Goal: Transaction & Acquisition: Purchase product/service

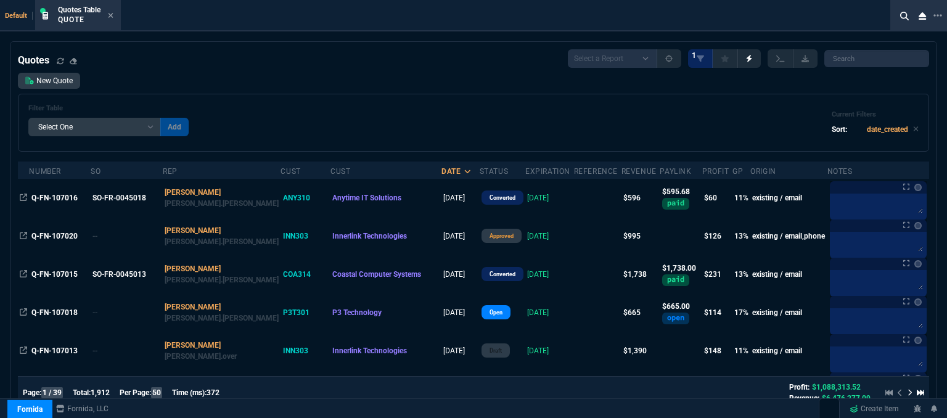
select select "12: [PERSON_NAME]"
select select
click at [113, 18] on icon at bounding box center [111, 15] width 6 height 7
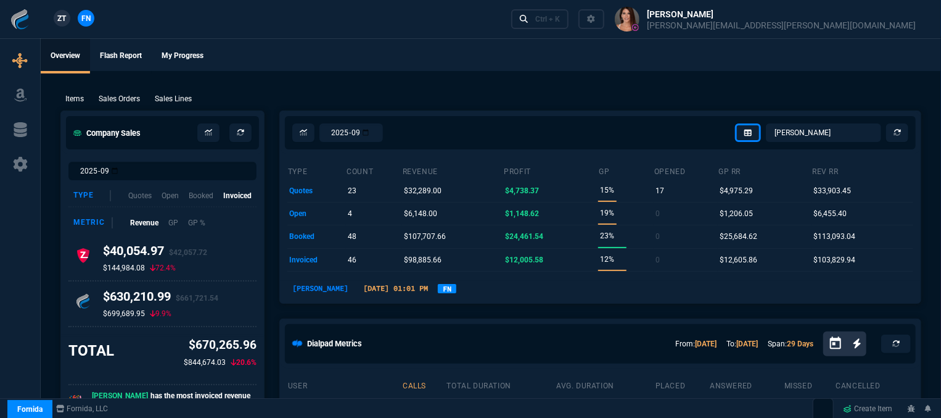
click at [131, 92] on div "Items Sales Orders Sales Lines Add Link" at bounding box center [490, 98] width 861 height 15
click at [131, 94] on p "Sales Orders" at bounding box center [119, 98] width 41 height 11
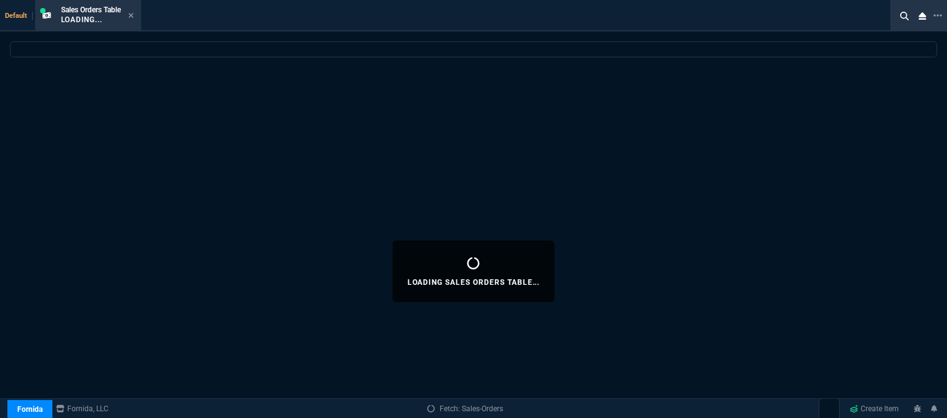
select select
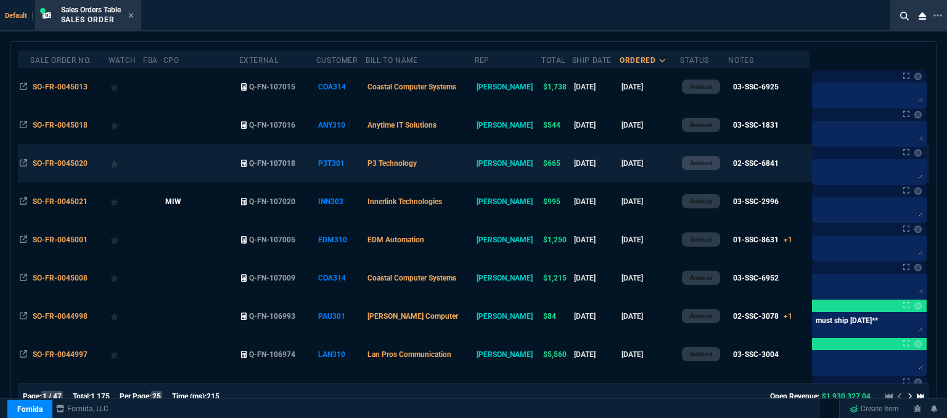
scroll to position [123, 0]
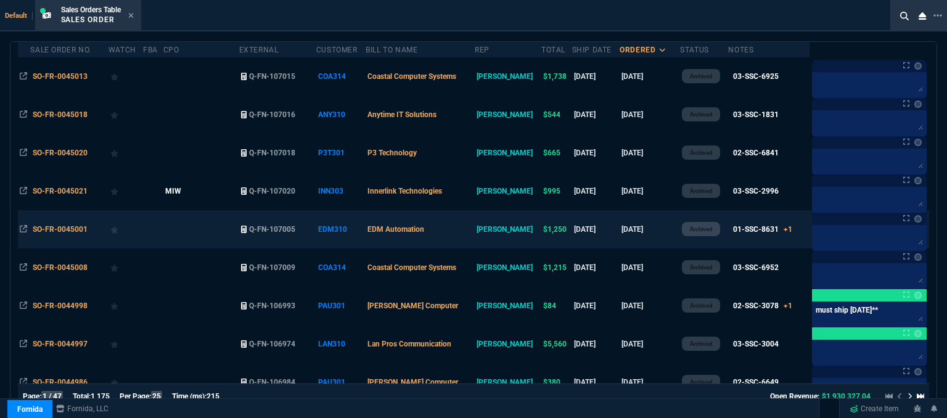
click at [659, 233] on td "[DATE]" at bounding box center [650, 229] width 60 height 38
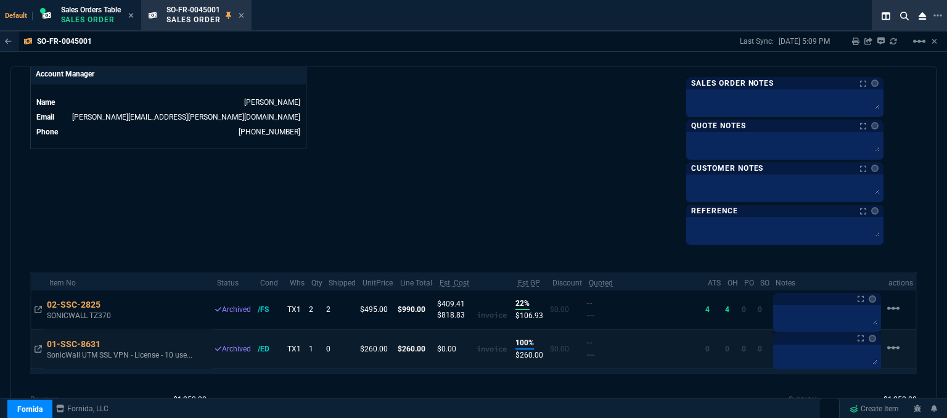
scroll to position [668, 0]
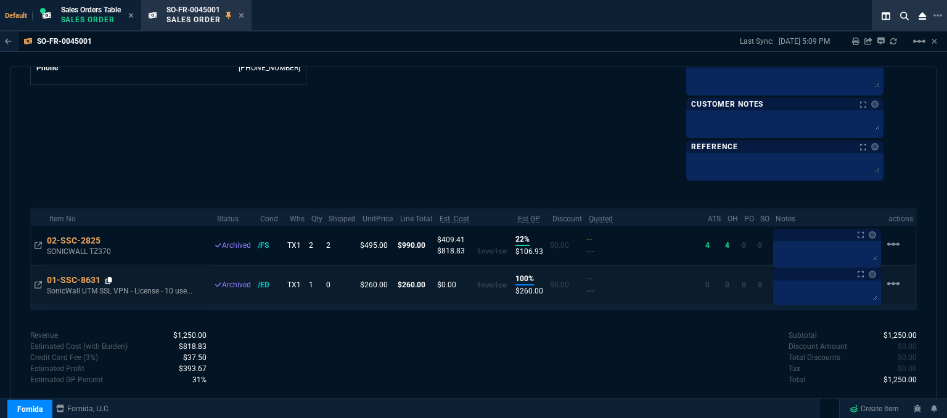
click at [111, 277] on icon at bounding box center [108, 280] width 7 height 7
click at [110, 277] on icon at bounding box center [108, 280] width 7 height 7
click at [121, 289] on p "SonicWall UTM SSL VPN - License - 10 use..." at bounding box center [124, 291] width 155 height 12
click at [80, 289] on p "SonicWall UTM SSL VPN - License - 10 use..." at bounding box center [124, 291] width 155 height 12
drag, startPoint x: 47, startPoint y: 287, endPoint x: 257, endPoint y: 294, distance: 209.8
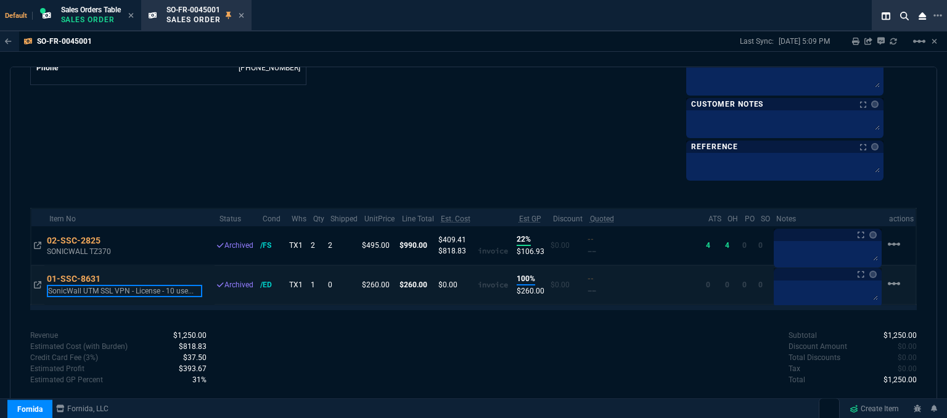
click at [257, 294] on tr "01-SSC-8631 SonicWall UTM SSL VPN - License - 10 use... Archived /ED TX1 1 0 $2…" at bounding box center [474, 284] width 886 height 39
copy p "SonicWall UTM SSL VPN - License - 10 use..."
click at [168, 286] on p "SonicWall UTM SSL VPN - License - 10 use..." at bounding box center [124, 291] width 155 height 12
click at [169, 287] on p "SonicWall UTM SSL VPN - License - 10 use..." at bounding box center [124, 291] width 155 height 12
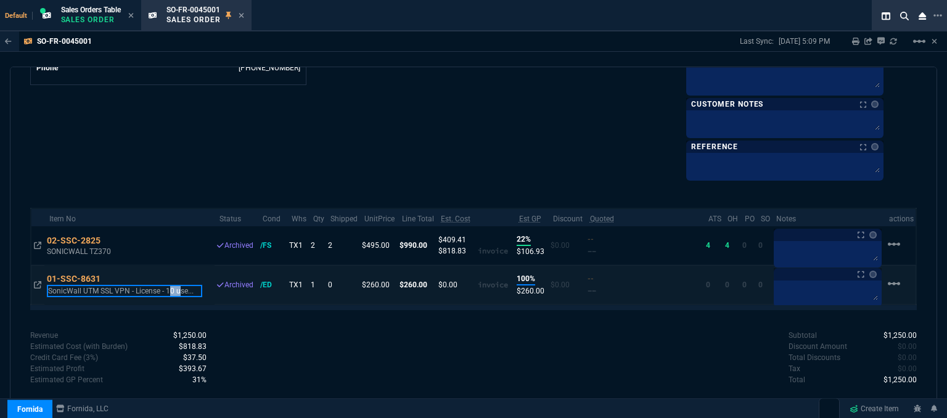
click at [144, 287] on p "SonicWall UTM SSL VPN - License - 10 use..." at bounding box center [124, 291] width 155 height 12
drag, startPoint x: 198, startPoint y: 287, endPoint x: 52, endPoint y: 289, distance: 145.6
click at [52, 289] on p "SonicWall UTM SSL VPN - License - 10 use..." at bounding box center [124, 291] width 155 height 12
click at [115, 289] on p "SonicWall UTM SSL VPN - License - 10 use..." at bounding box center [124, 291] width 155 height 12
drag, startPoint x: 107, startPoint y: 286, endPoint x: 244, endPoint y: 276, distance: 136.7
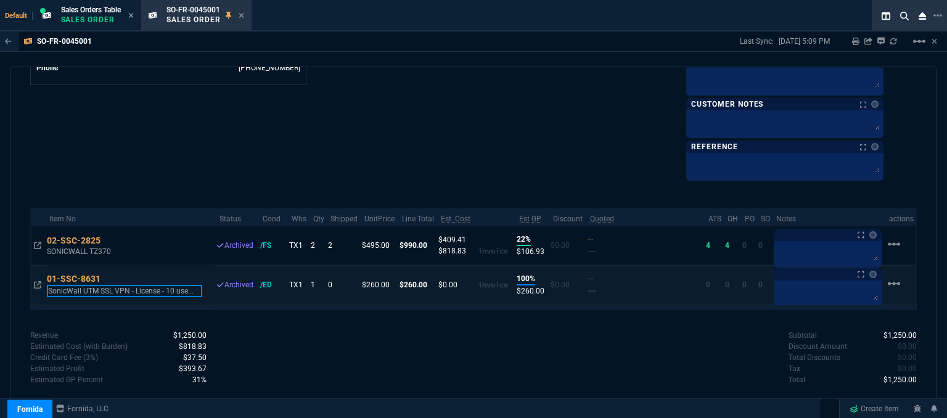
click at [244, 276] on tr "01-SSC-8631 SonicWall UTM SSL VPN - License - 10 use... Archived /ED TX1 1 0 $2…" at bounding box center [474, 284] width 886 height 39
copy p "L VPN - License - 10 use..."
click at [109, 279] on icon at bounding box center [108, 280] width 7 height 7
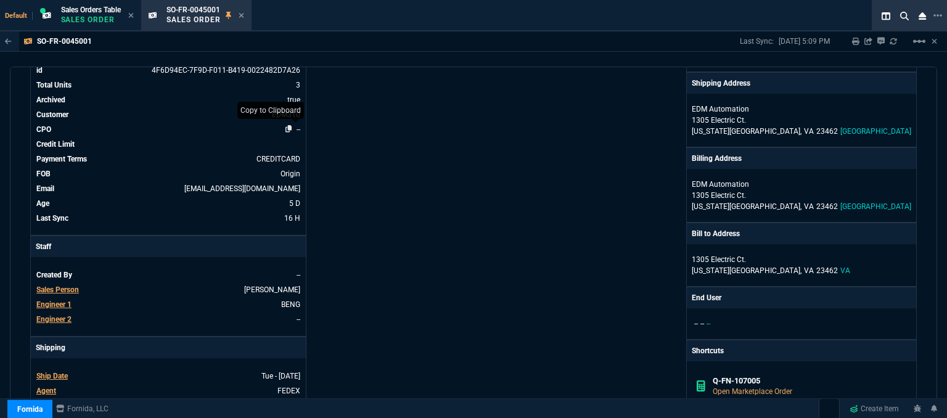
scroll to position [0, 0]
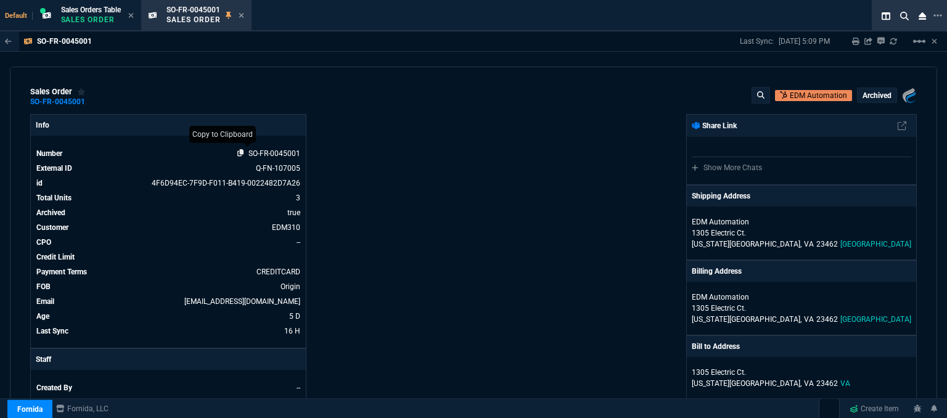
click at [239, 150] on icon at bounding box center [240, 152] width 7 height 7
click at [242, 16] on icon at bounding box center [241, 15] width 5 height 5
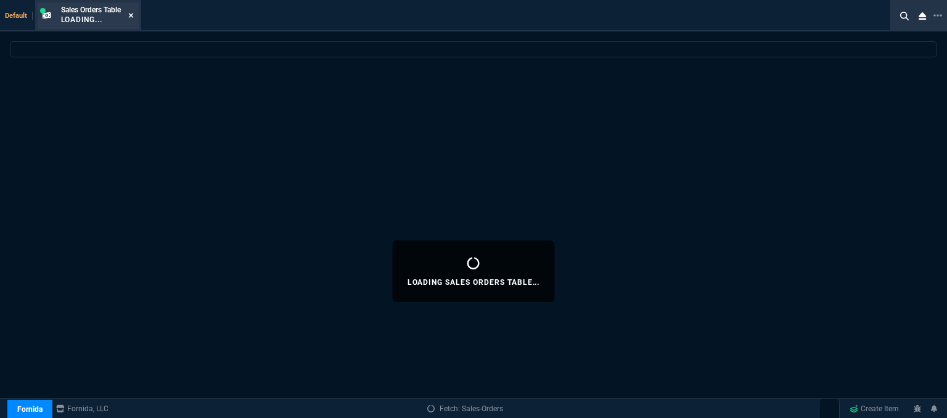
click at [133, 17] on icon at bounding box center [130, 15] width 5 height 5
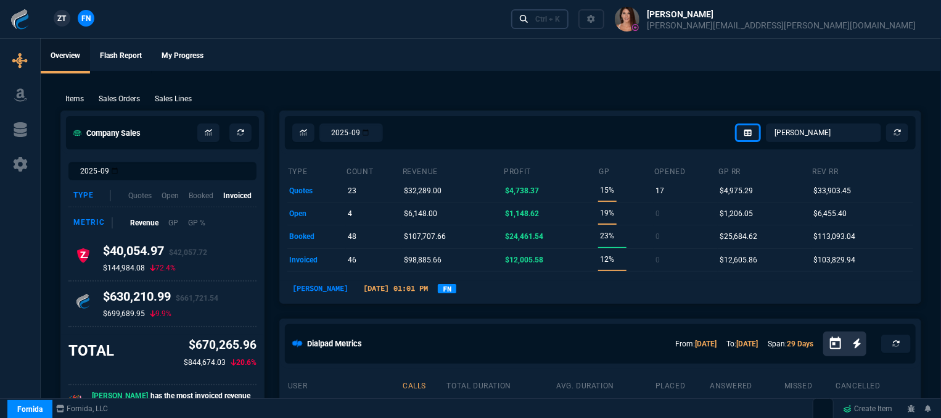
click at [560, 21] on div "Ctrl + K" at bounding box center [547, 19] width 25 height 10
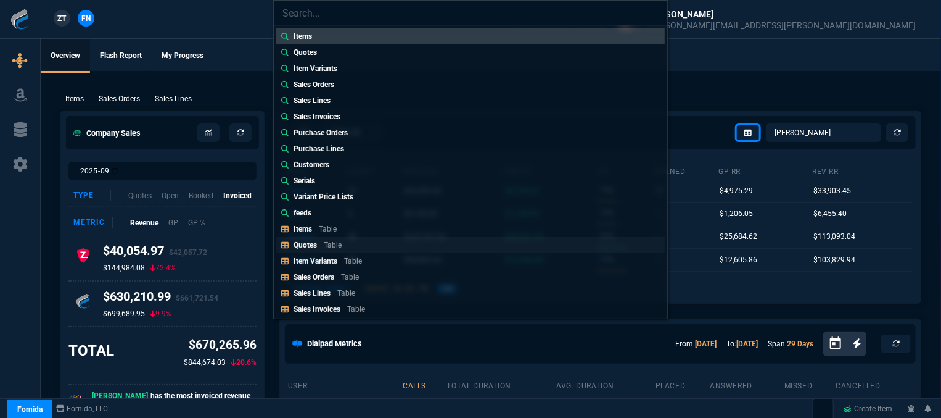
click at [347, 245] on link "Quotes Table" at bounding box center [470, 245] width 389 height 16
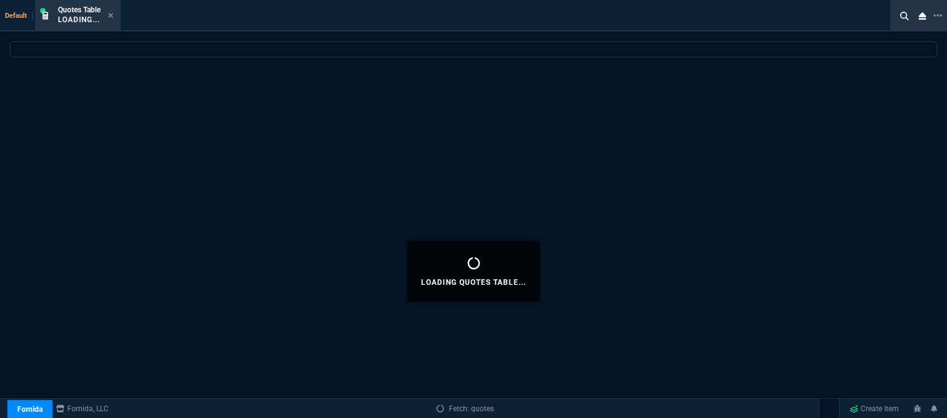
select select
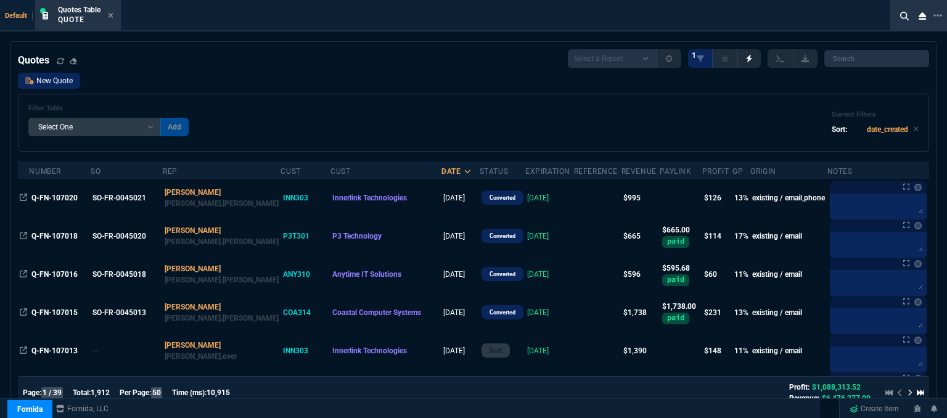
click at [47, 80] on link "New Quote" at bounding box center [49, 81] width 62 height 16
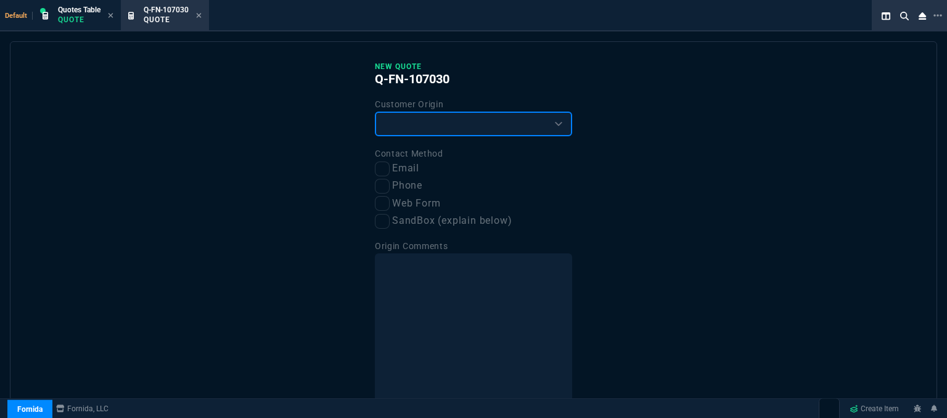
click at [418, 123] on select "Existing Customer Amazon Lead (first order) Website Lead (first order) Called (…" at bounding box center [473, 124] width 197 height 25
select select "existing"
click at [375, 112] on select "Existing Customer Amazon Lead (first order) Website Lead (first order) Called (…" at bounding box center [473, 124] width 197 height 25
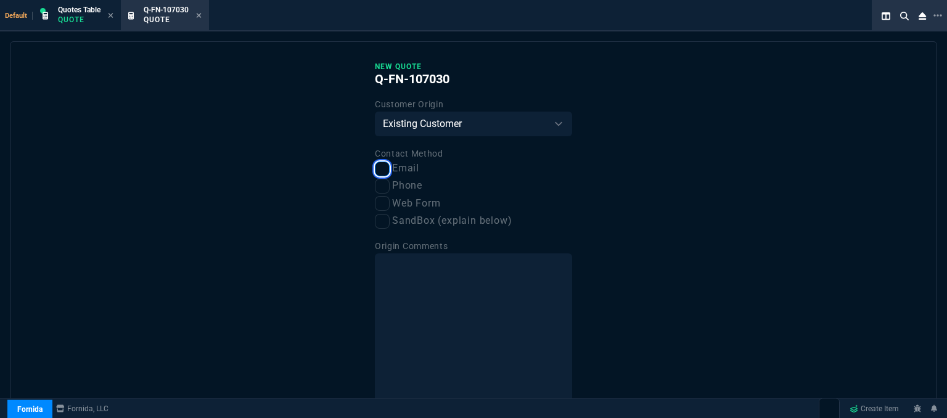
click at [379, 167] on input "Email" at bounding box center [382, 169] width 15 height 15
checkbox input "true"
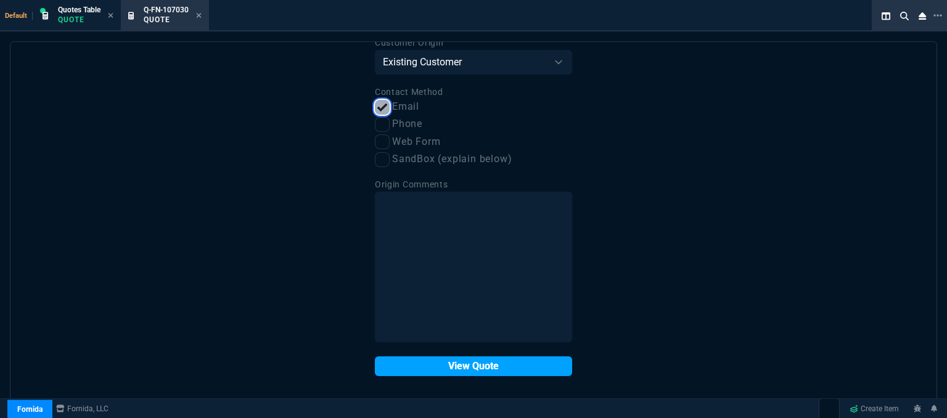
scroll to position [62, 0]
click at [453, 367] on button "View Quote" at bounding box center [473, 366] width 197 height 20
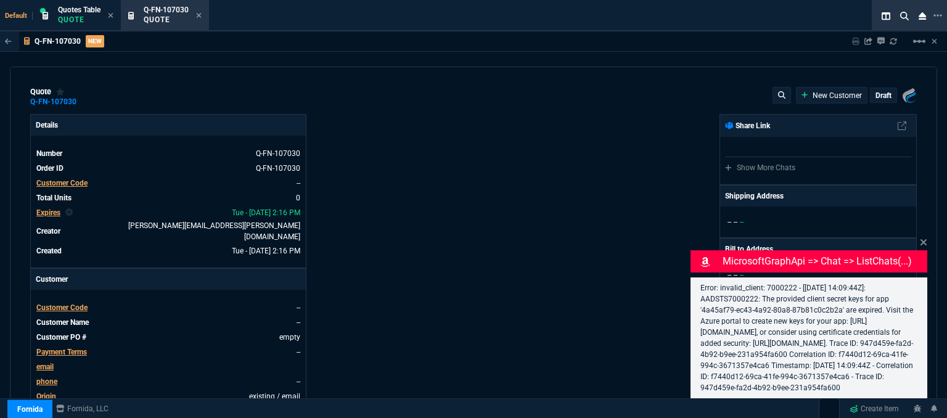
select select "12: [PERSON_NAME]"
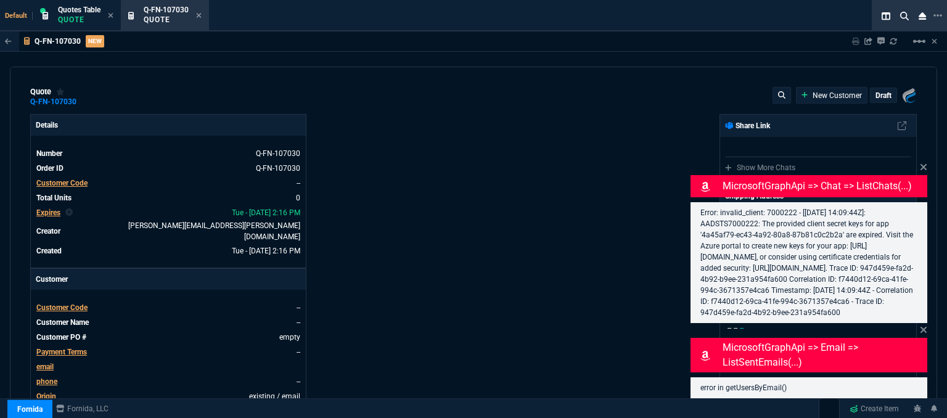
click at [54, 303] on span "Customer Code" at bounding box center [61, 307] width 51 height 9
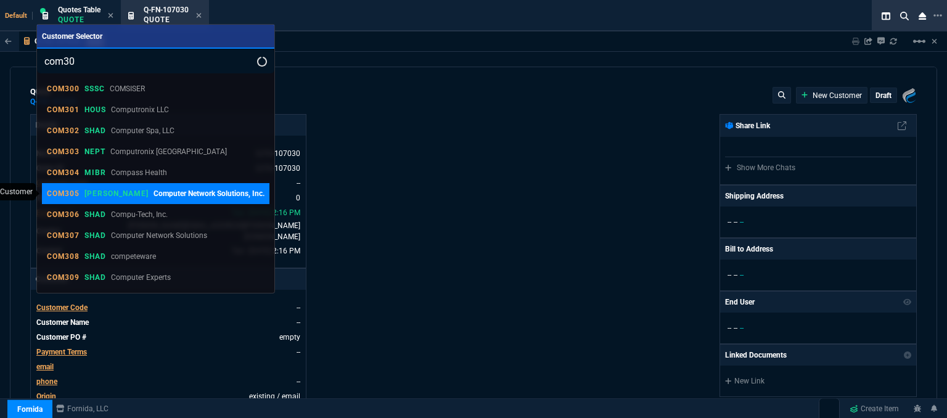
type input "com30"
click at [159, 195] on p "Computer Network Solutions, Inc." at bounding box center [209, 193] width 111 height 11
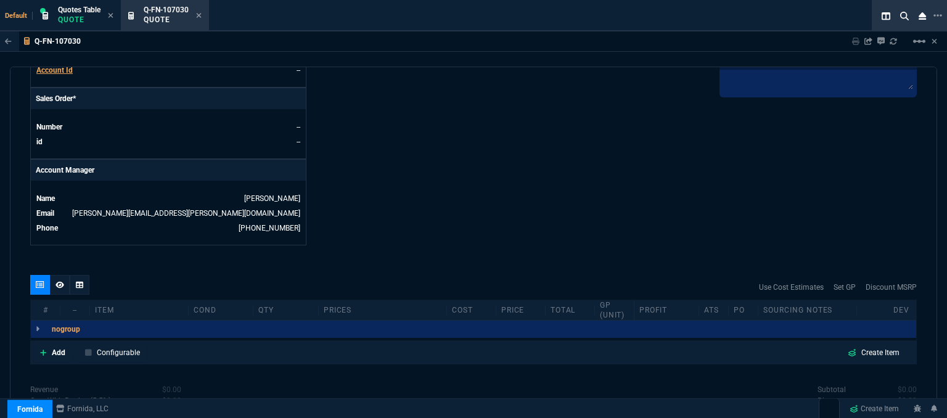
scroll to position [555, 0]
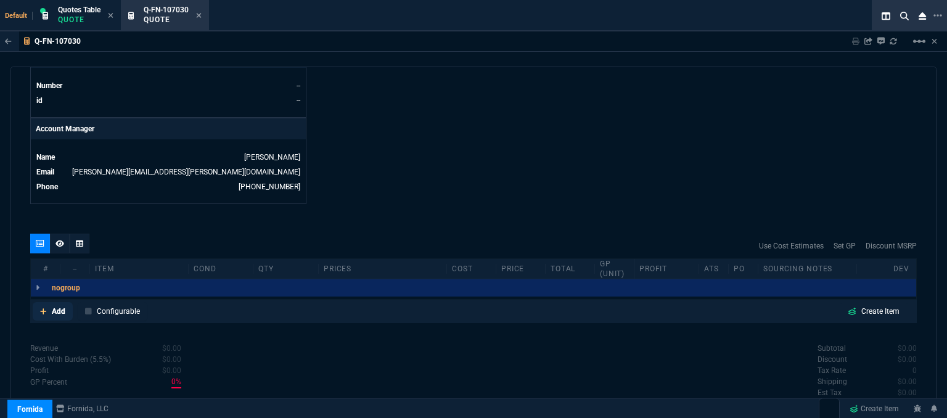
click at [38, 302] on link "Add" at bounding box center [53, 311] width 40 height 19
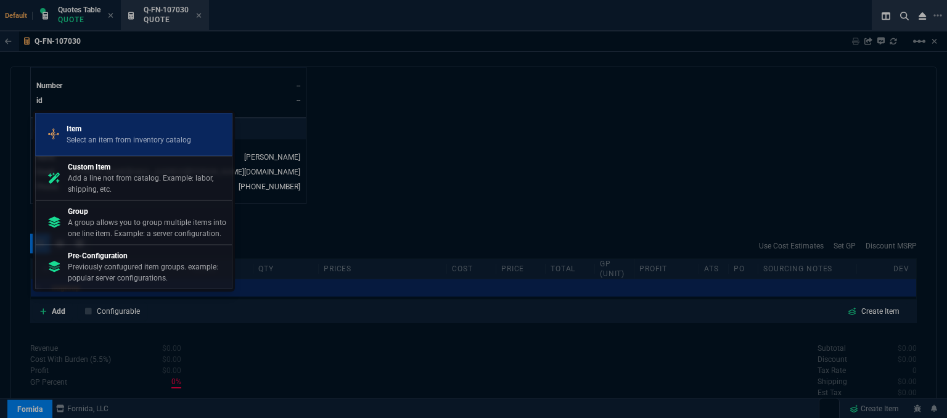
click at [121, 134] on p "Item" at bounding box center [129, 128] width 125 height 11
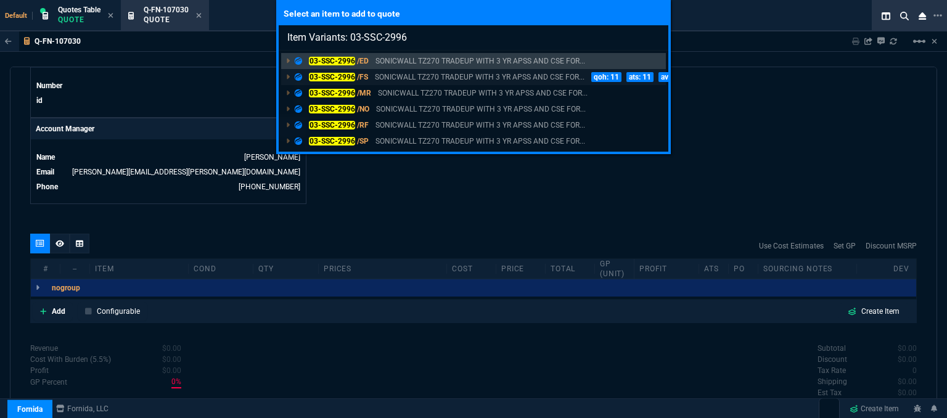
type input "Item Variants: 03-SSC-2996"
click at [429, 72] on p "SONICWALL TZ270 TRADEUP WITH 3 YR APSS AND CSE FOR..." at bounding box center [480, 77] width 210 height 11
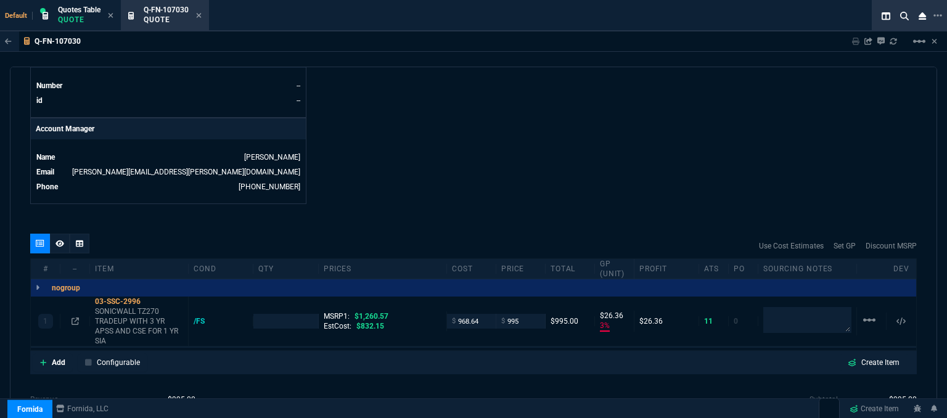
type input "3"
type input "26"
type input "21"
click at [138, 323] on p "SONICWALL TZ270 TRADEUP WITH 3 YR APSS AND CSE FOR 1 YR SIA" at bounding box center [139, 326] width 88 height 39
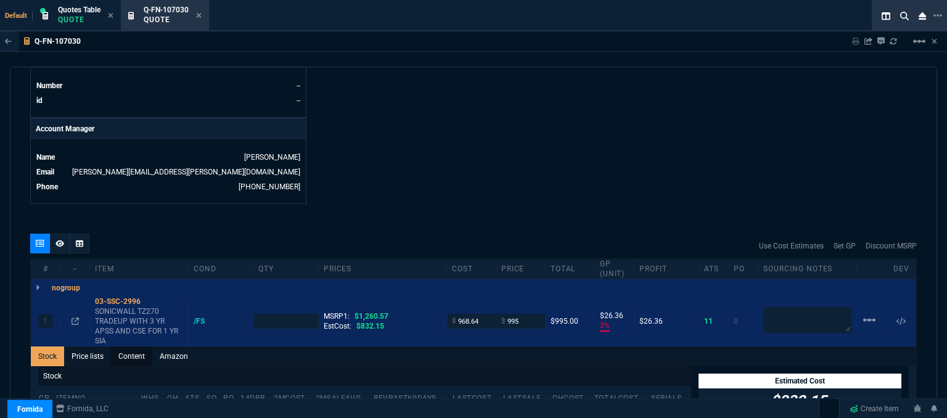
click at [140, 350] on link "Content" at bounding box center [131, 357] width 41 height 20
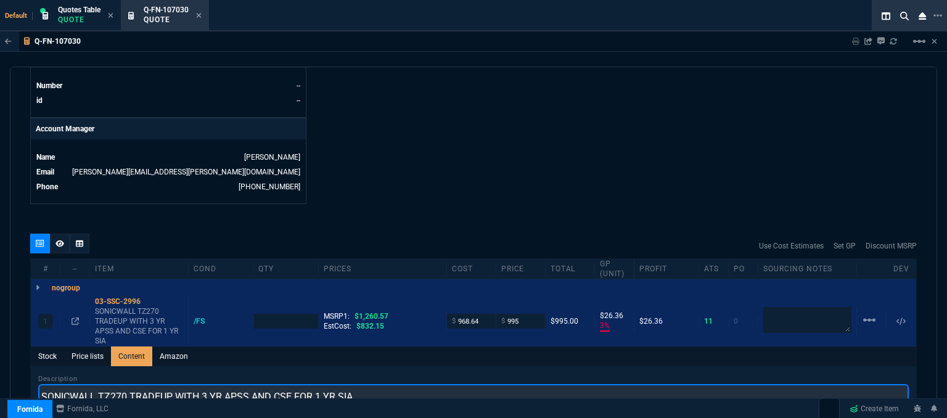
click at [173, 384] on input "SONICWALL TZ270 TRADEUP WITH 3 YR APSS AND CSE FOR 1 YR SIA" at bounding box center [473, 396] width 871 height 25
click at [205, 384] on input "SONICWALL TZ270 PROMO WITH 3 YR APSS AND CSE FOR 1 YR SIA" at bounding box center [473, 396] width 871 height 25
click at [205, 384] on input "SONICWALL TZ270 PROMO WITH 3YR ADVANCED AND 1YR CSE" at bounding box center [473, 396] width 871 height 25
type input "SONICWALL TZ270 PROMO WITH 3YR ADVANCED AND 1YR CSE"
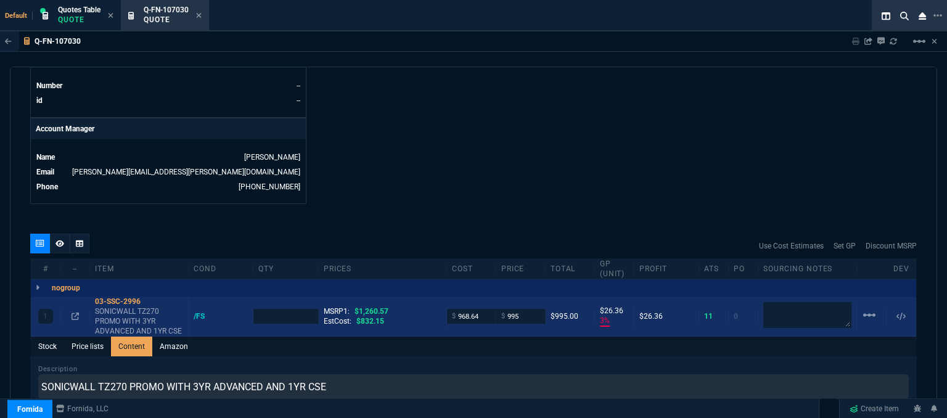
type input "1"
click at [480, 309] on input "968.64" at bounding box center [471, 316] width 39 height 14
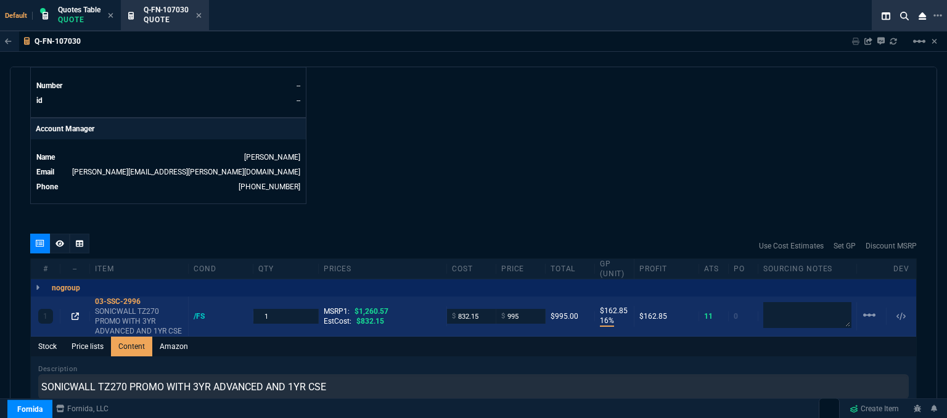
click at [75, 313] on icon at bounding box center [75, 316] width 7 height 7
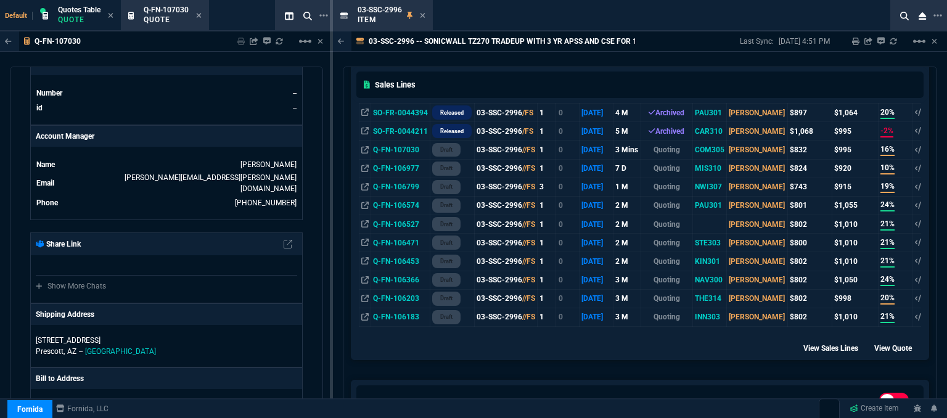
scroll to position [493, 0]
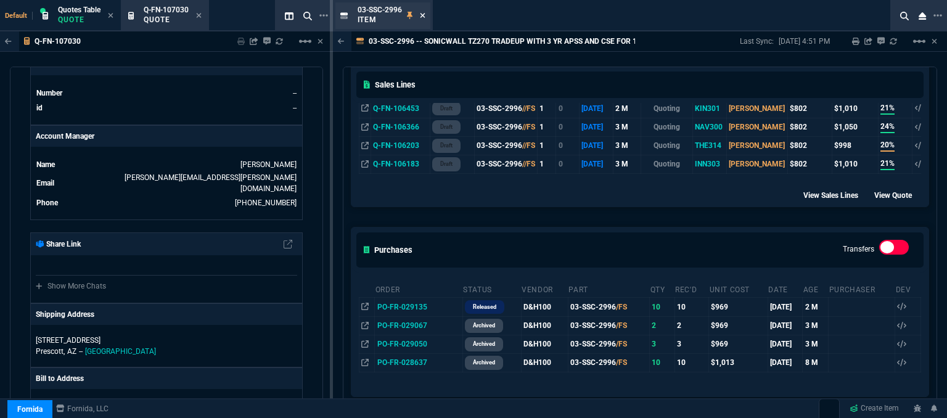
click at [422, 14] on icon at bounding box center [423, 15] width 6 height 7
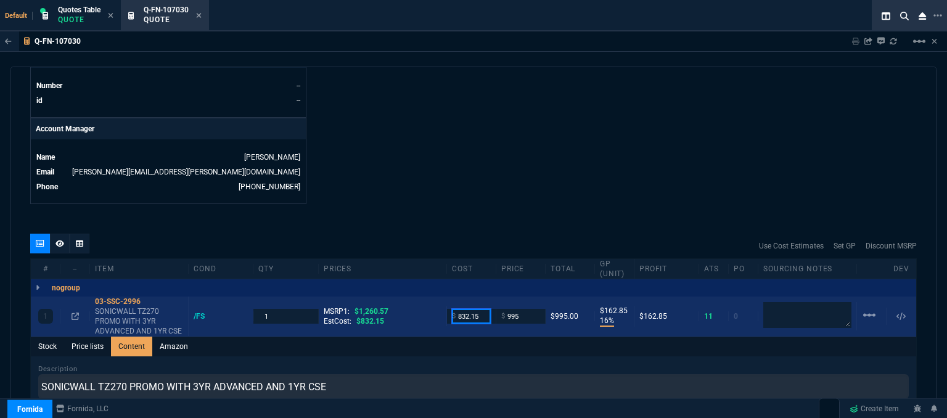
click at [486, 309] on input "832.15" at bounding box center [471, 316] width 39 height 14
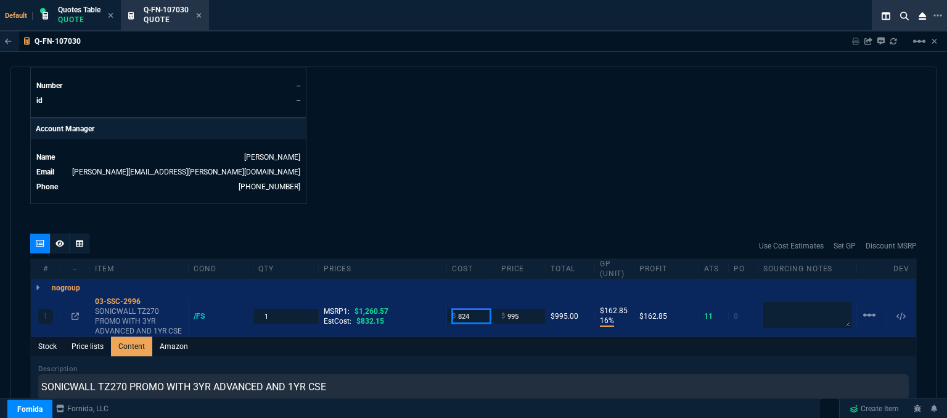
type input "824"
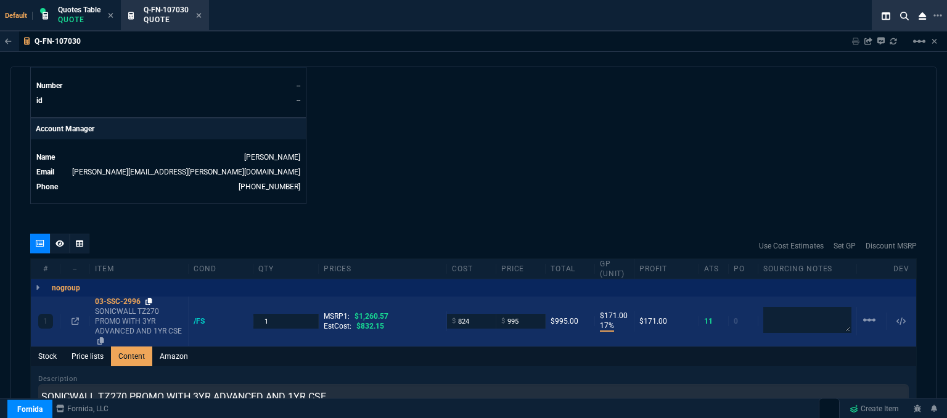
click at [148, 298] on icon at bounding box center [149, 301] width 7 height 7
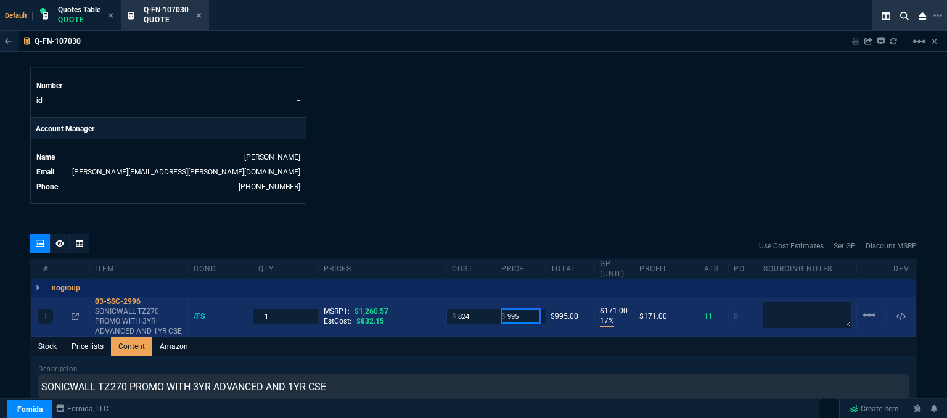
click at [527, 309] on input "995" at bounding box center [520, 316] width 39 height 14
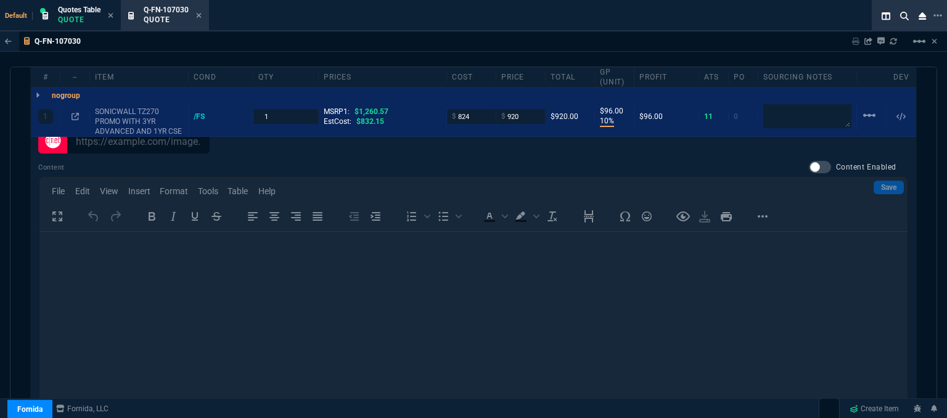
scroll to position [553, 0]
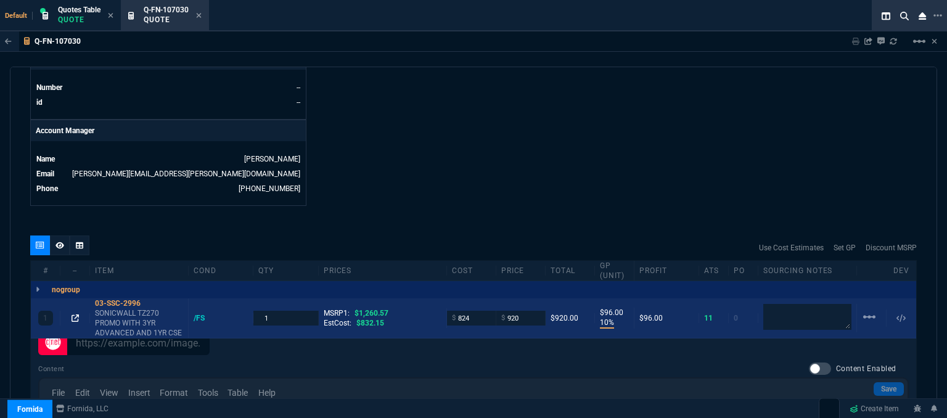
click at [73, 315] on icon at bounding box center [75, 318] width 7 height 7
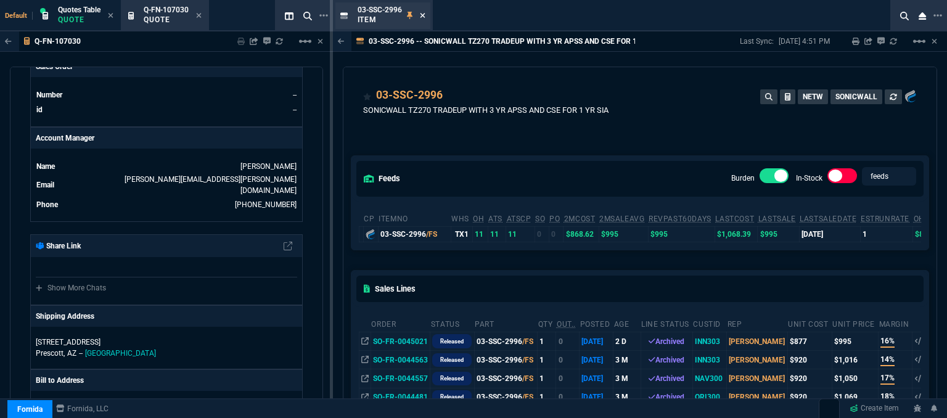
click at [424, 12] on icon at bounding box center [423, 15] width 6 height 7
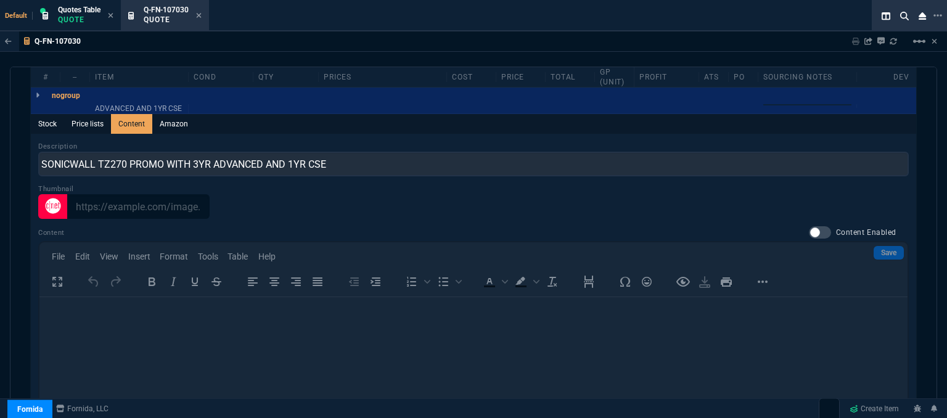
scroll to position [615, 0]
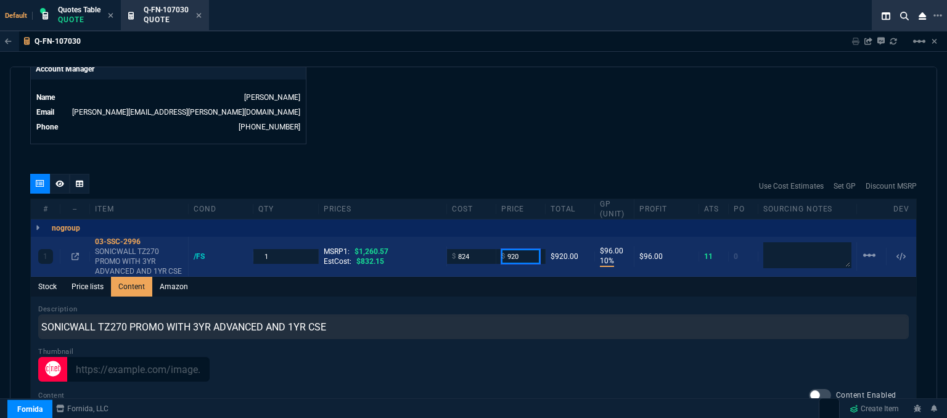
click at [523, 249] on input "920" at bounding box center [520, 256] width 39 height 14
click at [525, 249] on input "920" at bounding box center [520, 256] width 39 height 14
drag, startPoint x: 534, startPoint y: 244, endPoint x: 481, endPoint y: 240, distance: 53.2
click at [481, 240] on div "1 03-SSC-2996 SONICWALL TZ270 PROMO WITH 3YR ADVANCED AND 1YR CSE /FS 1 MSRP1: …" at bounding box center [474, 257] width 886 height 40
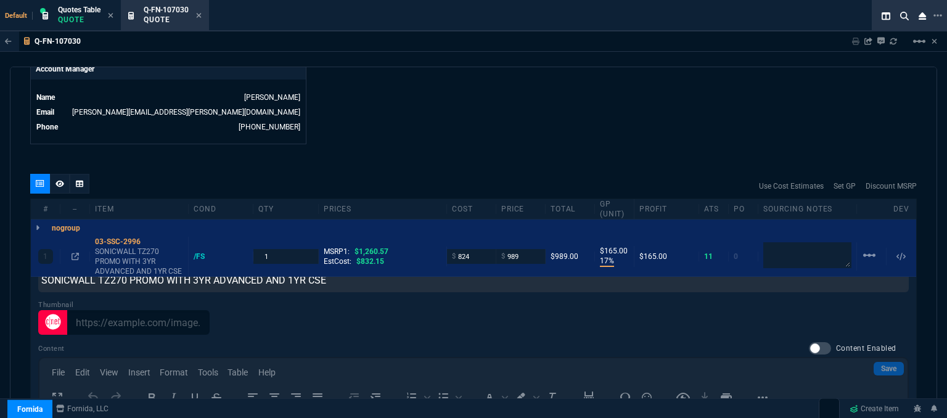
scroll to position [27, 0]
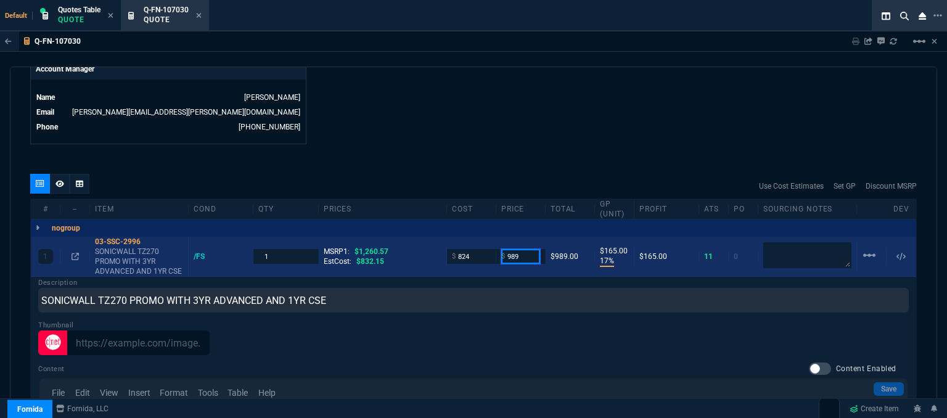
click at [529, 249] on input "989" at bounding box center [520, 256] width 39 height 14
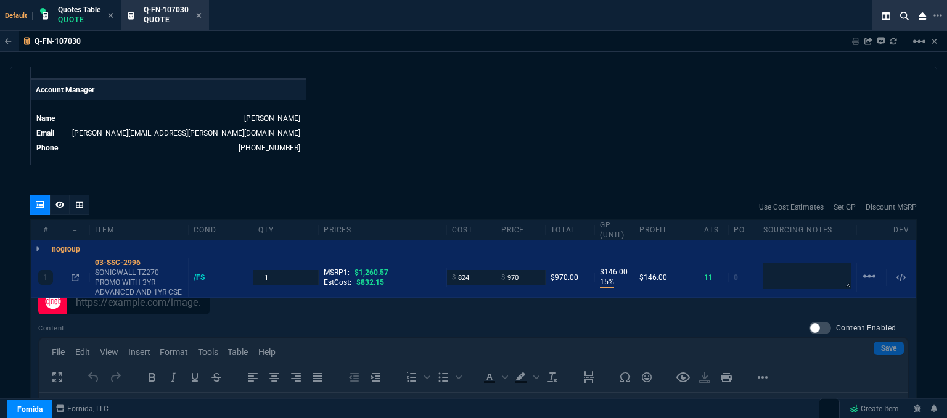
scroll to position [615, 0]
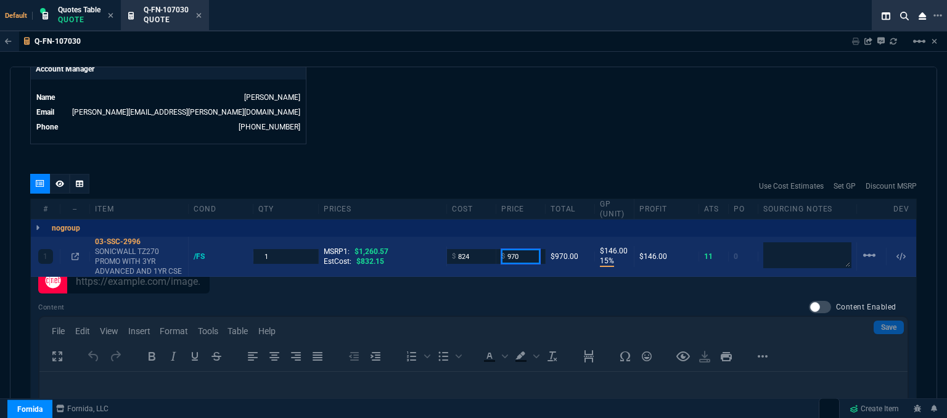
click at [527, 249] on input "970" at bounding box center [520, 256] width 39 height 14
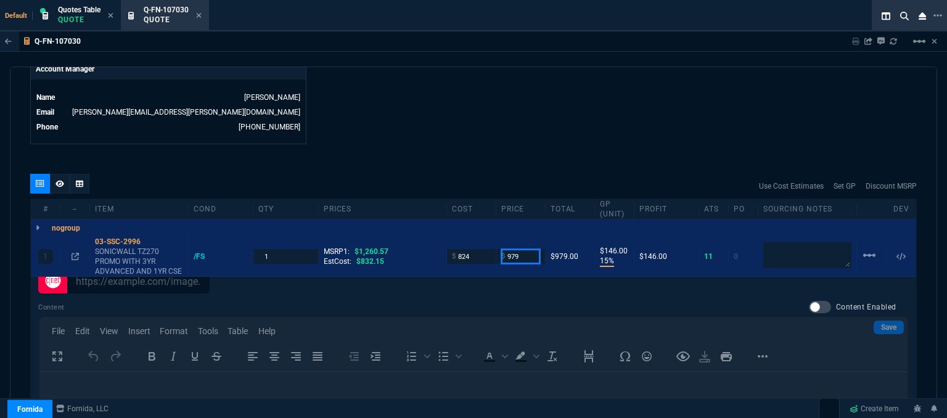
type input "979"
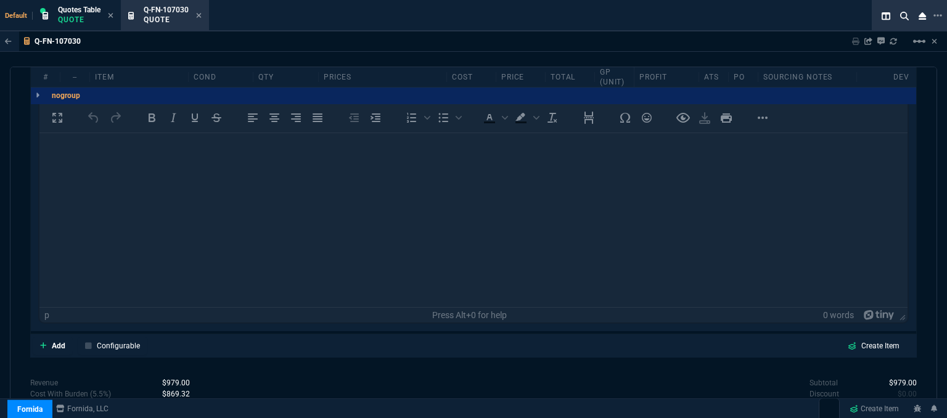
scroll to position [923, 0]
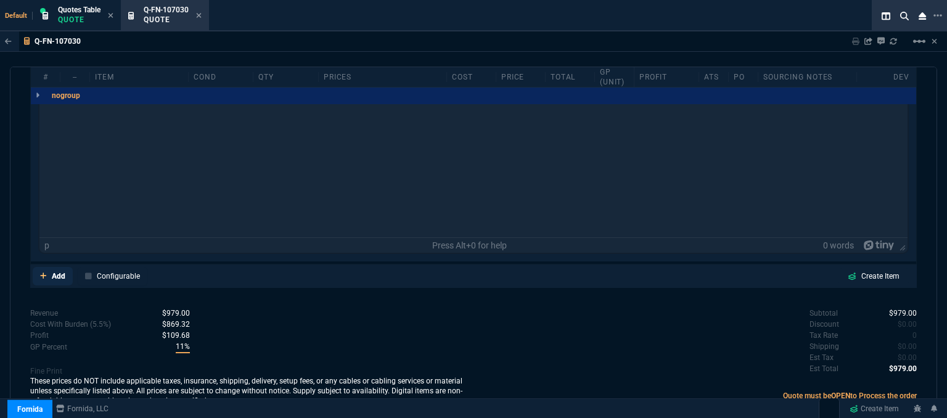
click at [44, 272] on icon at bounding box center [43, 275] width 7 height 7
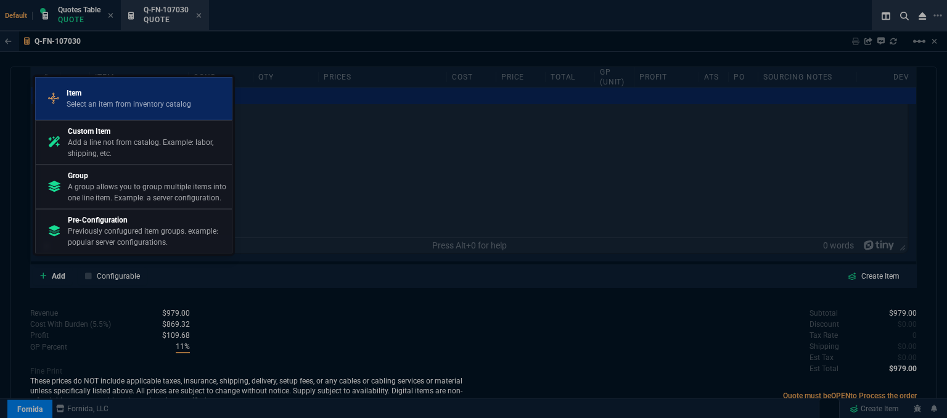
click at [126, 93] on p "Item" at bounding box center [129, 93] width 125 height 11
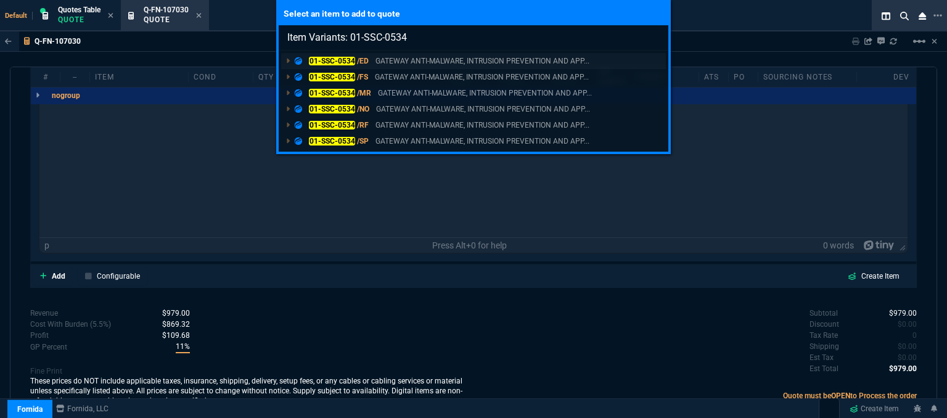
type input "Item Variants: 01-SSC-0534"
click at [419, 60] on p "GATEWAY ANTI-MALWARE, INTRUSION PREVENTION AND APP..." at bounding box center [483, 61] width 214 height 11
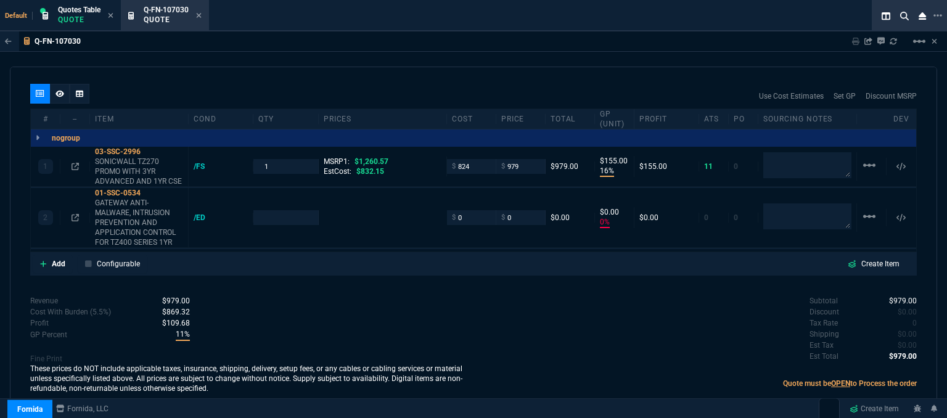
scroll to position [693, 0]
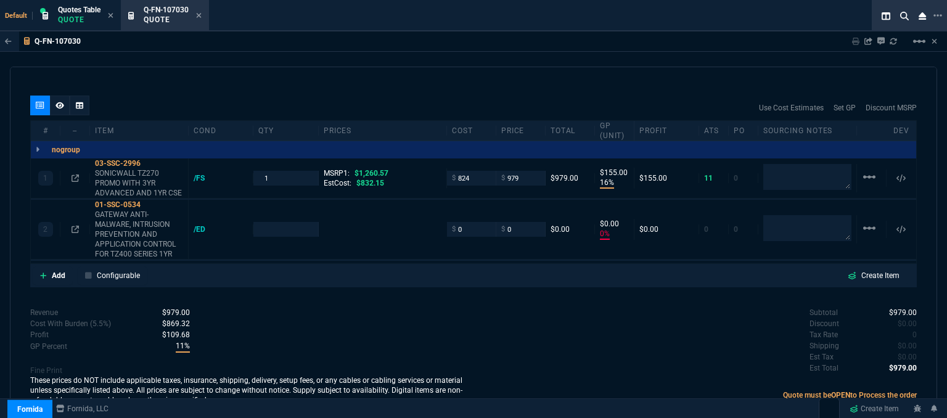
type input "16"
type input "155"
type input "0"
type input "22"
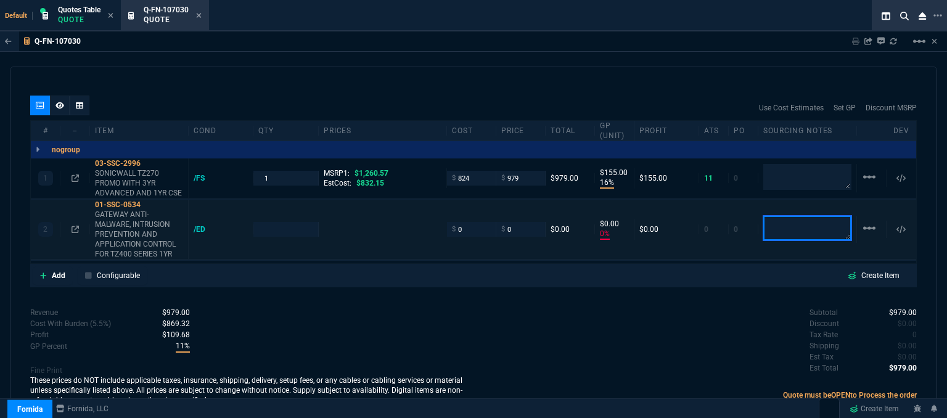
click at [820, 216] on textarea at bounding box center [808, 228] width 88 height 25
type textarea "dh bulk"
click at [595, 291] on div "quote Q-FN-107030 Computer Network Solutions, Inc. draft Fornida, LLC 2609 Tech…" at bounding box center [474, 244] width 928 height 355
type input "1"
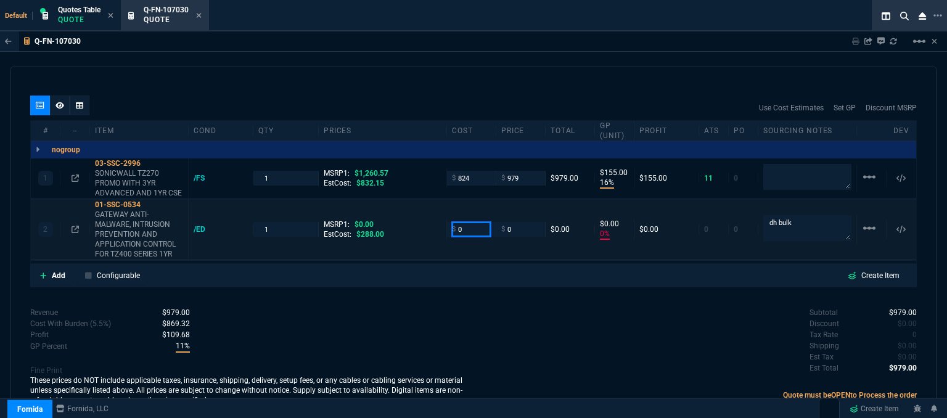
drag, startPoint x: 458, startPoint y: 220, endPoint x: 449, endPoint y: 220, distance: 8.7
click at [452, 222] on div "$ 0" at bounding box center [471, 229] width 39 height 14
type input "435"
click at [445, 307] on div "Revenue $979.00 Cost $824.00 Cost With Burden (5.5%) $869.32 Profit $109.68 GP …" at bounding box center [251, 357] width 443 height 101
type input "435"
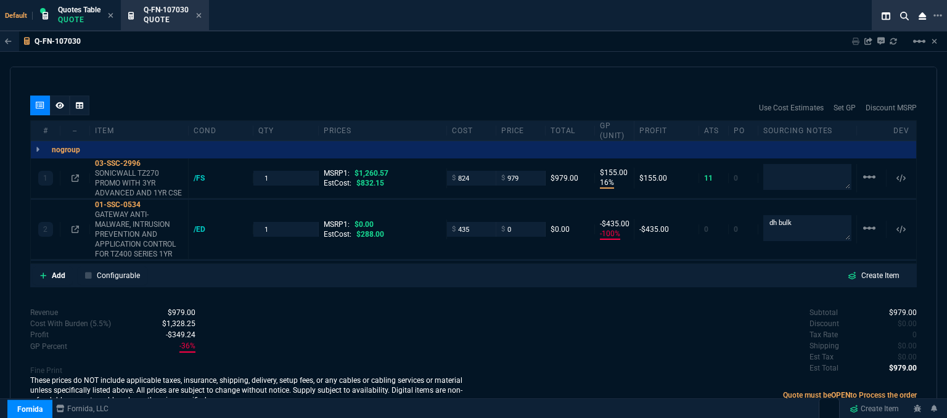
type input "-100"
type input "-435"
click at [149, 201] on icon at bounding box center [149, 204] width 7 height 7
click at [520, 222] on input "0" at bounding box center [520, 229] width 39 height 14
type input "560"
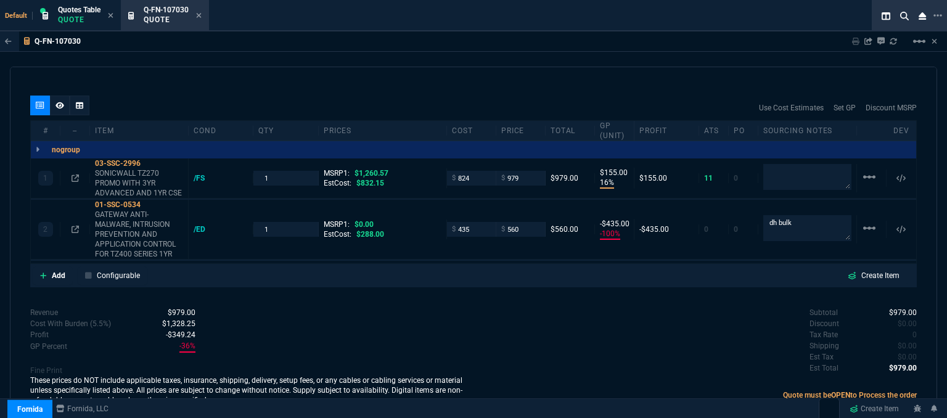
click at [498, 311] on div "Subtotal $979.00 Discount $0.00 Tax Rate 0 Shipping $0.00 Est Tax $0.00 Est Tot…" at bounding box center [695, 341] width 443 height 68
type input "560"
type input "22"
type input "125"
click at [44, 273] on icon at bounding box center [43, 276] width 6 height 6
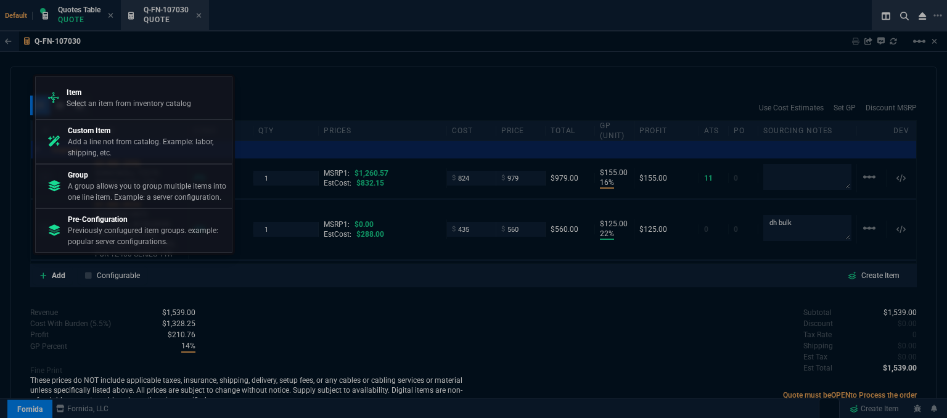
drag, startPoint x: 129, startPoint y: 112, endPoint x: 148, endPoint y: 109, distance: 19.3
click at [130, 112] on div "Item Select an item from inventory catalog" at bounding box center [134, 98] width 186 height 32
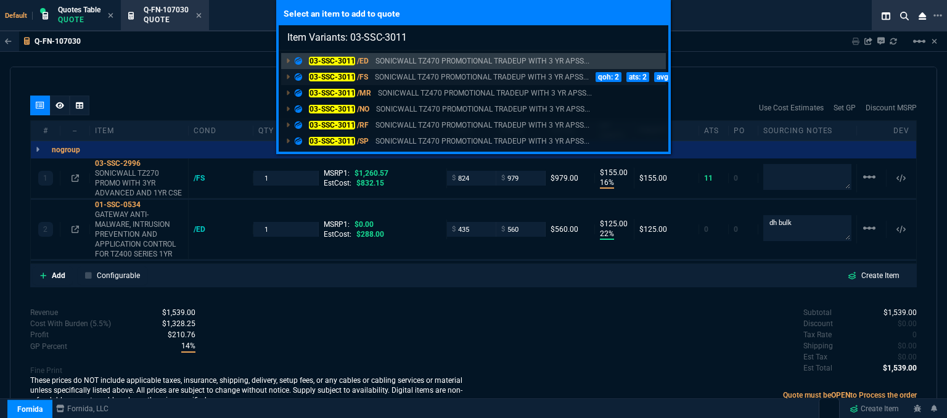
type input "Item Variants: 03-SSC-3011"
click at [451, 78] on p "SONICWALL TZ470 PROMOTIONAL TRADEUP WITH 3 YR APSS..." at bounding box center [482, 77] width 214 height 11
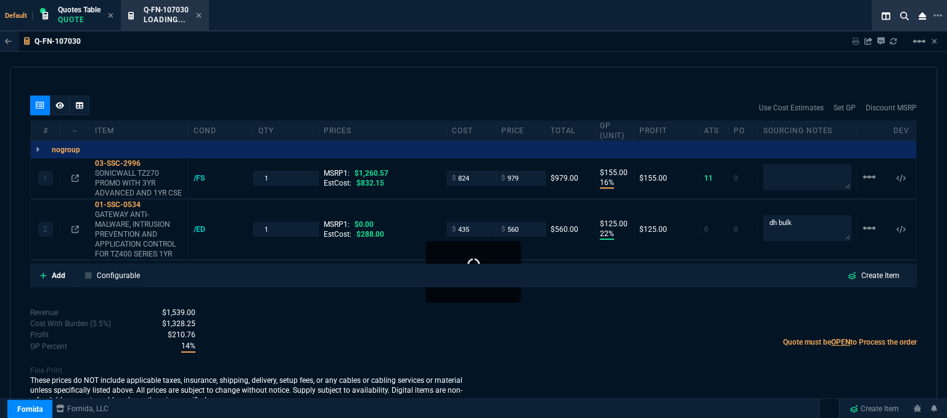
scroll to position [690, 0]
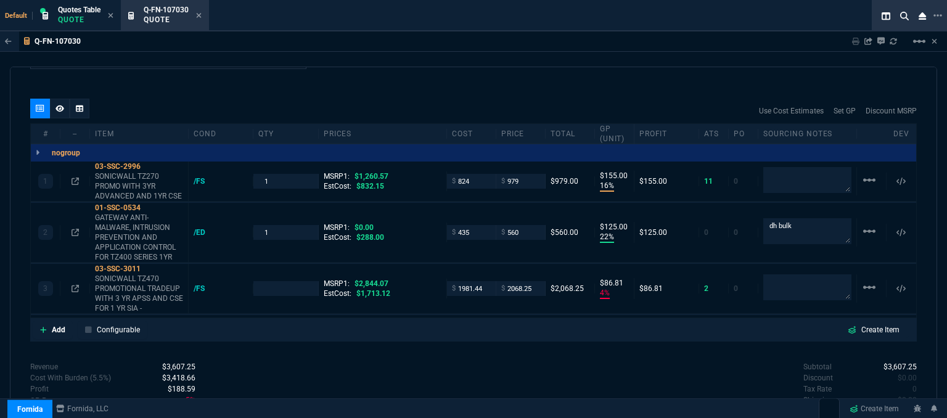
type input "16"
type input "155"
type input "22"
type input "125"
type input "4"
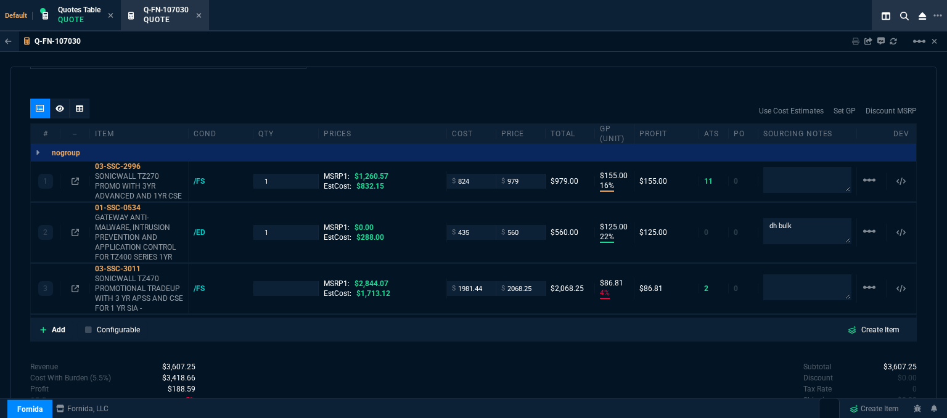
type input "87"
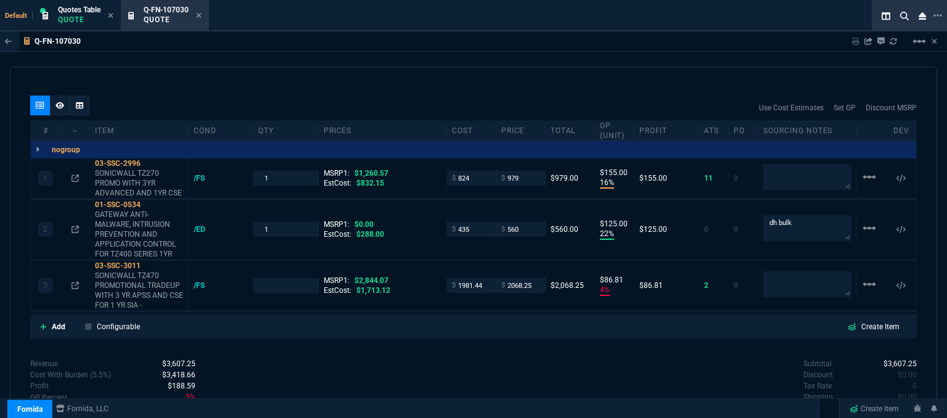
type input "22"
type input "27"
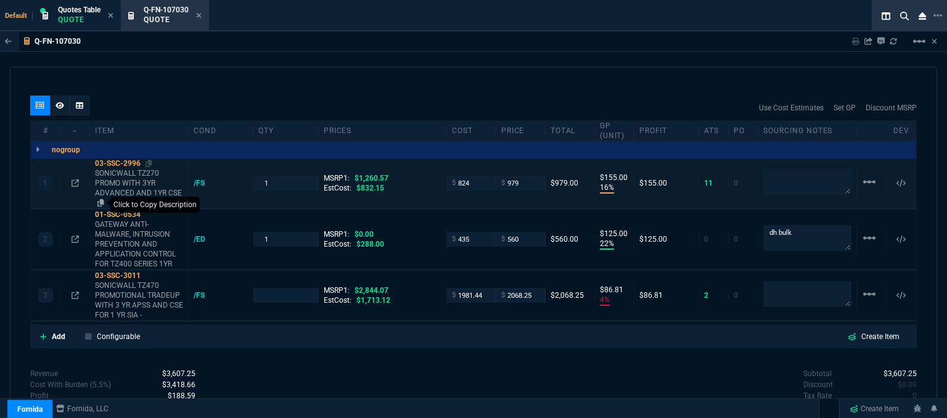
click at [99, 199] on icon at bounding box center [100, 202] width 7 height 7
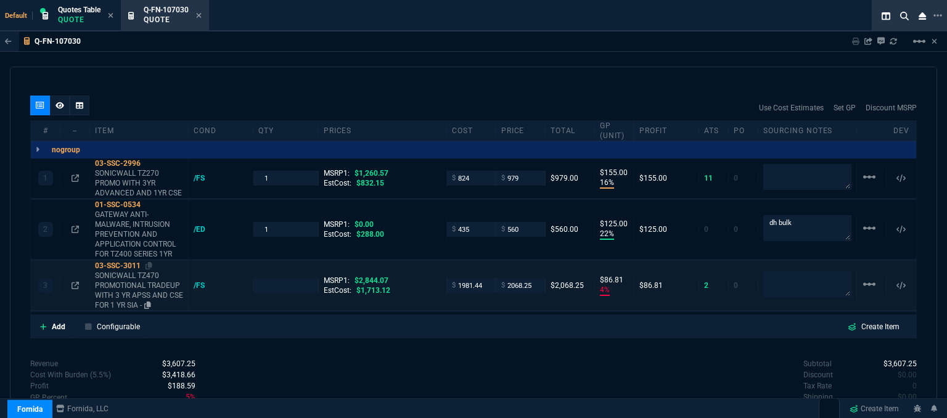
click at [170, 282] on p "SONICWALL TZ470 PROMOTIONAL TRADEUP WITH 3 YR APSS AND CSE FOR 1 YR SIA -" at bounding box center [139, 290] width 88 height 39
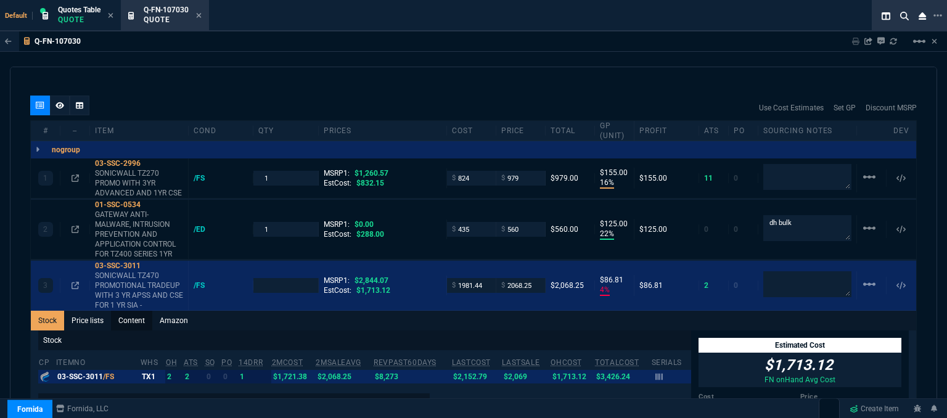
click at [134, 311] on link "Content" at bounding box center [131, 321] width 41 height 20
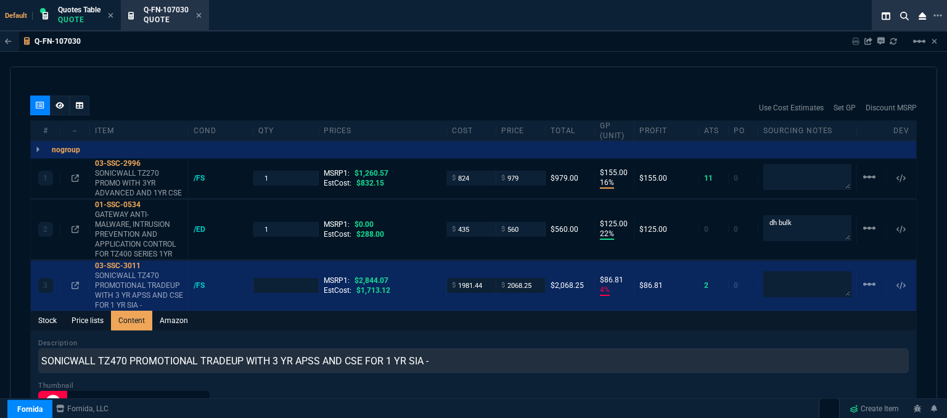
scroll to position [0, 0]
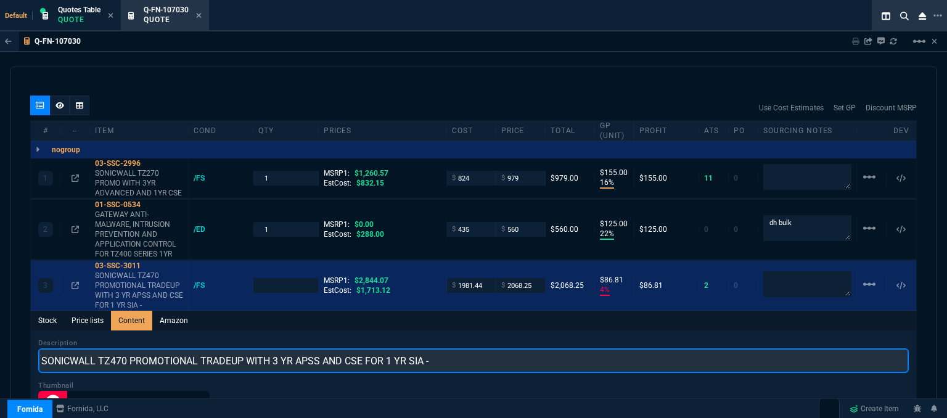
drag, startPoint x: 461, startPoint y: 346, endPoint x: 32, endPoint y: 344, distance: 429.3
paste input "270 PROMO WITH 3YR ADVANCED AND 1YR CSE"
click at [113, 348] on input "SONICWALL TZ270 PROMO WITH 3YR ADVANCED AND 1YR CSE" at bounding box center [473, 360] width 871 height 25
type input "SONICWALL TZ470 PROMO WITH 3YR ADVANCED AND 1YR CSE"
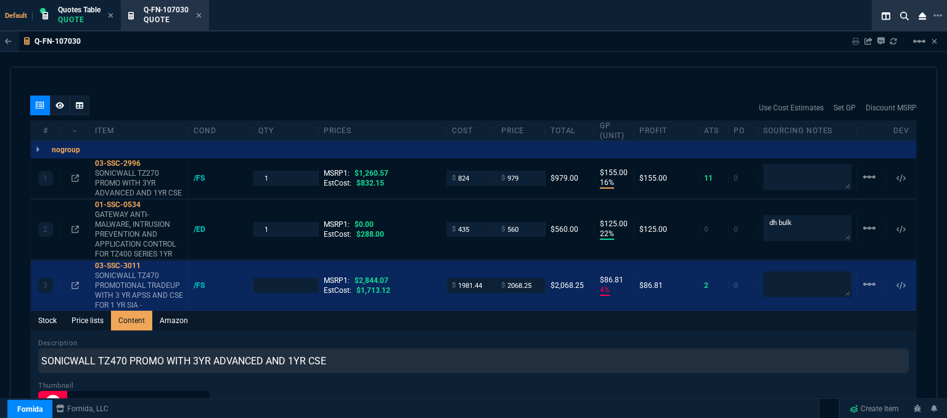
click at [380, 312] on div "Stock Price lists Content Amazon" at bounding box center [474, 321] width 886 height 20
type input "1"
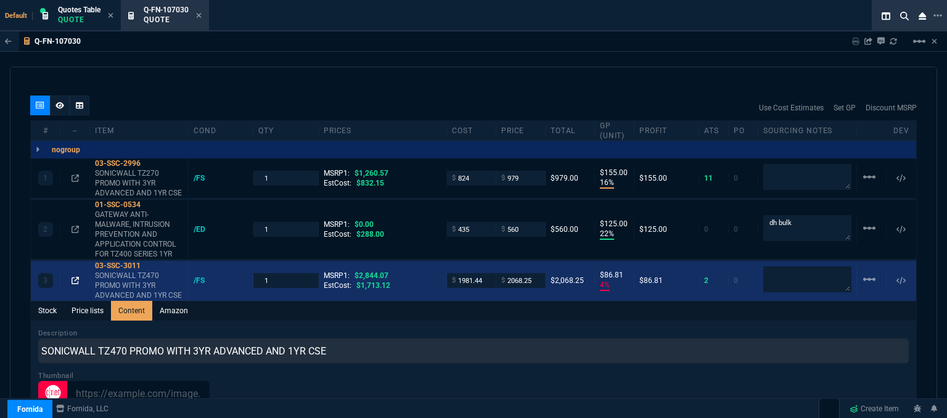
click at [73, 277] on icon at bounding box center [75, 280] width 7 height 7
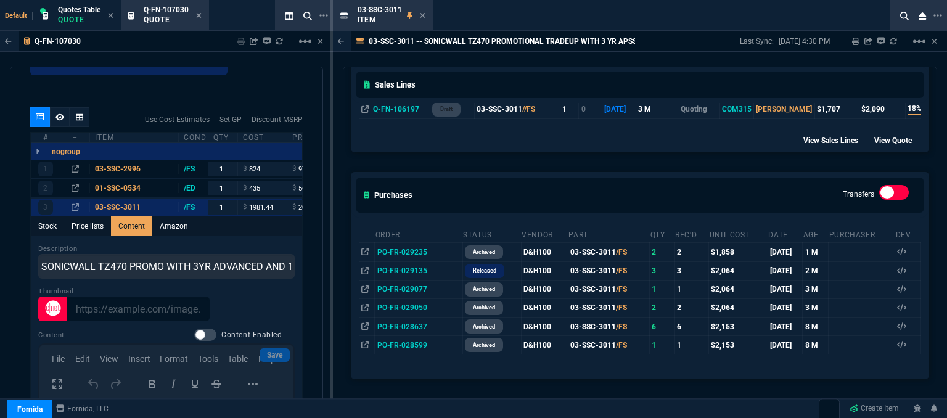
scroll to position [617, 0]
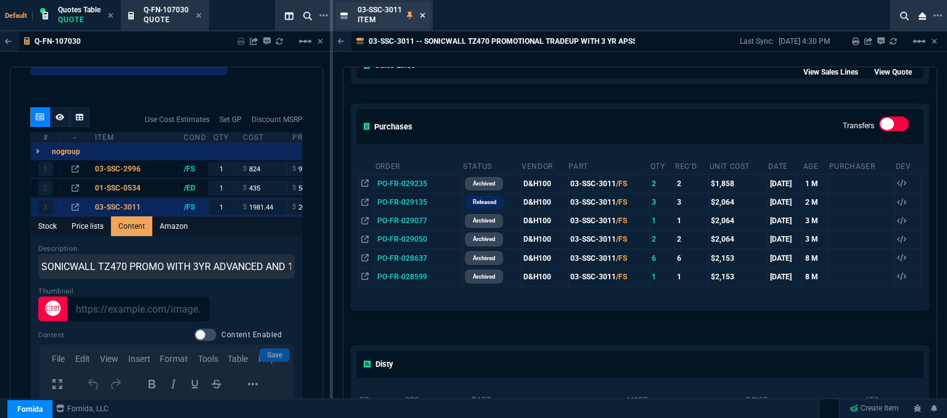
click at [420, 16] on icon at bounding box center [423, 15] width 6 height 7
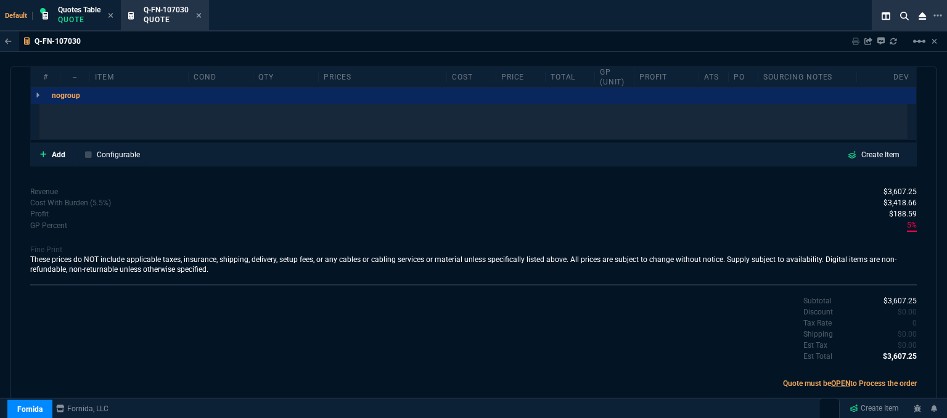
scroll to position [693, 0]
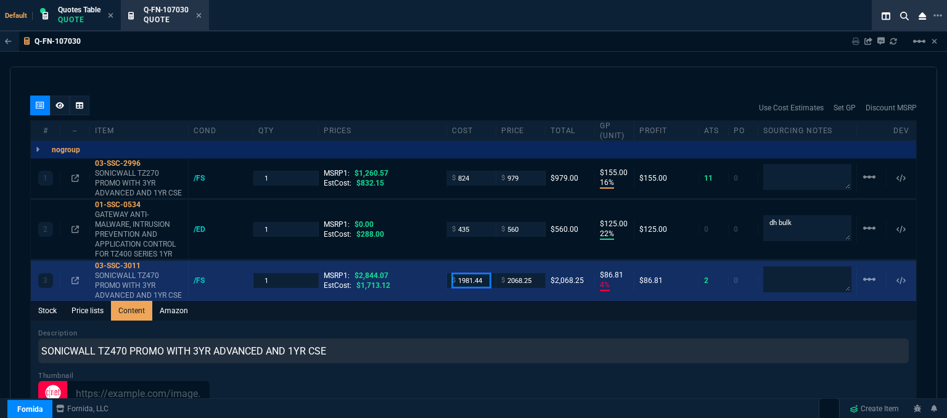
click at [480, 273] on input "1981.44" at bounding box center [471, 280] width 39 height 14
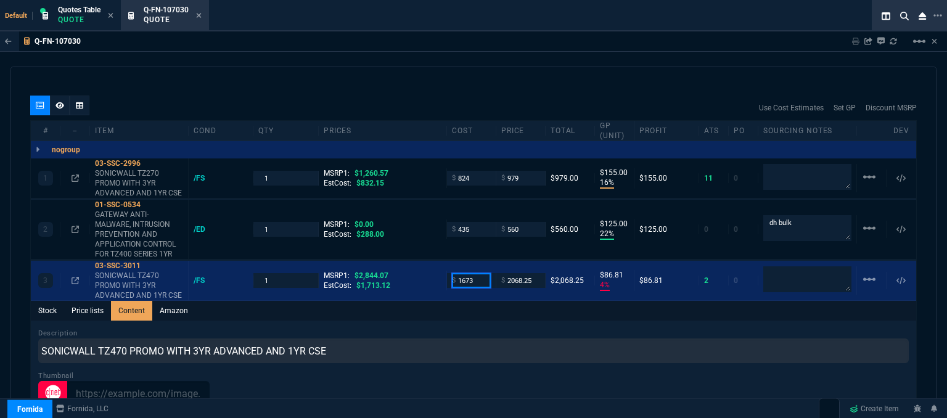
type input "1673"
click at [491, 301] on div "Stock Price lists Content Amazon" at bounding box center [474, 311] width 886 height 20
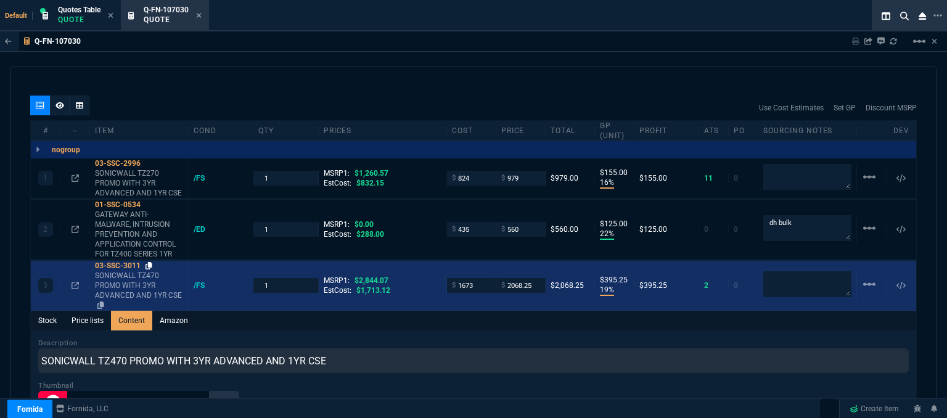
click at [149, 262] on icon at bounding box center [149, 265] width 7 height 7
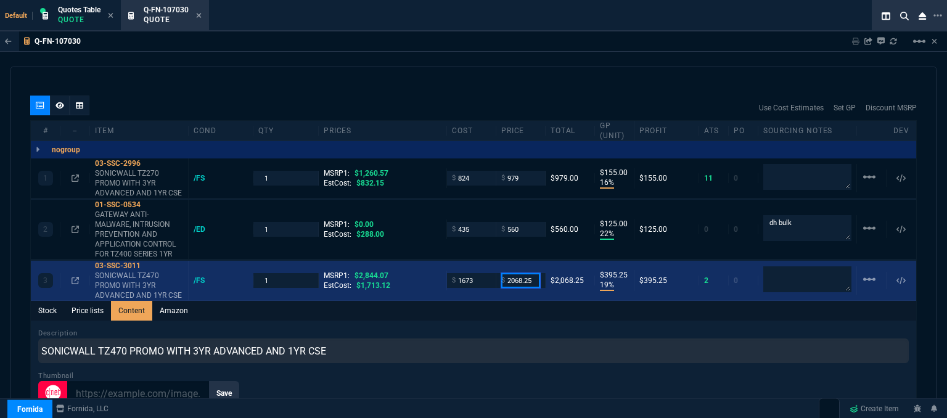
click at [535, 273] on input "2068.25" at bounding box center [520, 280] width 39 height 14
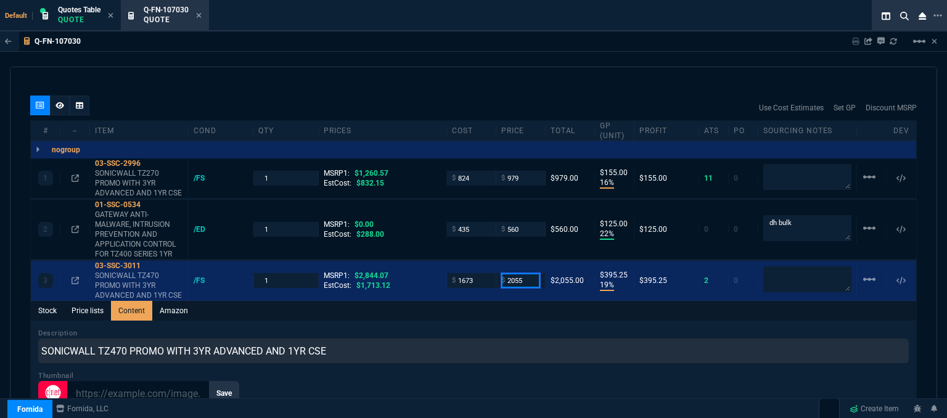
type input "2055"
click at [562, 328] on div "Description SONICWALL TZ470 PROMO WITH 3YR ADVANCED AND 1YR CSE" at bounding box center [473, 345] width 871 height 35
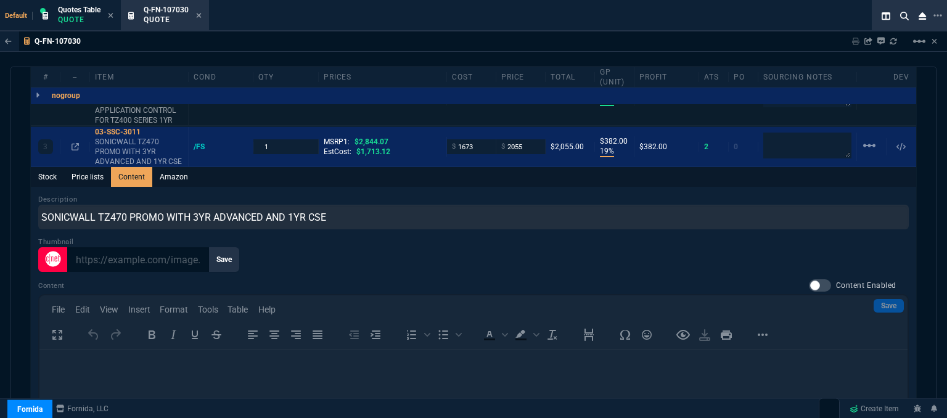
scroll to position [1002, 0]
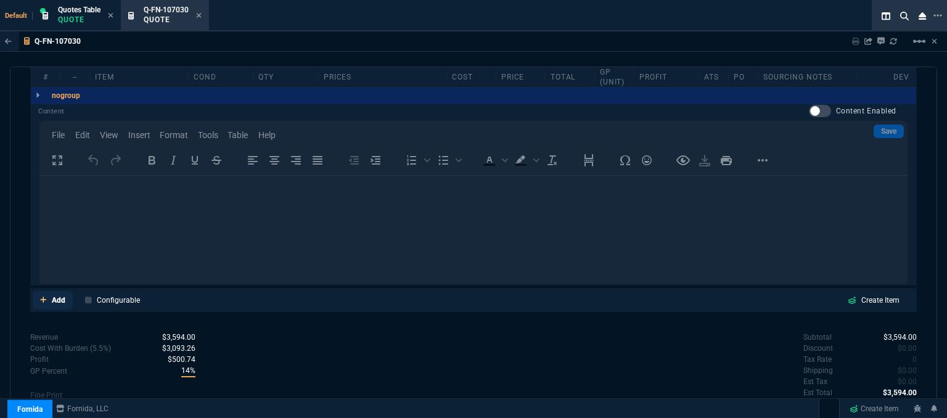
click at [40, 296] on icon at bounding box center [43, 299] width 7 height 7
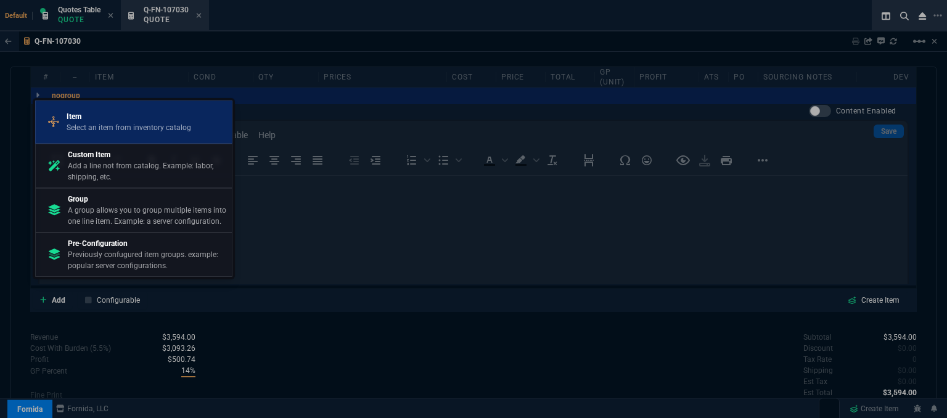
click at [109, 118] on p "Item" at bounding box center [129, 116] width 125 height 11
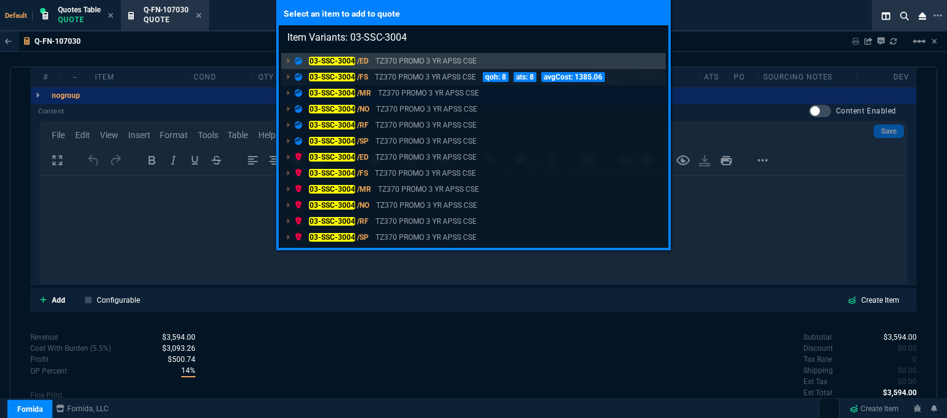
type input "Item Variants: 03-SSC-3004"
click at [399, 77] on p "TZ370 PROMO 3 YR APSS CSE" at bounding box center [425, 77] width 101 height 11
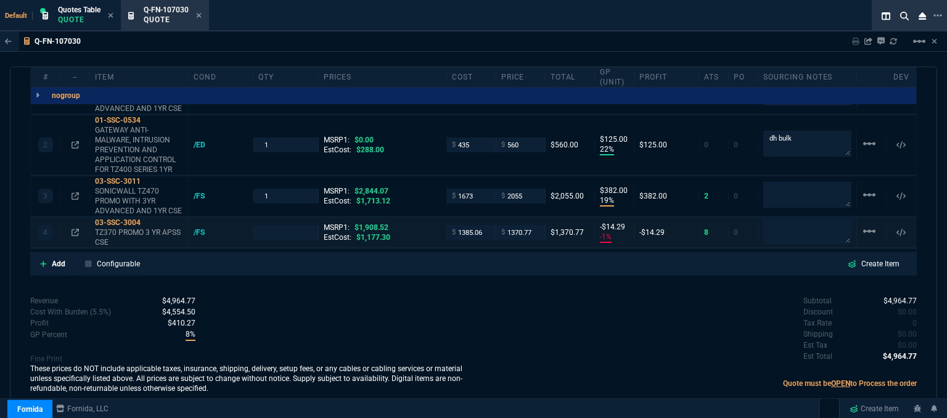
type input "16"
type input "155"
type input "22"
type input "125"
type input "19"
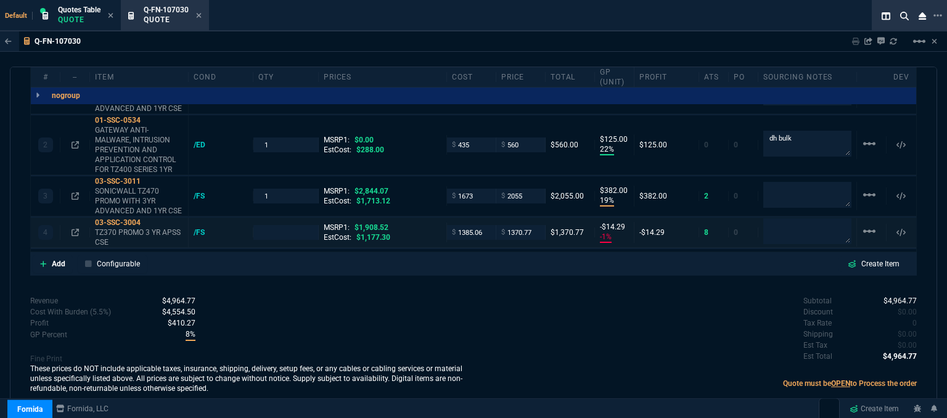
type input "382"
type input "-1"
type input "-14"
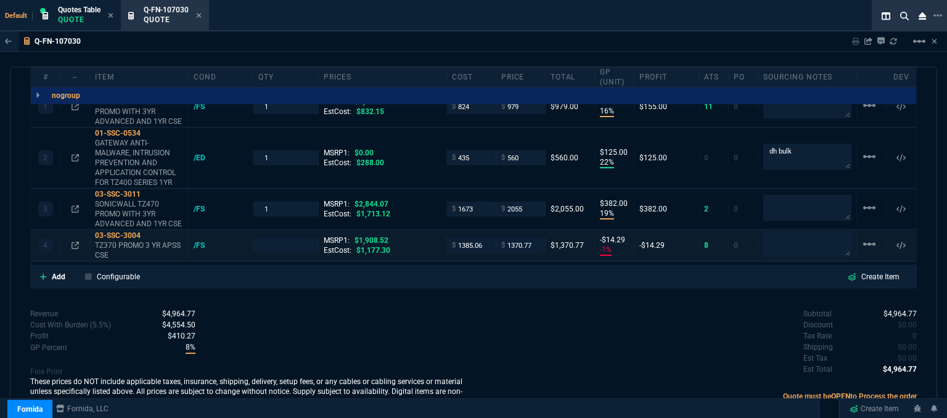
type input "22"
type input "28"
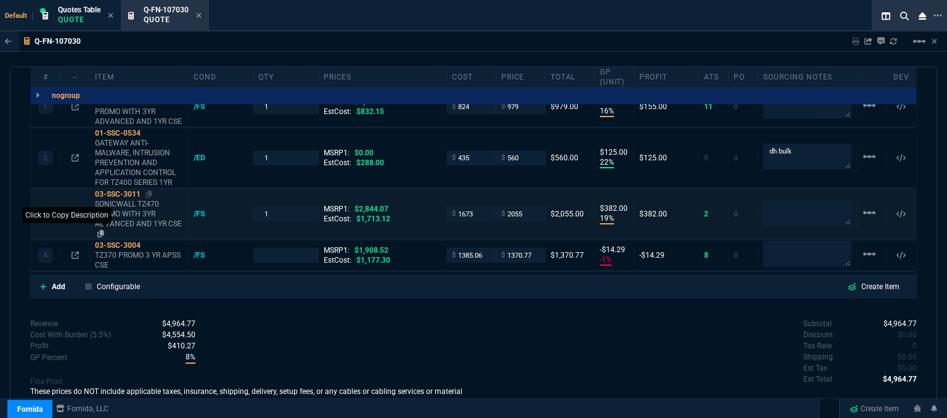
click at [101, 230] on icon at bounding box center [100, 233] width 7 height 7
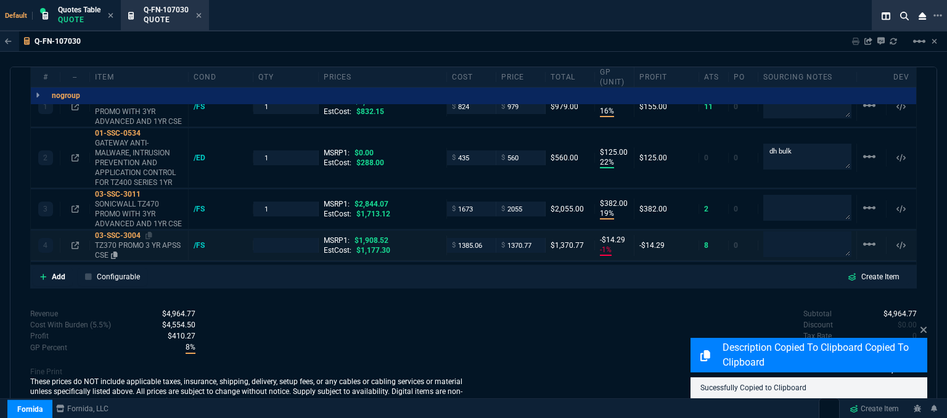
click at [134, 241] on p "TZ370 PROMO 3 YR APSS CSE" at bounding box center [139, 251] width 88 height 20
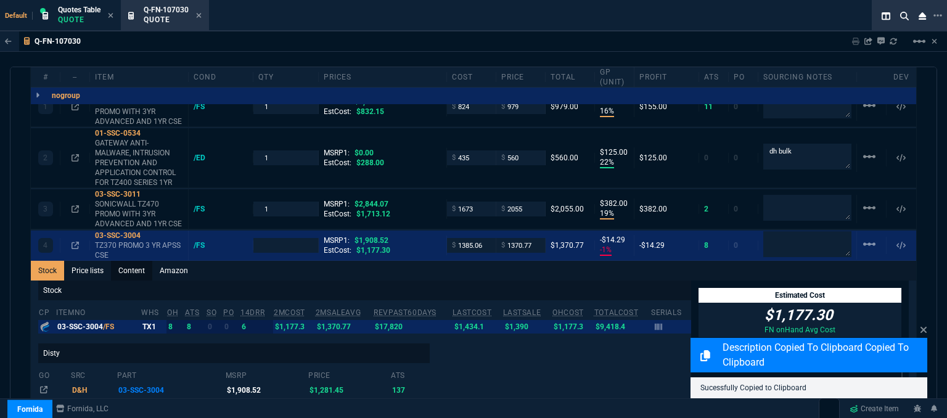
click at [128, 261] on link "Content" at bounding box center [131, 271] width 41 height 20
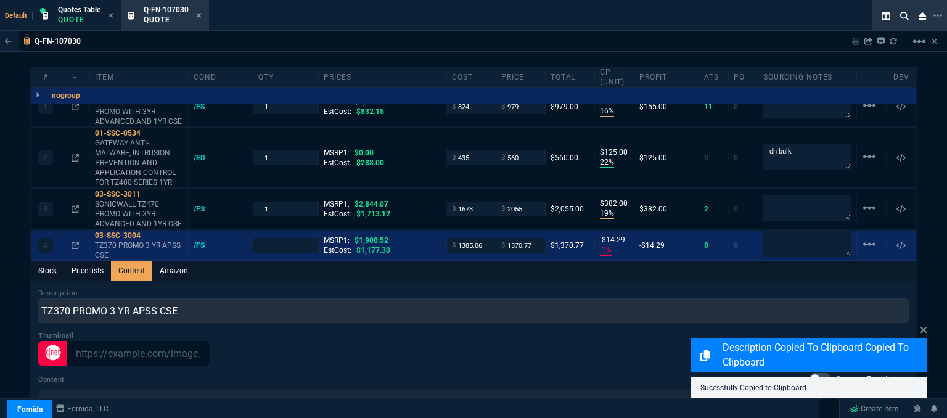
scroll to position [0, 0]
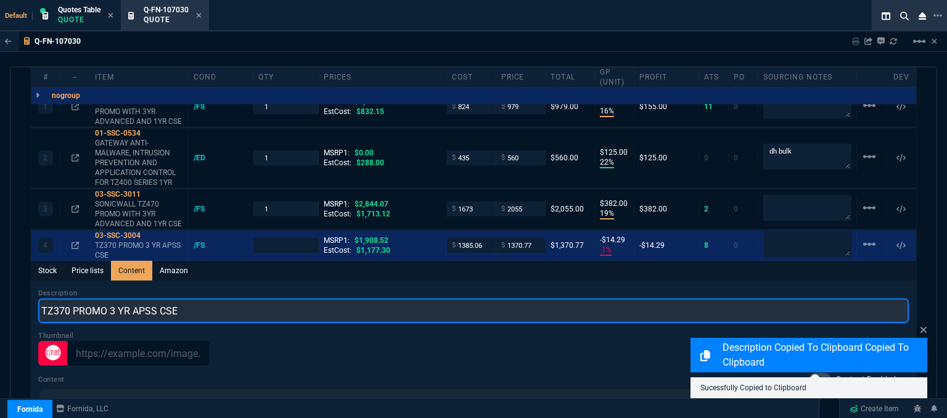
drag, startPoint x: 205, startPoint y: 292, endPoint x: 25, endPoint y: 284, distance: 180.3
click at [25, 284] on div "quote Q-FN-107030 Computer Network Solutions, Inc. draft Fornida, LLC 2609 Tech…" at bounding box center [474, 244] width 928 height 355
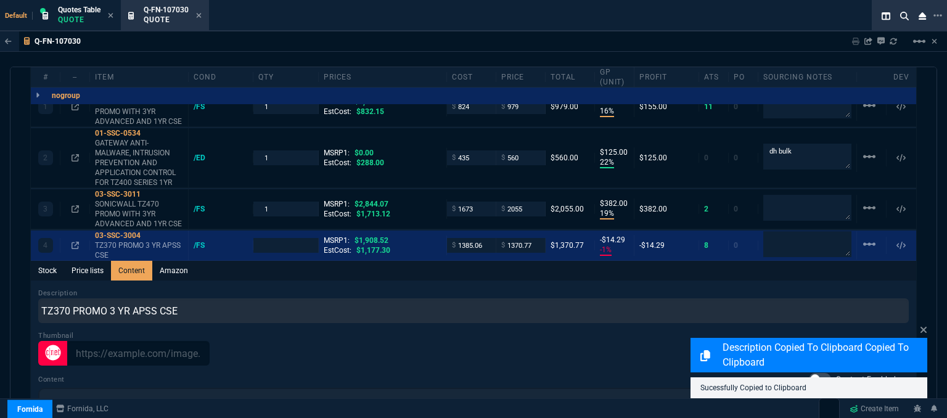
click at [25, 284] on div "quote Q-FN-107030 Computer Network Solutions, Inc. draft Fornida, LLC 2609 Tech…" at bounding box center [474, 244] width 928 height 355
type input "1"
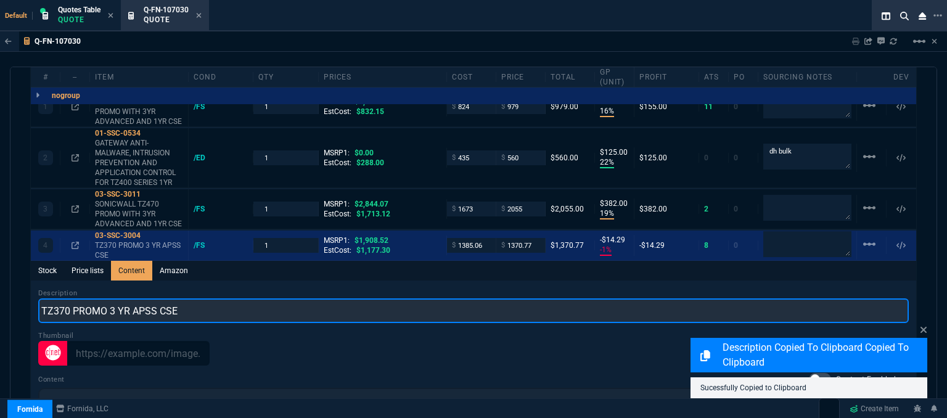
drag, startPoint x: 209, startPoint y: 294, endPoint x: 39, endPoint y: 294, distance: 169.6
click at [39, 299] on input "TZ370 PROMO 3 YR APSS CSE" at bounding box center [473, 311] width 871 height 25
paste input "SONICWALL TZ470 PROMO WITH 3YR ADVANCED AND 1YR CSE"
click at [117, 299] on input "SONICWALL TZ470 PROMO WITH 3YR ADVANCED AND 1YR CSE" at bounding box center [473, 311] width 871 height 25
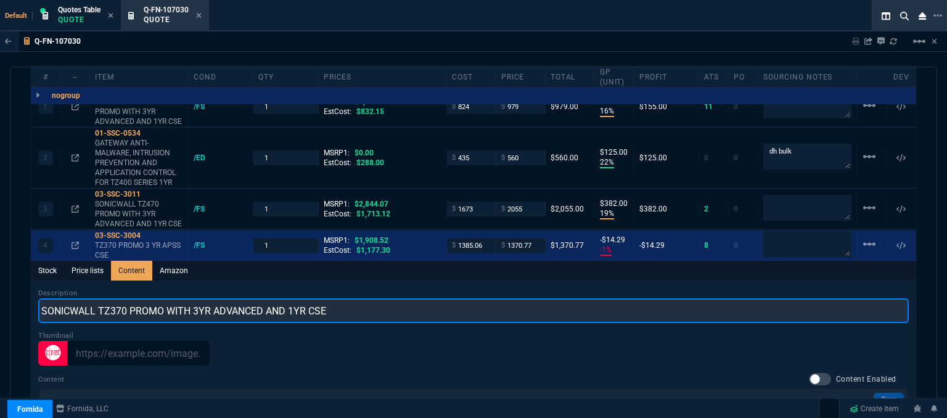
type input "SONICWALL TZ370 PROMO WITH 3YR ADVANCED AND 1YR CSE"
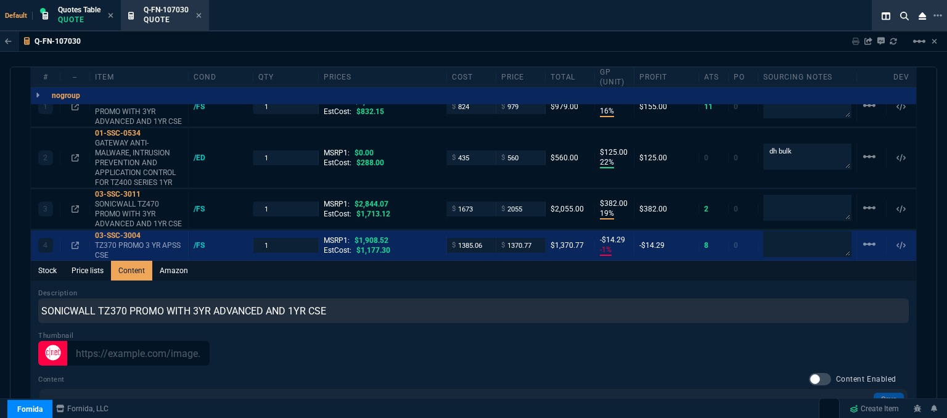
click at [407, 288] on div "Description SONICWALL TZ370 PROMO WITH 3YR ADVANCED AND 1YR CSE" at bounding box center [473, 305] width 871 height 35
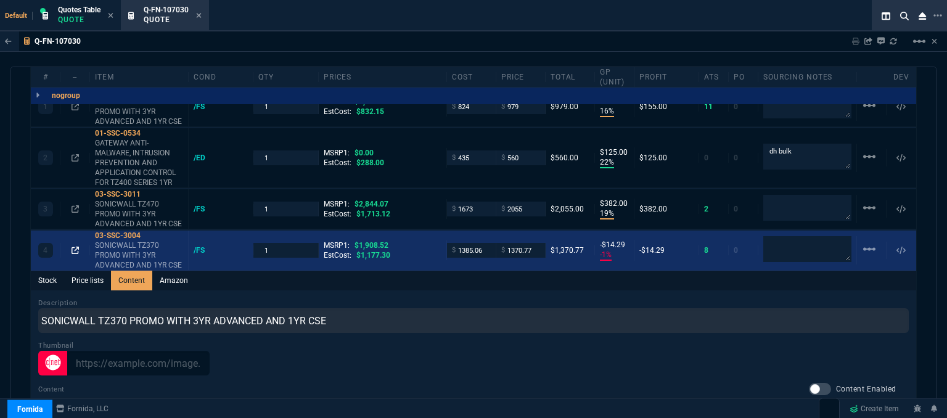
click at [72, 247] on icon at bounding box center [75, 250] width 7 height 7
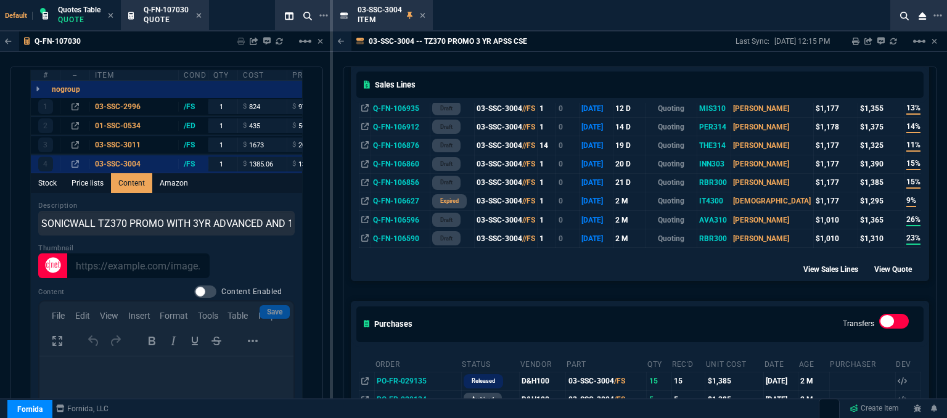
scroll to position [555, 0]
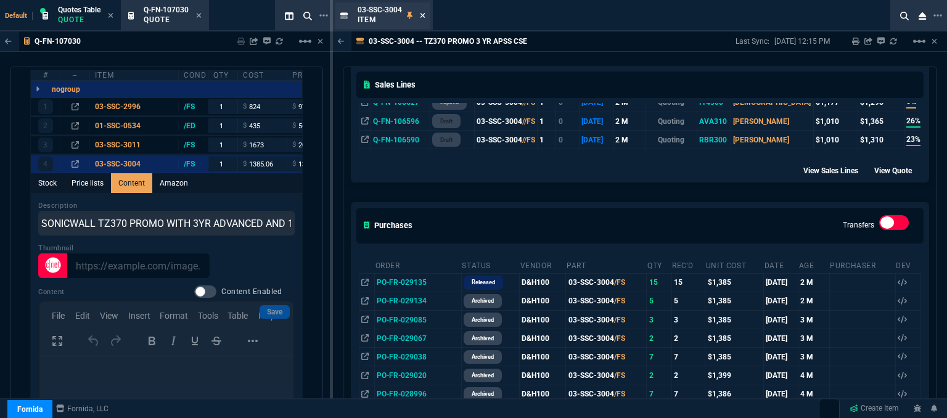
click at [421, 13] on icon at bounding box center [423, 15] width 6 height 7
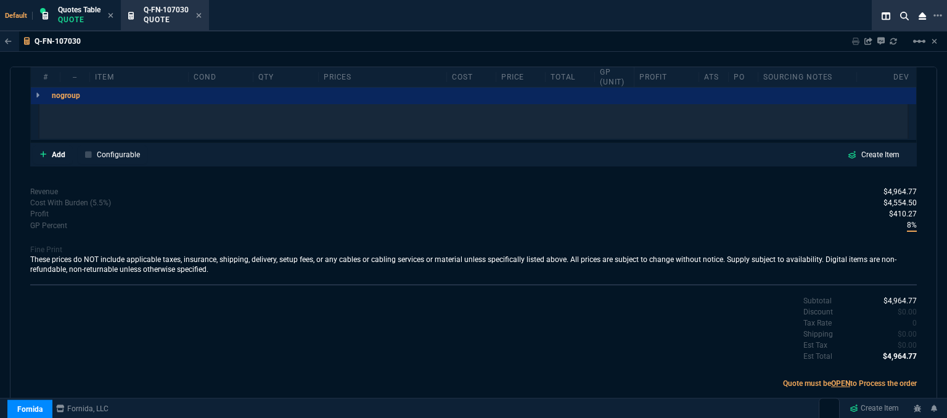
scroll to position [765, 0]
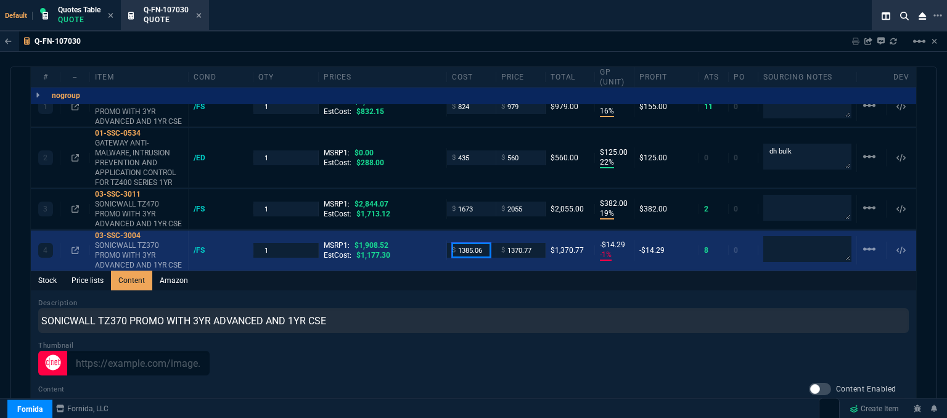
click at [482, 243] on input "1385.06" at bounding box center [471, 250] width 39 height 14
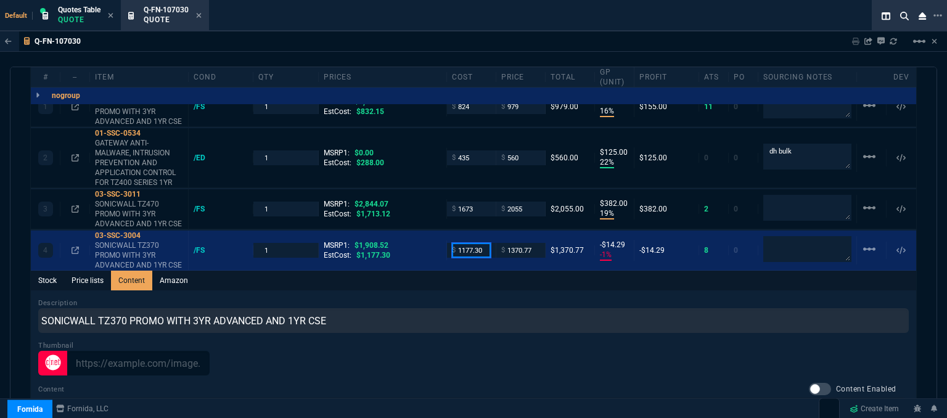
type input "1177.30"
click at [510, 298] on div "Description SONICWALL TZ370 PROMO WITH 3YR ADVANCED AND 1YR CSE" at bounding box center [473, 315] width 871 height 35
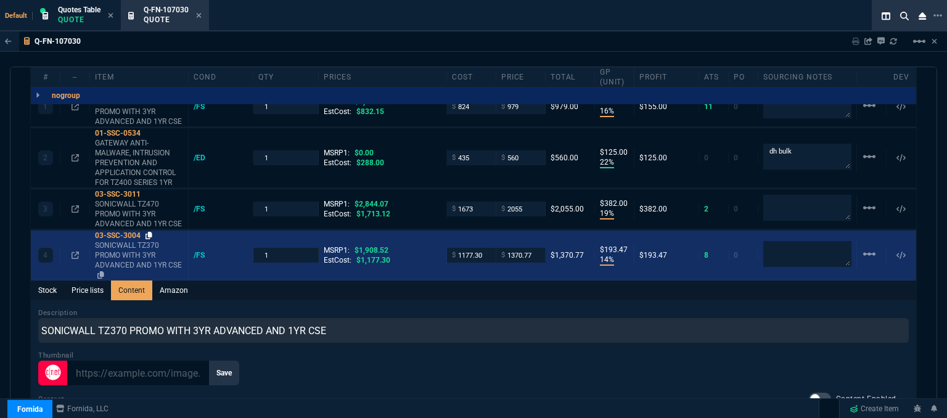
click at [150, 232] on icon at bounding box center [149, 235] width 7 height 7
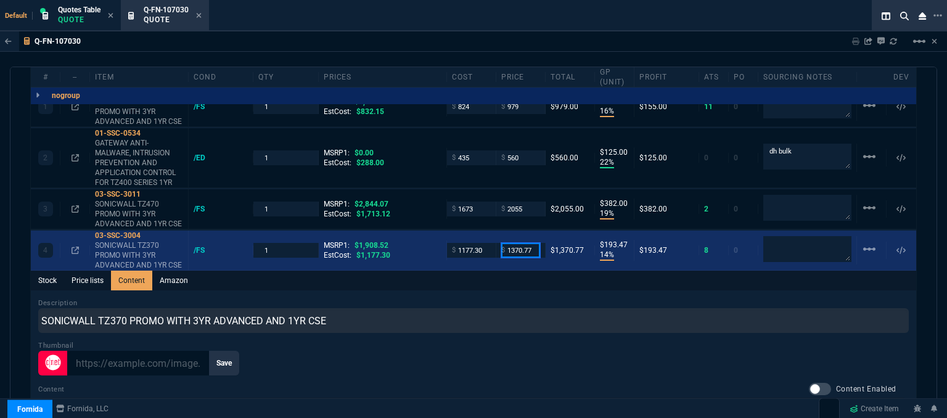
click at [535, 243] on input "1370.77" at bounding box center [520, 250] width 39 height 14
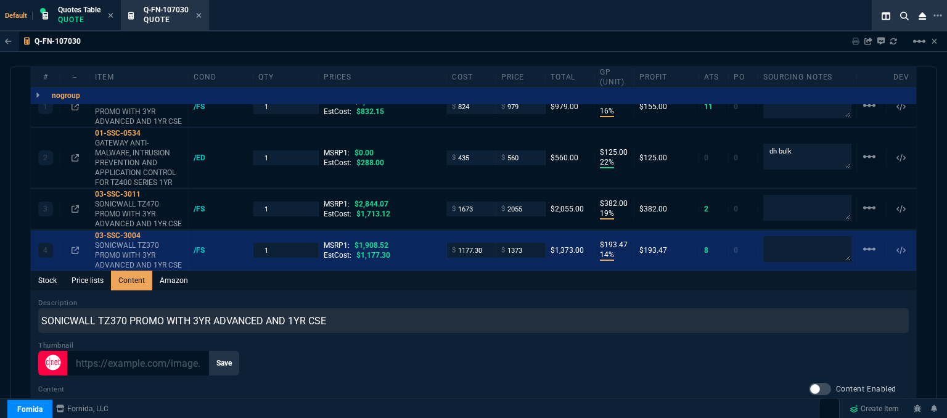
click at [530, 273] on div "Stock Price lists Content Amazon" at bounding box center [474, 281] width 886 height 20
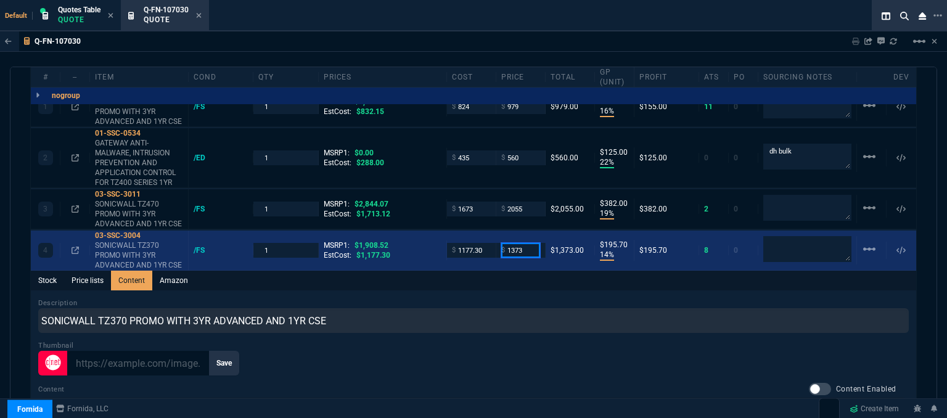
click at [528, 243] on input "1373" at bounding box center [520, 250] width 39 height 14
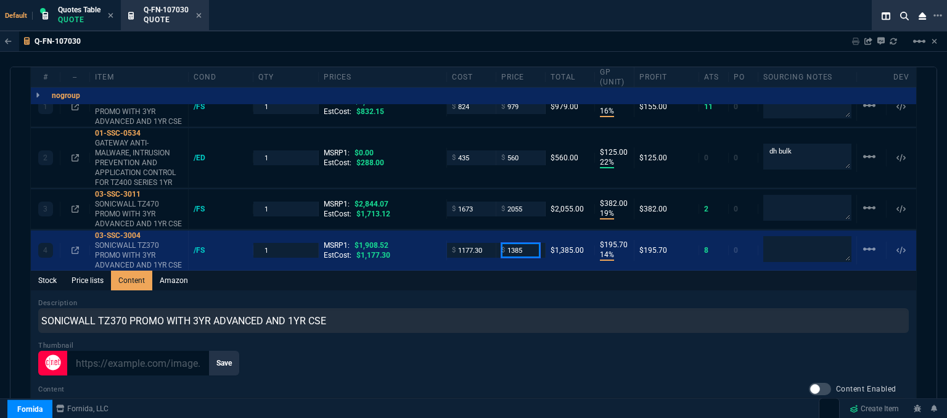
type input "1385"
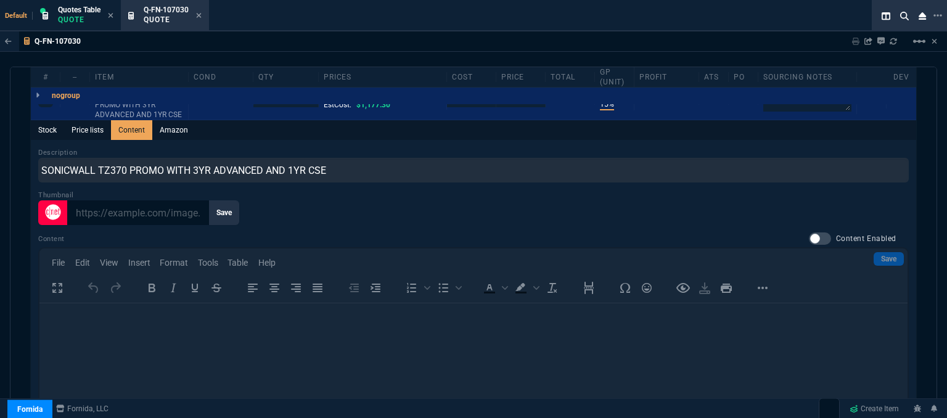
scroll to position [1011, 0]
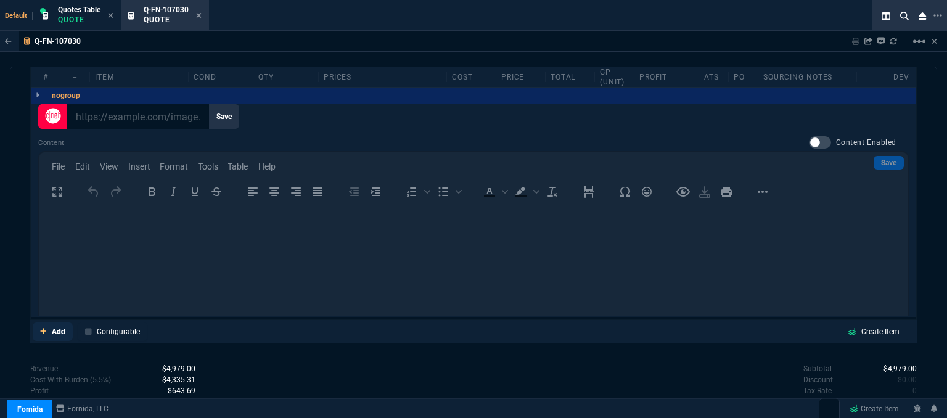
click at [47, 323] on link "Add" at bounding box center [53, 332] width 40 height 19
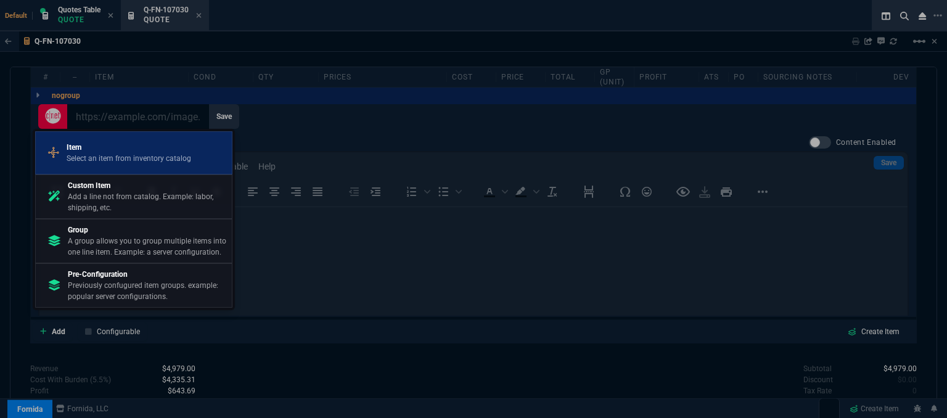
click at [94, 142] on p "Item" at bounding box center [129, 147] width 125 height 11
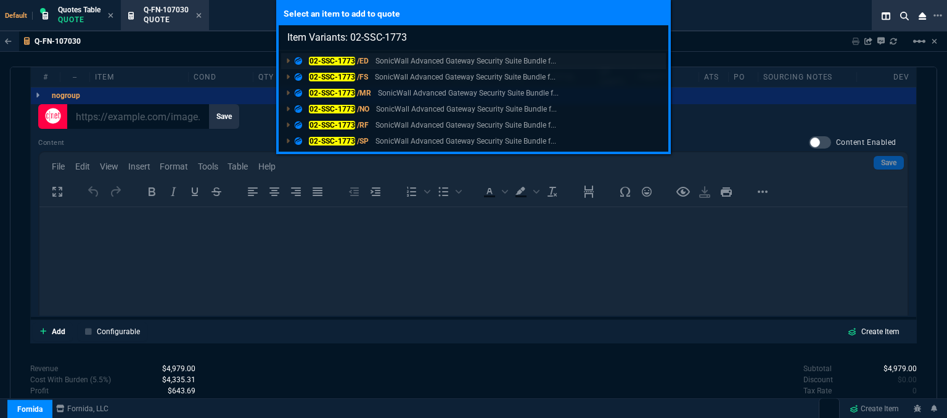
type input "Item Variants: 02-SSC-1773"
click at [401, 60] on p "SonicWall Advanced Gateway Security Suite Bundle f..." at bounding box center [466, 61] width 181 height 11
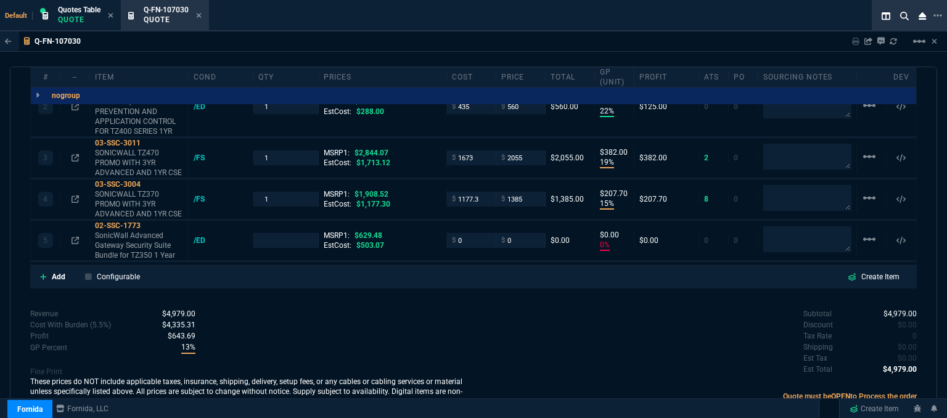
type input "16"
type input "155"
type input "22"
type input "125"
type input "19"
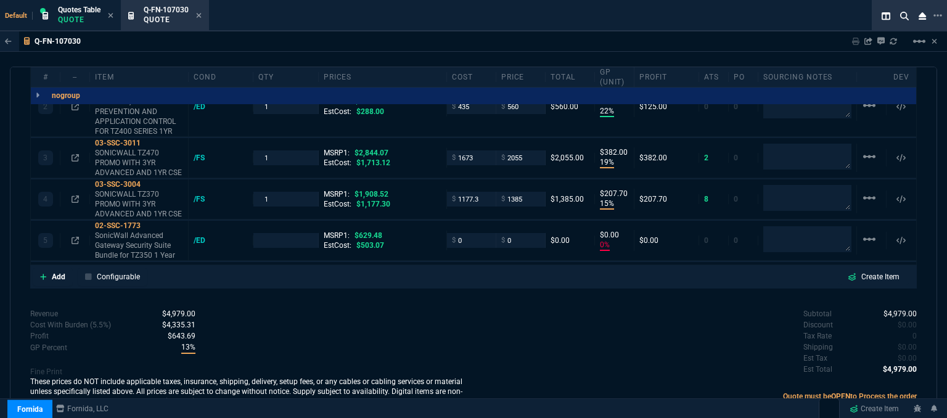
type input "382"
type input "15"
type input "208"
type input "0"
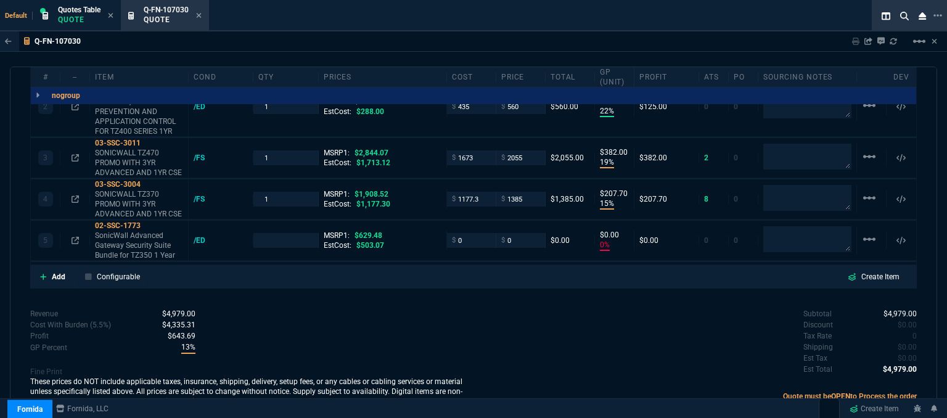
type input "22"
type input "28"
type input "27"
type input "100"
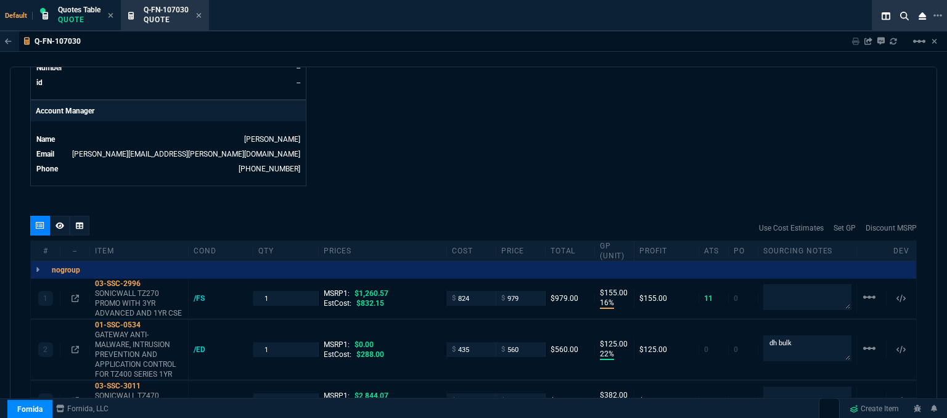
scroll to position [569, 0]
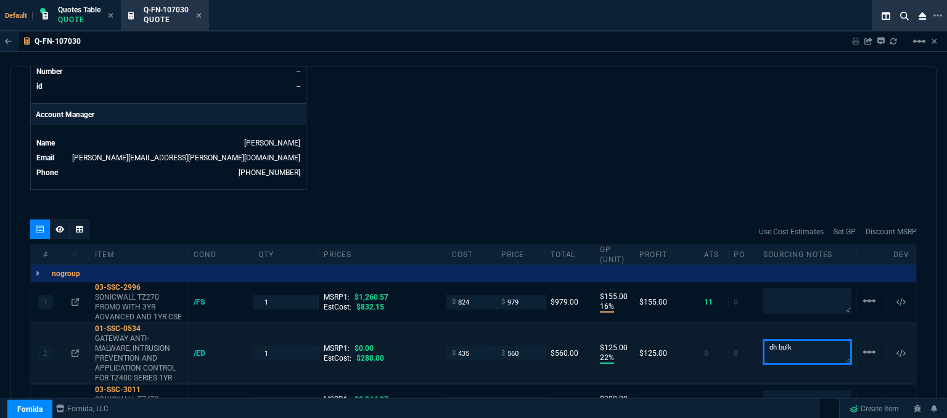
drag, startPoint x: 805, startPoint y: 337, endPoint x: 749, endPoint y: 334, distance: 56.2
click at [749, 334] on div "2 01-SSC-0534 GATEWAY ANTI-MALWARE, INTRUSION PREVENTION AND APPLICATION CONTRO…" at bounding box center [474, 354] width 886 height 60
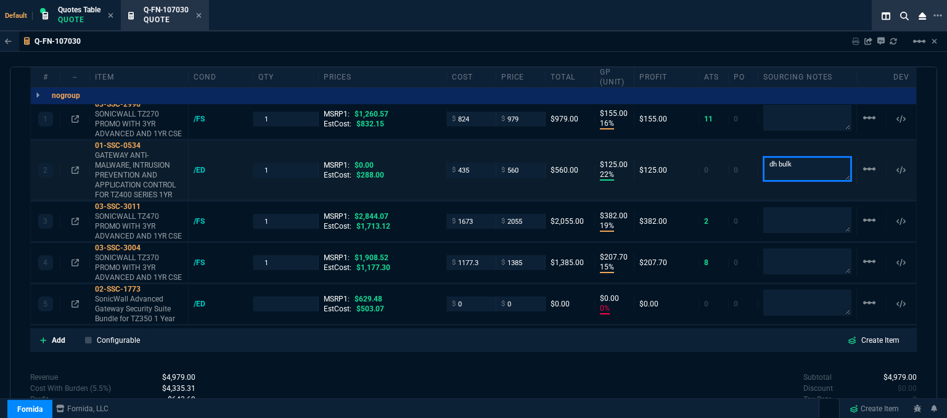
scroll to position [754, 0]
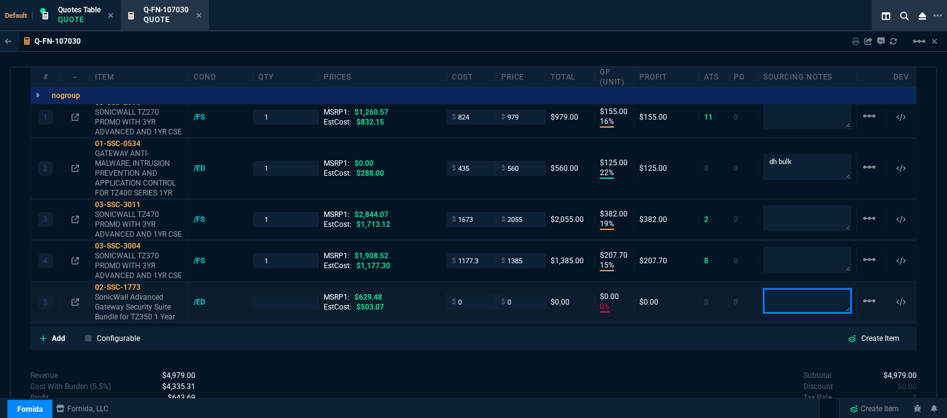
click at [804, 289] on textarea at bounding box center [808, 301] width 88 height 25
paste textarea "dh bulk"
type textarea "dh bulk"
click at [588, 344] on div "quote Q-FN-107030 Computer Network Solutions, Inc. draft Fornida, LLC 2609 Tech…" at bounding box center [474, 244] width 928 height 355
type input "1"
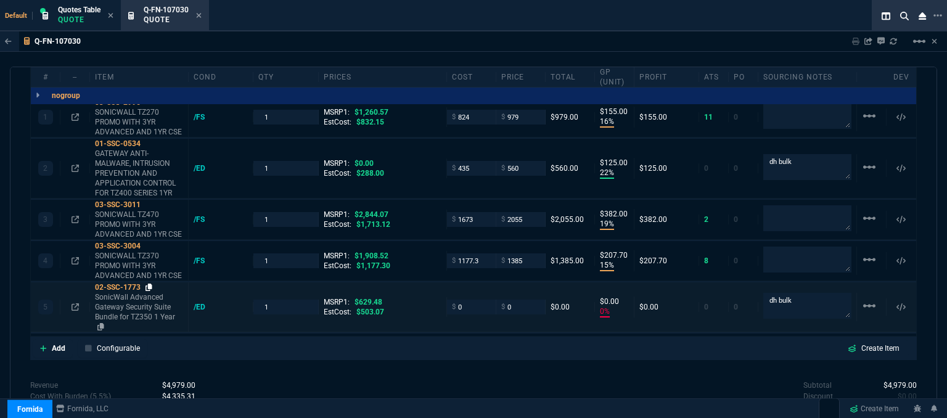
click at [149, 284] on icon at bounding box center [149, 287] width 7 height 7
click at [148, 307] on p "SonicWall Advanced Gateway Security Suite Bundle for TZ350 1 Year" at bounding box center [139, 311] width 88 height 39
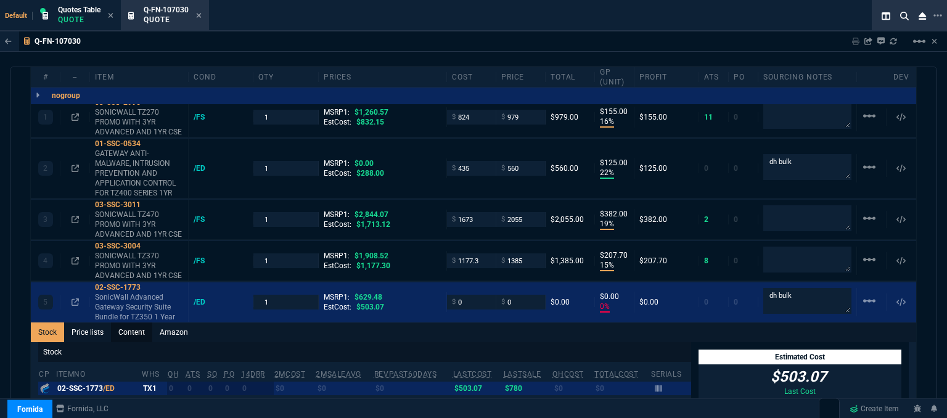
click at [130, 323] on link "Content" at bounding box center [131, 333] width 41 height 20
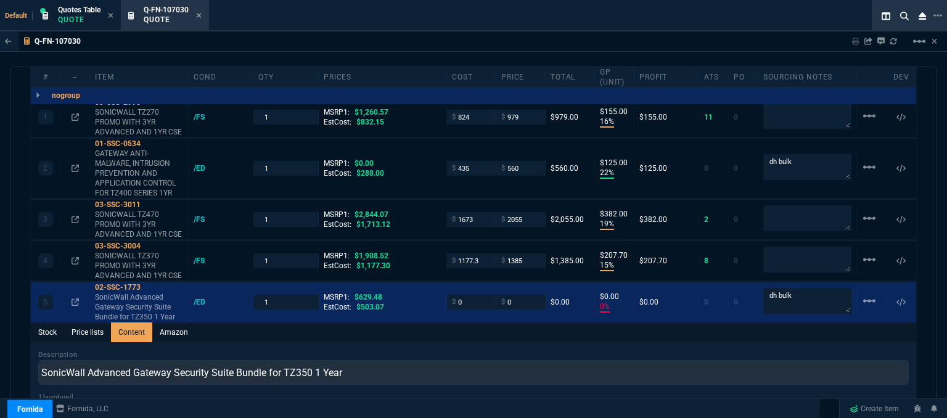
scroll to position [0, 0]
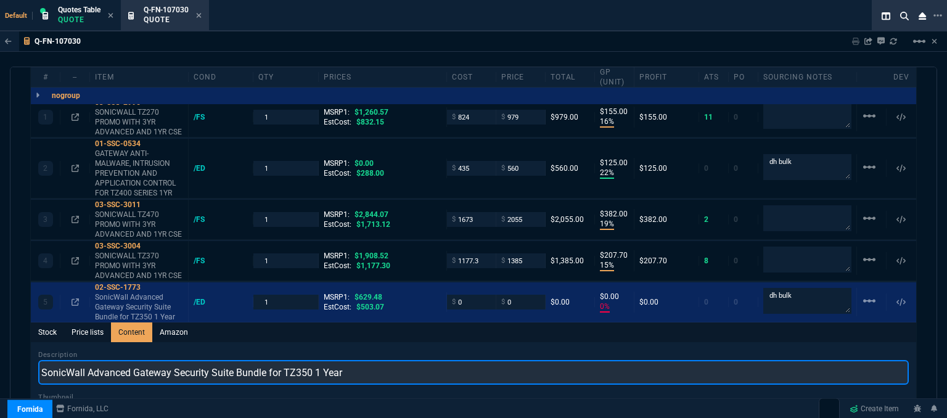
click at [86, 360] on input "SonicWall Advanced Gateway Security Suite Bundle for TZ350 1 Year" at bounding box center [473, 372] width 871 height 25
type input "Advanced Gateway Security Suite Bundle for TZ350 1 Year"
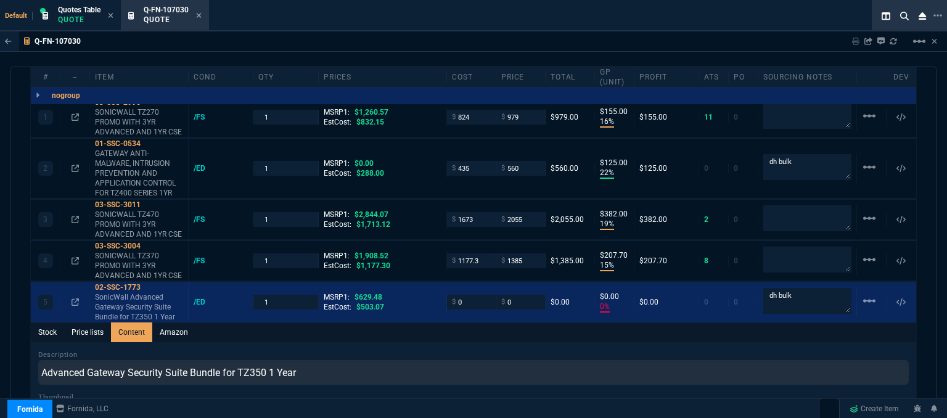
click at [378, 323] on div "Stock Price lists Content Amazon" at bounding box center [474, 333] width 886 height 20
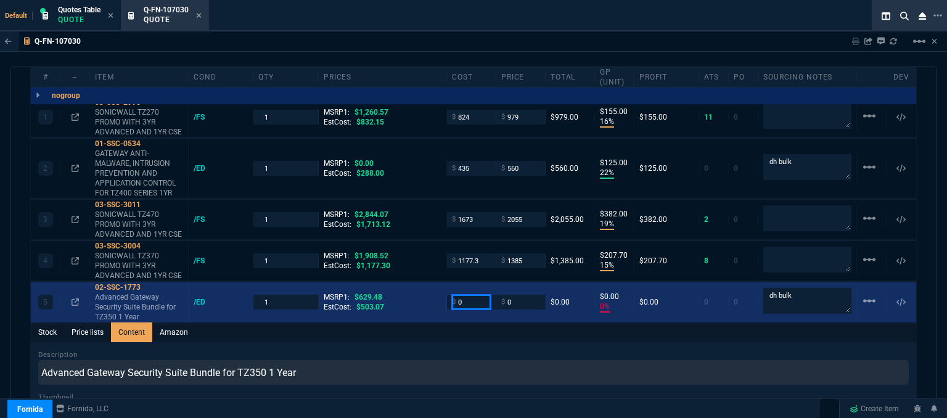
drag, startPoint x: 467, startPoint y: 288, endPoint x: 432, endPoint y: 288, distance: 35.8
click at [432, 288] on div "5 02-SSC-1773 Advanced Gateway Security Suite Bundle for TZ350 1 Year /ED 1 MSR…" at bounding box center [474, 302] width 886 height 40
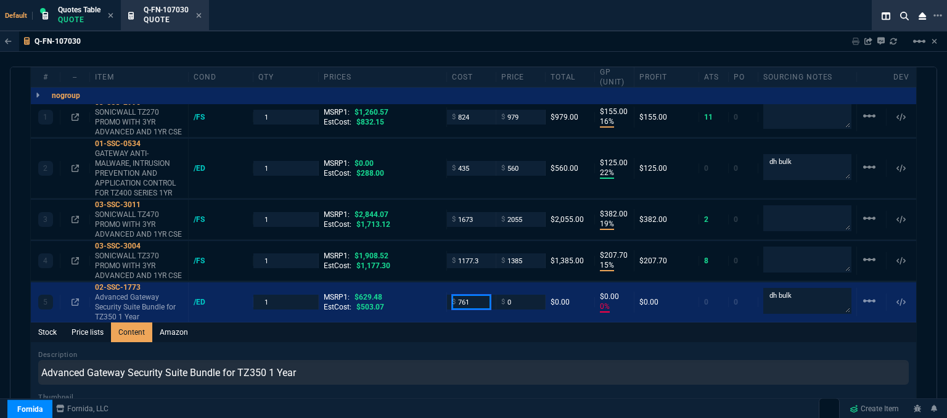
type input "761"
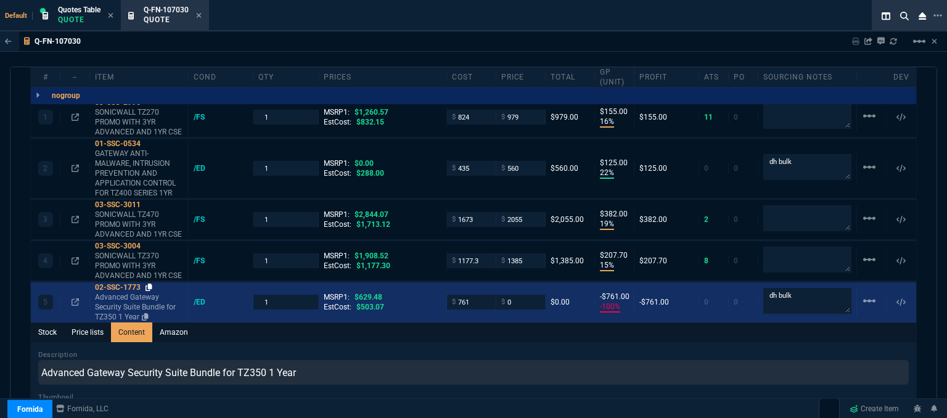
click at [149, 284] on icon at bounding box center [149, 287] width 7 height 7
drag, startPoint x: 516, startPoint y: 289, endPoint x: 486, endPoint y: 294, distance: 30.0
click at [486, 294] on div "5 02-SSC-1773 Advanced Gateway Security Suite Bundle for TZ350 1 Year /ED 1 MSR…" at bounding box center [474, 302] width 886 height 40
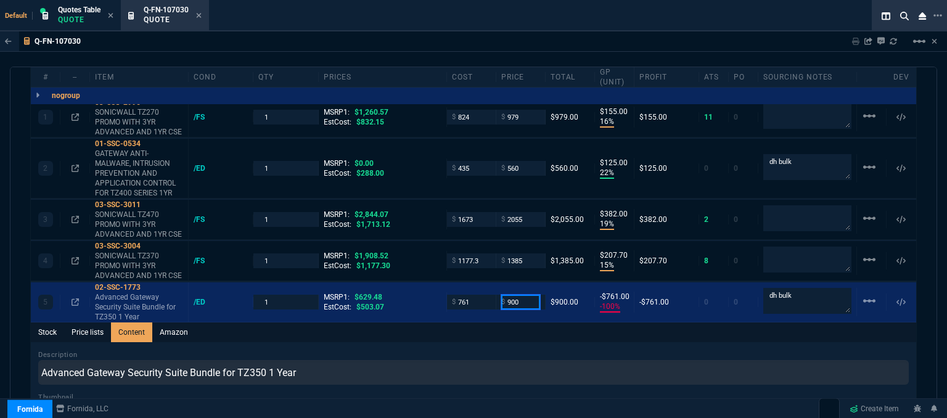
type input "900"
click at [512, 323] on div "Stock Price lists Content Amazon" at bounding box center [474, 333] width 886 height 20
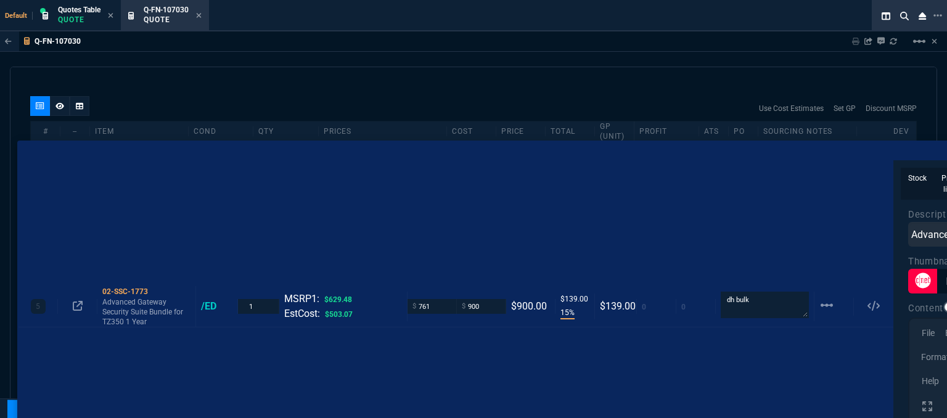
drag, startPoint x: 419, startPoint y: 355, endPoint x: 406, endPoint y: 163, distance: 192.3
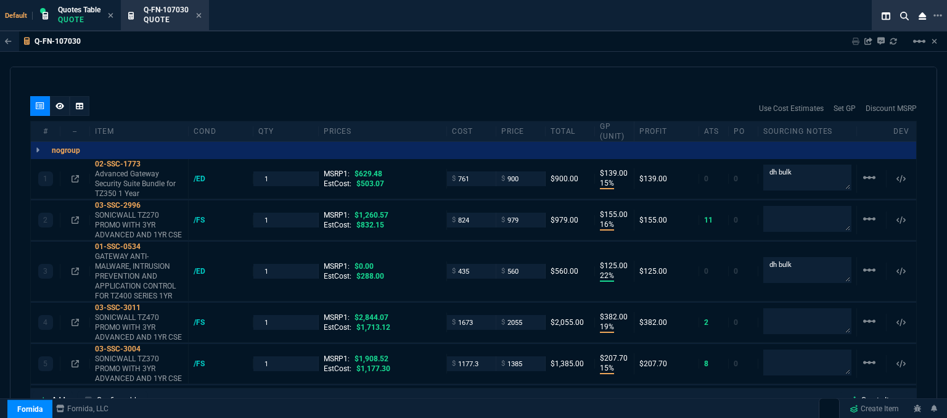
type input "15"
type input "139"
type input "-43"
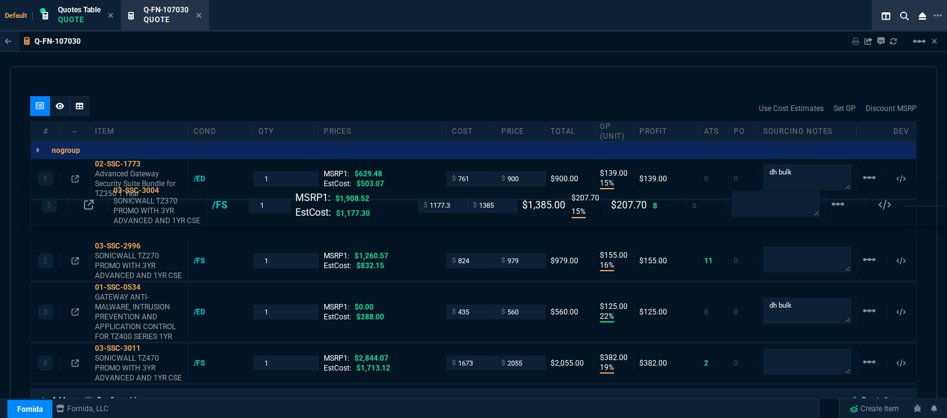
drag, startPoint x: 417, startPoint y: 362, endPoint x: 416, endPoint y: 215, distance: 146.8
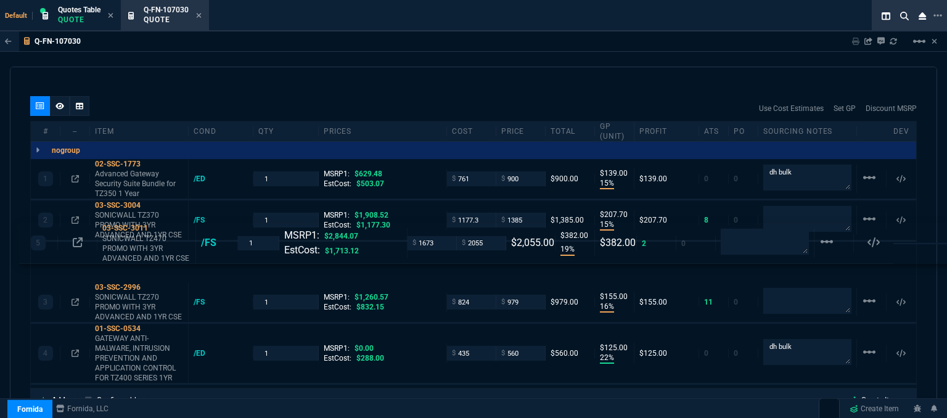
drag, startPoint x: 427, startPoint y: 345, endPoint x: 411, endPoint y: 250, distance: 96.4
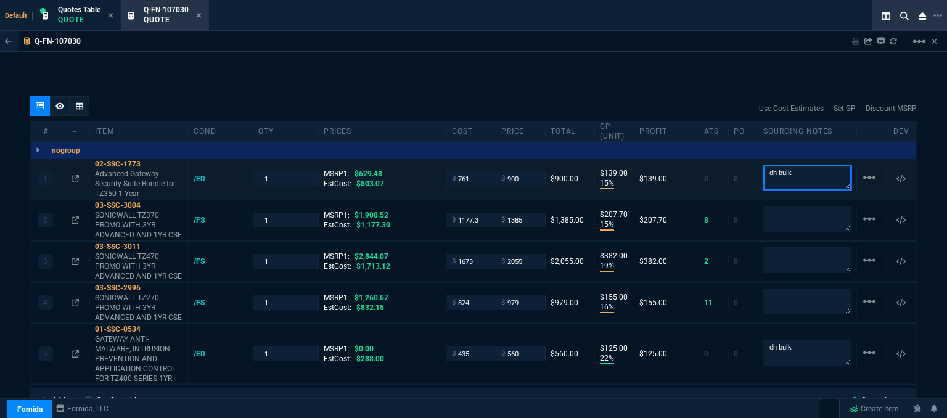
drag, startPoint x: 795, startPoint y: 162, endPoint x: 753, endPoint y: 161, distance: 42.0
click at [759, 165] on div "dh bulk" at bounding box center [808, 178] width 99 height 27
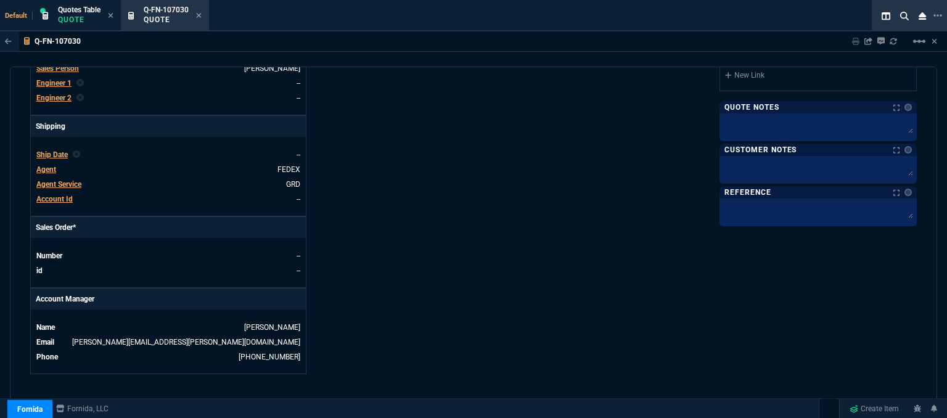
scroll to position [384, 0]
click at [767, 128] on textarea at bounding box center [818, 126] width 192 height 19
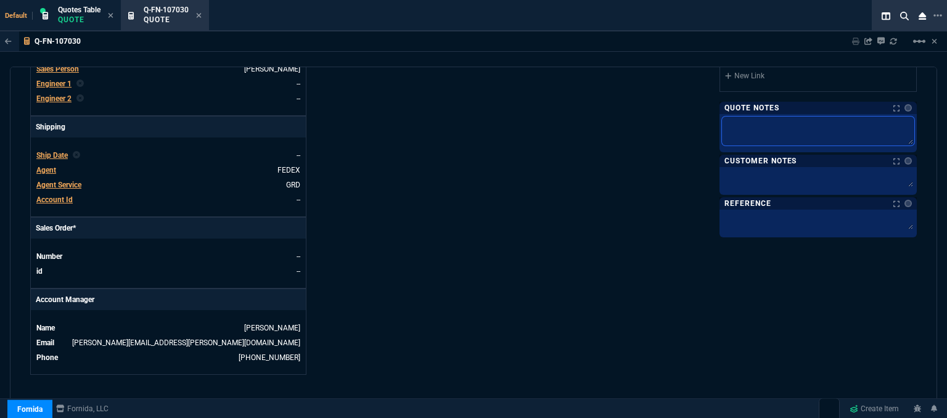
paste textarea "dh bulk"
type textarea "dh bulk"
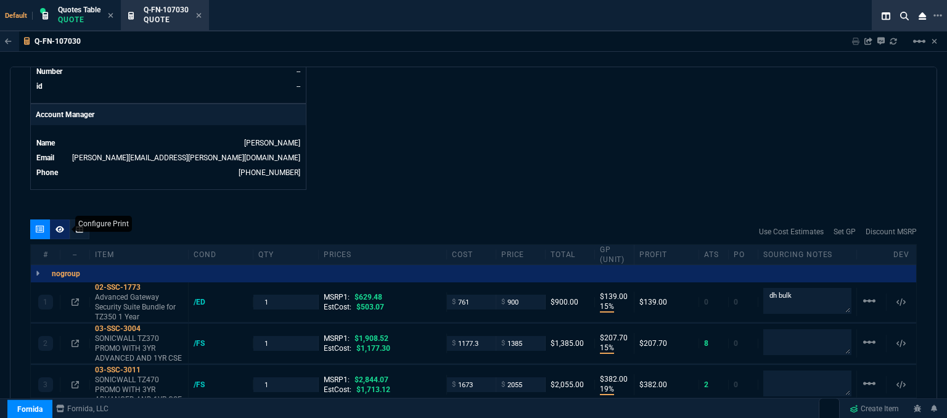
type textarea "dh bulk"
click at [61, 226] on icon at bounding box center [60, 229] width 9 height 7
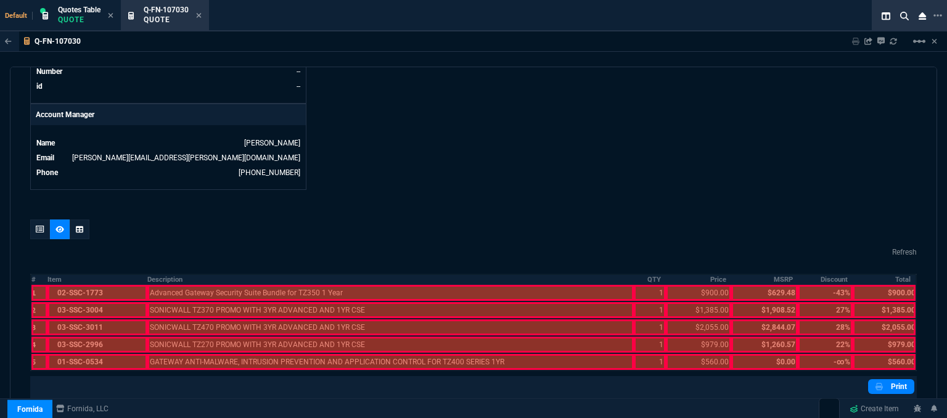
click at [95, 285] on div at bounding box center [96, 293] width 99 height 16
click at [96, 302] on div at bounding box center [96, 310] width 99 height 16
click at [96, 321] on div at bounding box center [96, 327] width 99 height 16
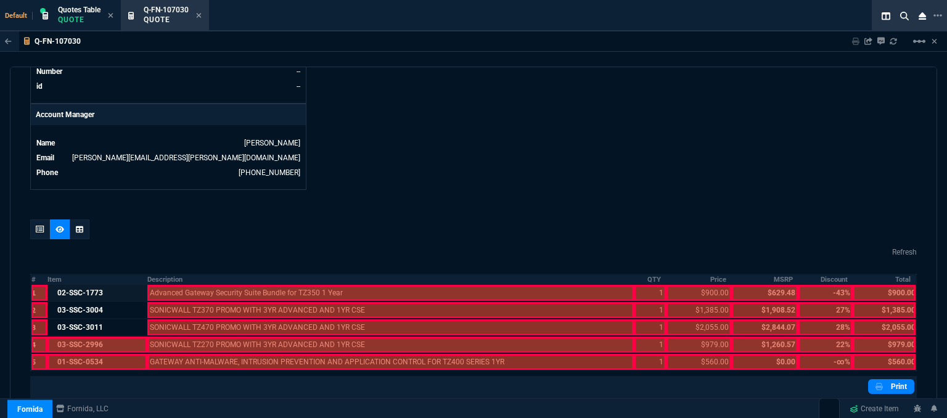
click at [96, 338] on div at bounding box center [96, 345] width 99 height 16
click at [98, 354] on div at bounding box center [96, 362] width 99 height 16
click at [197, 354] on div at bounding box center [390, 362] width 487 height 16
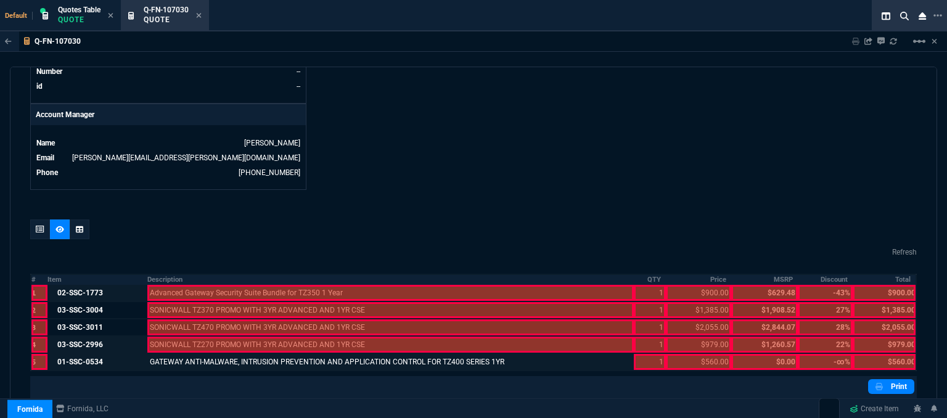
click at [194, 337] on div at bounding box center [390, 345] width 487 height 16
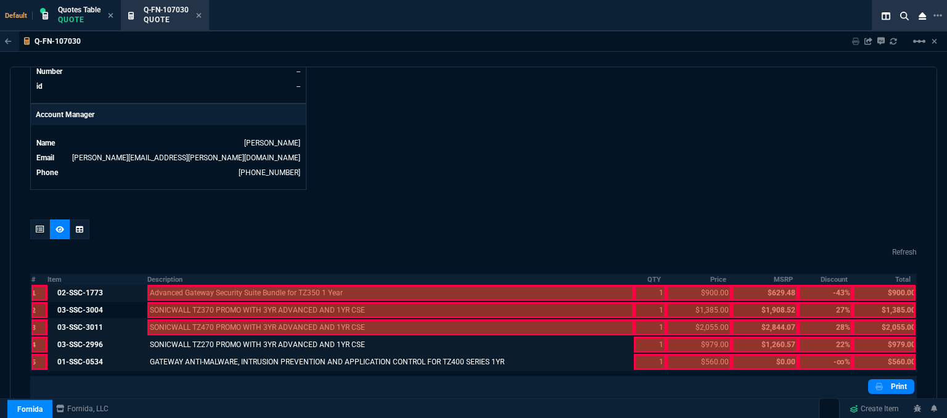
click at [194, 319] on div at bounding box center [390, 327] width 487 height 16
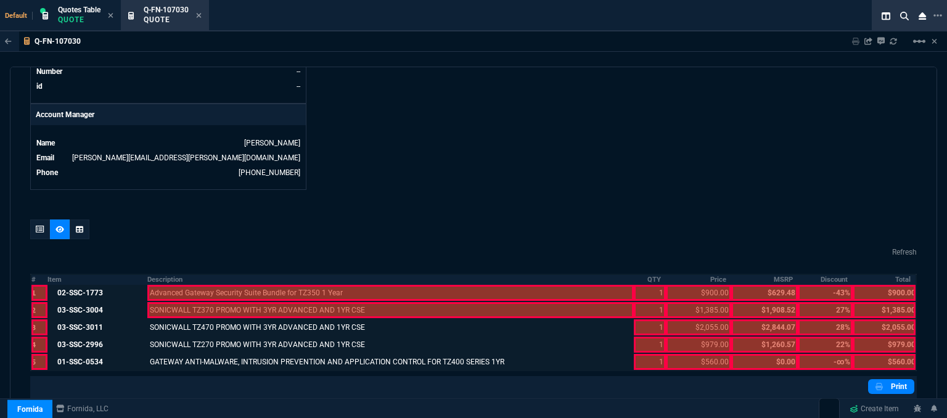
click at [194, 302] on div at bounding box center [390, 310] width 487 height 16
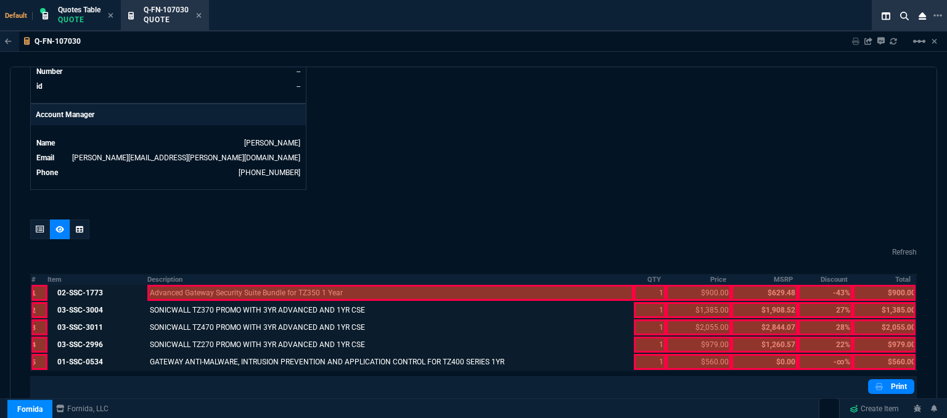
click at [194, 285] on div at bounding box center [390, 293] width 487 height 16
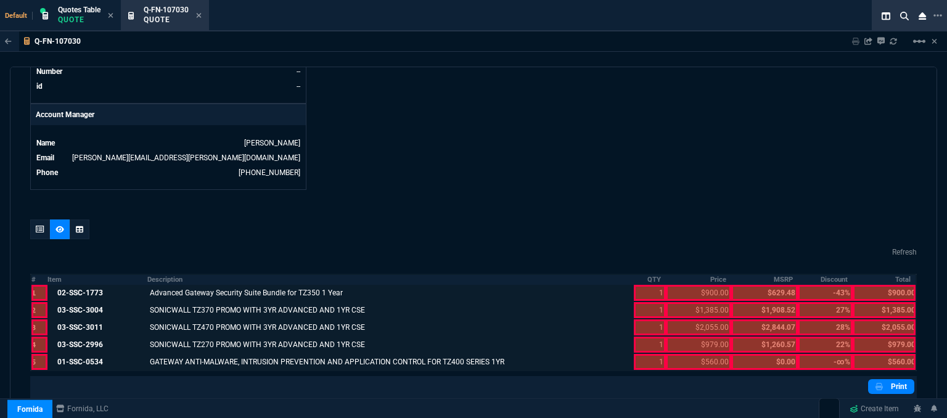
click at [638, 354] on div at bounding box center [649, 362] width 31 height 16
click at [638, 337] on div at bounding box center [649, 345] width 31 height 16
click at [638, 319] on div at bounding box center [649, 327] width 31 height 16
click at [636, 303] on div at bounding box center [649, 310] width 31 height 16
click at [638, 285] on div at bounding box center [649, 293] width 31 height 16
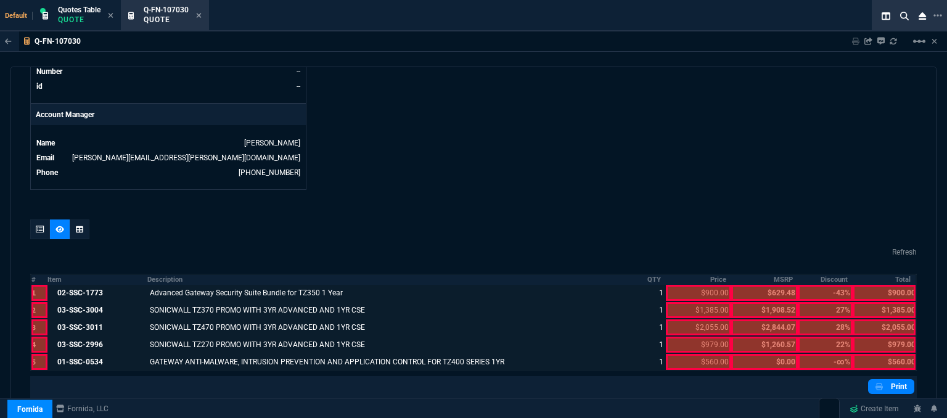
click at [703, 354] on div at bounding box center [698, 362] width 65 height 16
click at [697, 337] on div at bounding box center [698, 345] width 65 height 16
click at [695, 319] on div at bounding box center [698, 327] width 65 height 16
click at [693, 302] on div at bounding box center [698, 310] width 65 height 16
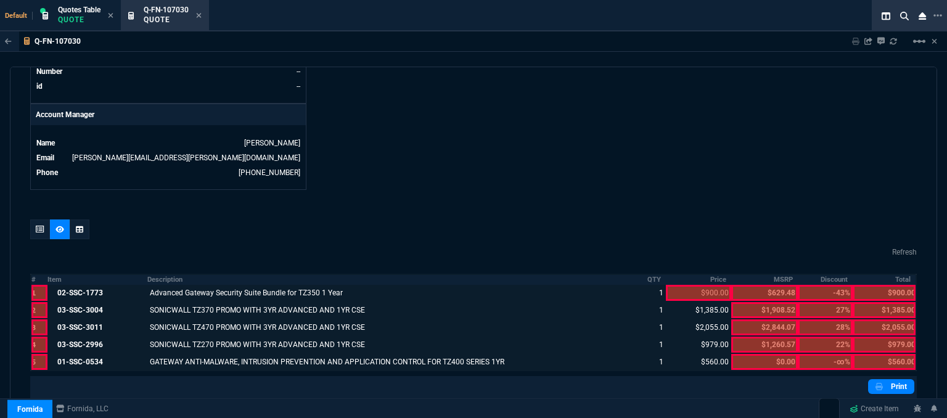
click at [691, 290] on div at bounding box center [698, 293] width 65 height 16
click at [876, 354] on div at bounding box center [884, 362] width 63 height 16
click at [873, 339] on div at bounding box center [884, 345] width 63 height 16
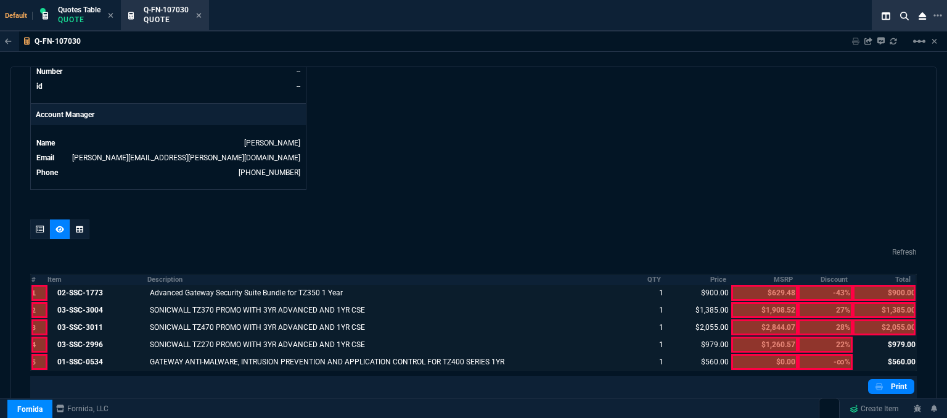
click at [870, 319] on div at bounding box center [884, 327] width 63 height 16
click at [870, 302] on div at bounding box center [884, 310] width 63 height 16
click at [870, 285] on div at bounding box center [884, 293] width 63 height 16
click at [886, 379] on link "Print" at bounding box center [891, 386] width 46 height 15
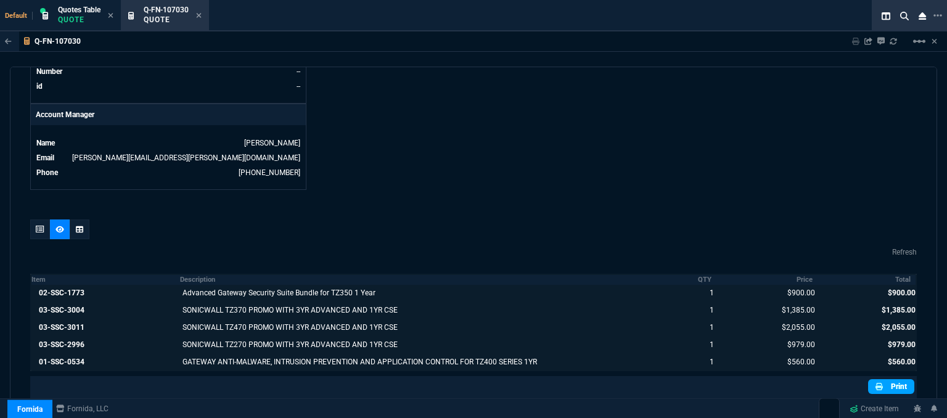
scroll to position [683, 0]
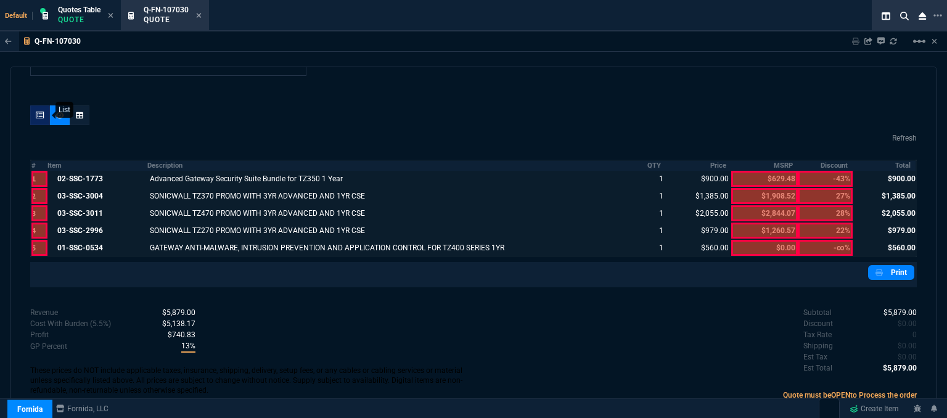
click at [30, 105] on div at bounding box center [40, 115] width 20 height 20
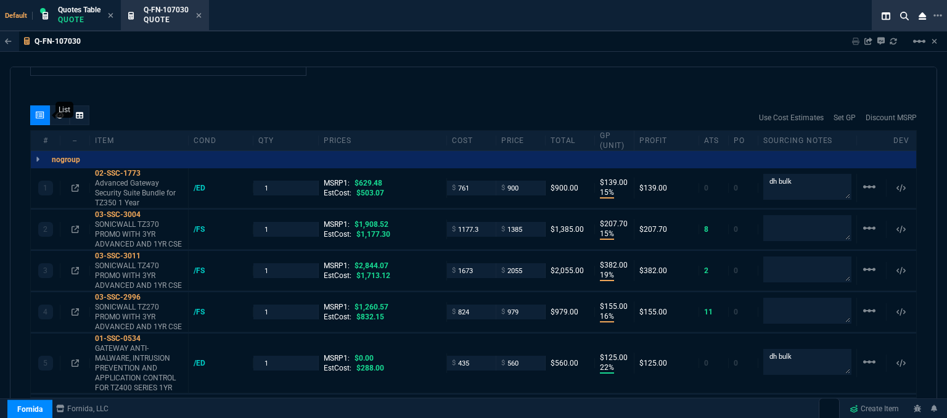
type input "15"
type input "139"
type input "15"
type input "208"
type input "19"
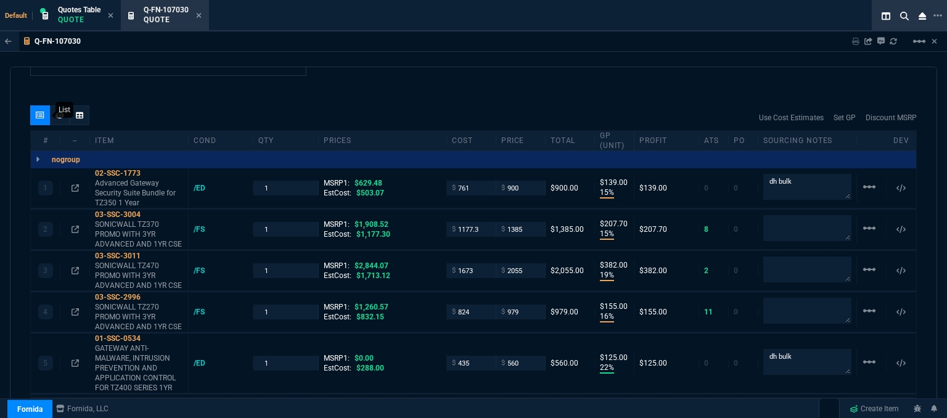
type input "382"
type input "16"
type input "155"
type input "22"
type input "125"
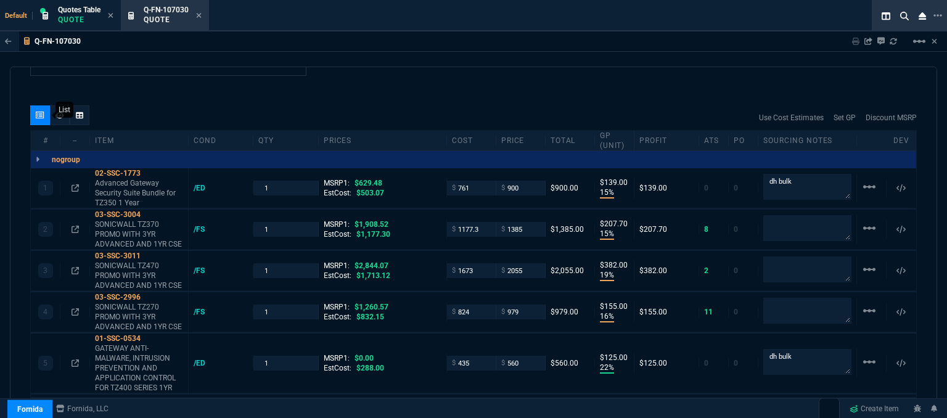
type input "-43"
type input "27"
type input "28"
type input "22"
click at [148, 170] on icon at bounding box center [149, 173] width 7 height 7
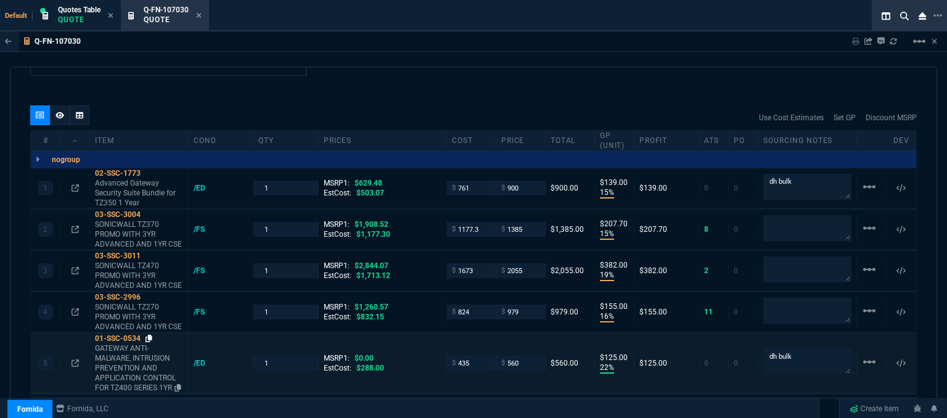
click at [148, 335] on icon at bounding box center [149, 338] width 7 height 7
click at [201, 13] on icon at bounding box center [199, 15] width 6 height 7
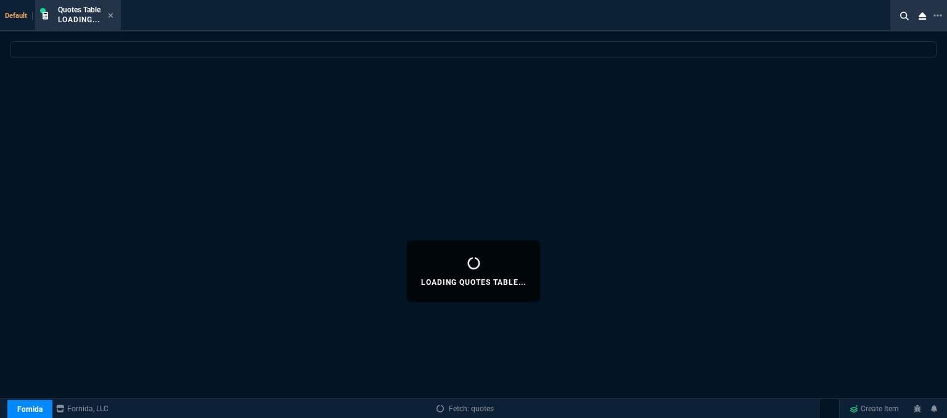
select select
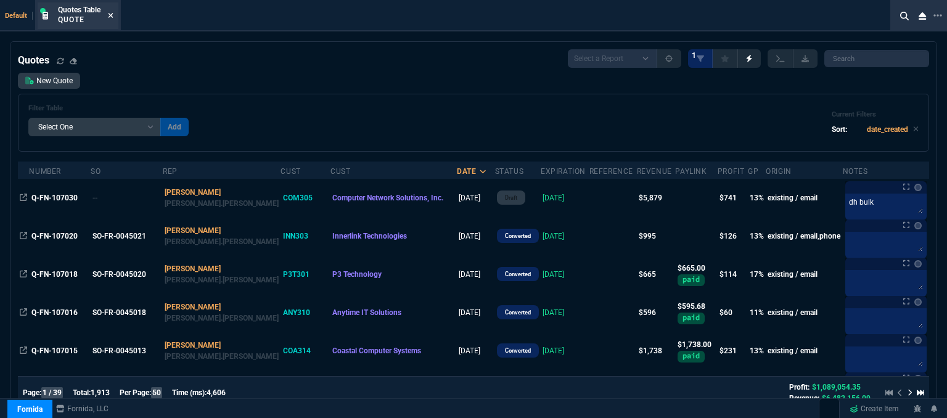
click at [112, 14] on icon at bounding box center [111, 15] width 6 height 7
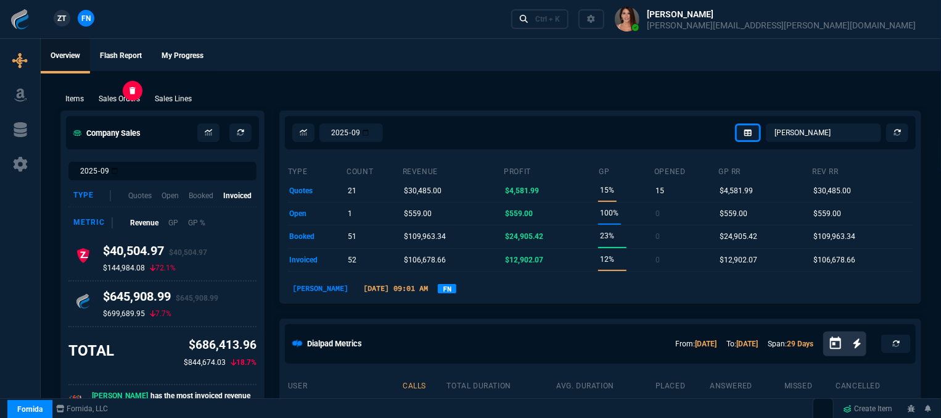
click at [136, 99] on p "Sales Orders" at bounding box center [119, 98] width 41 height 11
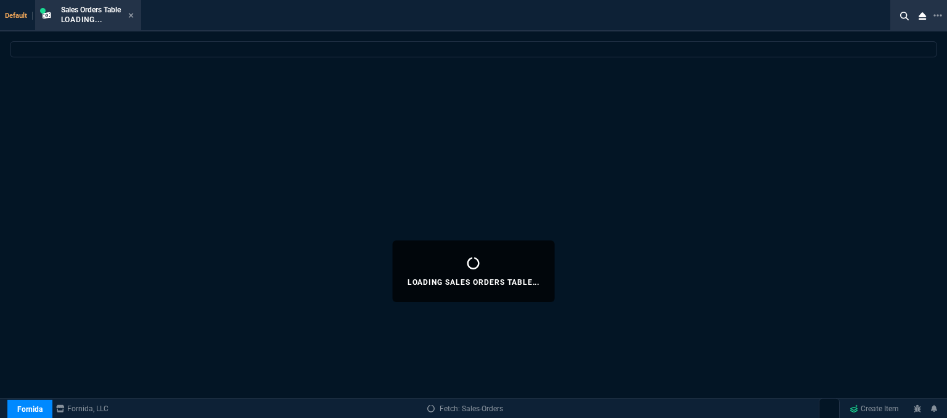
select select
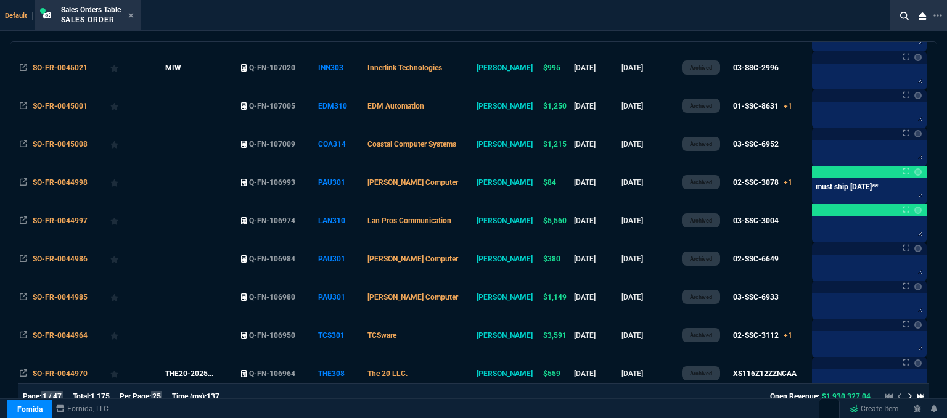
scroll to position [308, 0]
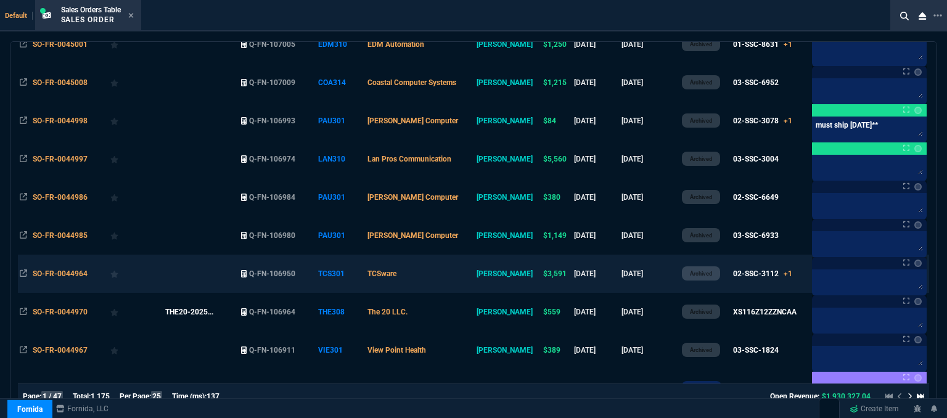
click at [465, 277] on td "TCSware" at bounding box center [420, 274] width 109 height 38
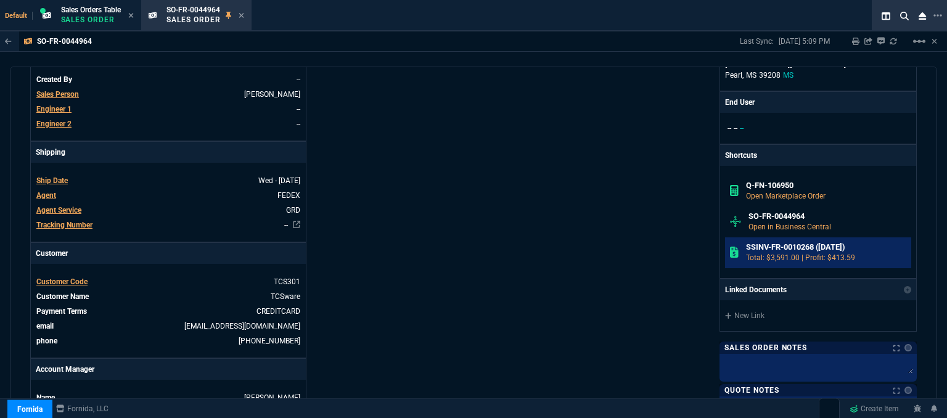
click at [770, 245] on h6 "SSINV-FR-0010268 ([DATE])" at bounding box center [826, 247] width 161 height 10
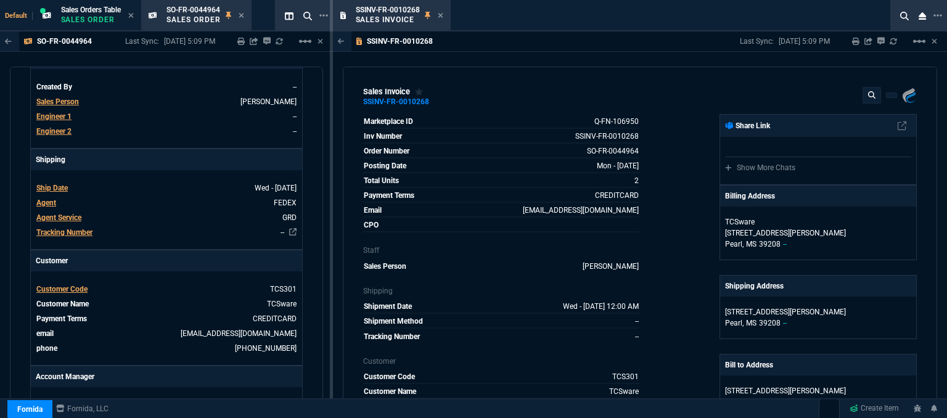
scroll to position [0, 0]
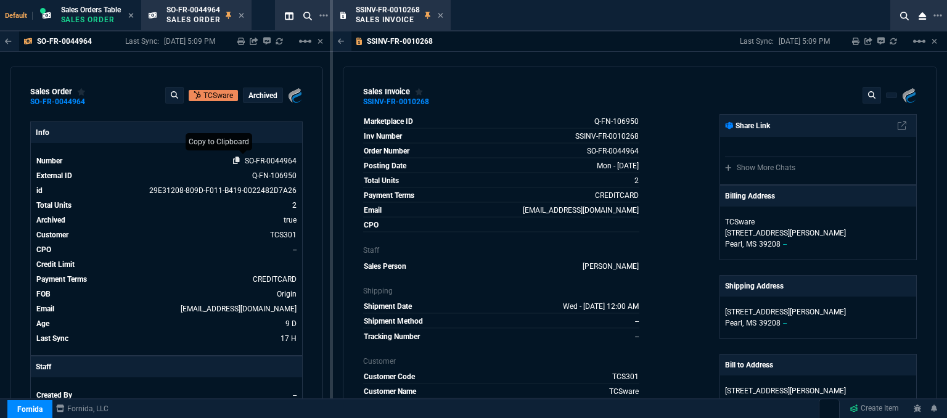
click at [233, 160] on icon at bounding box center [236, 160] width 7 height 7
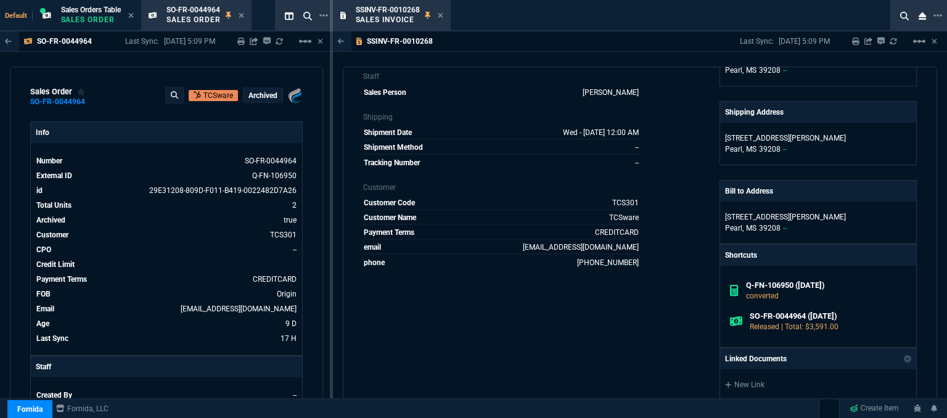
scroll to position [247, 0]
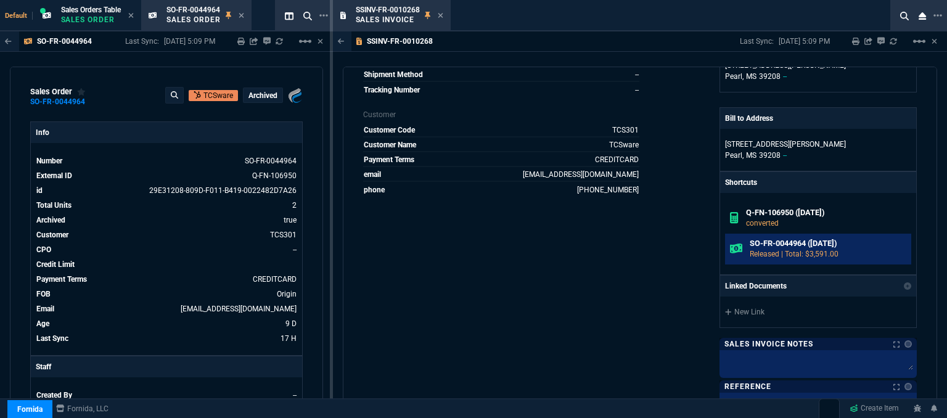
click at [804, 241] on h6 "SO-FR-0044964 (9-29-25)" at bounding box center [828, 244] width 157 height 10
click at [767, 244] on h6 "SO-FR-0044964 (9-29-25)" at bounding box center [828, 244] width 157 height 10
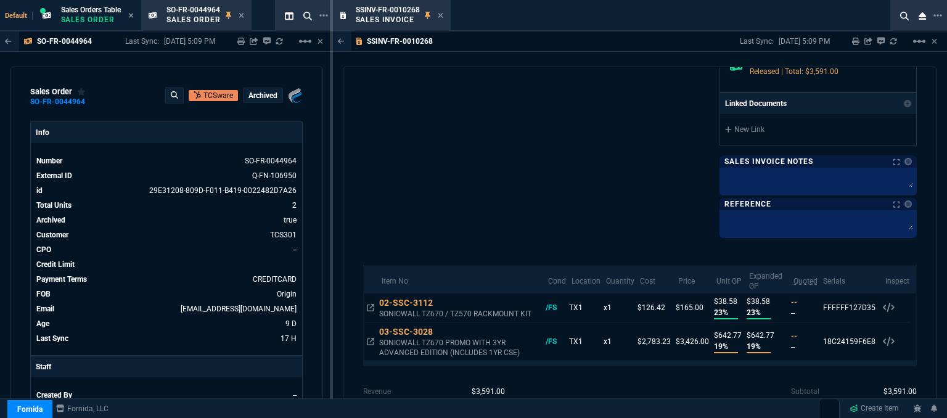
scroll to position [432, 0]
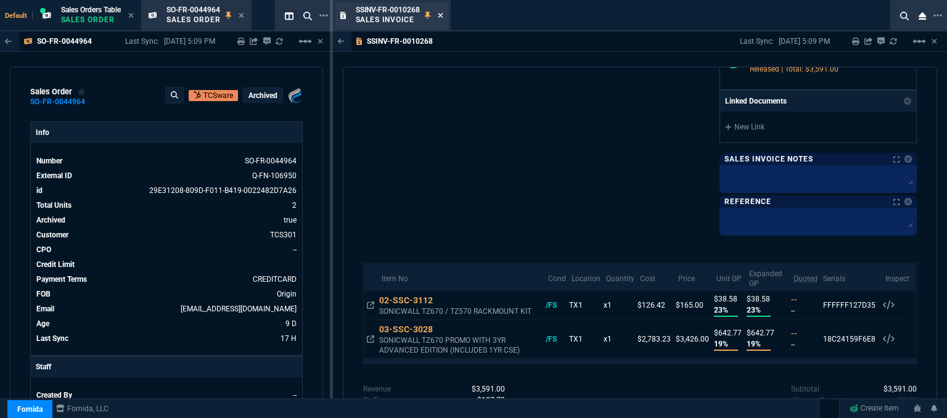
click at [442, 16] on icon at bounding box center [441, 15] width 6 height 7
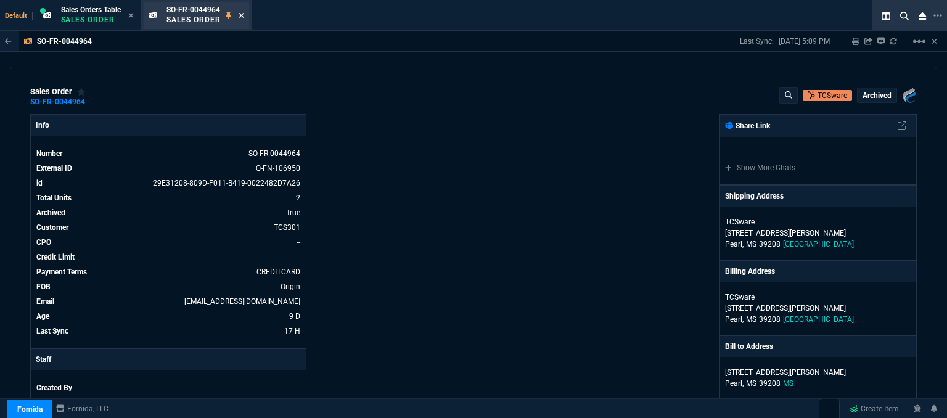
click at [244, 17] on icon at bounding box center [242, 15] width 6 height 7
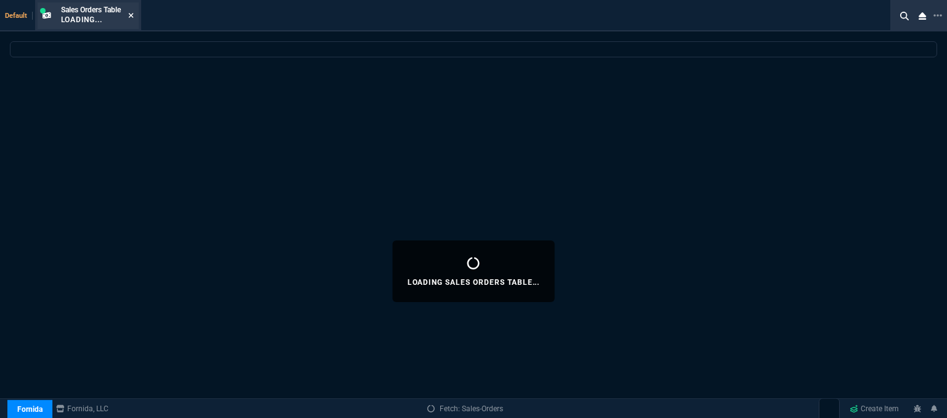
select select
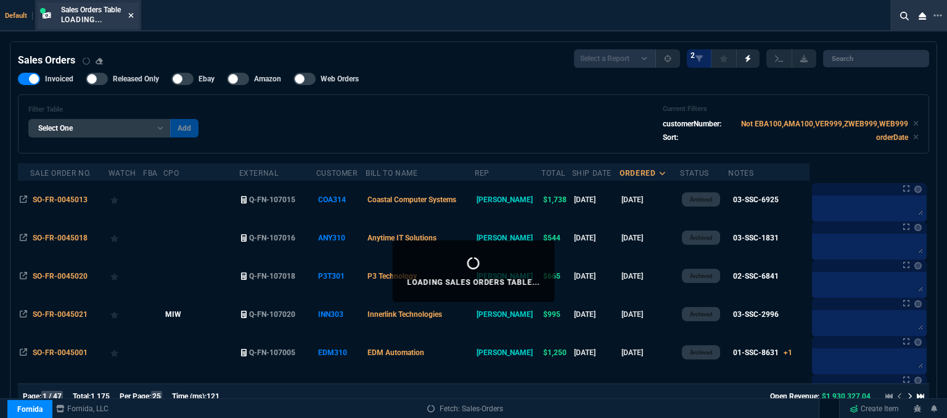
click at [133, 17] on icon at bounding box center [131, 15] width 6 height 7
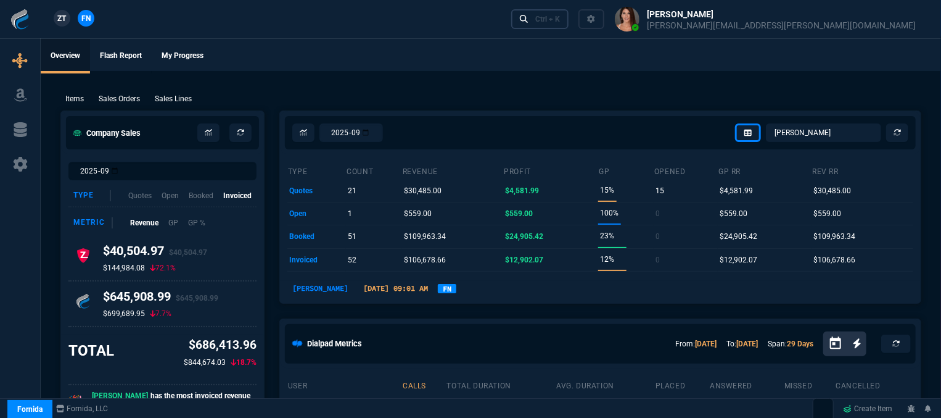
click at [560, 23] on div "Ctrl + K" at bounding box center [547, 19] width 25 height 10
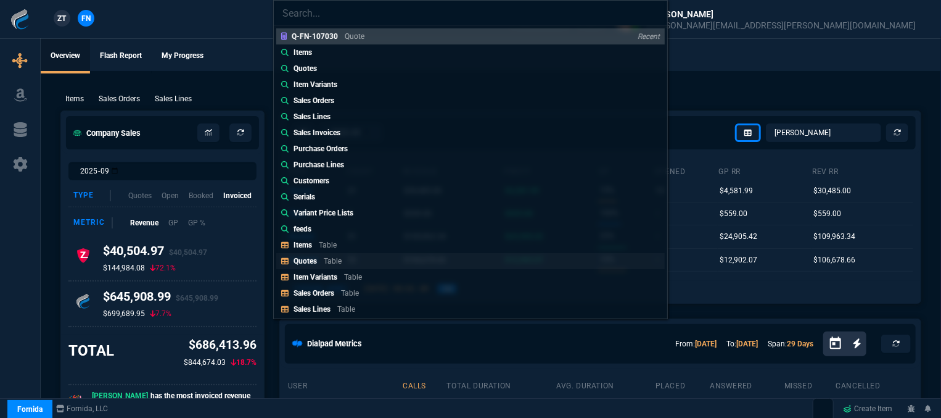
click at [356, 258] on link "Quotes Table" at bounding box center [470, 261] width 389 height 16
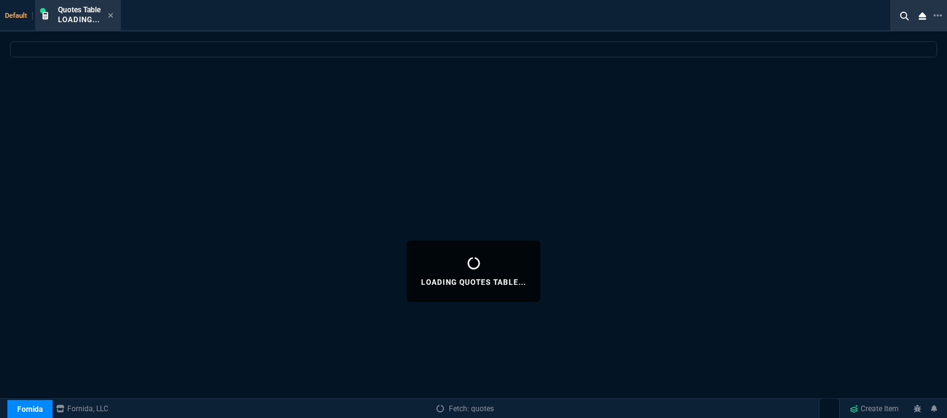
select select
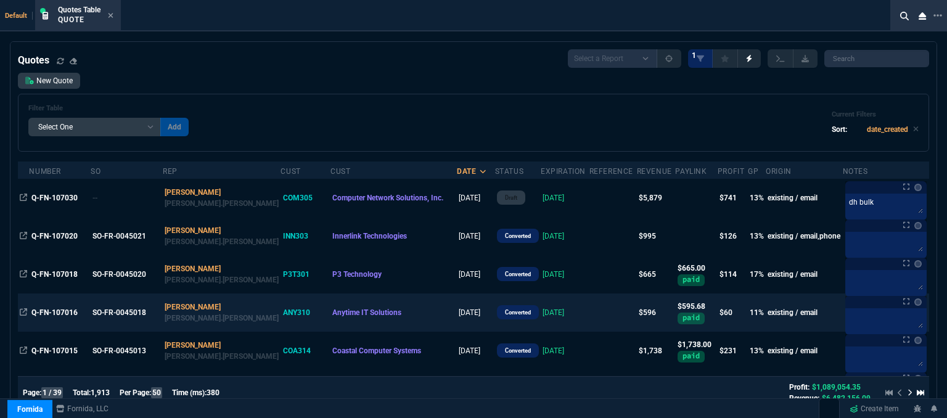
click at [590, 316] on td at bounding box center [613, 313] width 47 height 38
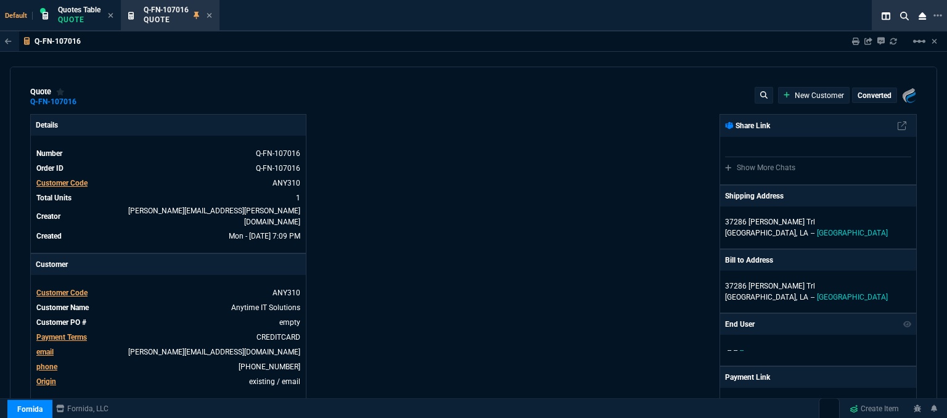
type input "16"
type input "85"
type input "780"
type input "30"
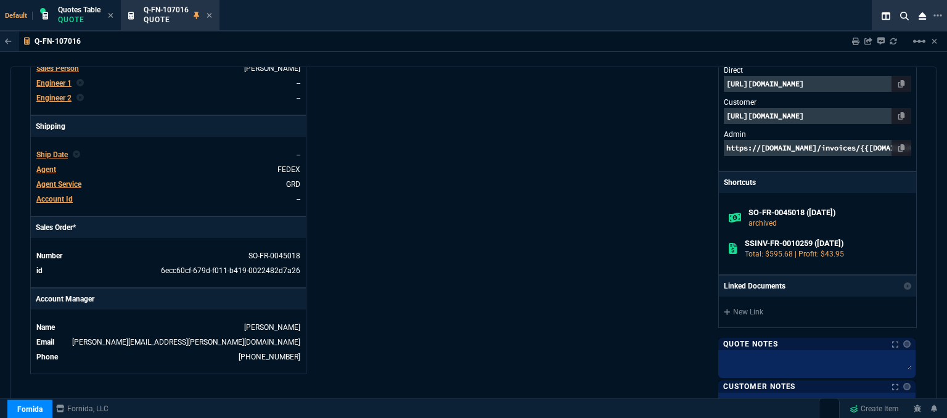
scroll to position [0, 0]
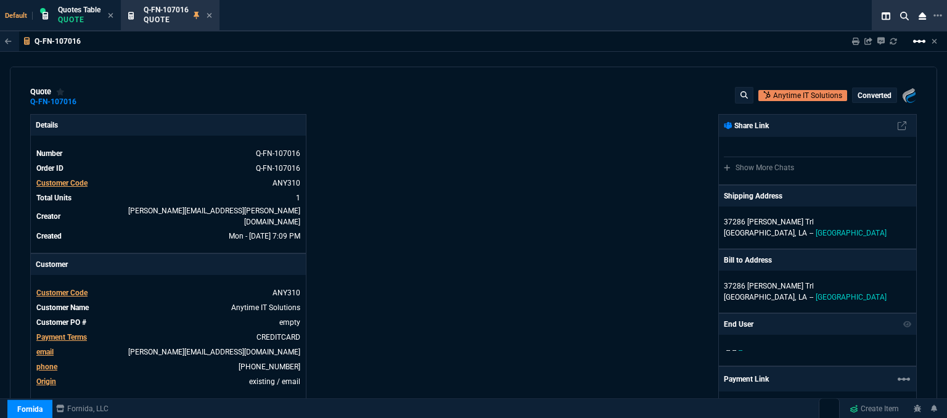
click at [918, 42] on mat-icon "linear_scale" at bounding box center [919, 41] width 15 height 15
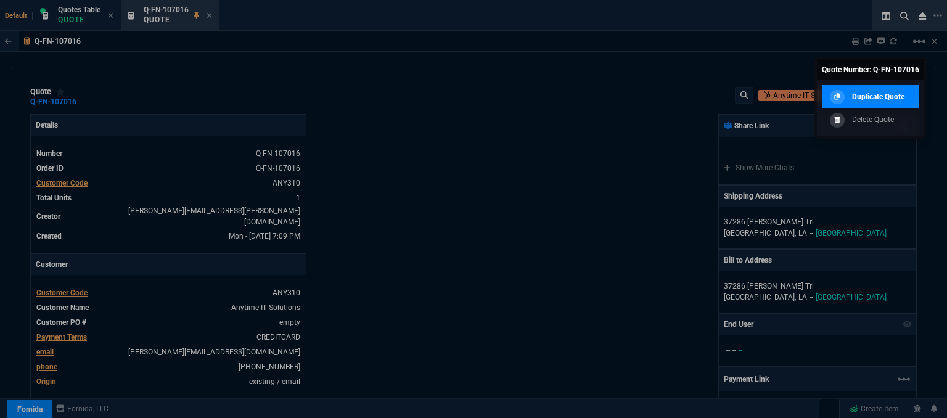
click at [885, 93] on p "Duplicate Quote" at bounding box center [878, 96] width 52 height 11
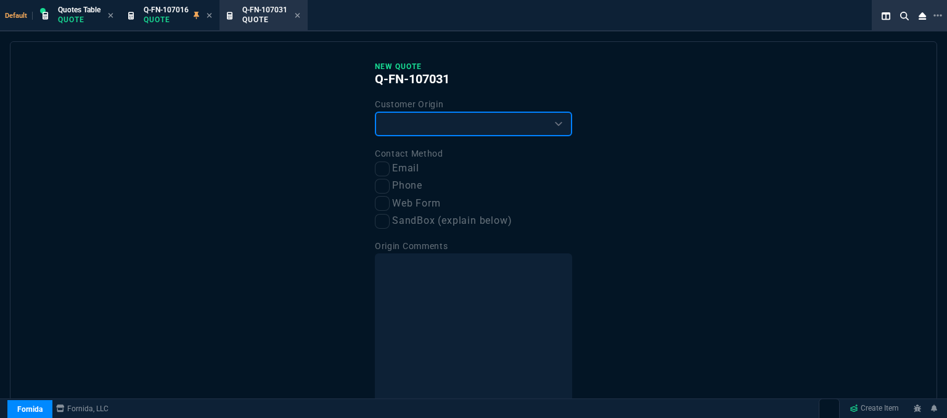
click at [496, 125] on select "Existing Customer Amazon Lead (first order) Website Lead (first order) Called (…" at bounding box center [473, 124] width 197 height 25
select select "existing"
click at [375, 112] on select "Existing Customer Amazon Lead (first order) Website Lead (first order) Called (…" at bounding box center [473, 124] width 197 height 25
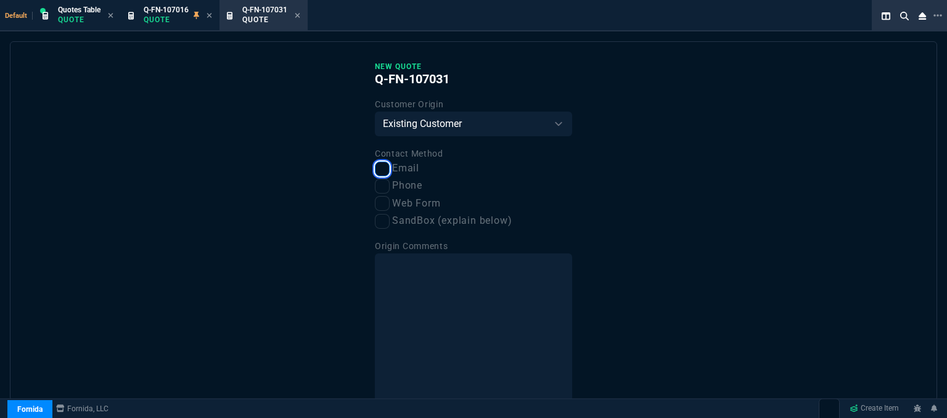
click at [383, 170] on input "Email" at bounding box center [382, 169] width 15 height 15
checkbox input "true"
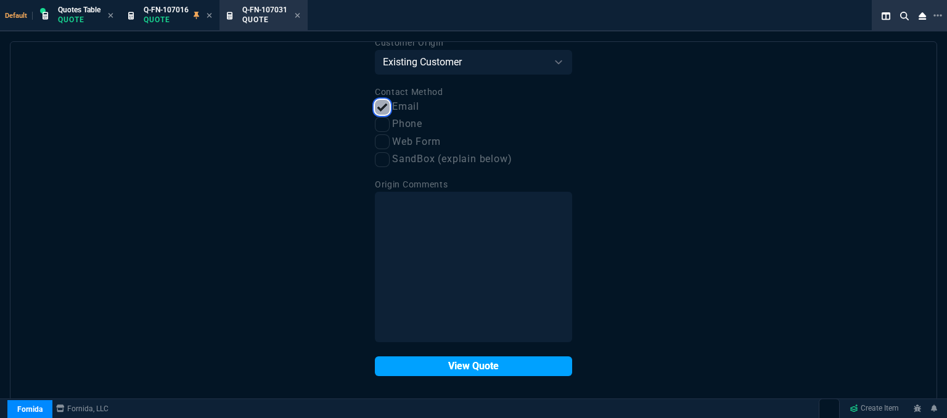
scroll to position [62, 0]
click at [469, 371] on button "View Quote" at bounding box center [473, 366] width 197 height 20
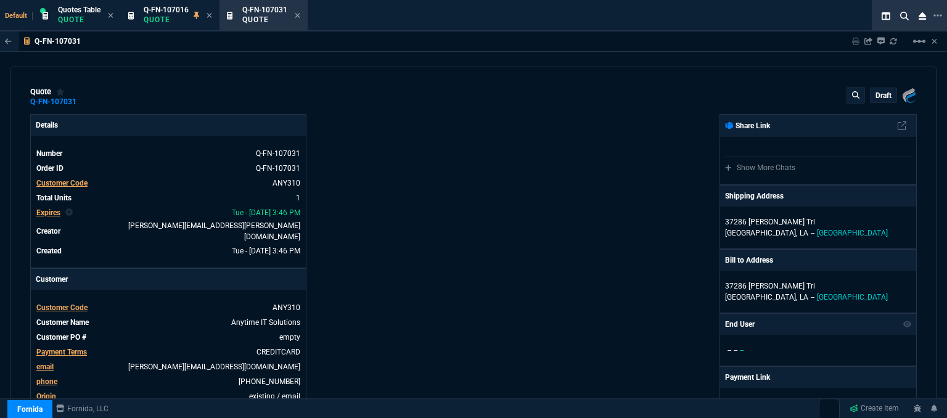
type input "16"
type input "85"
type input "30"
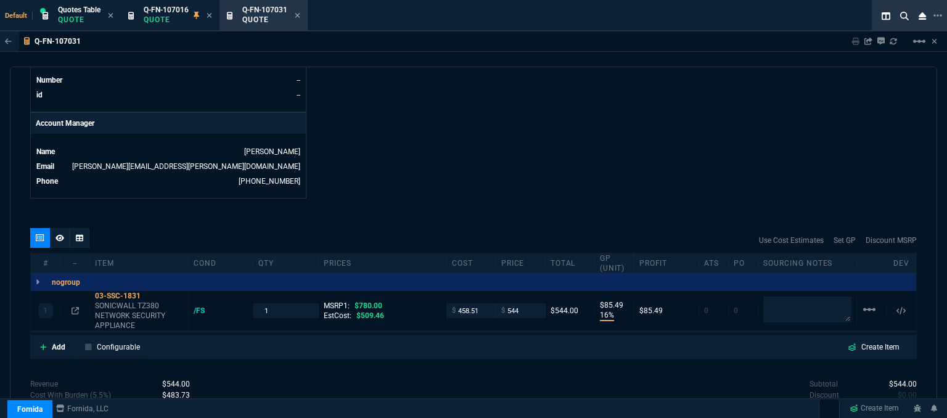
scroll to position [632, 0]
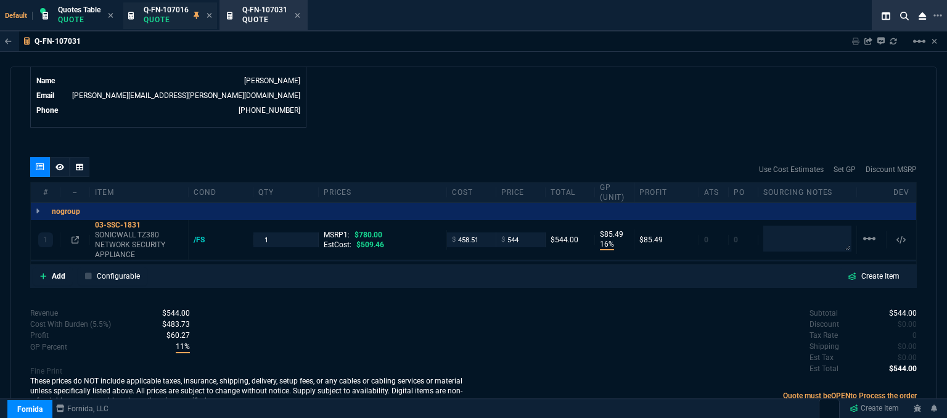
click at [165, 15] on p "Quote" at bounding box center [166, 20] width 45 height 10
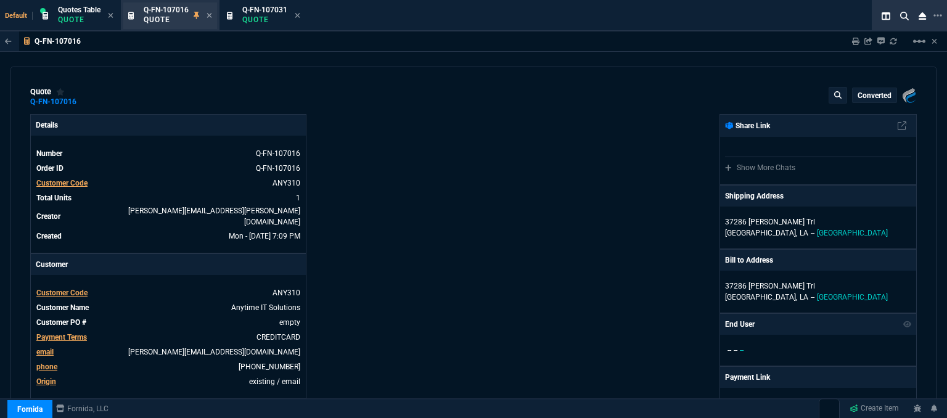
type input "16"
type input "85"
type input "30"
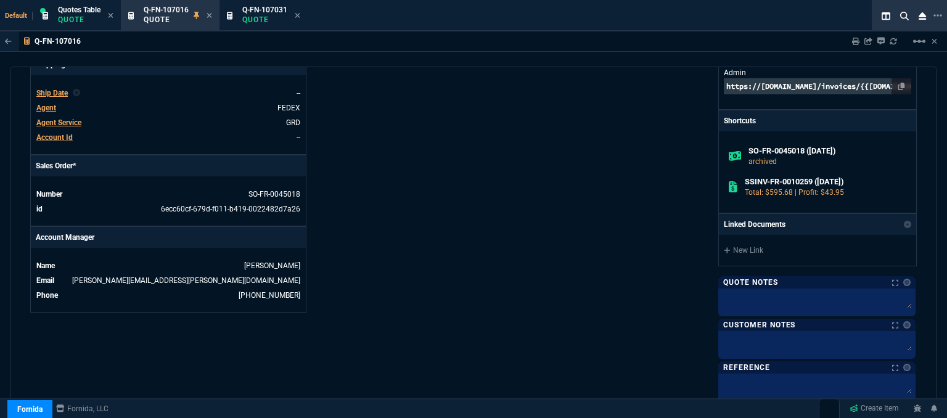
scroll to position [710, 0]
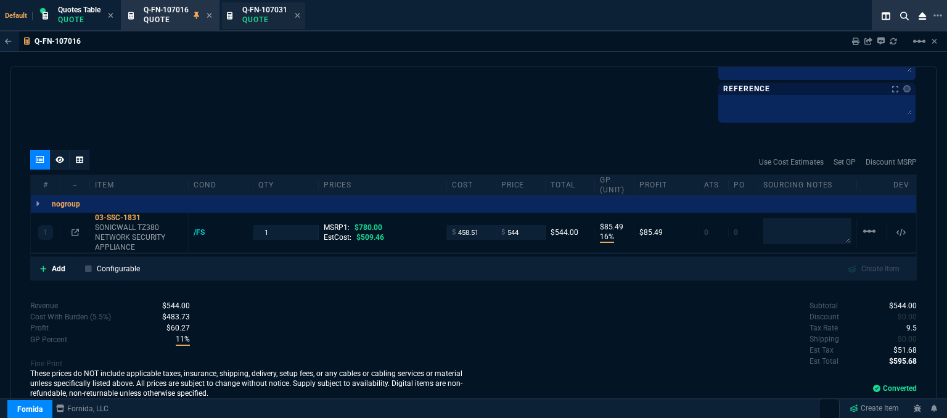
click at [259, 13] on span "Q-FN-107031" at bounding box center [264, 10] width 45 height 9
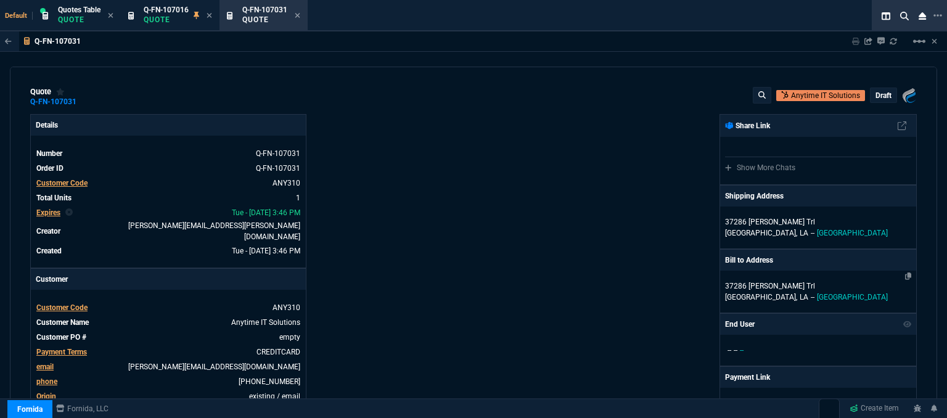
type input "16"
type input "85"
type input "30"
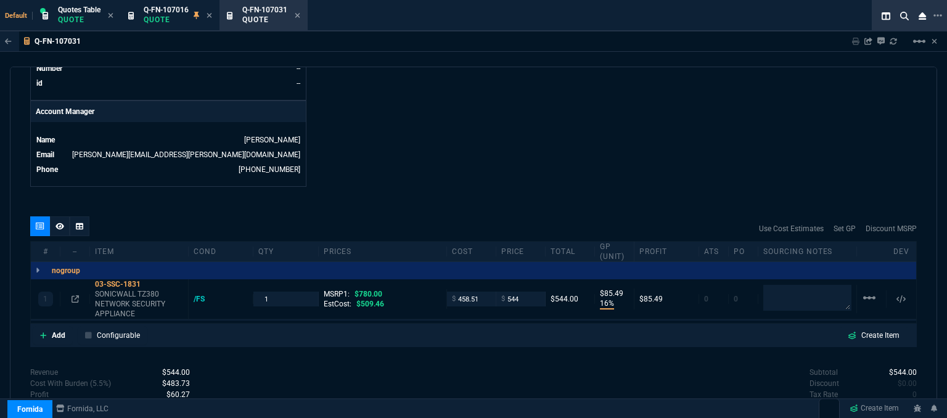
scroll to position [632, 0]
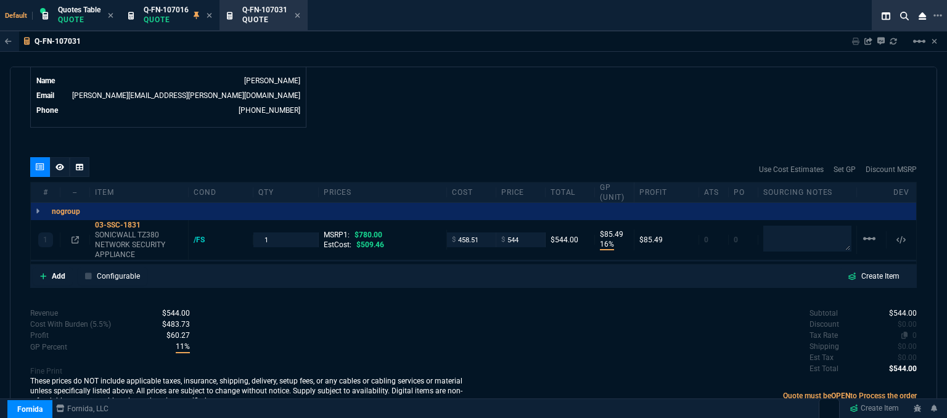
click at [913, 331] on span "0" at bounding box center [915, 335] width 4 height 9
click at [778, 226] on textarea at bounding box center [808, 239] width 88 height 26
drag, startPoint x: 775, startPoint y: 220, endPoint x: 737, endPoint y: 216, distance: 38.4
click at [737, 220] on div "1 03-SSC-1831 SONICWALL TZ380 NETWORK SECURITY APPLIANCE /FS 1 MSRP1: $780.00 E…" at bounding box center [474, 240] width 886 height 40
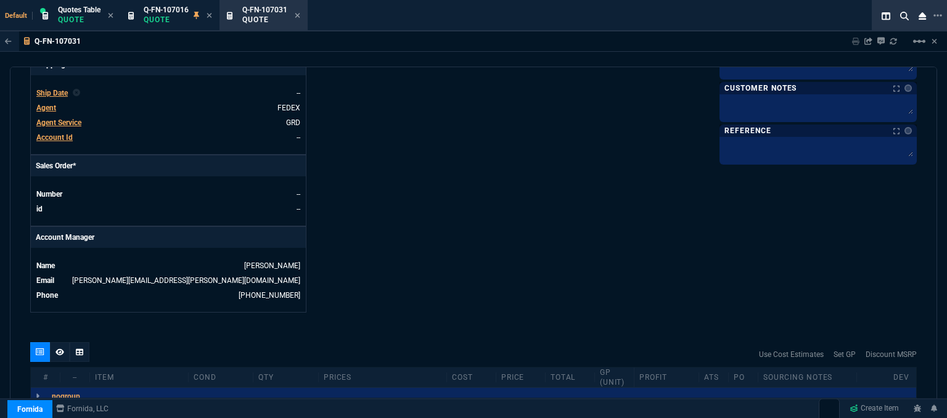
scroll to position [385, 0]
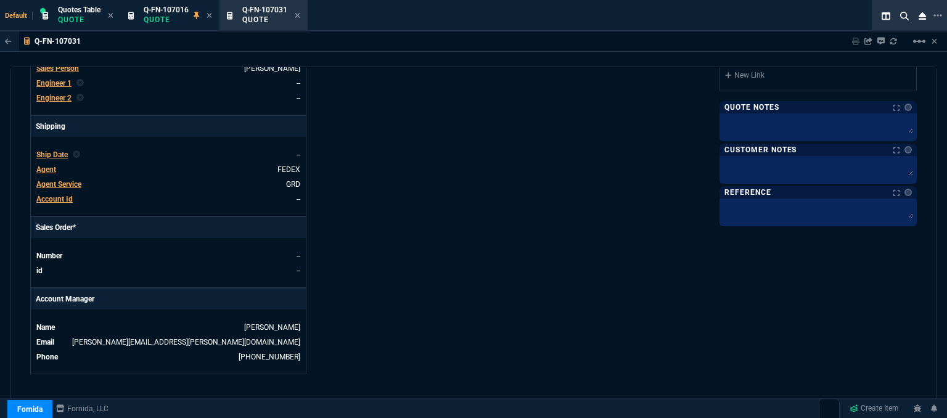
type textarea "dh bulk"
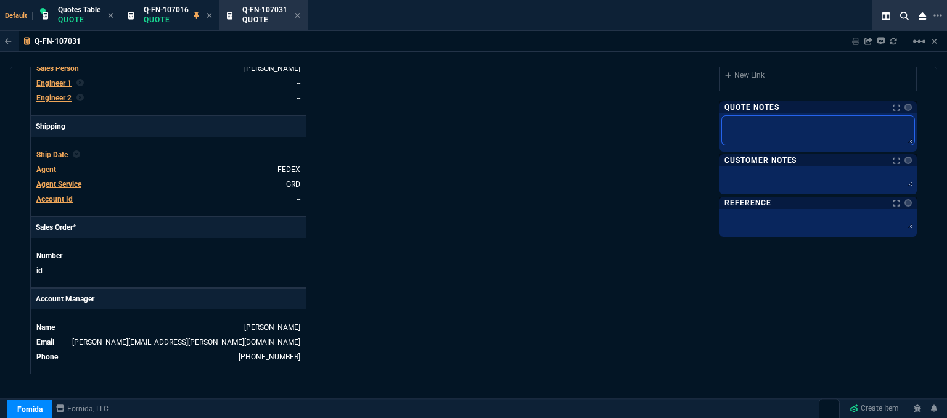
click at [749, 128] on textarea at bounding box center [818, 130] width 192 height 29
paste textarea "dh bulk"
type textarea "dh bulk"
click at [749, 126] on textarea "dh bulk" at bounding box center [818, 130] width 192 height 29
type textarea "dh bulk"
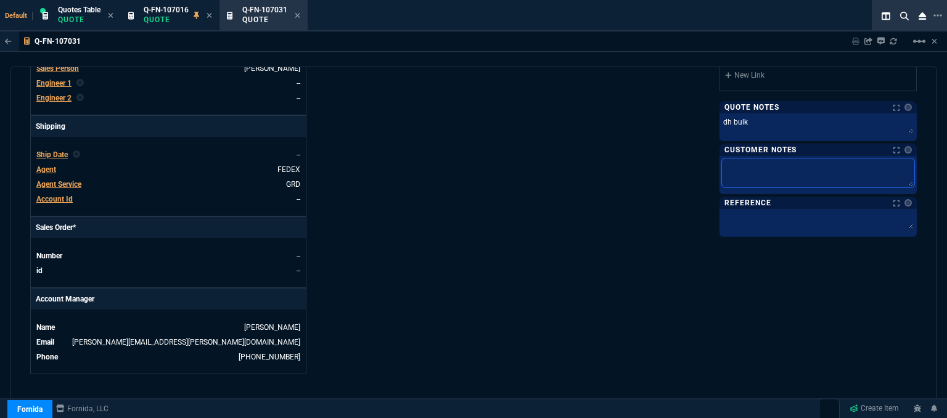
click at [762, 173] on textarea at bounding box center [818, 173] width 192 height 29
type textarea "E"
type textarea "ET"
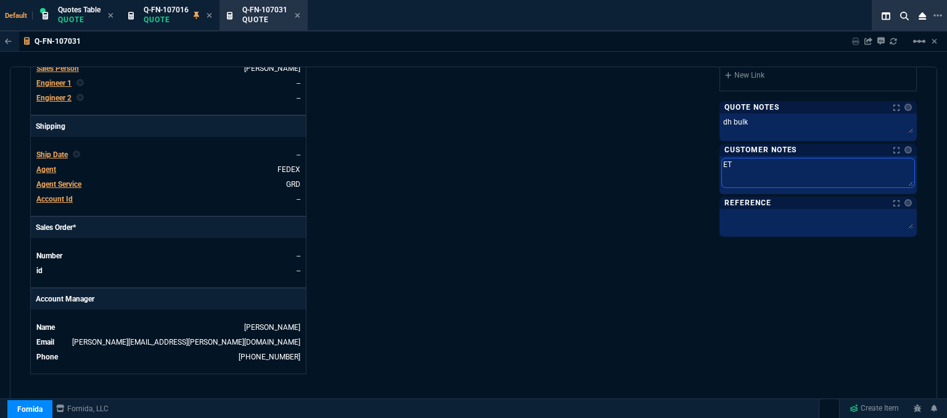
type textarea "ETA"
type textarea "ETA 5"
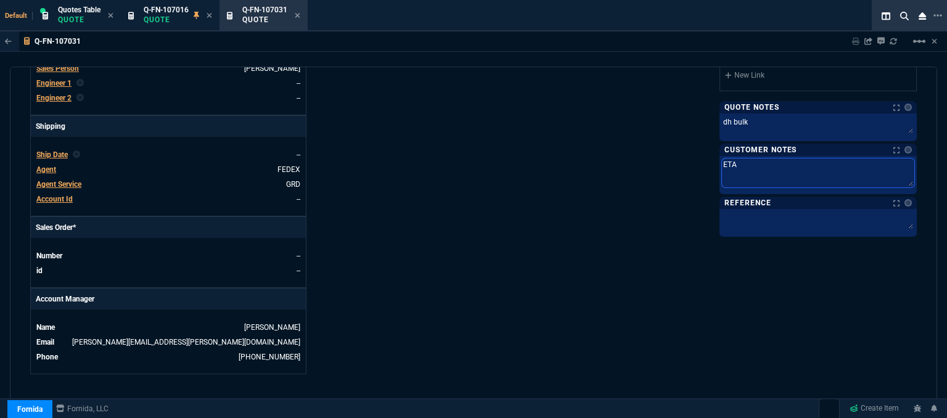
type textarea "ETA 5"
type textarea "ETA 5-"
type textarea "ETA 5-7"
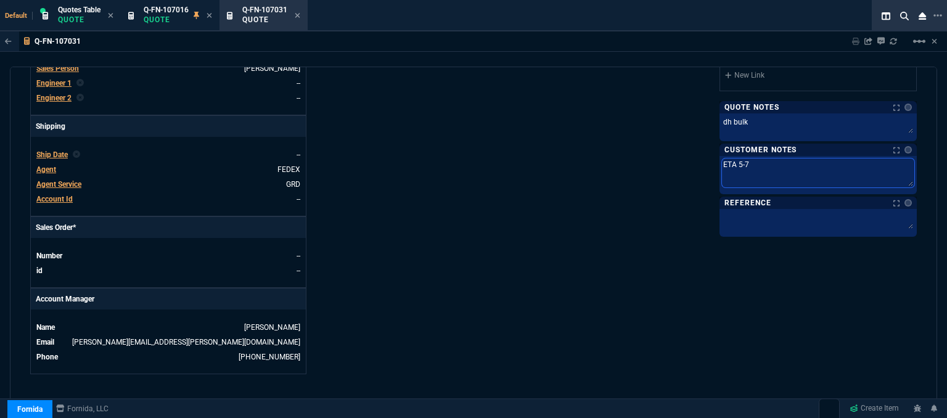
type textarea "ETA 5-7"
type textarea "ETA 5-7 B"
type textarea "ETA 5-7 Bi"
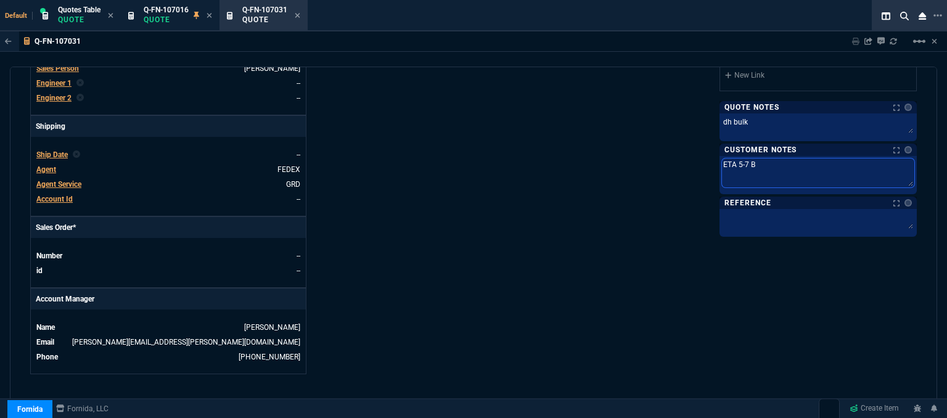
type textarea "ETA 5-7 Bi"
type textarea "ETA 5-7 Biz"
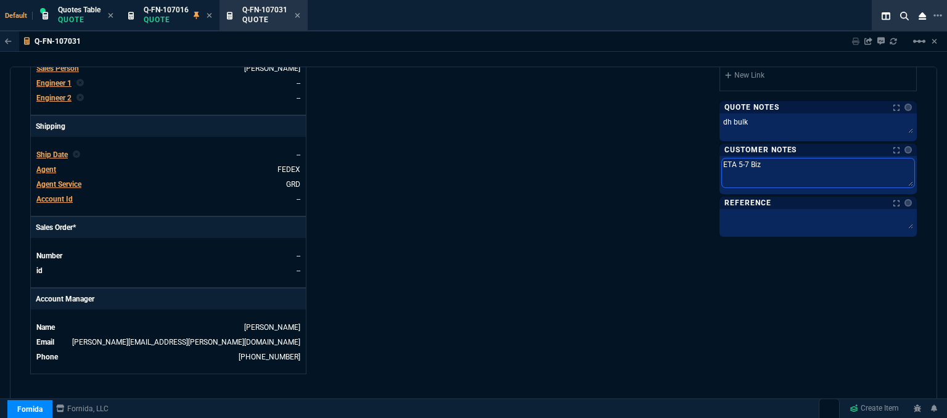
type textarea "ETA 5-7 Biz D"
type textarea "ETA 5-7 Biz Da"
type textarea "ETA 5-7 Biz Day"
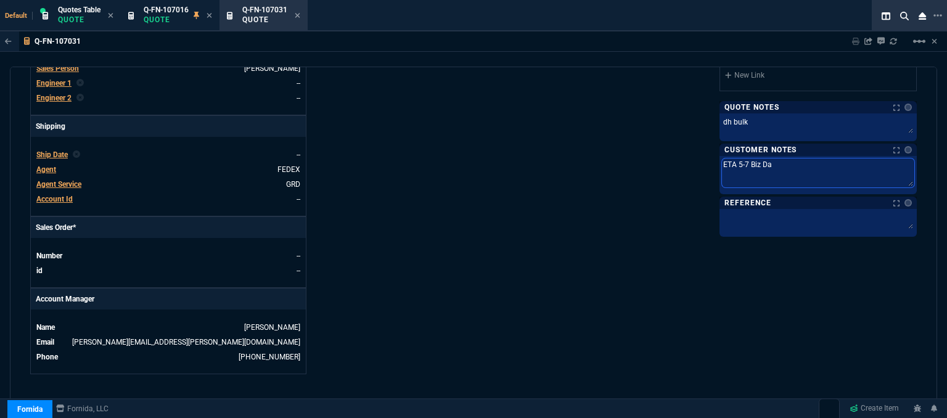
type textarea "ETA 5-7 Biz Day"
type textarea "ETA 5-7 Biz Days"
click at [524, 189] on div "Fornida, LLC 2609 Technology Dr Suite 300 Plano, TX 75074 Share Link Show More …" at bounding box center [695, 51] width 443 height 645
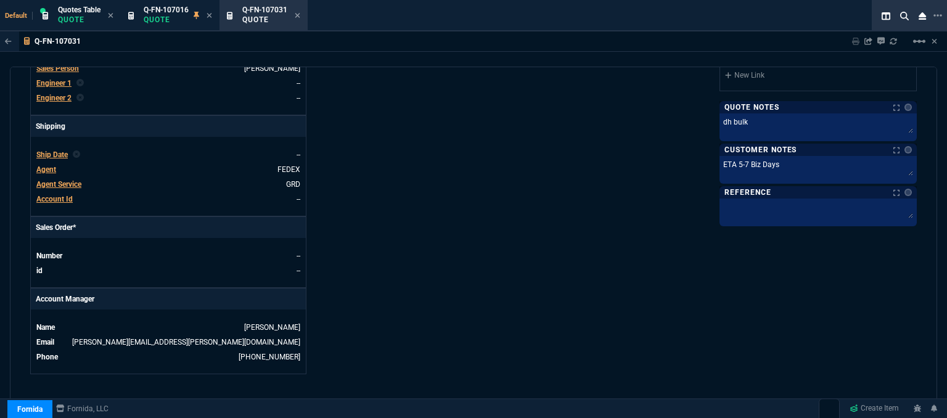
scroll to position [632, 0]
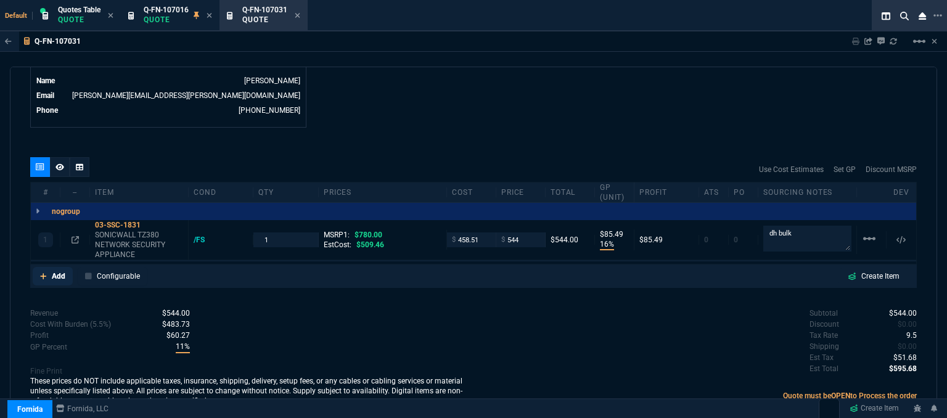
click at [43, 273] on icon at bounding box center [43, 276] width 7 height 7
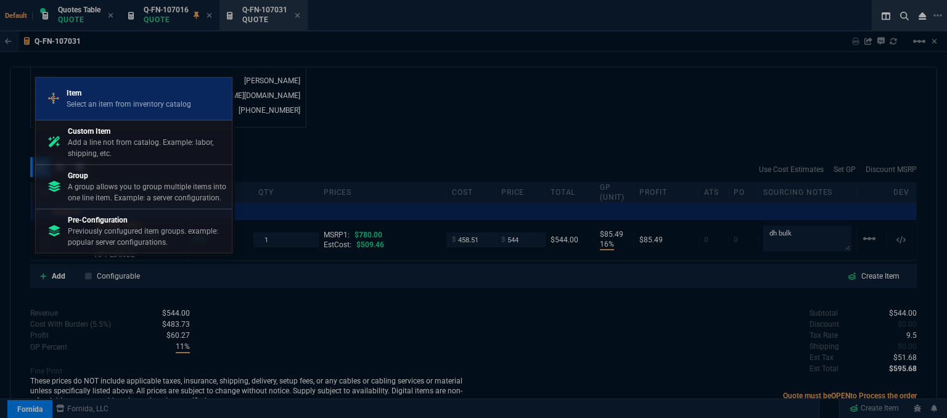
click at [113, 105] on p "Select an item from inventory catalog" at bounding box center [129, 104] width 125 height 11
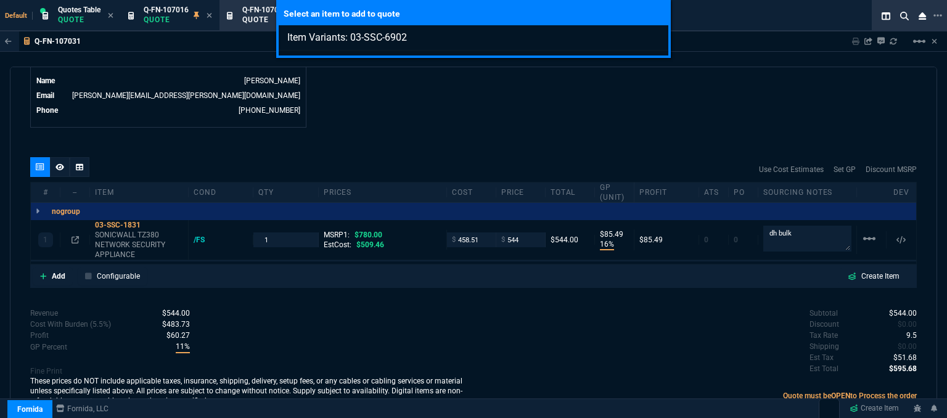
type input "Item Variants: 03-SSC-6902"
click at [497, 149] on div "Select an item to add to quote Item Variants: 03-SSC-6902" at bounding box center [473, 209] width 947 height 418
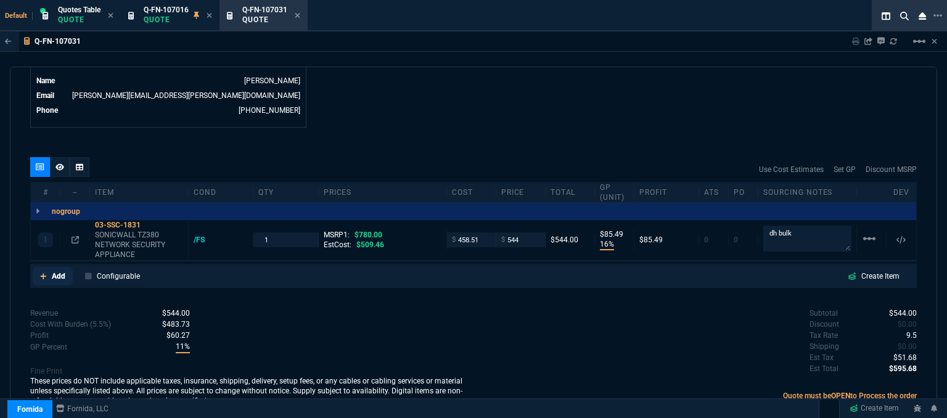
click at [43, 273] on icon at bounding box center [43, 276] width 6 height 6
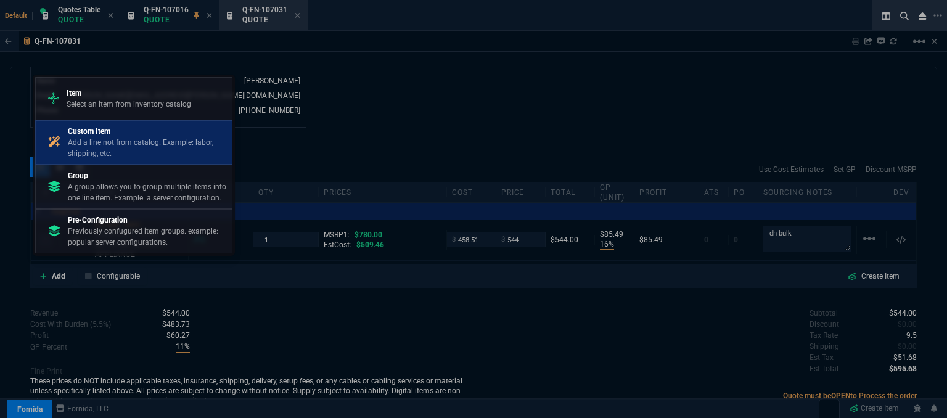
click at [136, 134] on p "Custom Item" at bounding box center [147, 131] width 159 height 11
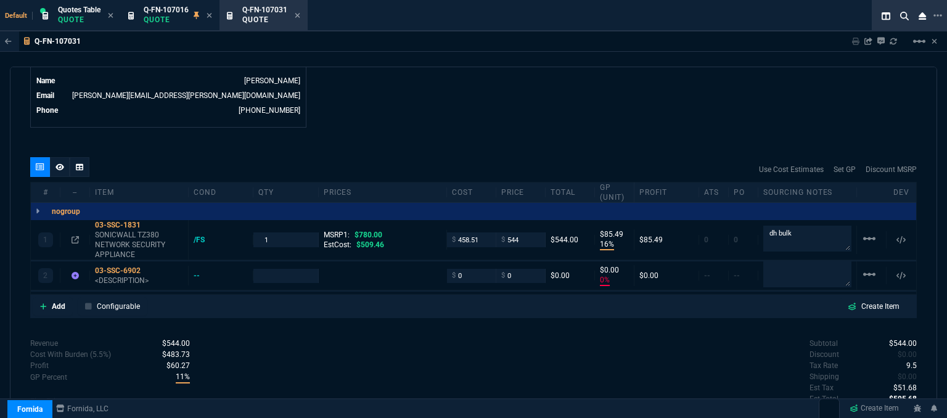
type input "16"
type input "85"
type input "0"
type input "30"
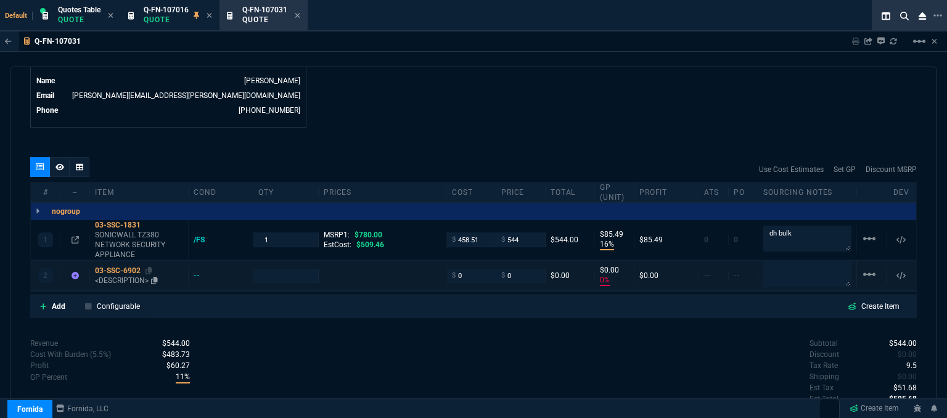
click at [117, 276] on p "<DESCRIPTION>" at bounding box center [139, 281] width 88 height 10
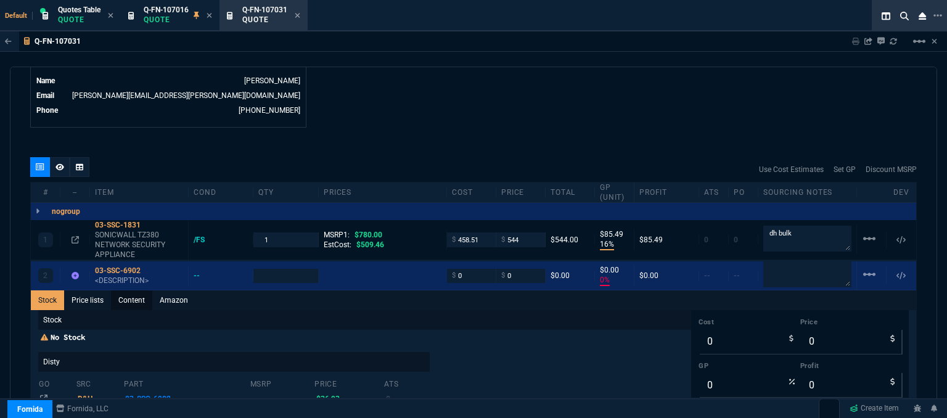
click at [130, 290] on link "Content" at bounding box center [131, 300] width 41 height 20
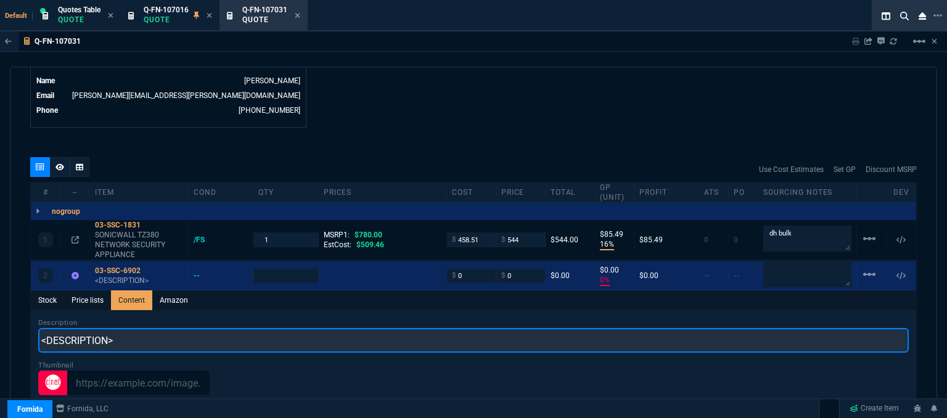
scroll to position [0, 0]
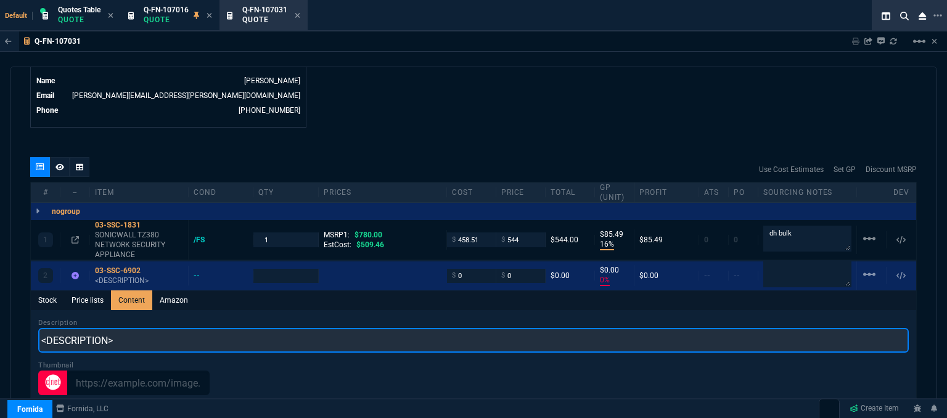
drag, startPoint x: 127, startPoint y: 328, endPoint x: 353, endPoint y: 190, distance: 264.6
click at [12, 321] on div "quote Q-FN-107031 Anytime IT Solutions draft Fornida, LLC 2609 Technology Dr Su…" at bounding box center [474, 244] width 928 height 355
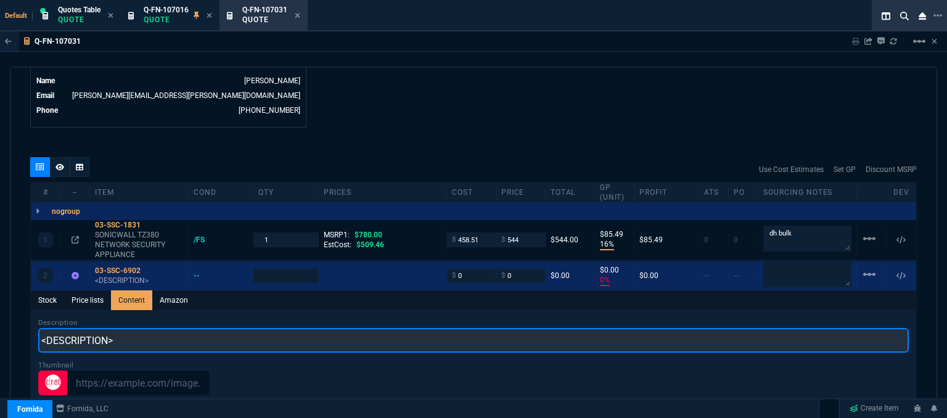
paste input "Power Supply FRU FOR TZ280/TZ380/TZ480/TZ580/TZ680 series firewalls"
click at [123, 328] on input "Power Supply FRU FOR TZ280/TZ380/TZ480/TZ580/TZ680 series firewalls" at bounding box center [473, 340] width 871 height 25
click at [311, 328] on input "Power Supply FRU FOR TZ280/TZ380/TZ480/TZ580/TZ680 series firewalls" at bounding box center [473, 340] width 871 height 25
type input "Power Supply For TZ280/TZ380/TZ480/TZ580/TZ680 Series Firewalls"
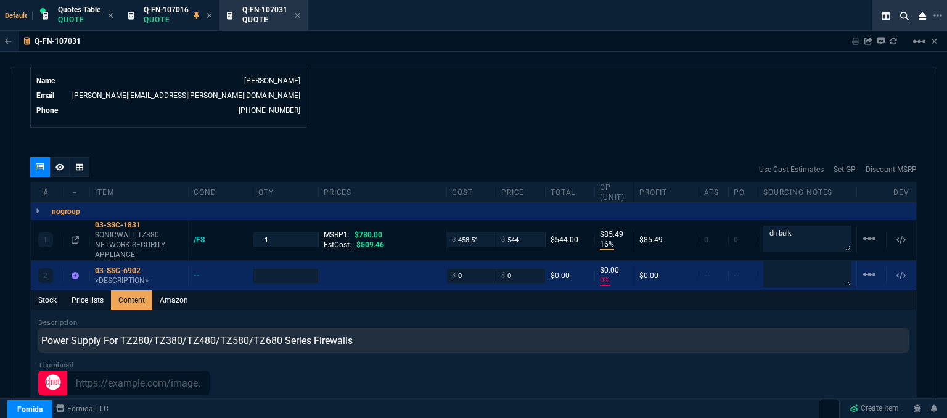
click at [537, 49] on div "Q-FN-107031 Sharing Q-FN-107031 Link Dev Link Share on Teams linear_scale" at bounding box center [473, 41] width 947 height 20
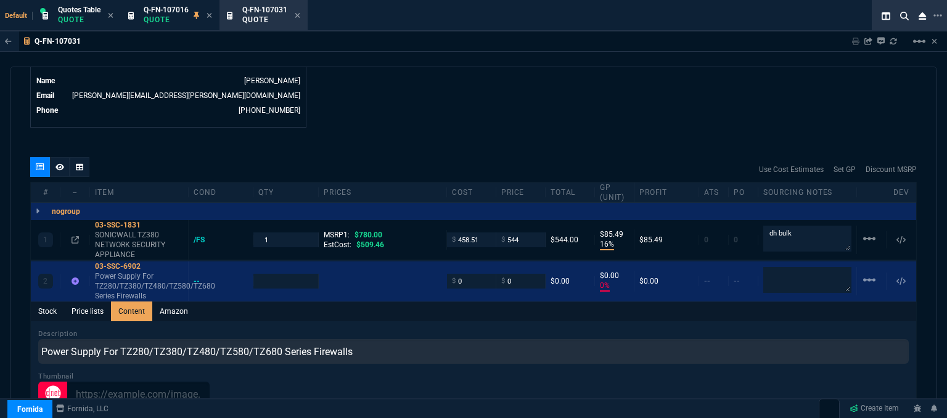
type input "1"
drag, startPoint x: 793, startPoint y: 228, endPoint x: 749, endPoint y: 226, distance: 43.2
click at [749, 226] on div "1 03-SSC-1831 SONICWALL TZ380 NETWORK SECURITY APPLIANCE /FS 1 MSRP1: $780.00 E…" at bounding box center [474, 240] width 886 height 40
click at [749, 235] on div "0" at bounding box center [744, 240] width 30 height 10
drag, startPoint x: 782, startPoint y: 225, endPoint x: 741, endPoint y: 220, distance: 41.1
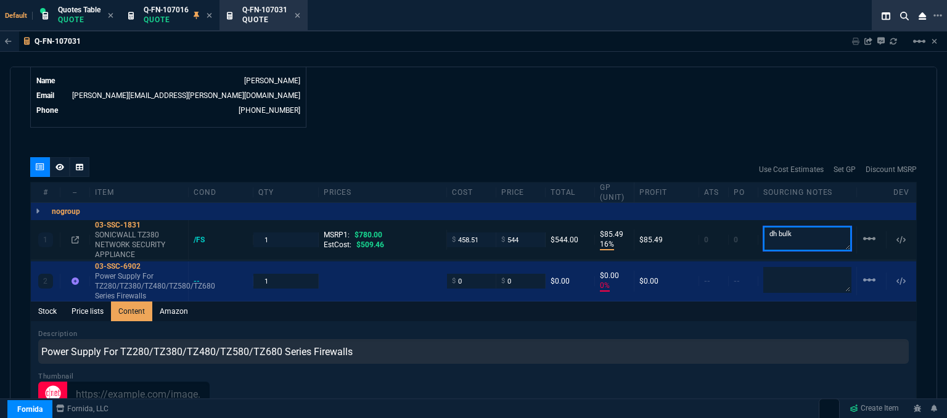
click at [741, 220] on div "1 03-SSC-1831 SONICWALL TZ380 NETWORK SECURITY APPLIANCE /FS 1 MSRP1: $780.00 E…" at bounding box center [474, 240] width 886 height 40
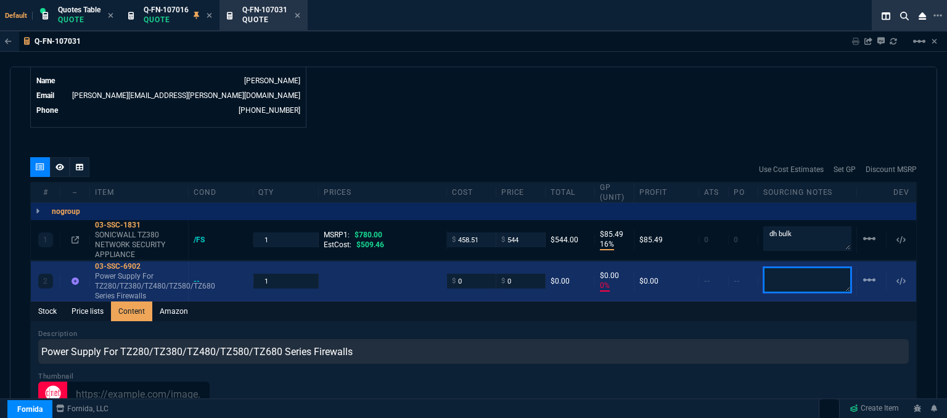
click at [807, 267] on textarea at bounding box center [808, 280] width 88 height 26
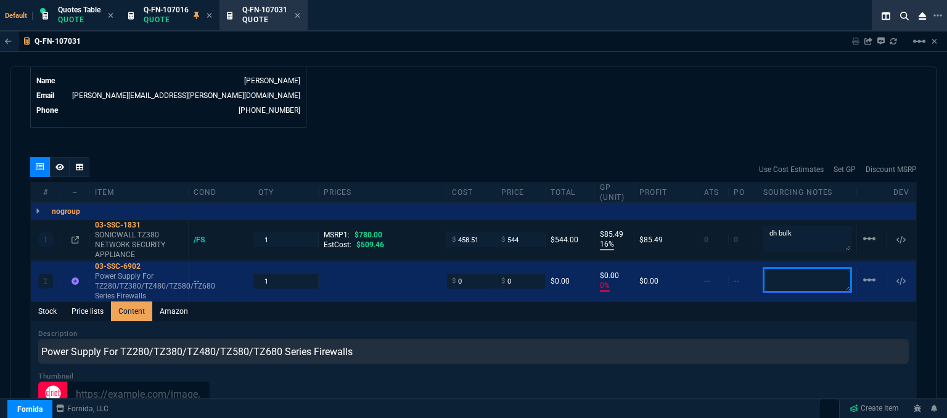
paste textarea "dh bulk"
type textarea "dh bulk"
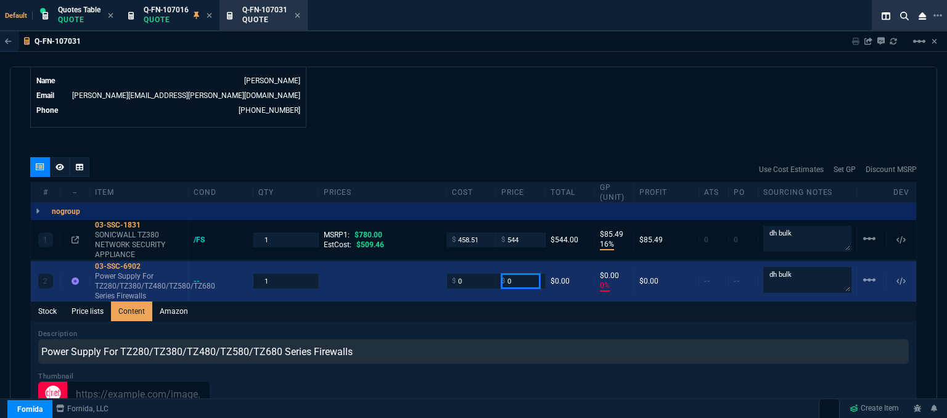
drag, startPoint x: 516, startPoint y: 274, endPoint x: 484, endPoint y: 274, distance: 32.7
click at [484, 274] on div "2 03-SSC-6902 Power Supply For TZ280/TZ380/TZ480/TZ580/TZ680 Series Firewalls -…" at bounding box center [474, 281] width 886 height 40
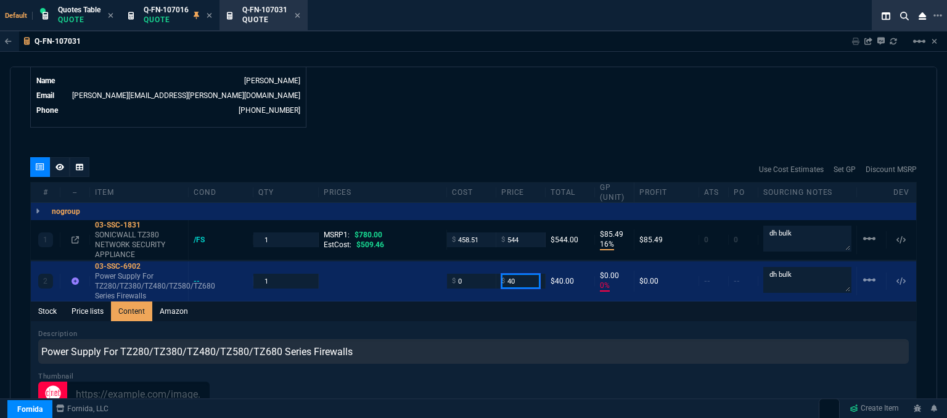
type input "40"
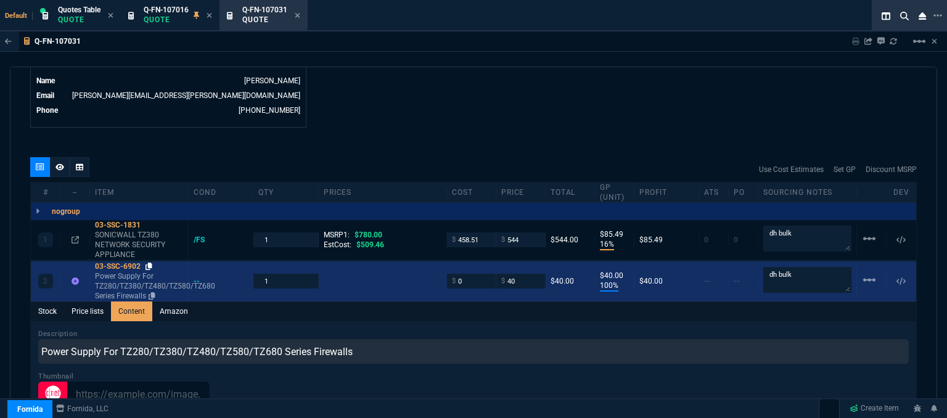
click at [146, 263] on icon at bounding box center [149, 266] width 7 height 7
drag, startPoint x: 460, startPoint y: 271, endPoint x: 413, endPoint y: 276, distance: 47.7
click at [413, 276] on div "2 03-SSC-6902 Power Supply For TZ280/TZ380/TZ480/TZ580/TZ680 Series Firewalls -…" at bounding box center [474, 281] width 886 height 40
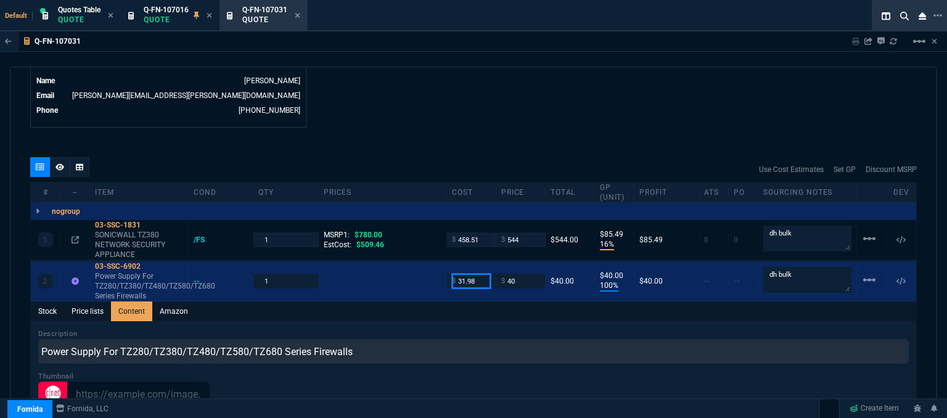
type input "31.98"
click at [461, 131] on div "quote Q-FN-107031 Anytime IT Solutions draft Fornida, LLC 2609 Technology Dr Su…" at bounding box center [474, 244] width 928 height 355
click at [148, 221] on icon at bounding box center [149, 224] width 7 height 7
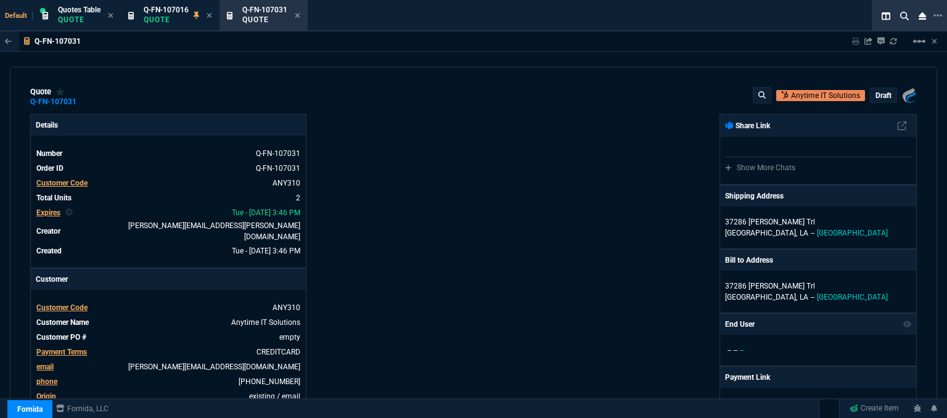
click at [876, 92] on p "draft" at bounding box center [884, 96] width 16 height 10
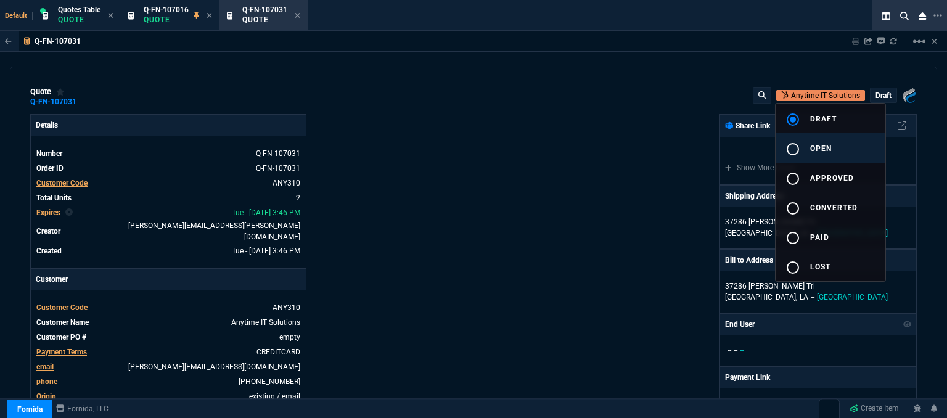
click at [839, 146] on button "radio_button_unchecked open" at bounding box center [831, 148] width 110 height 30
click at [604, 150] on div at bounding box center [473, 209] width 947 height 418
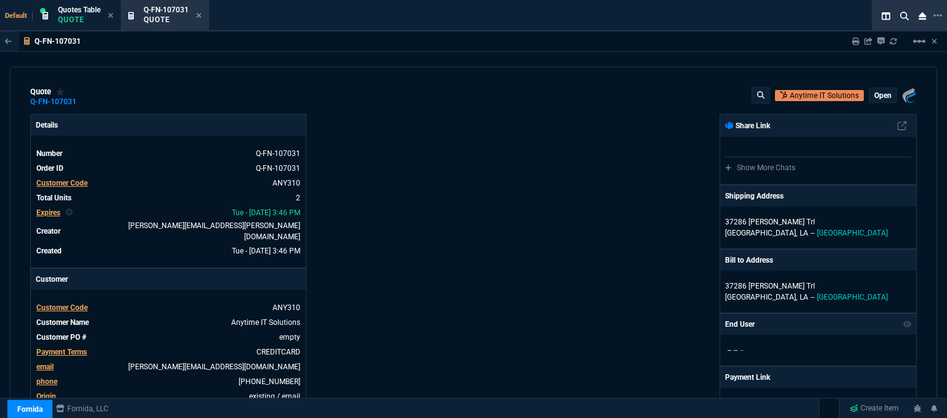
type input "16"
type input "85"
type input "780"
type input "20"
type input "8"
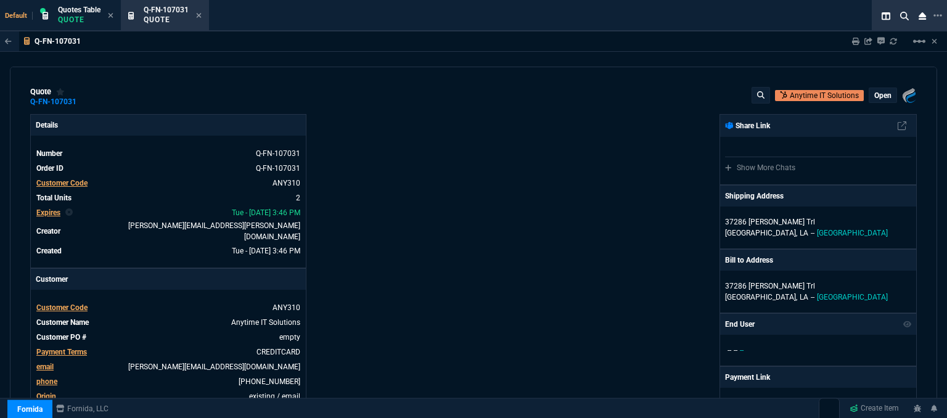
type input "30"
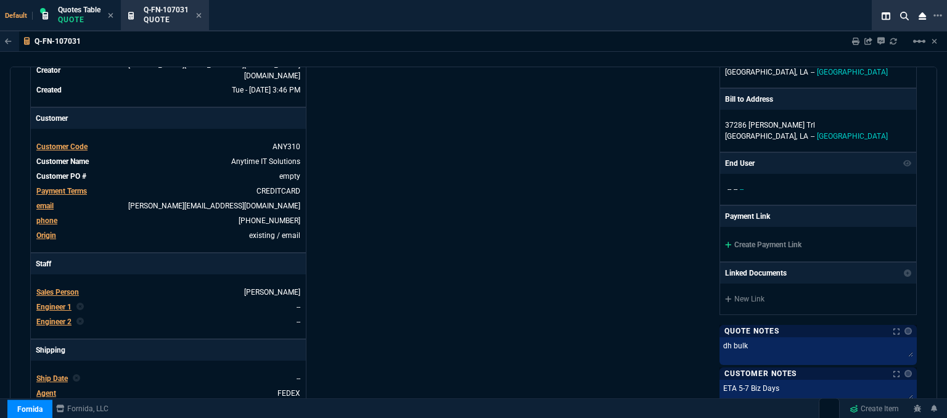
scroll to position [171, 0]
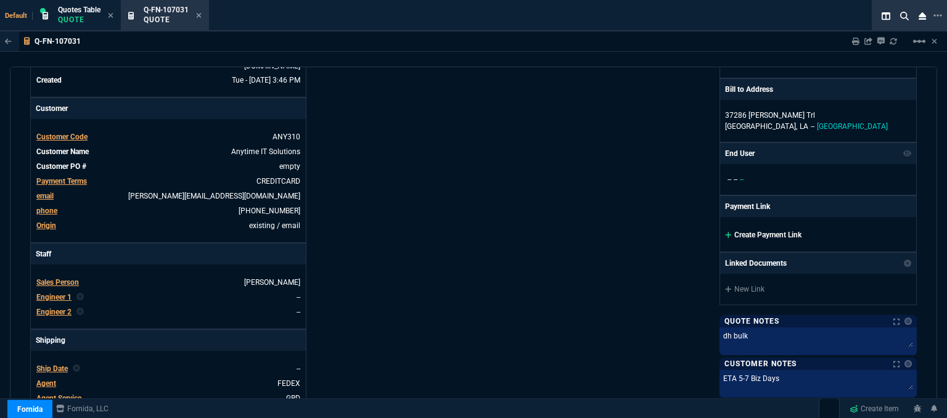
click at [725, 231] on icon at bounding box center [728, 234] width 7 height 7
click at [725, 232] on icon at bounding box center [728, 234] width 7 height 7
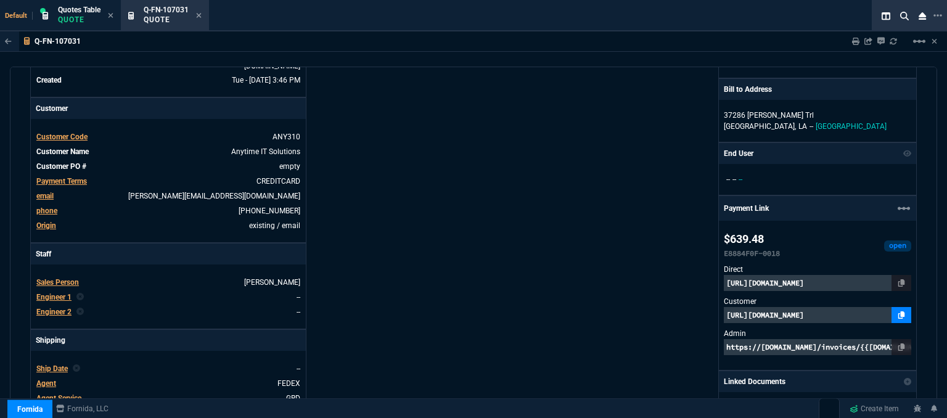
click at [899, 313] on icon at bounding box center [902, 314] width 7 height 7
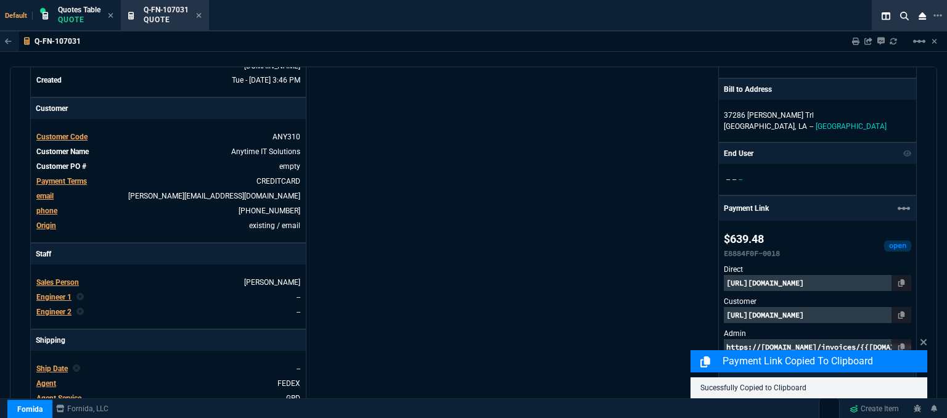
drag, startPoint x: 930, startPoint y: 221, endPoint x: 589, endPoint y: 234, distance: 341.3
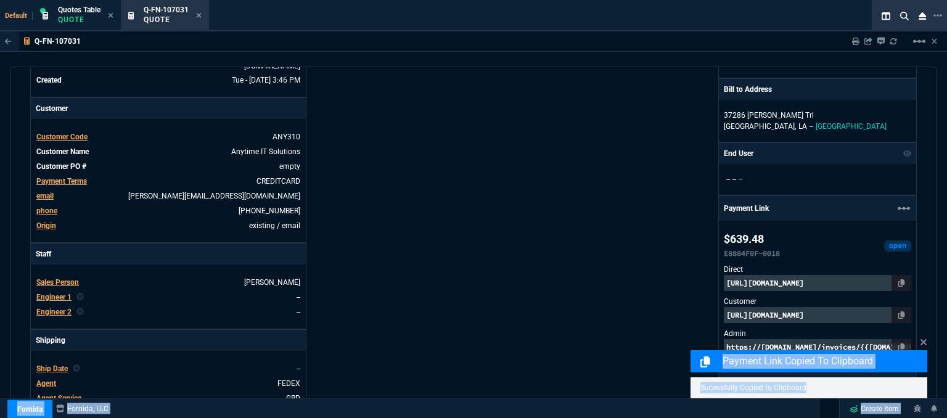
scroll to position [541, 0]
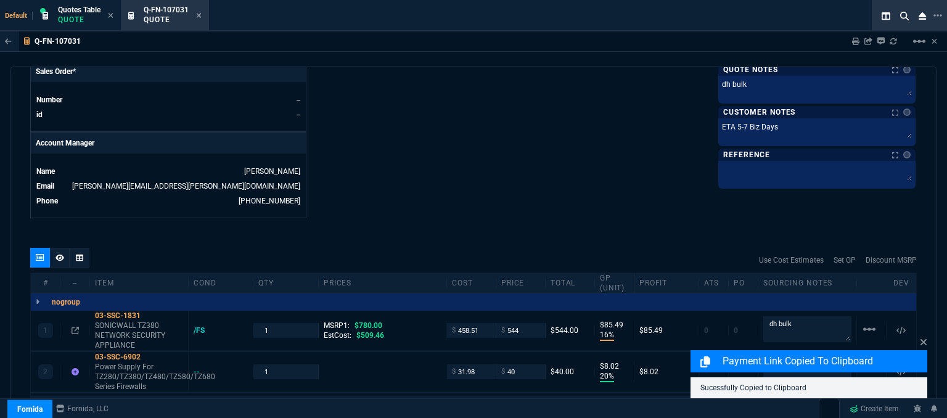
click at [60, 254] on icon at bounding box center [60, 257] width 9 height 7
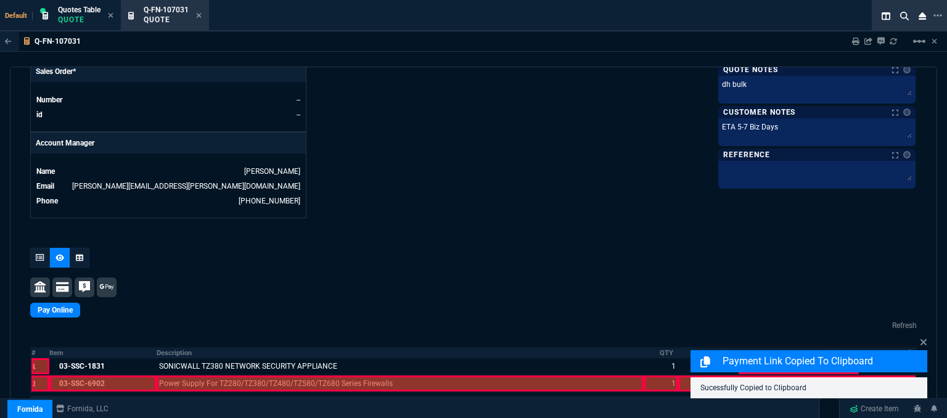
click at [112, 376] on div at bounding box center [103, 384] width 108 height 16
click at [201, 376] on div at bounding box center [400, 384] width 487 height 16
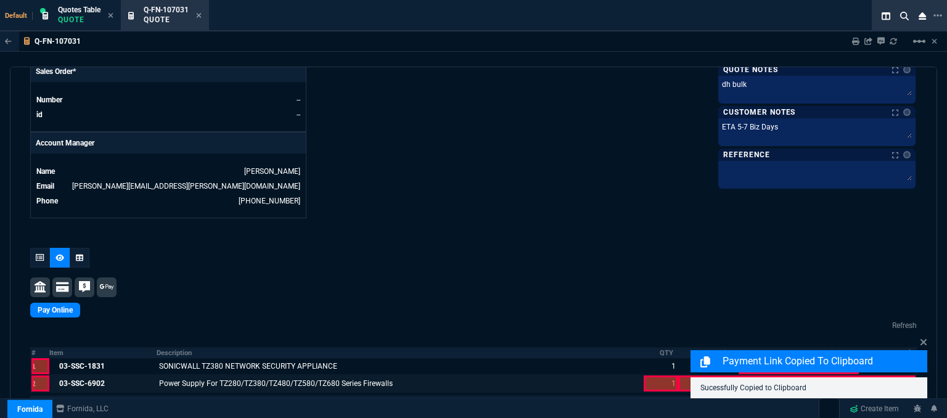
click at [921, 344] on icon at bounding box center [923, 342] width 7 height 10
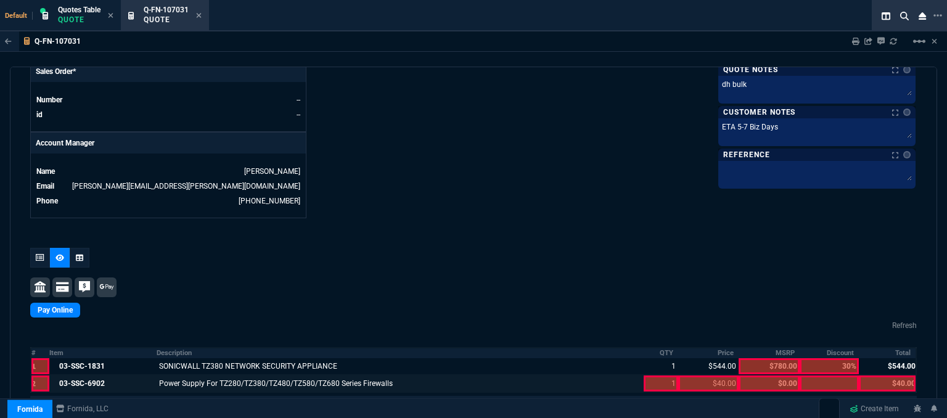
click at [657, 376] on div at bounding box center [661, 384] width 35 height 16
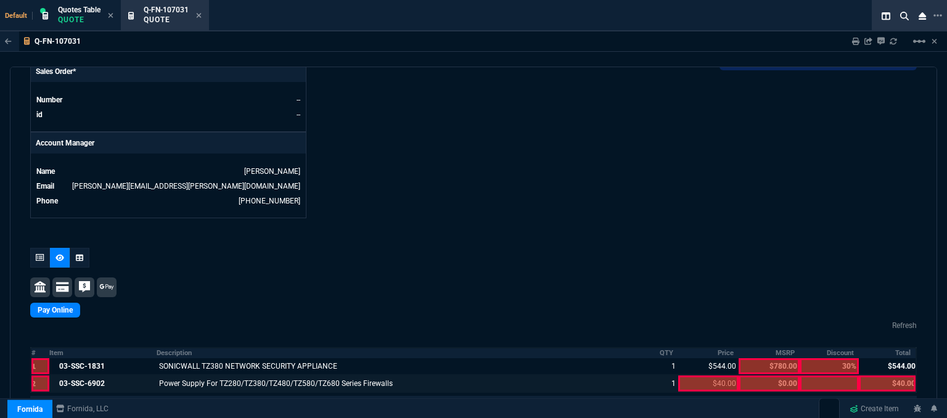
click at [708, 376] on div at bounding box center [708, 384] width 60 height 16
click at [887, 376] on div at bounding box center [887, 384] width 57 height 16
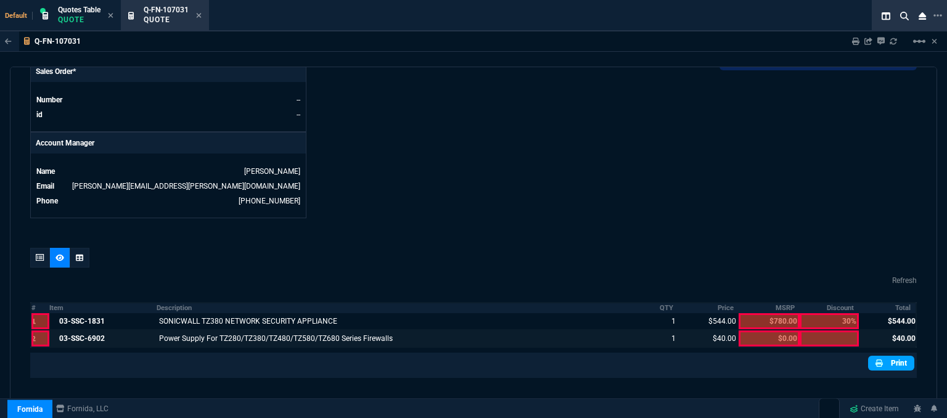
click at [891, 356] on link "Print" at bounding box center [891, 363] width 46 height 15
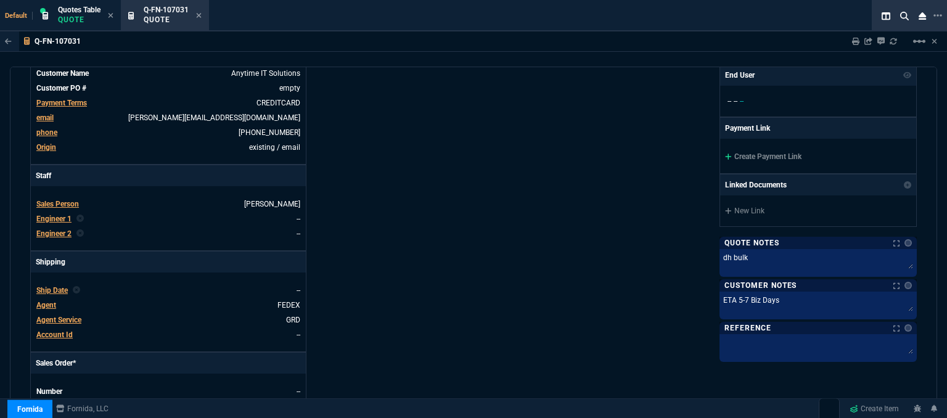
scroll to position [126, 0]
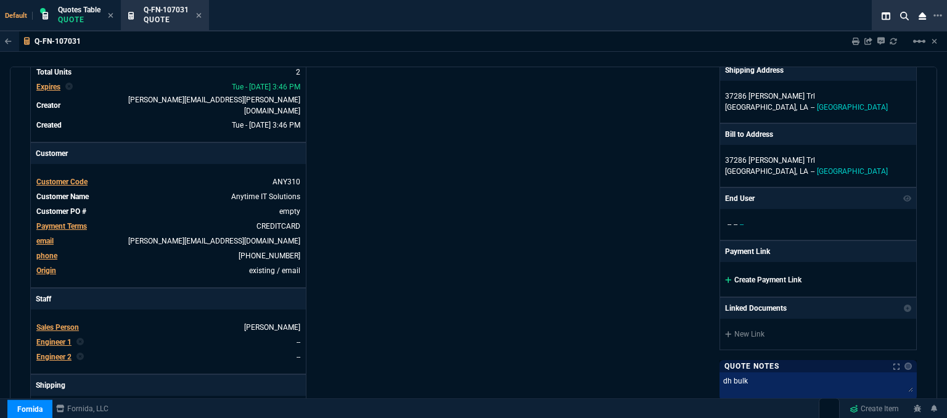
click at [725, 277] on icon at bounding box center [728, 280] width 6 height 6
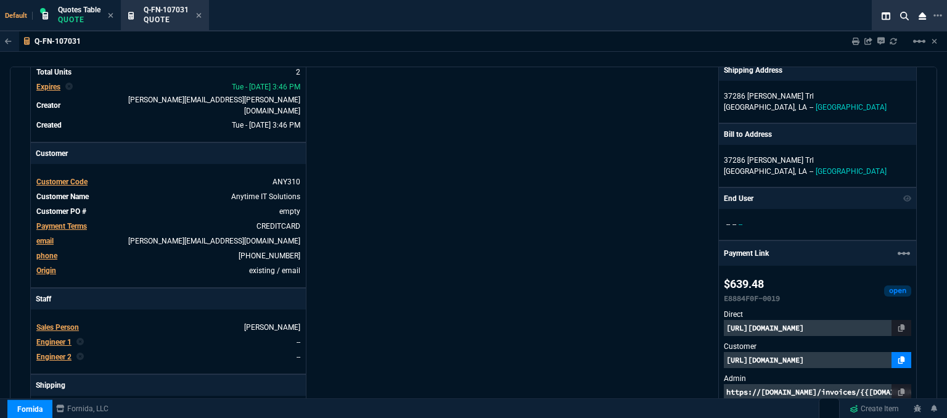
click at [899, 356] on icon at bounding box center [902, 359] width 7 height 7
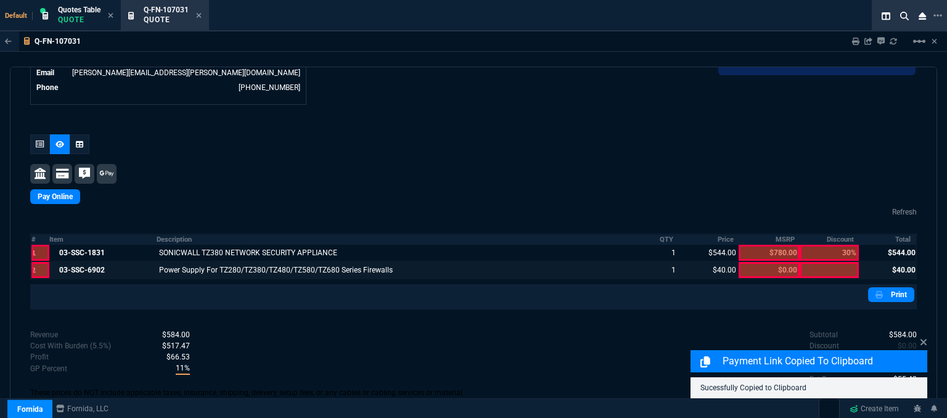
scroll to position [664, 0]
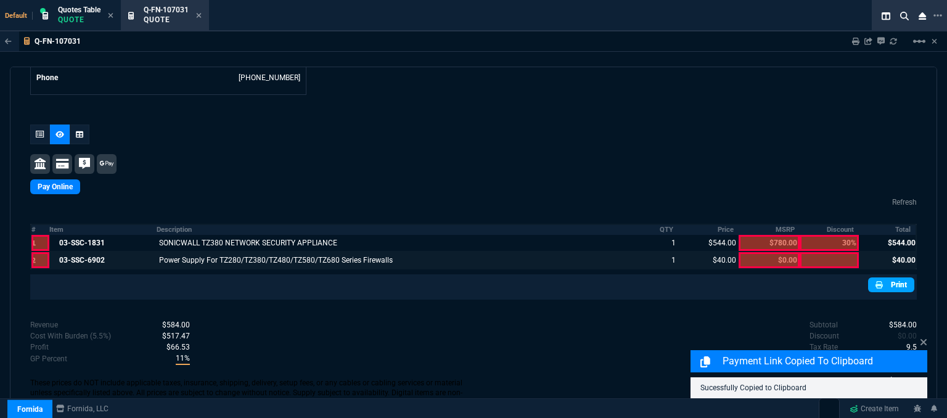
click at [885, 278] on link "Print" at bounding box center [891, 285] width 46 height 15
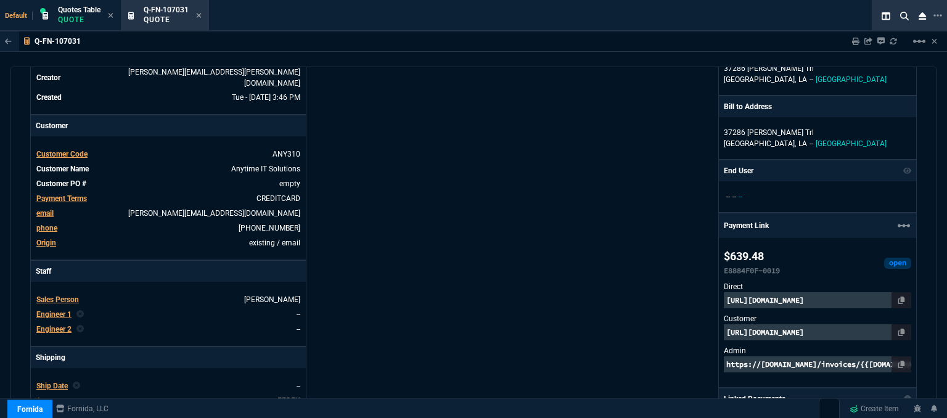
scroll to position [0, 0]
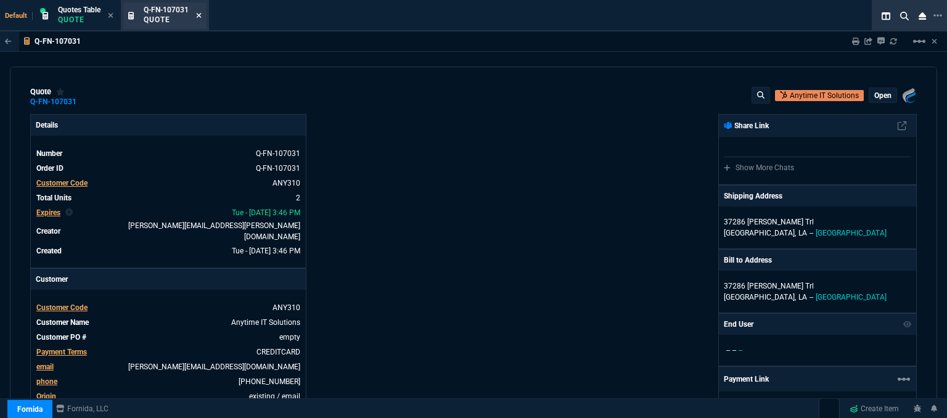
click at [200, 15] on icon at bounding box center [199, 15] width 5 height 5
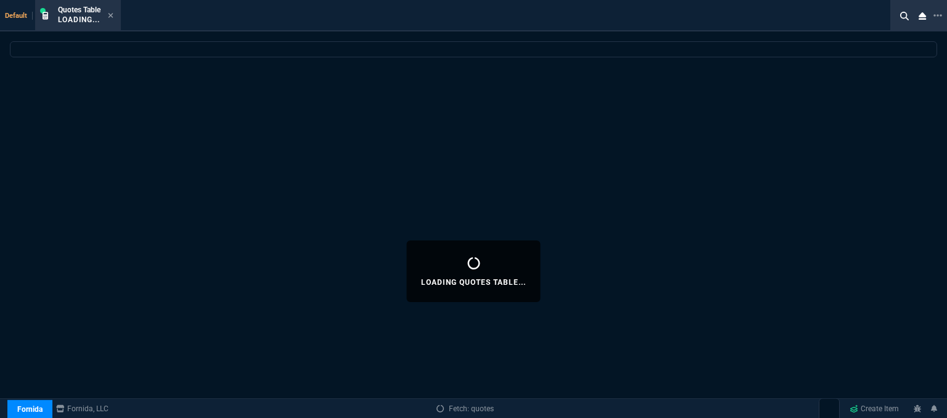
select select
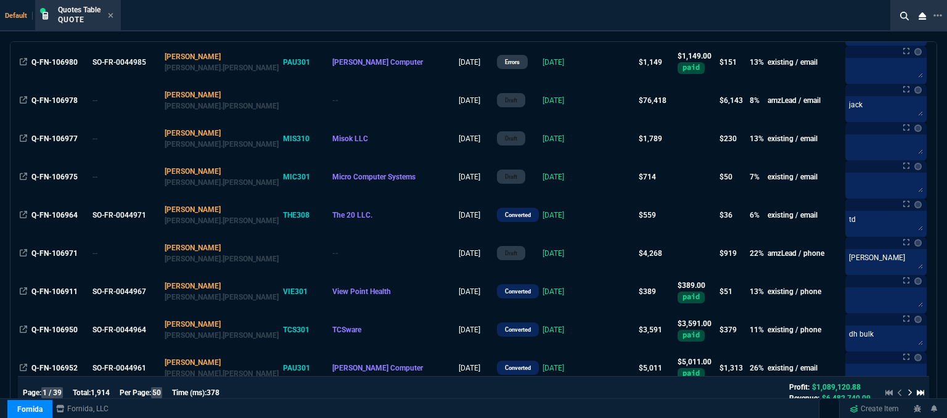
scroll to position [678, 0]
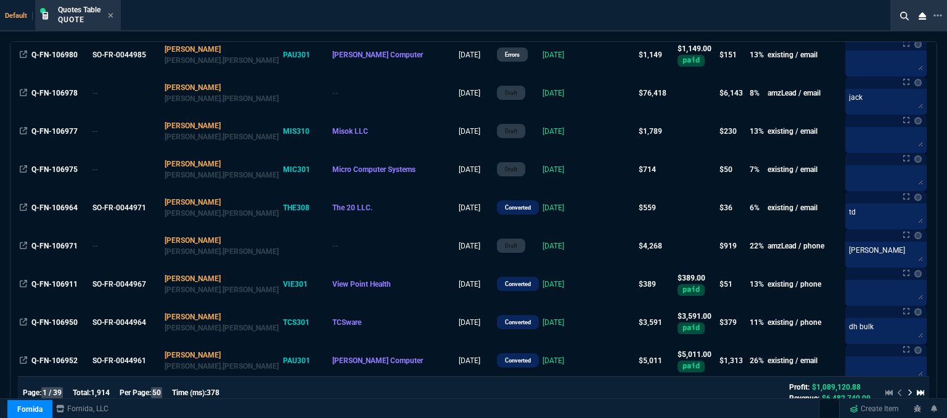
click at [590, 326] on td at bounding box center [613, 322] width 47 height 38
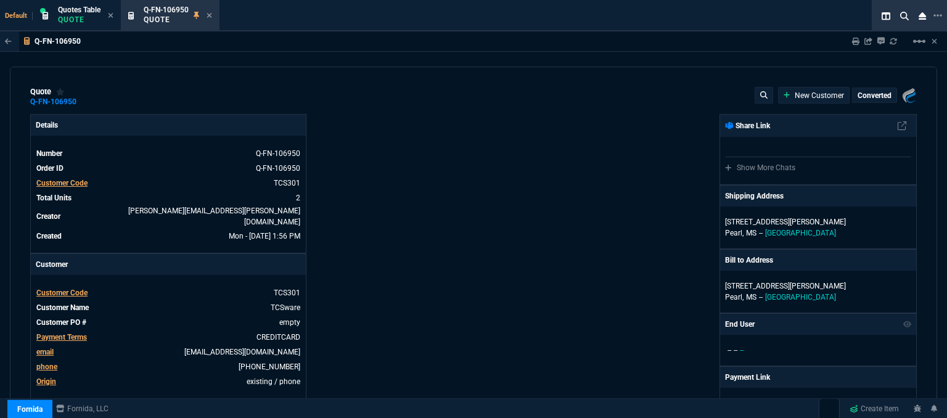
type input "15"
type input "508"
type input "4964.65"
type input "23"
type input "39"
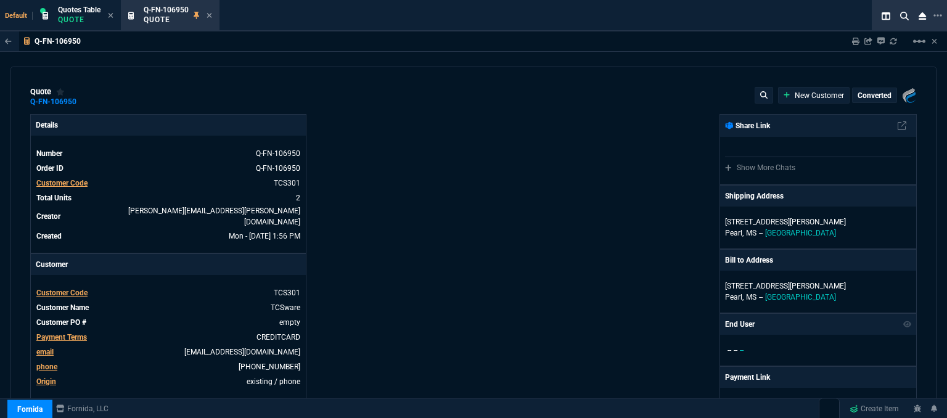
type input "215"
type input "31"
type input "23"
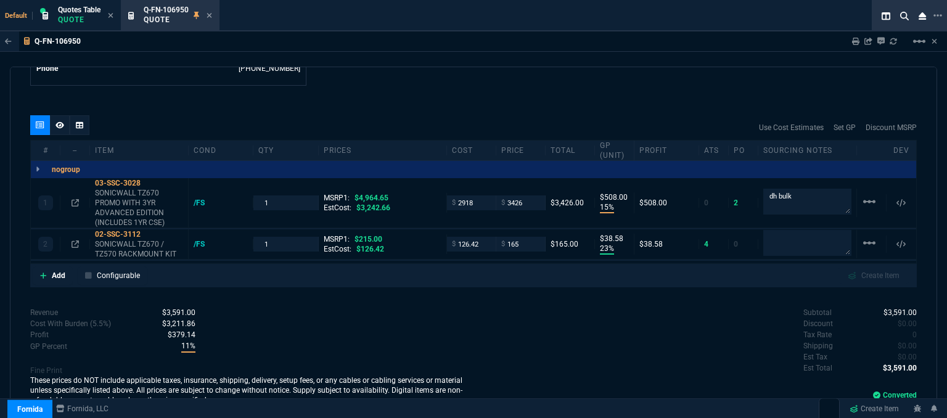
scroll to position [740, 0]
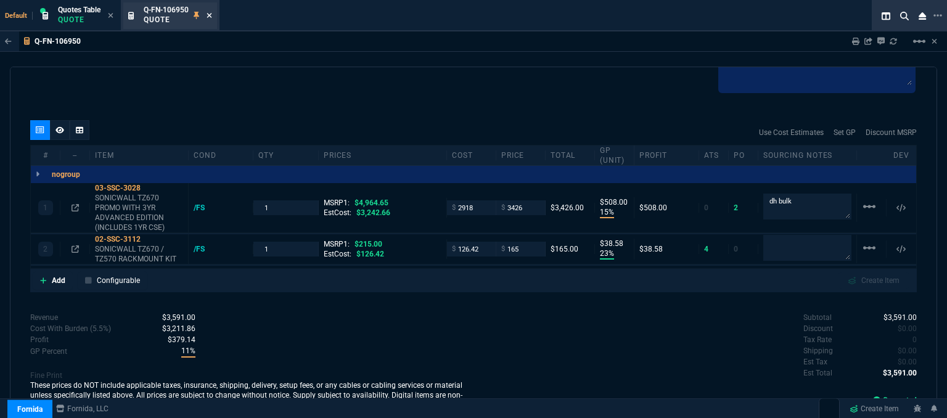
click at [211, 14] on icon at bounding box center [209, 15] width 5 height 5
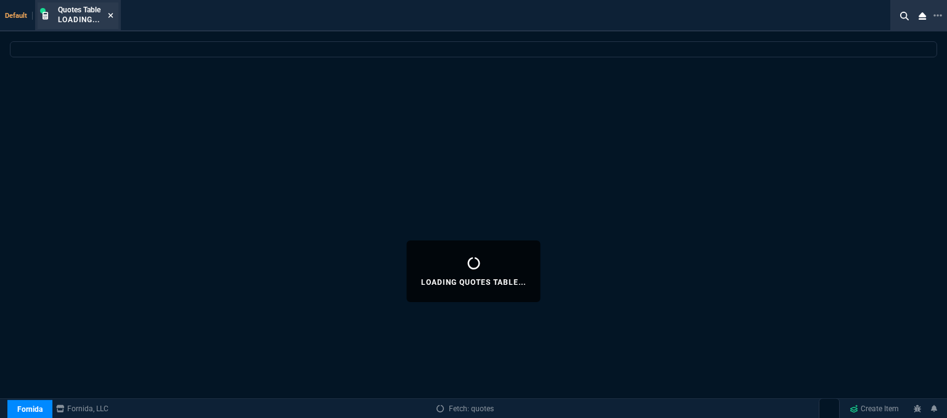
click at [112, 14] on icon at bounding box center [111, 15] width 6 height 7
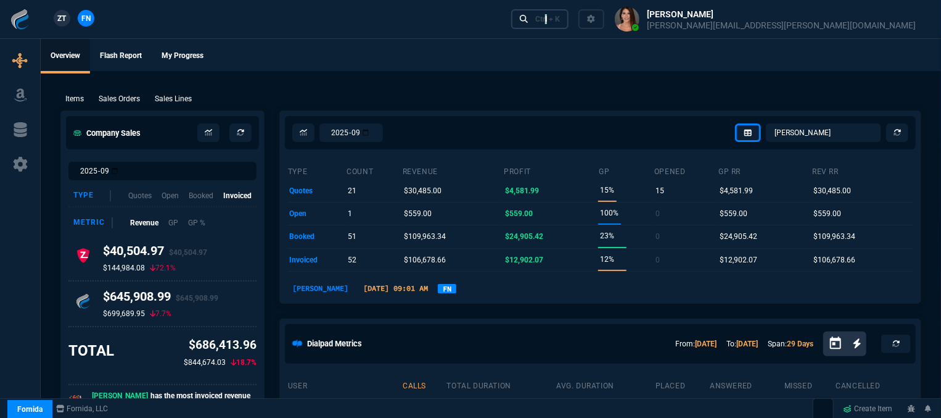
click at [560, 23] on div "Ctrl + K" at bounding box center [547, 19] width 25 height 10
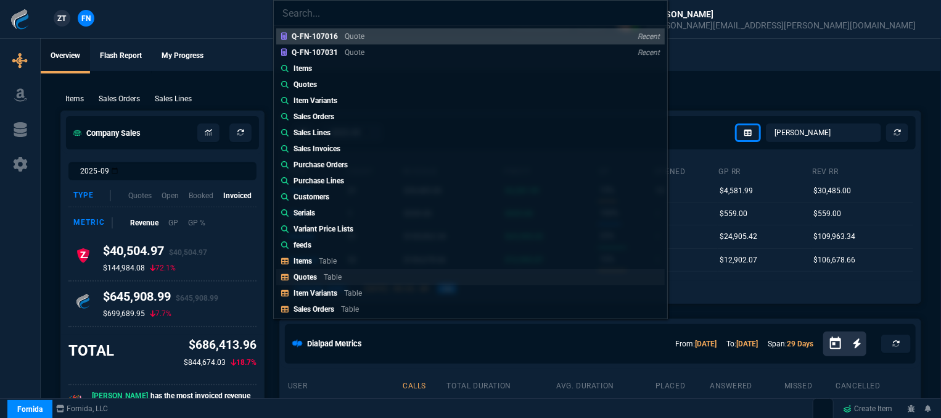
click at [340, 274] on p "Table" at bounding box center [333, 277] width 18 height 9
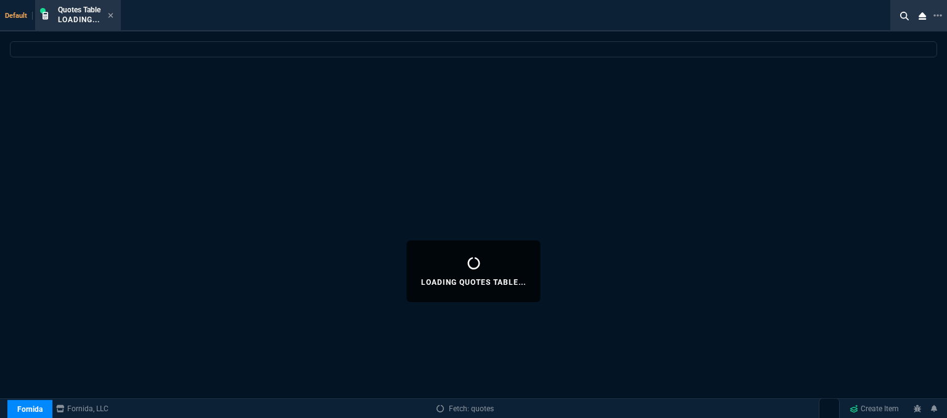
select select
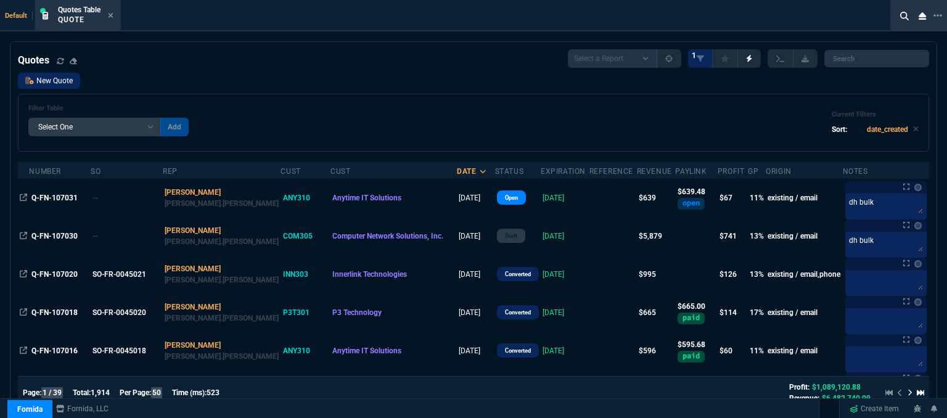
click at [54, 85] on link "New Quote" at bounding box center [49, 81] width 62 height 16
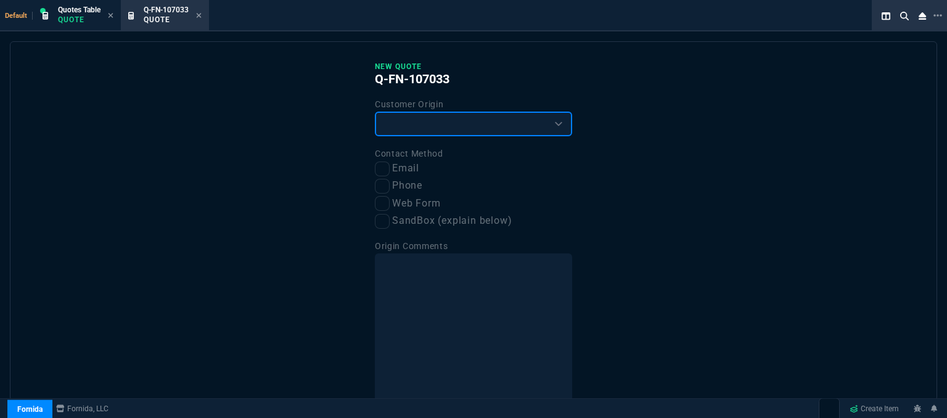
click at [427, 117] on select "Existing Customer Amazon Lead (first order) Website Lead (first order) Called (…" at bounding box center [473, 124] width 197 height 25
select select "existing"
click at [375, 112] on select "Existing Customer Amazon Lead (first order) Website Lead (first order) Called (…" at bounding box center [473, 124] width 197 height 25
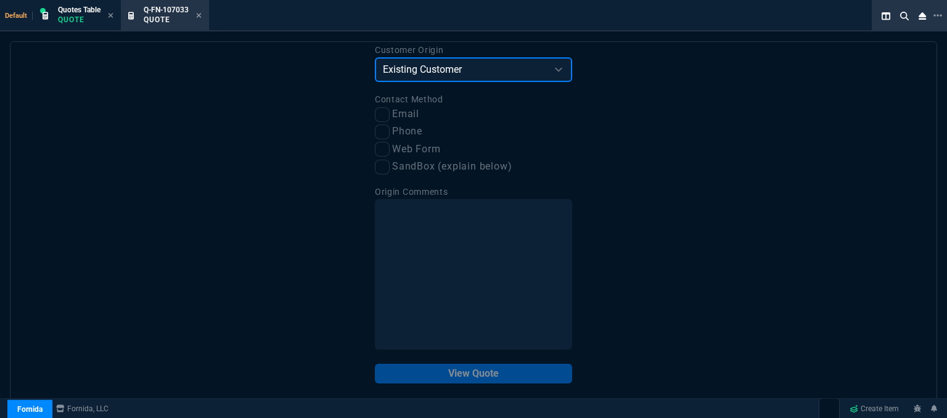
scroll to position [62, 0]
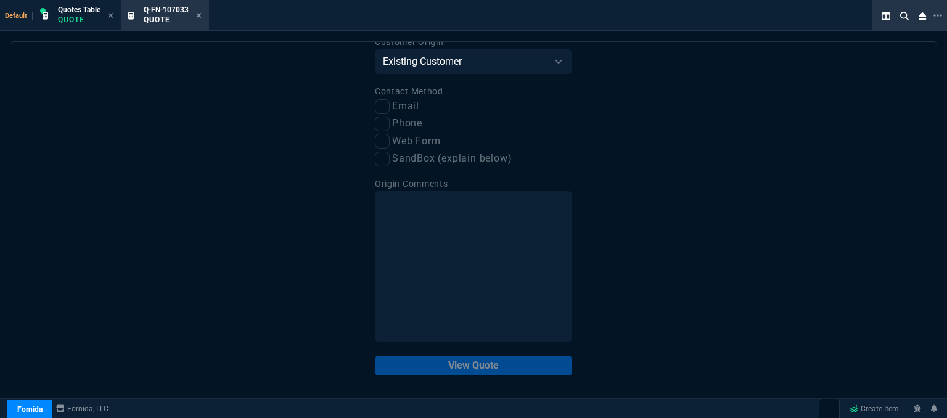
click at [605, 119] on div "New Quote Q-FN-107033 Customer Origin Existing Customer Amazon Lead (first orde…" at bounding box center [474, 221] width 928 height 360
click at [612, 106] on div "New Quote Q-FN-107033 Customer Origin Existing Customer Amazon Lead (first orde…" at bounding box center [474, 221] width 928 height 360
click at [379, 109] on input "Email" at bounding box center [382, 106] width 15 height 15
checkbox input "true"
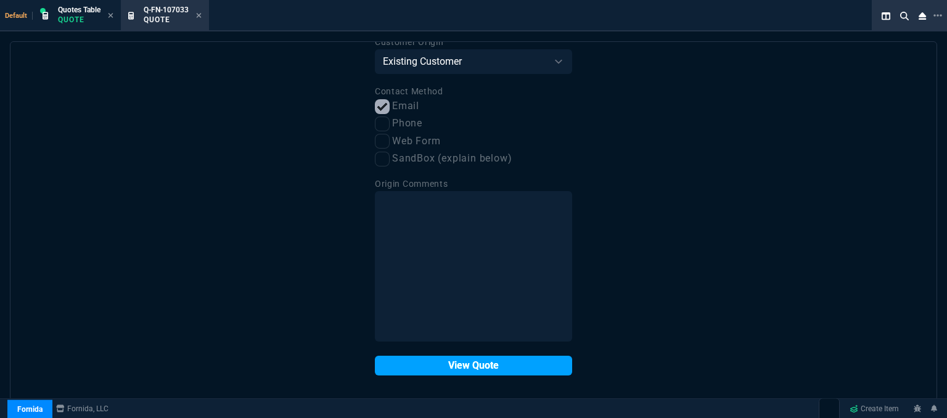
click at [482, 371] on button "View Quote" at bounding box center [473, 366] width 197 height 20
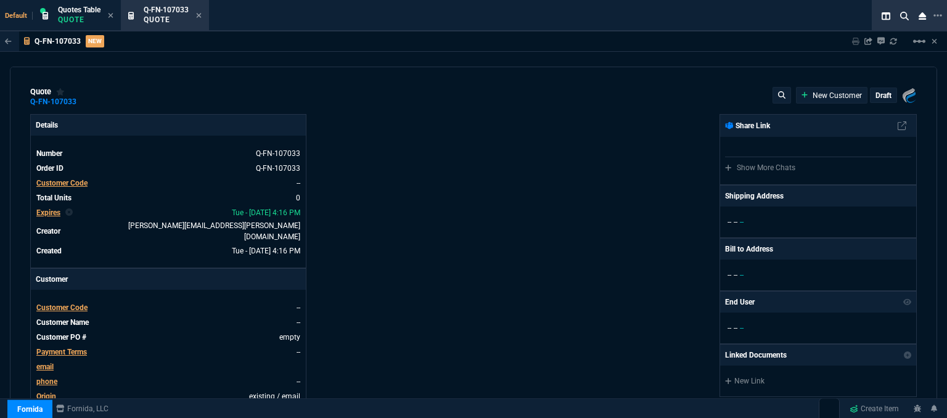
click at [72, 303] on span "Customer Code" at bounding box center [61, 307] width 51 height 9
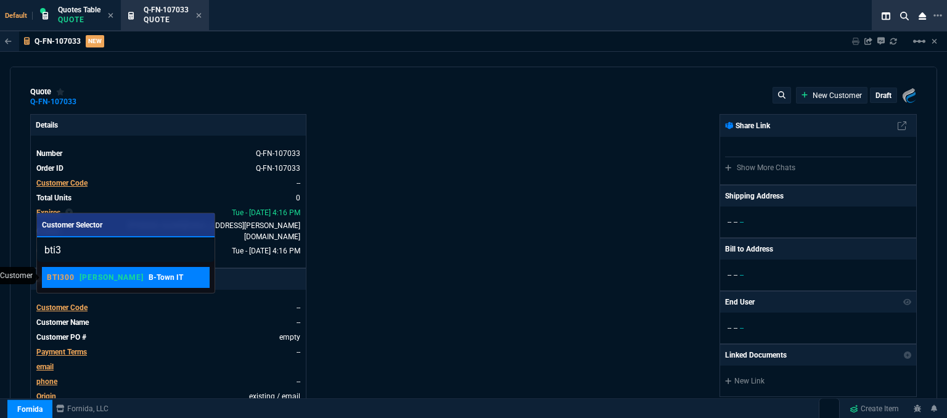
type input "bti3"
click at [102, 278] on div "BTI300 ROSS B-Town IT" at bounding box center [115, 277] width 136 height 11
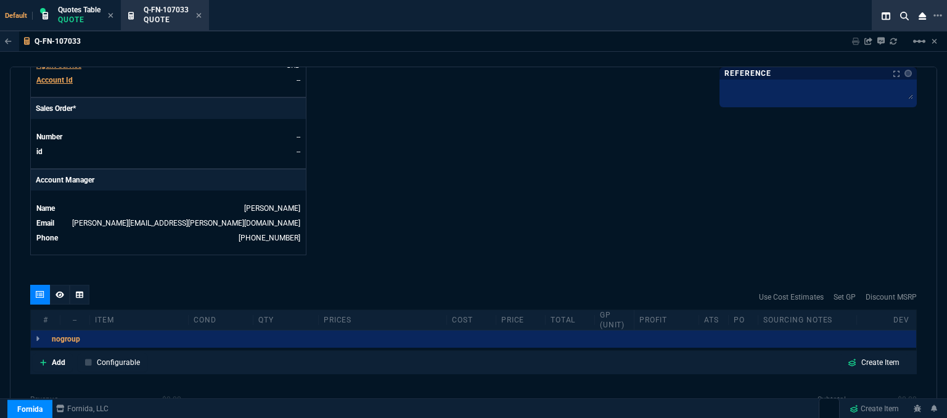
scroll to position [555, 0]
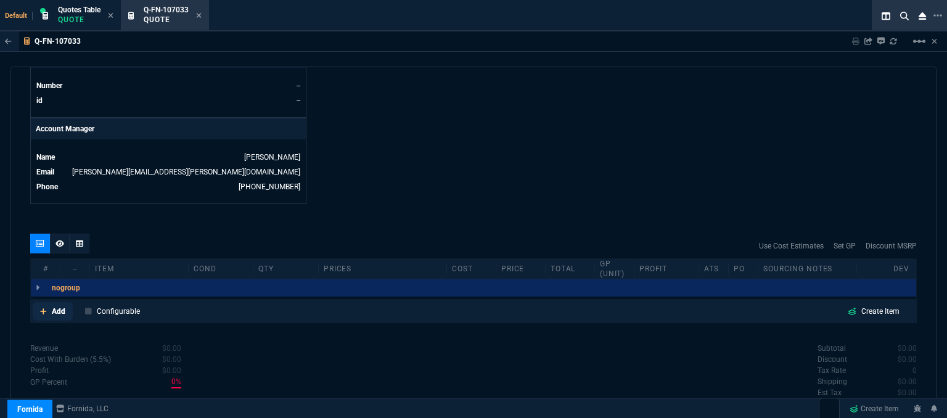
click at [44, 308] on icon at bounding box center [43, 311] width 7 height 7
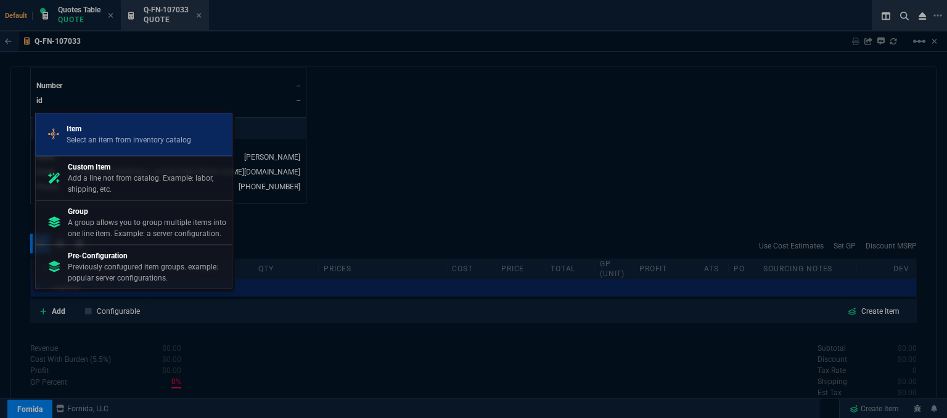
click at [123, 145] on p "Select an item from inventory catalog" at bounding box center [129, 139] width 125 height 11
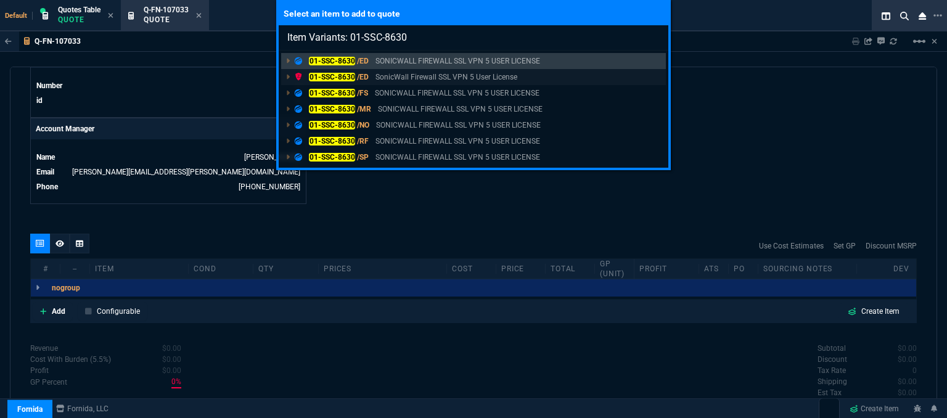
type input "Item Variants: 01-SSC-8630"
click at [403, 75] on p "SonicWall Firewall SSL VPN 5 User License" at bounding box center [447, 77] width 142 height 11
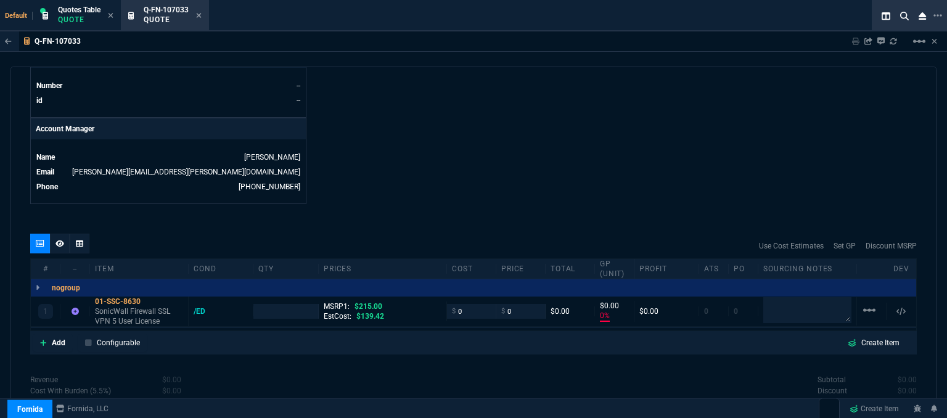
type input "0"
type input "215"
type input "100"
click at [45, 339] on icon at bounding box center [43, 342] width 7 height 7
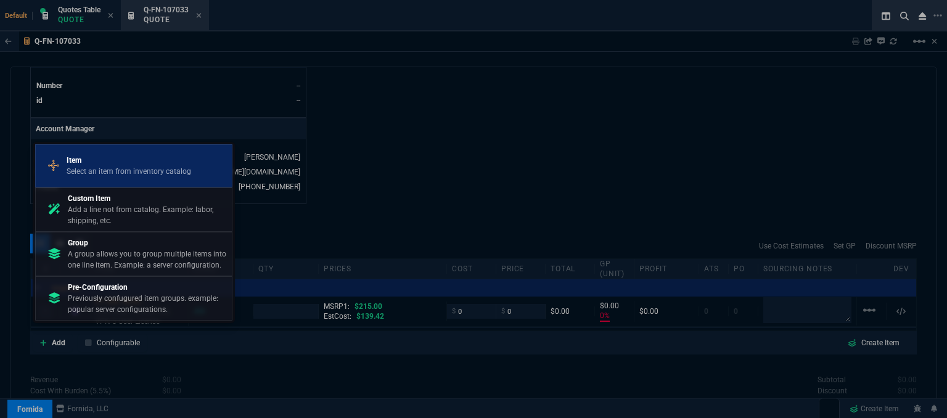
click at [121, 152] on div "Item Select an item from inventory catalog" at bounding box center [134, 166] width 186 height 32
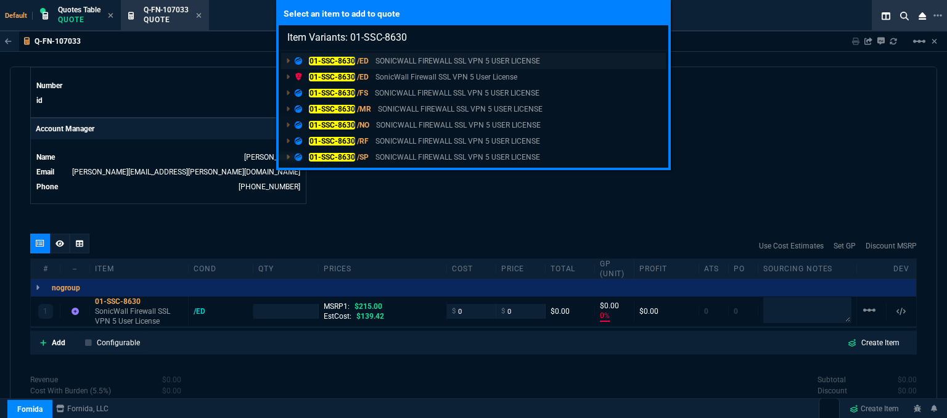
type input "Item Variants: 01-SSC-8630"
click at [429, 58] on p "SONICWALL FIREWALL SSL VPN 5 USER LICENSE" at bounding box center [458, 61] width 165 height 11
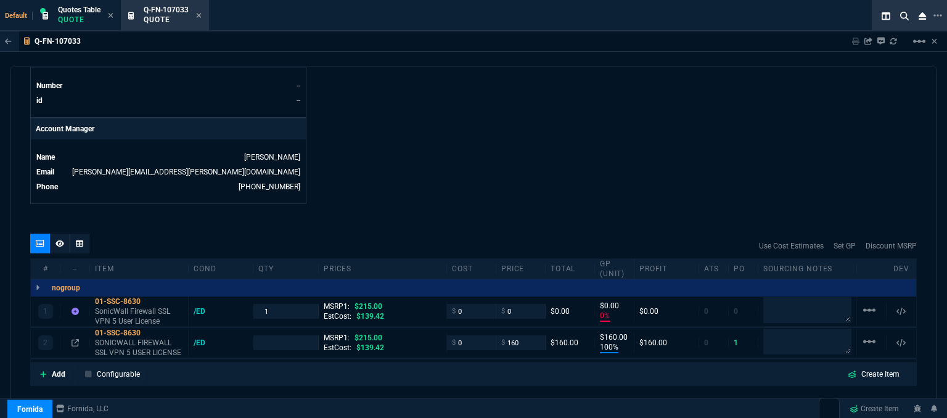
type input "0"
type input "100"
type input "160"
type input "100"
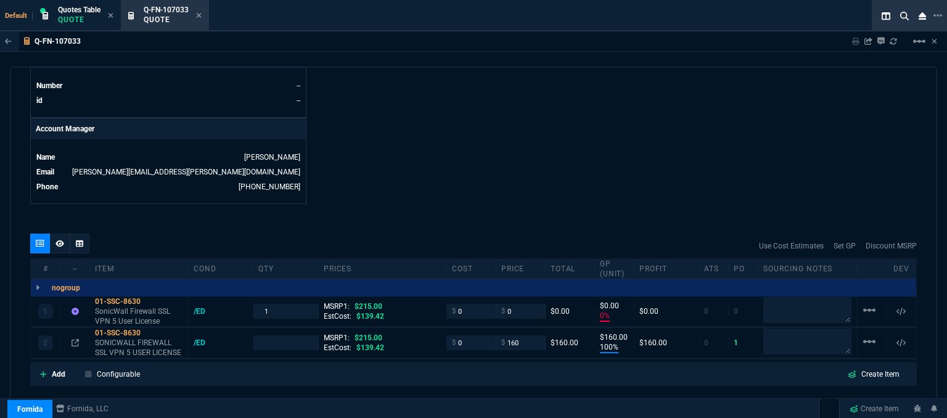
type input "26"
click at [863, 303] on mat-icon "linear_scale" at bounding box center [869, 310] width 15 height 15
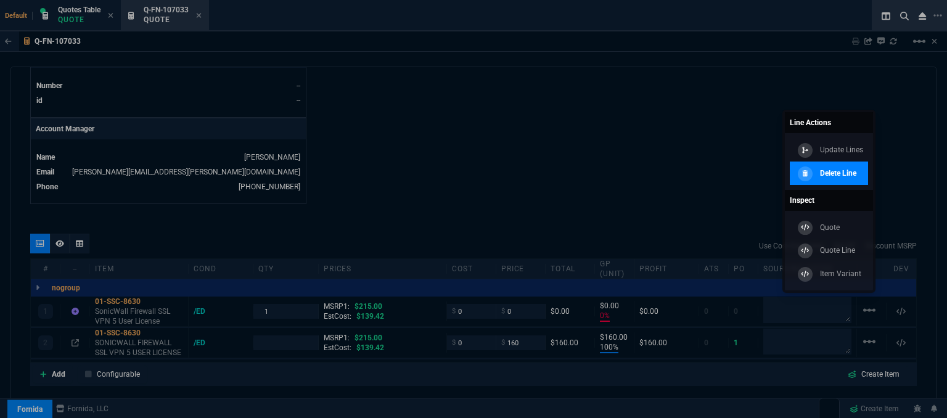
click at [833, 176] on p "Delete Line" at bounding box center [838, 173] width 36 height 11
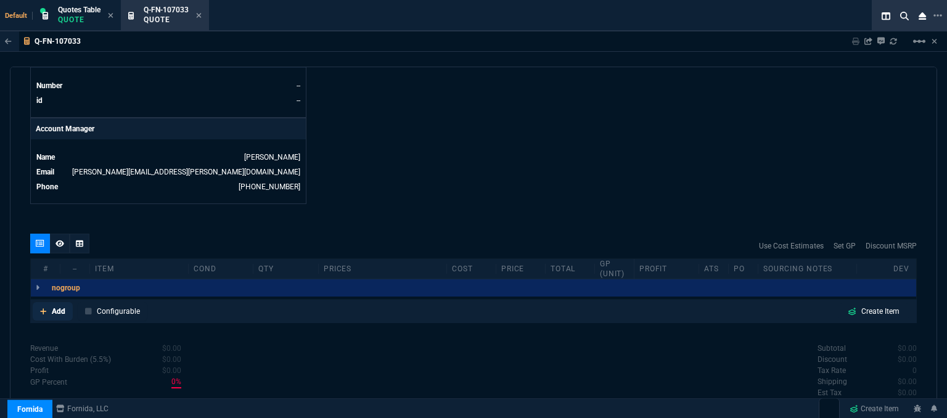
click at [40, 308] on icon at bounding box center [43, 311] width 7 height 7
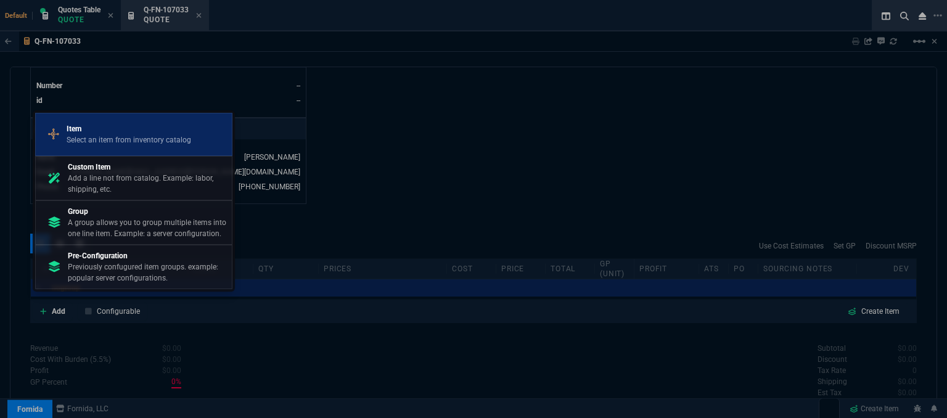
click at [85, 142] on p "Select an item from inventory catalog" at bounding box center [129, 139] width 125 height 11
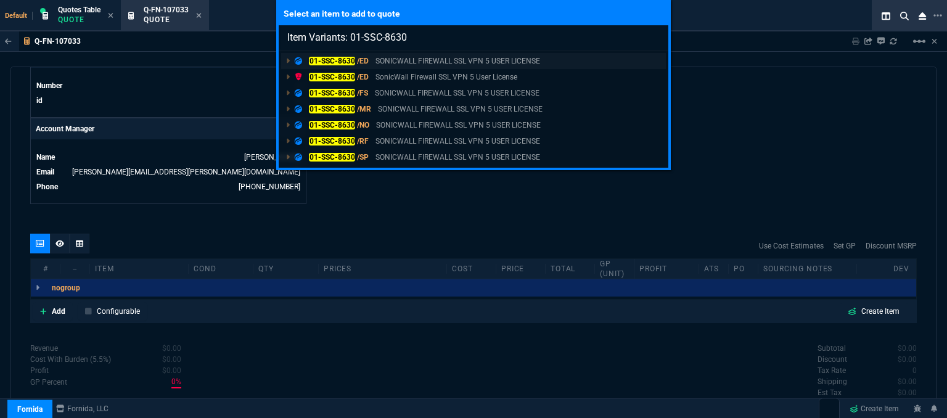
type input "Item Variants: 01-SSC-8630"
click at [389, 64] on p "SONICWALL FIREWALL SSL VPN 5 USER LICENSE" at bounding box center [458, 61] width 165 height 11
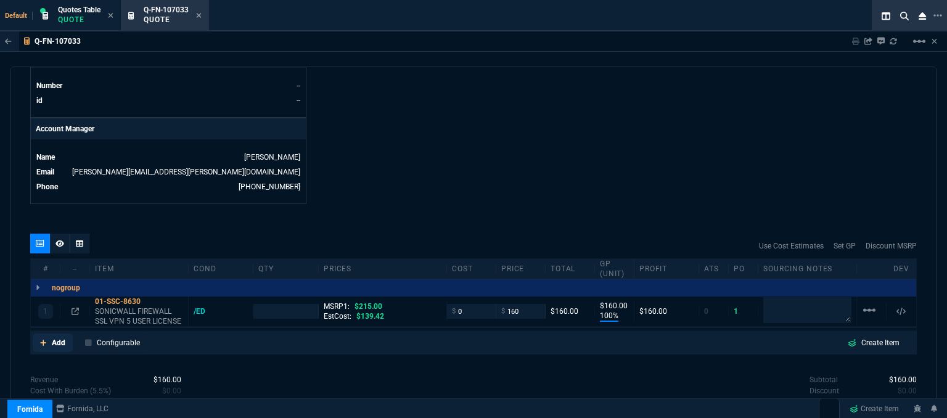
click at [43, 339] on icon at bounding box center [43, 342] width 7 height 7
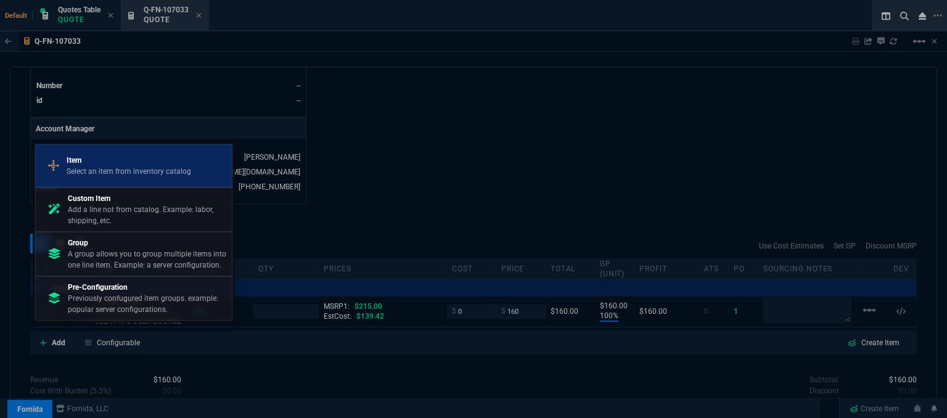
click at [120, 173] on p "Select an item from inventory catalog" at bounding box center [129, 171] width 125 height 11
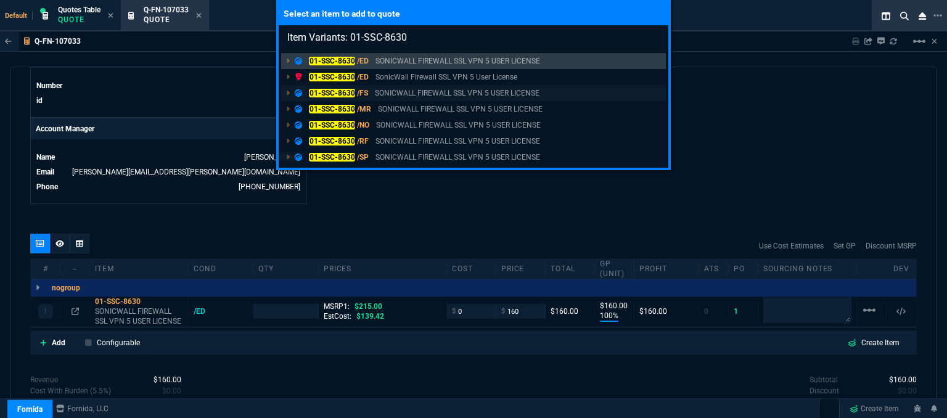
click at [383, 94] on p "SONICWALL FIREWALL SSL VPN 5 USER LICENSE" at bounding box center [457, 93] width 165 height 11
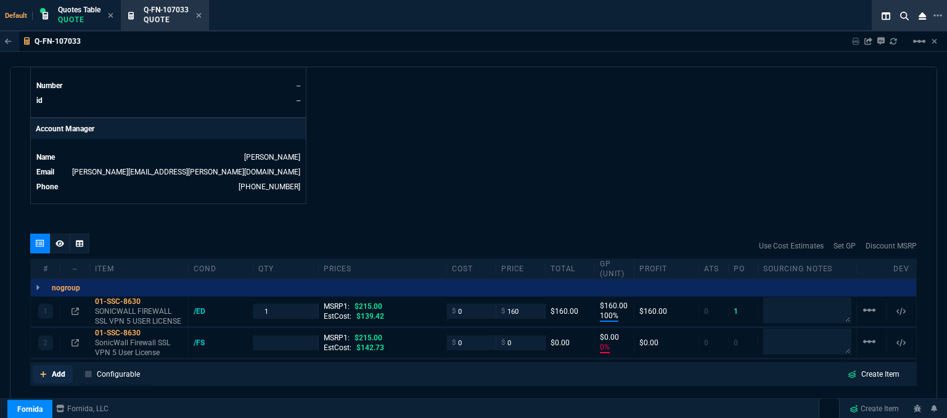
click at [46, 371] on icon at bounding box center [43, 374] width 7 height 7
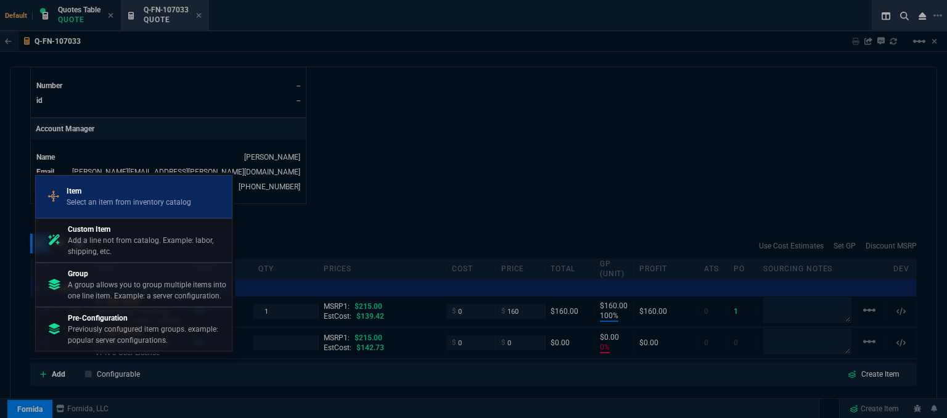
click at [111, 189] on p "Item" at bounding box center [129, 191] width 125 height 11
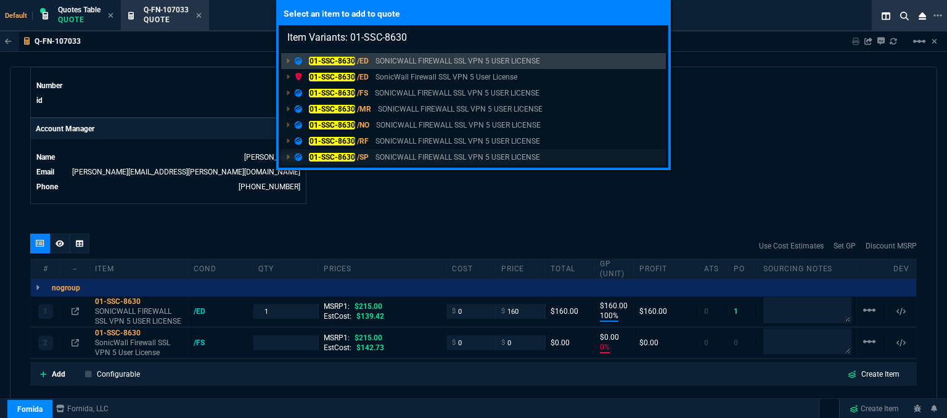
click at [393, 153] on p "SONICWALL FIREWALL SSL VPN 5 USER LICENSE" at bounding box center [458, 157] width 165 height 11
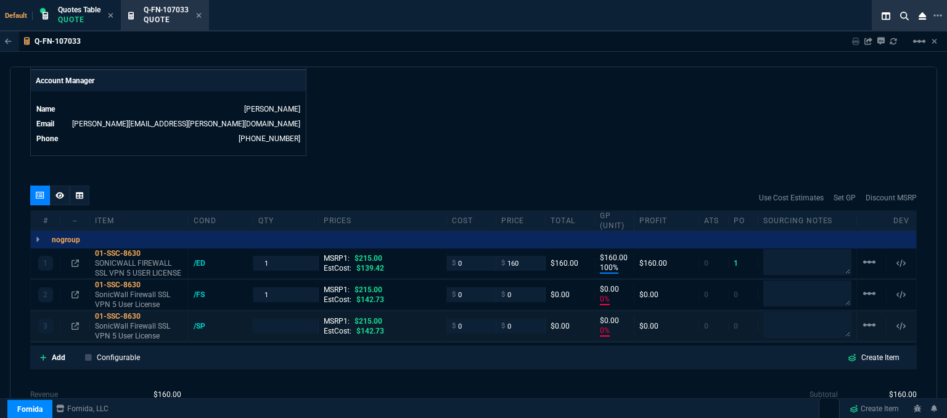
scroll to position [678, 0]
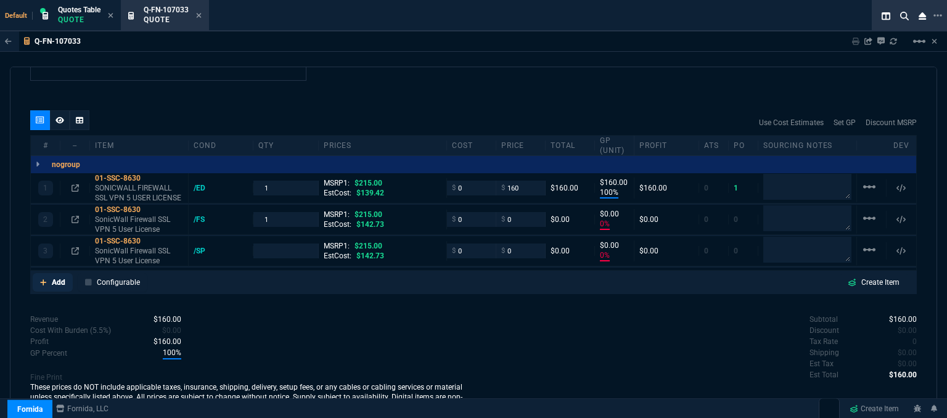
click at [44, 278] on fa-icon at bounding box center [43, 282] width 7 height 9
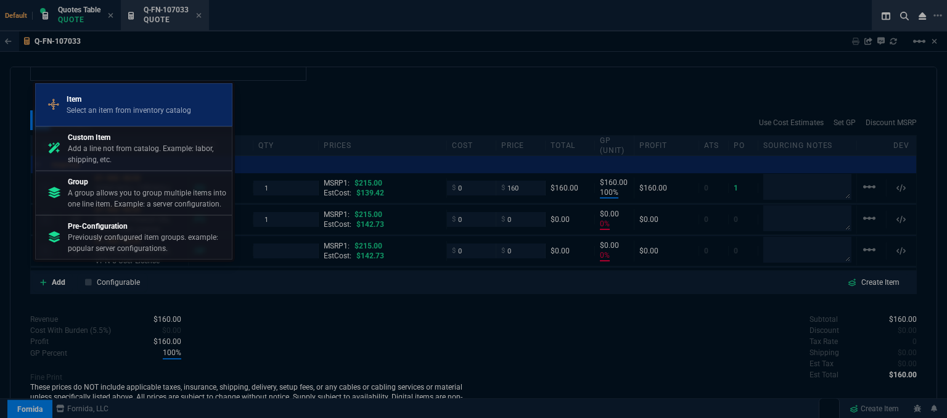
click at [132, 115] on p "Select an item from inventory catalog" at bounding box center [129, 110] width 125 height 11
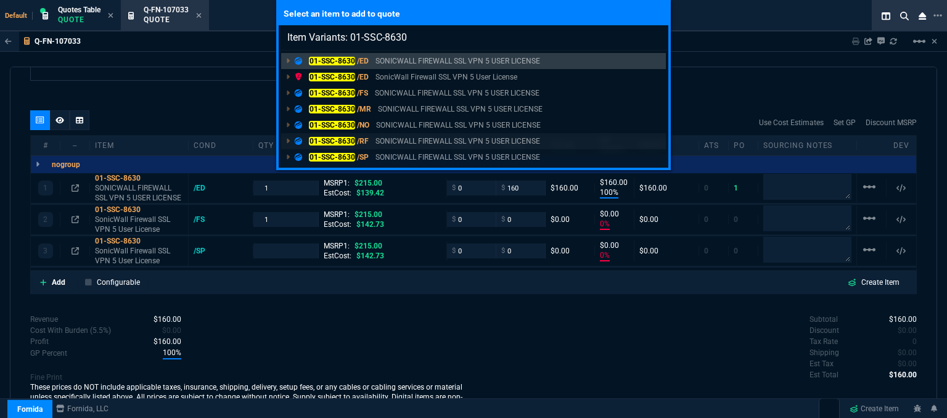
click at [406, 139] on p "SONICWALL FIREWALL SSL VPN 5 USER LICENSE" at bounding box center [458, 141] width 165 height 11
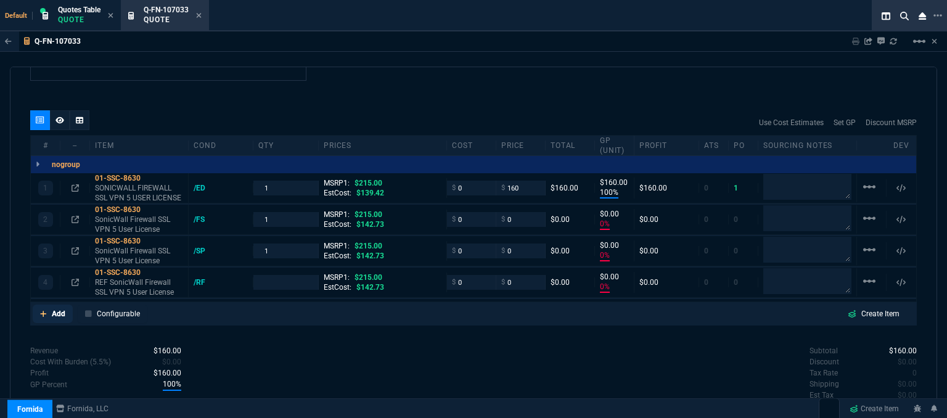
click at [42, 308] on nx-icon at bounding box center [43, 313] width 7 height 11
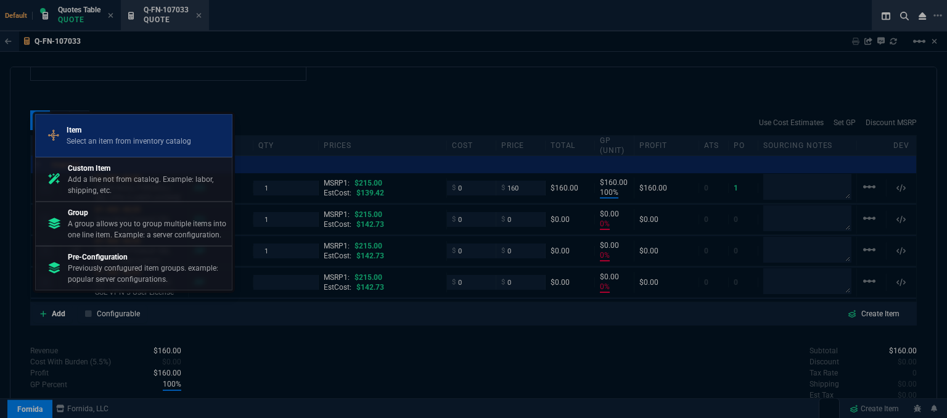
click at [131, 125] on p "Item" at bounding box center [129, 130] width 125 height 11
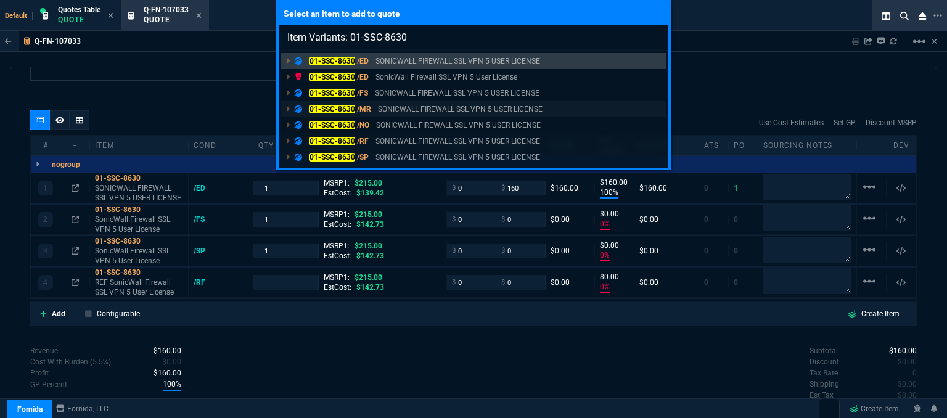
click at [413, 108] on p "SONICWALL FIREWALL SSL VPN 5 USER LICENSE" at bounding box center [460, 109] width 165 height 11
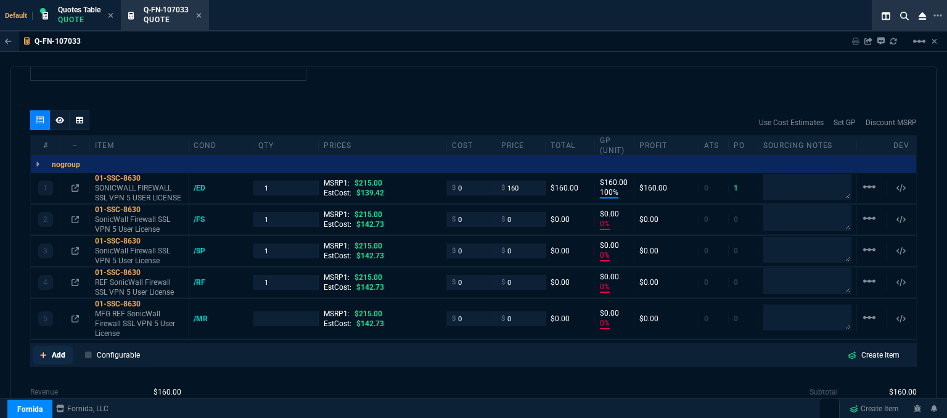
click at [43, 352] on icon at bounding box center [43, 355] width 7 height 7
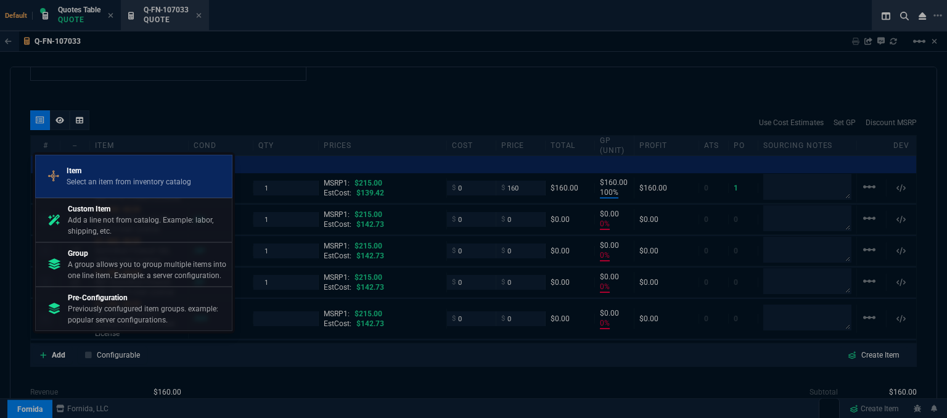
click at [115, 179] on p "Select an item from inventory catalog" at bounding box center [129, 181] width 125 height 11
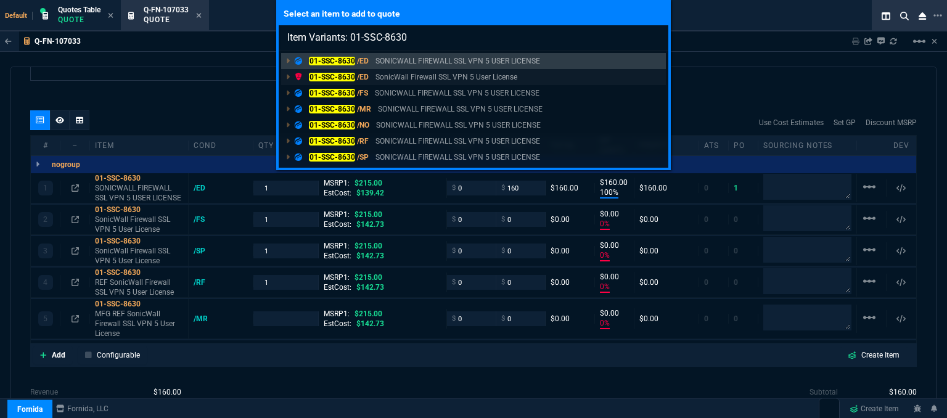
click at [443, 73] on p "SonicWall Firewall SSL VPN 5 User License" at bounding box center [447, 77] width 142 height 11
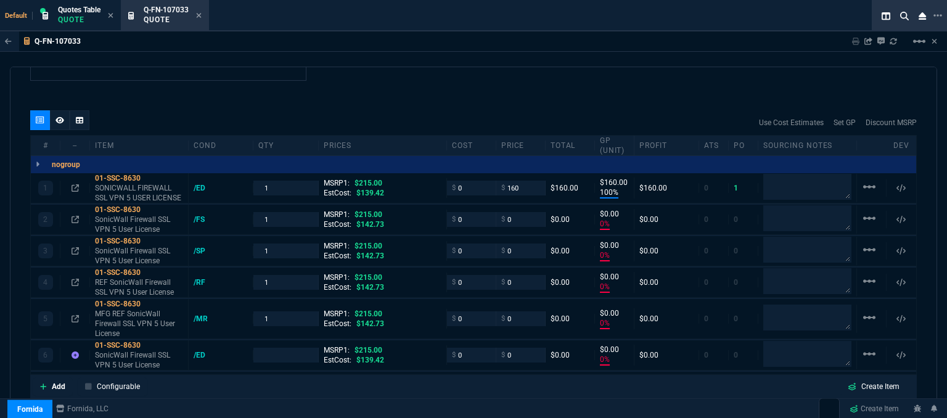
scroll to position [740, 0]
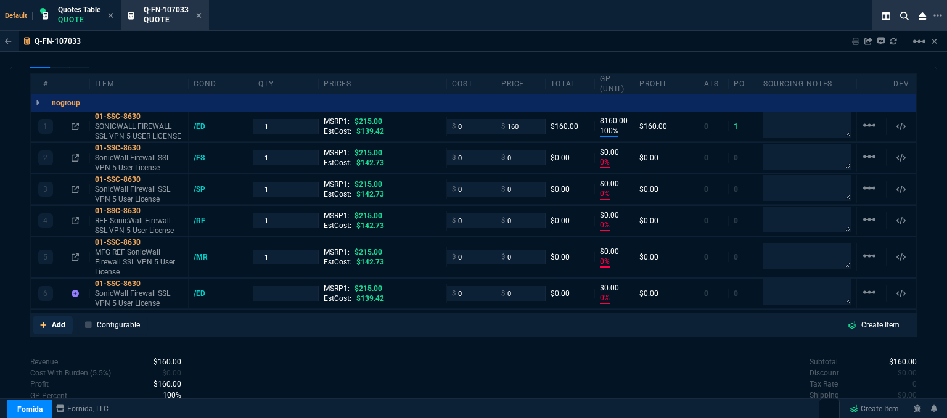
click at [41, 322] on icon at bounding box center [43, 325] width 6 height 6
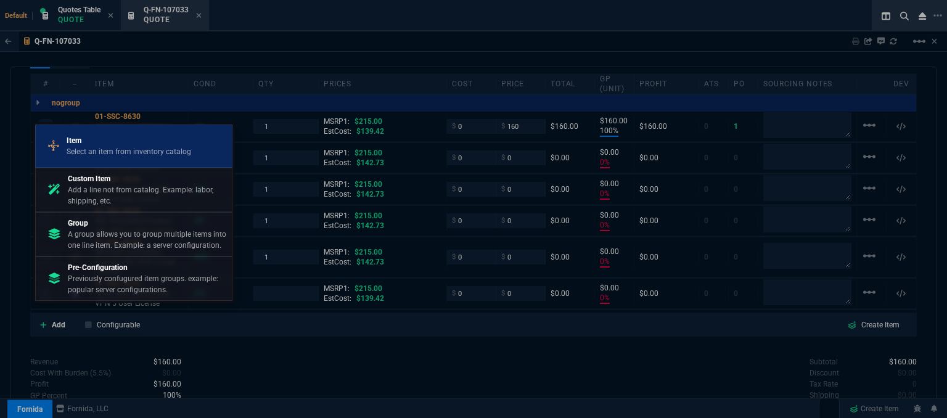
click at [133, 156] on p "Select an item from inventory catalog" at bounding box center [129, 151] width 125 height 11
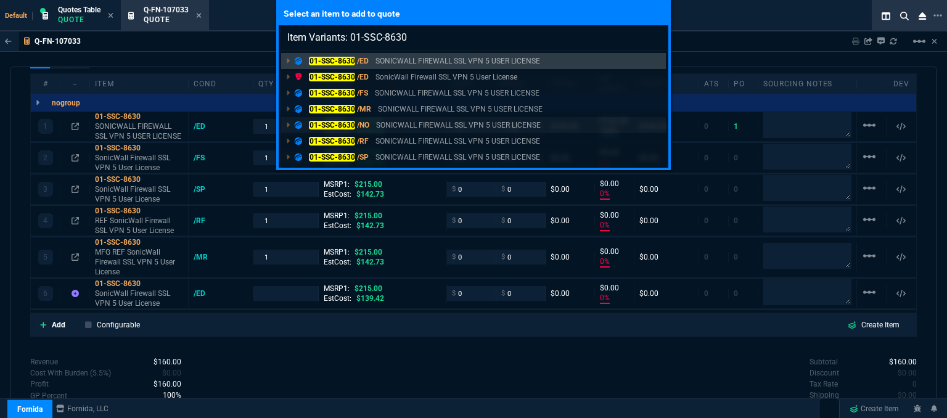
click at [469, 126] on p "SONICWALL FIREWALL SSL VPN 5 USER LICENSE" at bounding box center [458, 125] width 165 height 11
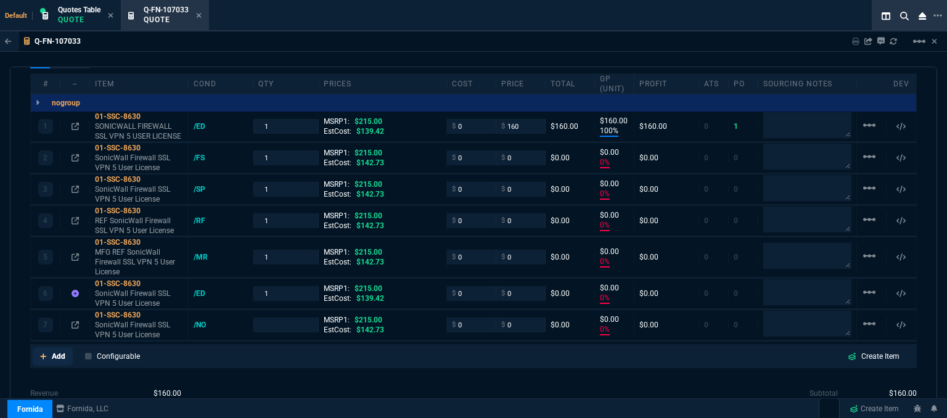
click at [44, 353] on icon at bounding box center [43, 356] width 7 height 7
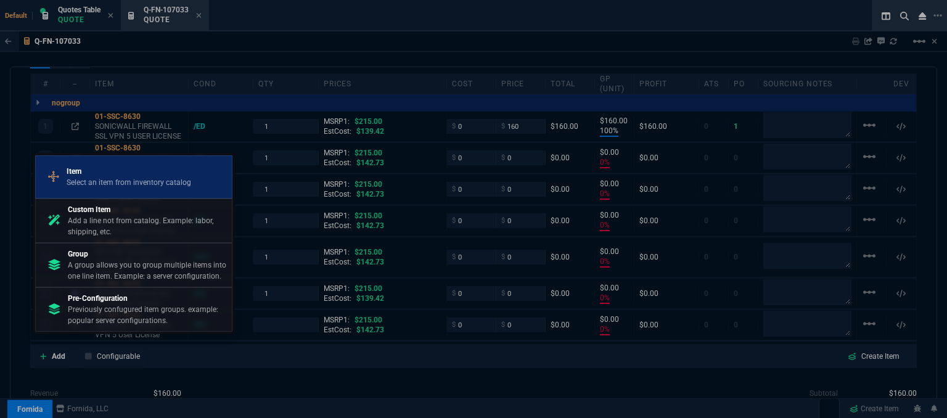
click at [113, 186] on p "Select an item from inventory catalog" at bounding box center [129, 182] width 125 height 11
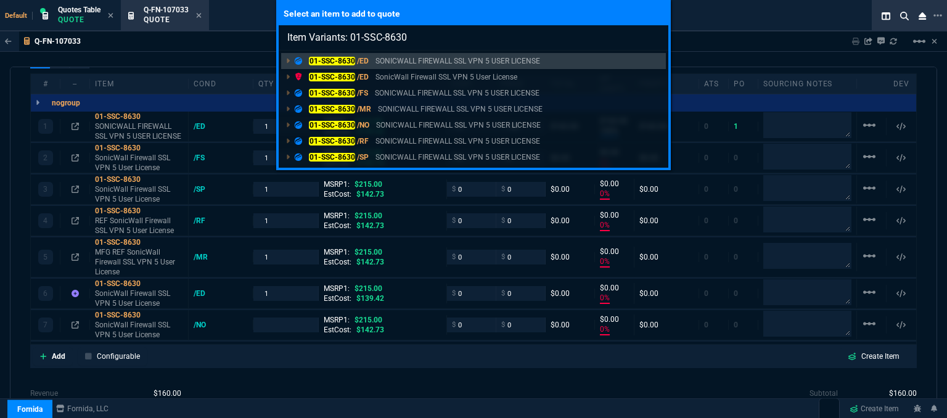
click at [392, 373] on div "Select an item to add to quote Item Variants: 01-SSC-8630 01-SSC-8630 /ED SONIC…" at bounding box center [473, 209] width 947 height 418
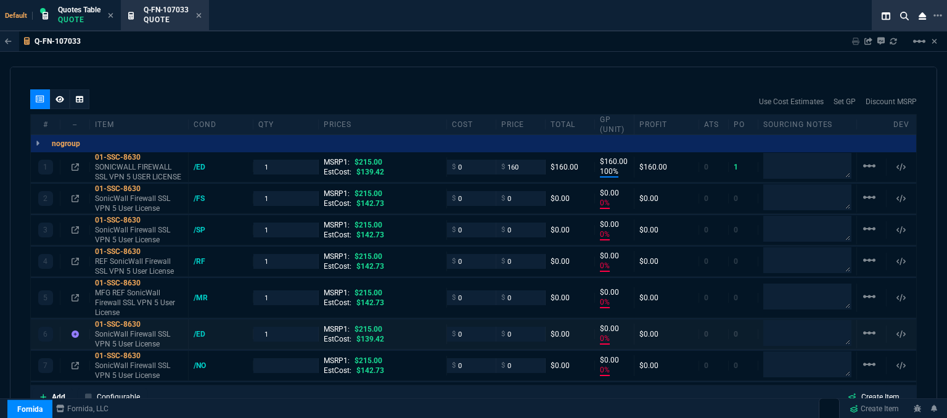
scroll to position [678, 0]
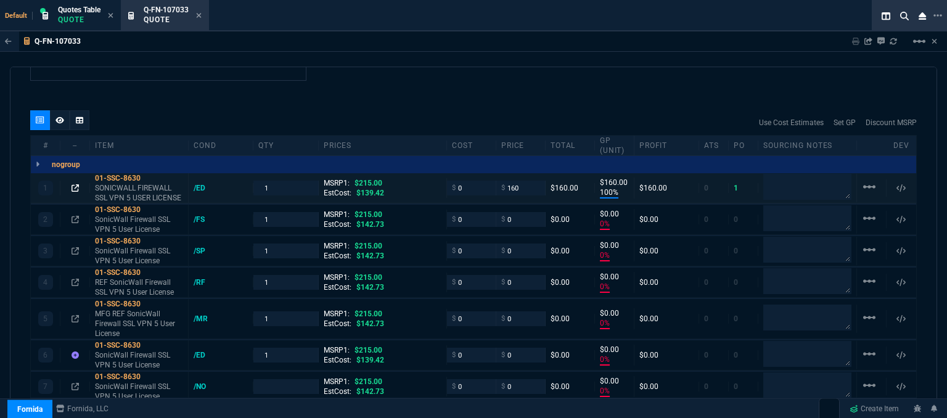
click at [73, 184] on icon at bounding box center [75, 187] width 7 height 7
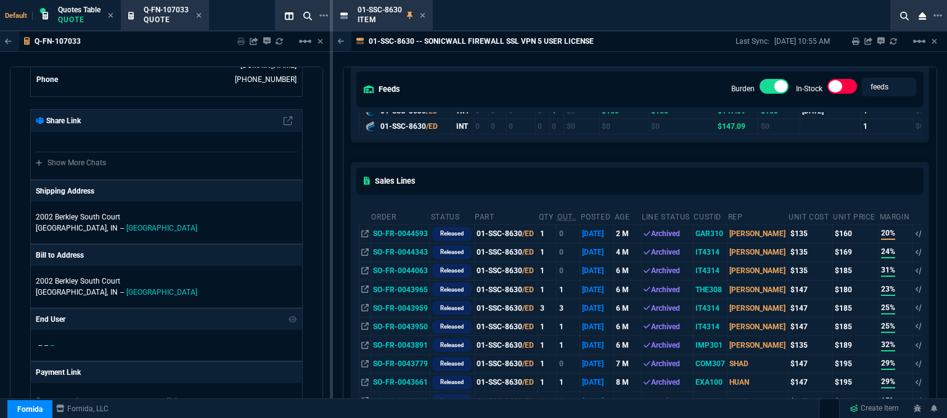
scroll to position [62, 0]
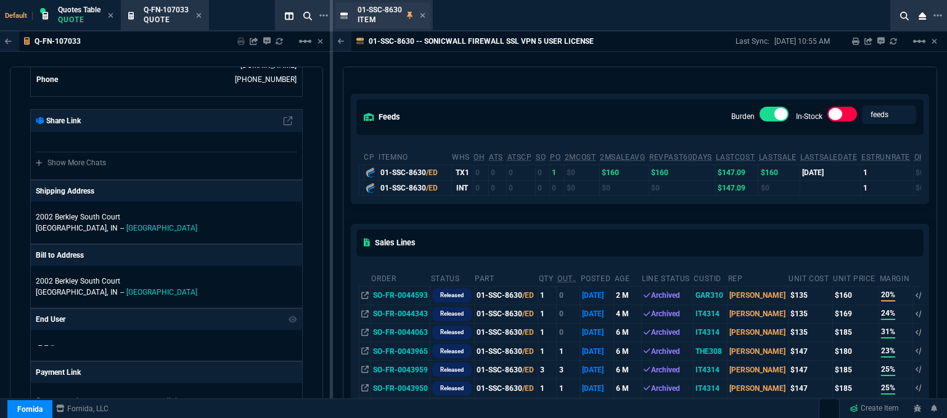
click at [418, 12] on div "01-SSC-8630 Item" at bounding box center [392, 16] width 68 height 22
click at [422, 15] on icon at bounding box center [422, 15] width 5 height 5
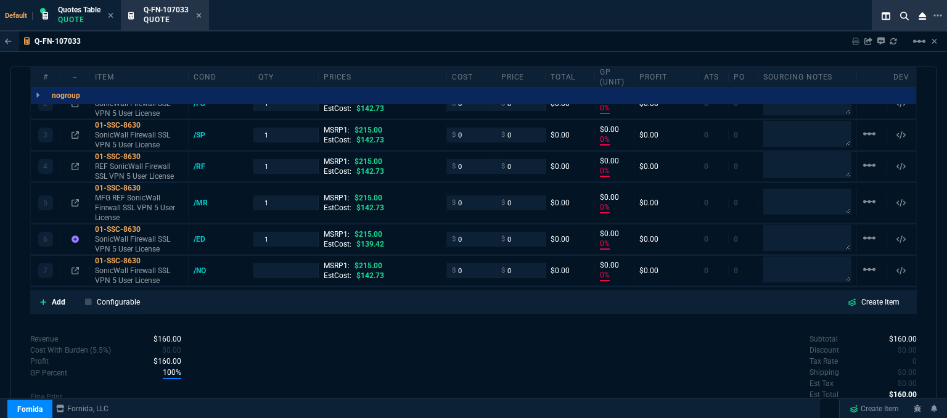
scroll to position [802, 0]
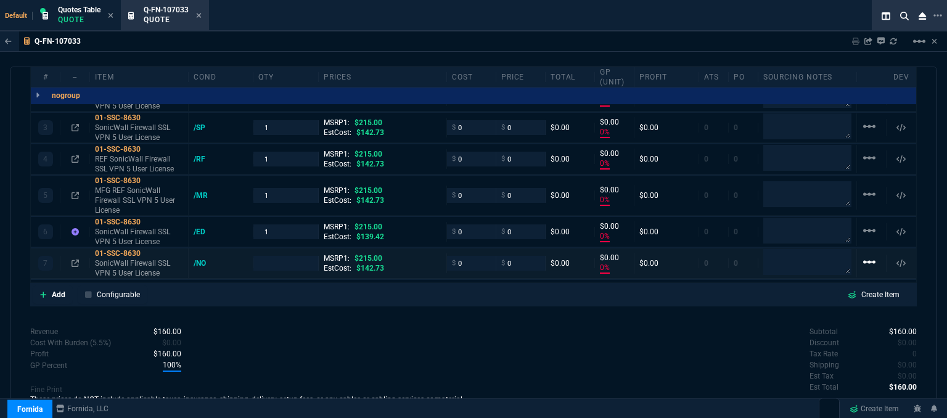
click at [862, 255] on mat-icon "linear_scale" at bounding box center [869, 262] width 15 height 15
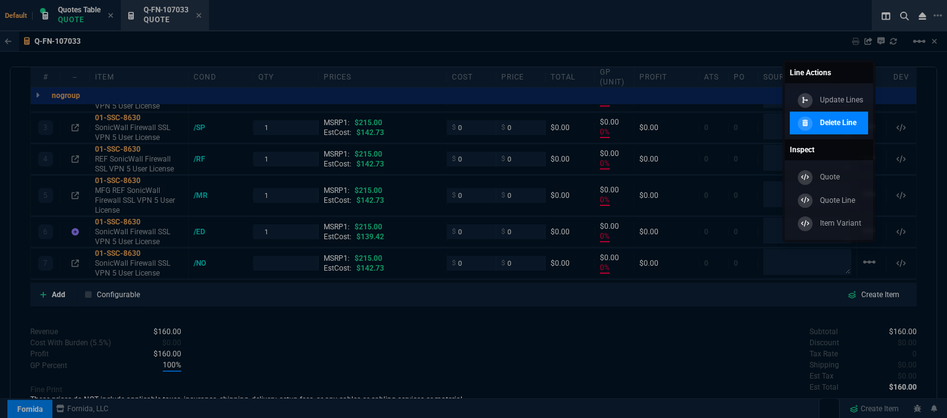
click at [841, 124] on p "Delete Line" at bounding box center [838, 122] width 36 height 11
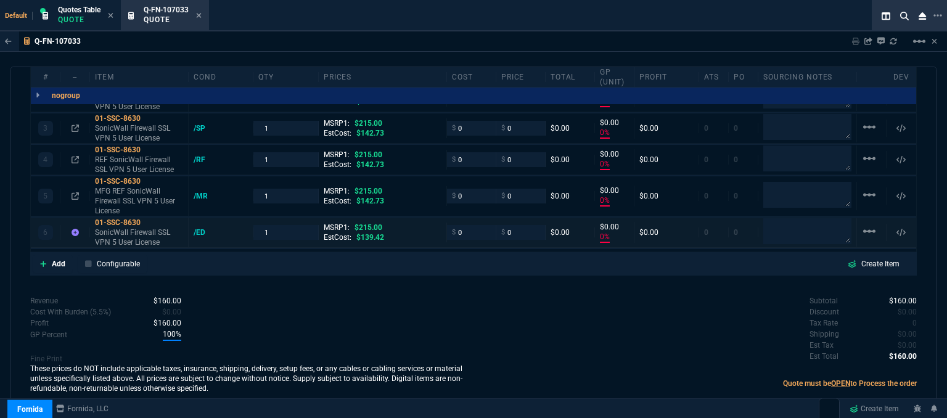
scroll to position [788, 0]
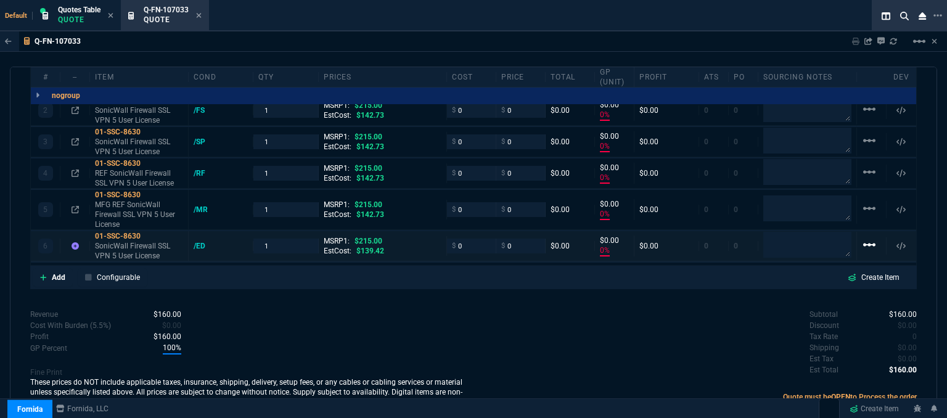
click at [862, 237] on mat-icon "linear_scale" at bounding box center [869, 244] width 15 height 15
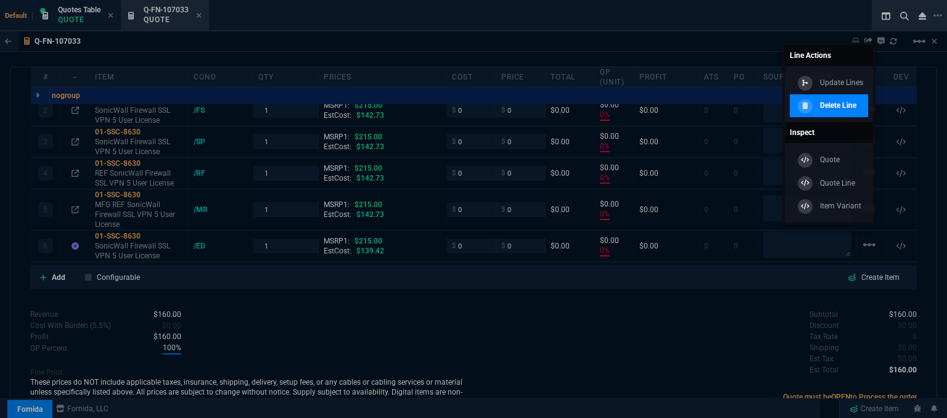
click at [831, 104] on p "Delete Line" at bounding box center [838, 105] width 36 height 11
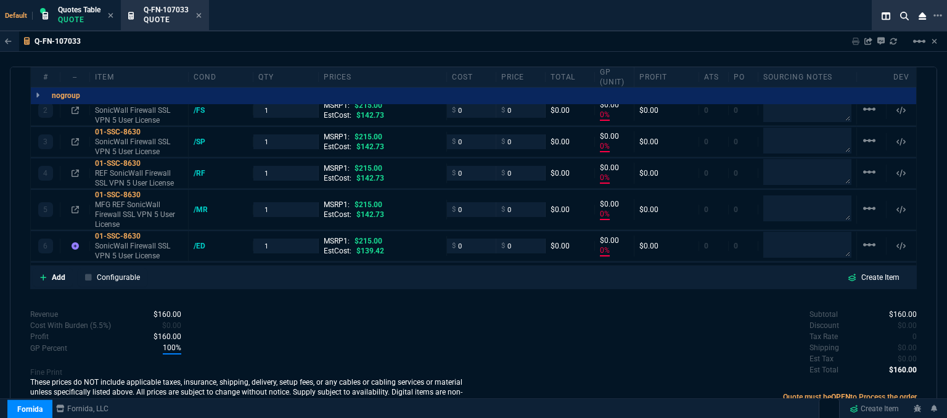
scroll to position [725, 0]
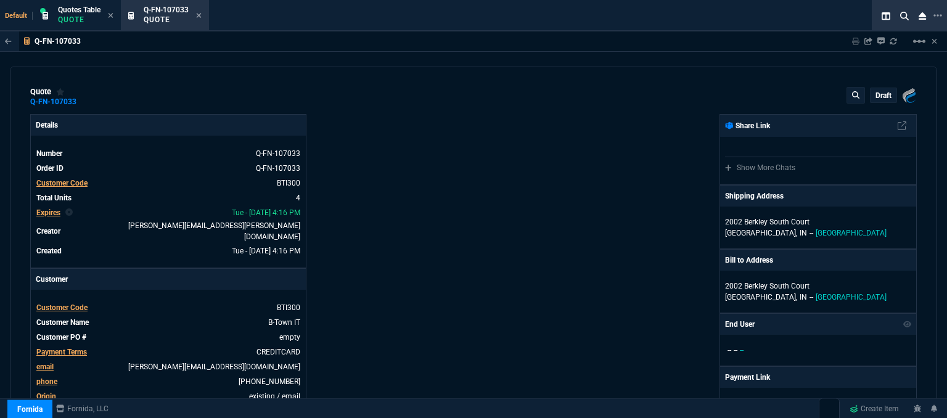
select select "12: [PERSON_NAME]"
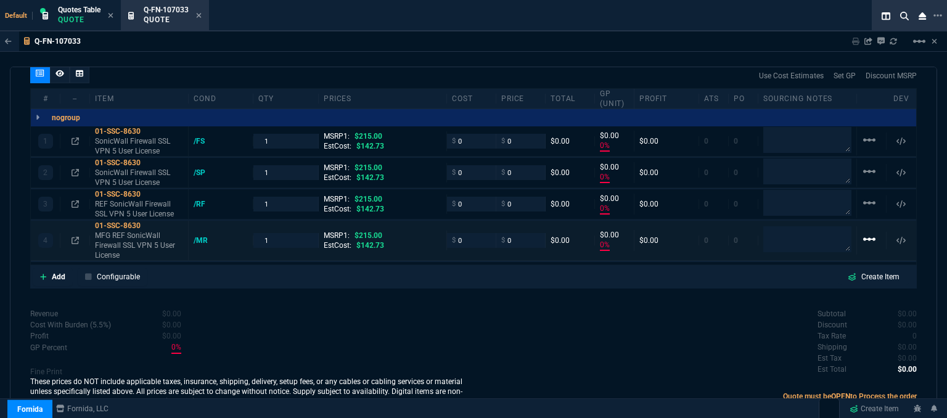
click at [862, 232] on mat-icon "linear_scale" at bounding box center [869, 239] width 15 height 15
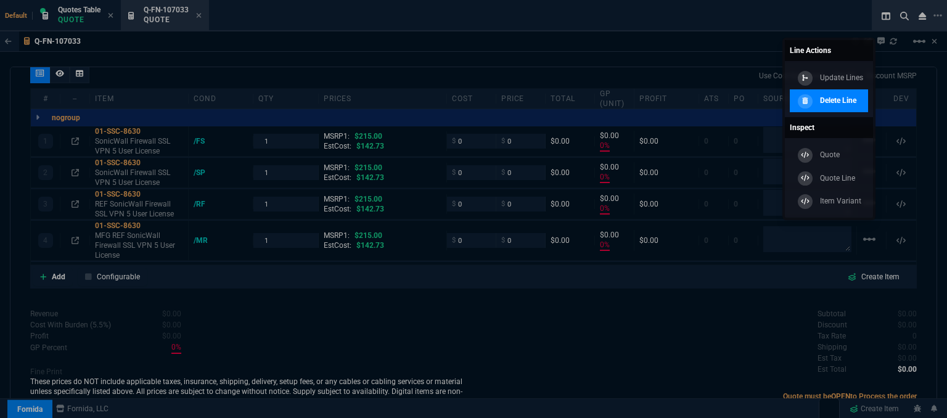
click at [827, 102] on p "Delete Line" at bounding box center [838, 100] width 36 height 11
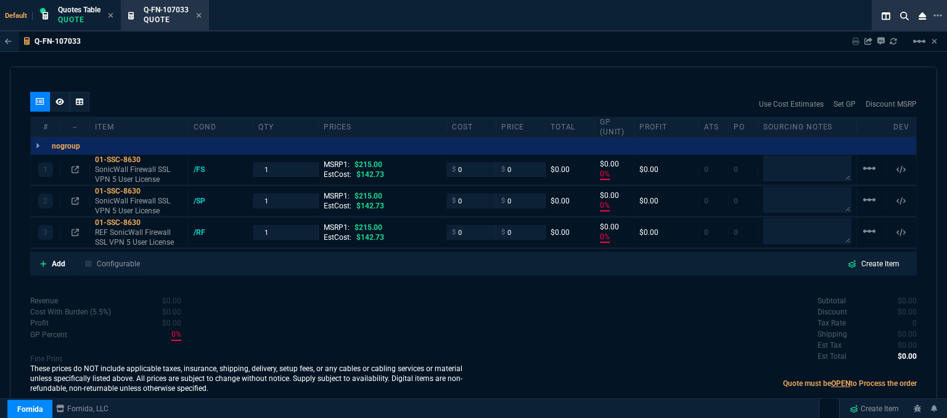
scroll to position [685, 0]
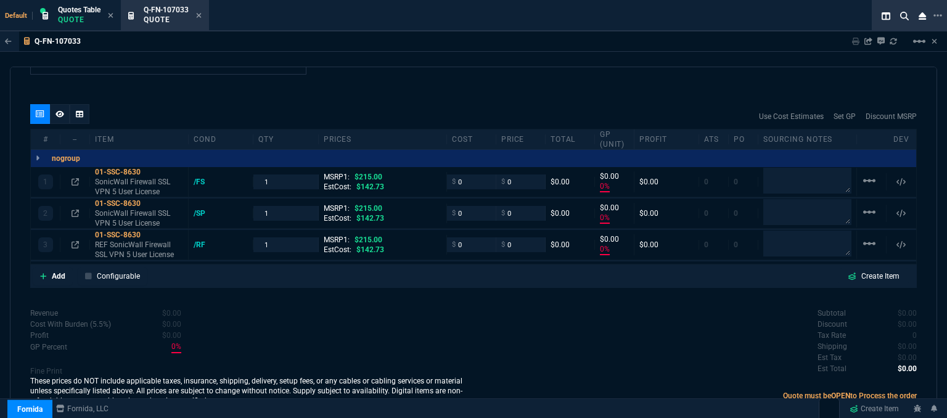
type input "0"
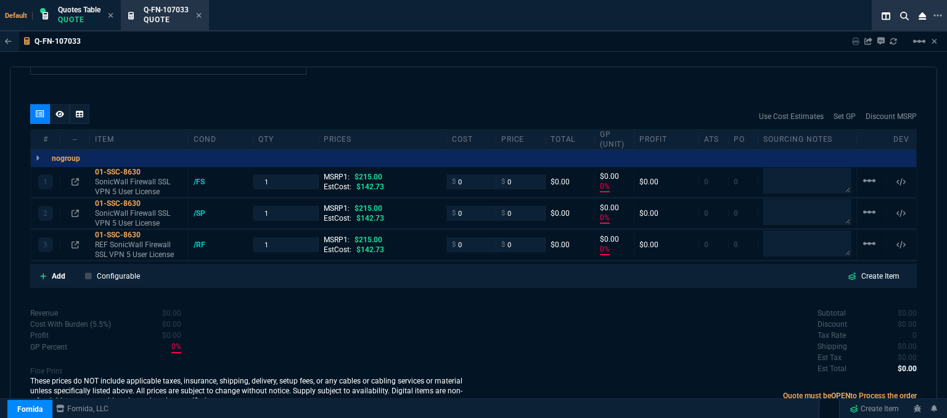
type input "0"
type input "100"
click at [862, 236] on mat-icon "linear_scale" at bounding box center [869, 243] width 15 height 15
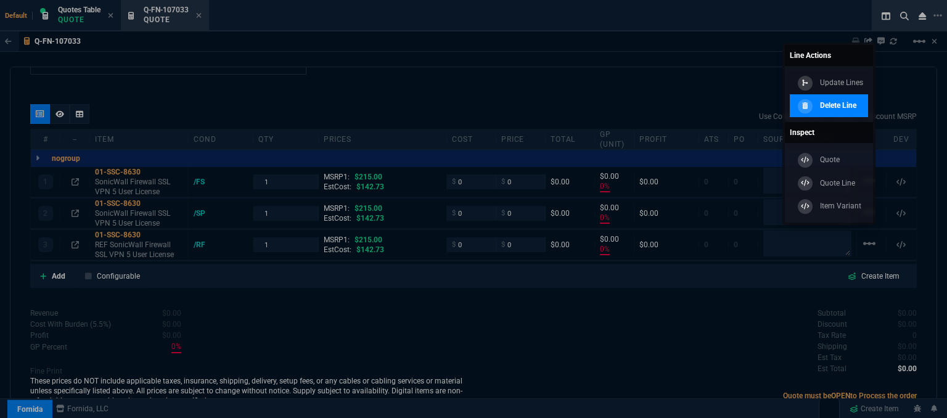
click at [817, 100] on div "Delete Line" at bounding box center [826, 106] width 62 height 14
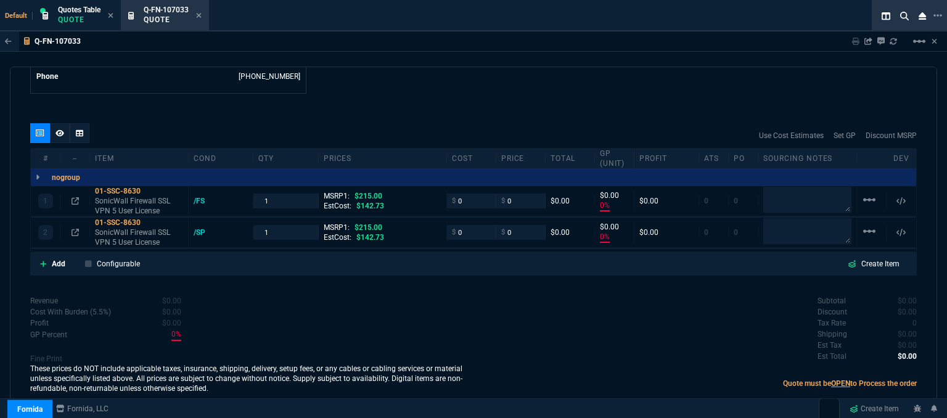
scroll to position [654, 0]
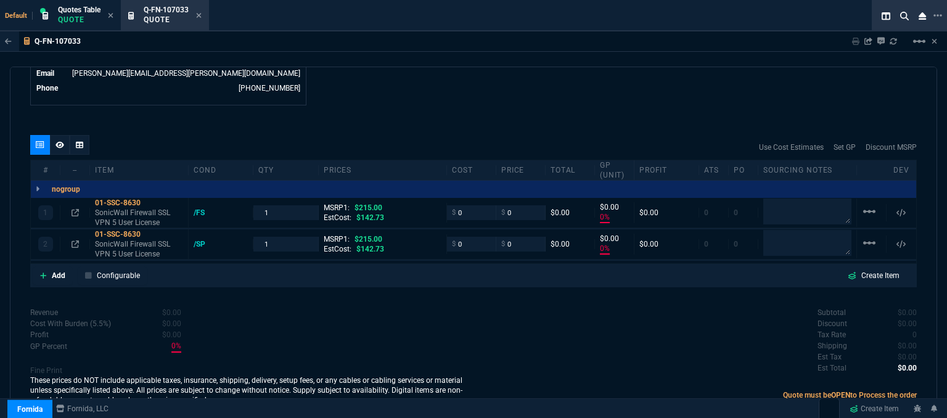
type input "0"
type input "100"
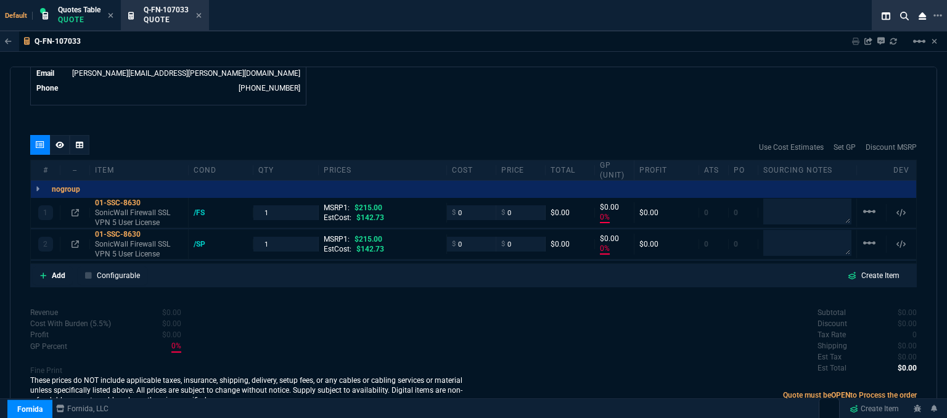
type input "100"
click at [863, 236] on mat-icon "linear_scale" at bounding box center [869, 243] width 15 height 15
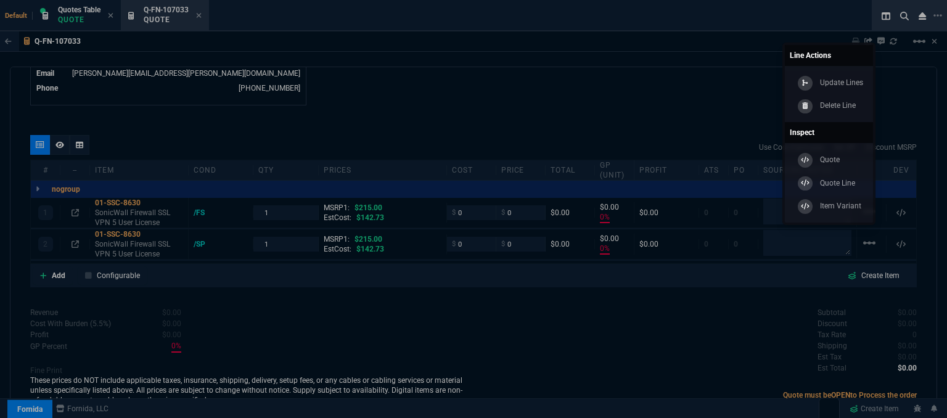
click at [609, 336] on div at bounding box center [473, 209] width 947 height 418
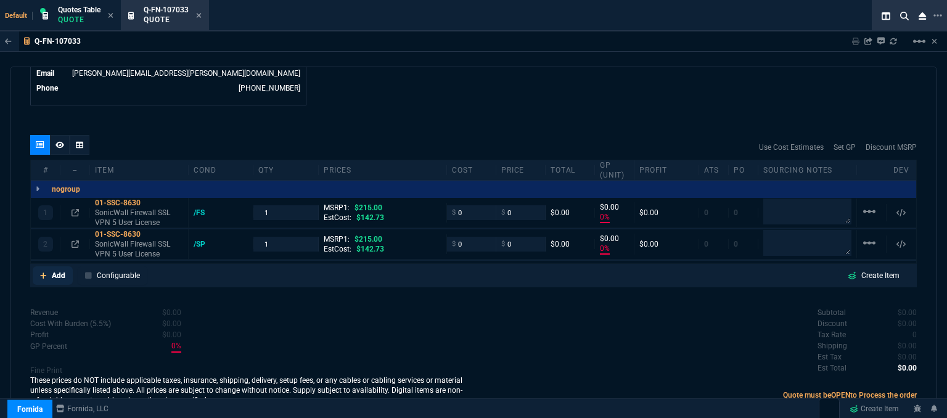
click at [41, 272] on icon at bounding box center [43, 275] width 7 height 7
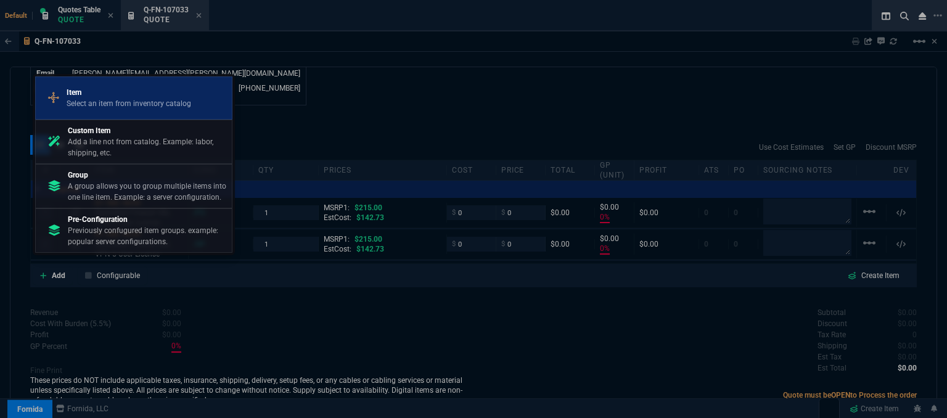
click at [137, 97] on p "Item" at bounding box center [129, 92] width 125 height 11
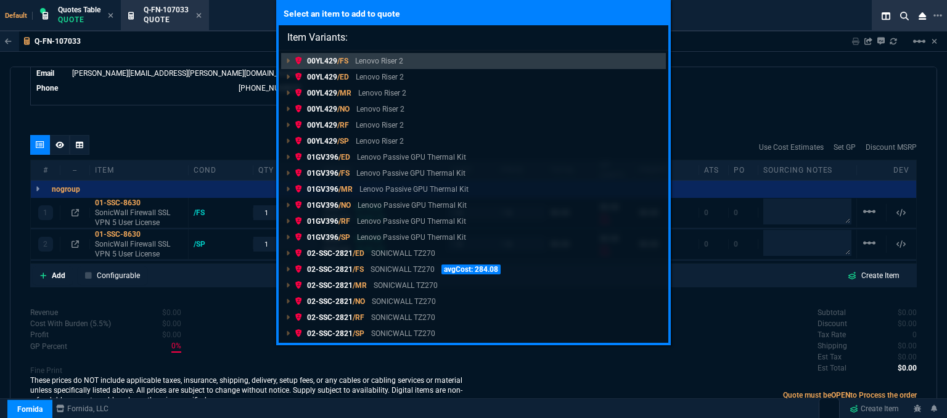
click at [275, 97] on div "Select an item to add to quote Item Variants: 00YL429 /FS Lenovo Riser 2 00YL42…" at bounding box center [473, 209] width 947 height 418
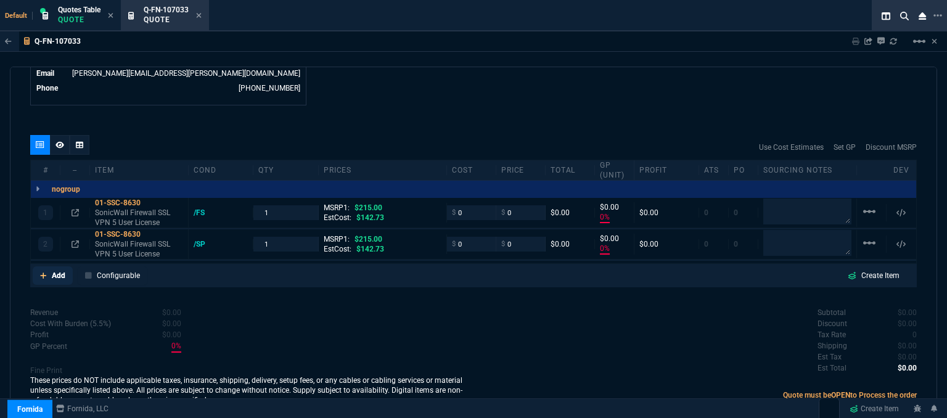
click at [40, 272] on icon at bounding box center [43, 275] width 7 height 7
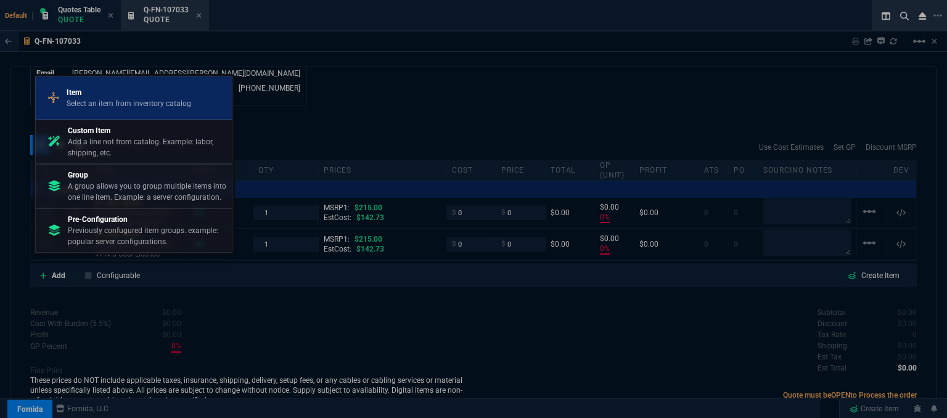
click at [138, 108] on p "Select an item from inventory catalog" at bounding box center [129, 103] width 125 height 11
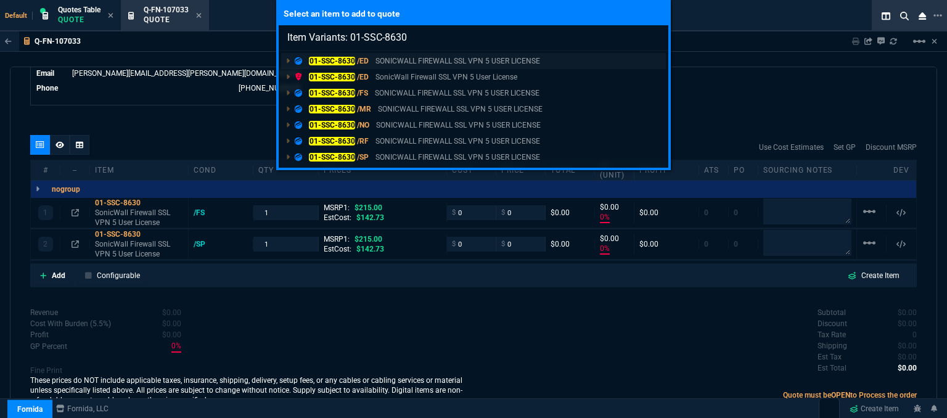
type input "Item Variants: 01-SSC-8630"
click at [395, 61] on p "SONICWALL FIREWALL SSL VPN 5 USER LICENSE" at bounding box center [458, 61] width 165 height 11
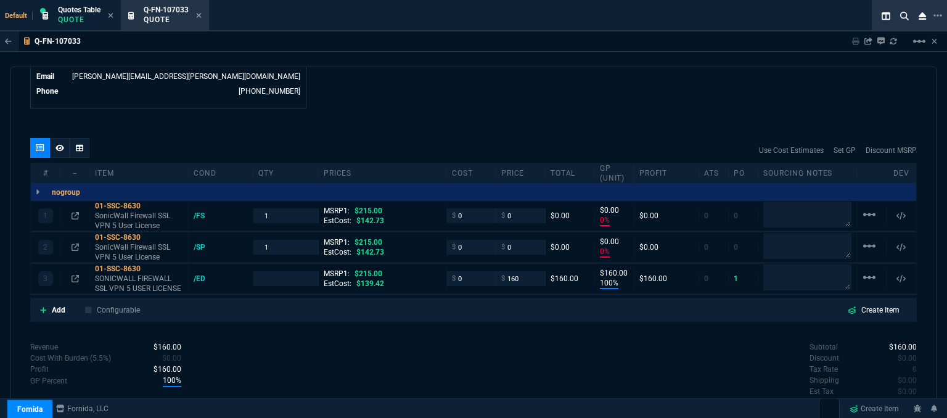
scroll to position [685, 0]
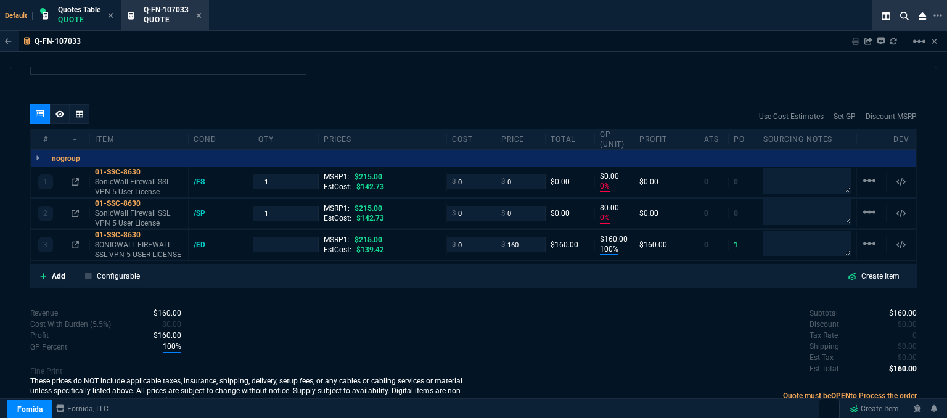
type input "0"
type input "100"
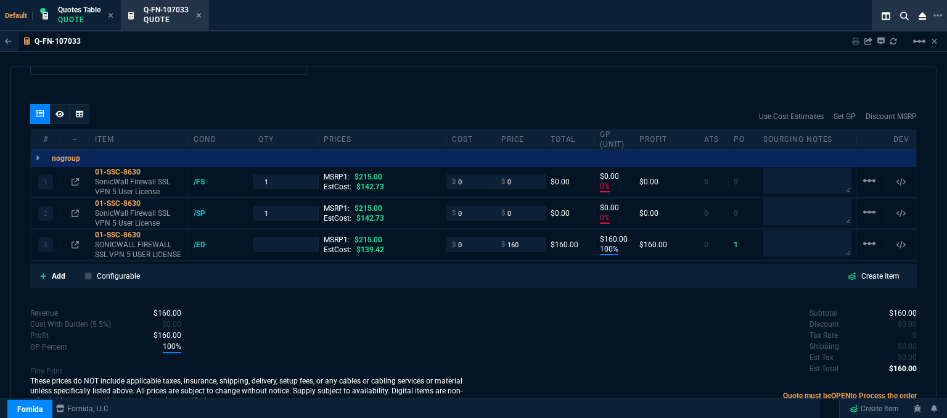
type input "160"
type input "100"
type input "26"
click at [862, 173] on mat-icon "linear_scale" at bounding box center [869, 180] width 15 height 15
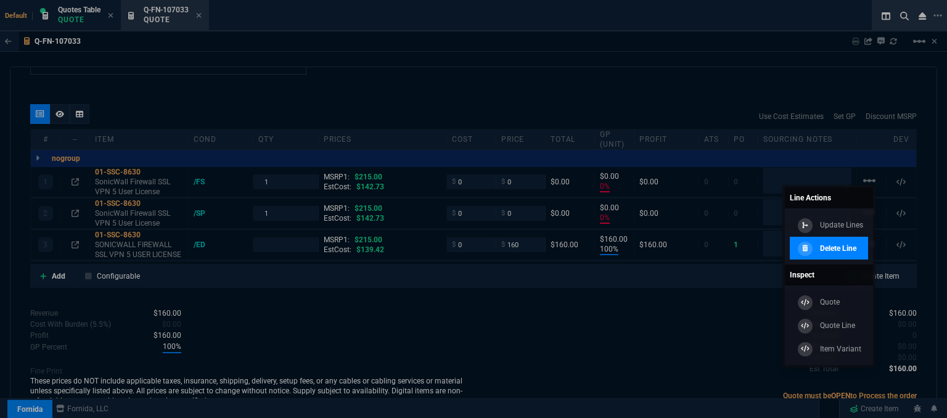
drag, startPoint x: 849, startPoint y: 244, endPoint x: 530, endPoint y: 35, distance: 381.8
click at [849, 244] on p "Delete Line" at bounding box center [838, 248] width 36 height 11
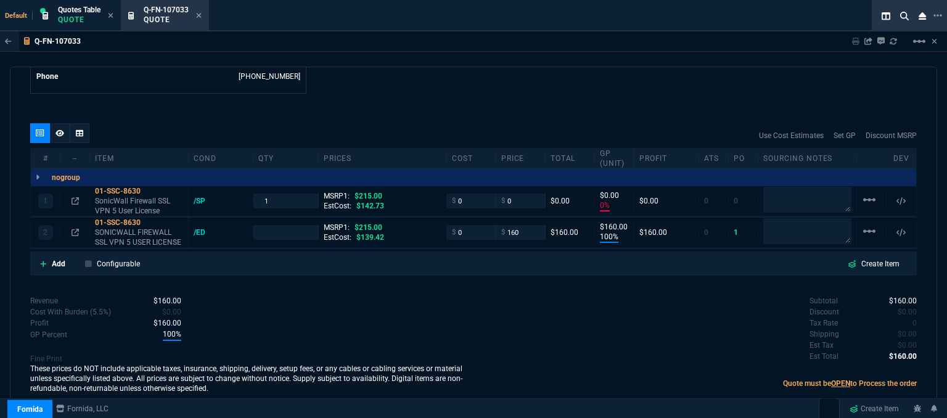
type input "1"
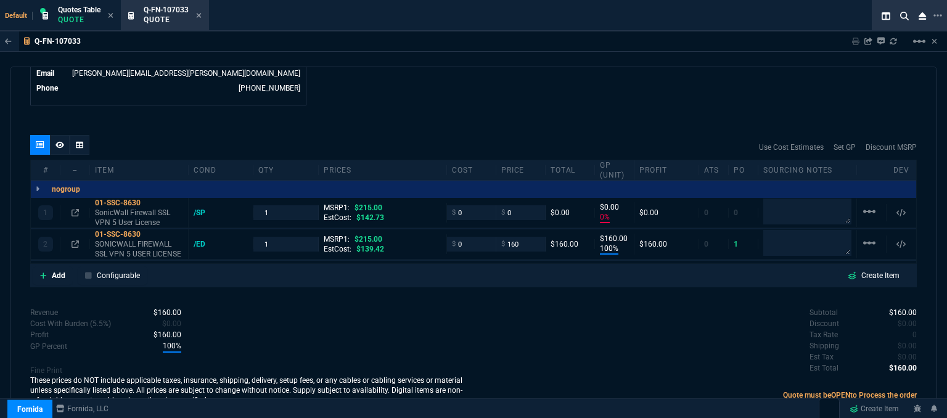
type input "0"
type input "100"
type input "160"
type input "100"
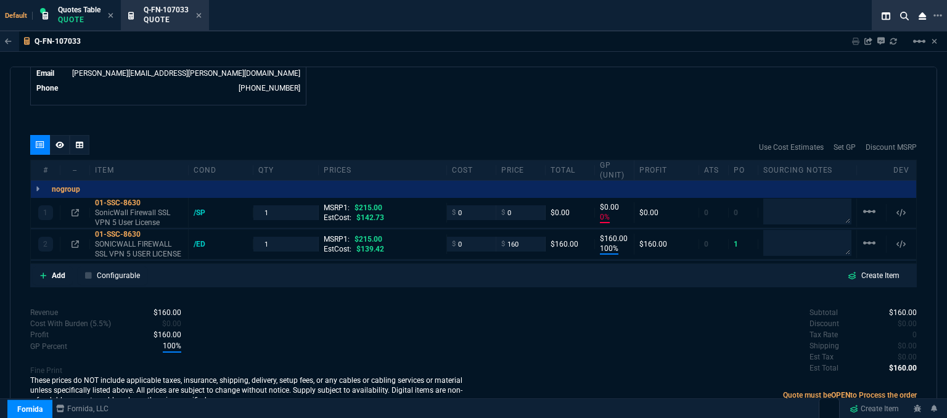
type input "26"
click at [862, 204] on mat-icon "linear_scale" at bounding box center [869, 211] width 15 height 15
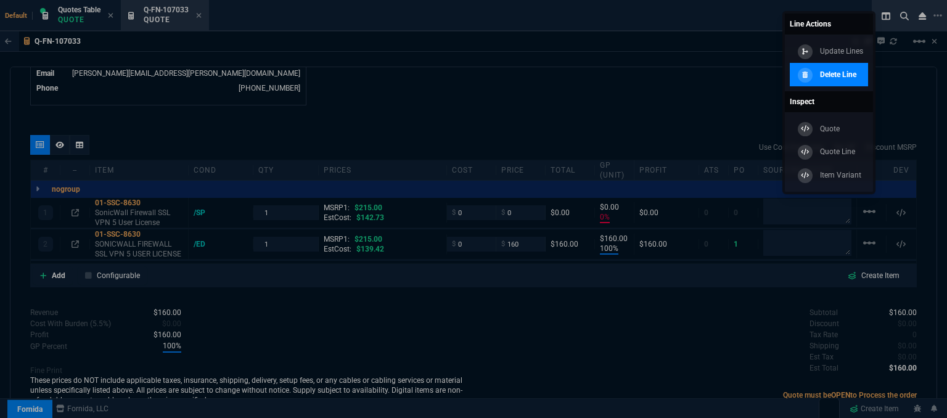
drag, startPoint x: 832, startPoint y: 76, endPoint x: 533, endPoint y: 35, distance: 302.0
click at [831, 76] on p "Delete Line" at bounding box center [838, 74] width 36 height 11
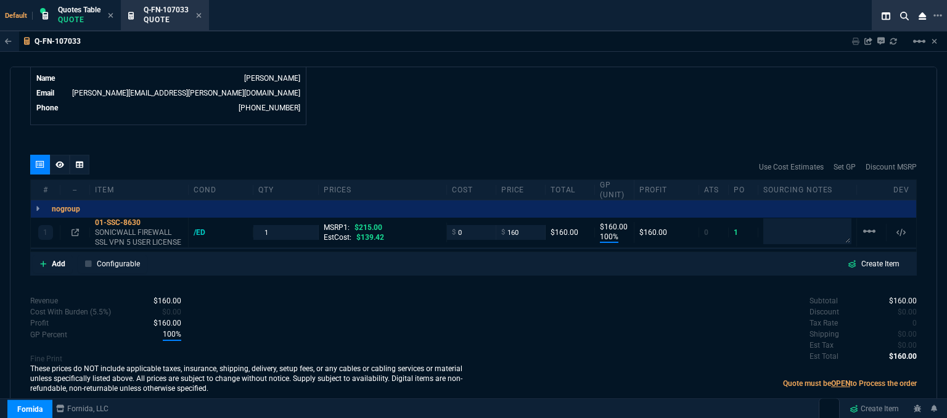
scroll to position [622, 0]
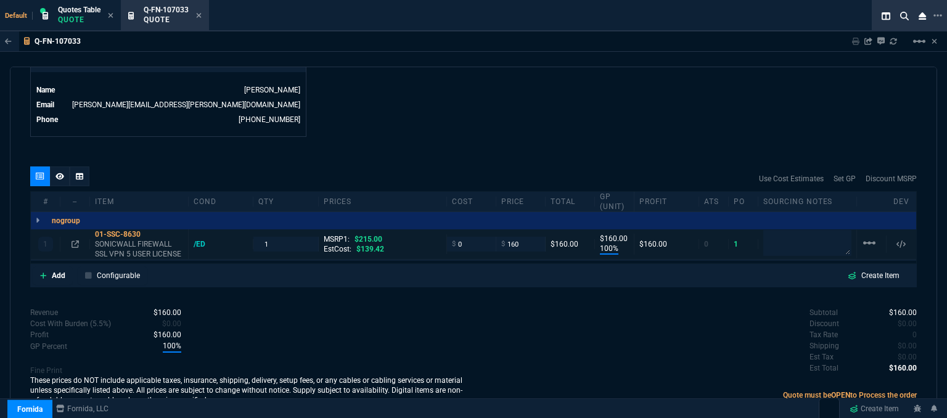
type input "100"
type input "160"
type input "26"
click at [770, 233] on textarea at bounding box center [808, 243] width 88 height 25
type textarea "dh bulk"
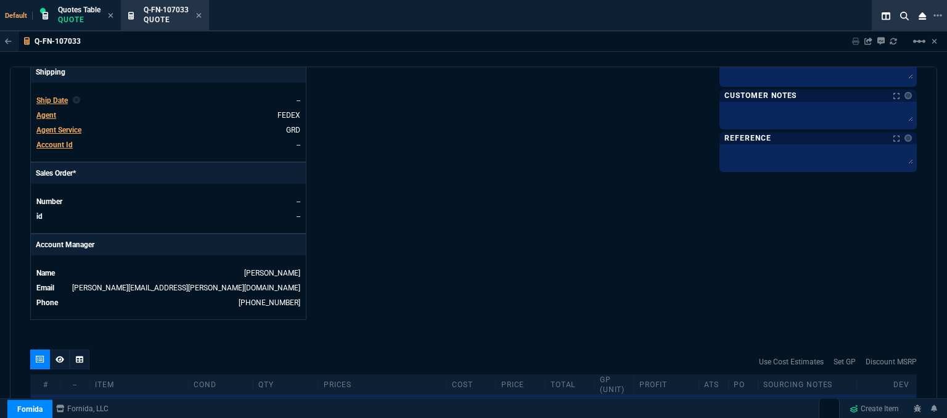
scroll to position [437, 0]
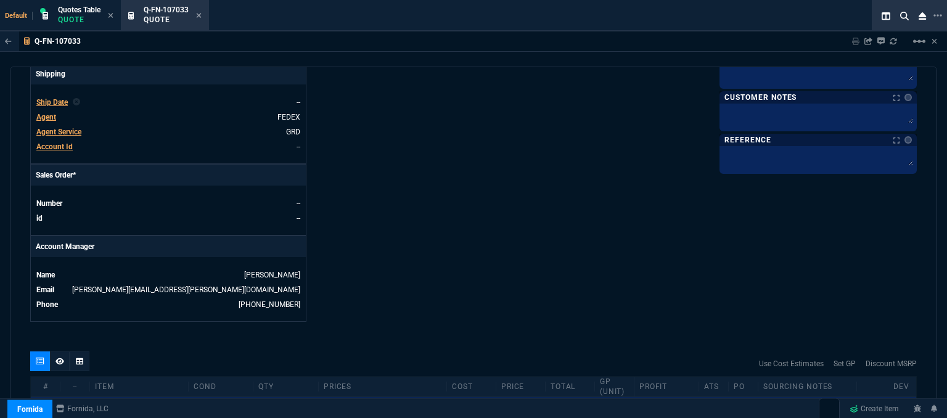
click at [54, 113] on span "Agent" at bounding box center [46, 117] width 20 height 9
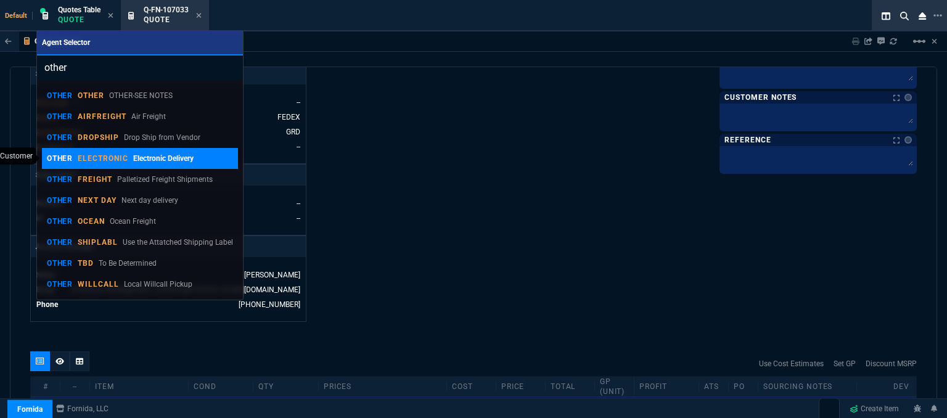
type input "other"
click at [126, 160] on p "ELECTRONIC" at bounding box center [103, 159] width 51 height 10
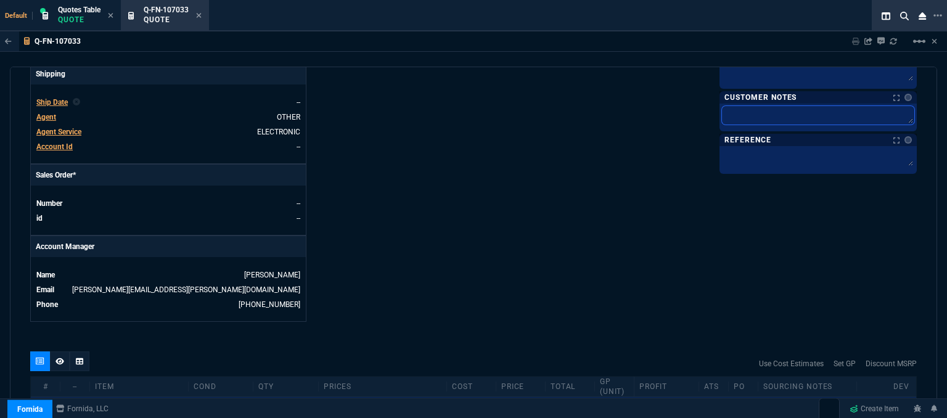
click at [769, 113] on textarea at bounding box center [818, 115] width 192 height 19
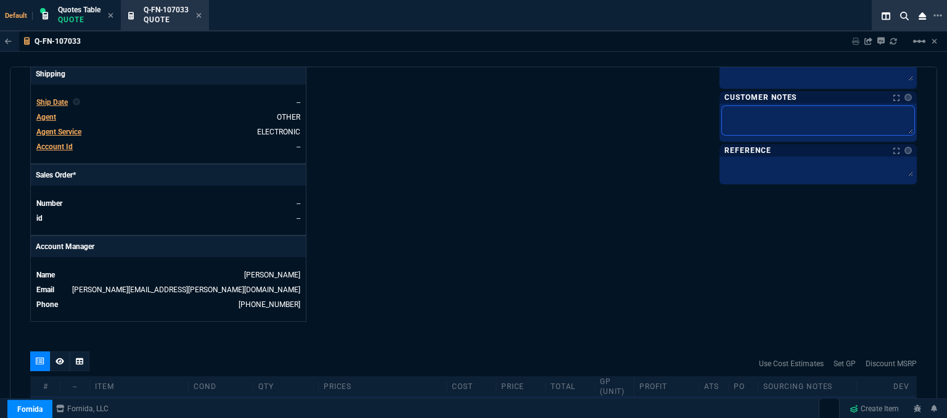
type textarea "E"
type textarea "EL"
type textarea "ELE"
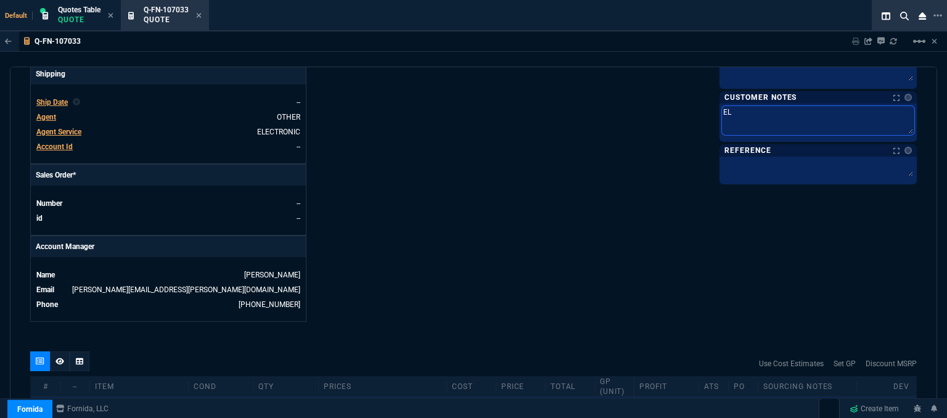
type textarea "ELE"
type textarea "ELEC"
type textarea "ELECT"
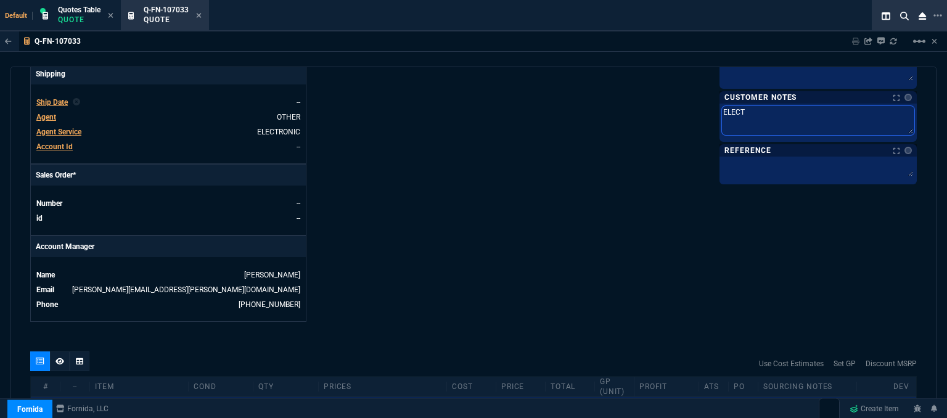
type textarea "ELECTR"
type textarea "ELECTRO"
type textarea "ELECTRON"
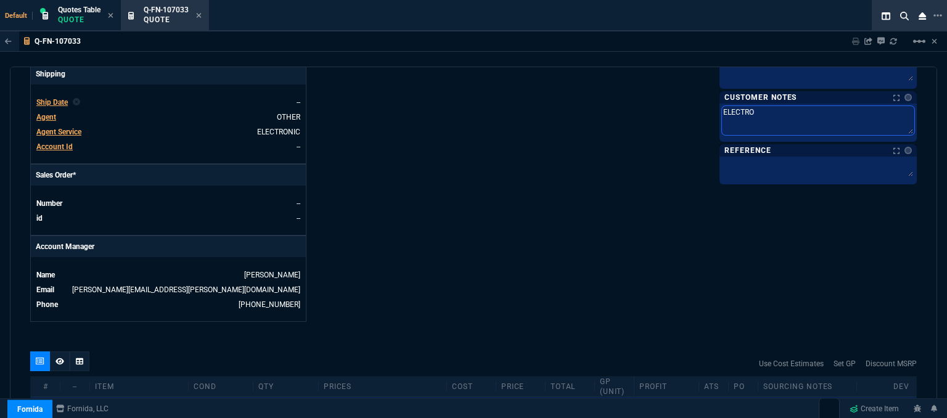
type textarea "ELECTRON"
type textarea "ELECTRONI"
type textarea "ELECTRONIC"
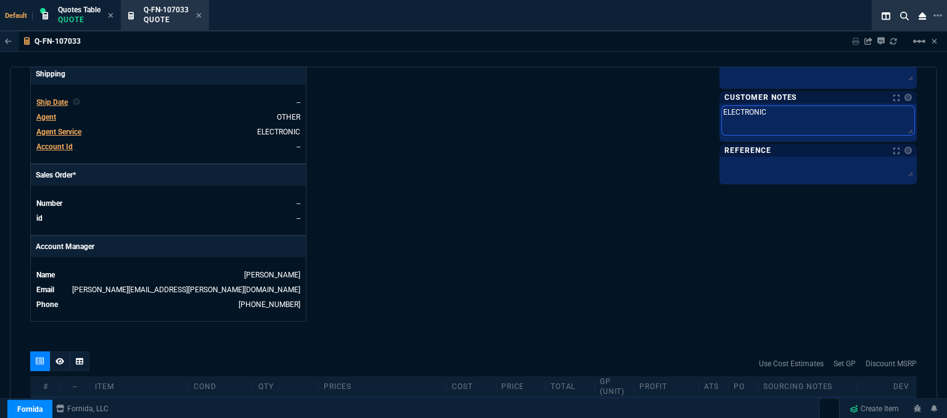
type textarea "ELECTRONIC:"
type textarea "ELECTRONIC: E"
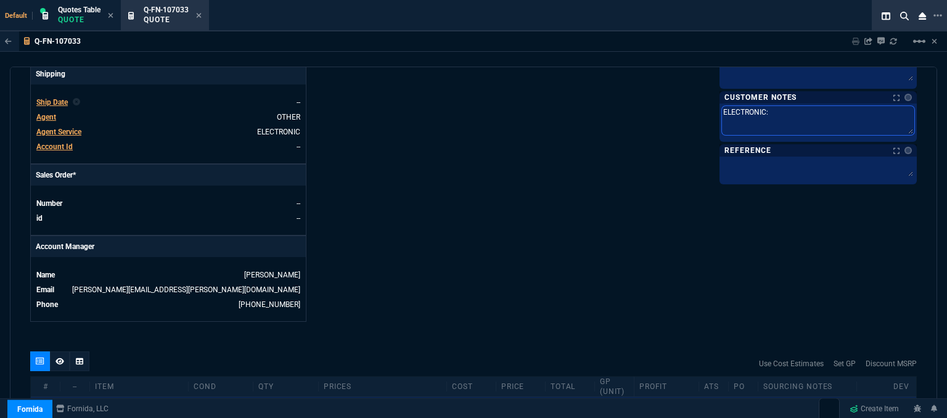
type textarea "ELECTRONIC: E"
type textarea "ELECTRONIC: EM"
type textarea "ELECTRONIC: EMA"
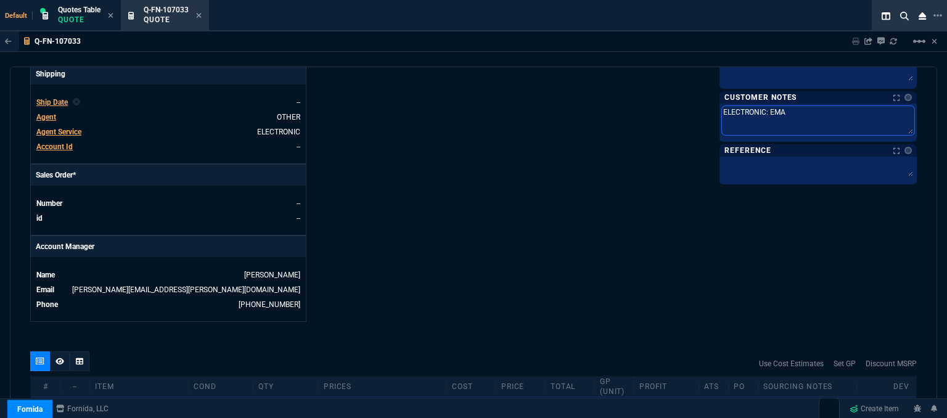
type textarea "ELECTRONIC: EMAI"
type textarea "ELECTRONIC: EMAIL"
type textarea "ELECTRONIC: EMAIL*"
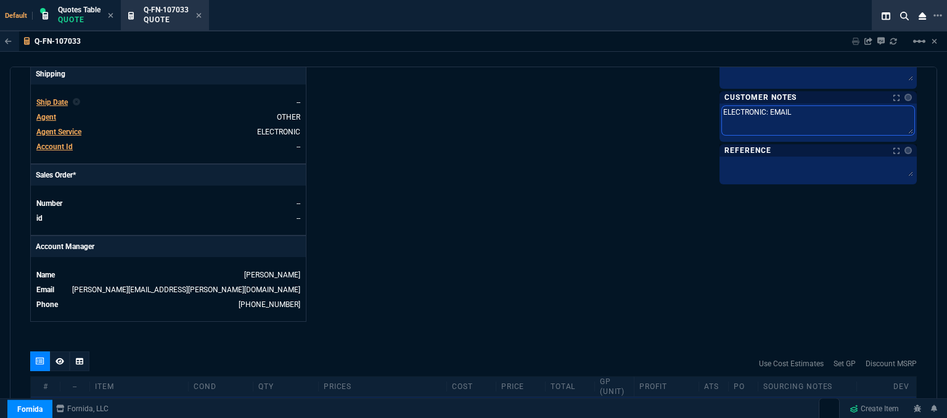
type textarea "ELECTRONIC: EMAIL*"
type textarea "ELECTRONIC: EMAIL*E"
type textarea "ELECTRONIC: EMAIL*ET"
type textarea "ELECTRONIC: EMAIL*ETA"
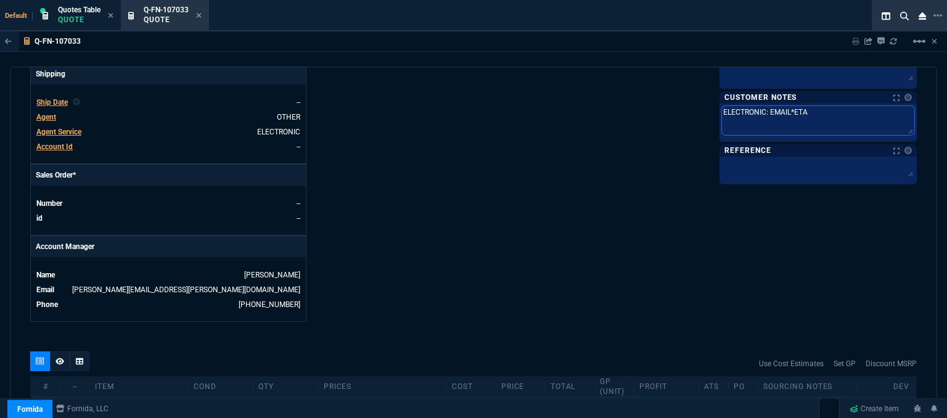
type textarea "ELECTRONIC: EMAIL*ETA"
type textarea "ELECTRONIC: EMAIL*ETA 3"
type textarea "ELECTRONIC: EMAIL*ETA 3-"
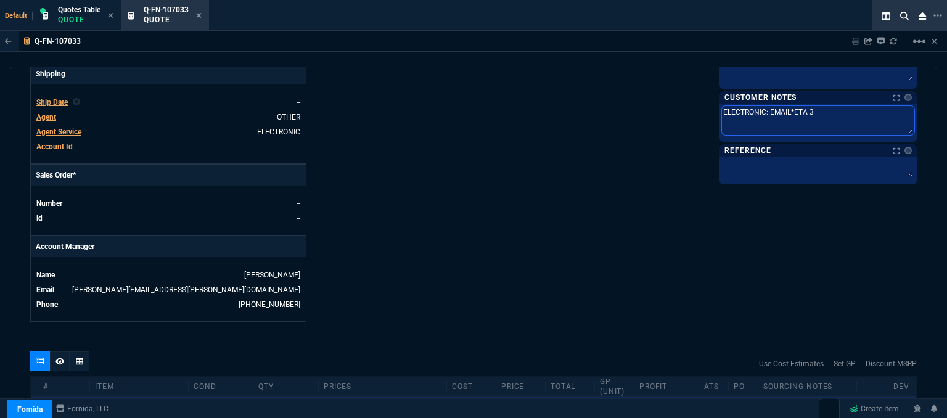
type textarea "ELECTRONIC: EMAIL*ETA 3-"
type textarea "ELECTRONIC: EMAIL*ETA 3-5"
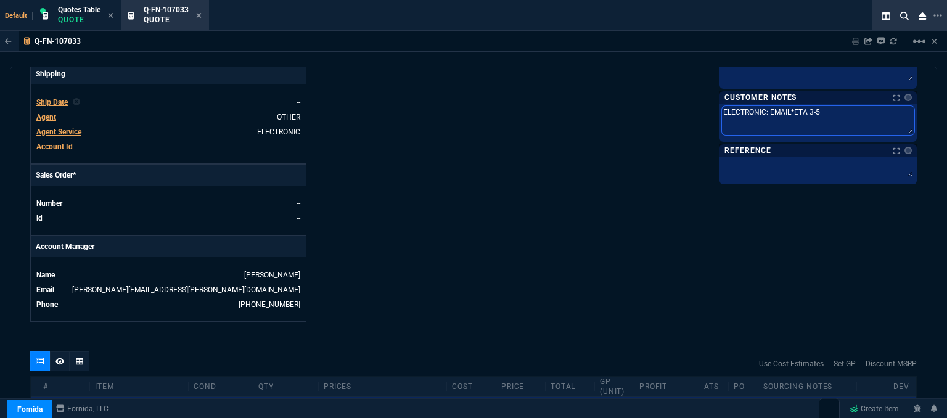
type textarea "ELECTRONIC: EMAIL*ETA 3-5 B"
type textarea "ELECTRONIC: EMAIL*ETA 3-5 Bi"
type textarea "ELECTRONIC: EMAIL*ETA 3-5 Biz"
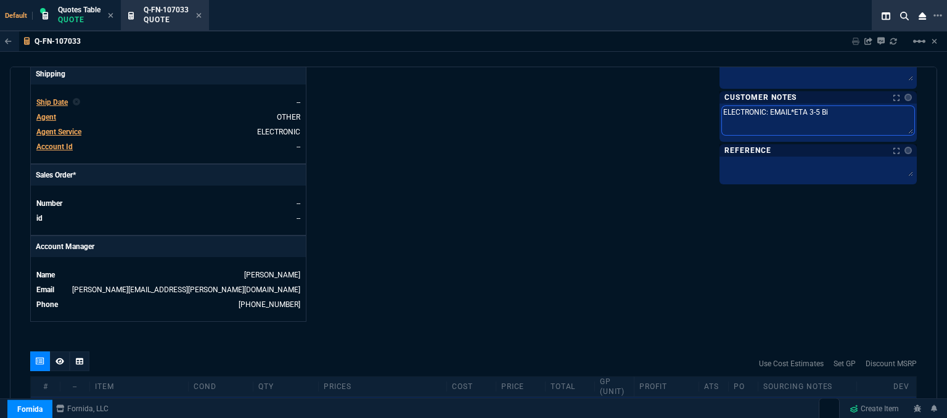
type textarea "ELECTRONIC: EMAIL*ETA 3-5 Biz"
type textarea "ELECTRONIC: EMAIL*ETA 3-5 Biz D"
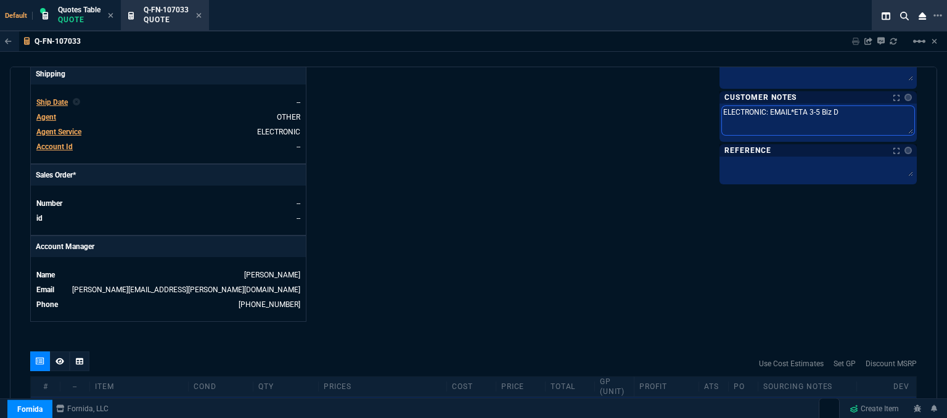
type textarea "ELECTRONIC: EMAIL*ETA 3-5 Biz Da"
type textarea "ELECTRONIC: EMAIL*ETA 3-5 Biz Day"
type textarea "ELECTRONIC: EMAIL*ETA 3-5 Biz Days"
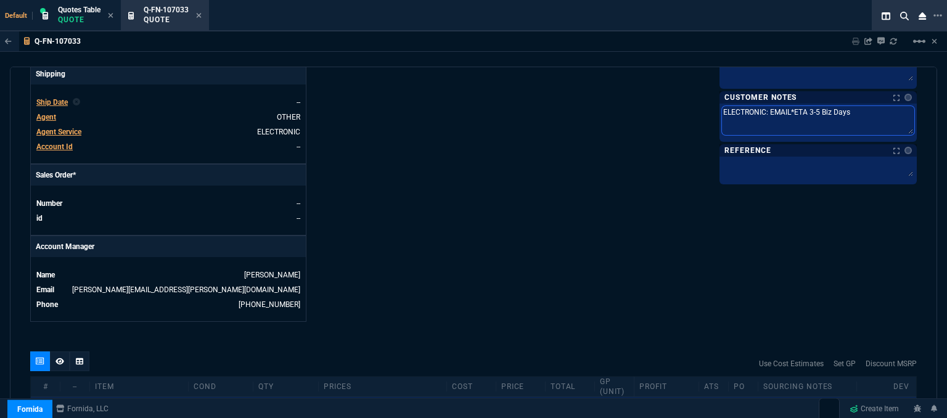
type textarea "ELECTRONIC: EMAIL*ETA 3-5 Biz Days"
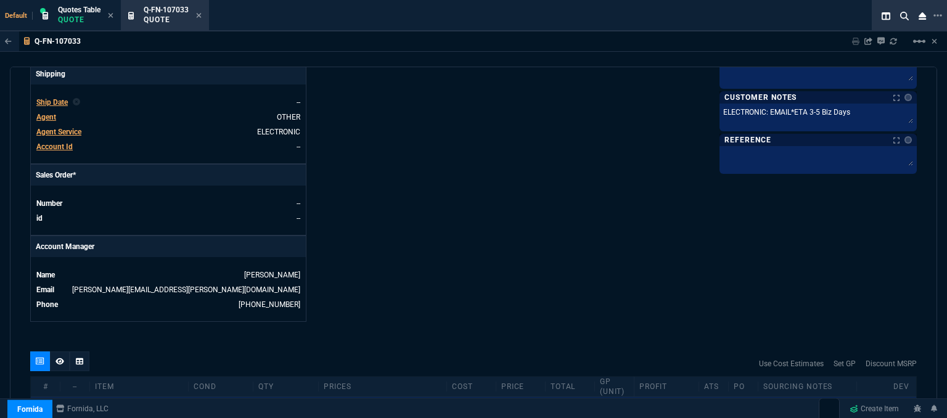
scroll to position [499, 0]
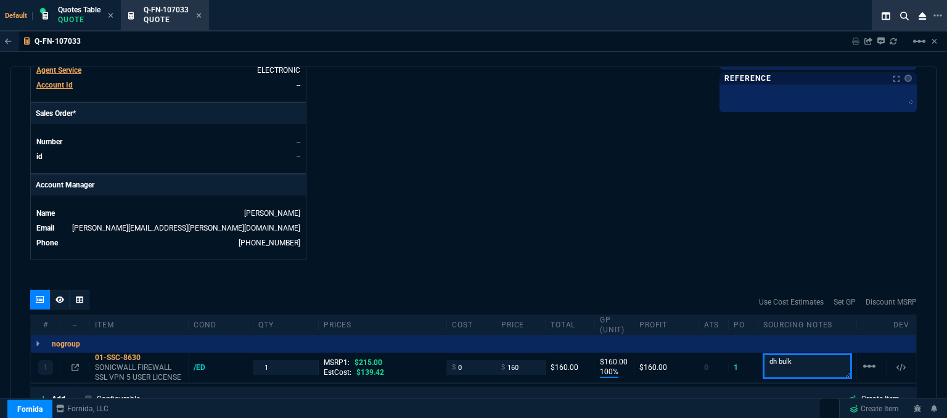
drag, startPoint x: 760, startPoint y: 342, endPoint x: 679, endPoint y: 282, distance: 100.5
click at [691, 336] on div "nogroup 1 01-SSC-8630 SONICWALL FIREWALL SSL VPN 5 USER LICENSE /ED 1 MSRP1: $2…" at bounding box center [474, 360] width 886 height 49
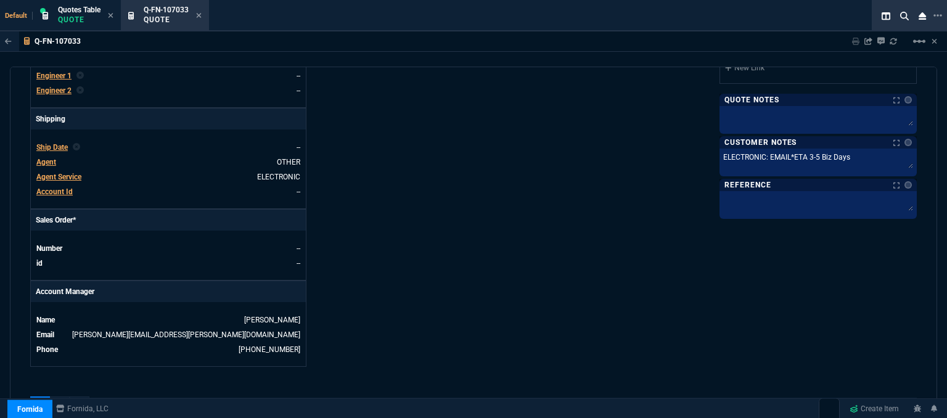
click at [649, 170] on div "Fornida, LLC 2609 Technology Dr Suite 300 Plano, TX 75074 Share Link Show More …" at bounding box center [695, 44] width 443 height 645
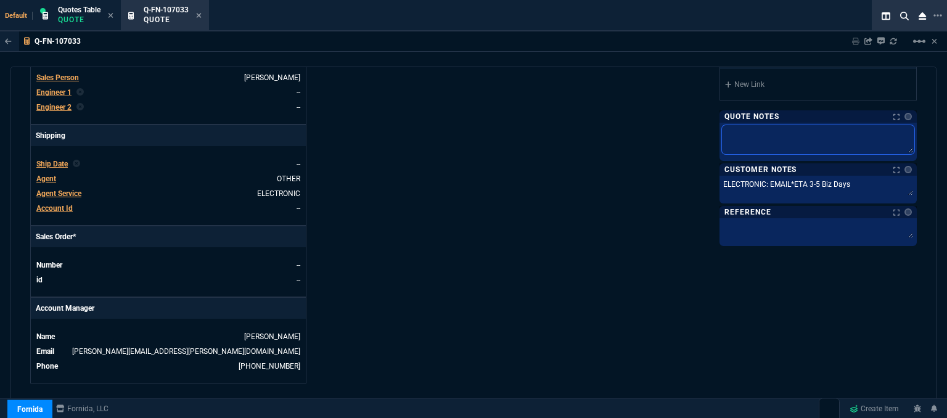
click at [754, 126] on textarea at bounding box center [818, 139] width 192 height 29
paste textarea "dh bulk"
type textarea "dh bulk"
click at [579, 143] on div "Fornida, LLC 2609 Technology Dr Suite 300 Plano, TX 75074 Share Link Show More …" at bounding box center [695, 61] width 443 height 645
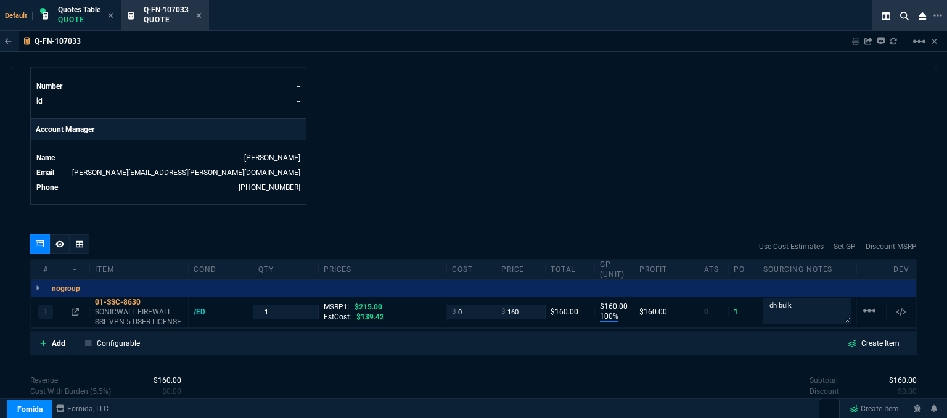
scroll to position [561, 0]
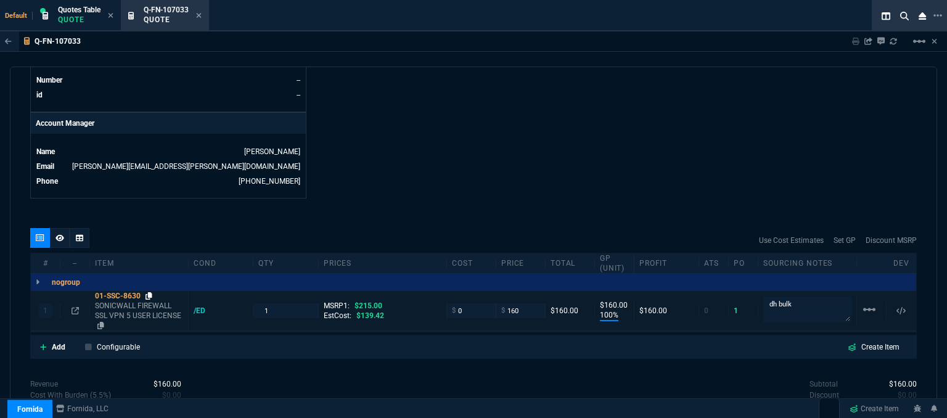
click at [148, 292] on icon at bounding box center [149, 295] width 7 height 7
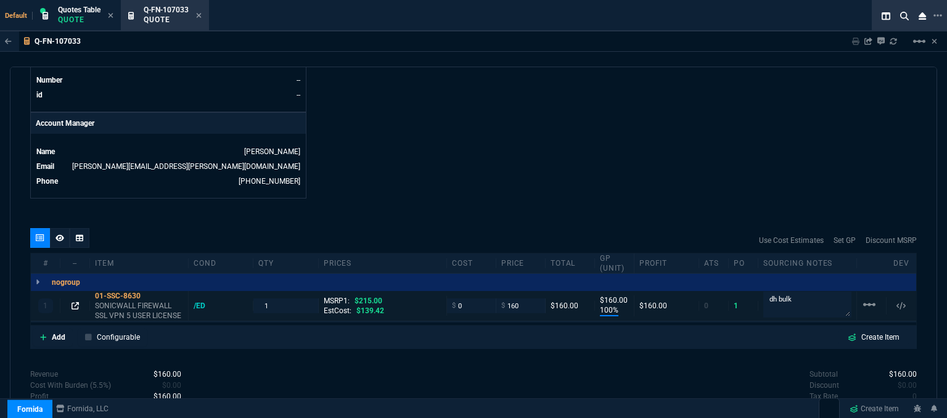
click at [75, 302] on icon at bounding box center [75, 305] width 7 height 7
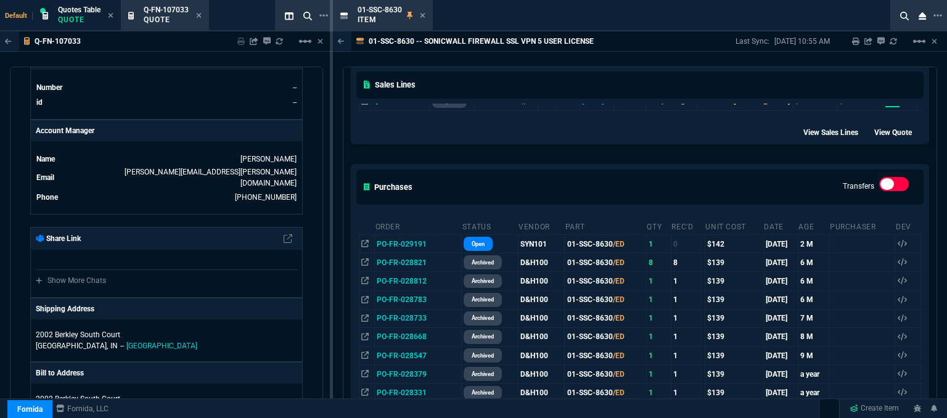
scroll to position [617, 0]
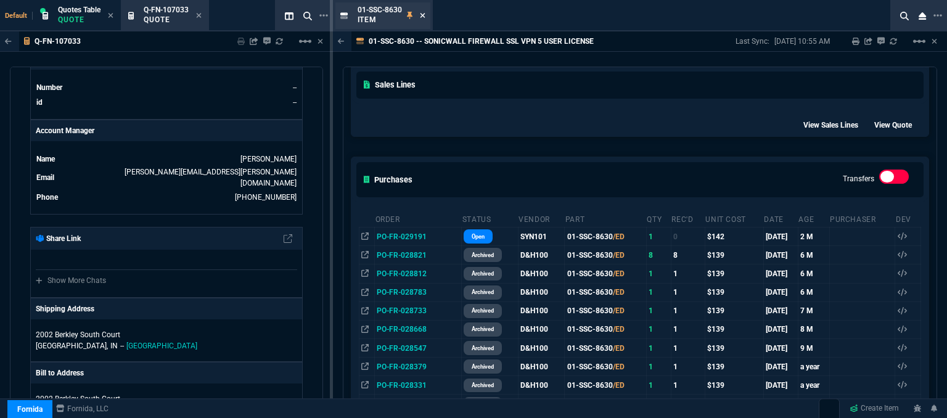
click at [424, 12] on icon at bounding box center [423, 15] width 6 height 7
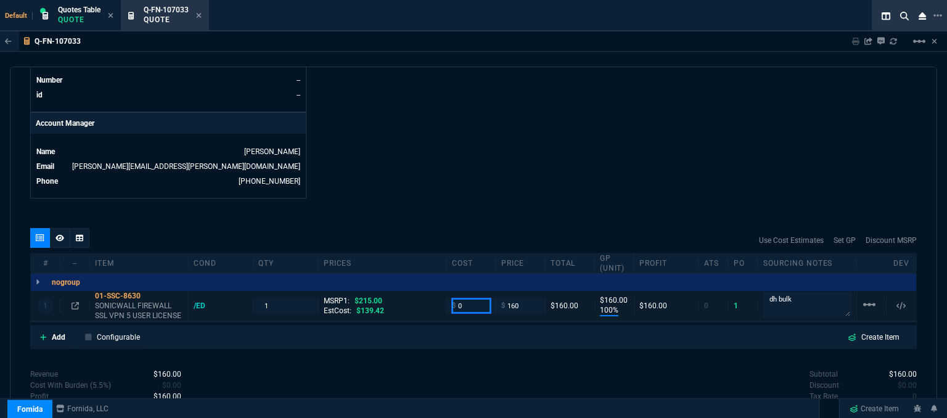
drag, startPoint x: 466, startPoint y: 292, endPoint x: 427, endPoint y: 284, distance: 40.3
click at [429, 291] on div "1 01-SSC-8630 SONICWALL FIREWALL SSL VPN 5 USER LICENSE /ED 1 MSRP1: $215.00 Es…" at bounding box center [474, 306] width 886 height 30
type input "127"
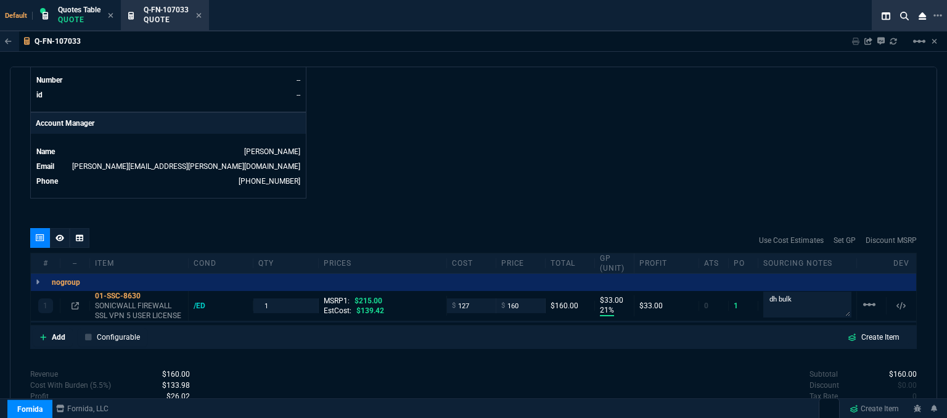
type input "21"
type input "33"
click at [525, 299] on input "160" at bounding box center [520, 306] width 39 height 14
type input "155"
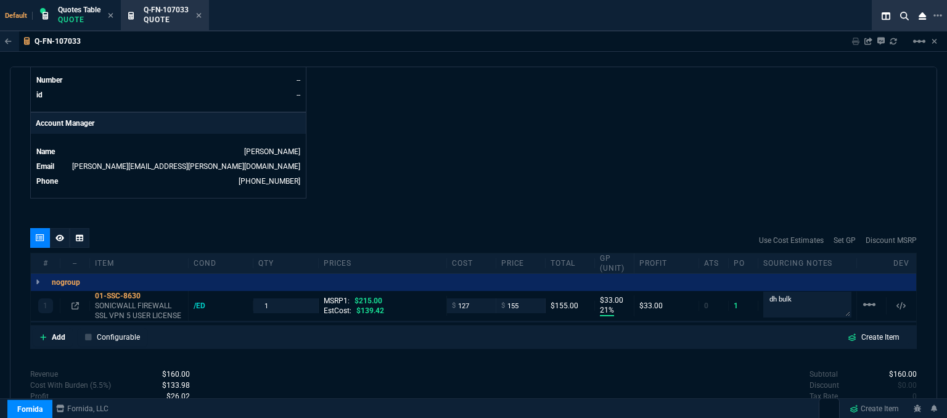
type input "155"
type input "18"
type input "28"
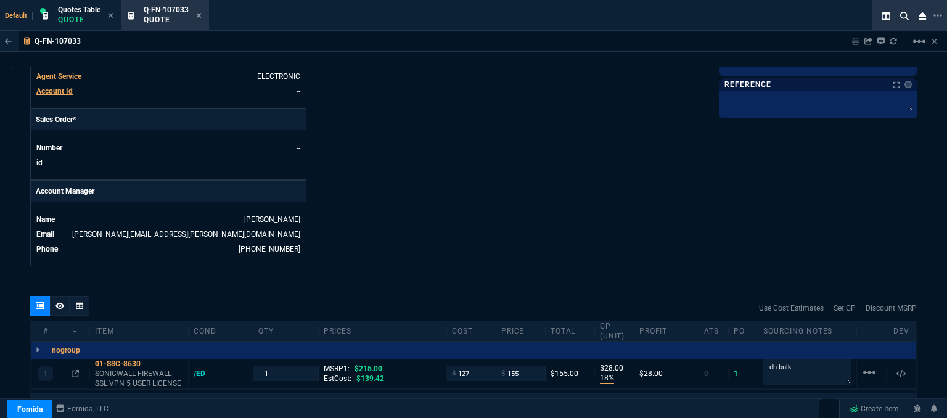
scroll to position [376, 0]
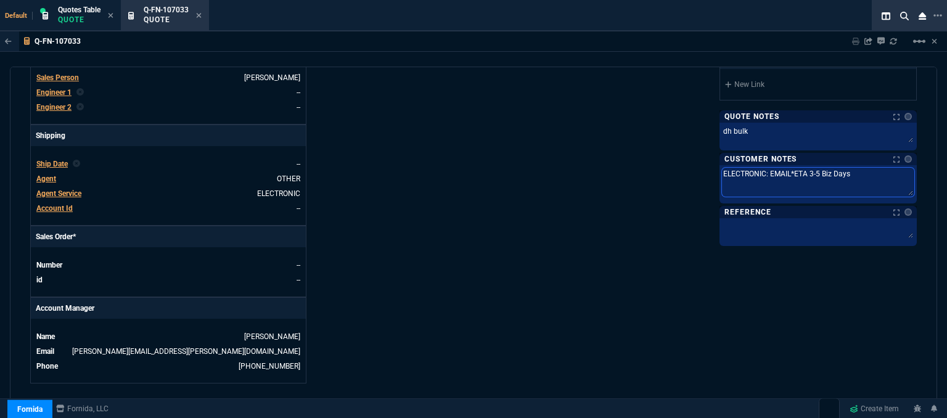
drag, startPoint x: 858, startPoint y: 171, endPoint x: 796, endPoint y: 166, distance: 61.9
click at [796, 168] on textarea "ELECTRONIC: EMAIL*ETA 3-5 Biz Days" at bounding box center [818, 182] width 192 height 29
type textarea "ELECTRONIC: EMAIL*ET"
type textarea "ELECTRONIC: EMAIL*E"
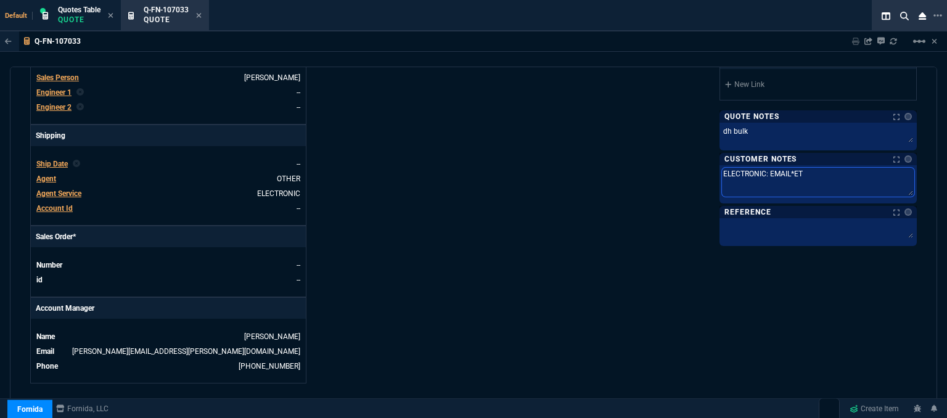
type textarea "ELECTRONIC: EMAIL*E"
type textarea "ELECTRONIC: EMAIL*"
type textarea "ELECTRONIC: EMAIL"
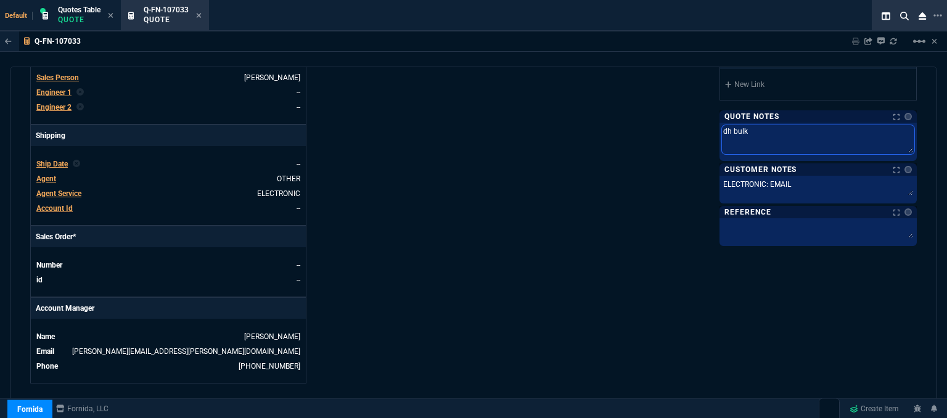
drag, startPoint x: 801, startPoint y: 131, endPoint x: 677, endPoint y: 121, distance: 123.7
click at [677, 121] on div "Fornida, LLC 2609 Technology Dr Suite 300 Plano, TX 75074 Share Link Show More …" at bounding box center [695, 61] width 443 height 645
click at [657, 133] on div "Fornida, LLC 2609 Technology Dr Suite 300 Plano, TX 75074 Share Link Show More …" at bounding box center [695, 61] width 443 height 645
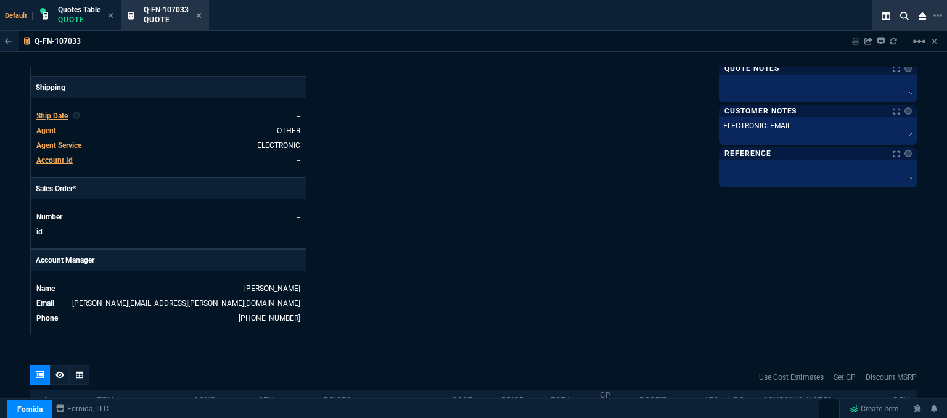
scroll to position [499, 0]
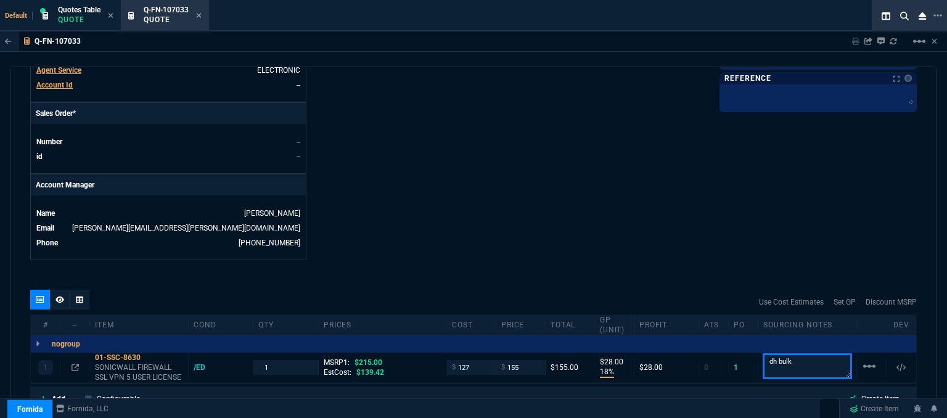
drag, startPoint x: 799, startPoint y: 350, endPoint x: 736, endPoint y: 338, distance: 64.1
click at [736, 338] on div "nogroup 1 01-SSC-8630 SONICWALL FIREWALL SSL VPN 5 USER LICENSE /ED 1 MSRP1: $2…" at bounding box center [474, 360] width 886 height 49
type textarea "email only pls"
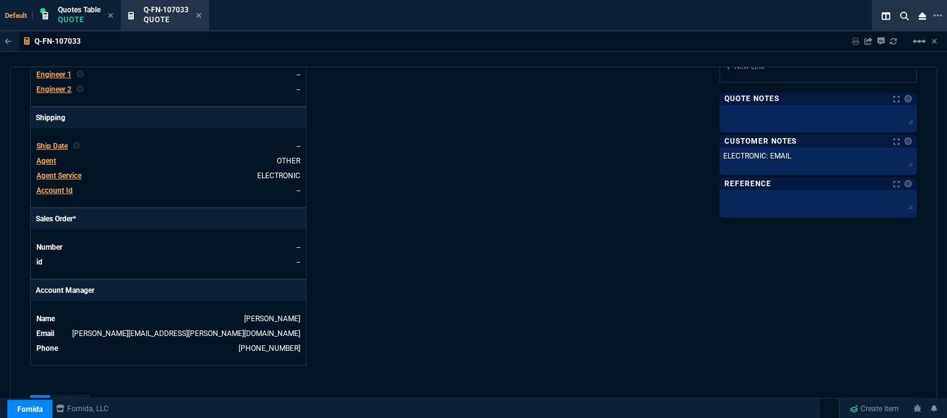
scroll to position [561, 0]
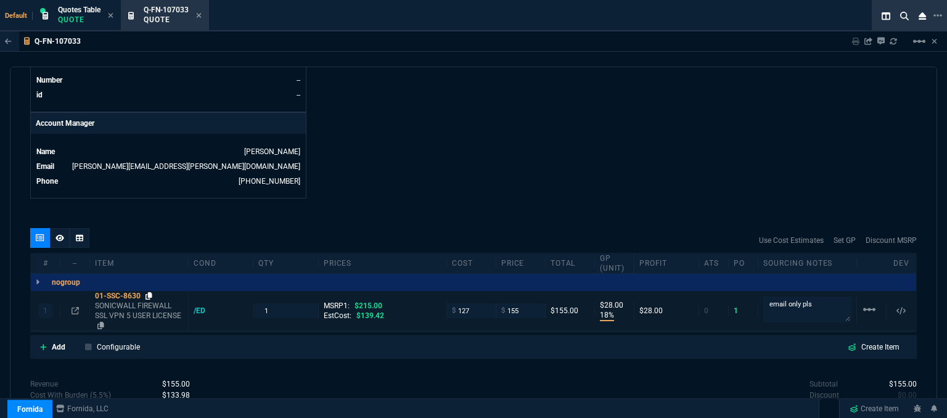
click at [148, 292] on icon at bounding box center [149, 295] width 7 height 7
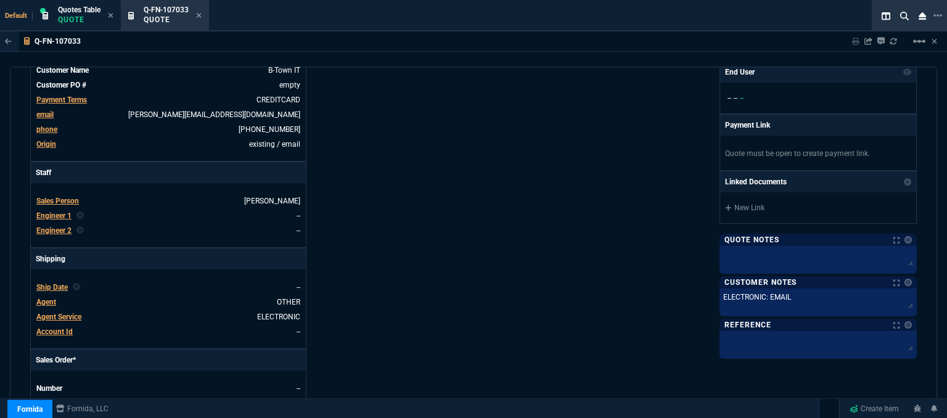
scroll to position [6, 0]
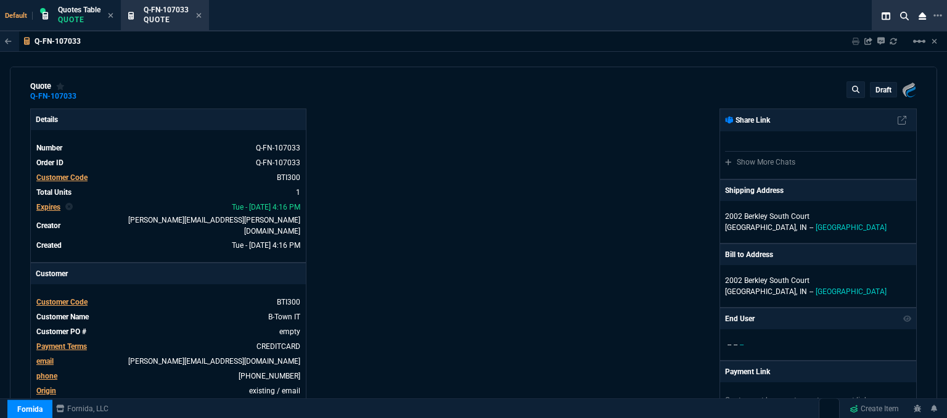
click at [881, 85] on p "draft" at bounding box center [884, 90] width 16 height 10
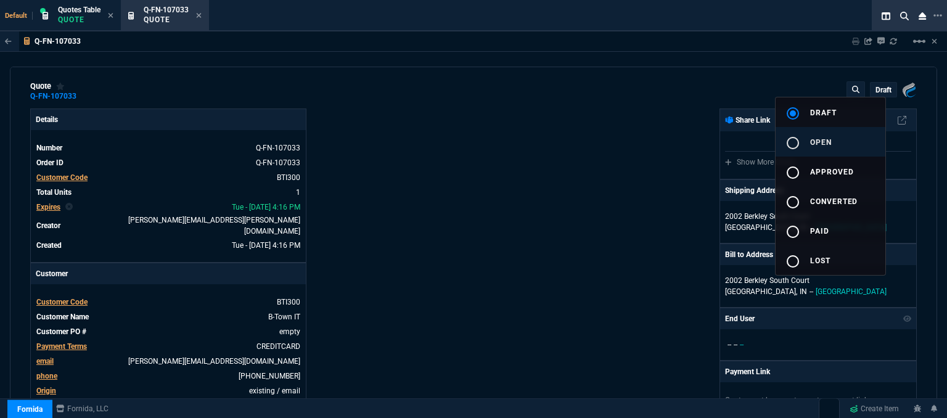
click at [833, 149] on button "radio_button_unchecked open" at bounding box center [831, 142] width 110 height 30
click at [611, 154] on div at bounding box center [473, 209] width 947 height 418
type input "215"
type input "18"
type input "28"
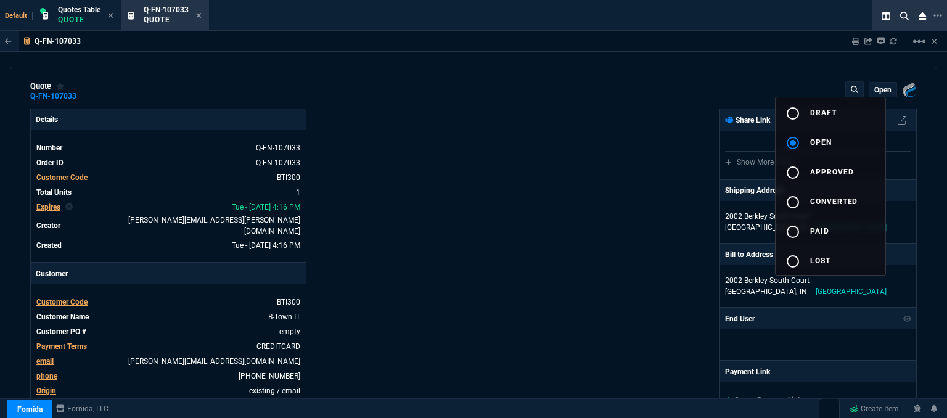
type input "28"
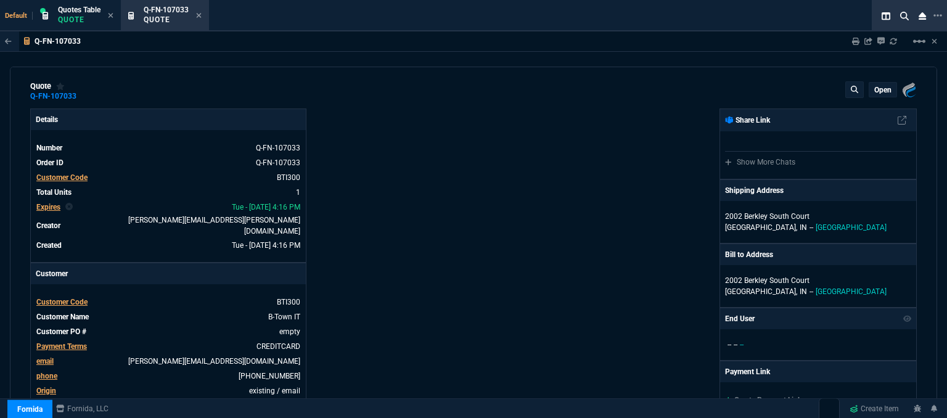
scroll to position [252, 0]
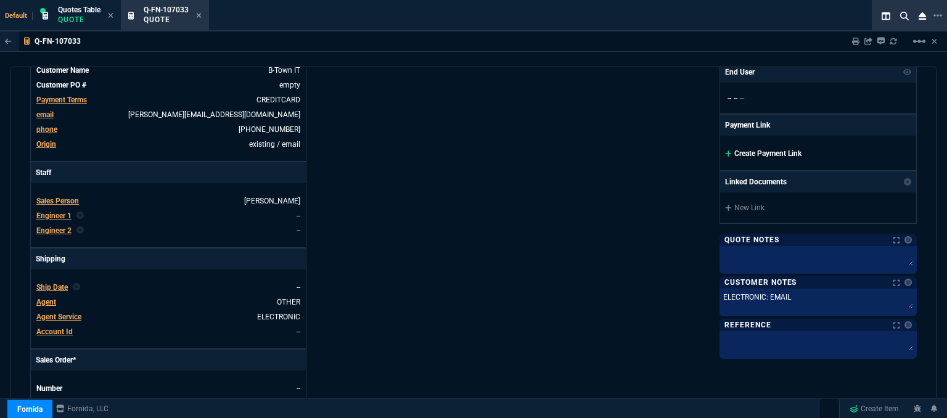
click at [725, 150] on icon at bounding box center [728, 153] width 7 height 7
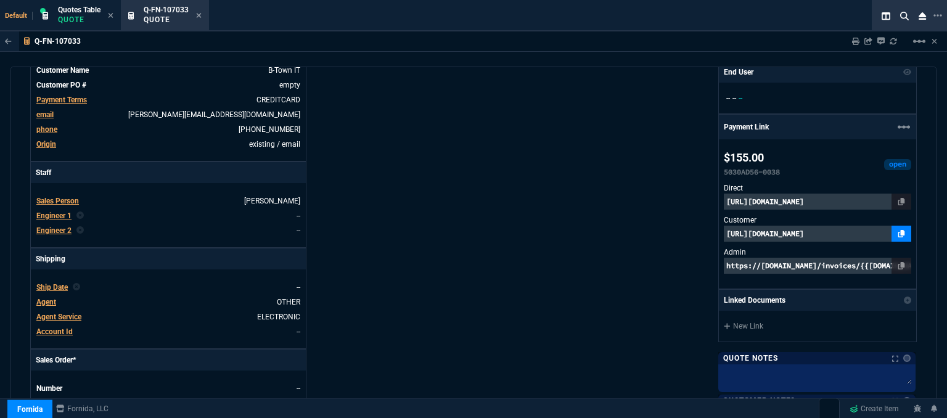
click at [899, 230] on icon at bounding box center [902, 233] width 7 height 7
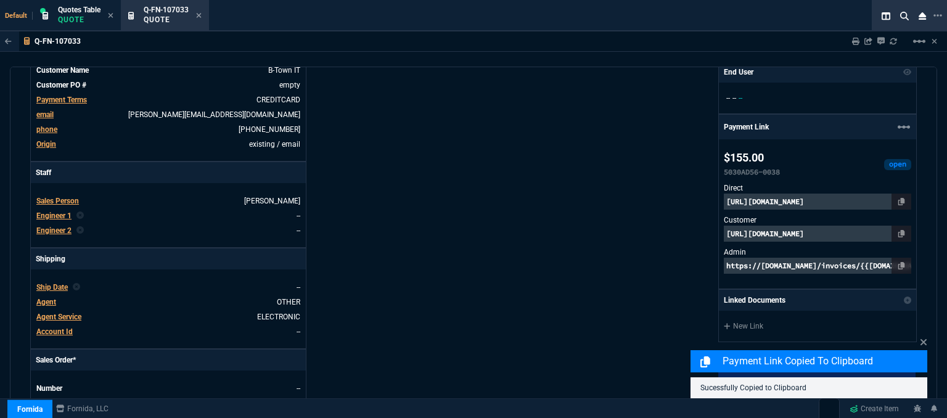
scroll to position [561, 0]
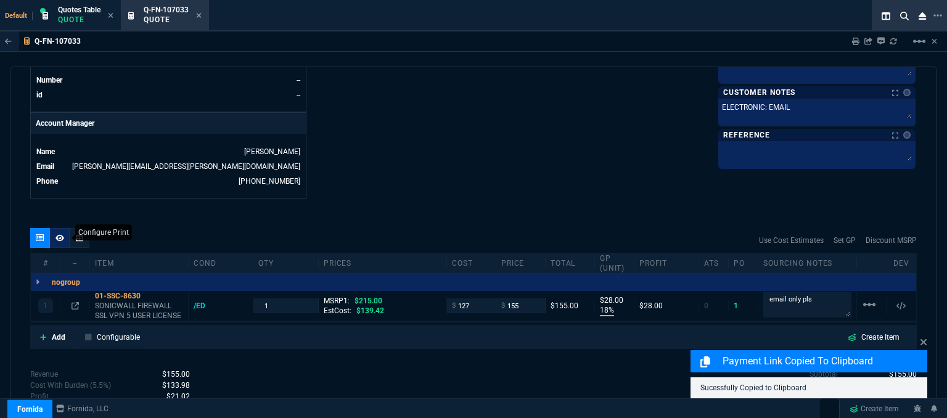
click at [64, 234] on icon at bounding box center [60, 237] width 9 height 7
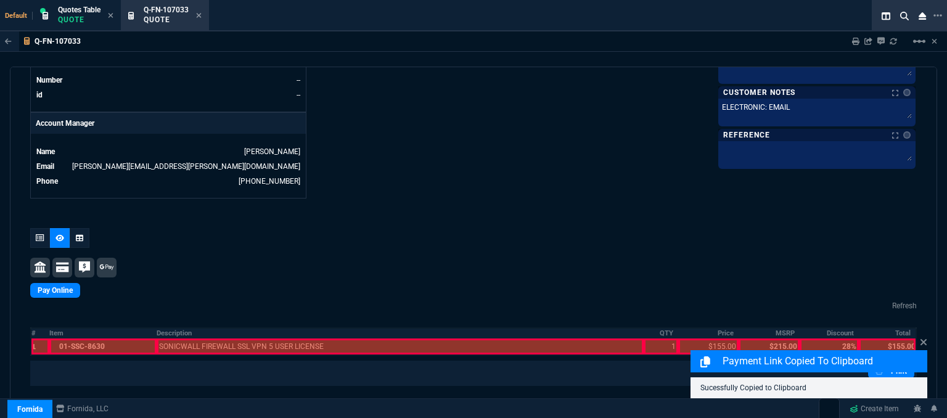
click at [111, 339] on div at bounding box center [103, 347] width 108 height 16
click at [231, 339] on div at bounding box center [400, 347] width 487 height 16
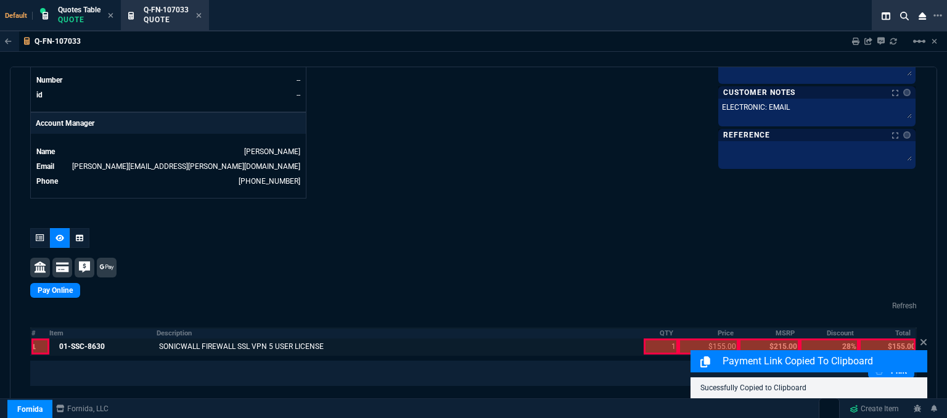
click at [651, 339] on div at bounding box center [661, 347] width 35 height 16
click at [693, 336] on div "Payment Link Copied to Clipboard Sucessfully Copied to Clipboard" at bounding box center [809, 367] width 237 height 63
click at [704, 339] on div at bounding box center [708, 347] width 60 height 16
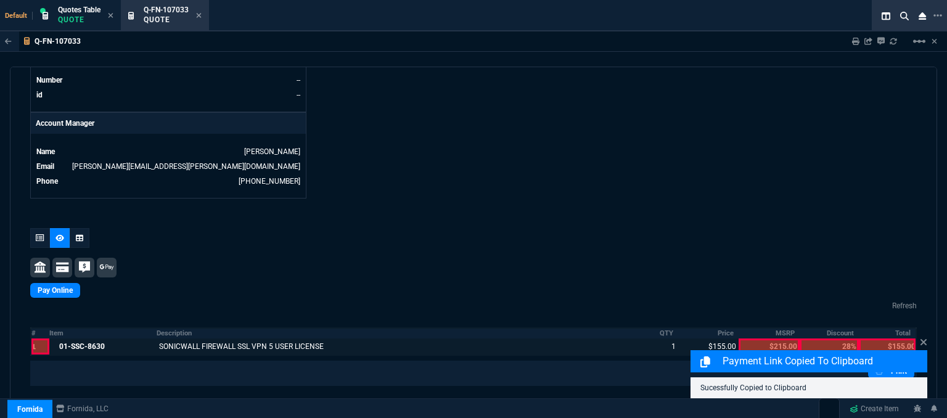
click at [899, 339] on div "Payment Link Copied to Clipboard Sucessfully Copied to Clipboard" at bounding box center [809, 367] width 237 height 63
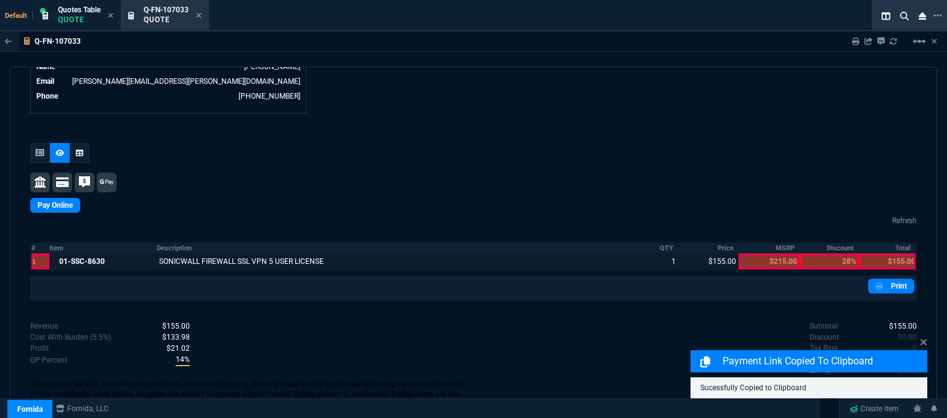
scroll to position [648, 0]
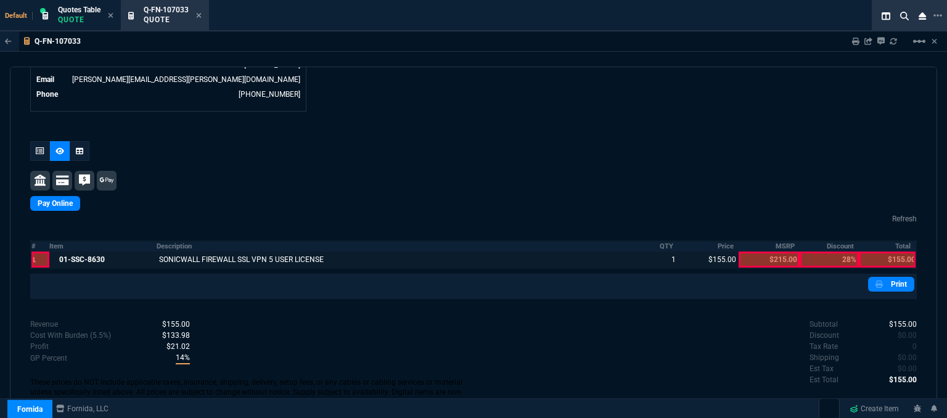
click at [892, 252] on div at bounding box center [887, 260] width 57 height 16
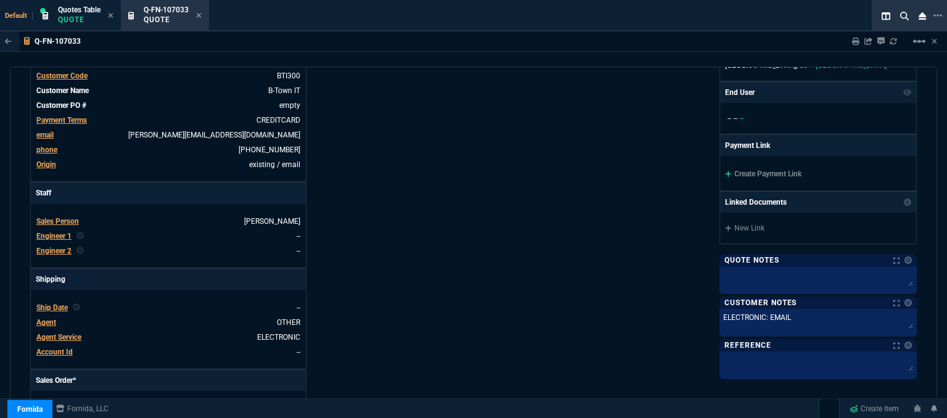
scroll to position [0, 0]
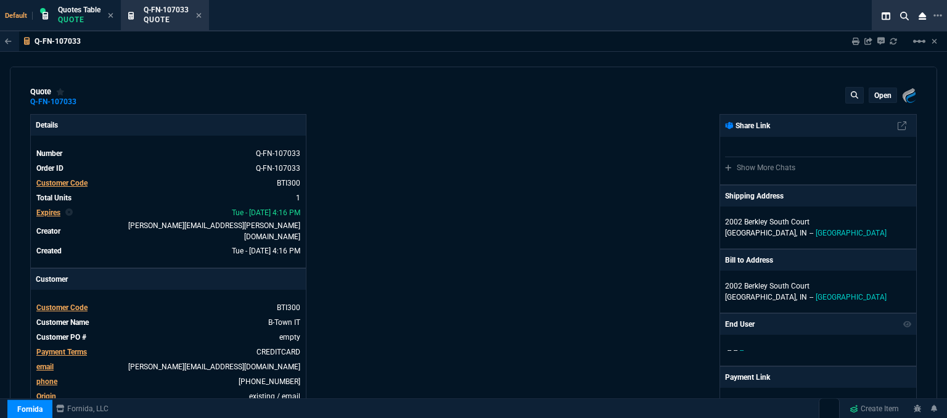
click at [875, 96] on p "open" at bounding box center [883, 96] width 17 height 10
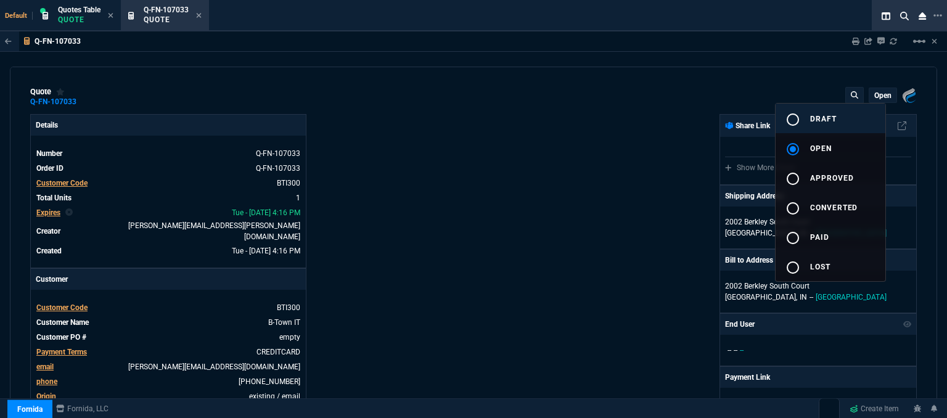
click at [829, 119] on span "draft" at bounding box center [823, 119] width 27 height 9
click at [584, 146] on div at bounding box center [473, 209] width 947 height 418
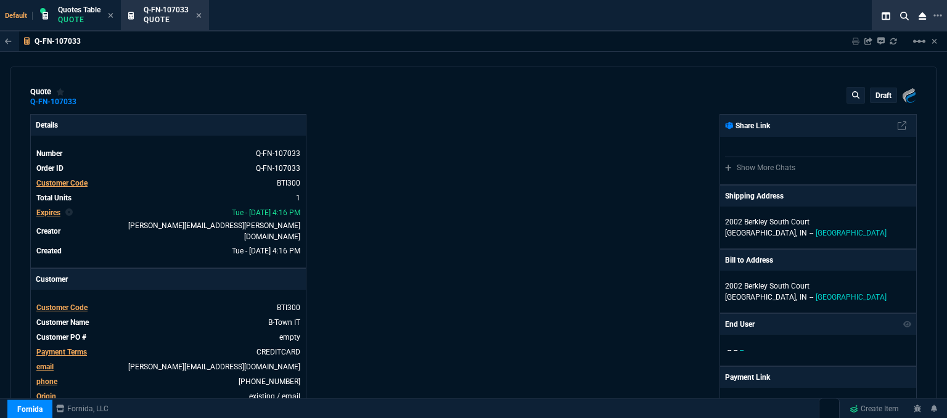
type input "18"
type input "28"
click at [199, 15] on icon at bounding box center [199, 15] width 5 height 5
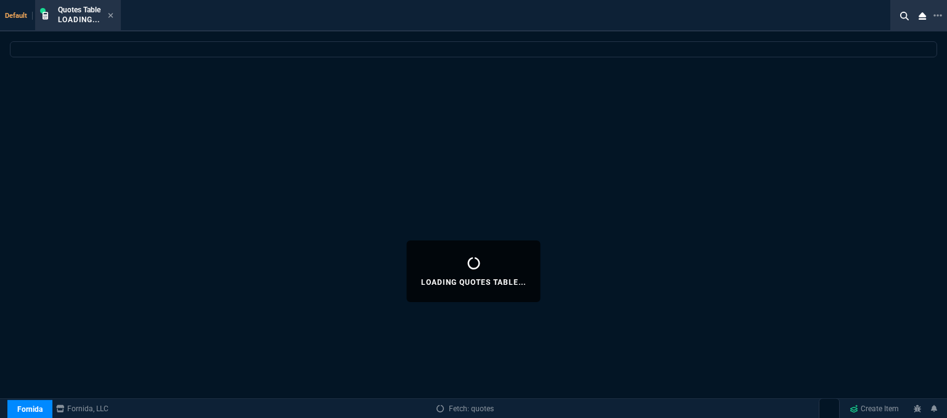
select select
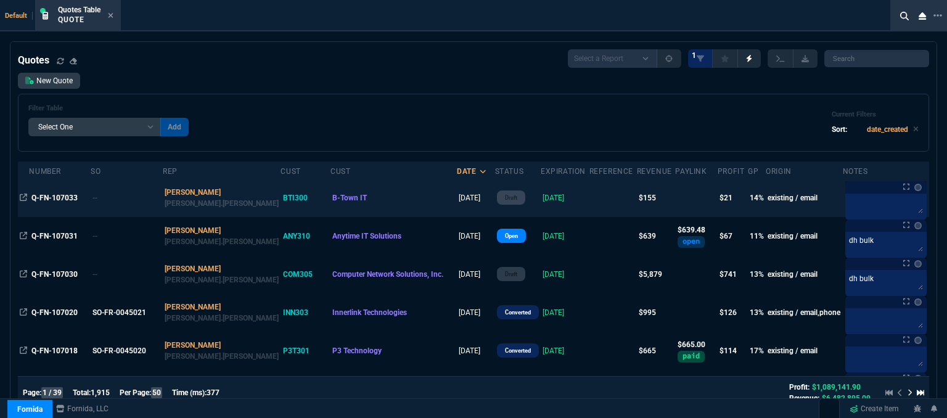
click at [590, 202] on td at bounding box center [613, 198] width 47 height 38
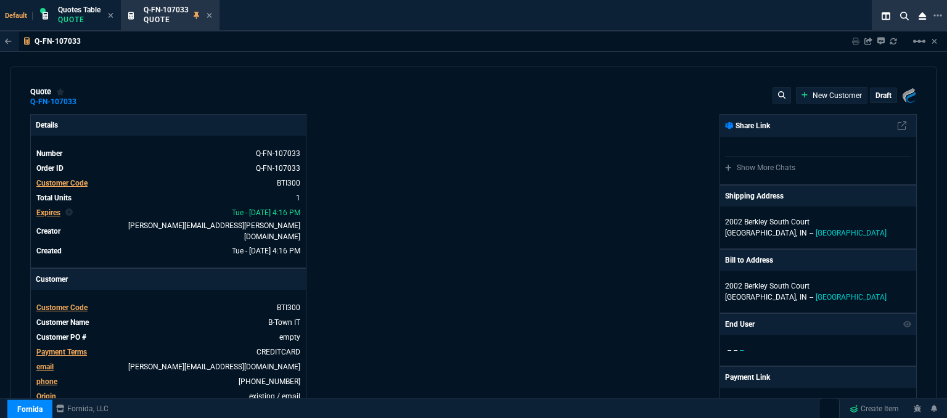
type input "215"
type input "18"
type input "28"
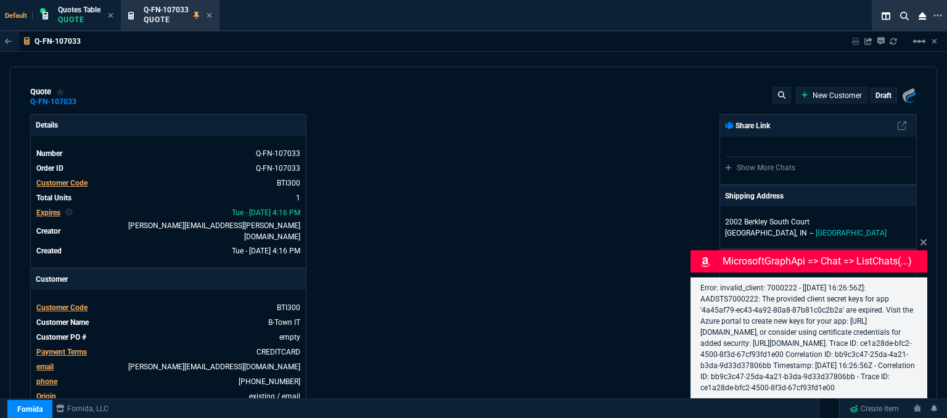
select select "12: [PERSON_NAME]"
type input "18"
type input "28"
type input "215"
type input "28"
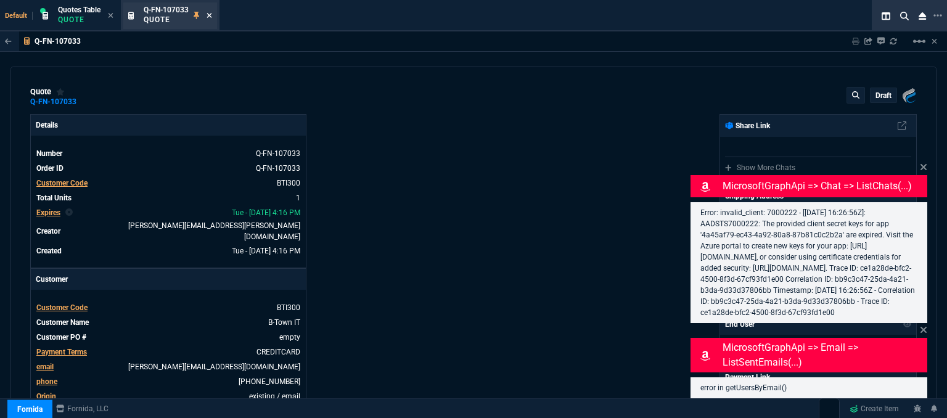
click at [208, 14] on icon at bounding box center [209, 15] width 5 height 5
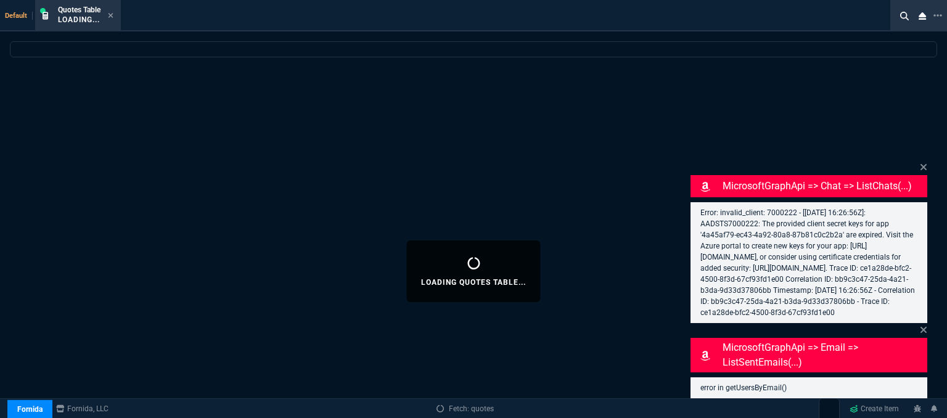
select select
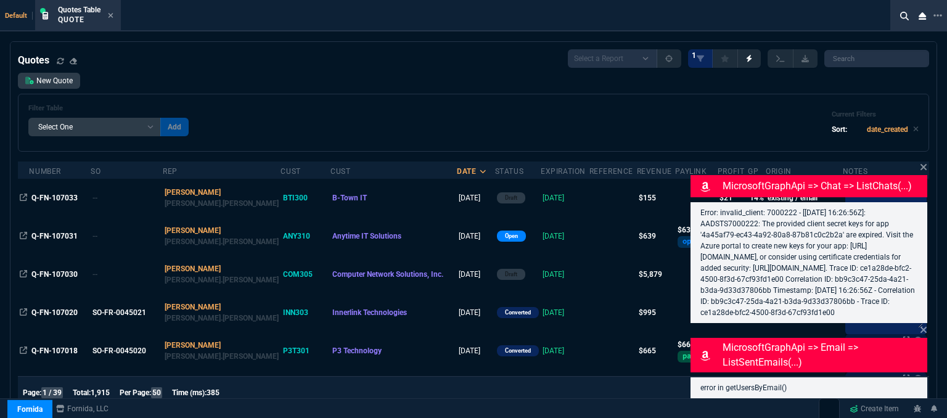
drag, startPoint x: 925, startPoint y: 157, endPoint x: 887, endPoint y: 156, distance: 38.2
click at [925, 164] on icon at bounding box center [924, 167] width 6 height 6
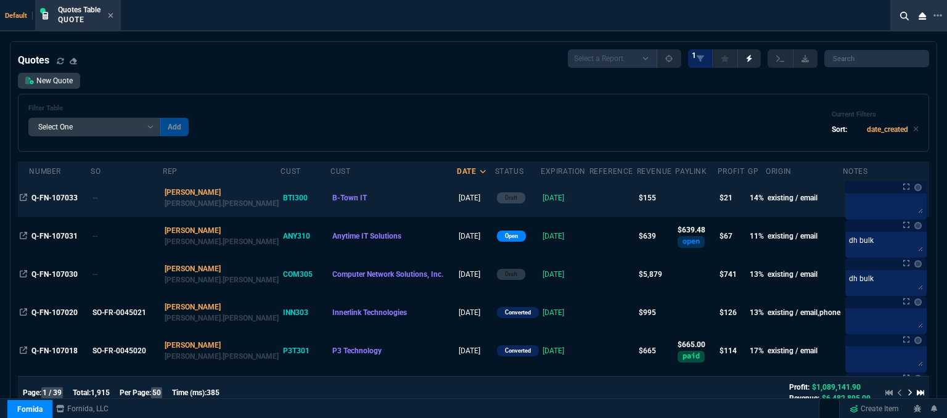
click at [590, 200] on td at bounding box center [613, 198] width 47 height 38
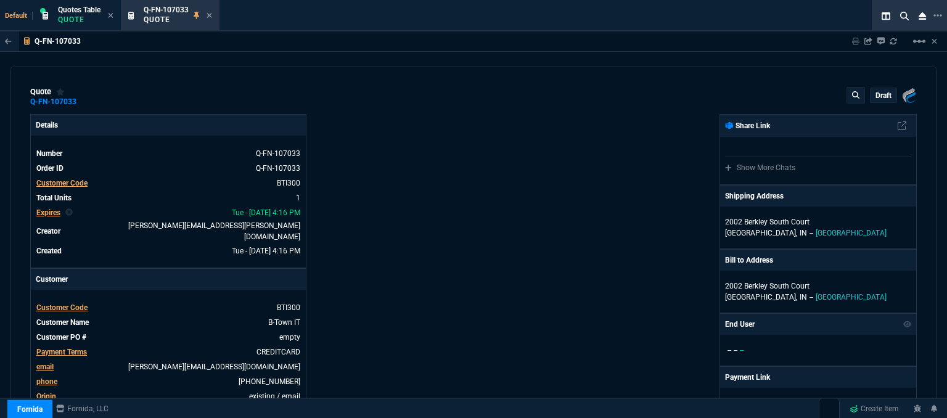
type input "18"
type input "28"
type input "215"
type input "28"
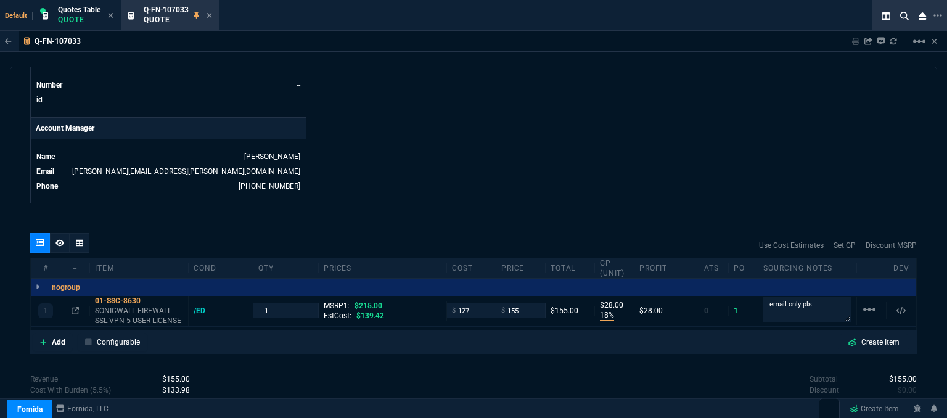
scroll to position [617, 0]
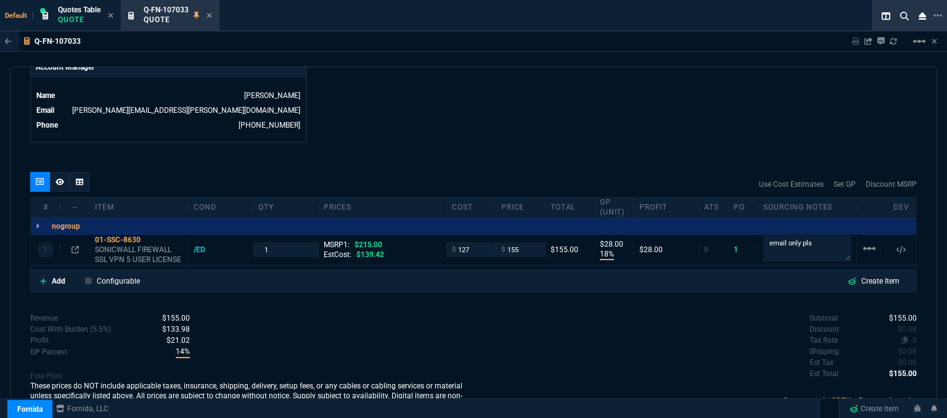
click at [913, 336] on span "0" at bounding box center [915, 340] width 4 height 9
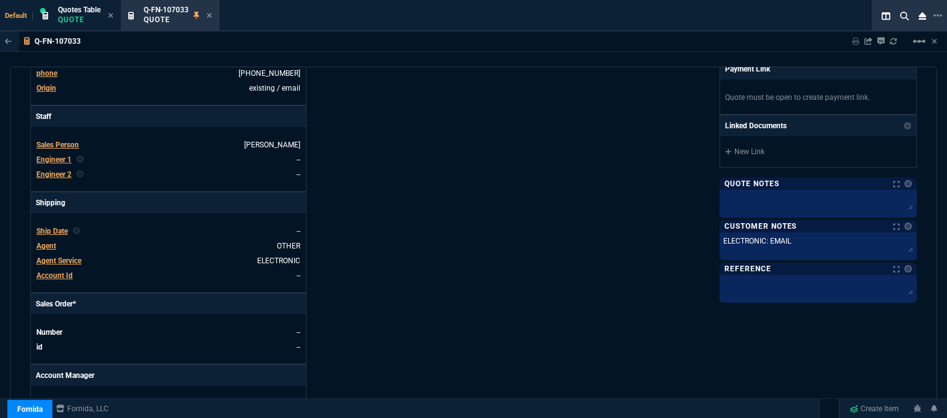
scroll to position [0, 0]
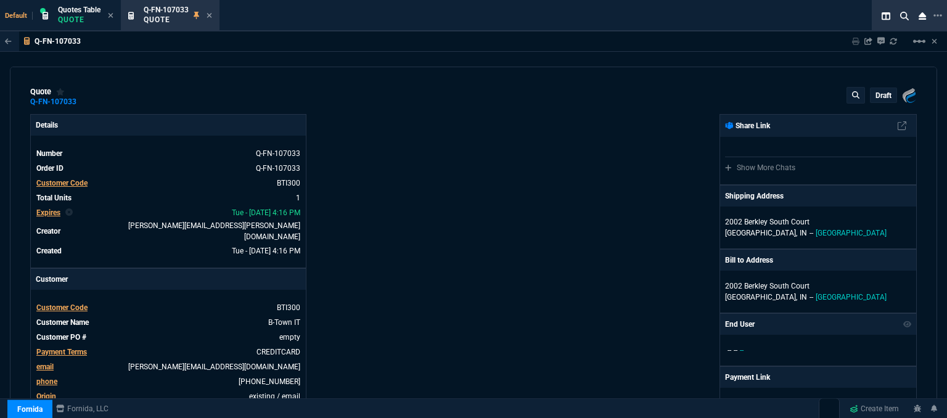
click at [876, 91] on p "draft" at bounding box center [884, 96] width 16 height 10
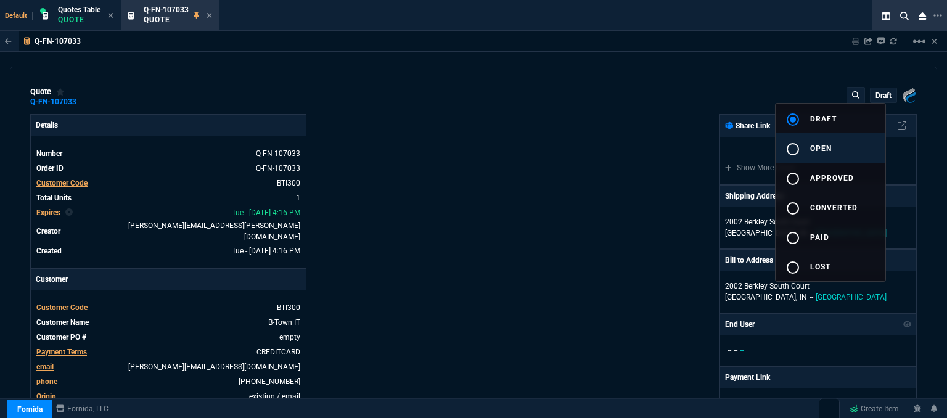
click at [838, 148] on button "radio_button_unchecked open" at bounding box center [831, 148] width 110 height 30
click at [646, 165] on div at bounding box center [473, 209] width 947 height 418
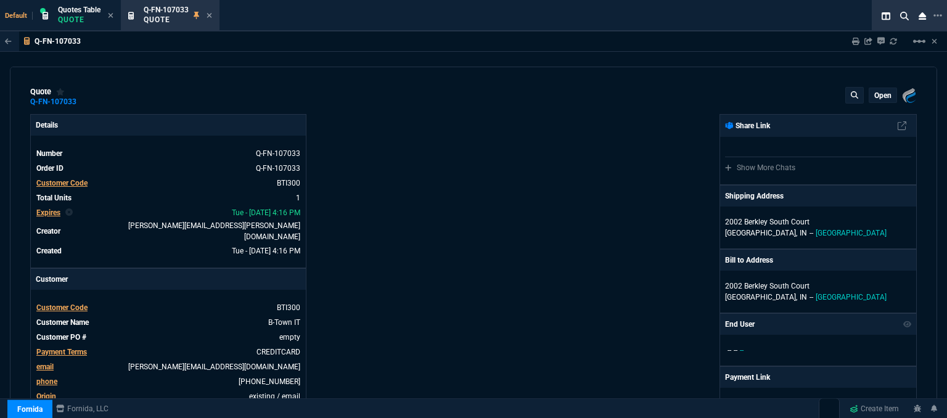
type input "18"
type input "28"
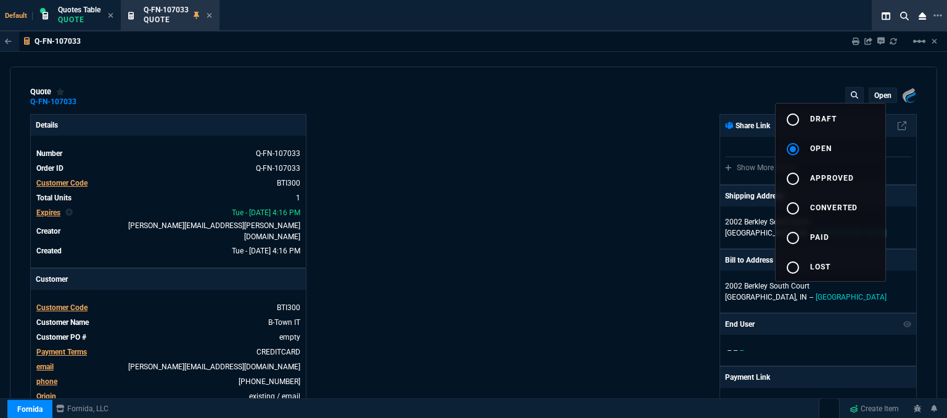
type input "28"
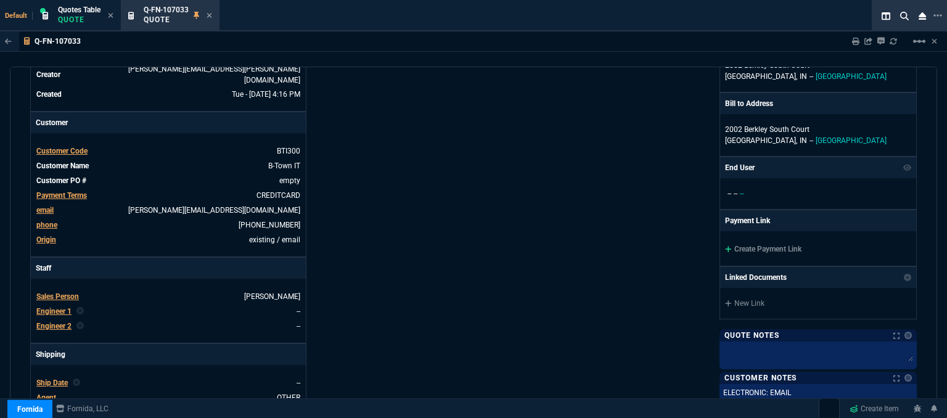
scroll to position [247, 0]
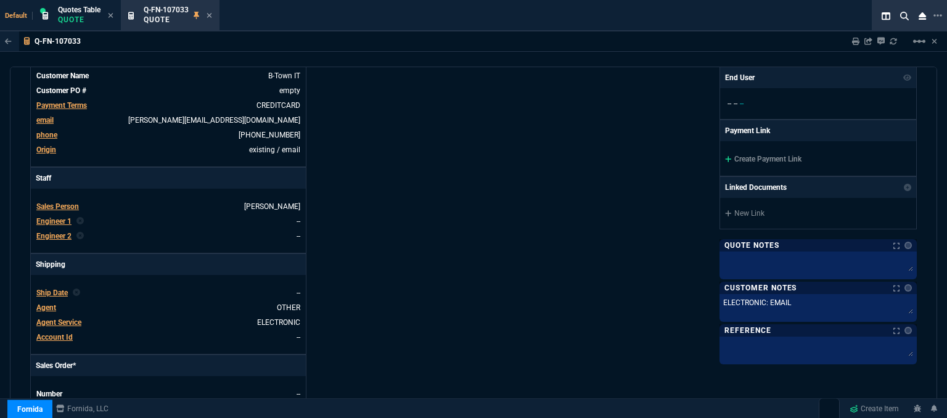
click at [720, 159] on div "Create Payment Link" at bounding box center [818, 158] width 196 height 35
click at [725, 159] on icon at bounding box center [728, 159] width 6 height 6
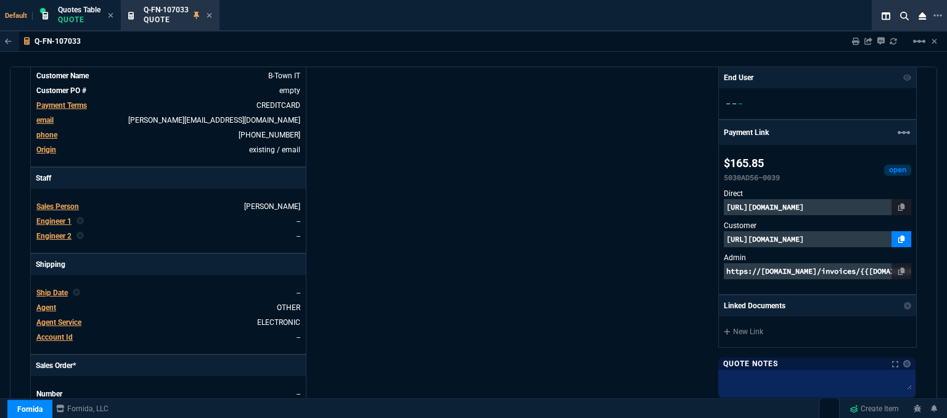
click at [899, 236] on icon at bounding box center [902, 239] width 7 height 7
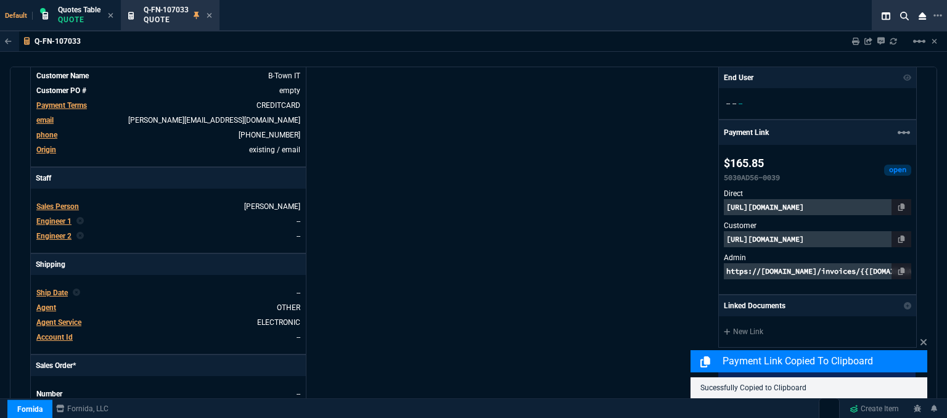
scroll to position [617, 0]
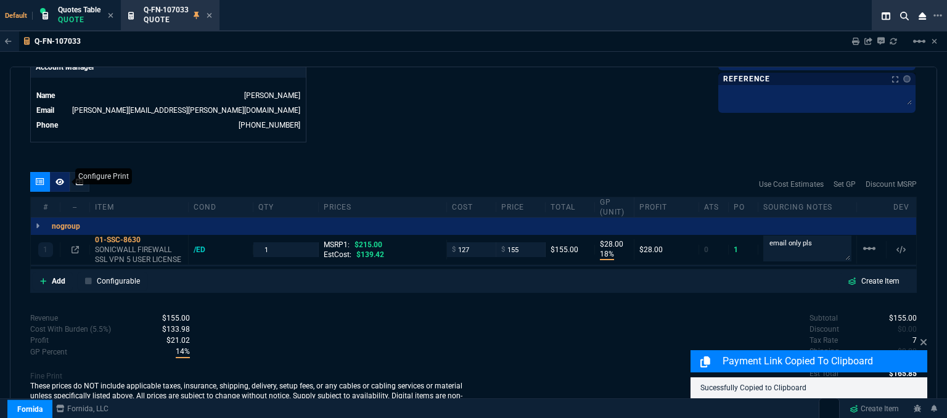
click at [59, 178] on icon at bounding box center [60, 181] width 9 height 7
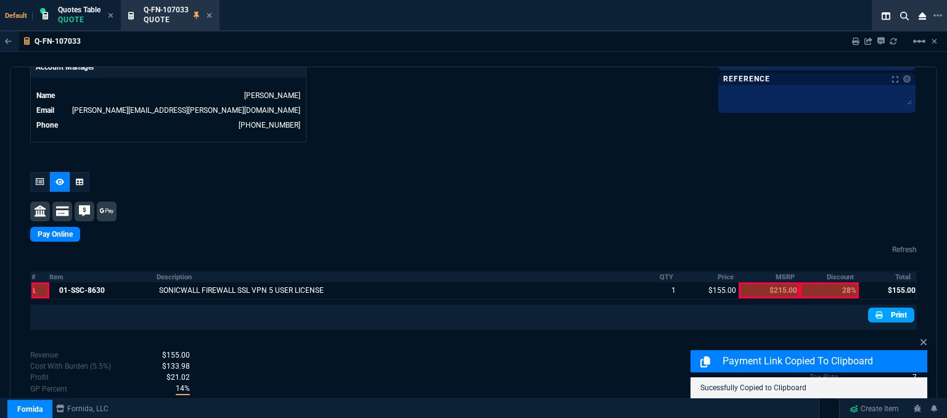
click at [892, 308] on link "Print" at bounding box center [891, 315] width 46 height 15
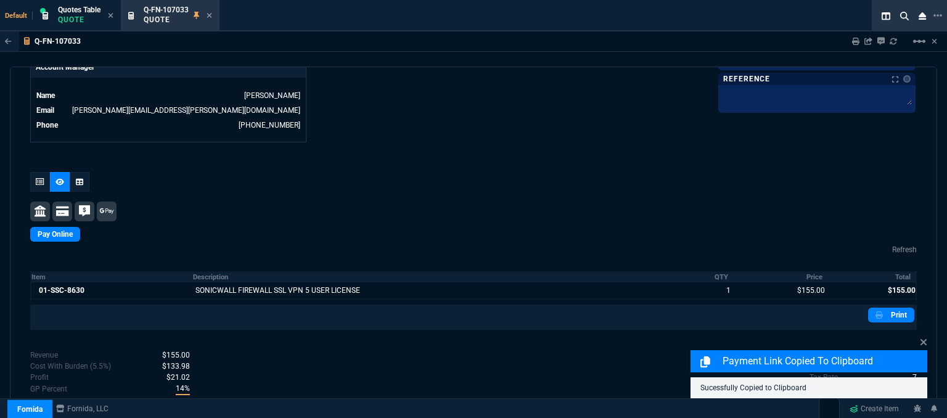
scroll to position [648, 0]
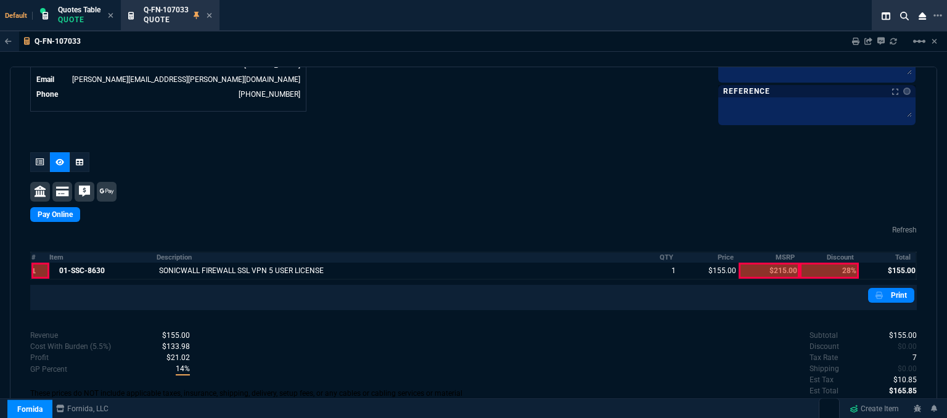
drag, startPoint x: 38, startPoint y: 160, endPoint x: 113, endPoint y: 176, distance: 77.4
click at [38, 160] on icon at bounding box center [40, 162] width 9 height 7
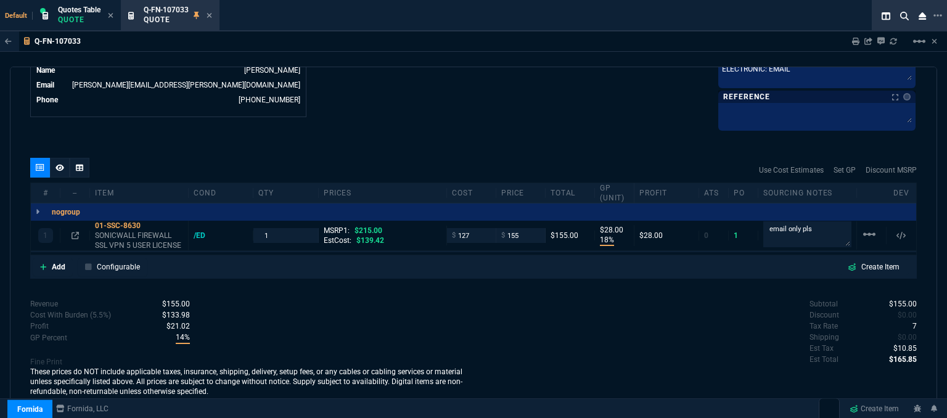
scroll to position [638, 0]
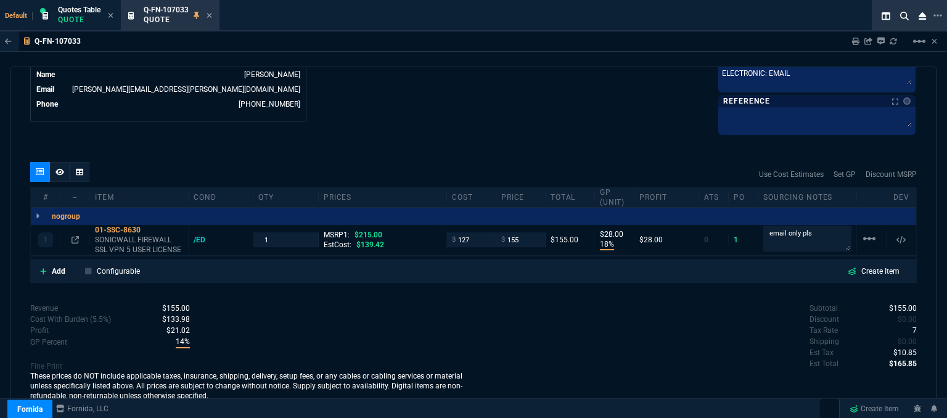
type input "18"
type input "28"
click at [209, 13] on icon at bounding box center [209, 15] width 5 height 5
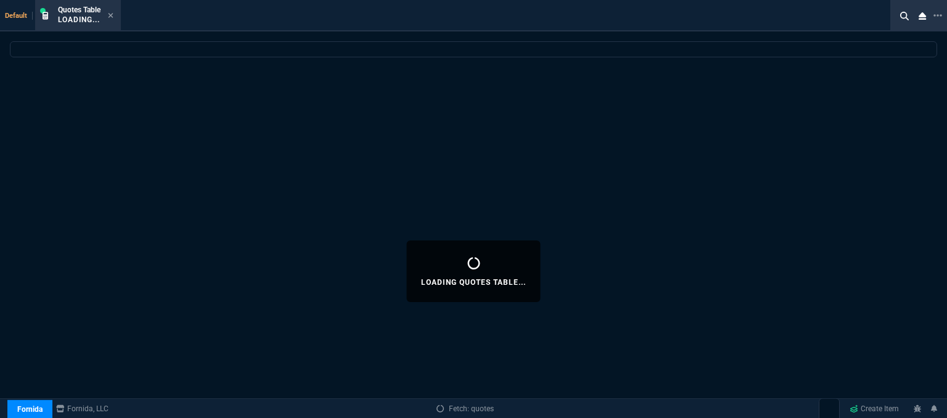
select select
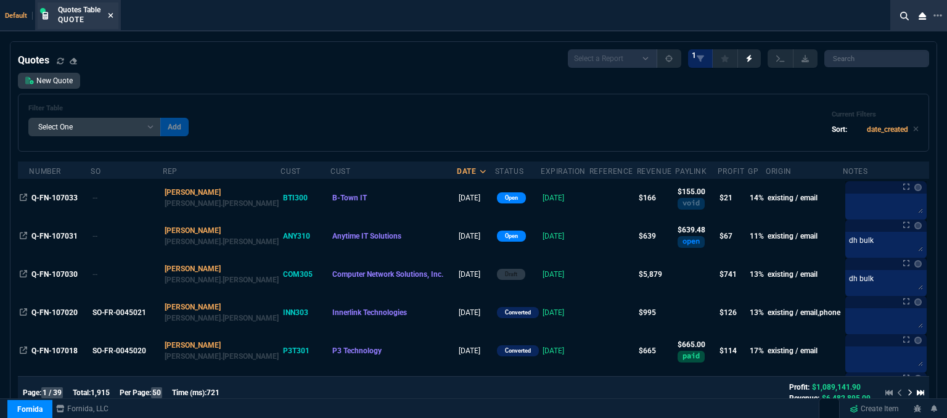
click at [111, 17] on icon at bounding box center [111, 15] width 6 height 7
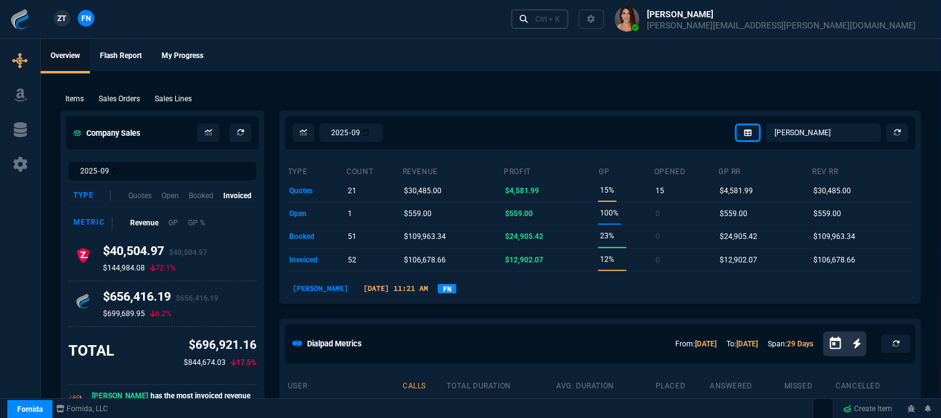
click at [560, 20] on div "Ctrl + K" at bounding box center [547, 19] width 25 height 10
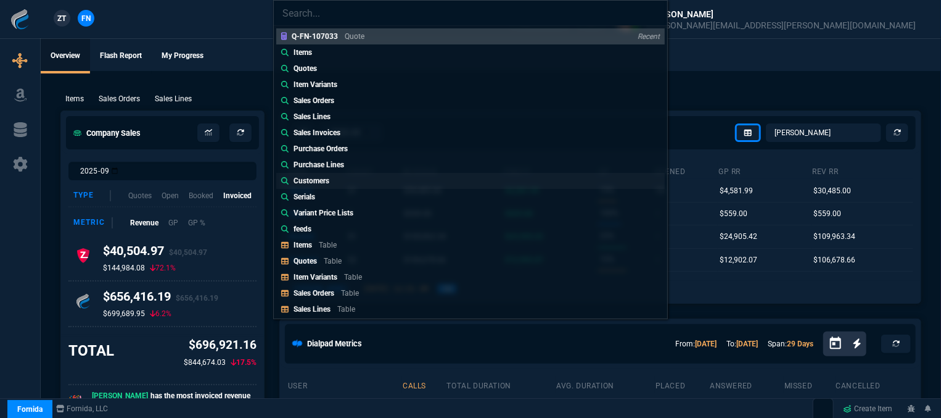
click at [350, 183] on link "Customers" at bounding box center [470, 181] width 389 height 16
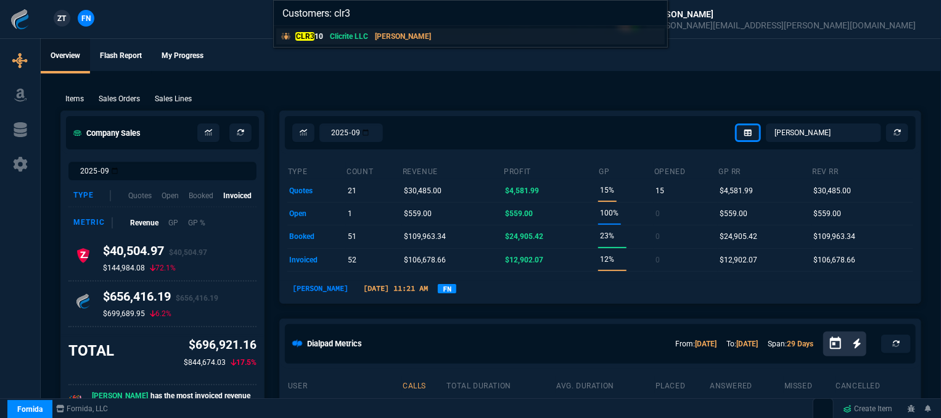
type input "Customers: clr3"
click at [419, 38] on link "CLR3 10 Clicrite LLC ROSS" at bounding box center [470, 36] width 389 height 16
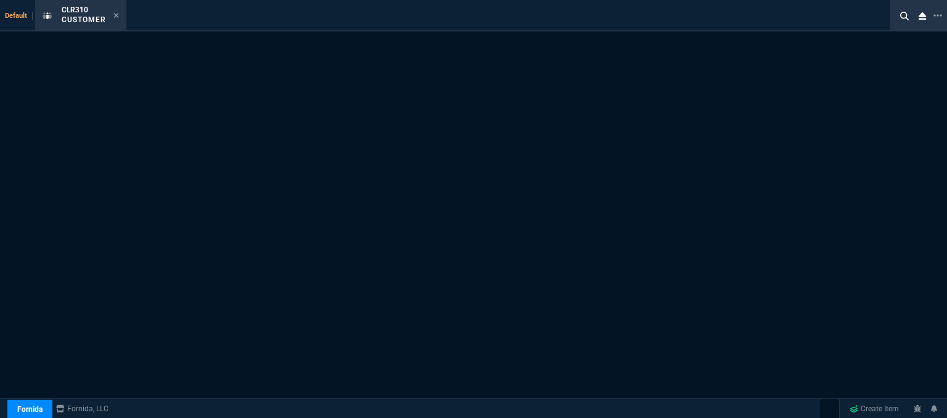
select select "1: quotes"
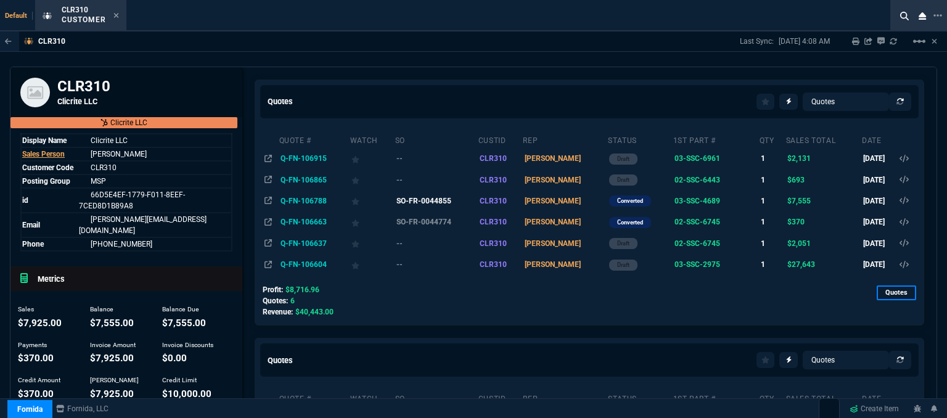
click at [454, 201] on td "SO-FR-0044855" at bounding box center [436, 201] width 83 height 21
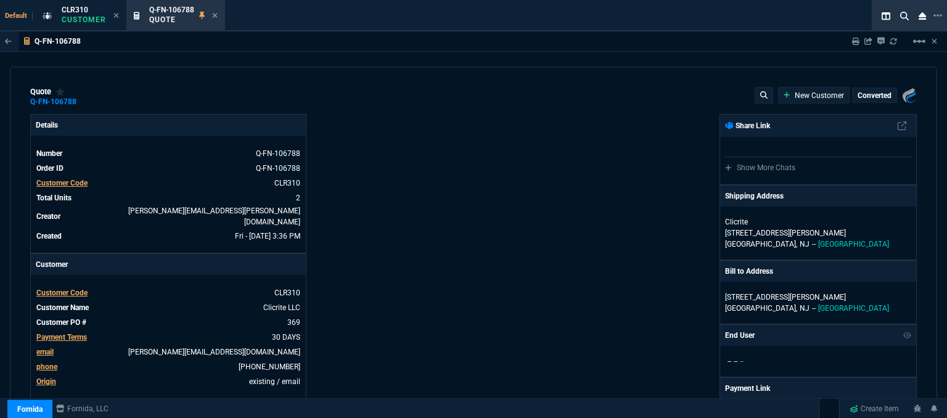
type input "28"
type input "1680"
type input "21"
type input "326"
type input "8868"
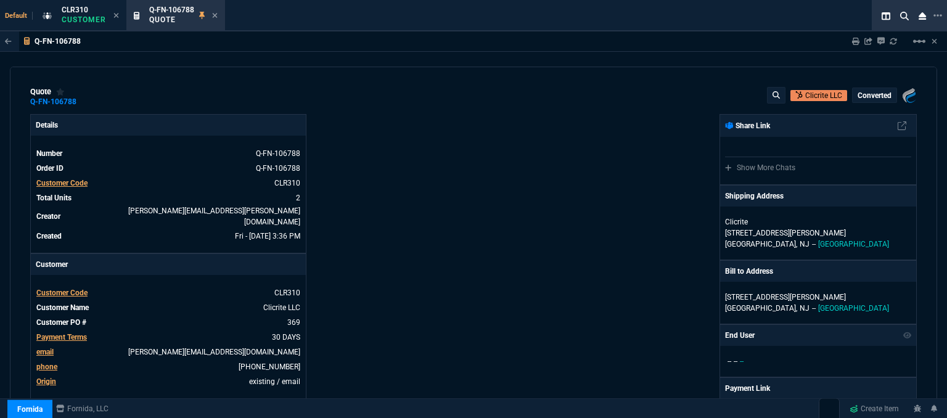
type input "2246.25"
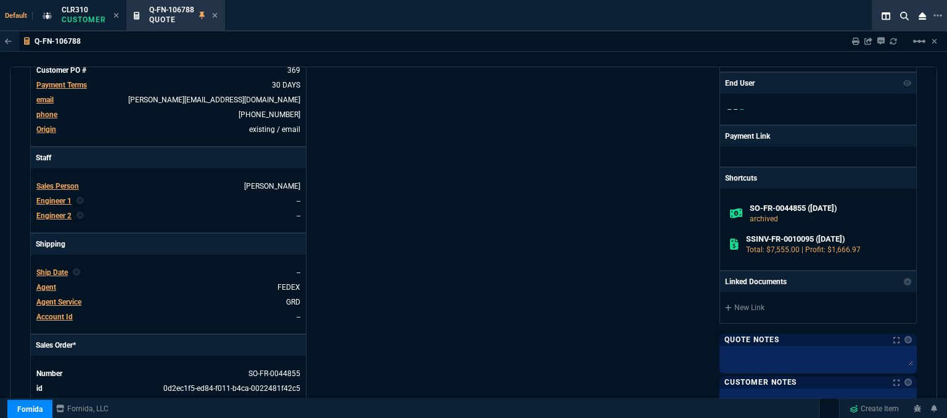
type input "32"
type input "31"
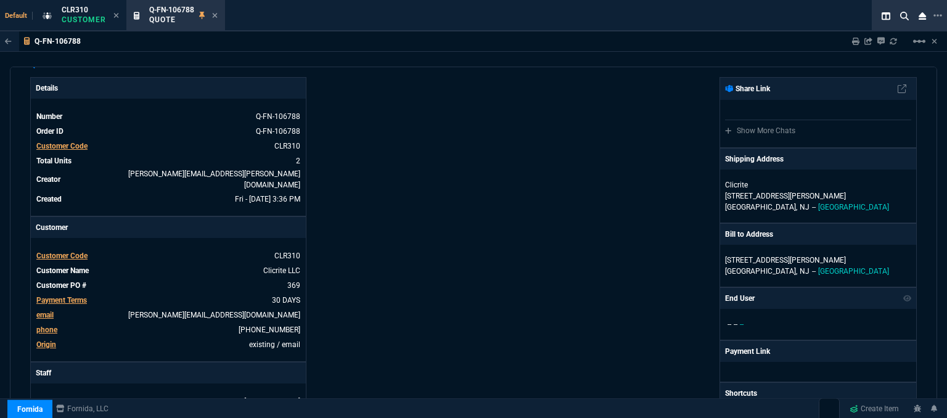
scroll to position [0, 0]
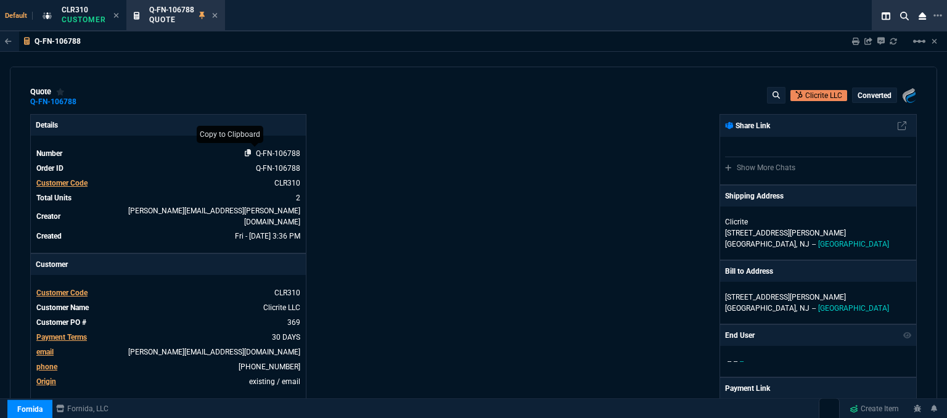
click at [245, 156] on icon at bounding box center [248, 152] width 7 height 7
click at [213, 14] on icon at bounding box center [214, 15] width 5 height 5
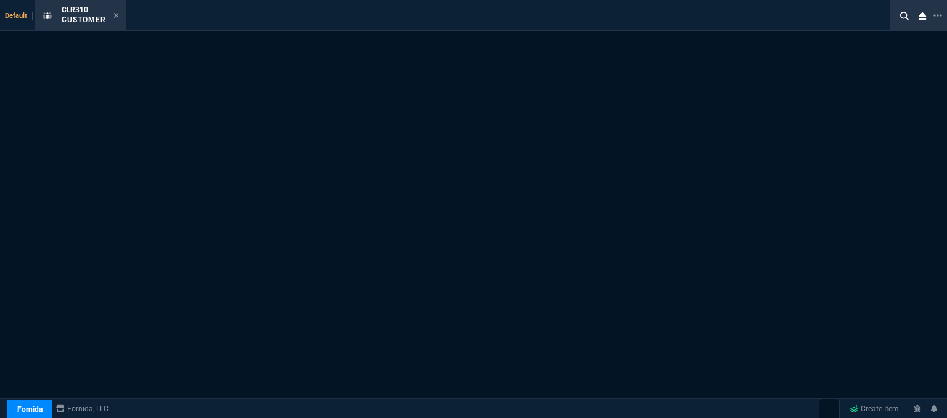
select select "1: quotes"
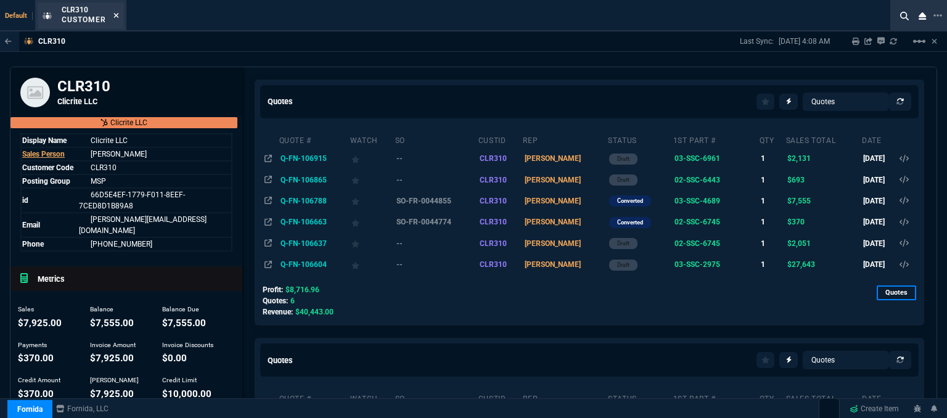
click at [116, 12] on icon at bounding box center [116, 15] width 6 height 7
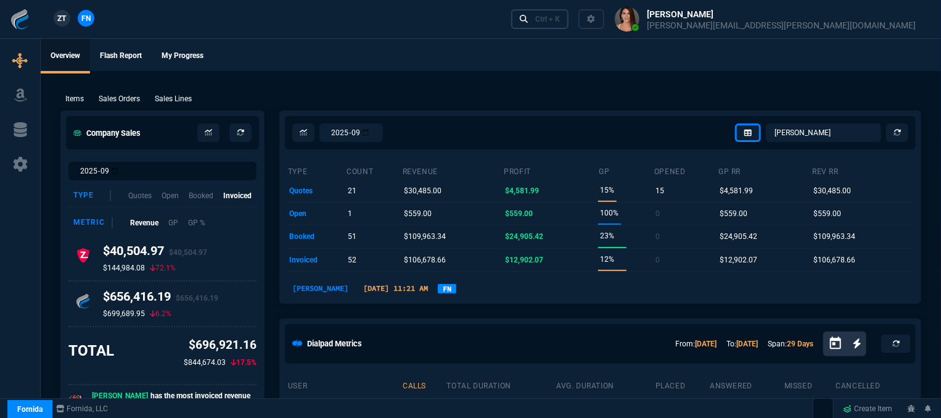
click at [560, 22] on div "Ctrl + K" at bounding box center [547, 19] width 25 height 10
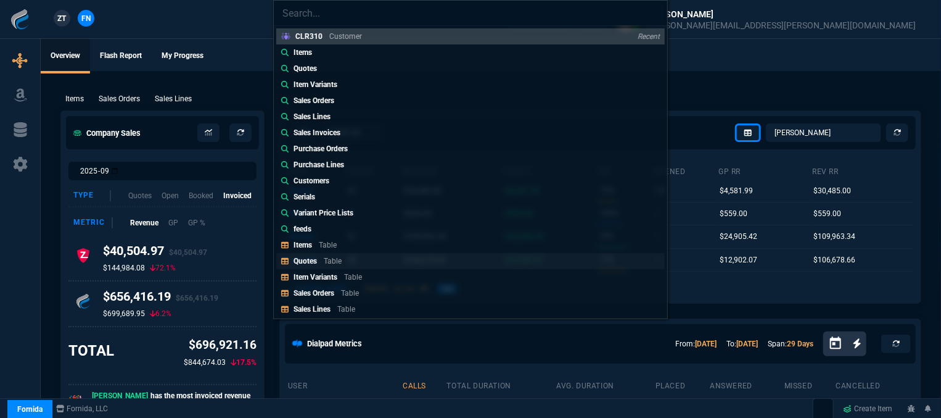
click at [348, 258] on link "Quotes Table" at bounding box center [470, 261] width 389 height 16
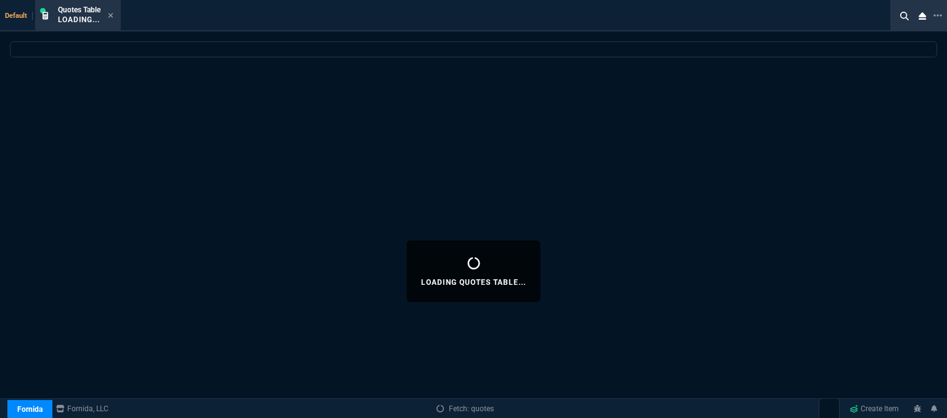
select select
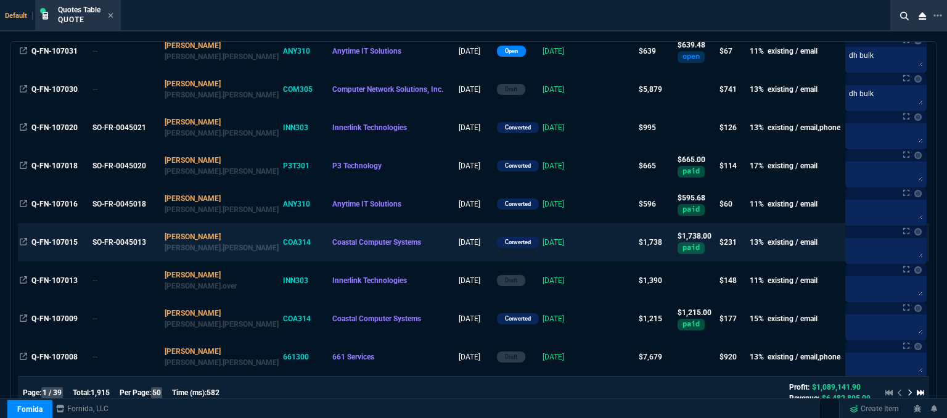
scroll to position [432, 0]
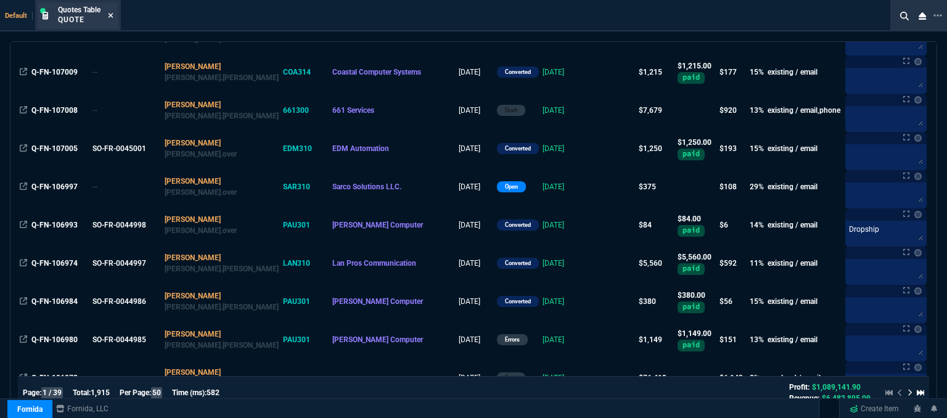
click at [110, 13] on icon at bounding box center [111, 15] width 6 height 7
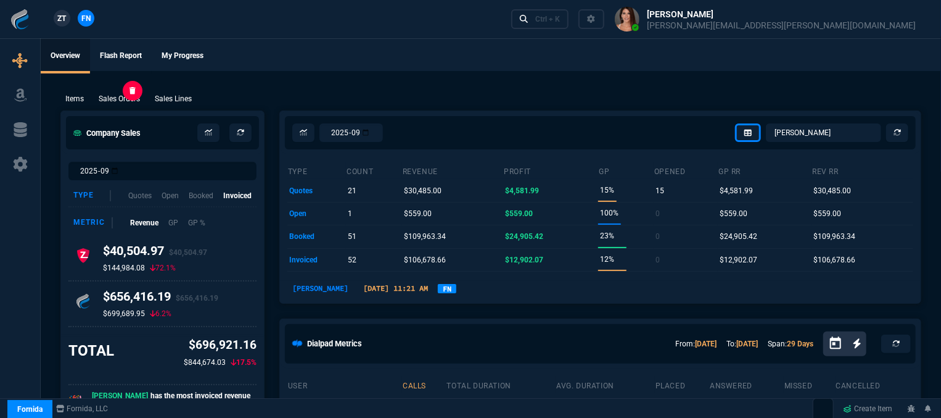
click at [121, 97] on p "Sales Orders" at bounding box center [119, 98] width 41 height 11
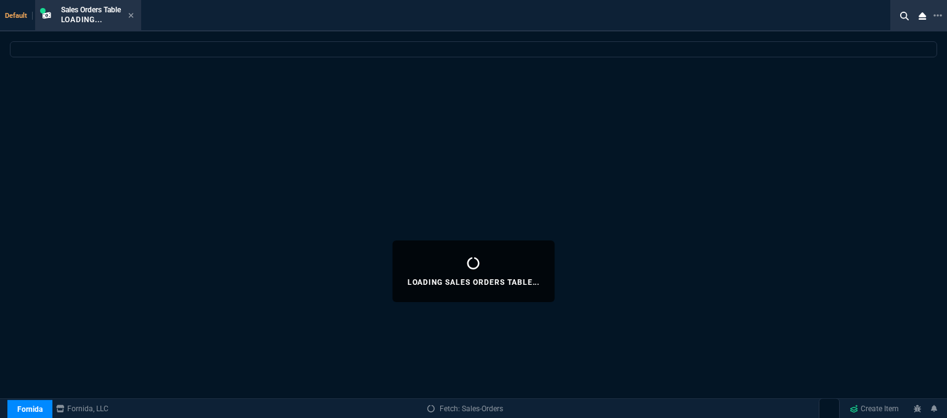
select select
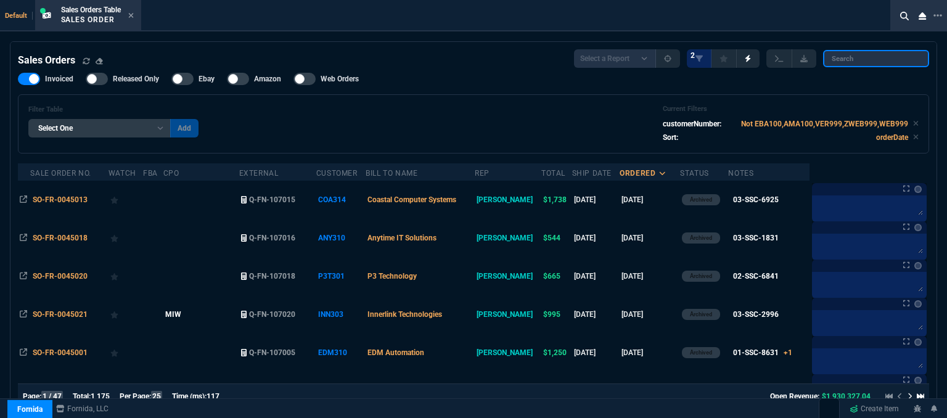
click at [870, 57] on input "search" at bounding box center [876, 58] width 106 height 17
paste input "SO-FR-0044998"
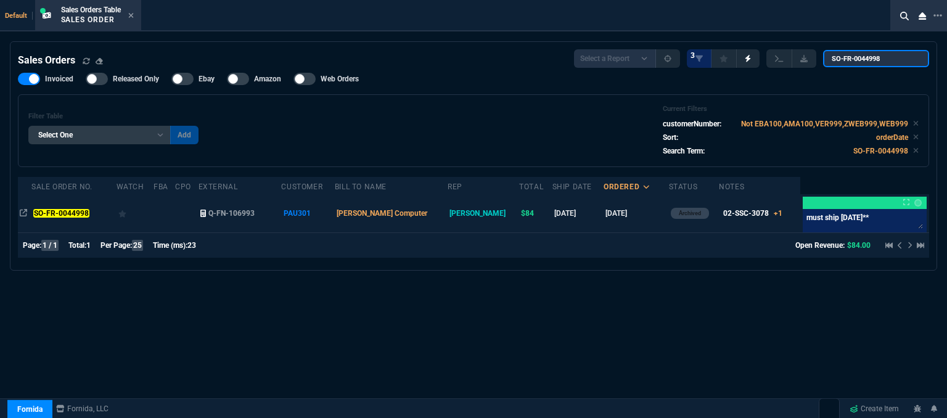
type input "SO-FR-0044998"
click at [334, 216] on td "PAU301" at bounding box center [307, 213] width 53 height 38
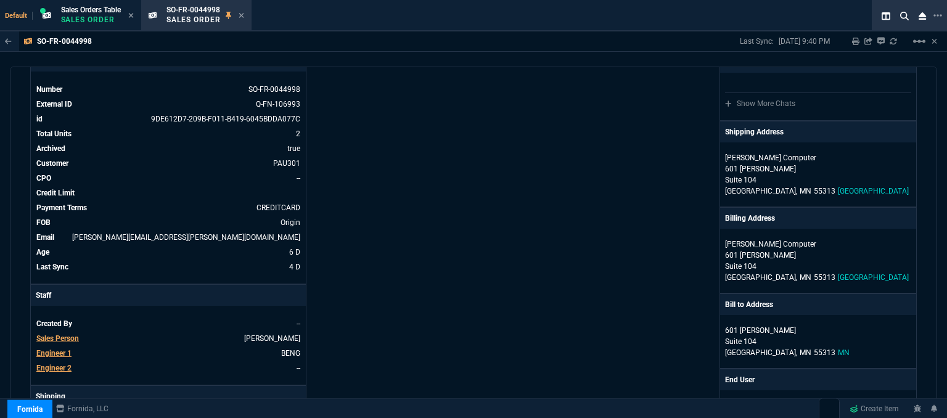
scroll to position [0, 0]
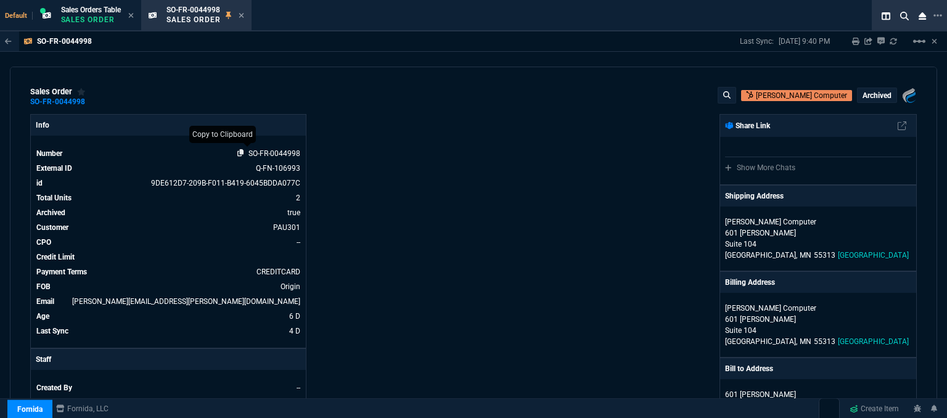
click at [239, 154] on icon at bounding box center [240, 152] width 7 height 7
click at [244, 15] on icon at bounding box center [241, 15] width 5 height 5
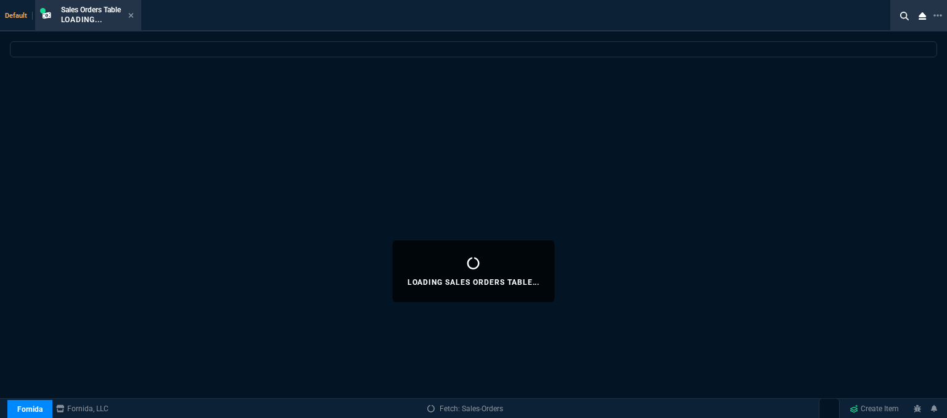
select select
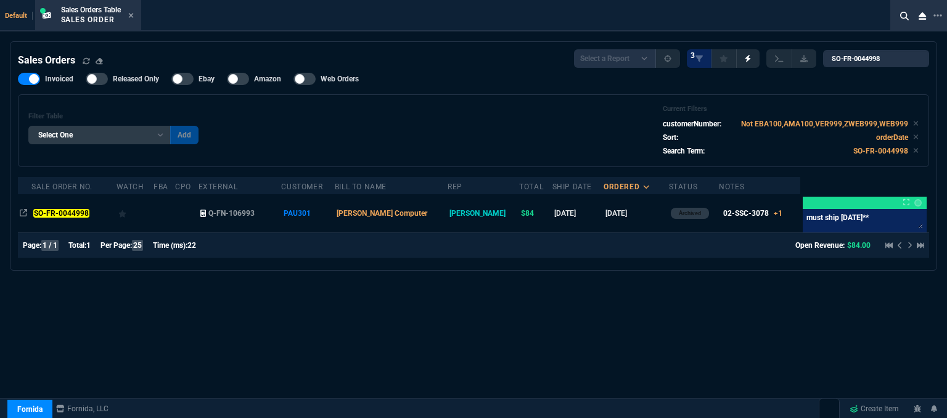
click at [134, 17] on icon at bounding box center [131, 15] width 6 height 7
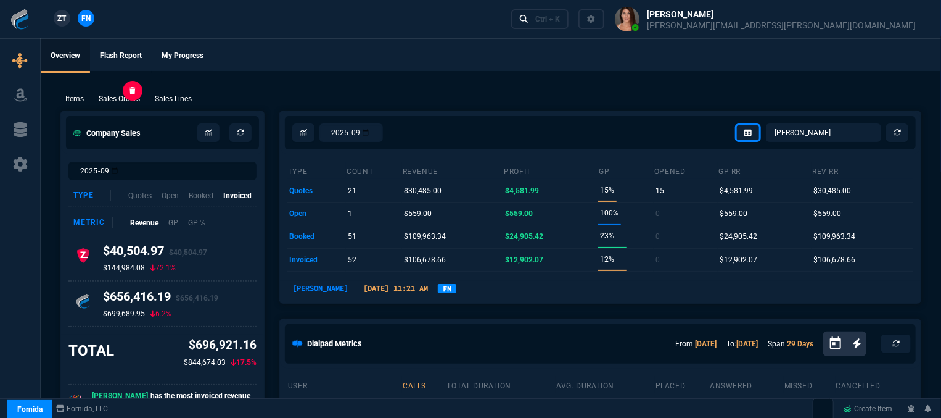
click at [112, 99] on p "Sales Orders" at bounding box center [119, 98] width 41 height 11
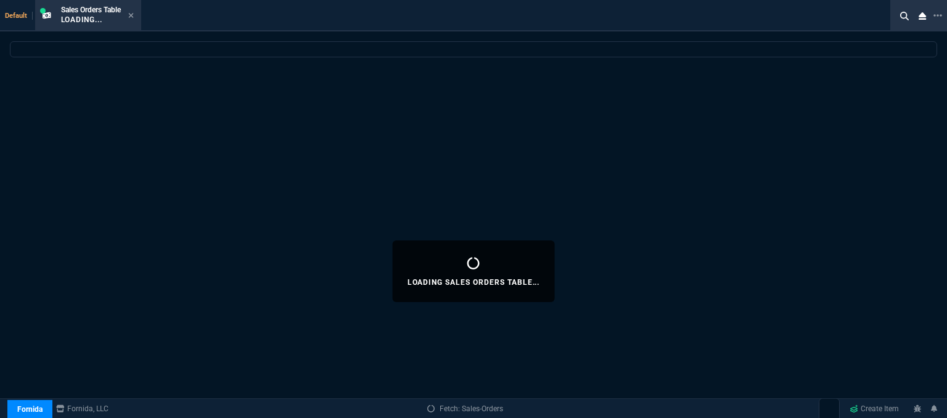
select select
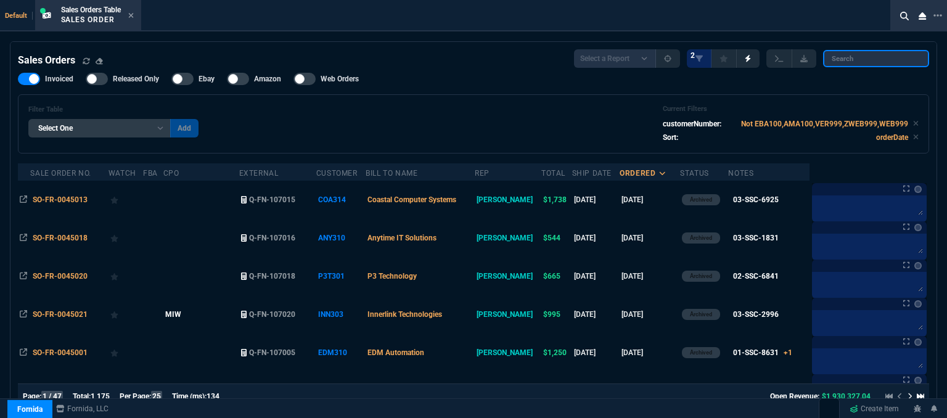
click at [857, 62] on input "search" at bounding box center [876, 58] width 106 height 17
paste input "SO-FR-0045001"
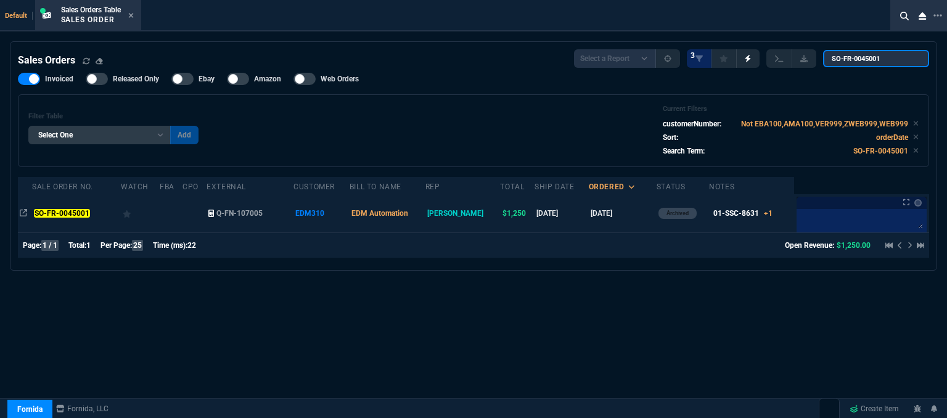
type input "SO-FR-0045001"
click at [202, 215] on td at bounding box center [195, 213] width 24 height 38
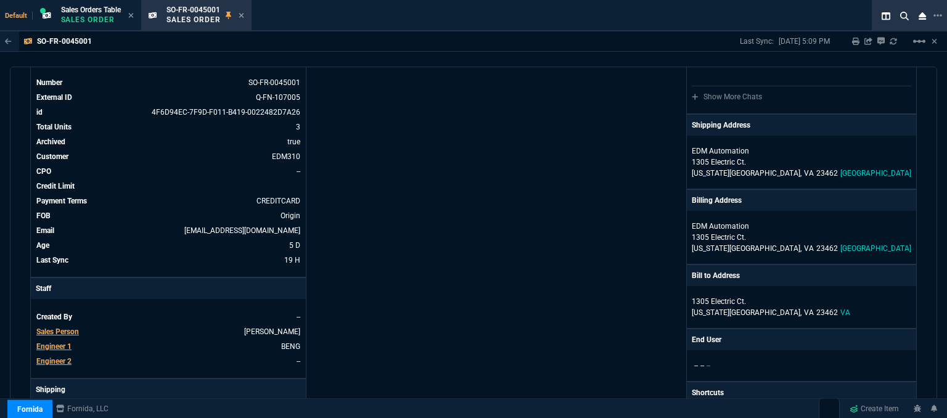
scroll to position [51, 0]
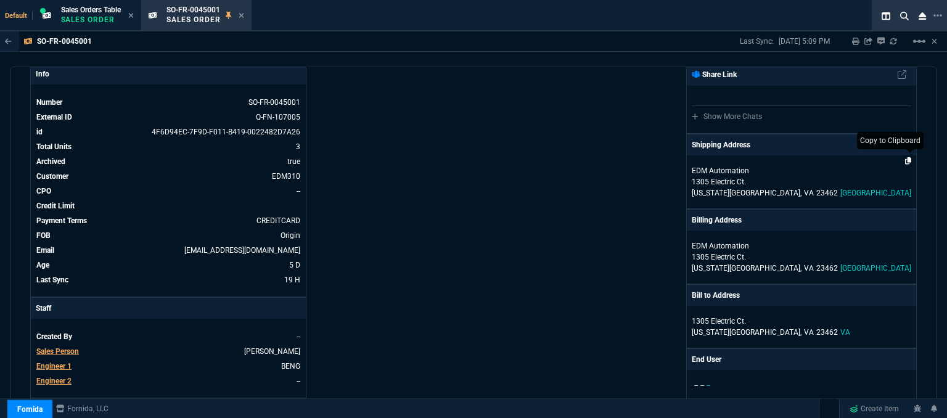
click at [905, 157] on icon at bounding box center [908, 160] width 7 height 7
click at [905, 160] on icon at bounding box center [908, 160] width 7 height 7
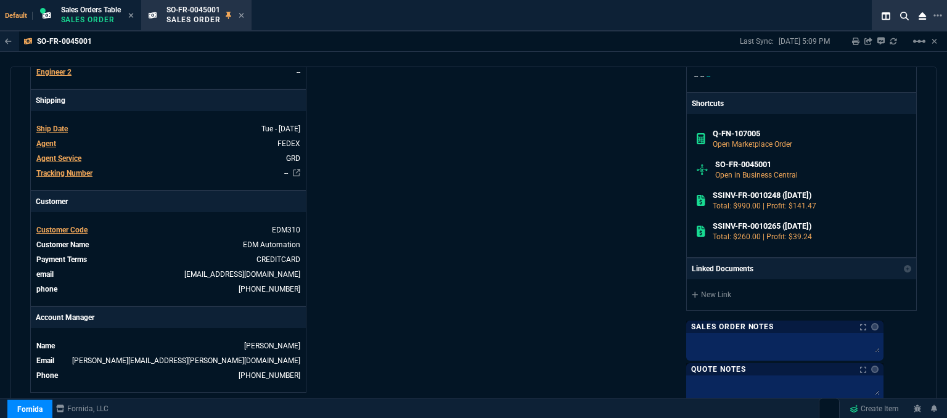
scroll to position [370, 0]
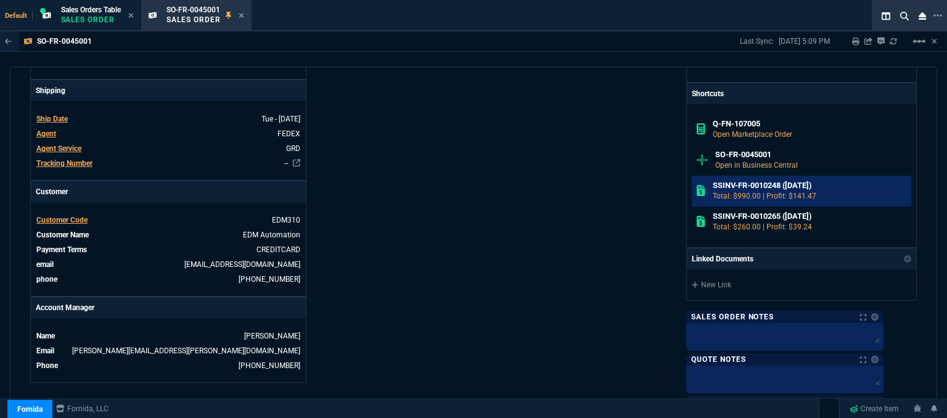
click at [779, 184] on h6 "SSINV-FR-0010248 (9-25-25)" at bounding box center [810, 186] width 194 height 10
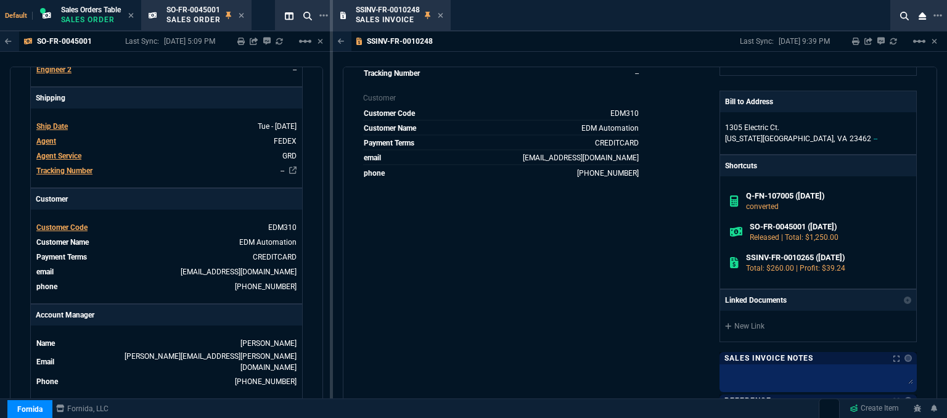
scroll to position [17, 0]
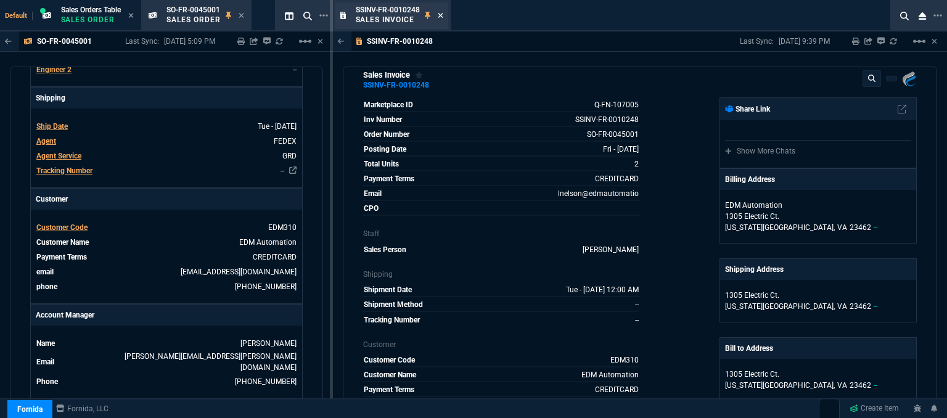
click at [442, 13] on icon at bounding box center [441, 15] width 6 height 7
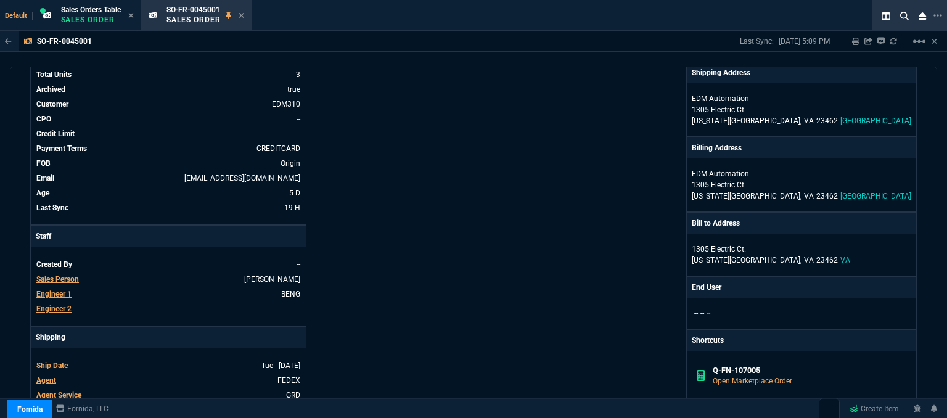
scroll to position [0, 0]
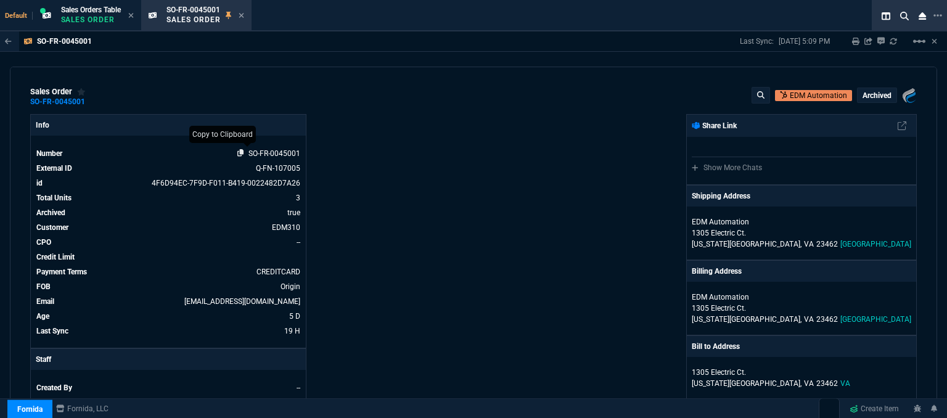
click at [239, 153] on icon at bounding box center [240, 152] width 7 height 7
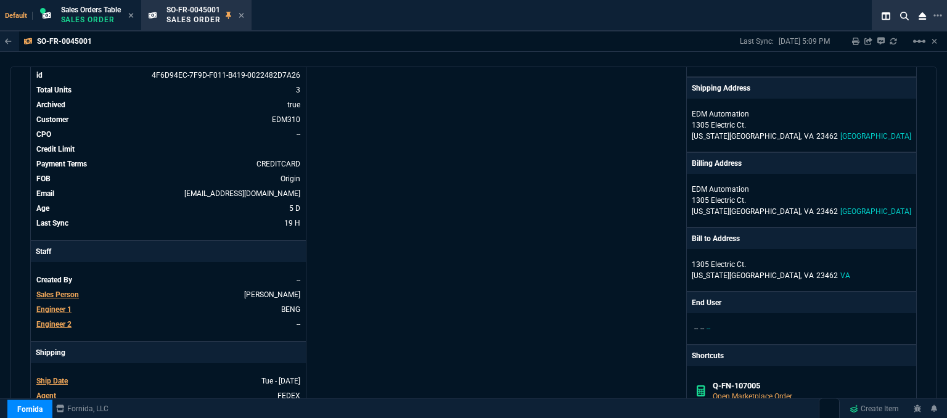
scroll to position [247, 0]
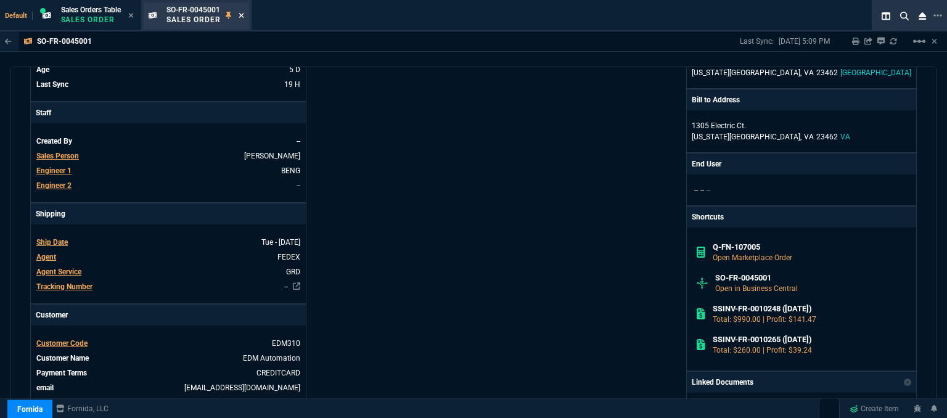
click at [242, 13] on icon at bounding box center [242, 15] width 6 height 7
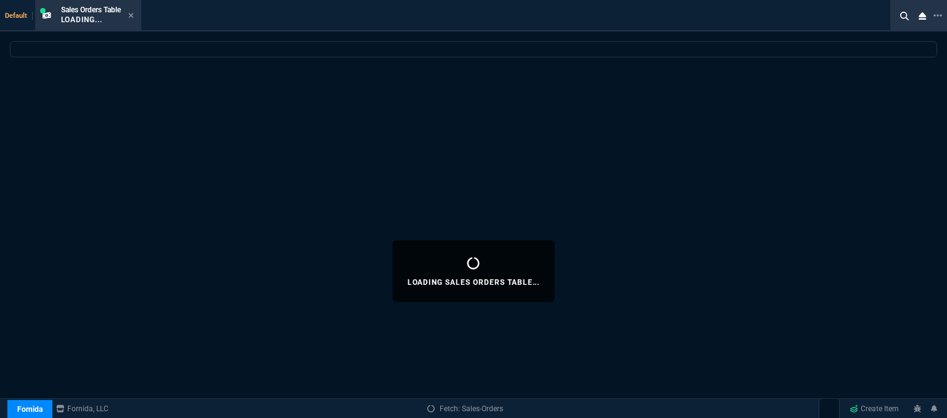
select select
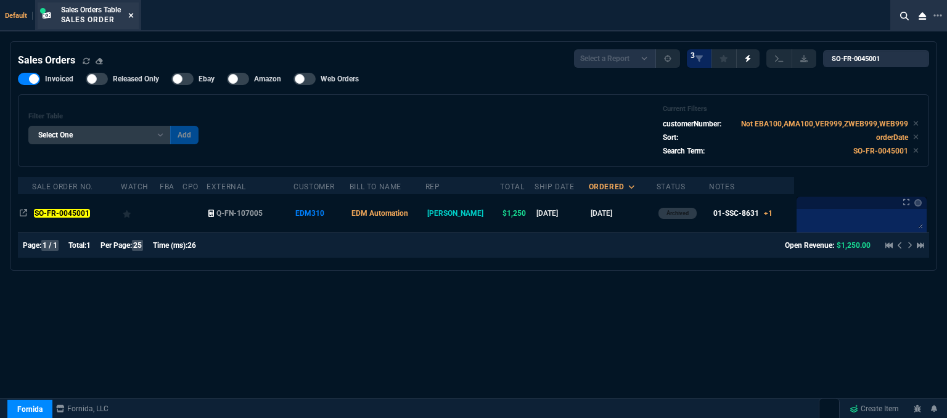
click at [133, 14] on icon at bounding box center [130, 15] width 5 height 5
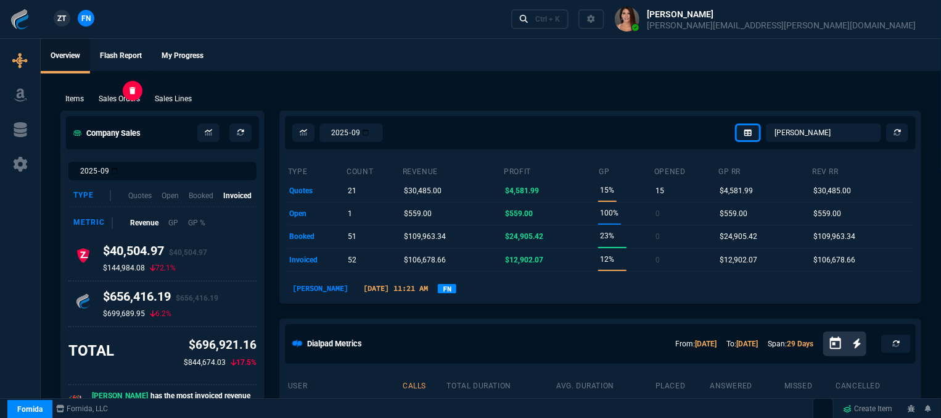
click at [137, 97] on p "Sales Orders" at bounding box center [119, 98] width 41 height 11
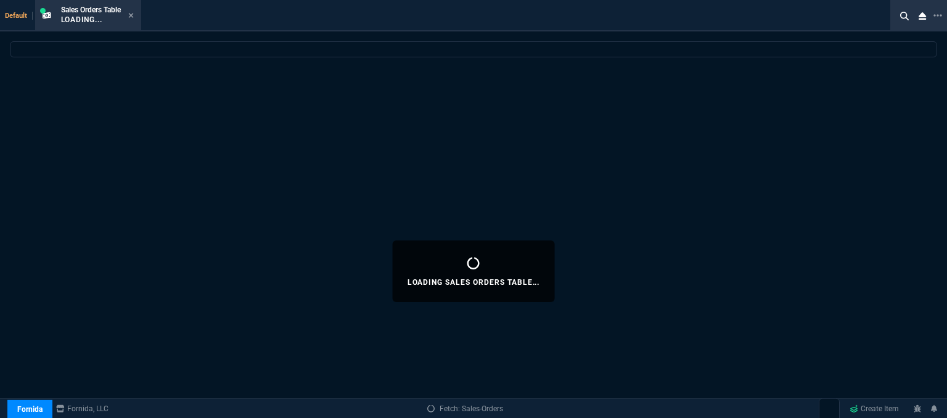
select select
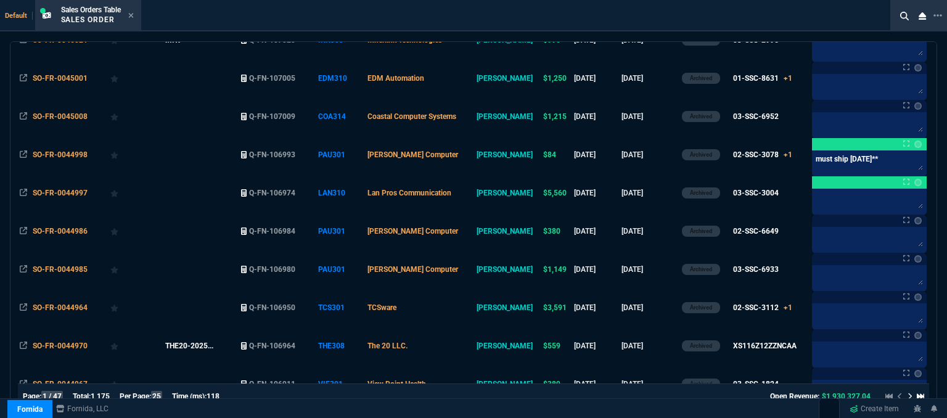
scroll to position [28, 0]
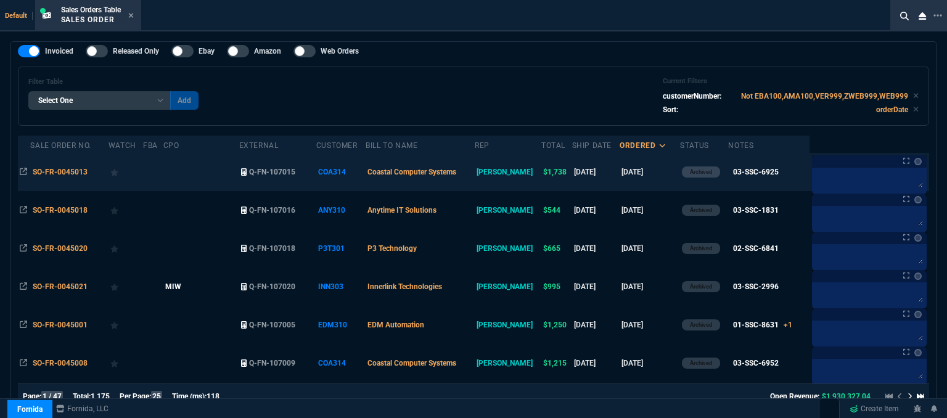
click at [649, 178] on td "[DATE]" at bounding box center [650, 172] width 60 height 38
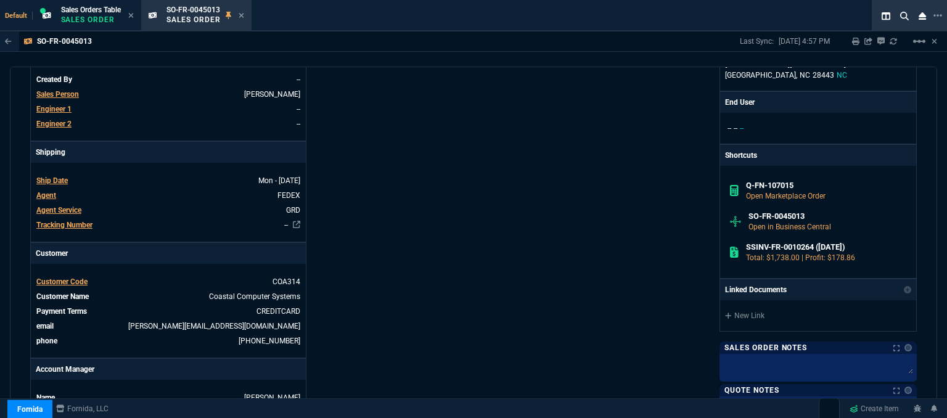
scroll to position [598, 0]
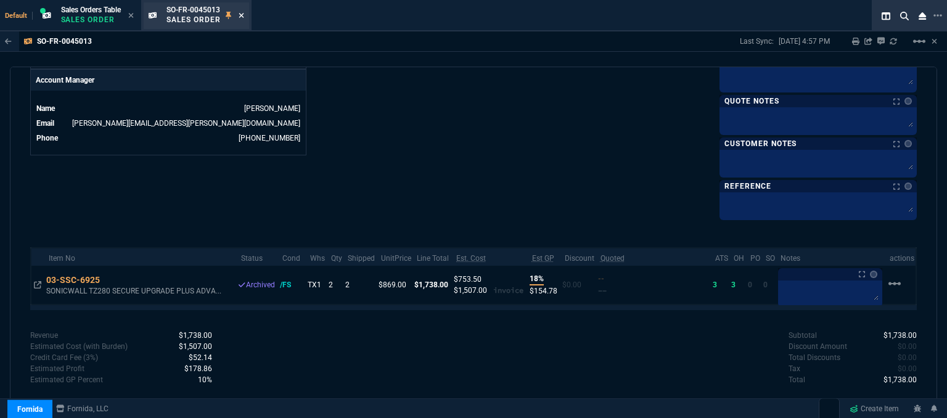
click at [244, 13] on icon at bounding box center [242, 15] width 6 height 7
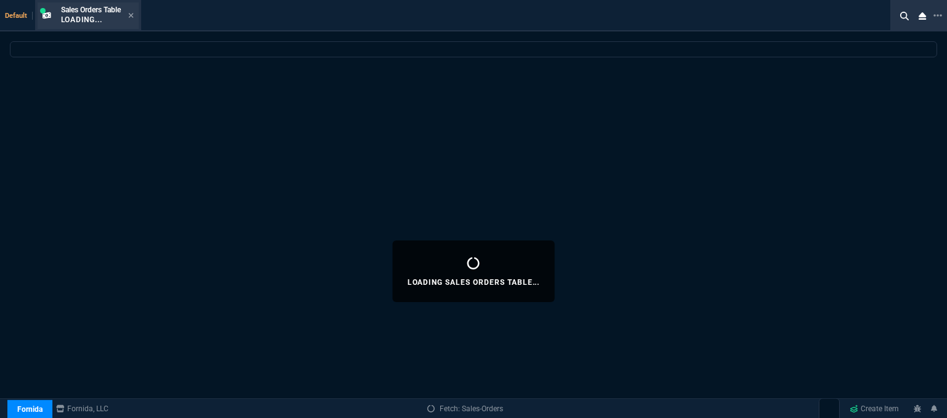
select select
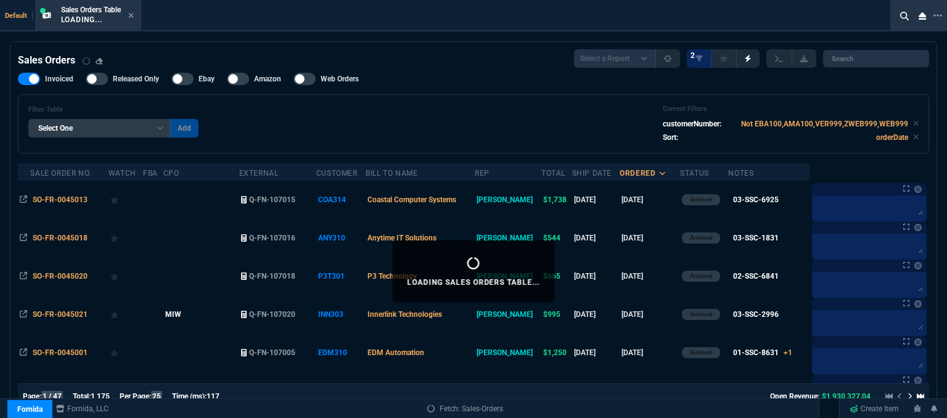
click at [134, 15] on icon at bounding box center [131, 15] width 6 height 7
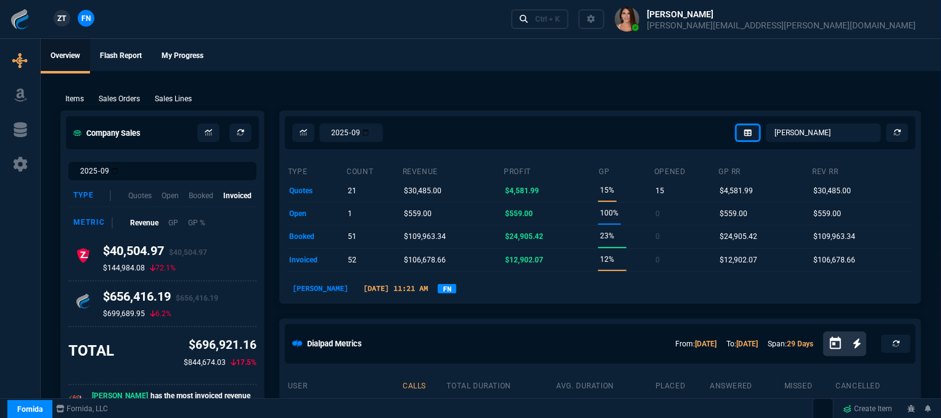
click at [125, 93] on div "Items Sales Orders Sales Lines Add Link" at bounding box center [490, 98] width 861 height 15
click at [120, 100] on p "Sales Orders" at bounding box center [119, 98] width 41 height 11
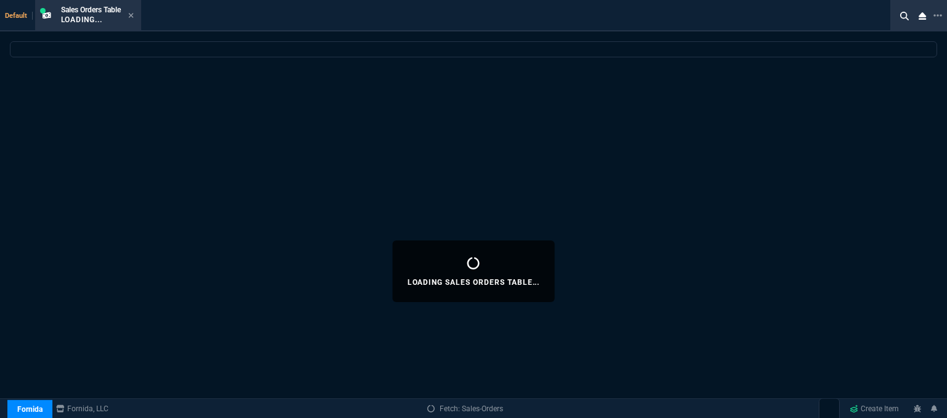
select select
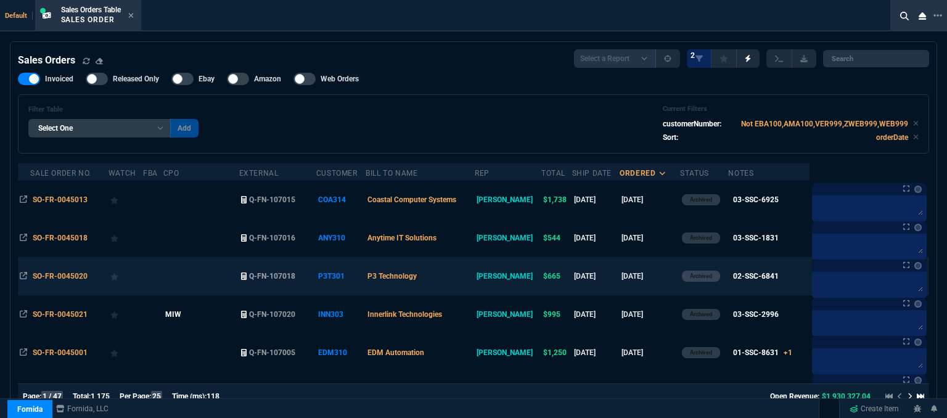
click at [463, 278] on td "P3 Technology" at bounding box center [420, 276] width 109 height 38
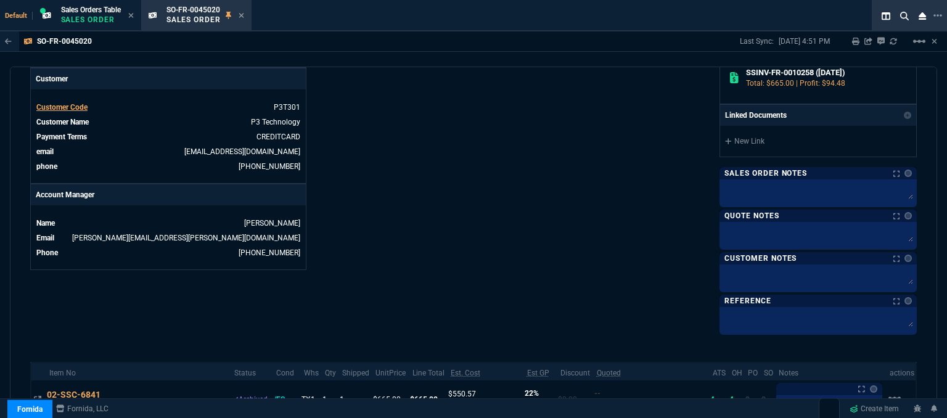
scroll to position [555, 0]
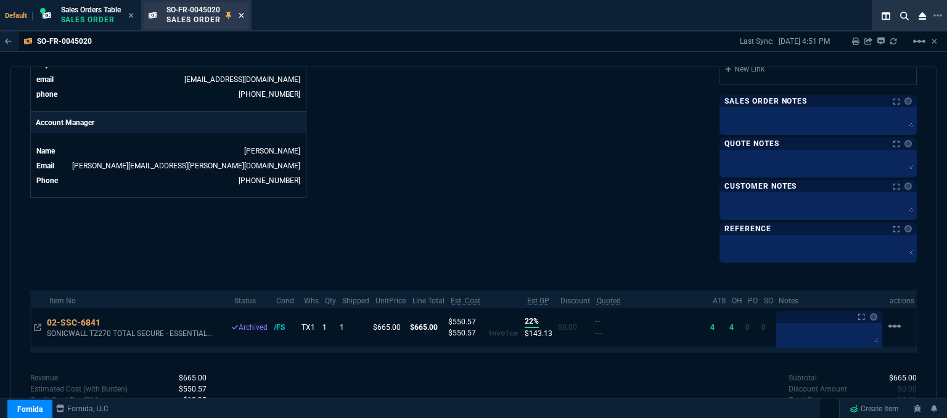
click at [242, 13] on icon at bounding box center [242, 15] width 6 height 7
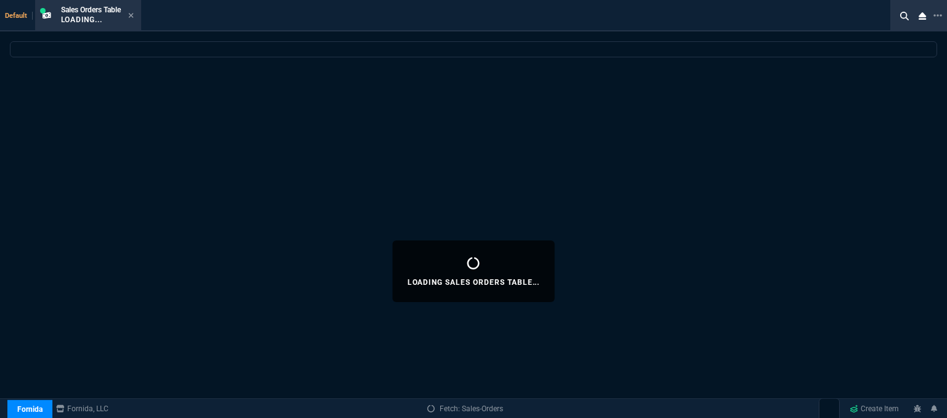
select select
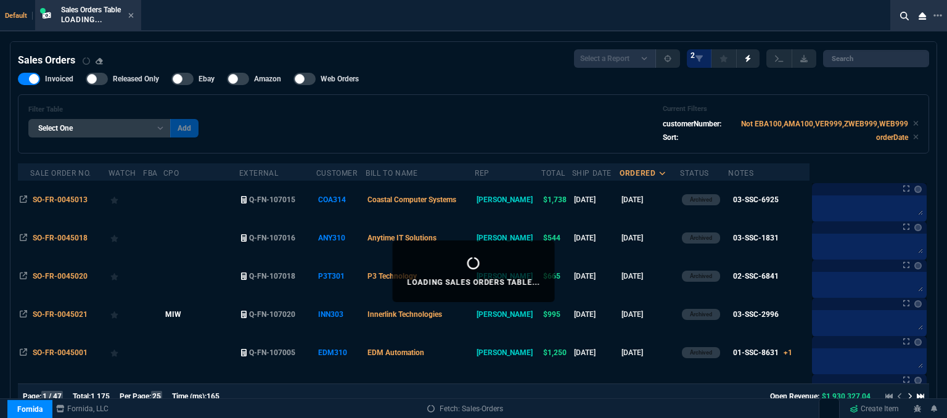
click at [133, 17] on icon at bounding box center [131, 15] width 6 height 7
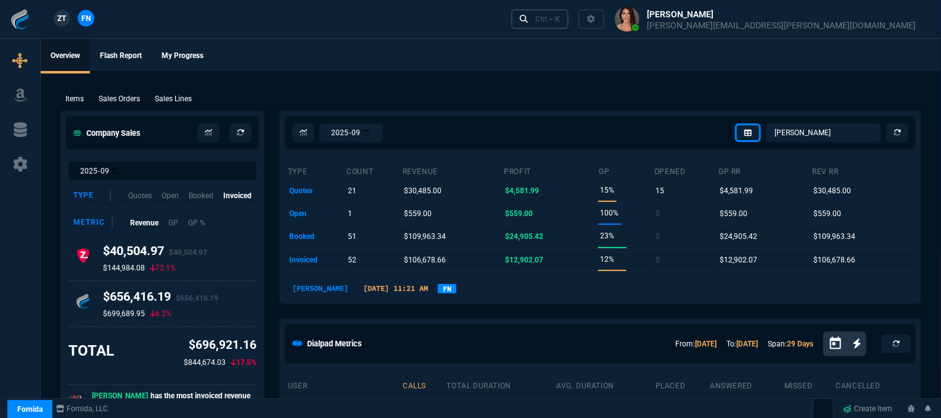
click at [569, 24] on link "Ctrl + K" at bounding box center [540, 18] width 58 height 19
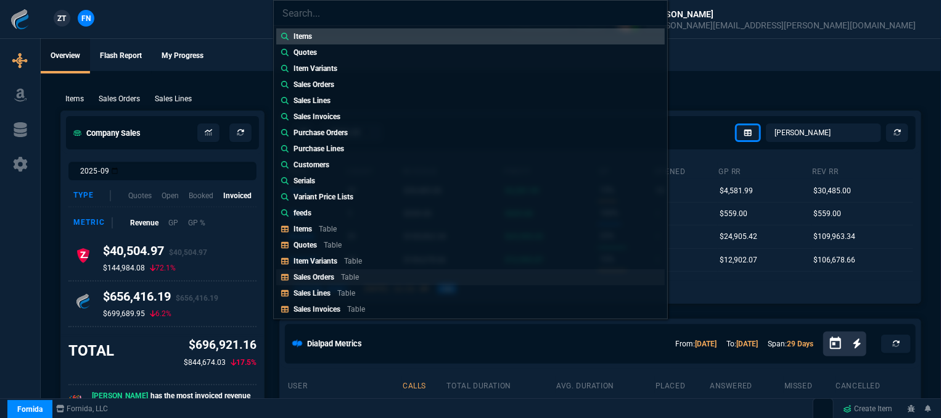
click at [331, 277] on p "Sales Orders" at bounding box center [314, 277] width 41 height 9
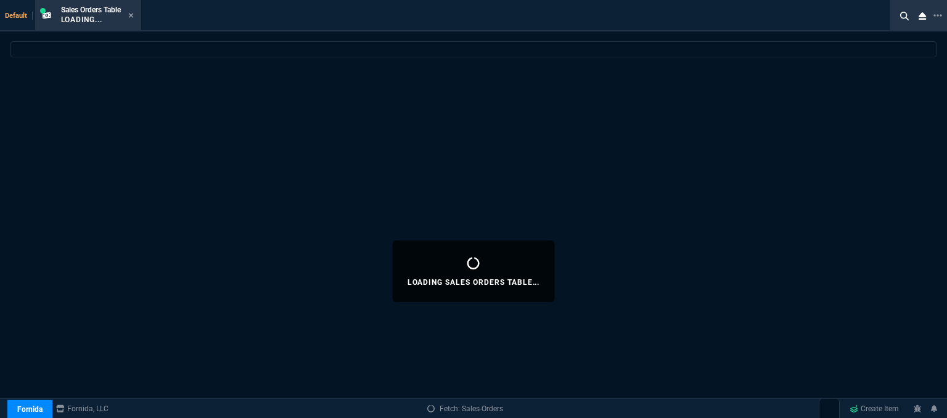
select select
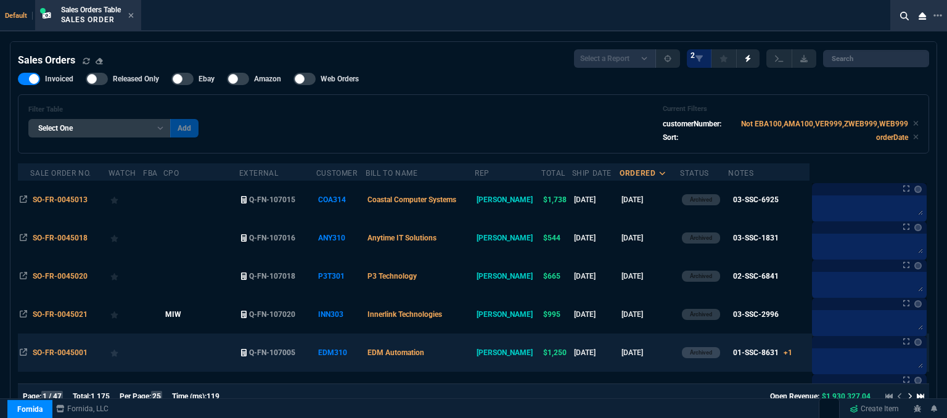
click at [465, 353] on td "EDM Automation" at bounding box center [420, 353] width 109 height 38
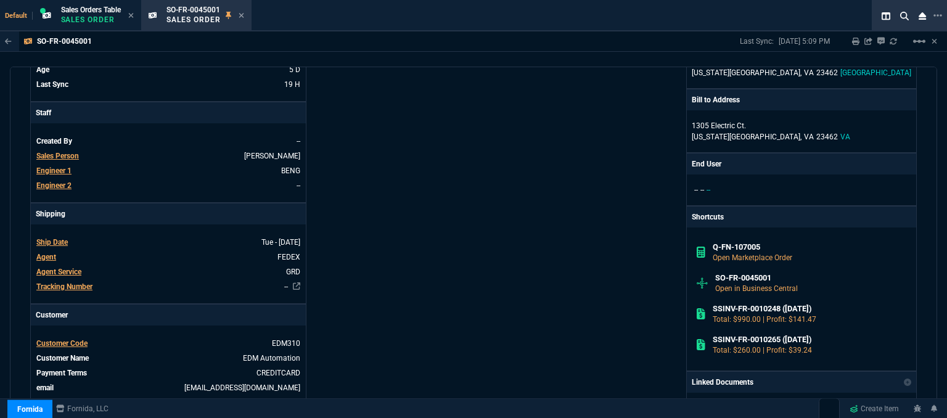
scroll to position [0, 0]
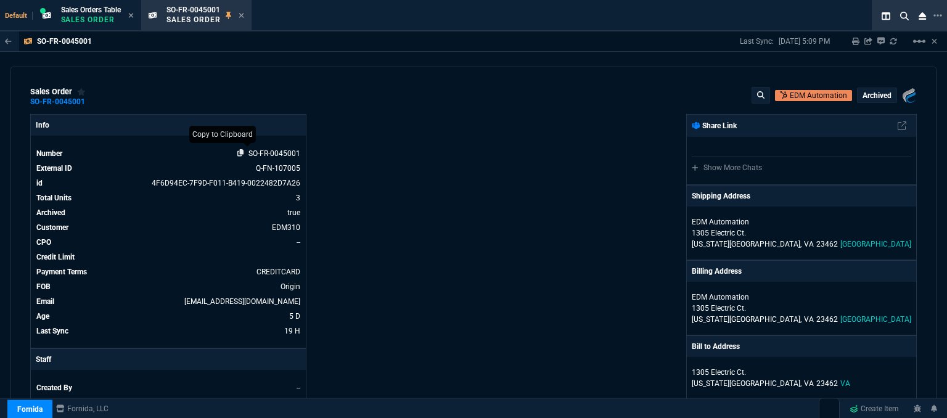
click at [239, 155] on icon at bounding box center [240, 152] width 7 height 7
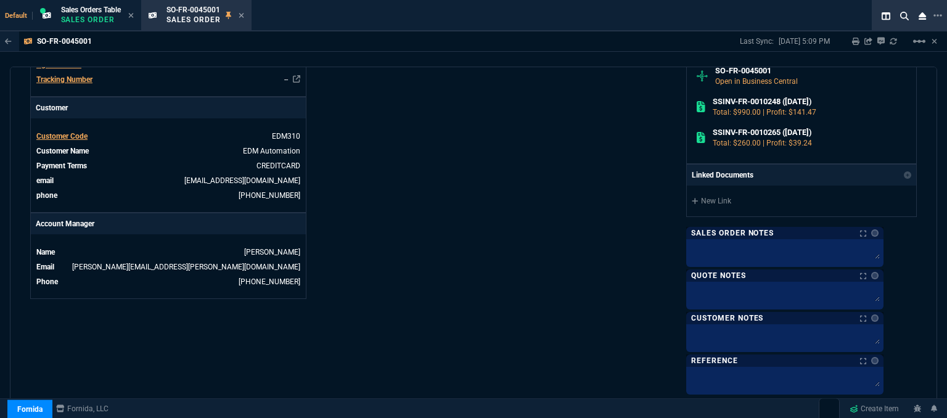
scroll to position [432, 0]
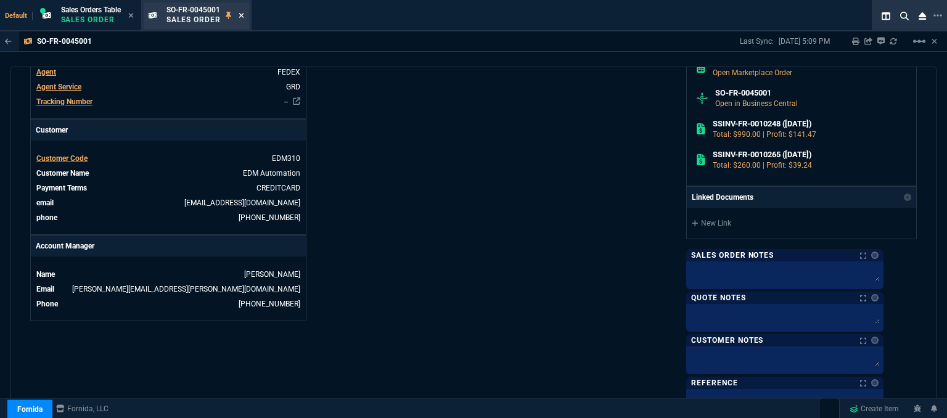
click at [244, 14] on icon at bounding box center [242, 15] width 6 height 7
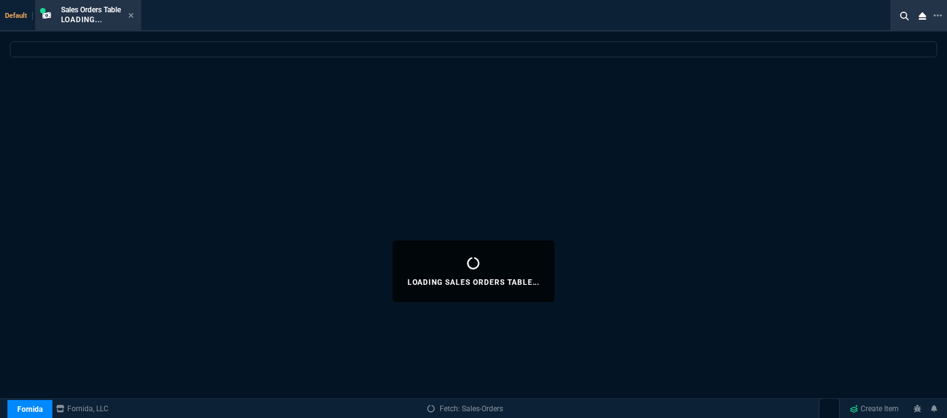
select select
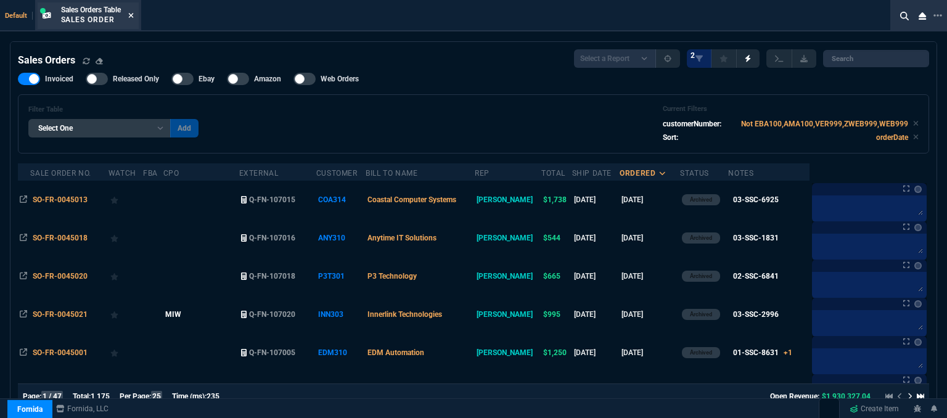
click at [133, 14] on icon at bounding box center [131, 15] width 6 height 7
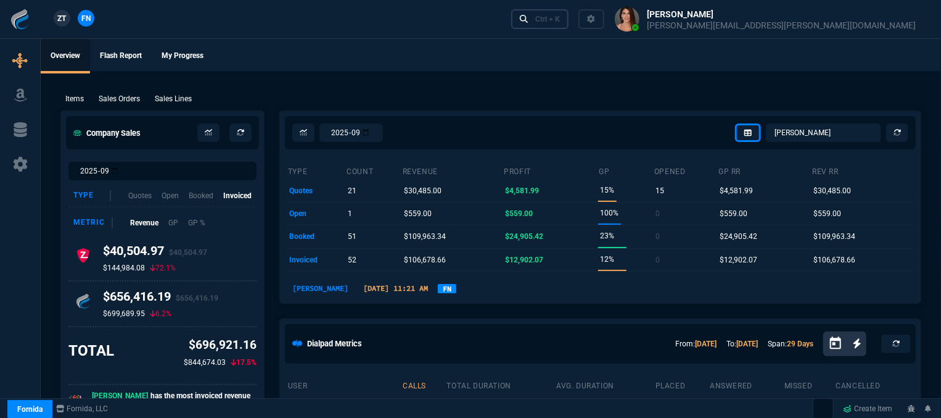
click at [560, 23] on div "Ctrl + K" at bounding box center [547, 19] width 25 height 10
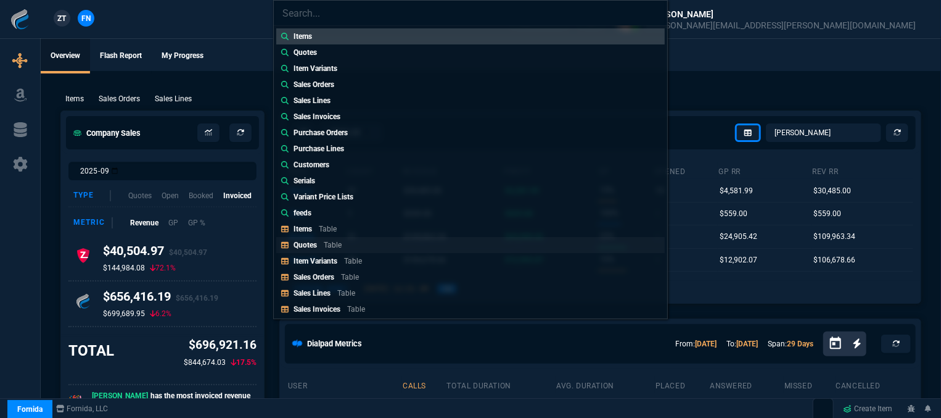
click at [359, 244] on link "Quotes Table" at bounding box center [470, 245] width 389 height 16
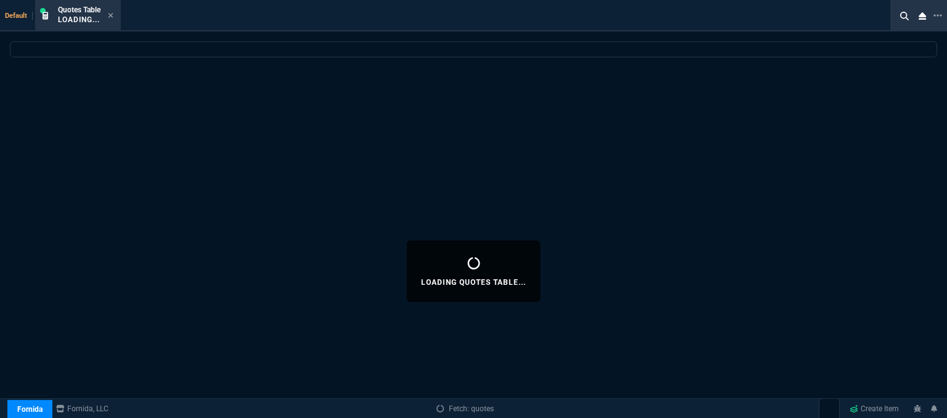
select select
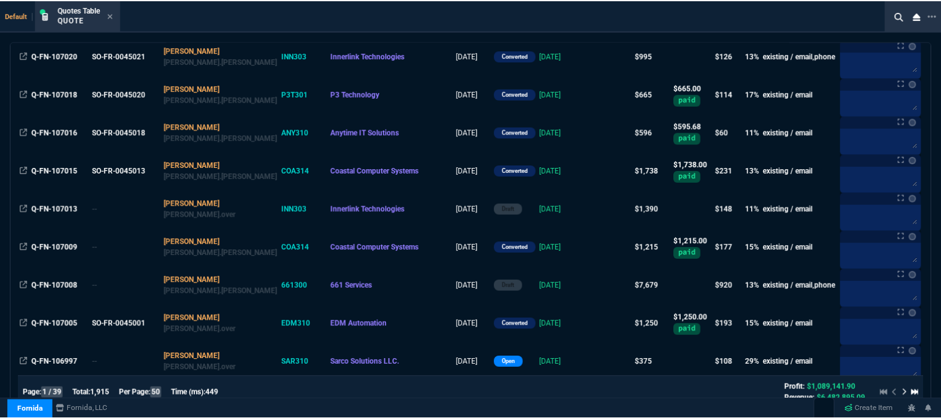
scroll to position [370, 0]
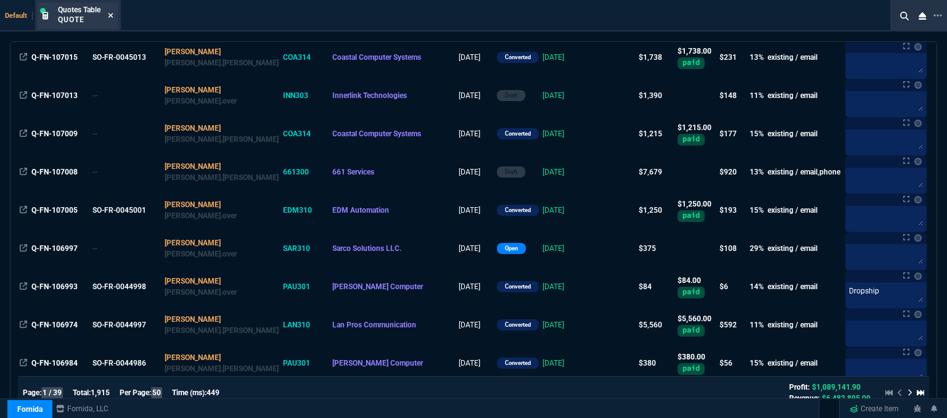
click at [112, 15] on icon at bounding box center [111, 15] width 5 height 5
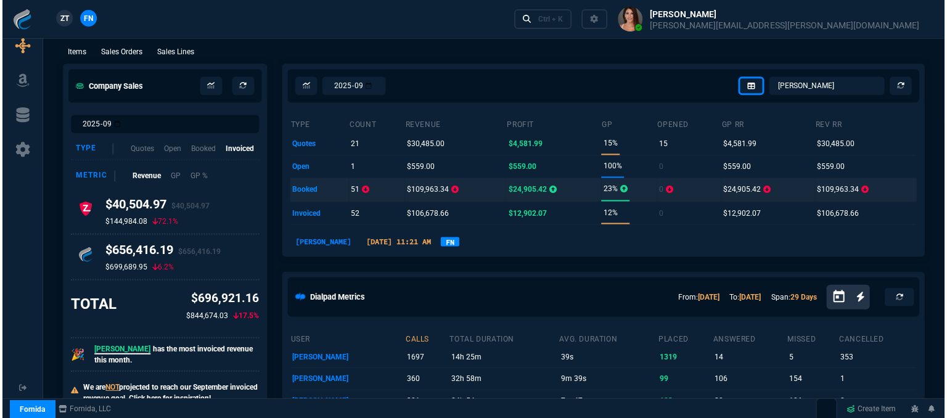
scroll to position [0, 0]
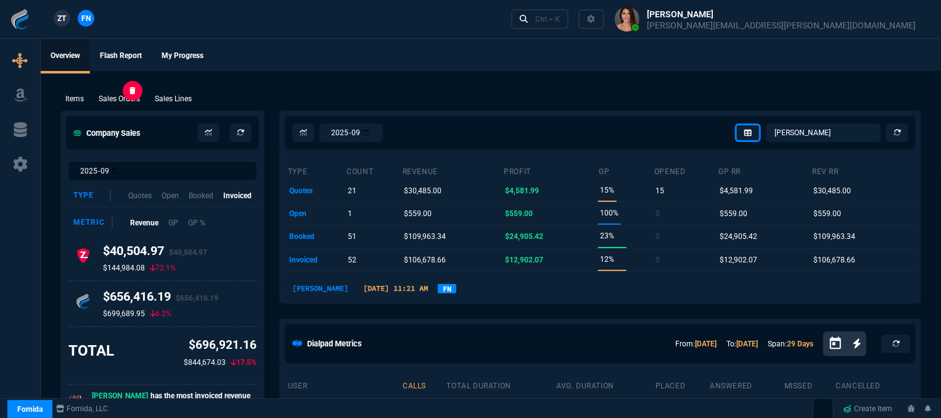
click at [116, 99] on p "Sales Orders" at bounding box center [119, 98] width 41 height 11
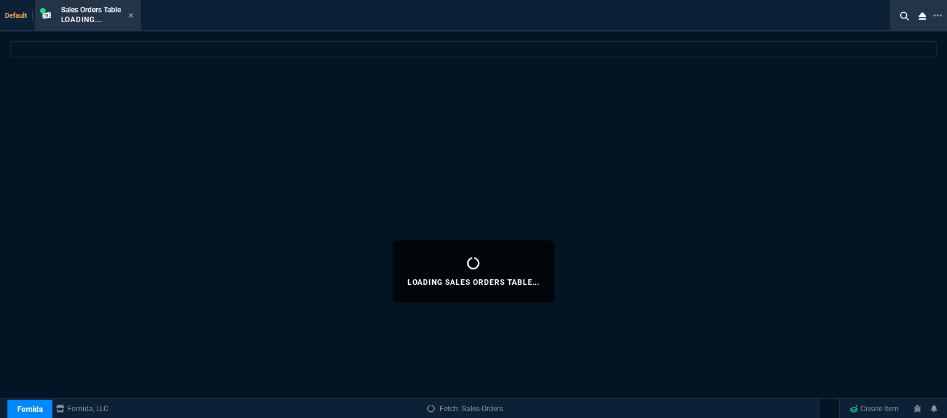
select select
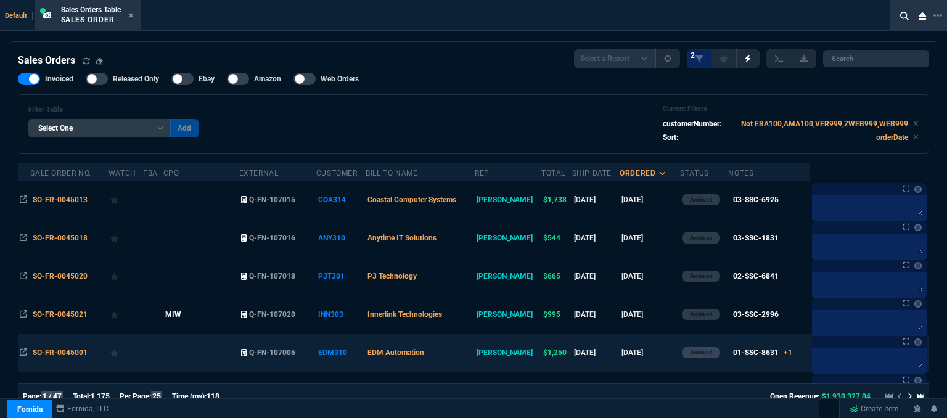
click at [464, 352] on td "EDM Automation" at bounding box center [420, 353] width 109 height 38
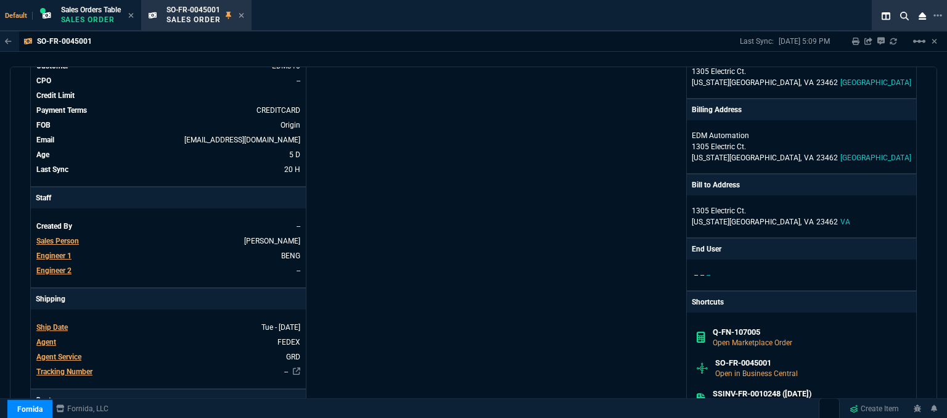
scroll to position [247, 0]
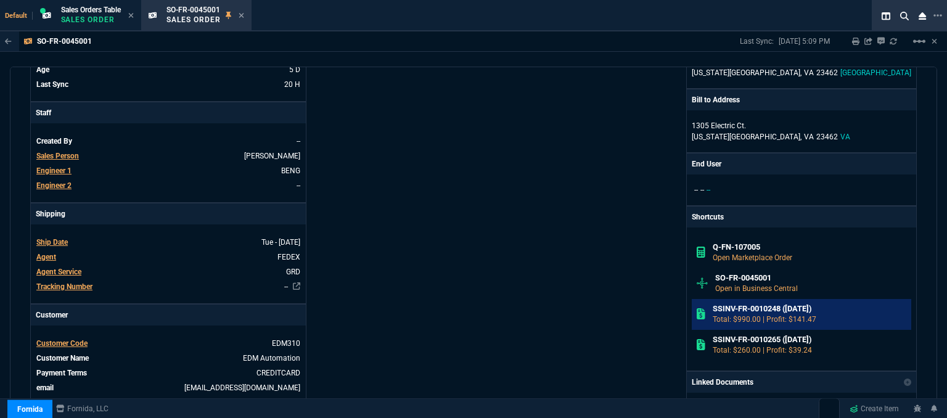
click at [784, 314] on p "Total: $990.00 | Profit: $141.47" at bounding box center [810, 319] width 194 height 11
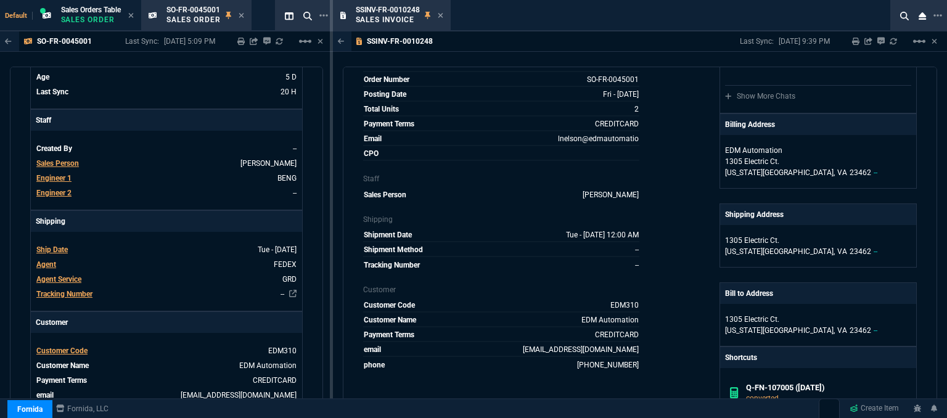
scroll to position [62, 0]
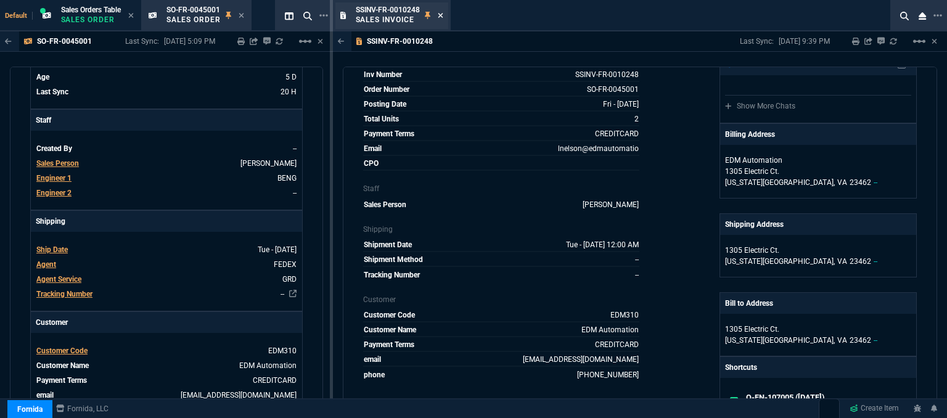
click at [442, 15] on icon at bounding box center [440, 15] width 5 height 5
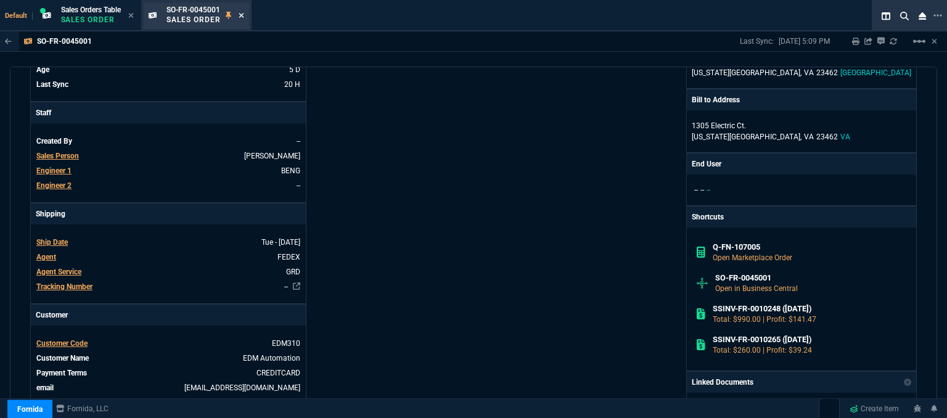
click at [244, 12] on icon at bounding box center [242, 15] width 6 height 7
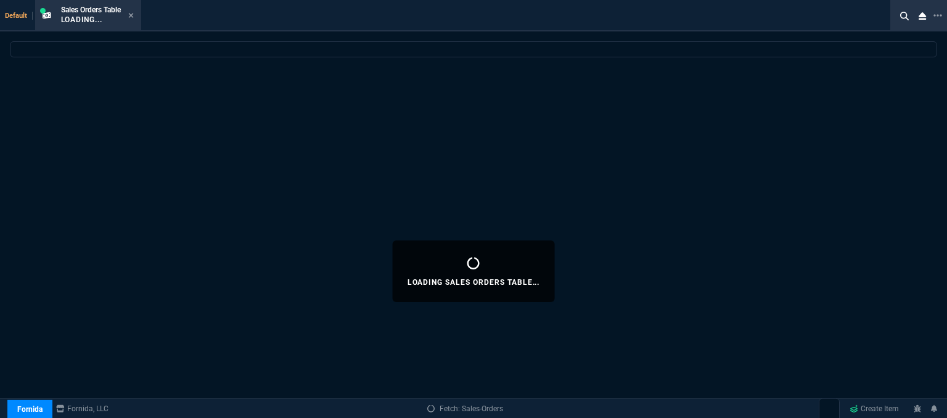
select select
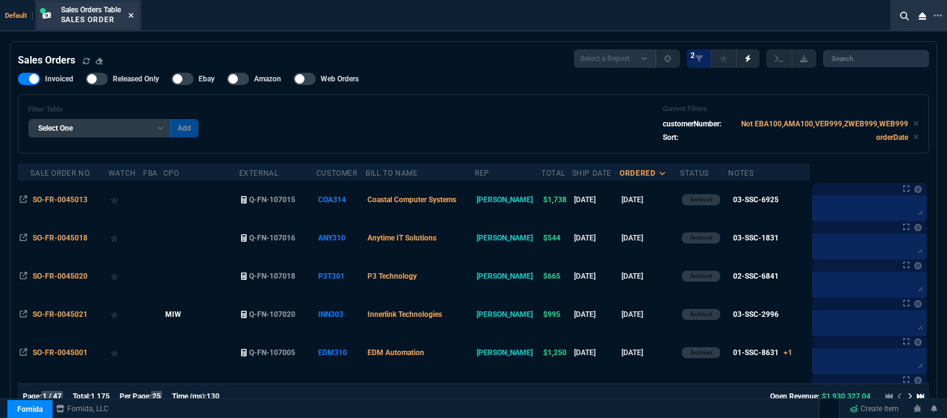
click at [133, 17] on icon at bounding box center [130, 15] width 5 height 5
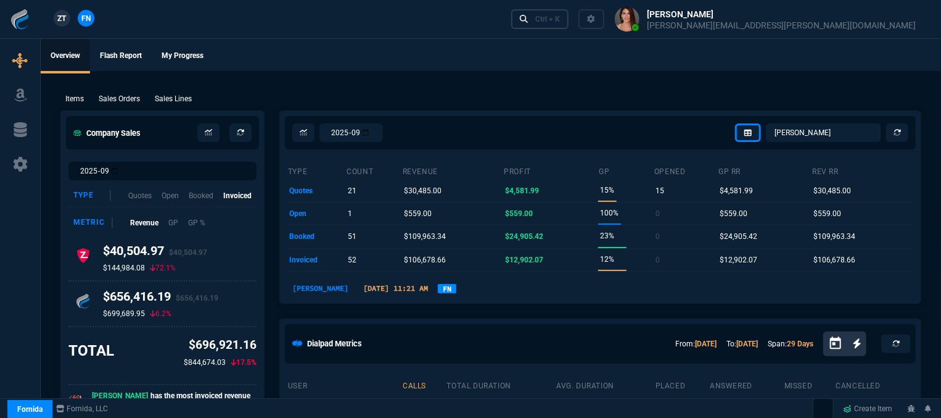
click at [560, 23] on div "Ctrl + K" at bounding box center [547, 19] width 25 height 10
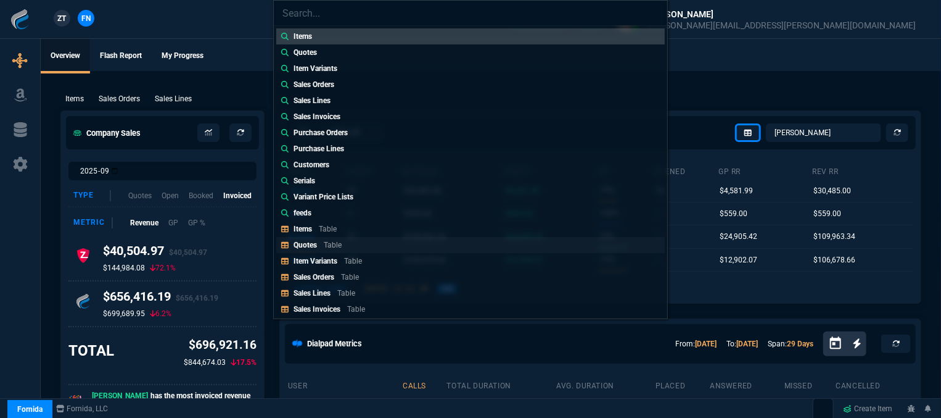
click at [331, 246] on p "Table" at bounding box center [333, 245] width 18 height 9
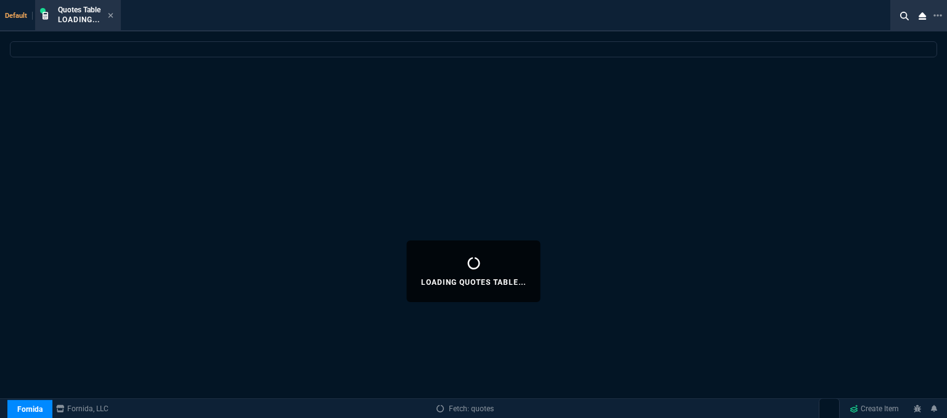
select select
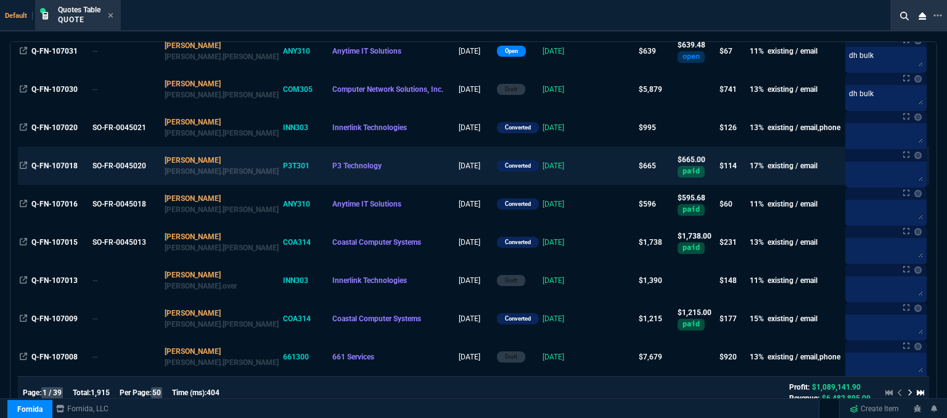
scroll to position [247, 0]
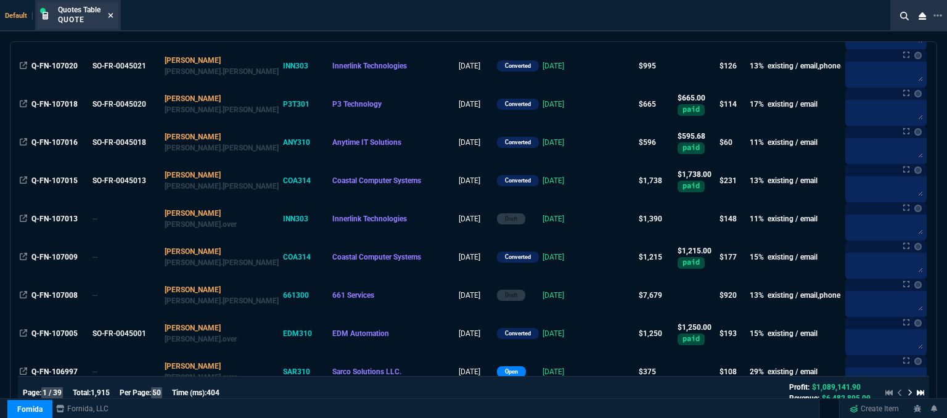
click at [112, 17] on icon at bounding box center [111, 15] width 6 height 7
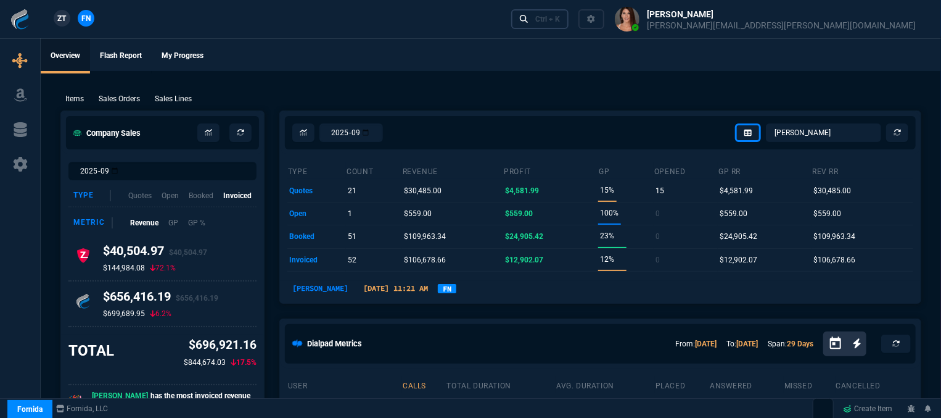
click at [560, 20] on div "Ctrl + K" at bounding box center [547, 19] width 25 height 10
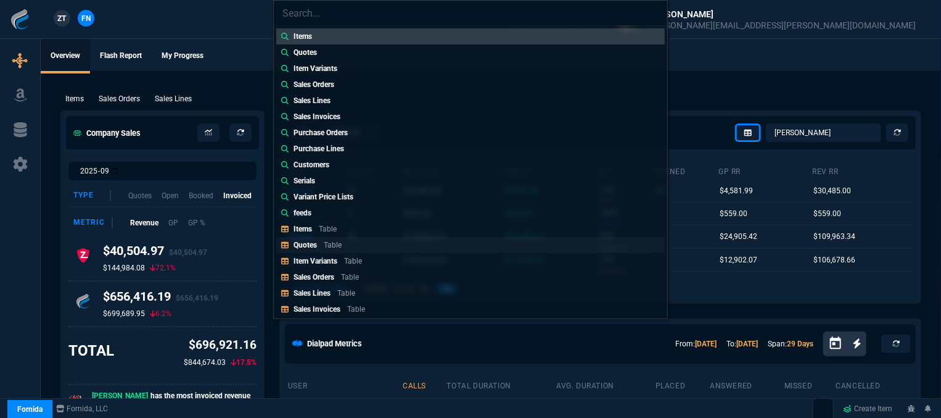
click at [299, 245] on p "Quotes" at bounding box center [305, 245] width 23 height 9
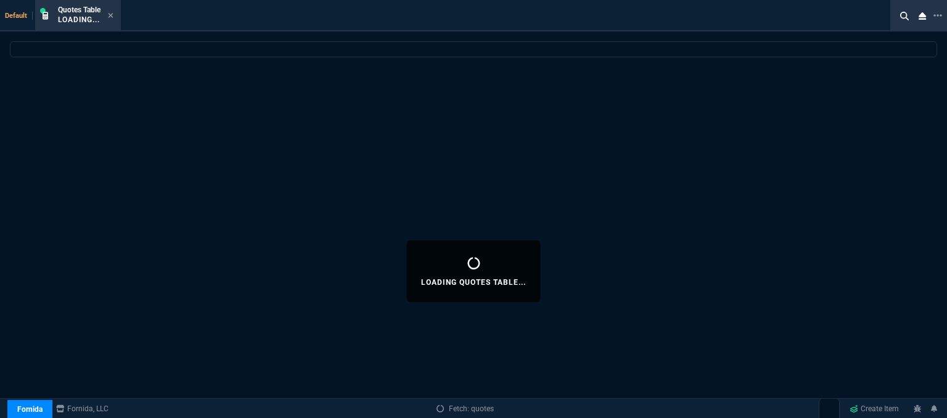
select select
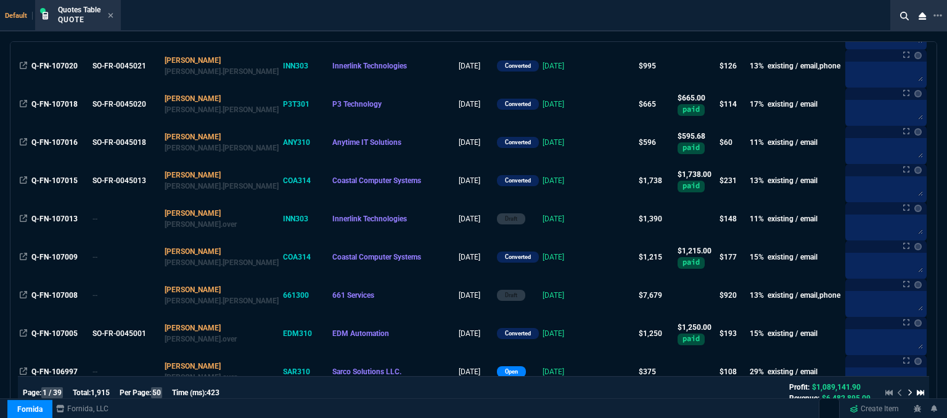
scroll to position [308, 0]
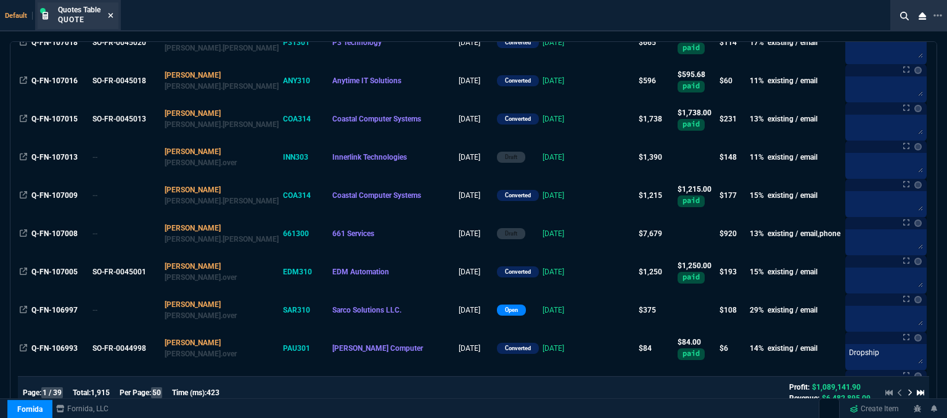
click at [110, 17] on icon at bounding box center [111, 15] width 6 height 7
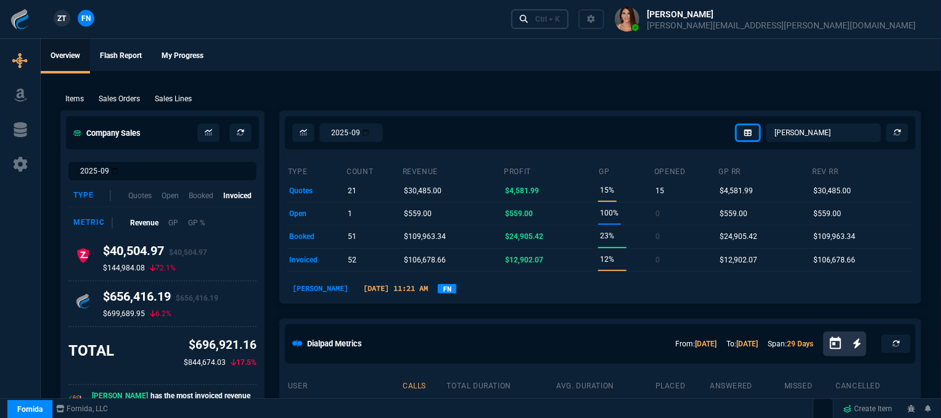
click at [560, 18] on div "Ctrl + K" at bounding box center [547, 19] width 25 height 10
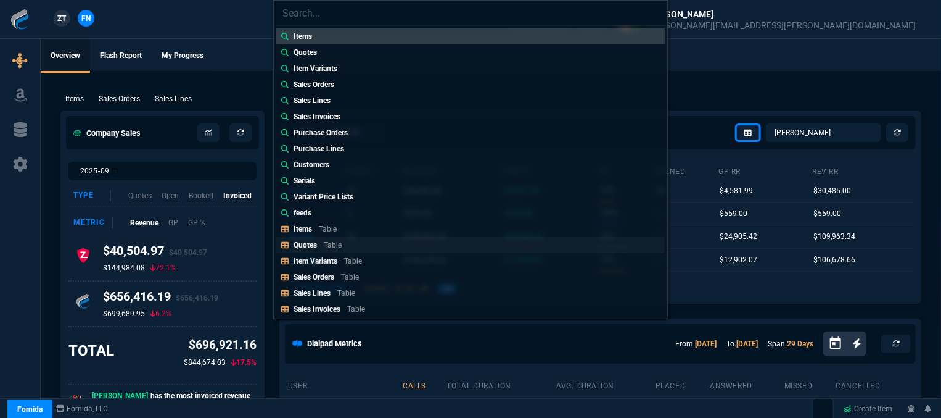
click at [371, 245] on link "Quotes Table" at bounding box center [470, 245] width 389 height 16
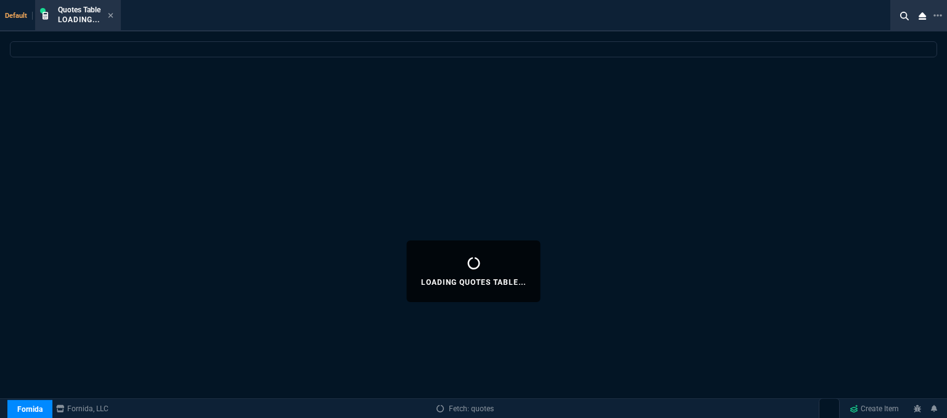
select select
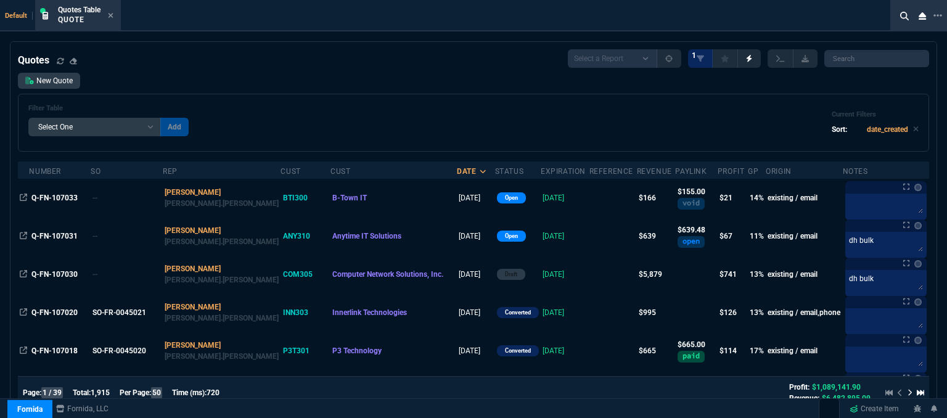
click at [590, 312] on td at bounding box center [613, 313] width 47 height 38
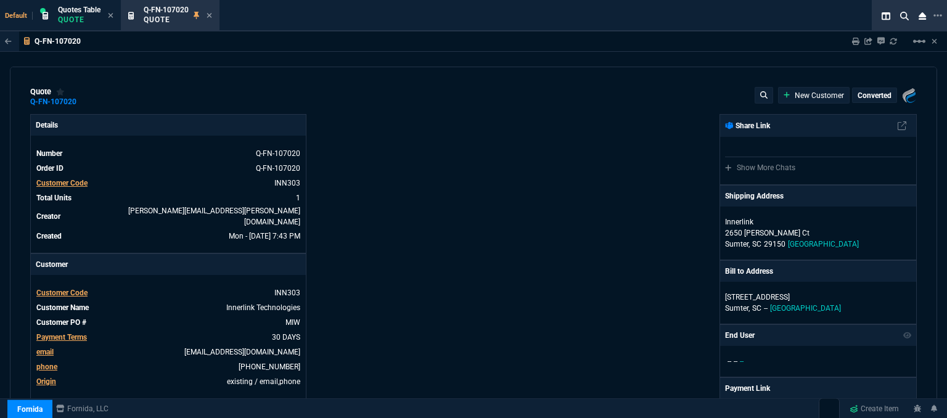
type input "17"
type input "171"
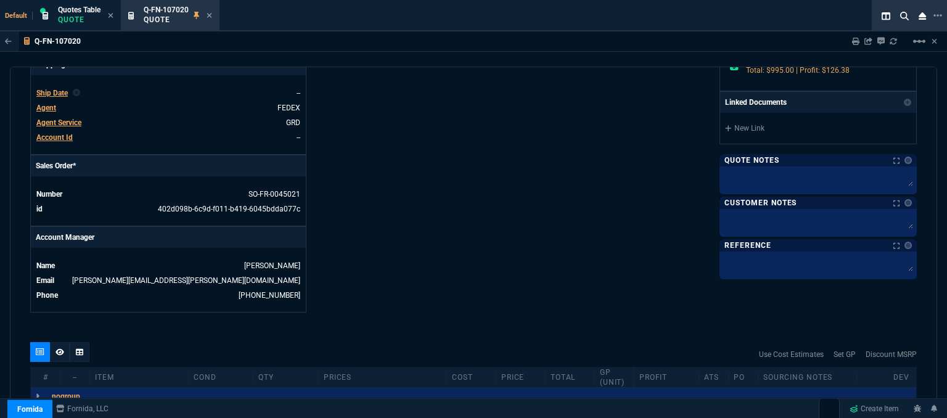
type input "1260.57"
type input "21"
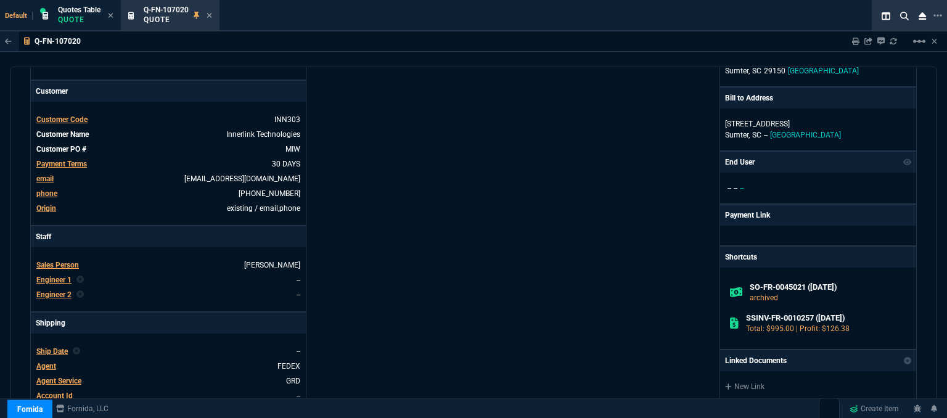
scroll to position [10, 0]
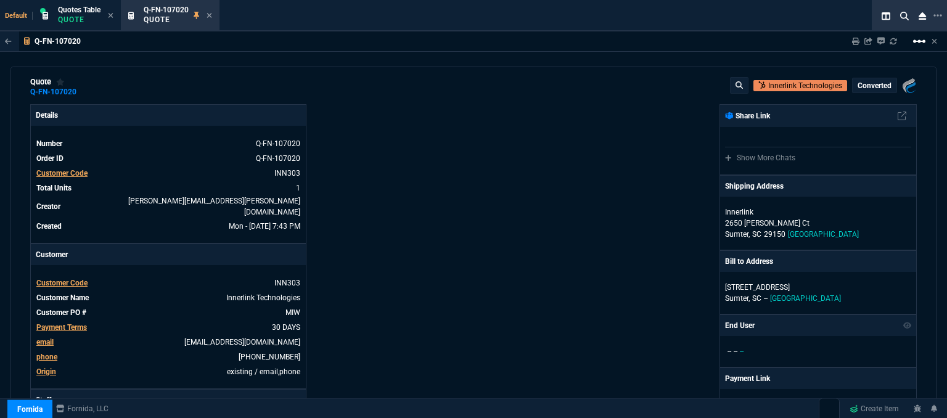
click at [921, 36] on mat-icon "linear_scale" at bounding box center [919, 41] width 15 height 15
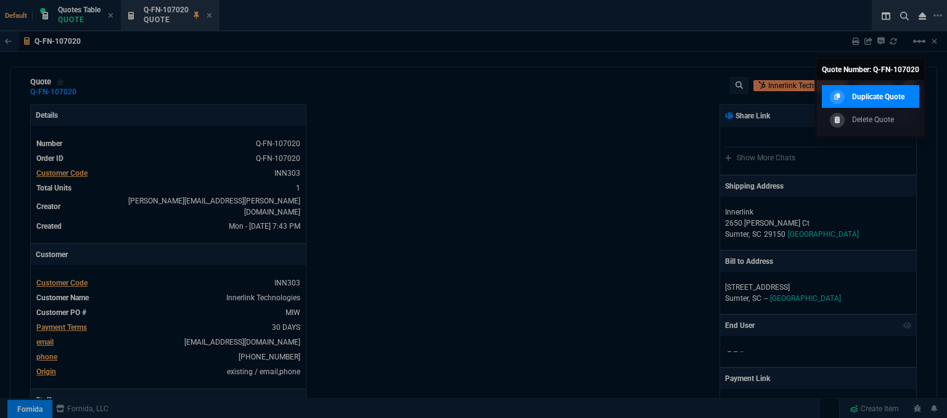
click at [867, 99] on p "Duplicate Quote" at bounding box center [878, 96] width 52 height 11
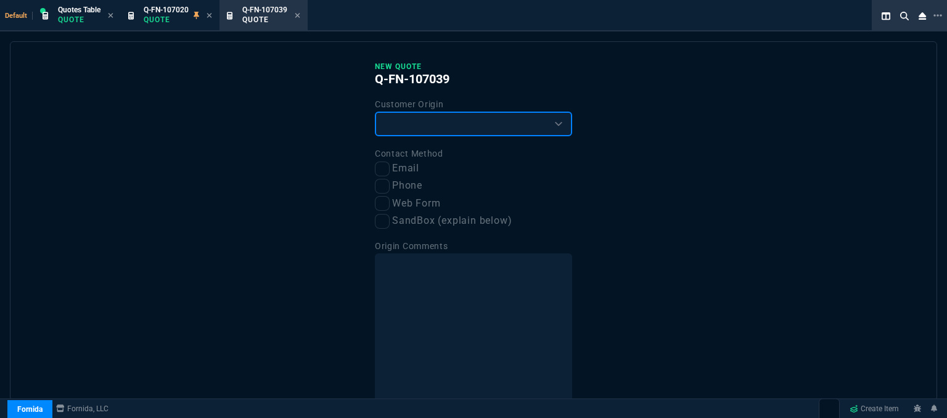
click at [413, 129] on select "Existing Customer Amazon Lead (first order) Website Lead (first order) Called (…" at bounding box center [473, 124] width 197 height 25
select select "existing"
click at [375, 112] on select "Existing Customer Amazon Lead (first order) Website Lead (first order) Called (…" at bounding box center [473, 124] width 197 height 25
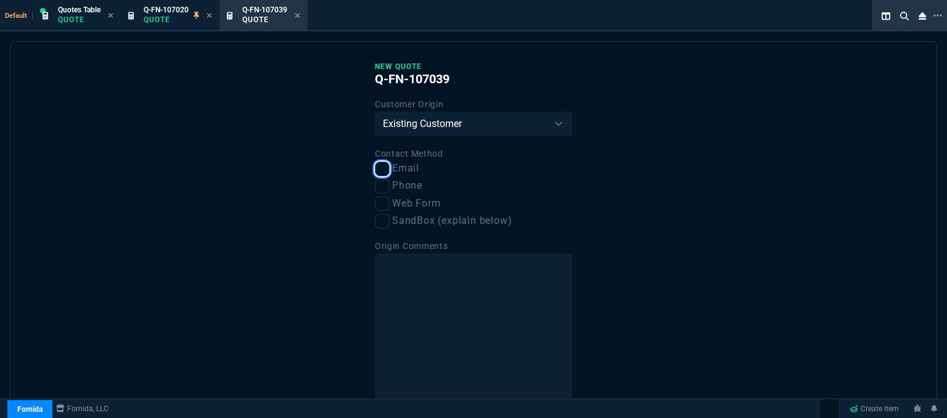
click at [382, 169] on input "Email" at bounding box center [382, 169] width 15 height 15
checkbox input "true"
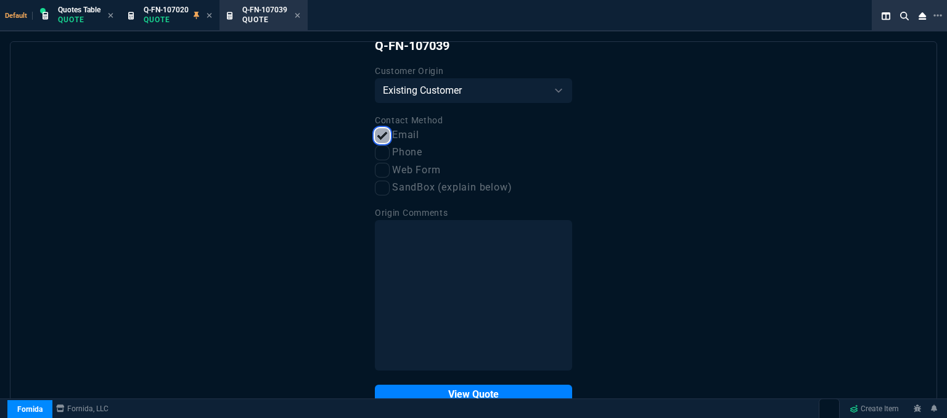
scroll to position [62, 0]
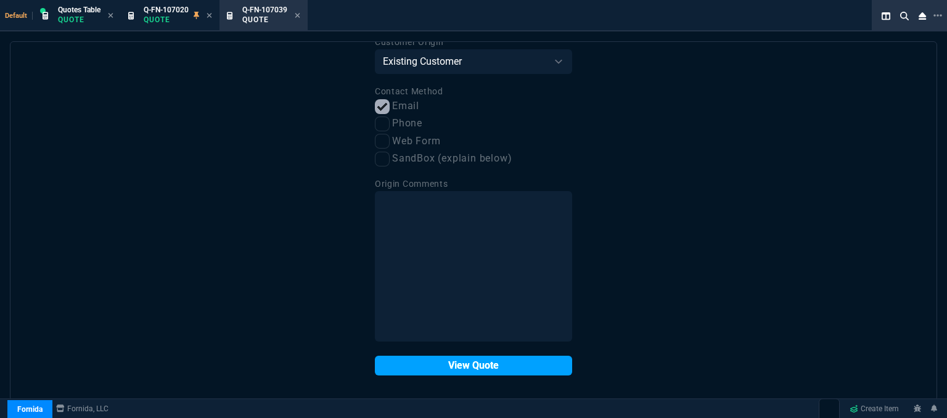
click at [500, 371] on button "View Quote" at bounding box center [473, 366] width 197 height 20
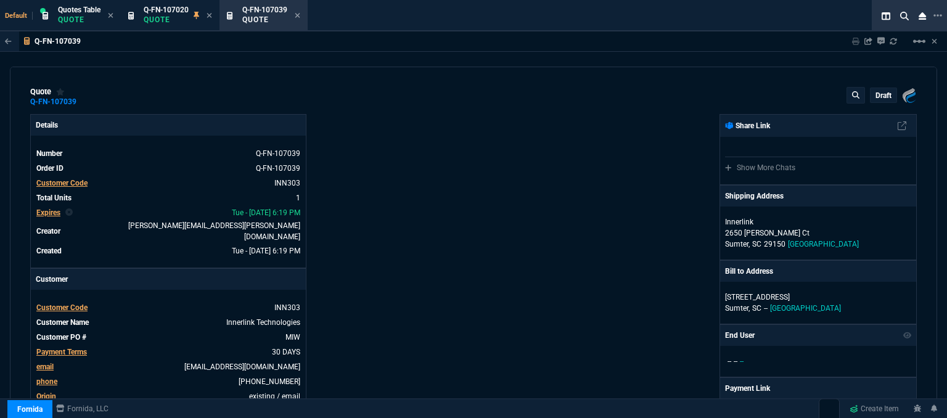
type input "17"
type input "171"
type input "21"
click at [297, 332] on link "MIW" at bounding box center [291, 337] width 17 height 11
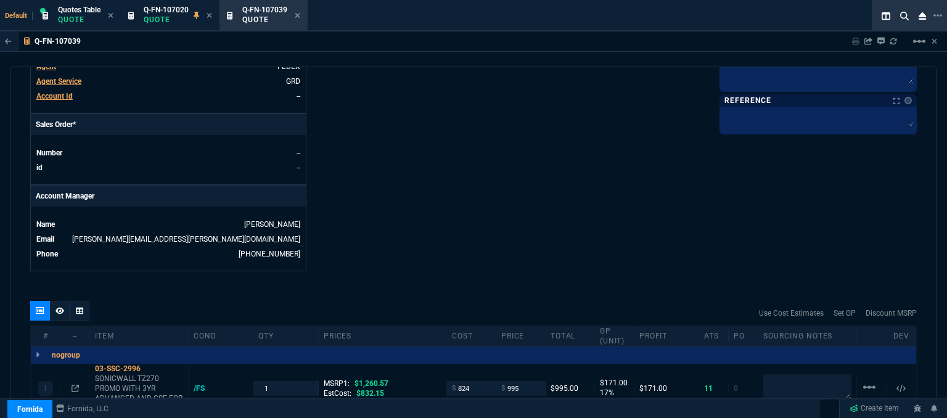
scroll to position [641, 0]
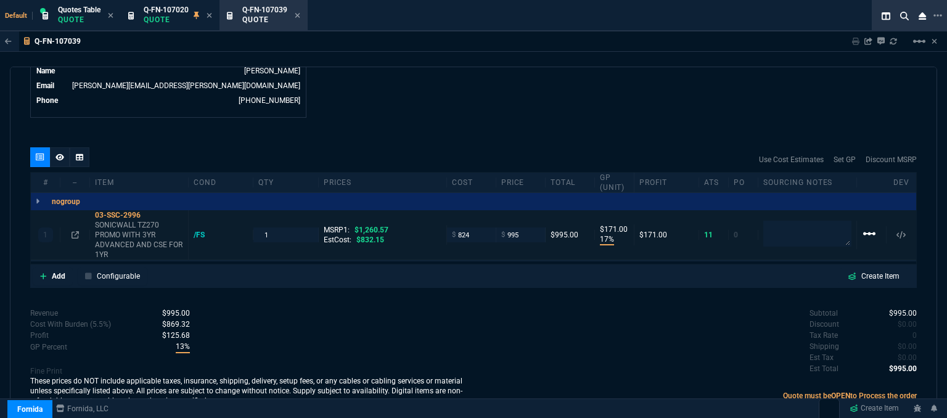
click at [865, 226] on mat-icon "linear_scale" at bounding box center [869, 233] width 15 height 15
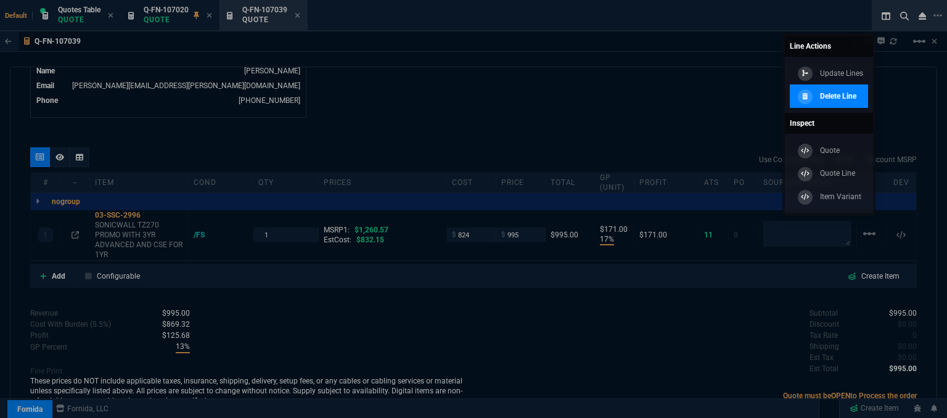
click at [844, 89] on div "Delete Line" at bounding box center [826, 96] width 62 height 14
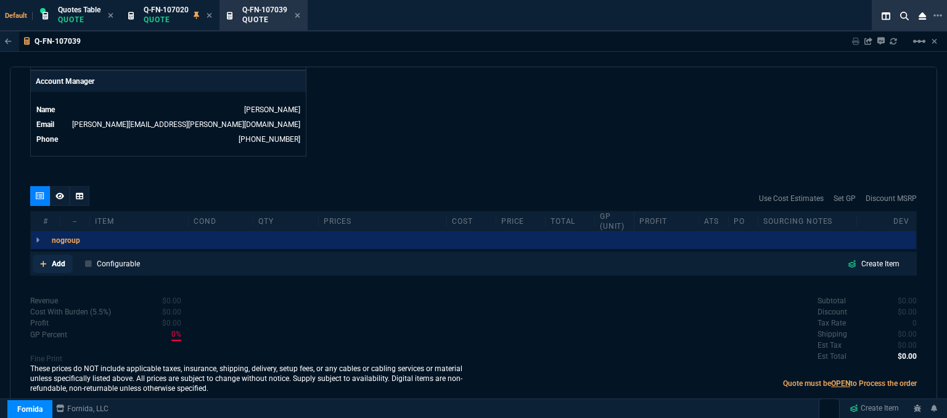
scroll to position [591, 0]
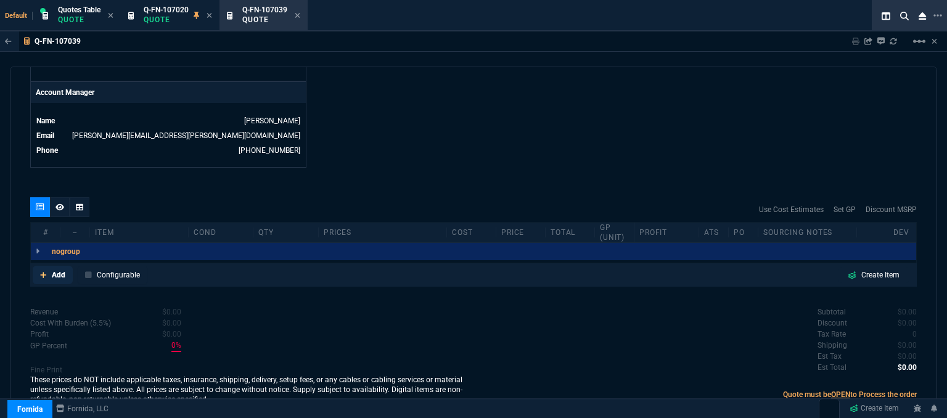
click at [42, 271] on icon at bounding box center [43, 274] width 7 height 7
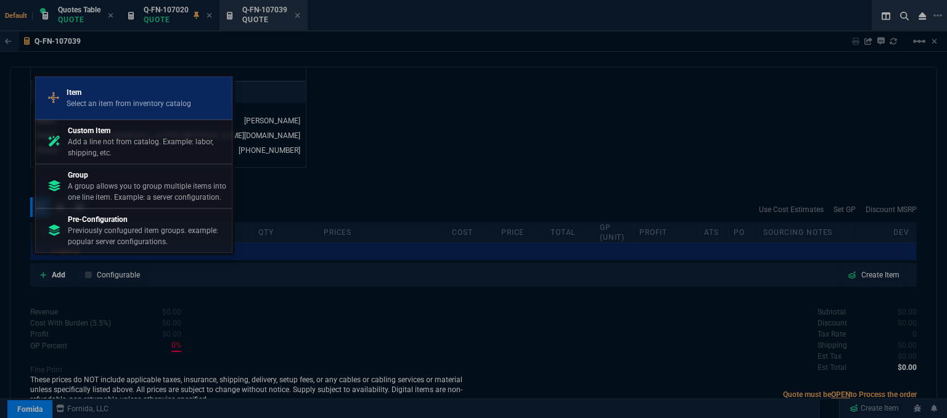
click at [113, 93] on p "Item" at bounding box center [129, 92] width 125 height 11
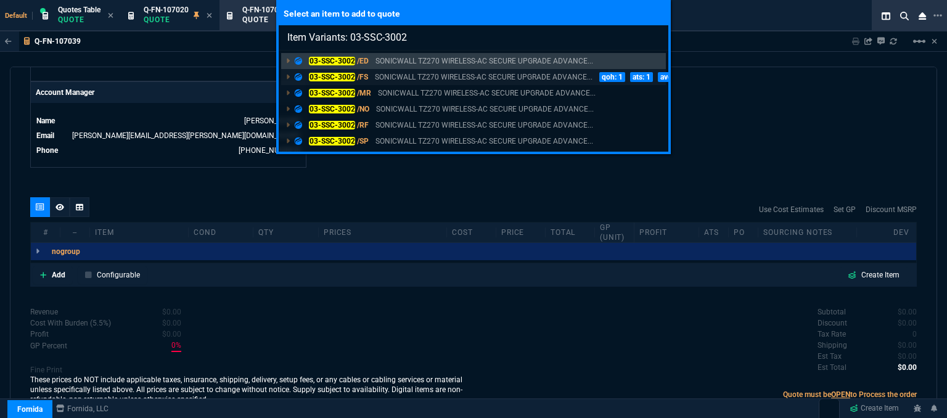
type input "Item Variants: 03-SSC-3002"
click at [484, 78] on p "SONICWALL TZ270 WIRELESS-AC SECURE UPGRADE ADVANCE..." at bounding box center [484, 77] width 218 height 11
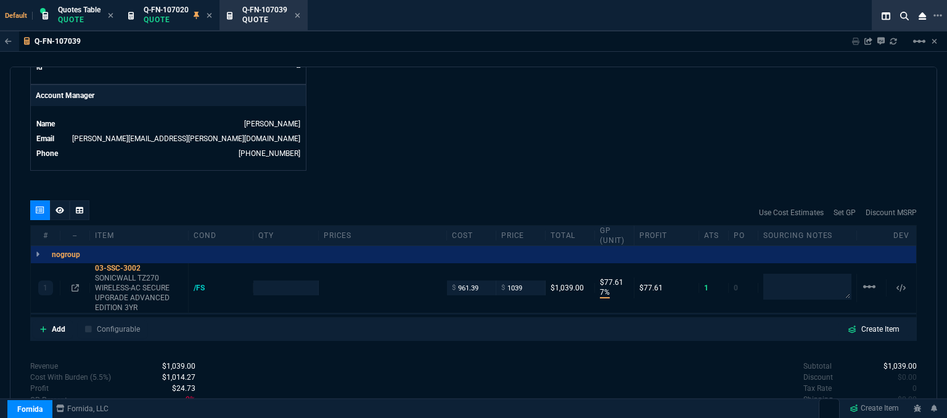
scroll to position [641, 0]
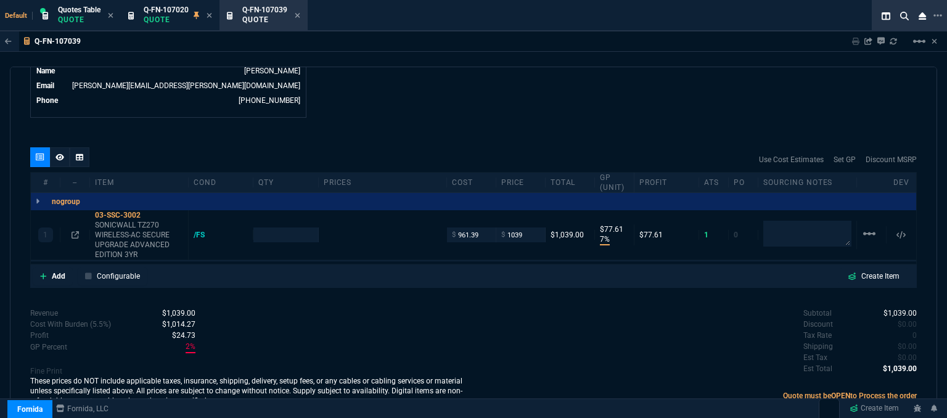
type input "7"
type input "78"
type input "1471.93"
type input "29"
click at [159, 17] on p "Quote" at bounding box center [166, 20] width 45 height 10
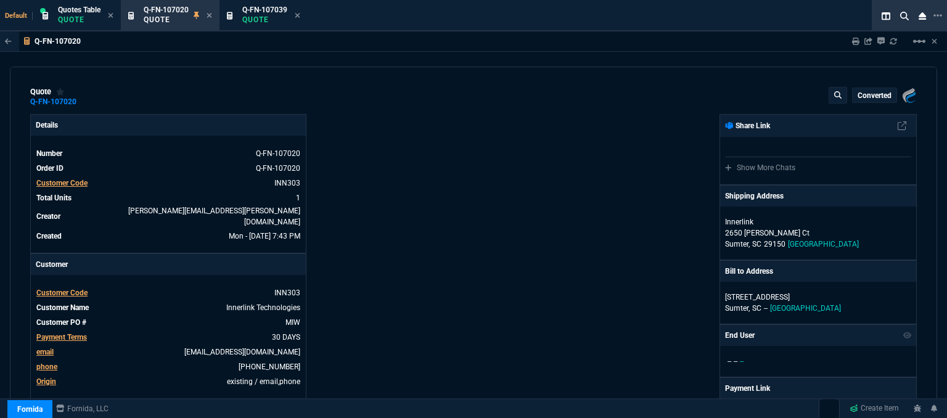
type input "17"
type input "171"
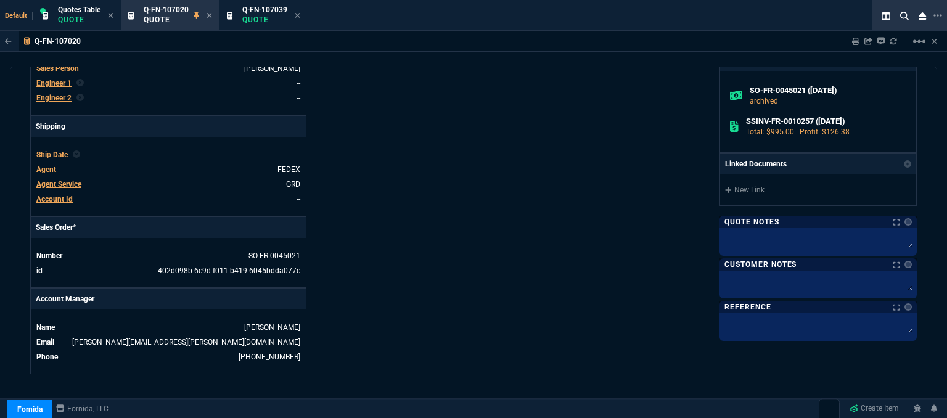
type input "1260.57"
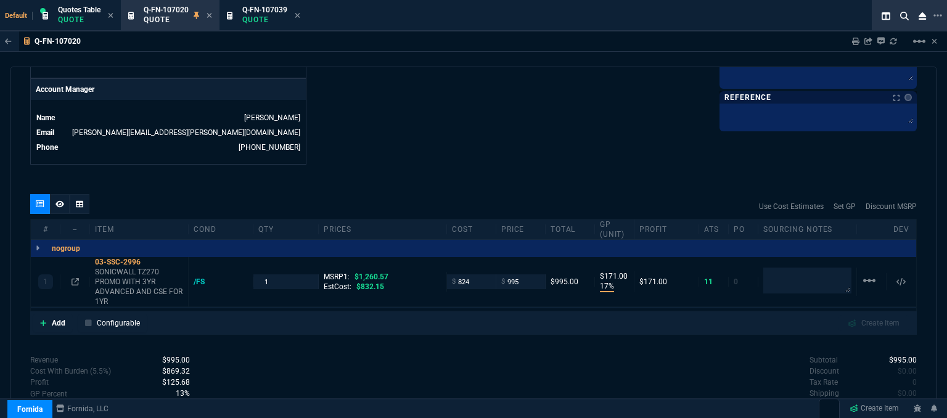
scroll to position [617, 0]
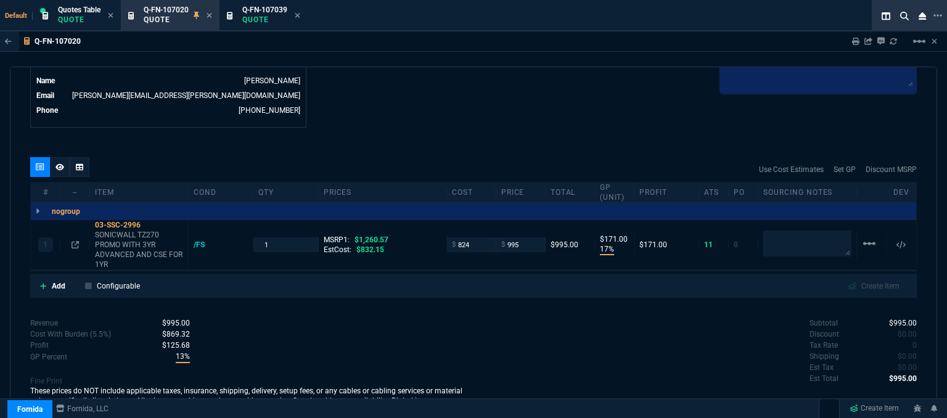
type input "21"
click at [116, 261] on icon at bounding box center [113, 264] width 7 height 7
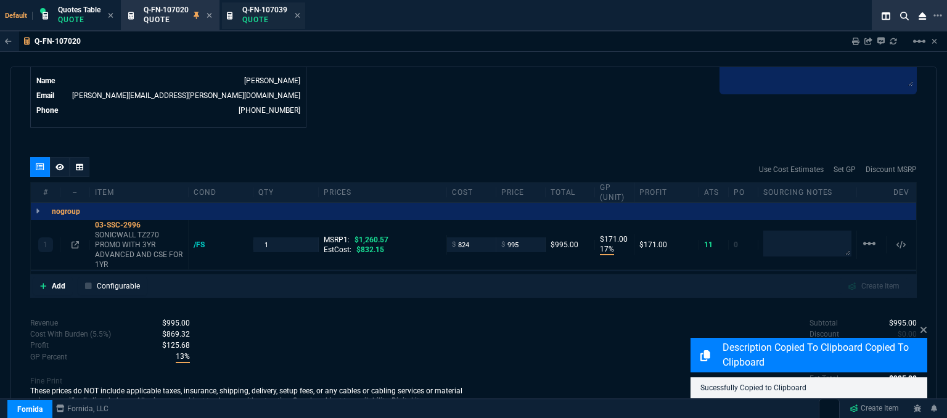
click at [252, 15] on p "Quote" at bounding box center [264, 20] width 45 height 10
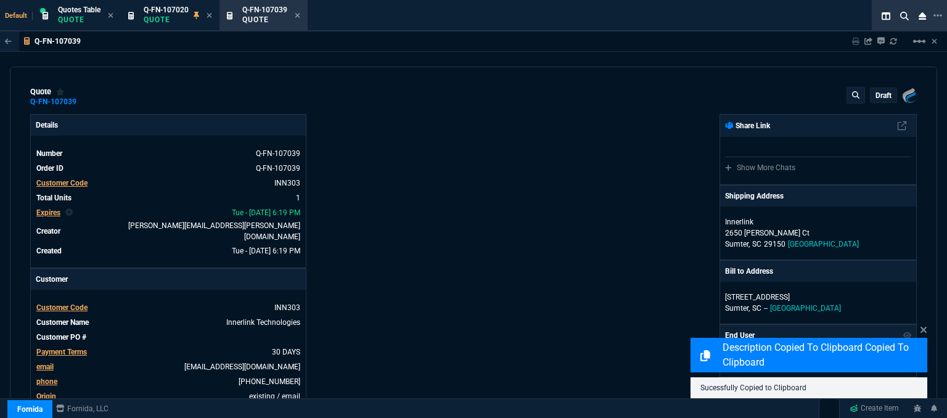
type input "7"
type input "78"
type input "29"
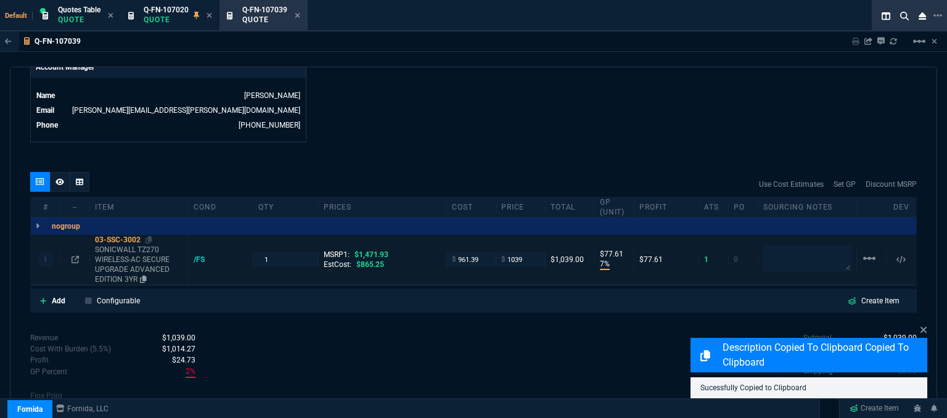
click at [131, 262] on p "SONICWALL TZ270 WIRELESS-AC SECURE UPGRADE ADVANCED EDITION 3YR" at bounding box center [139, 264] width 88 height 39
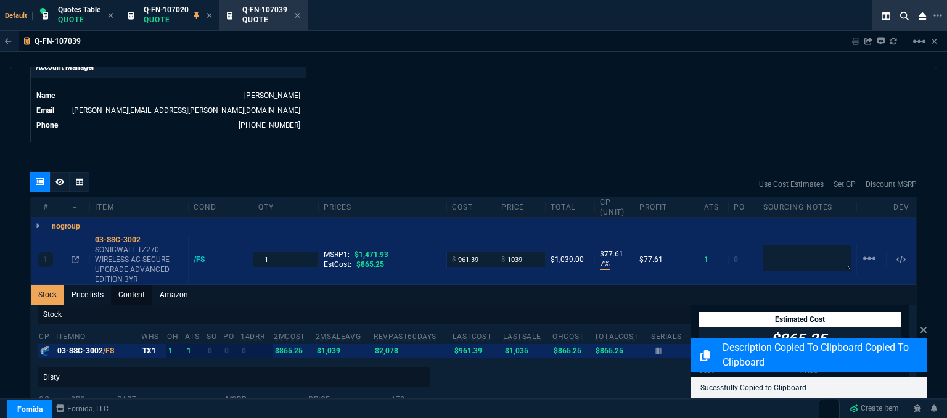
click at [132, 285] on link "Content" at bounding box center [131, 295] width 41 height 20
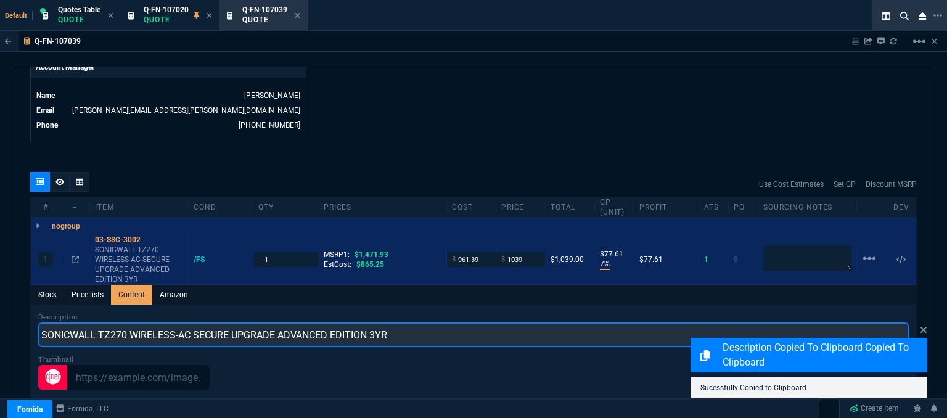
scroll to position [0, 0]
drag, startPoint x: 429, startPoint y: 323, endPoint x: 51, endPoint y: 304, distance: 378.5
paste input "PROMO WITH 3YR ADVANCED AND CSE FOR 1"
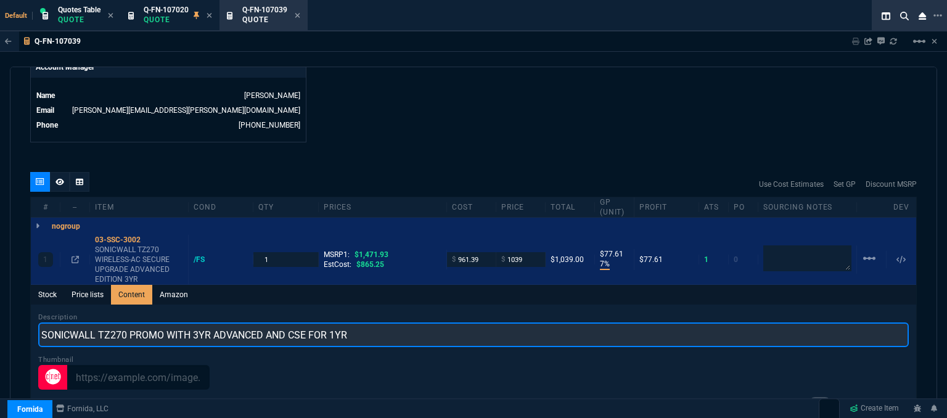
click at [130, 323] on input "SONICWALL TZ270 PROMO WITH 3YR ADVANCED AND CSE FOR 1YR" at bounding box center [473, 335] width 871 height 25
click at [131, 323] on input "SONICWALL TZ270 PROMO WITH 3YR ADVANCED AND CSE FOR 1YR" at bounding box center [473, 335] width 871 height 25
type input "SONICWALL TZ270 WIRELESS PROMO WITH 3YR ADVANCED AND CSE FOR 1YR"
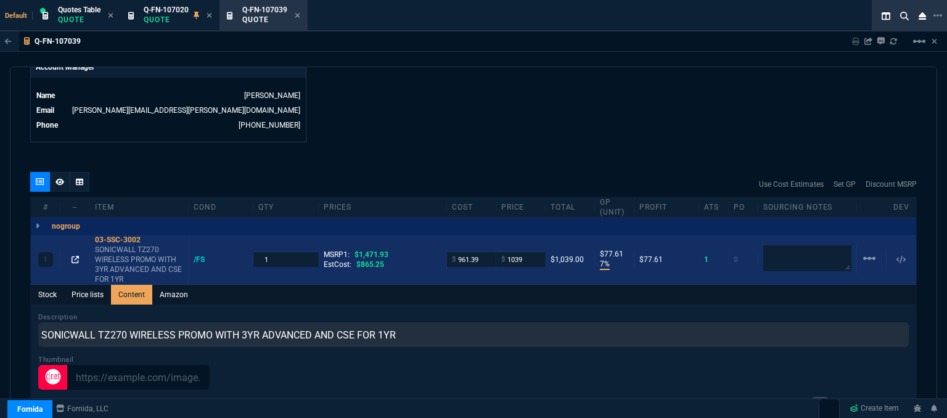
click at [76, 256] on icon at bounding box center [75, 259] width 7 height 7
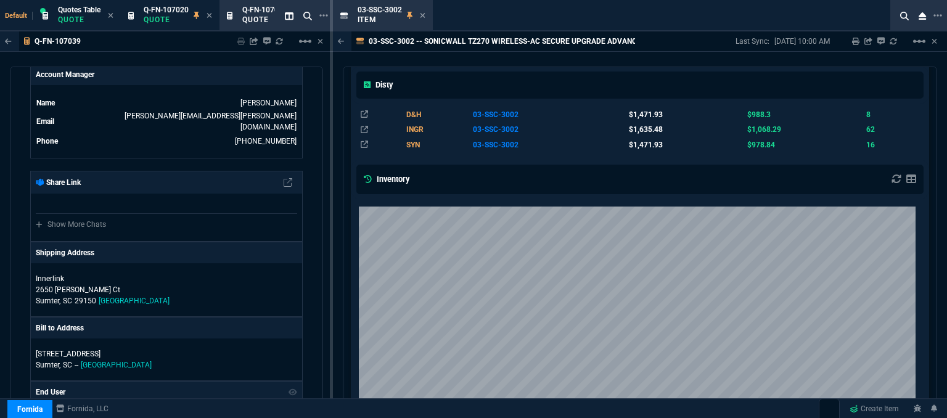
scroll to position [447, 0]
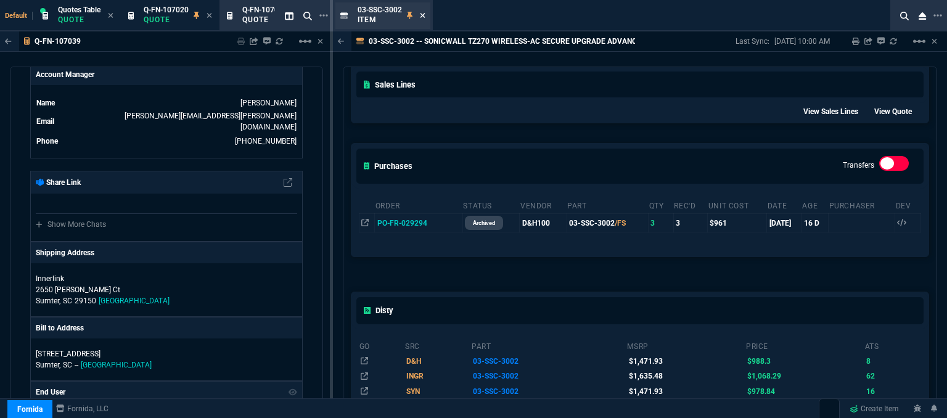
click at [420, 15] on icon at bounding box center [423, 15] width 6 height 7
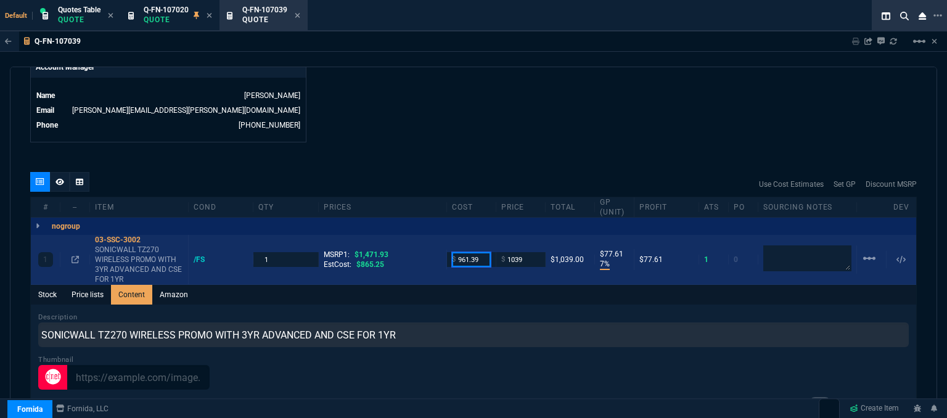
click at [480, 254] on input "961.39" at bounding box center [471, 259] width 39 height 14
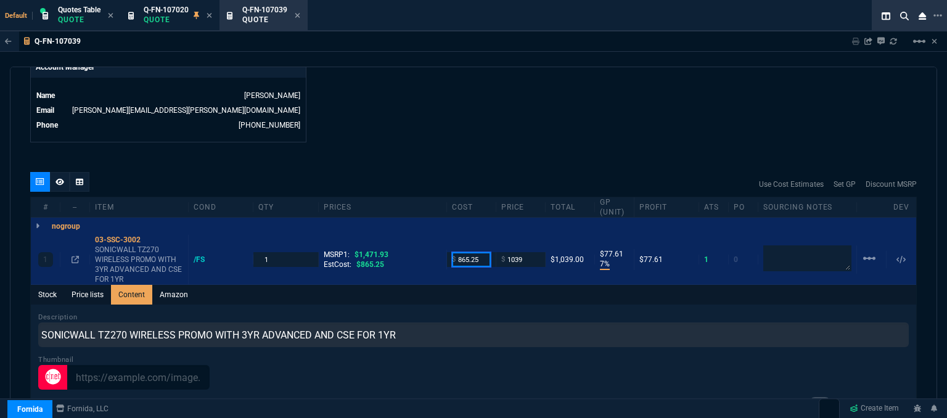
type input "865.25"
drag, startPoint x: 537, startPoint y: 108, endPoint x: 535, endPoint y: 97, distance: 10.6
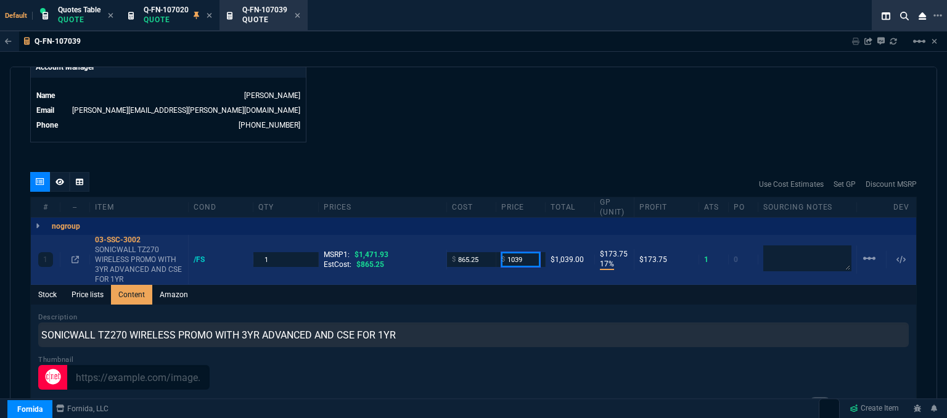
click at [526, 252] on input "1039" at bounding box center [520, 259] width 39 height 14
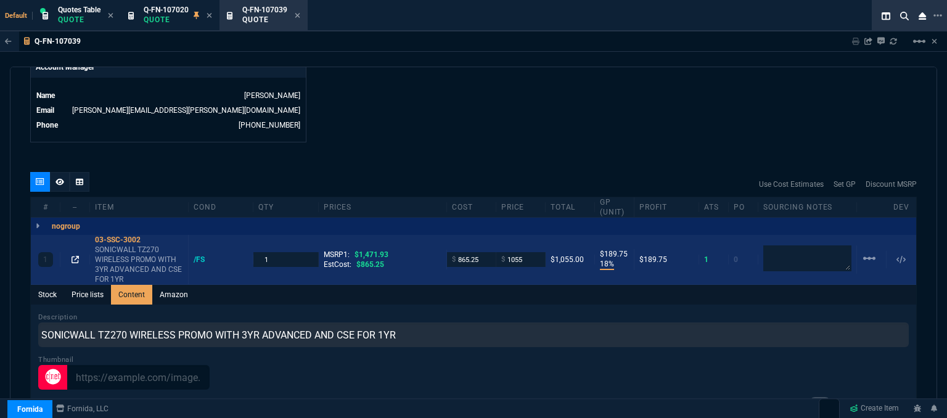
click at [76, 256] on icon at bounding box center [75, 259] width 7 height 7
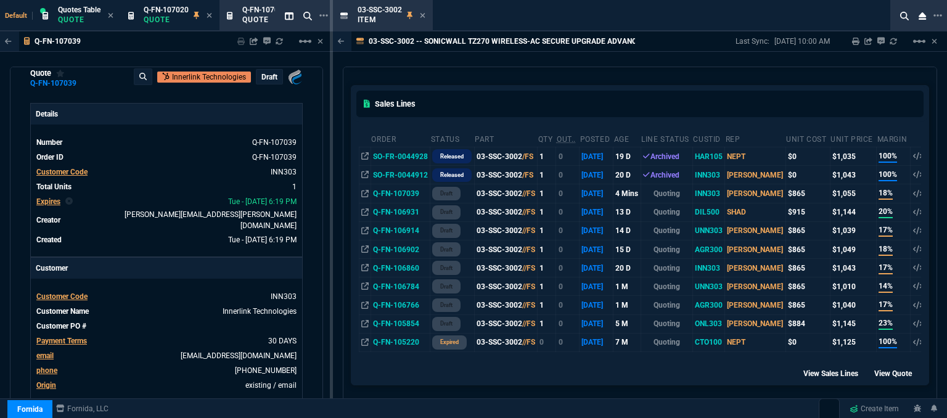
scroll to position [0, 0]
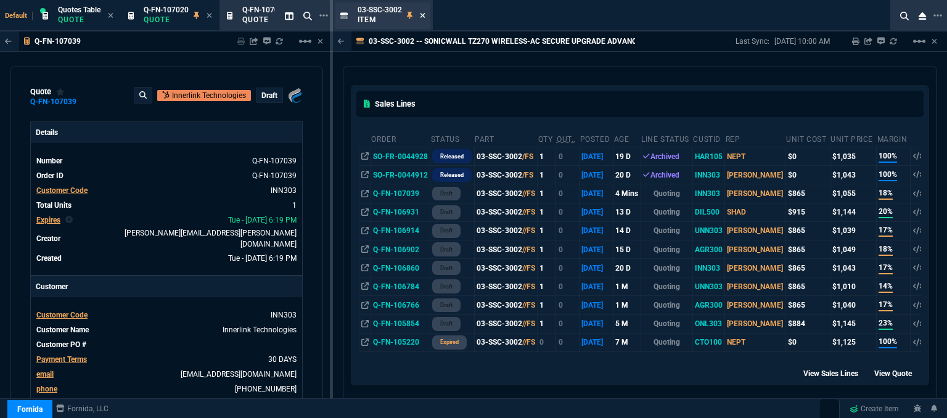
click at [425, 14] on icon at bounding box center [423, 15] width 6 height 7
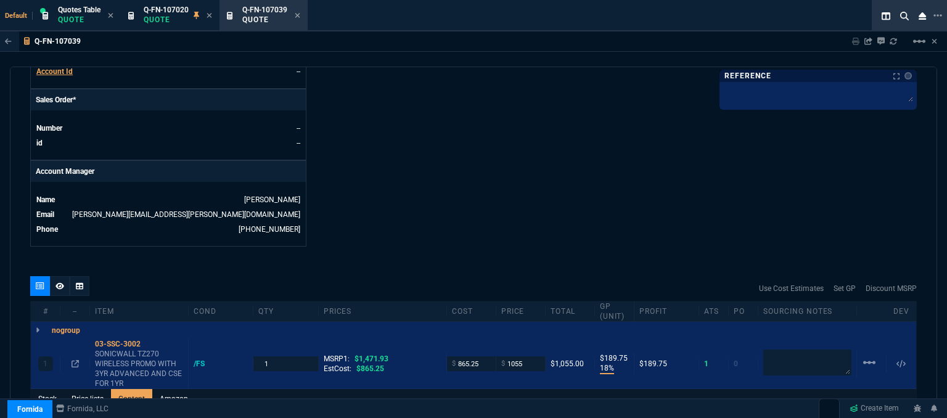
scroll to position [617, 0]
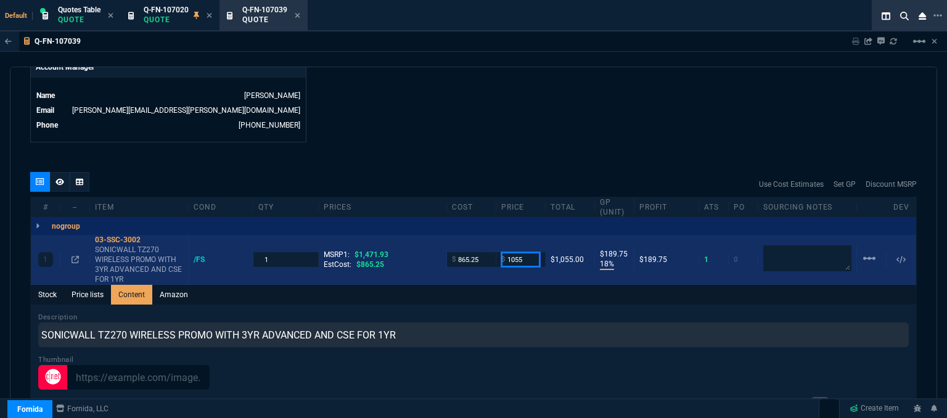
click at [531, 255] on input "1055" at bounding box center [520, 259] width 39 height 14
click at [530, 252] on input "1055" at bounding box center [520, 259] width 39 height 14
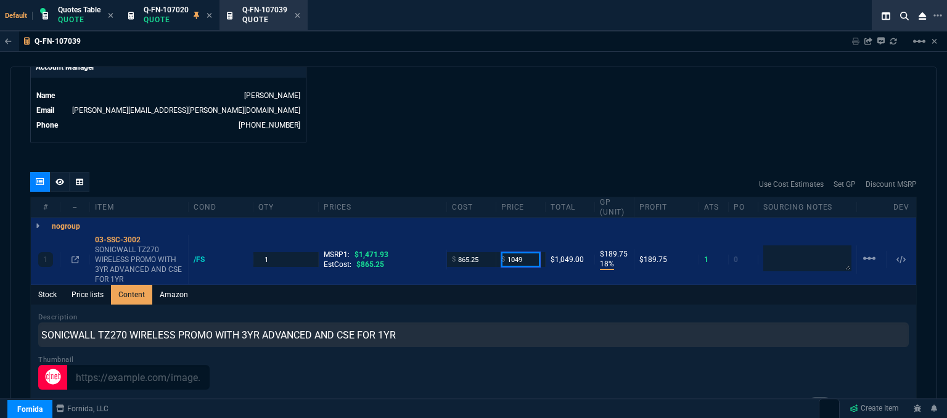
type input "1049"
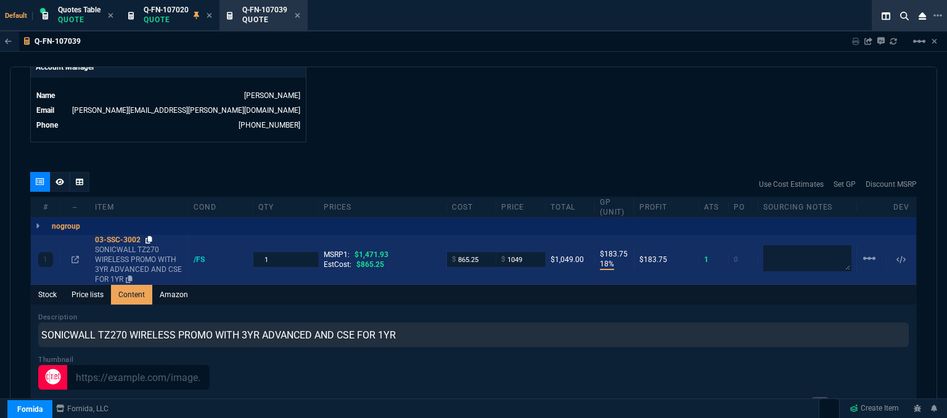
click at [149, 236] on icon at bounding box center [149, 239] width 7 height 7
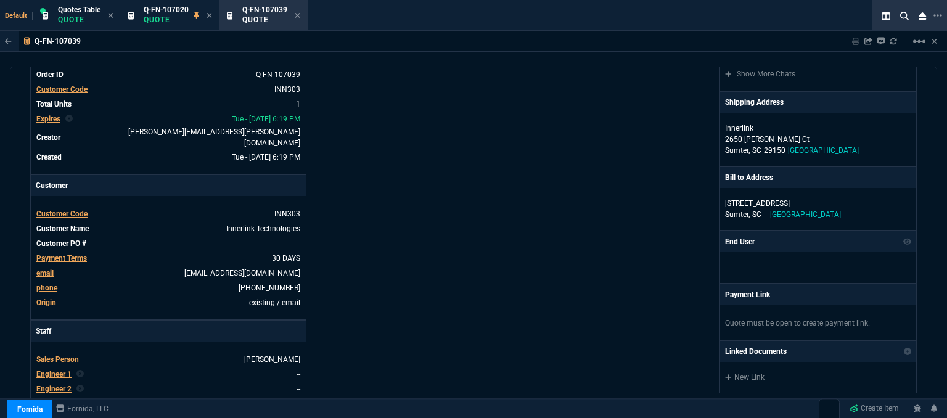
scroll to position [0, 0]
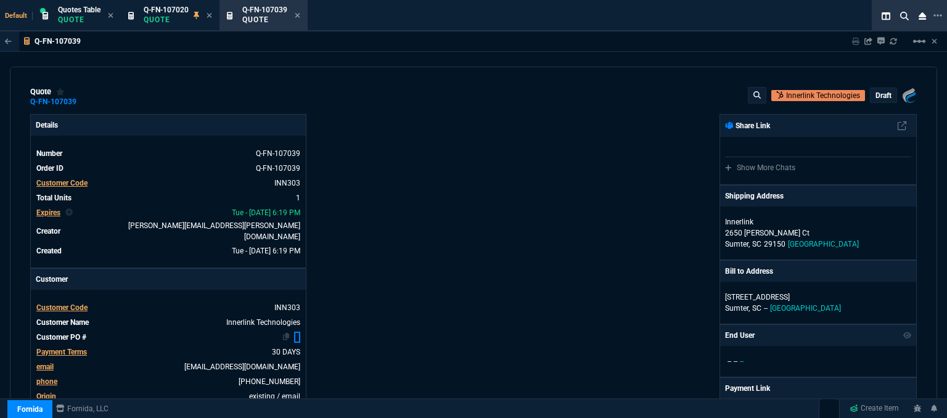
click at [299, 332] on link at bounding box center [297, 337] width 6 height 11
type input "18"
type input "184"
type input "29"
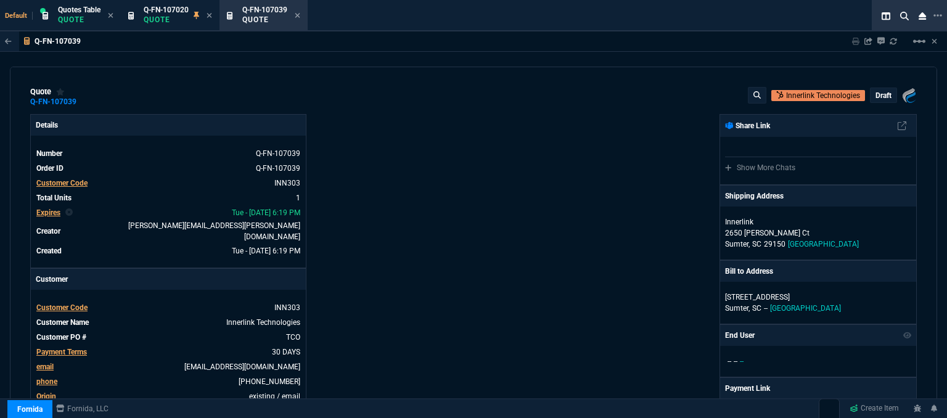
click at [878, 94] on p "draft" at bounding box center [884, 96] width 16 height 10
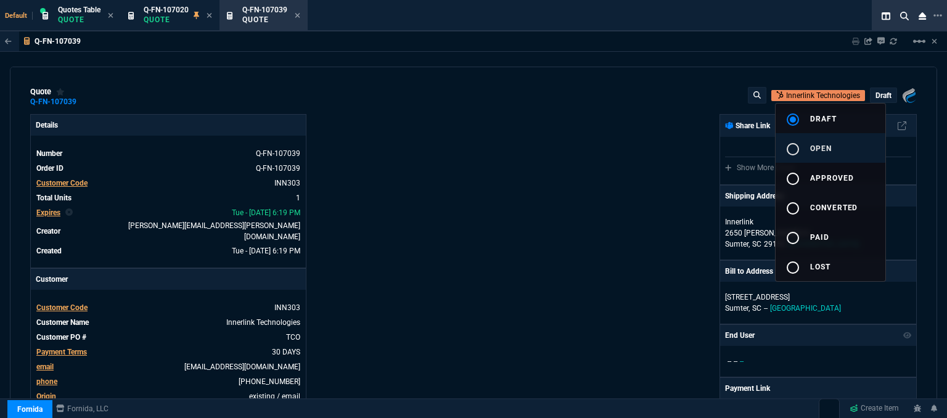
click at [856, 139] on button "radio_button_unchecked open" at bounding box center [831, 148] width 110 height 30
click at [580, 141] on div at bounding box center [473, 209] width 947 height 418
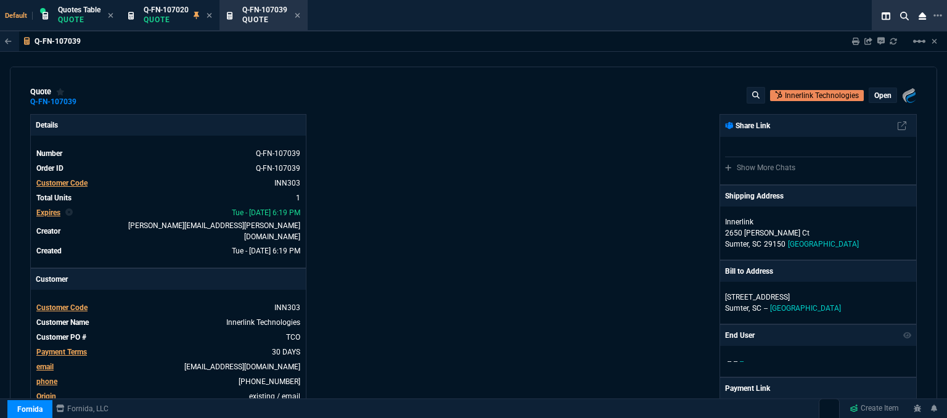
type input "18"
type input "184"
type input "1471.93"
type input "29"
click at [880, 96] on p "open" at bounding box center [883, 96] width 17 height 10
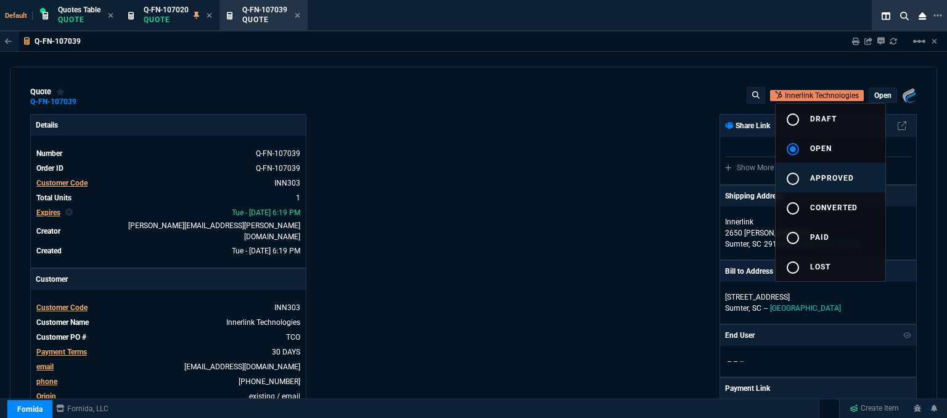
click at [830, 179] on span "approved" at bounding box center [832, 178] width 44 height 9
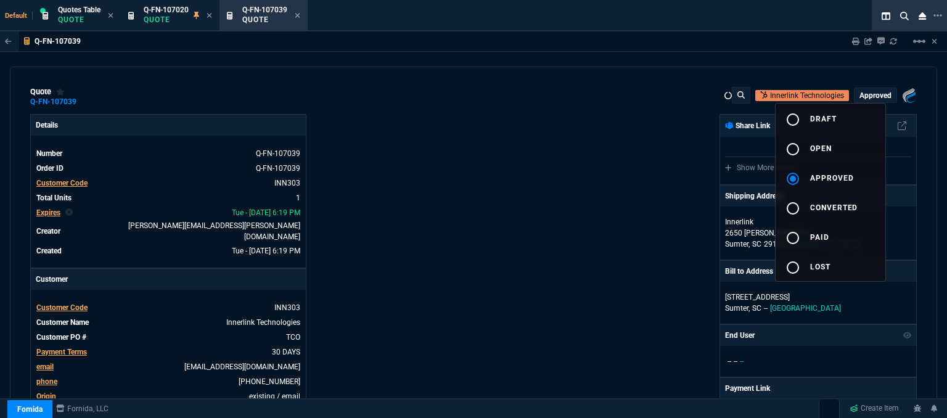
click at [479, 182] on div at bounding box center [473, 209] width 947 height 418
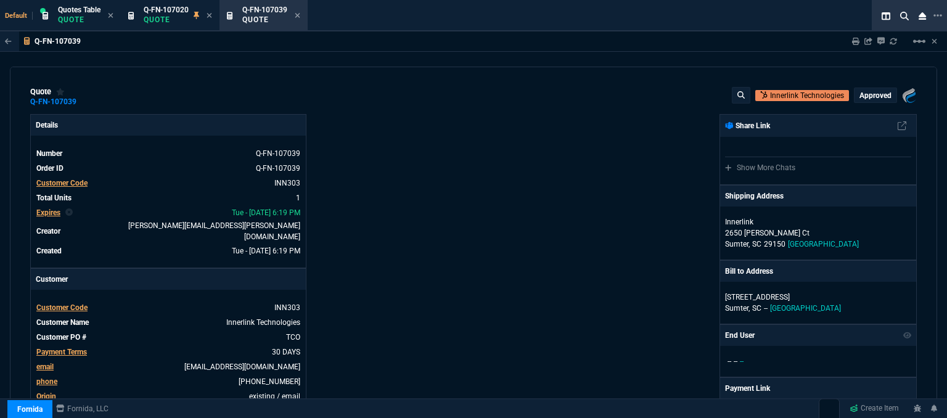
type input "18"
type input "184"
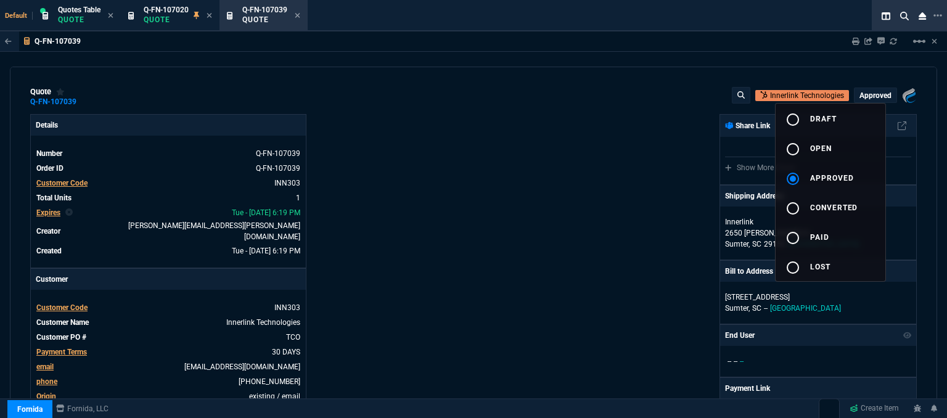
type input "29"
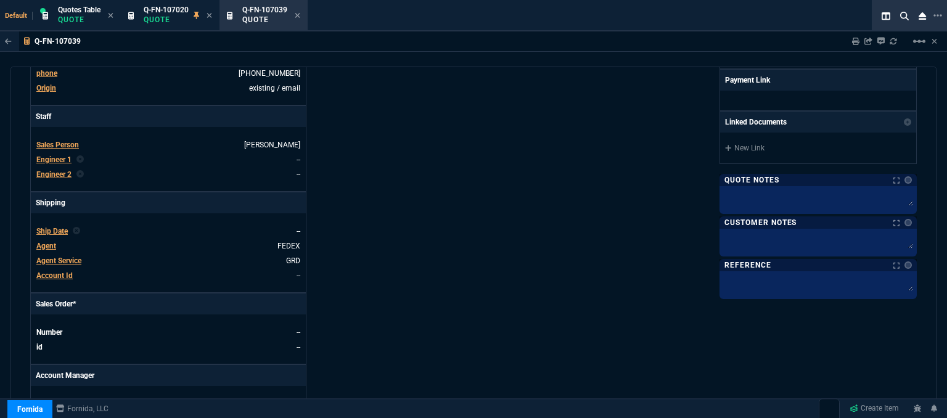
scroll to position [617, 0]
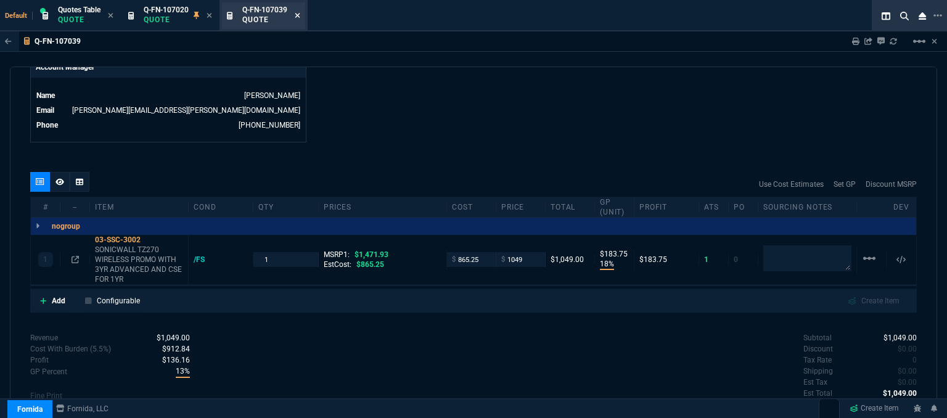
click at [299, 15] on icon at bounding box center [297, 15] width 5 height 5
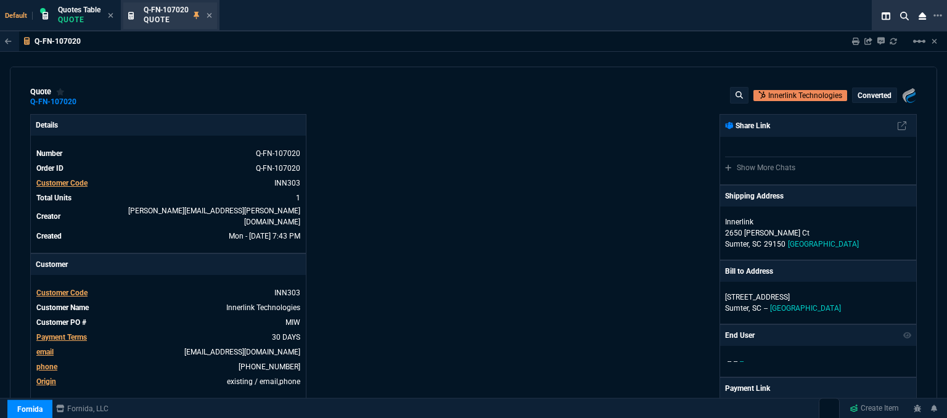
type input "17"
type input "171"
click at [210, 17] on icon at bounding box center [210, 15] width 6 height 7
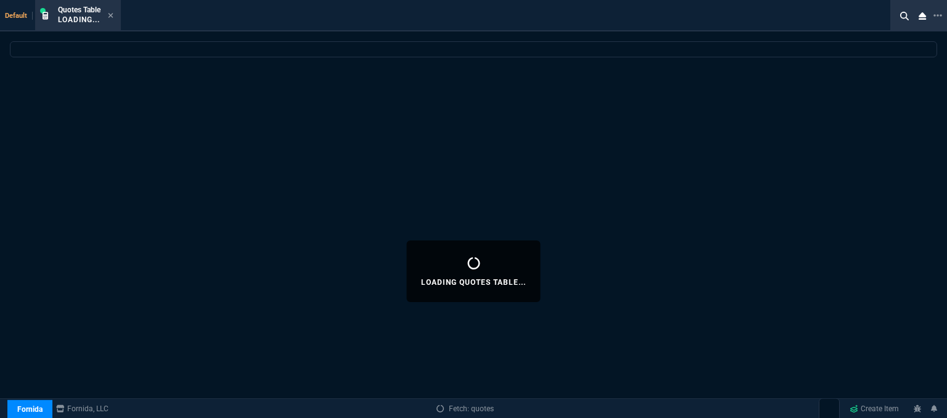
select select
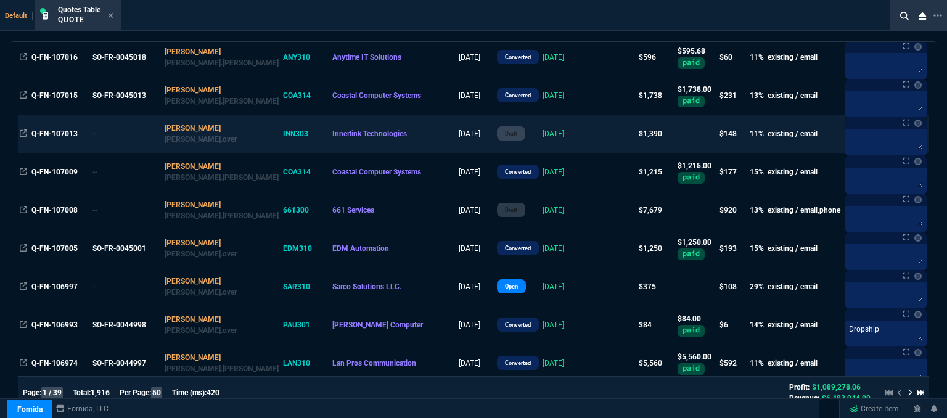
scroll to position [62, 0]
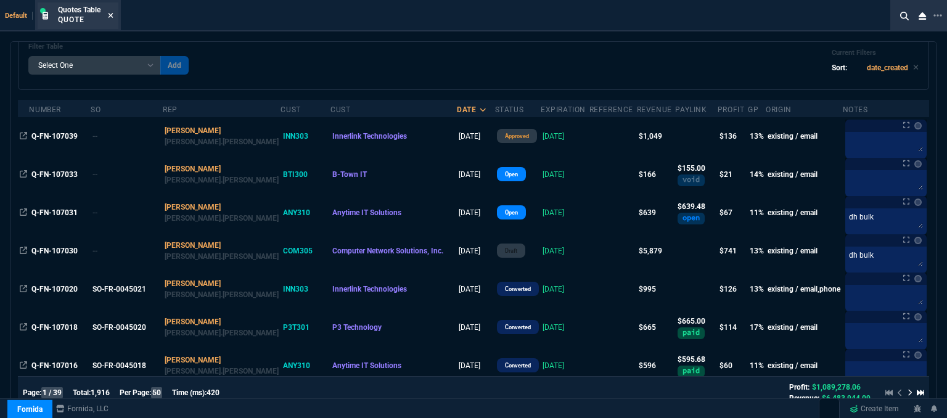
click at [109, 18] on icon at bounding box center [111, 15] width 6 height 7
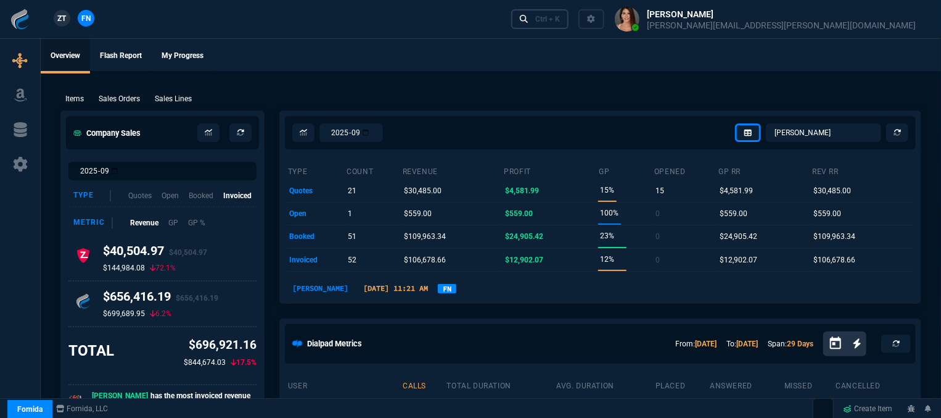
click at [560, 19] on div "Ctrl + K" at bounding box center [547, 19] width 25 height 10
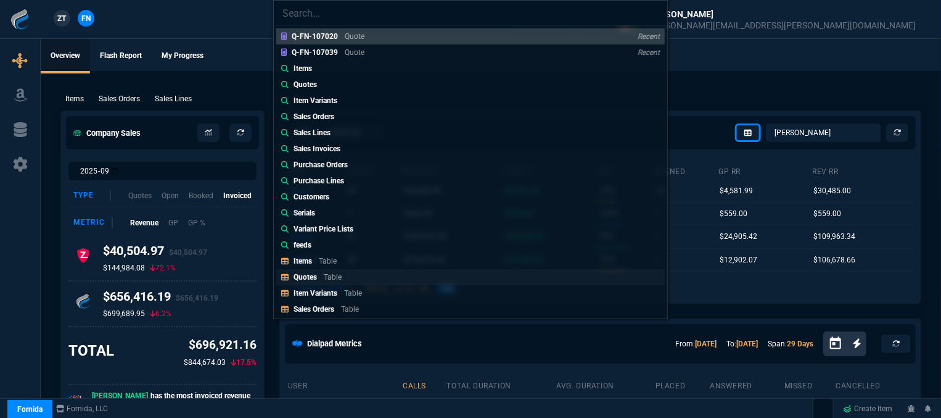
click at [412, 275] on link "Quotes Table" at bounding box center [470, 277] width 389 height 16
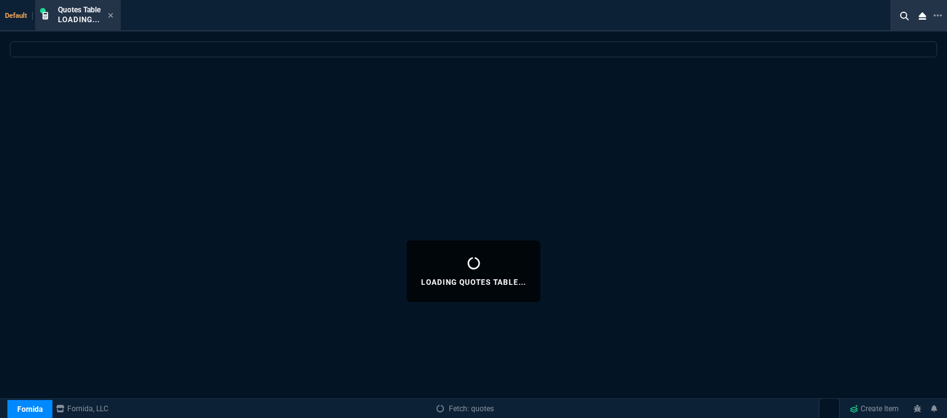
select select
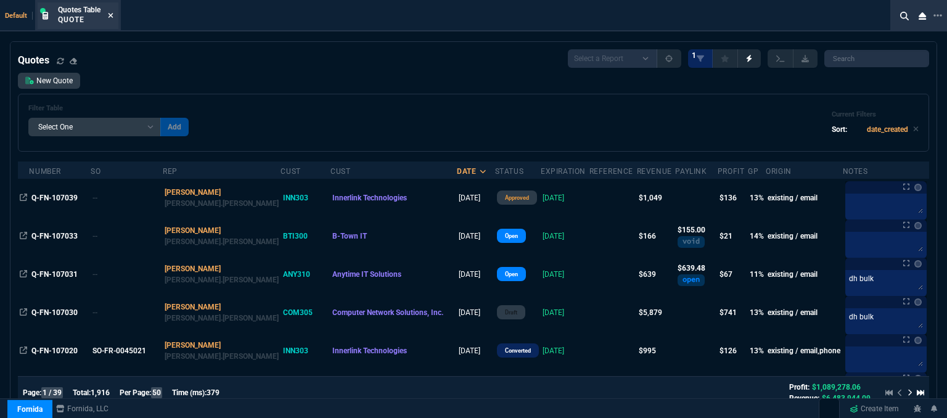
click at [109, 15] on icon at bounding box center [111, 15] width 6 height 7
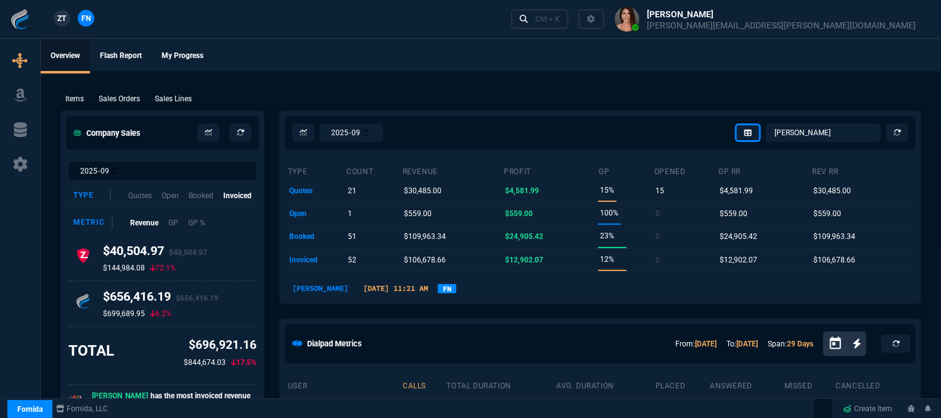
click at [436, 60] on ul "Overview Flash Report My Progress" at bounding box center [491, 55] width 900 height 32
click at [504, 39] on ul "Overview Flash Report My Progress" at bounding box center [491, 55] width 900 height 32
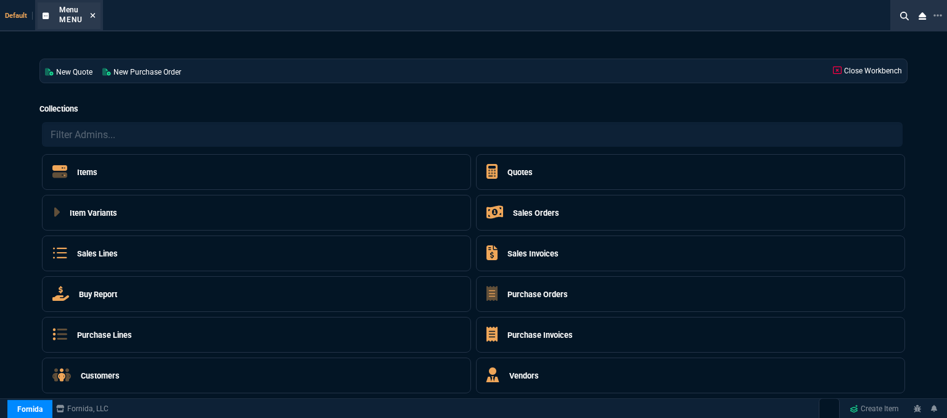
click at [90, 12] on icon at bounding box center [93, 15] width 6 height 7
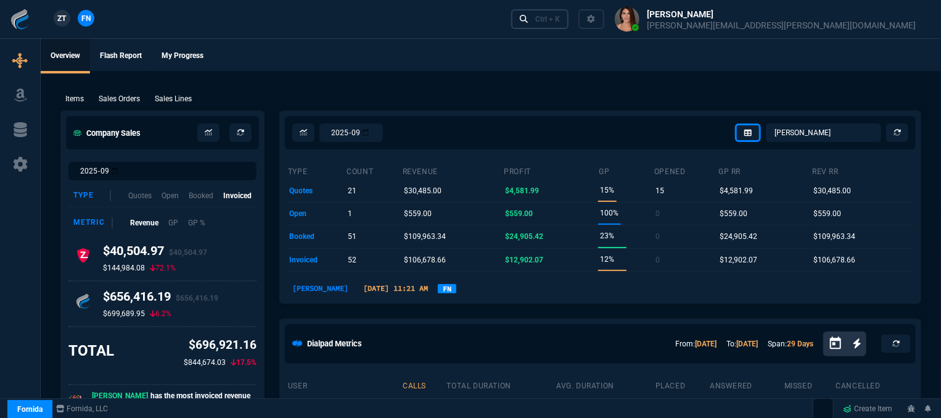
click at [560, 20] on div "Ctrl + K" at bounding box center [547, 19] width 25 height 10
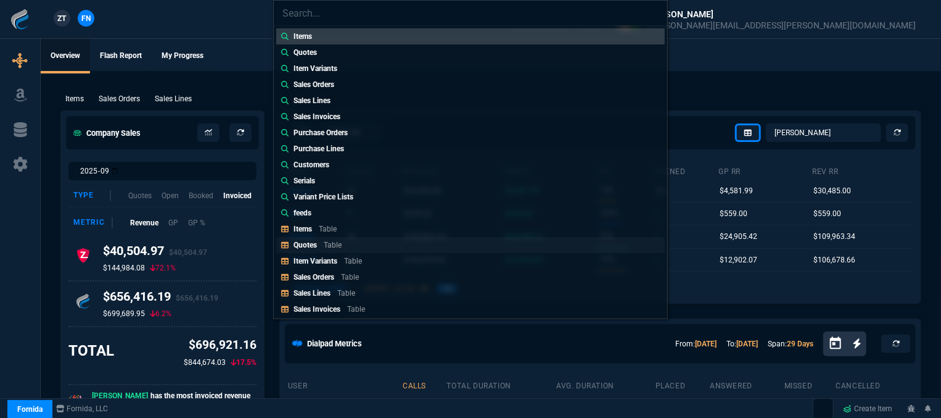
click at [402, 244] on link "Quotes Table" at bounding box center [470, 245] width 389 height 16
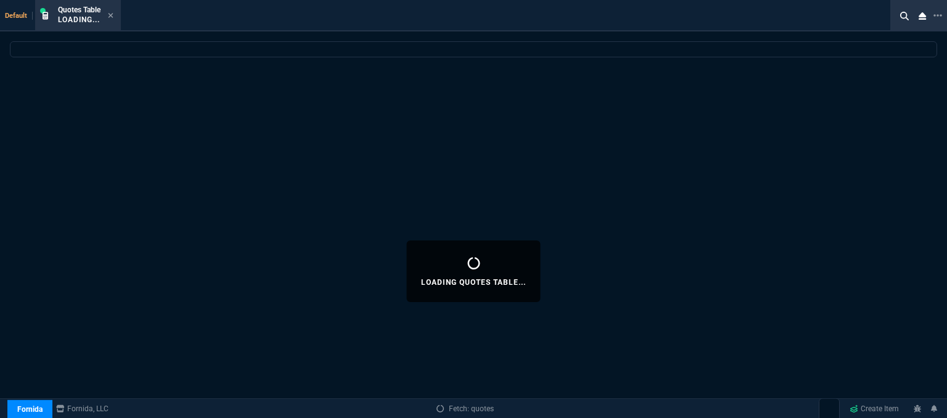
select select
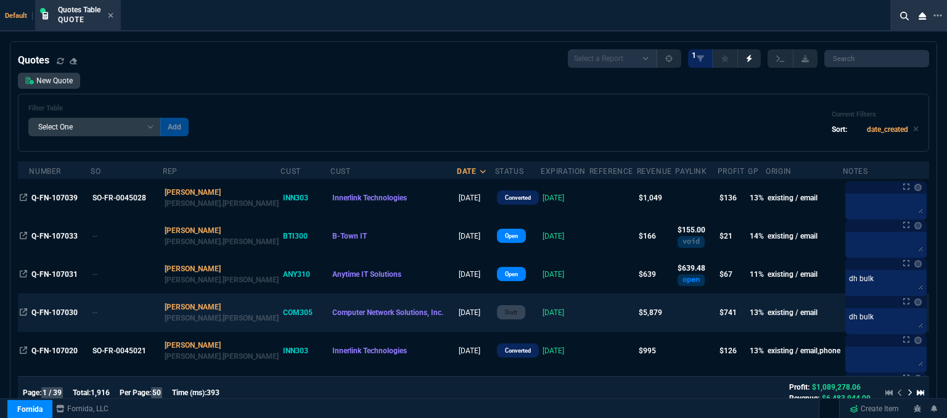
click at [590, 310] on td at bounding box center [613, 313] width 47 height 38
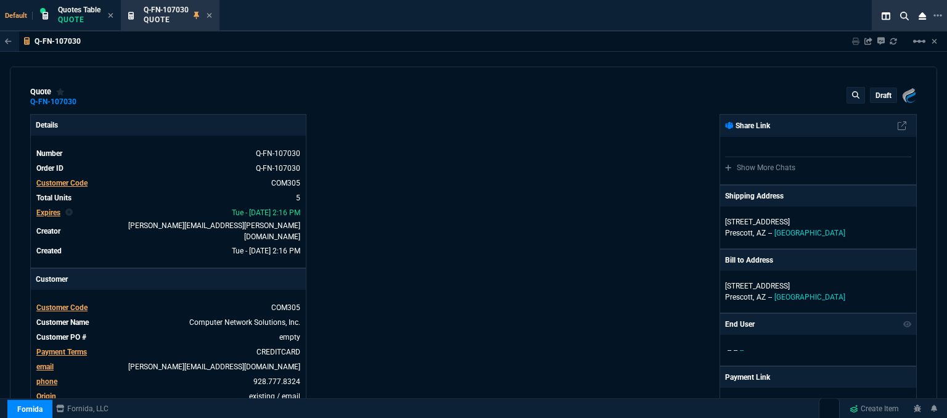
type input "1260.57"
type input "15"
type input "139"
type input "15"
type input "208"
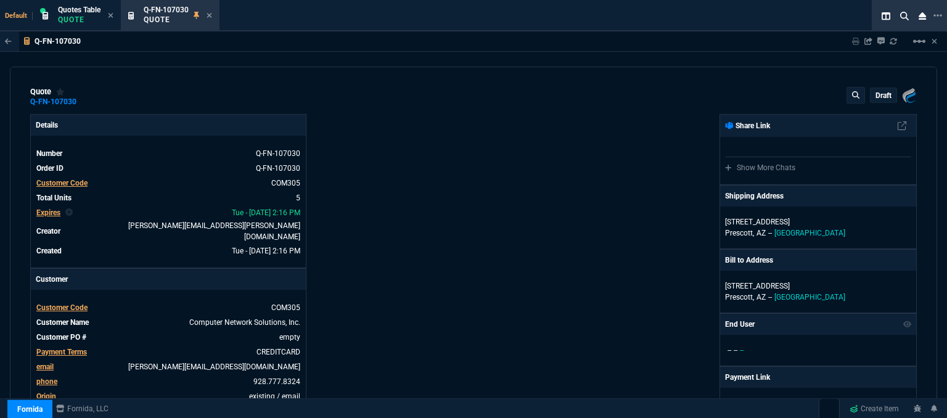
type input "19"
type input "382"
type input "16"
type input "155"
type input "22"
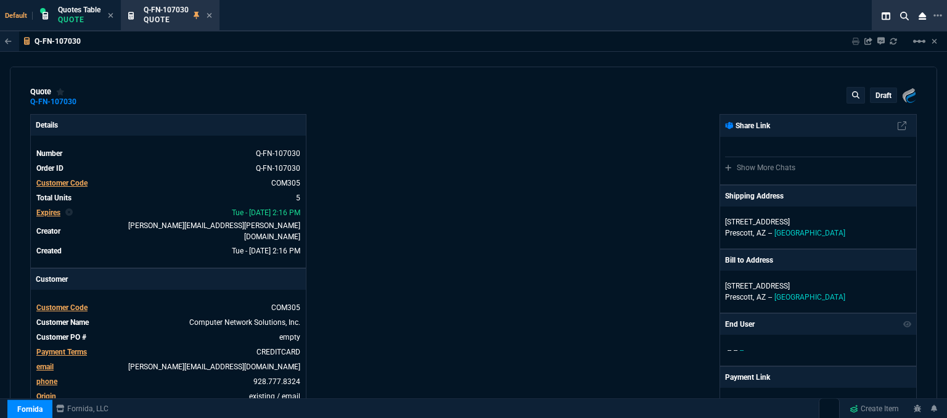
type input "125"
type input "22"
type input "629.48"
type input "1908.52"
type input "2844.07"
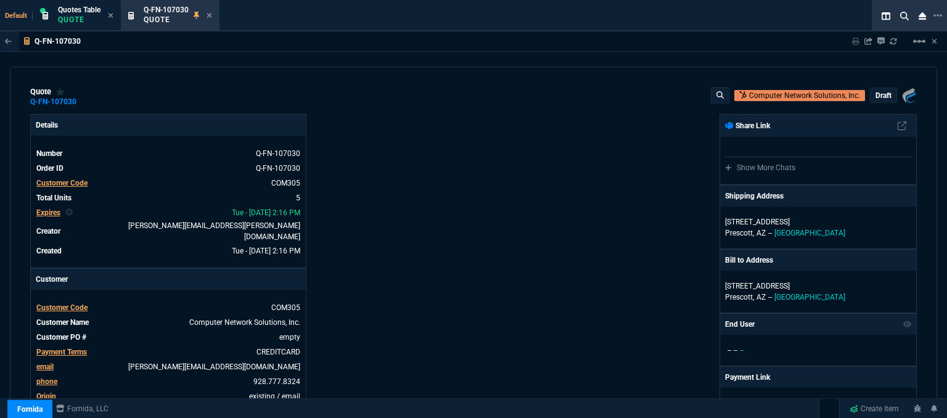
type input "360.36"
type input "-43"
type input "27"
type input "28"
type input "-55"
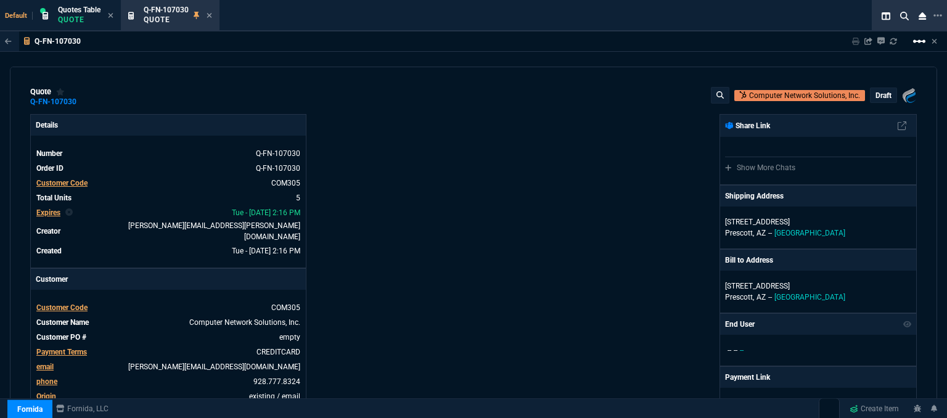
click at [915, 40] on mat-icon "linear_scale" at bounding box center [919, 41] width 15 height 15
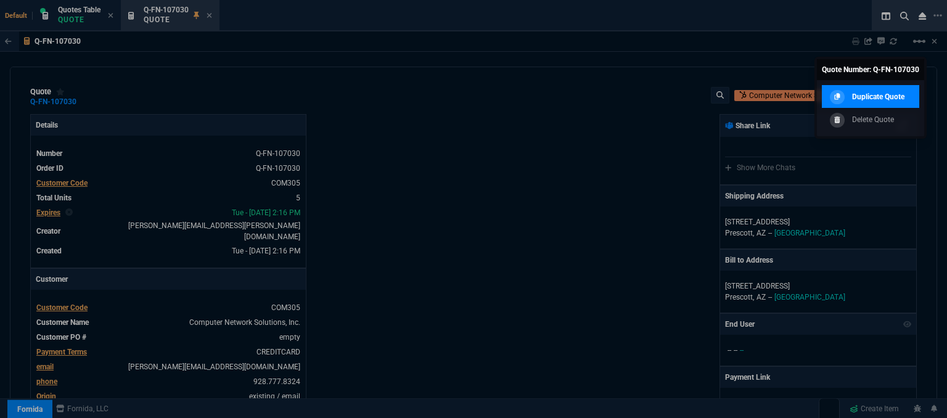
click at [877, 97] on p "Duplicate Quote" at bounding box center [878, 96] width 52 height 11
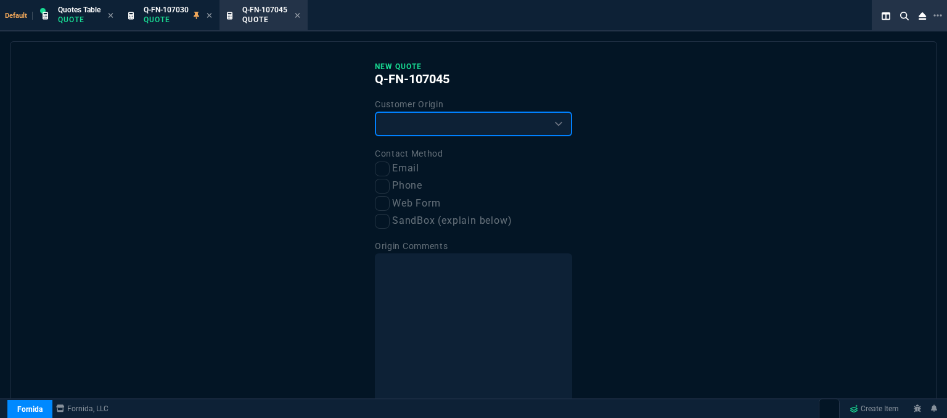
click at [493, 124] on select "Existing Customer Amazon Lead (first order) Website Lead (first order) Called (…" at bounding box center [473, 124] width 197 height 25
select select "existing"
click at [375, 112] on select "Existing Customer Amazon Lead (first order) Website Lead (first order) Called (…" at bounding box center [473, 124] width 197 height 25
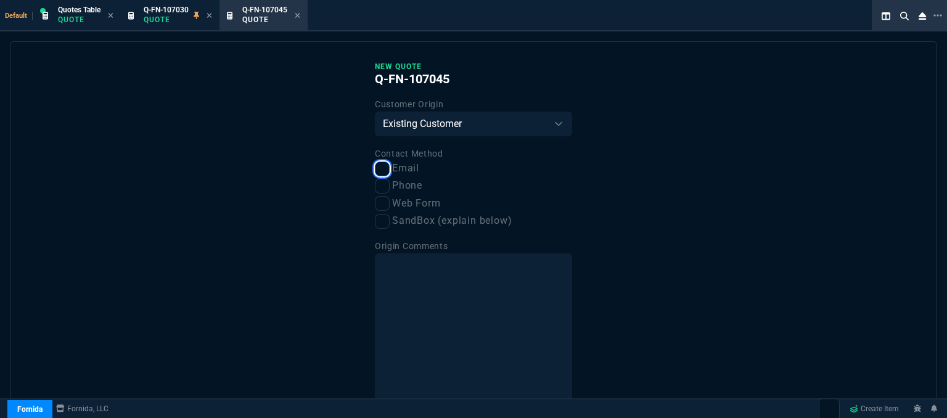
click at [377, 170] on input "Email" at bounding box center [382, 169] width 15 height 15
checkbox input "true"
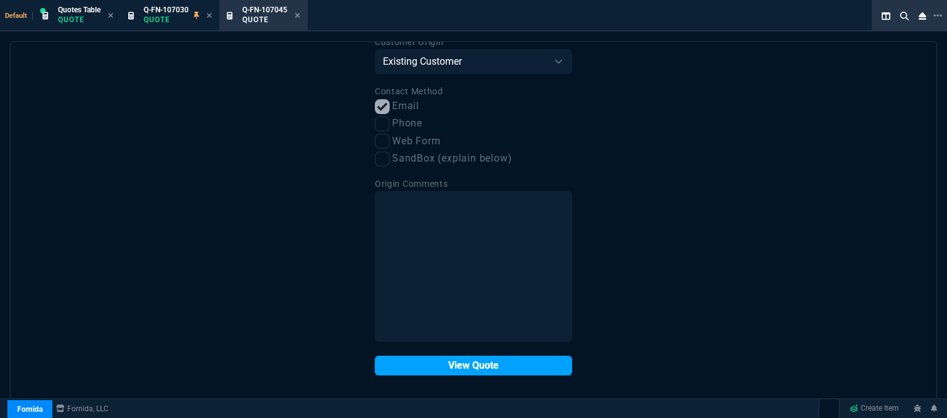
click at [474, 370] on button "View Quote" at bounding box center [473, 366] width 197 height 20
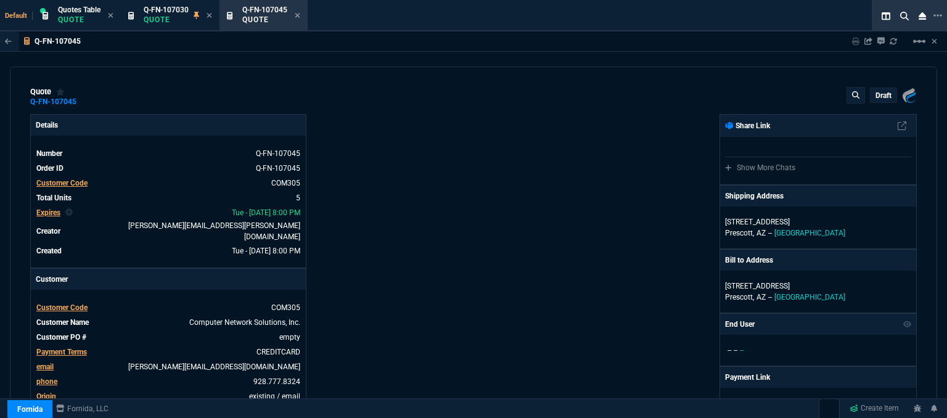
type input "15"
type input "139"
type input "15"
type input "208"
type input "19"
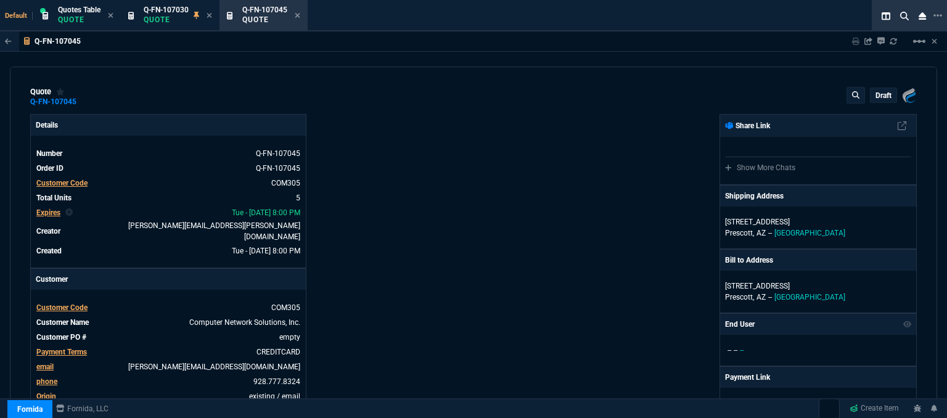
type input "382"
type input "16"
type input "155"
type input "22"
type input "125"
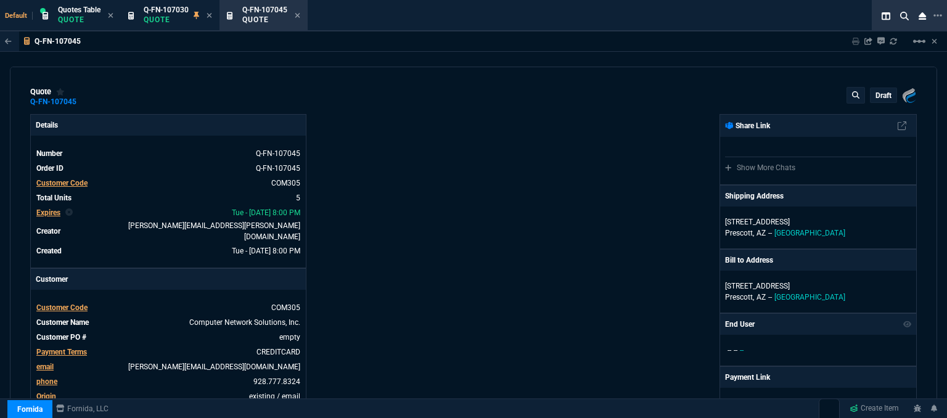
type input "-43"
type input "27"
type input "28"
type input "22"
type input "-55"
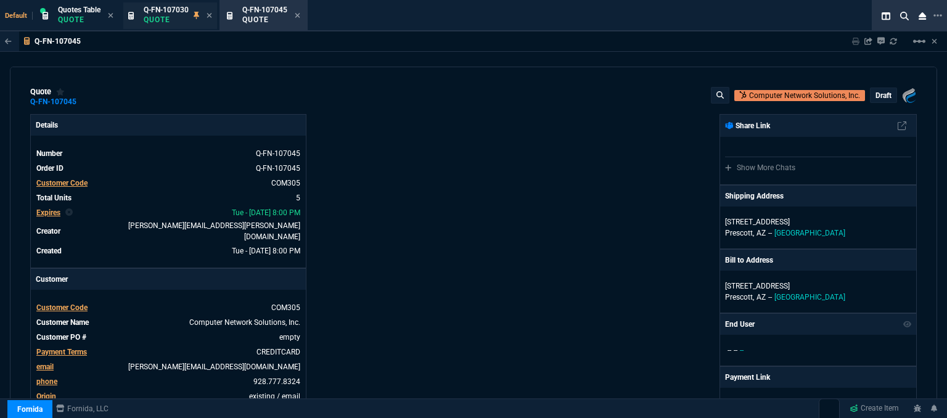
click at [166, 12] on span "Q-FN-107030" at bounding box center [166, 10] width 45 height 9
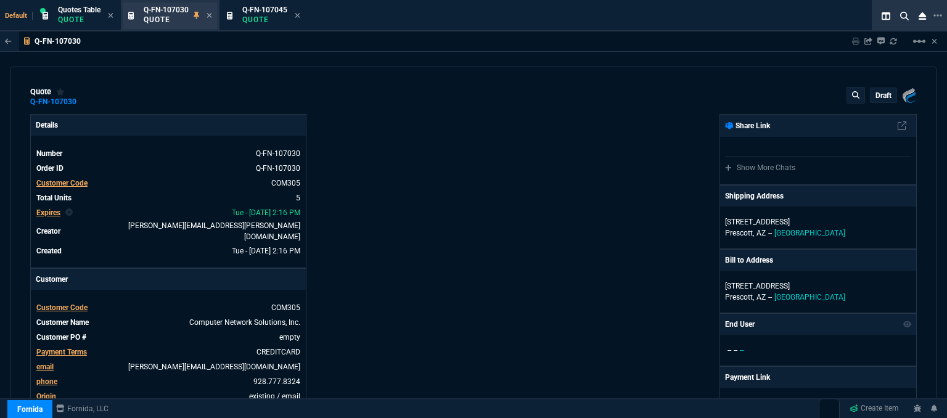
type input "15"
type input "139"
type input "15"
type input "208"
type input "19"
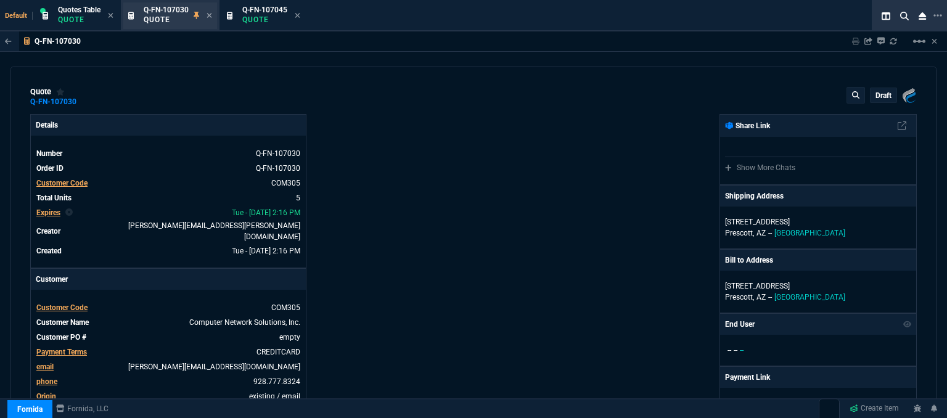
type input "382"
type input "16"
type input "155"
type input "22"
type input "125"
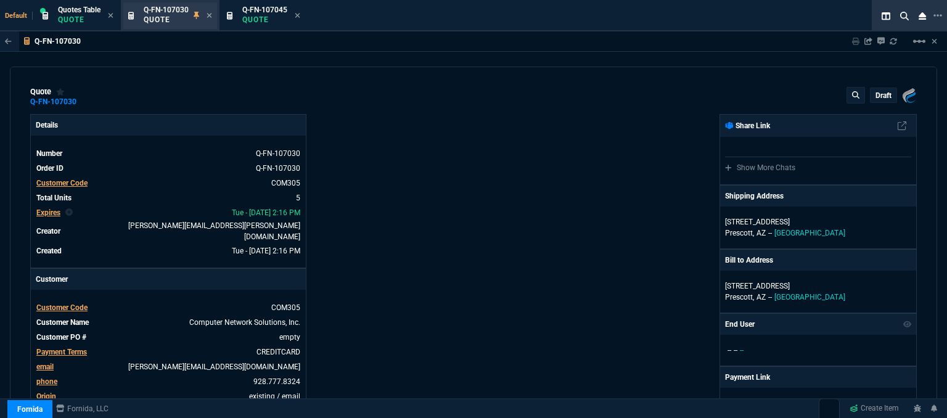
type input "-43"
type input "27"
type input "28"
type input "22"
type input "-55"
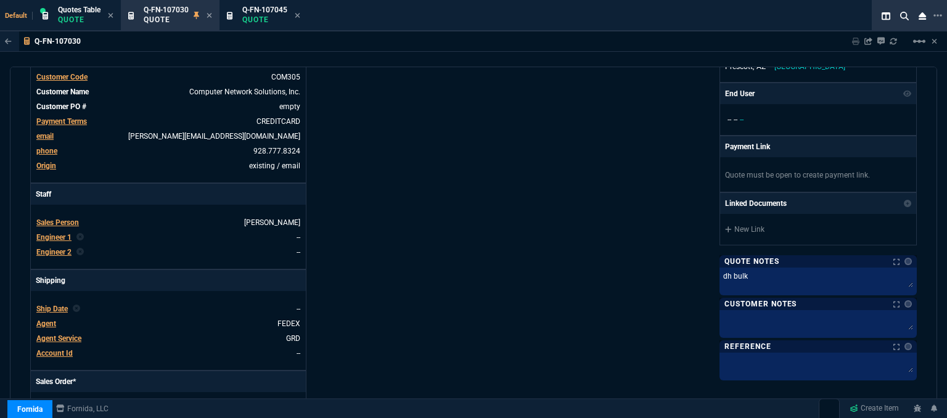
scroll to position [308, 0]
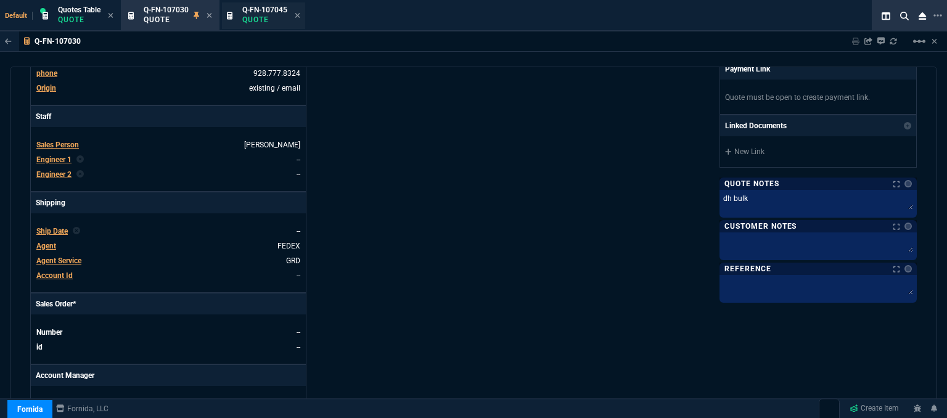
click at [268, 23] on p "Quote" at bounding box center [264, 20] width 45 height 10
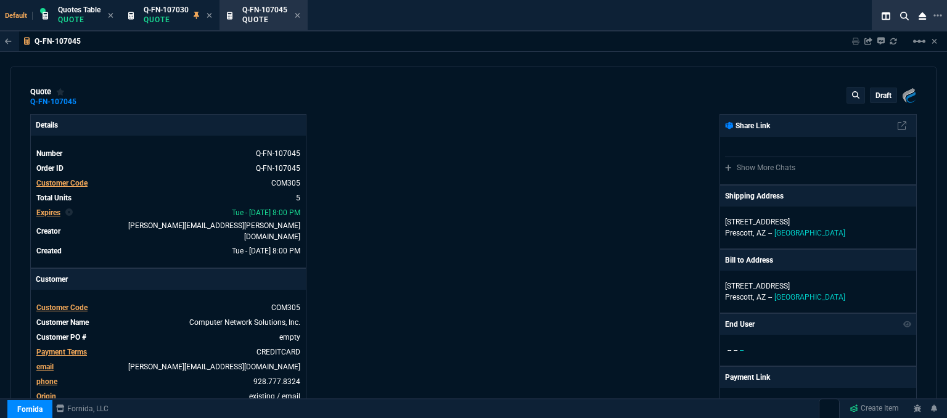
type input "15"
type input "139"
type input "15"
type input "208"
type input "19"
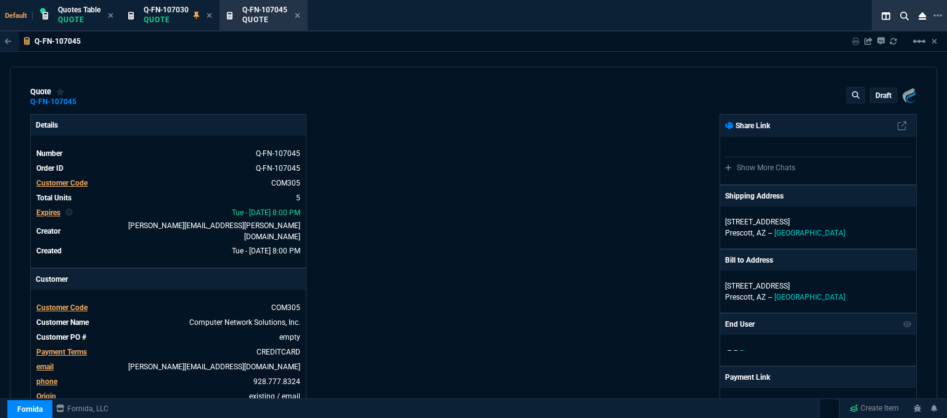
type input "382"
type input "16"
type input "155"
type input "22"
type input "125"
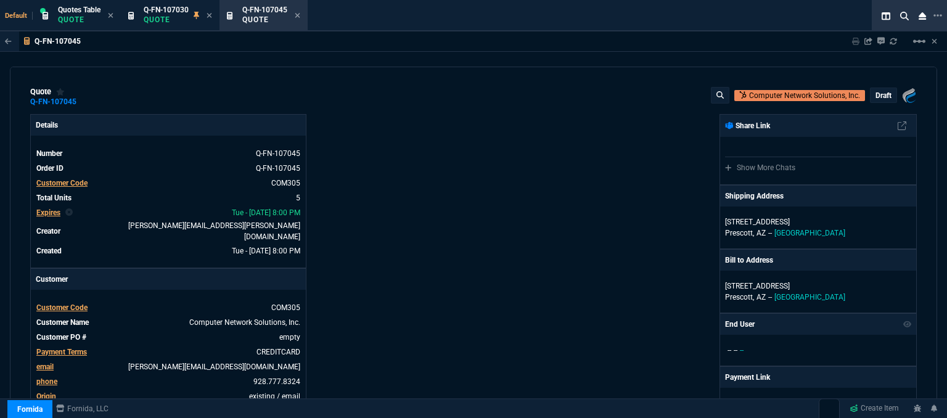
type input "-43"
type input "27"
type input "28"
type input "22"
type input "-55"
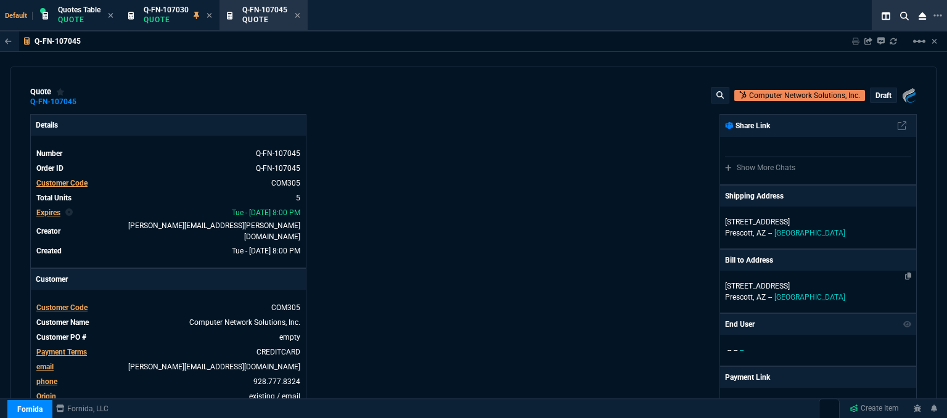
scroll to position [247, 0]
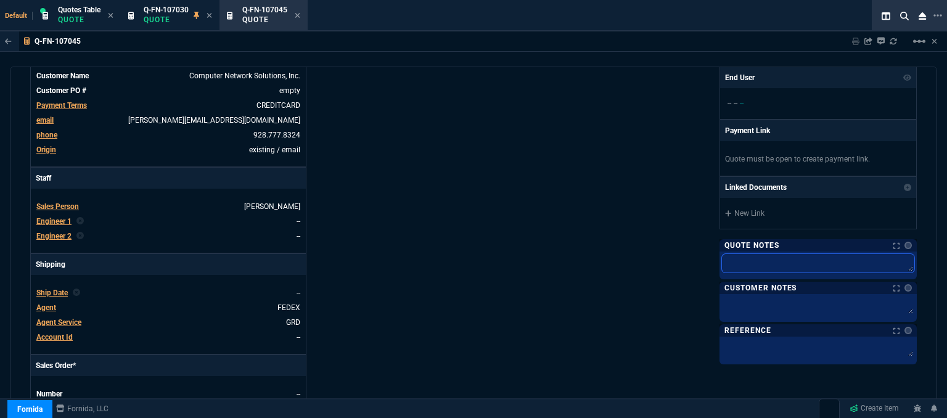
click at [770, 266] on textarea at bounding box center [818, 263] width 192 height 19
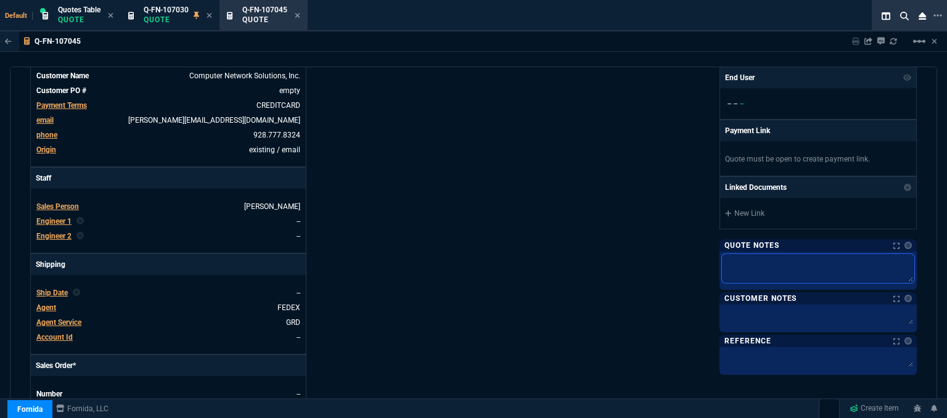
type textarea "d"
type textarea "dh"
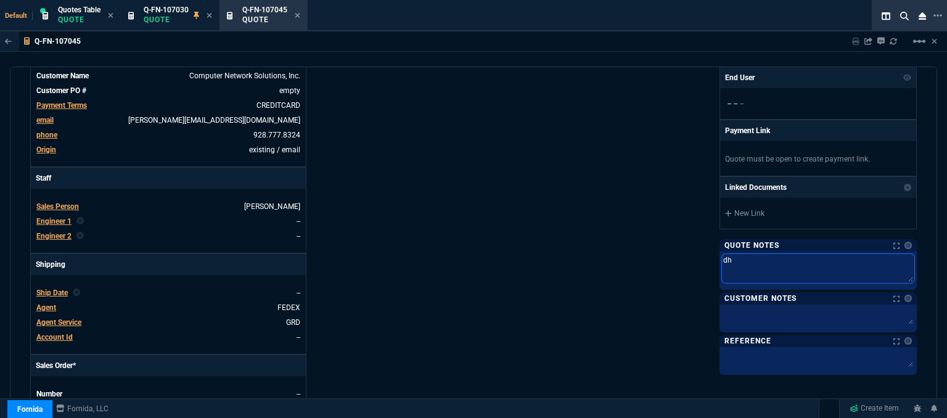
type textarea "dh"
type textarea "dh b"
type textarea "dh bu"
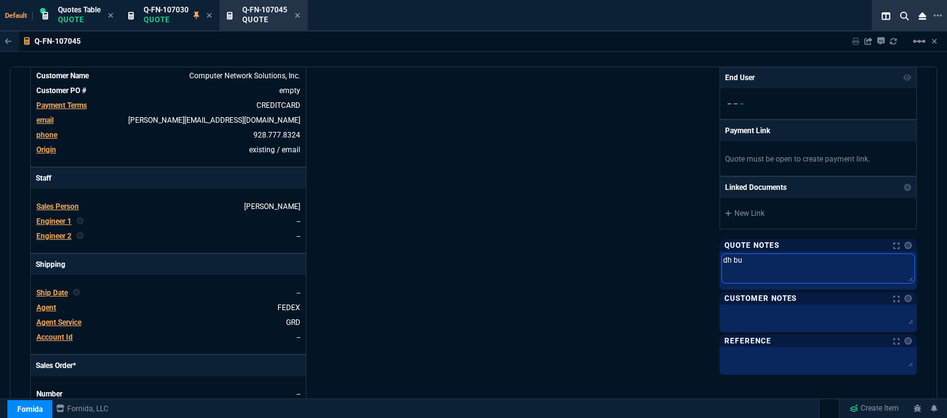
type textarea "dh bul"
type textarea "dh bulk"
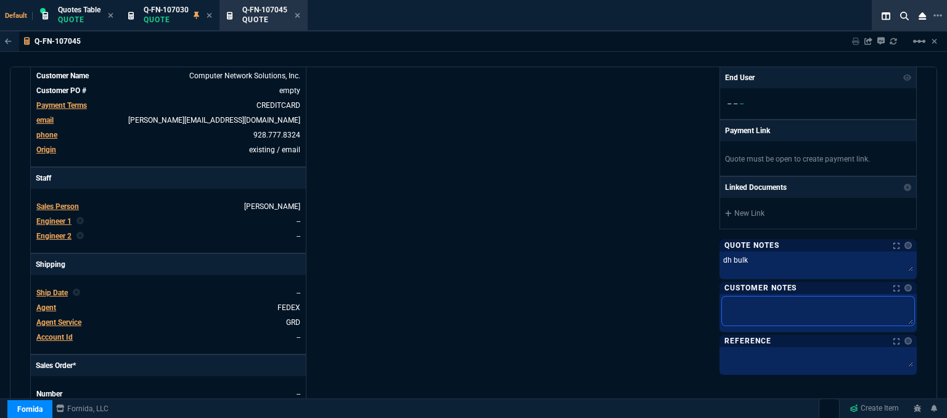
click at [747, 311] on textarea at bounding box center [818, 311] width 192 height 29
type textarea "E"
type textarea "ET"
type textarea "ETA"
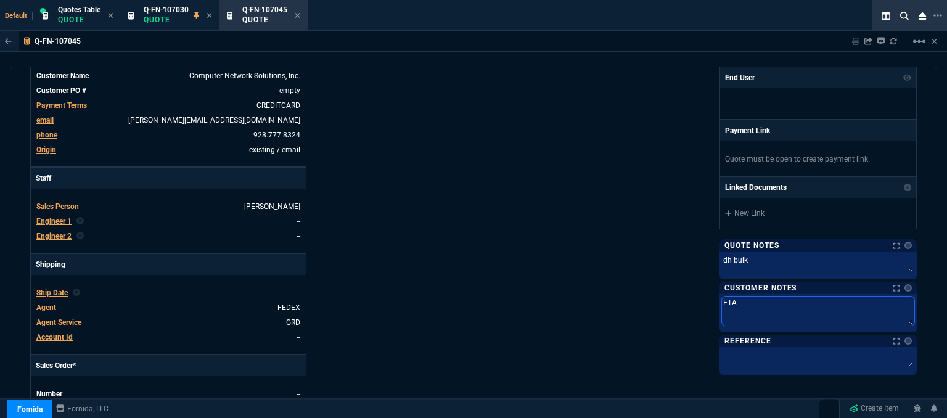
type textarea "ETA"
type textarea "ETA 3"
type textarea "ETA 3-"
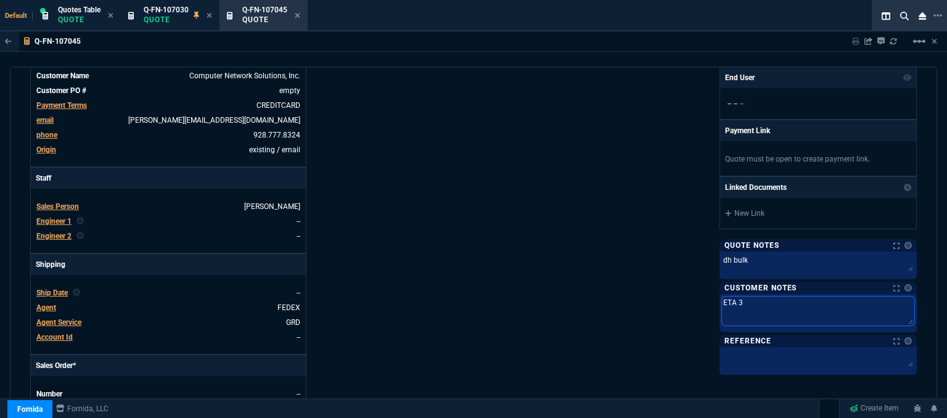
type textarea "ETA 3-"
type textarea "ETA 3"
type textarea "ETA"
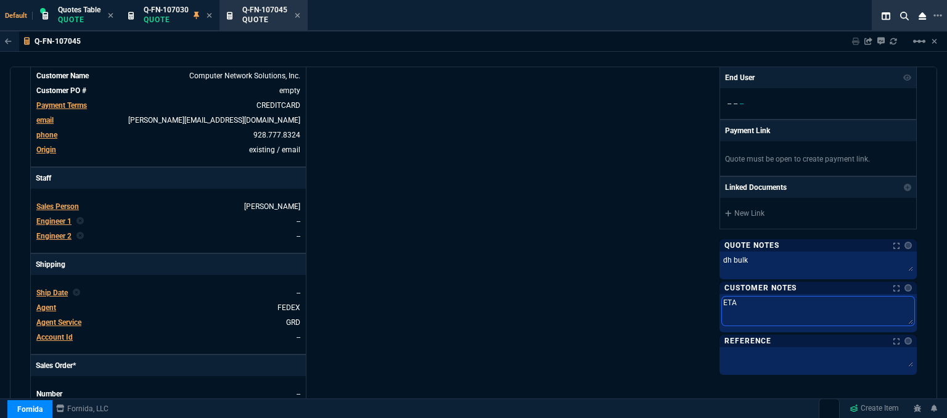
type textarea "ETA 5"
type textarea "ETA 5-"
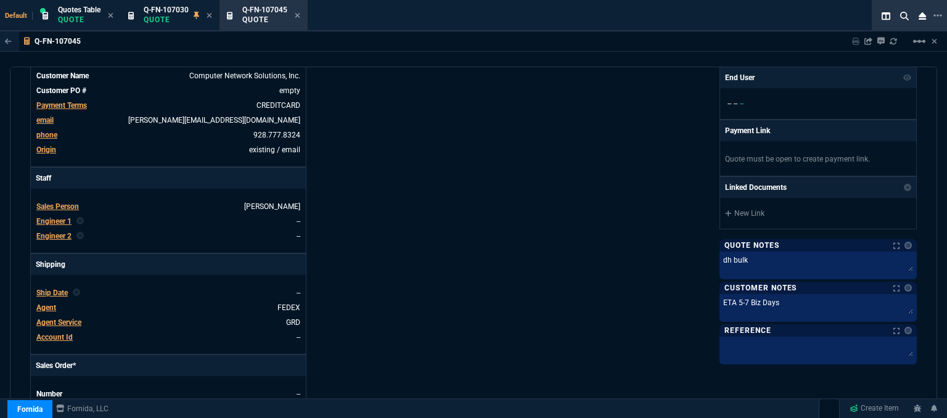
click at [590, 213] on div "Fornida, LLC 2609 Technology Dr Suite 300 Plano, TX 75074 Share Link Show More …" at bounding box center [695, 189] width 443 height 645
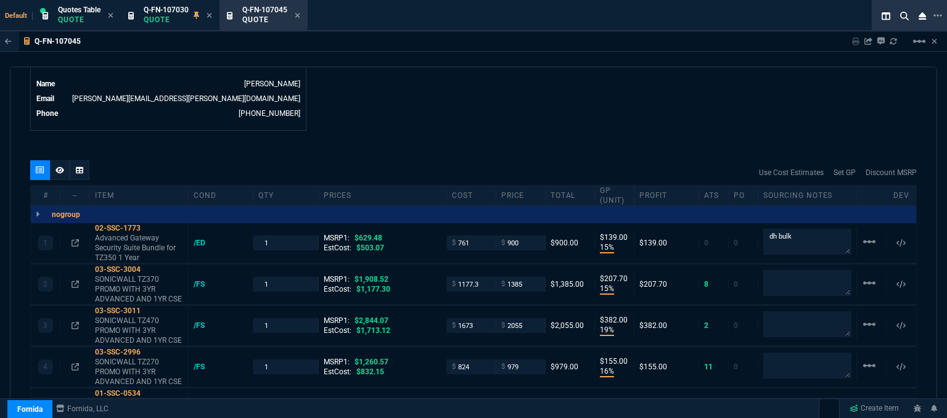
scroll to position [802, 0]
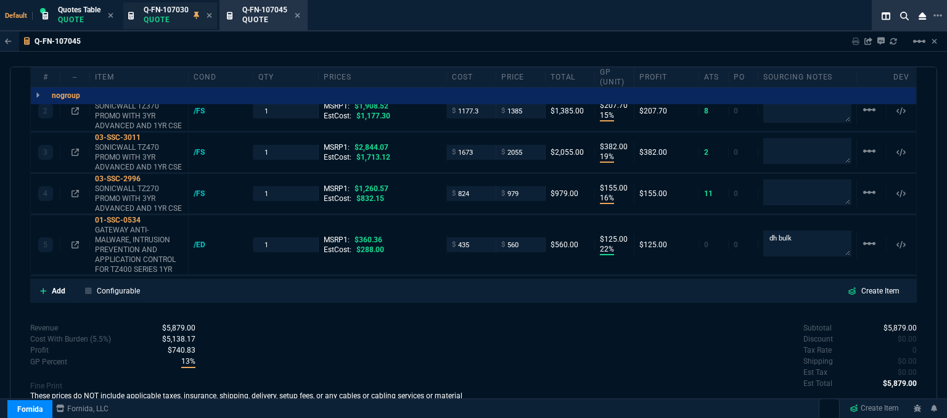
click at [157, 20] on p "Quote" at bounding box center [166, 20] width 45 height 10
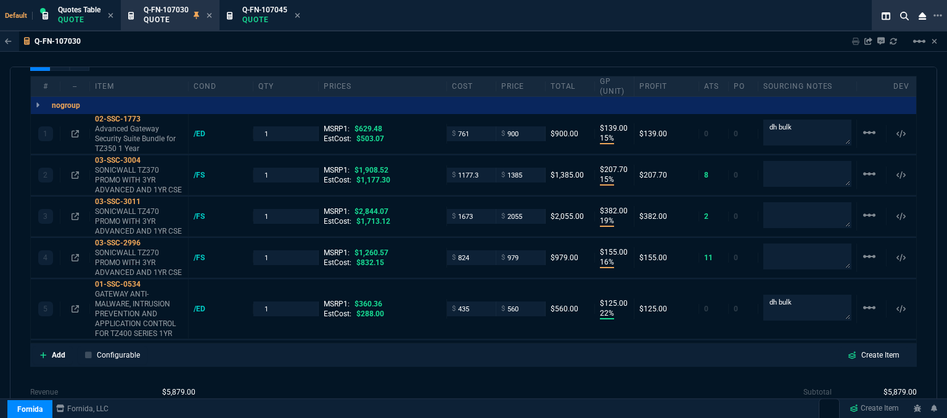
scroll to position [815, 0]
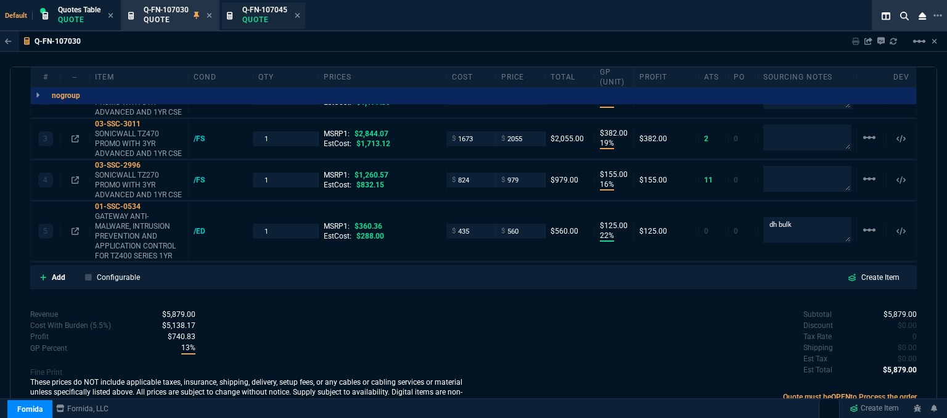
click at [250, 19] on p "Quote" at bounding box center [264, 20] width 45 height 10
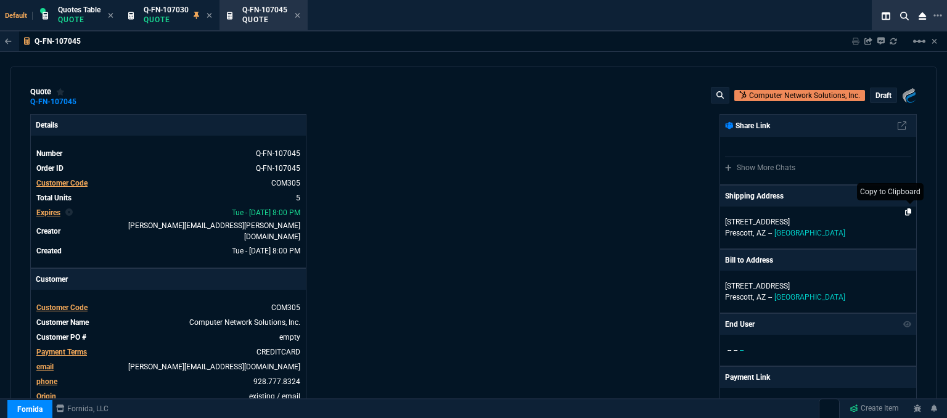
click at [905, 211] on icon at bounding box center [908, 211] width 7 height 7
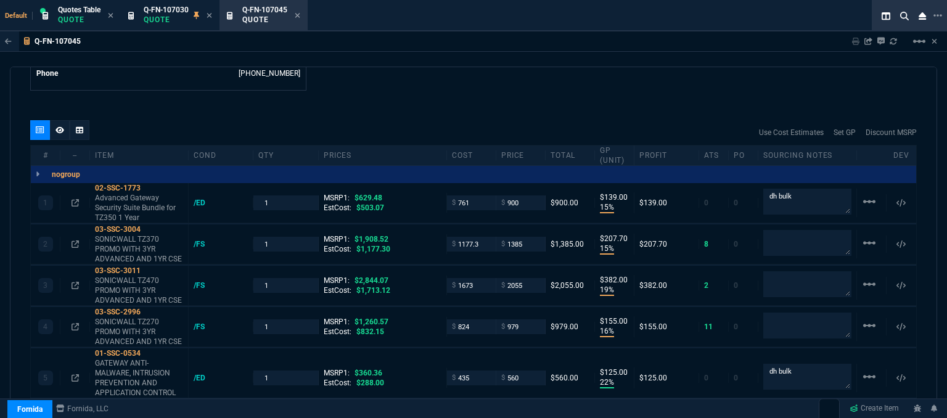
scroll to position [678, 0]
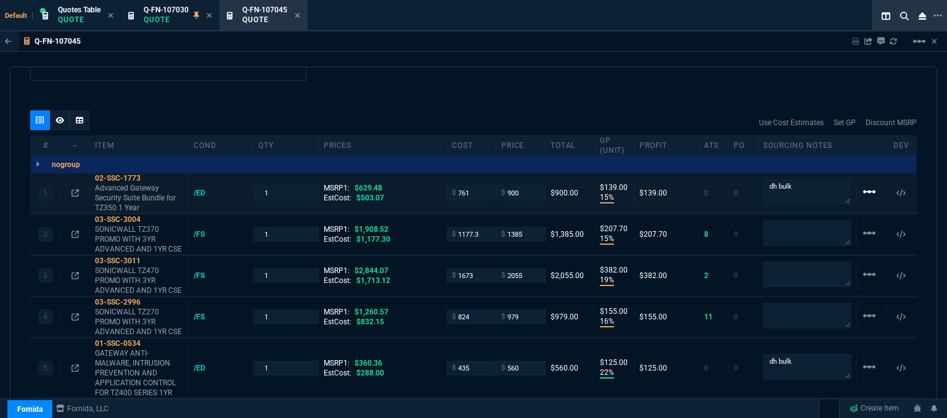
click at [866, 184] on mat-icon "linear_scale" at bounding box center [869, 191] width 15 height 15
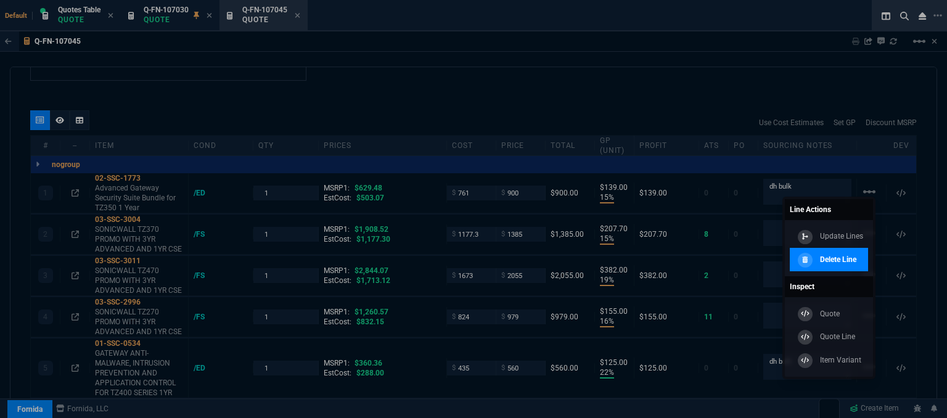
click at [829, 262] on p "Delete Line" at bounding box center [838, 259] width 36 height 11
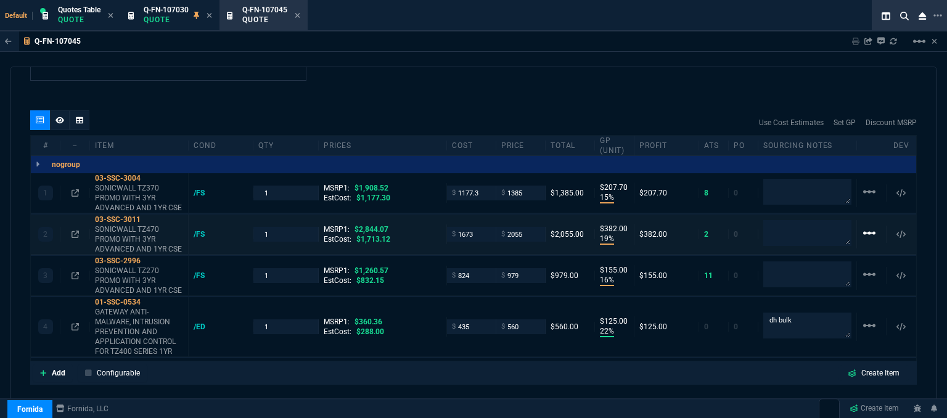
click at [862, 226] on mat-icon "linear_scale" at bounding box center [869, 233] width 15 height 15
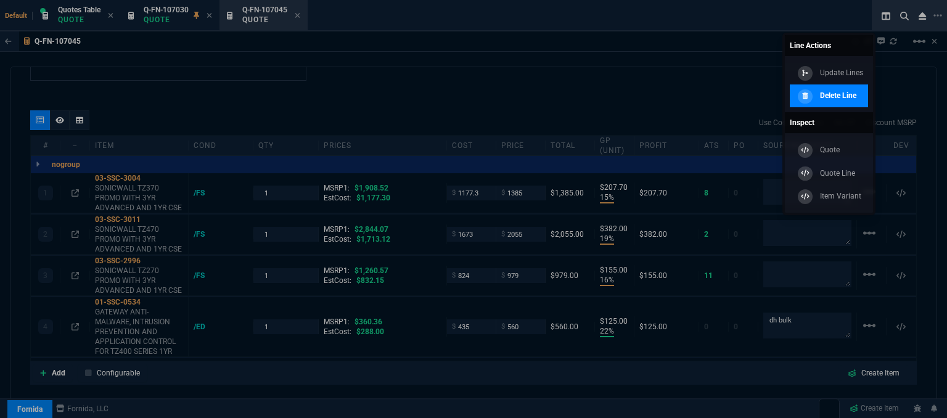
click at [834, 97] on p "Delete Line" at bounding box center [838, 95] width 36 height 11
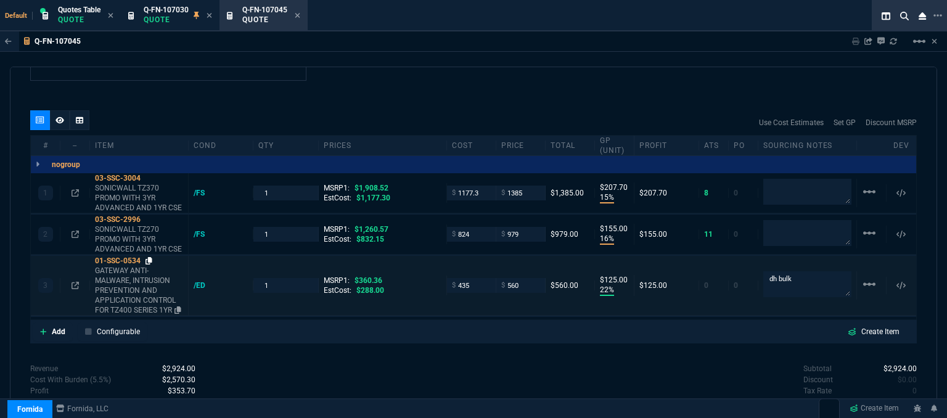
click at [149, 257] on icon at bounding box center [149, 260] width 7 height 7
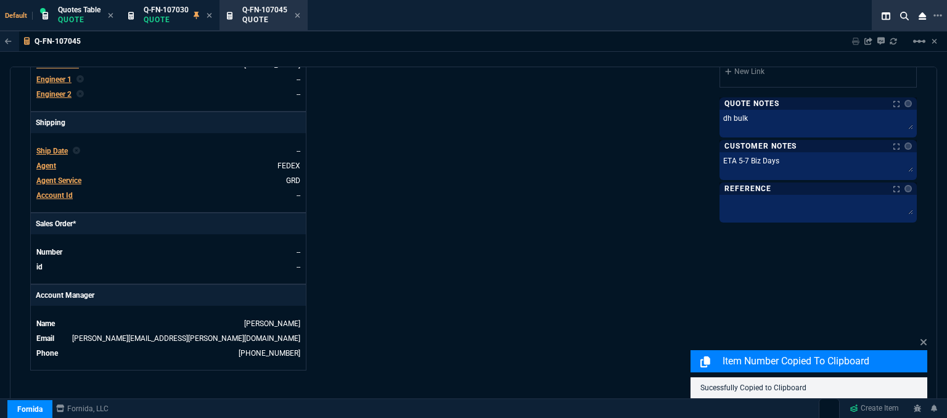
scroll to position [370, 0]
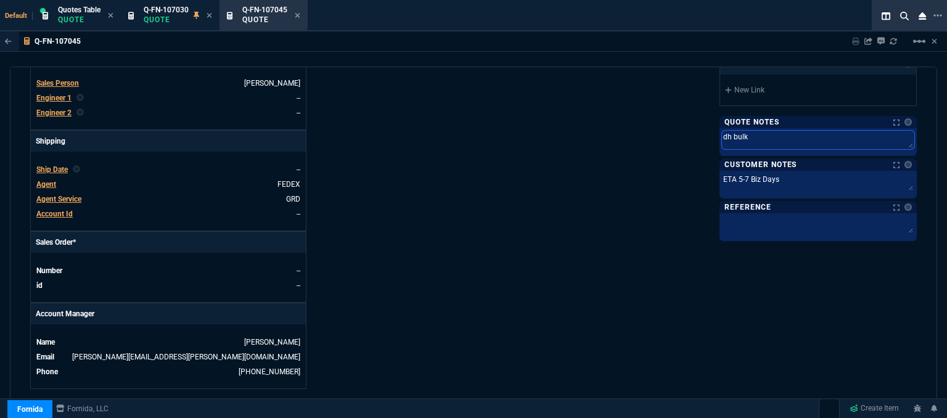
click at [782, 139] on textarea "dh bulk" at bounding box center [818, 140] width 192 height 19
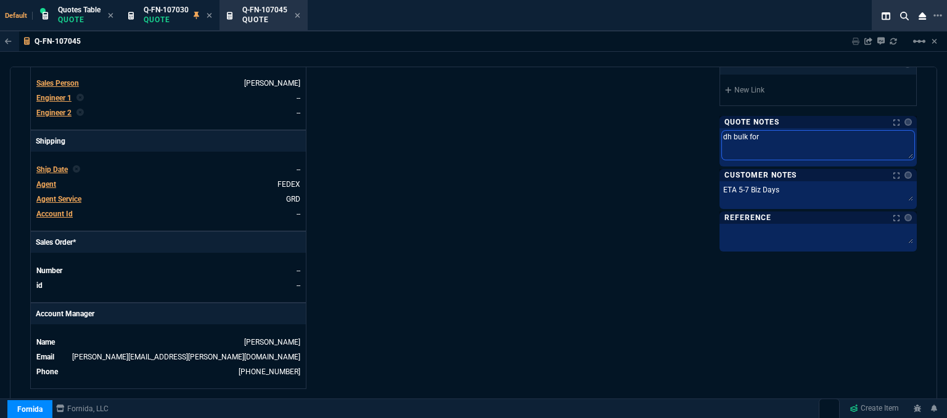
paste textarea "01-SSC-0534"
click at [722, 134] on textarea "dh bulk for 01-SSC-0534" at bounding box center [818, 145] width 192 height 29
click at [876, 135] on textarea "Please ship units in stock and pls do dh bulk for 01-SSC-0534" at bounding box center [818, 145] width 192 height 29
click at [884, 134] on textarea "Please ship units in stock and pls do dh bulk for ED: 01-SSC-0534" at bounding box center [818, 145] width 192 height 29
click at [780, 188] on textarea "ETA 5-7 Biz Days" at bounding box center [818, 193] width 192 height 19
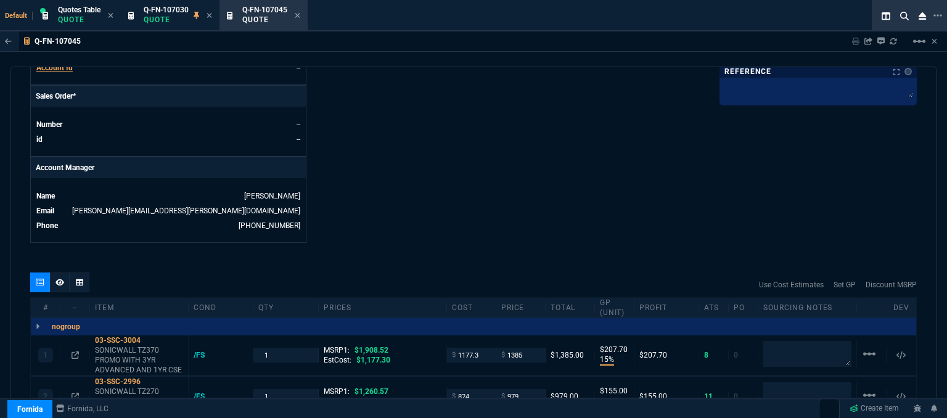
scroll to position [617, 0]
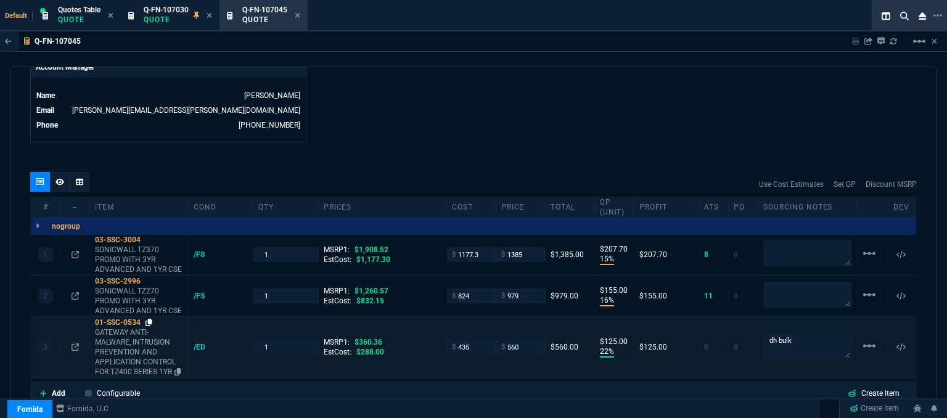
click at [150, 319] on icon at bounding box center [149, 322] width 7 height 7
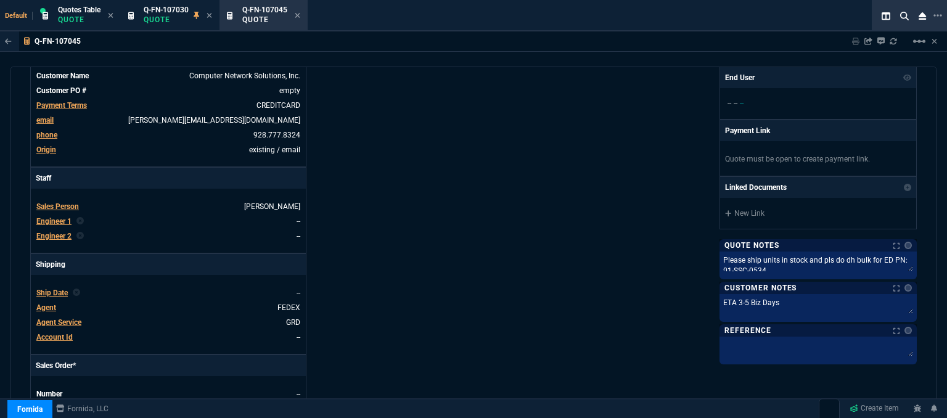
scroll to position [0, 0]
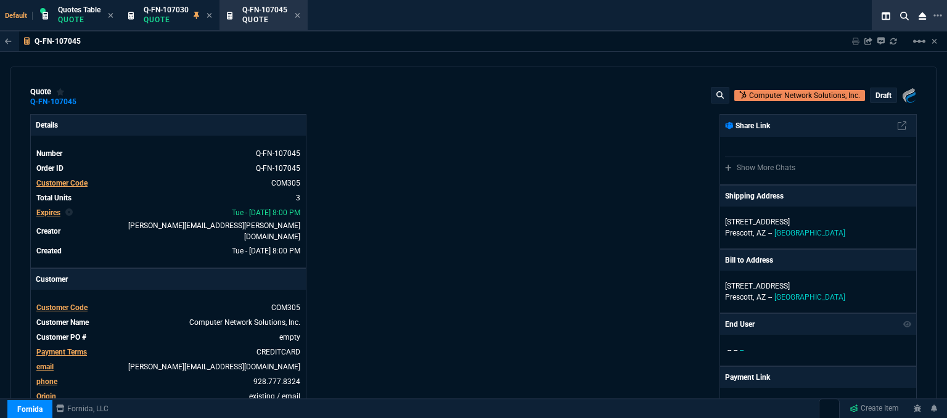
click at [883, 93] on p "draft" at bounding box center [884, 96] width 16 height 10
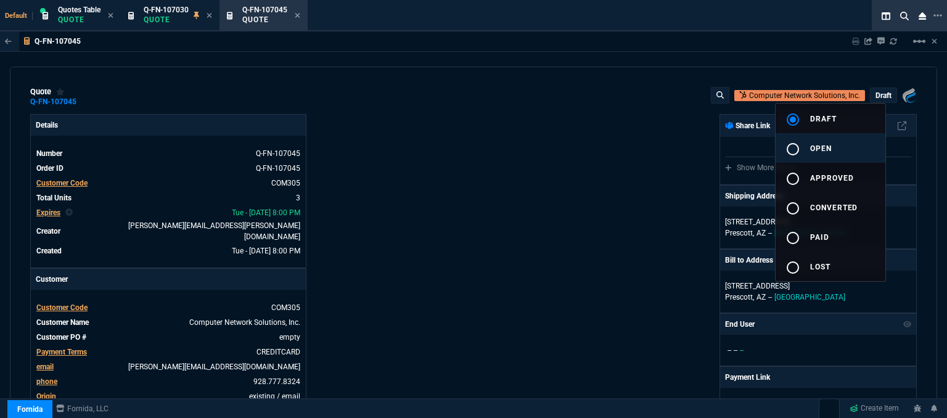
click at [829, 146] on span "open" at bounding box center [821, 148] width 22 height 9
click at [610, 182] on div at bounding box center [473, 209] width 947 height 418
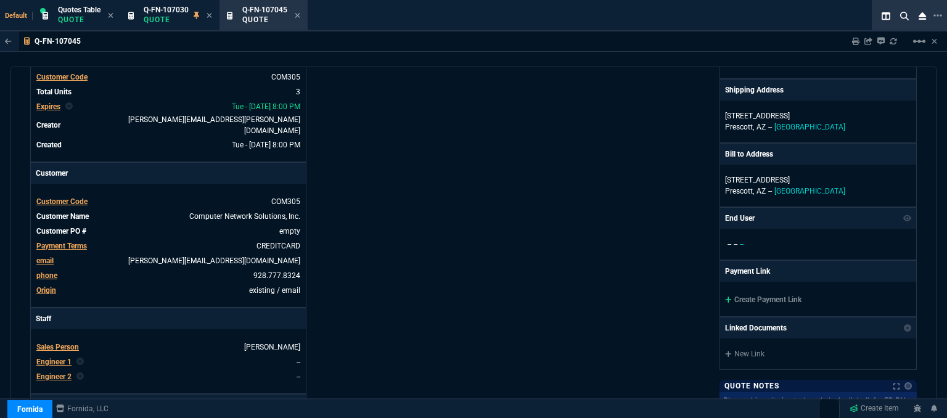
scroll to position [123, 0]
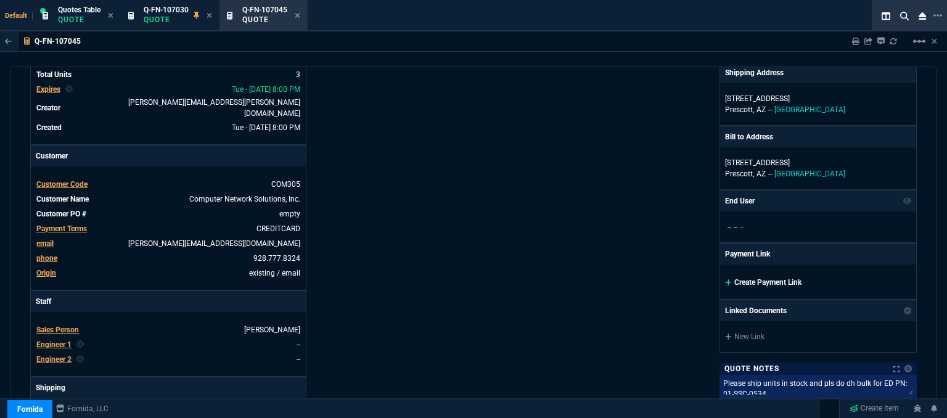
click at [725, 279] on icon at bounding box center [728, 282] width 7 height 7
click at [725, 281] on icon at bounding box center [728, 282] width 7 height 7
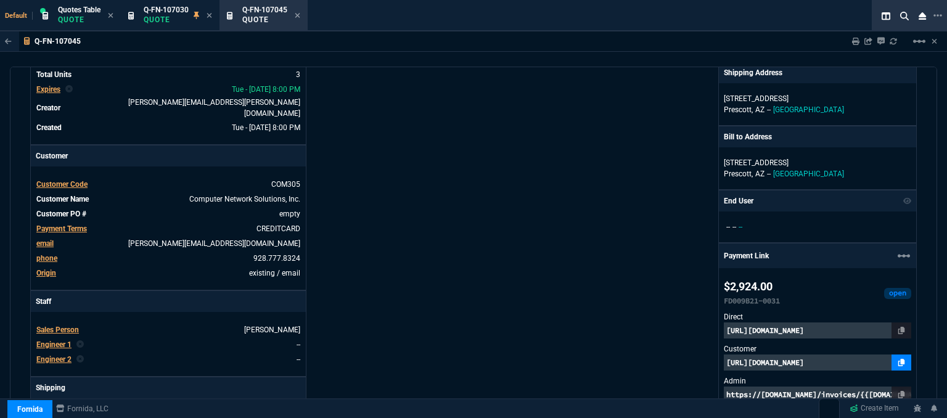
click at [899, 363] on icon at bounding box center [902, 362] width 7 height 7
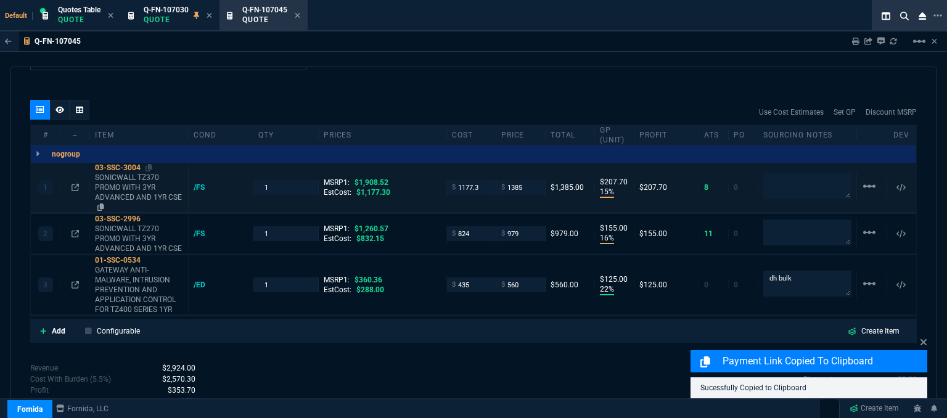
scroll to position [607, 0]
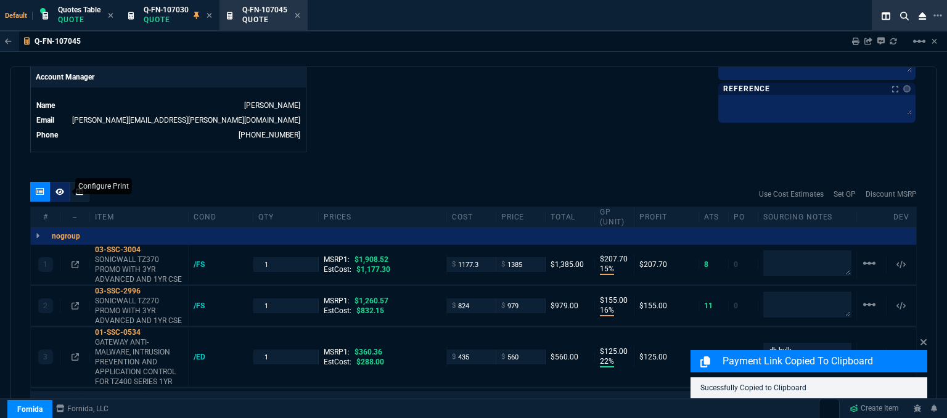
click at [62, 188] on icon at bounding box center [60, 191] width 9 height 7
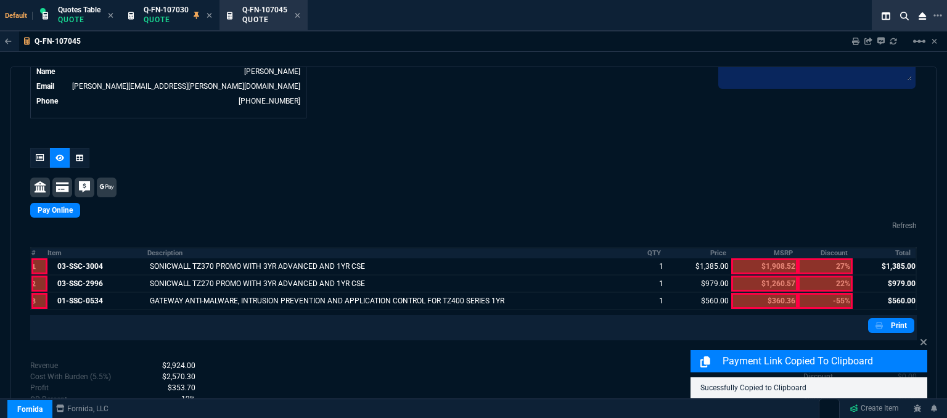
scroll to position [669, 0]
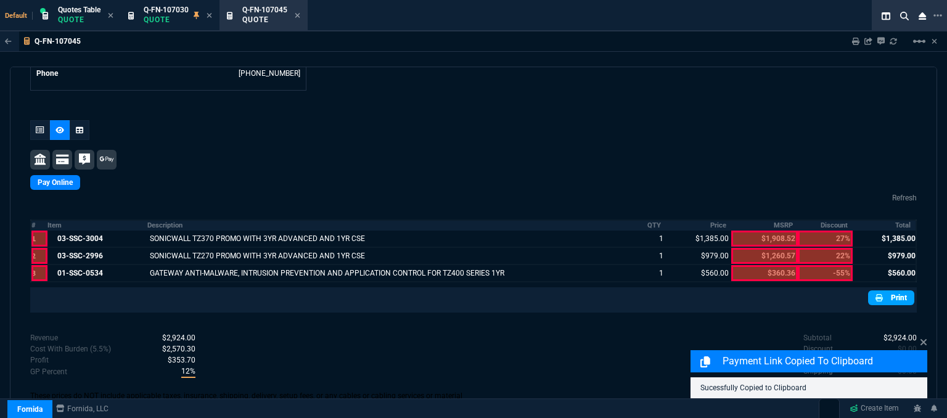
click at [878, 292] on nx-icon at bounding box center [881, 297] width 10 height 11
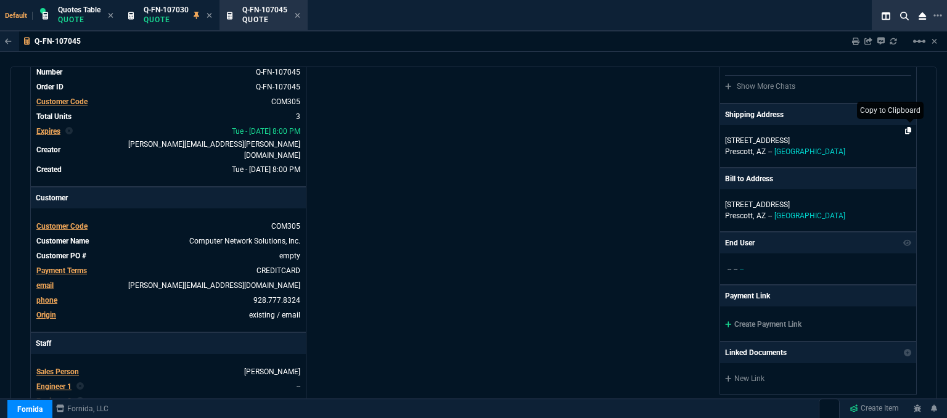
click at [905, 130] on icon at bounding box center [908, 130] width 7 height 7
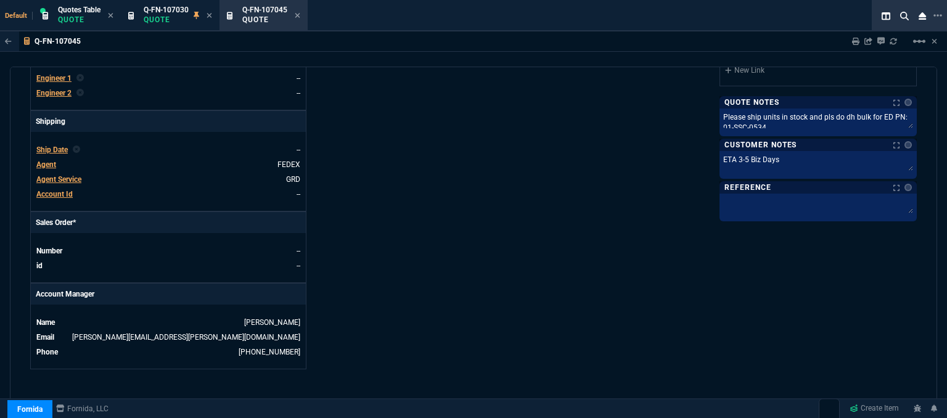
scroll to position [636, 0]
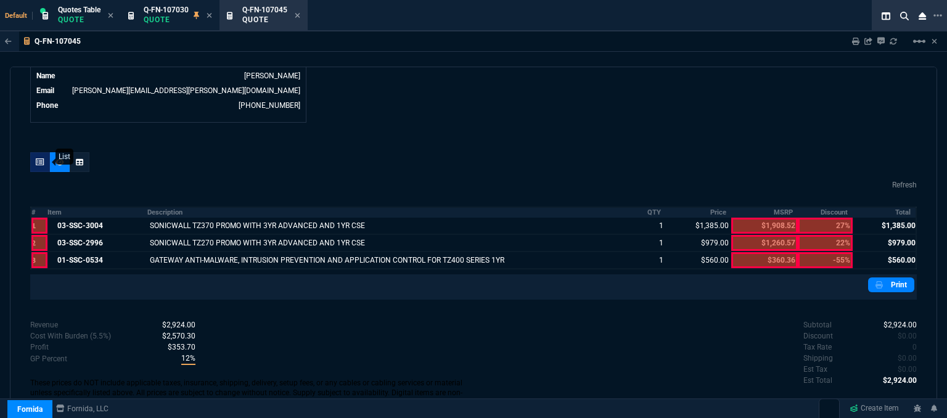
click at [39, 159] on icon at bounding box center [40, 162] width 9 height 7
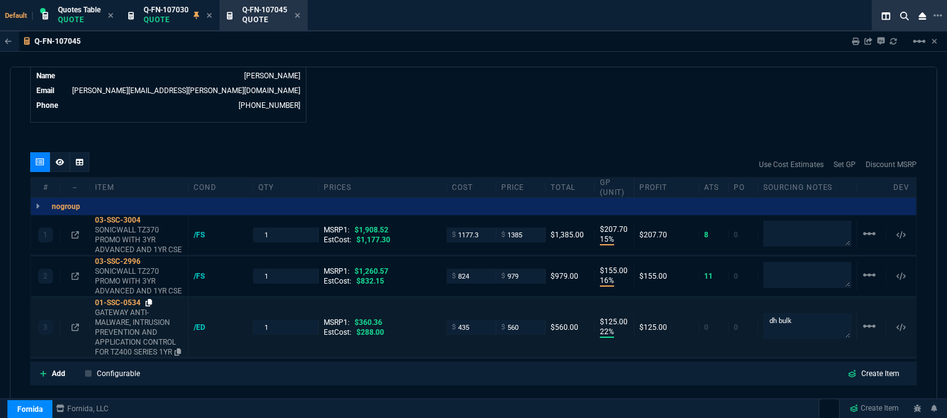
click at [149, 299] on icon at bounding box center [149, 302] width 7 height 7
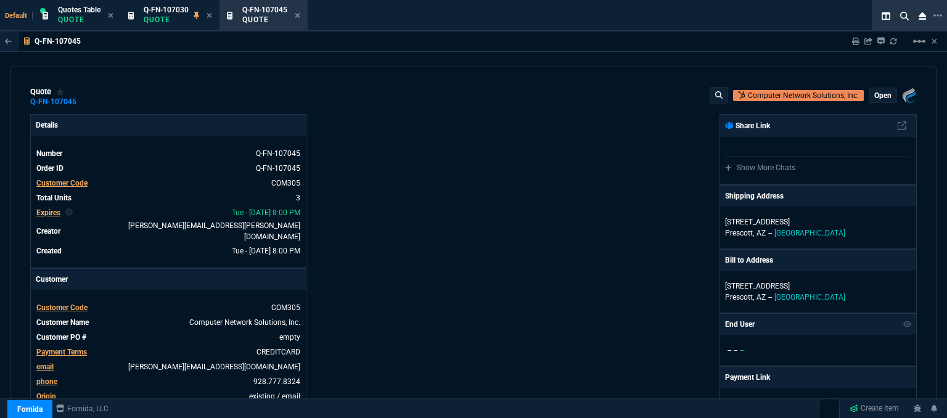
select select "12: [PERSON_NAME]"
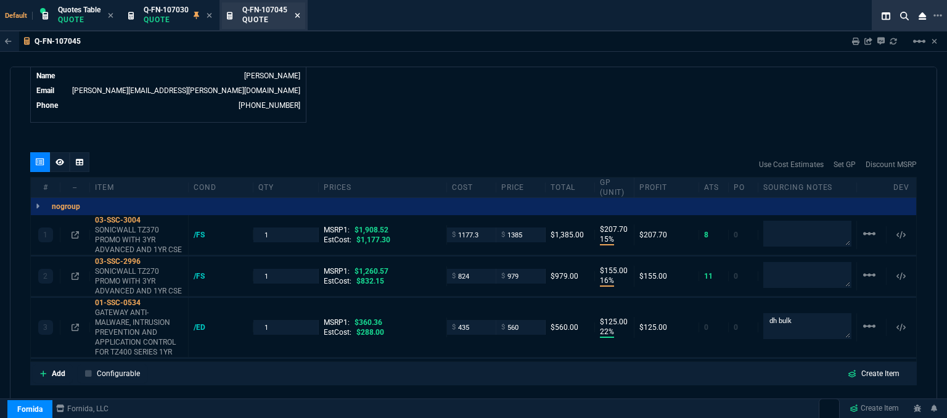
click at [297, 14] on icon at bounding box center [297, 15] width 5 height 5
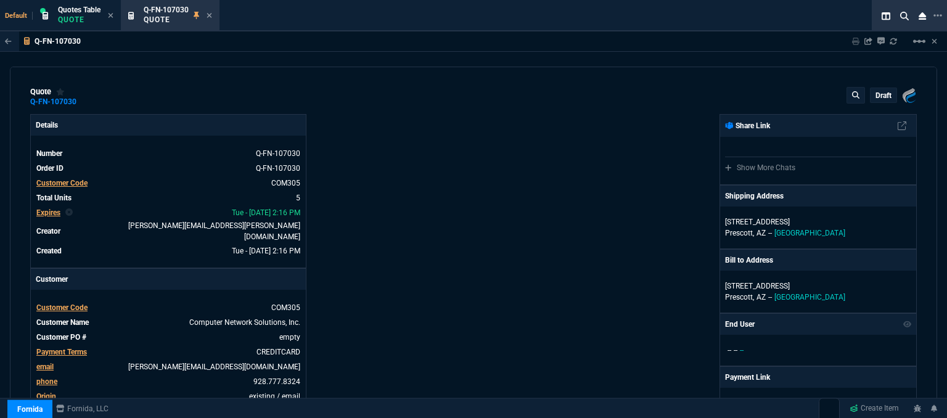
type input "629.48"
type input "1908.52"
type input "2844.07"
type input "1260.57"
type input "360.36"
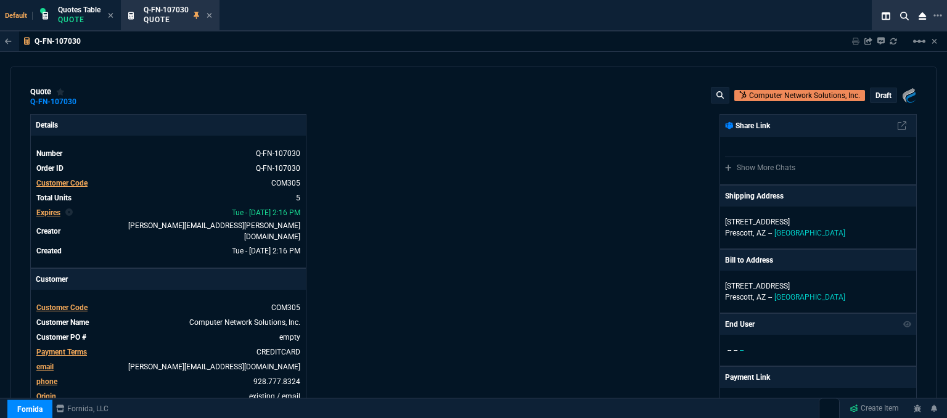
type input "15"
type input "139"
type input "15"
type input "208"
type input "19"
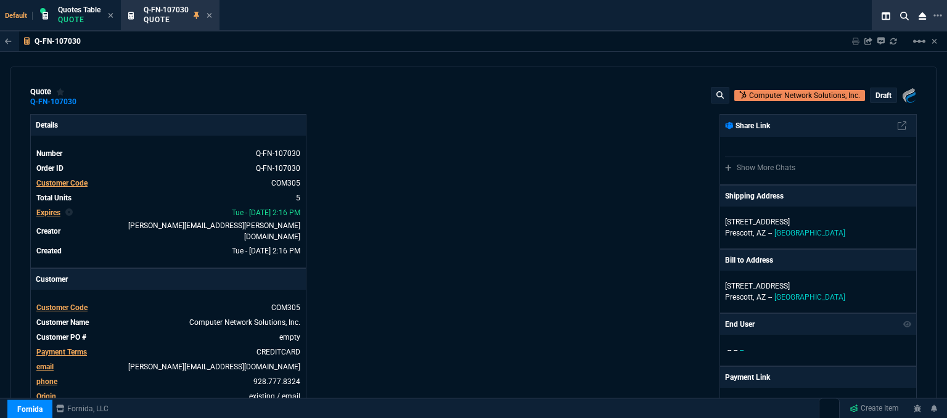
type input "382"
type input "16"
type input "155"
type input "22"
type input "125"
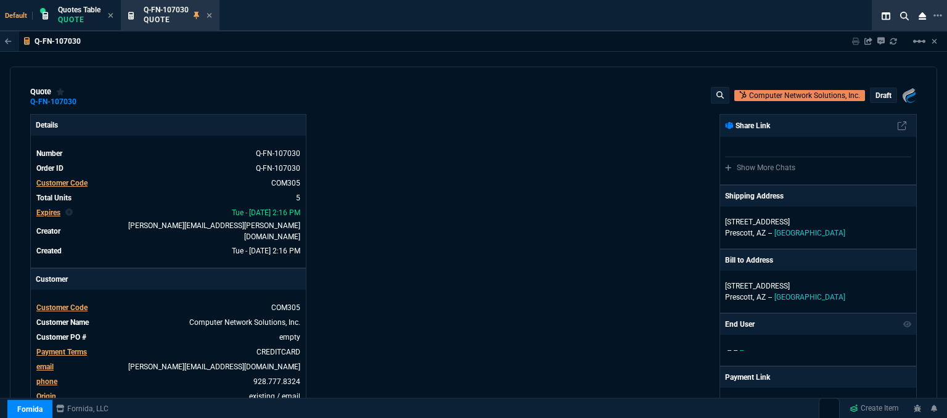
type input "-43"
type input "27"
type input "28"
type input "22"
type input "-55"
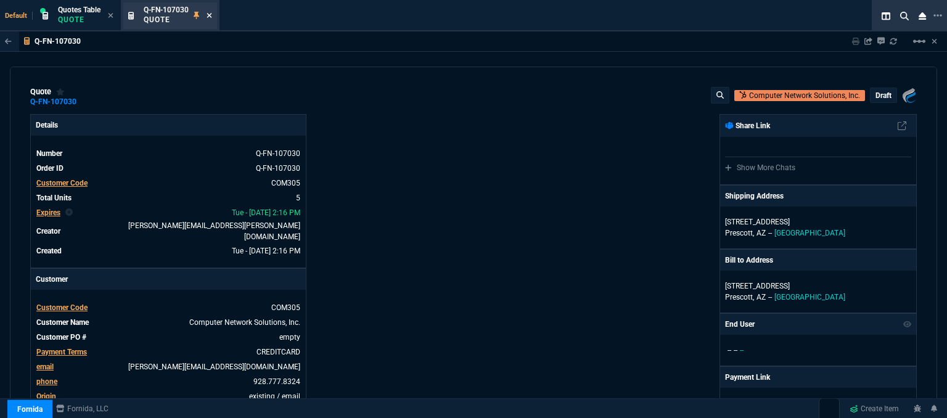
click at [210, 15] on icon at bounding box center [209, 15] width 5 height 5
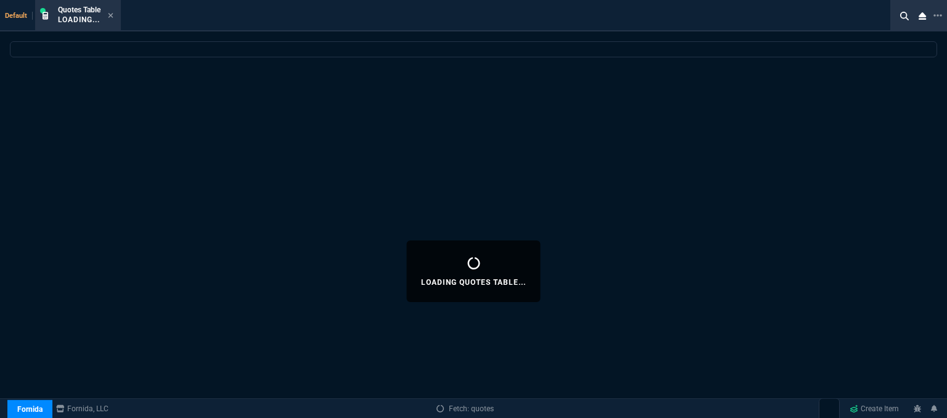
select select
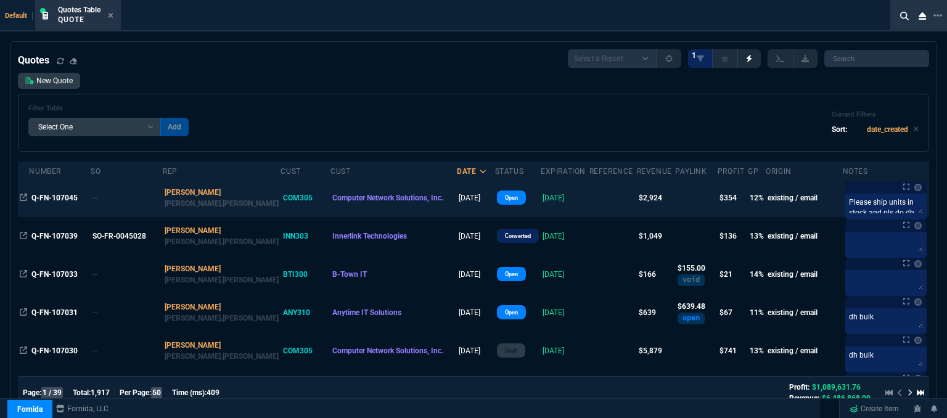
click at [591, 197] on td at bounding box center [613, 198] width 47 height 38
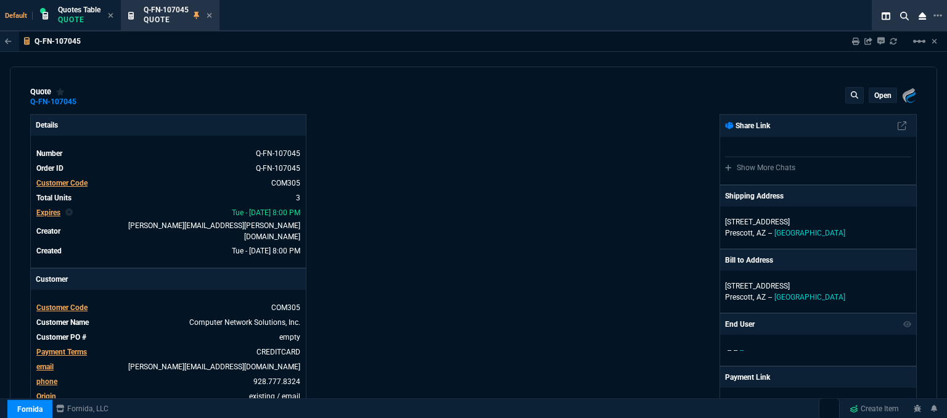
type input "15"
type input "208"
type input "16"
type input "155"
type input "22"
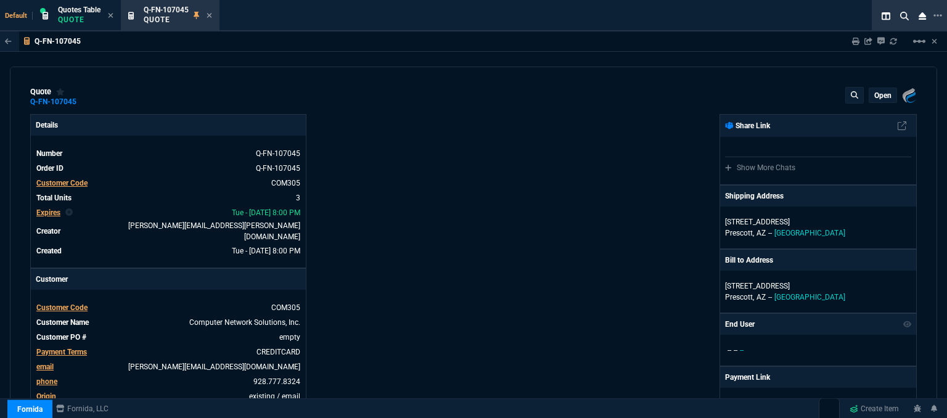
type input "125"
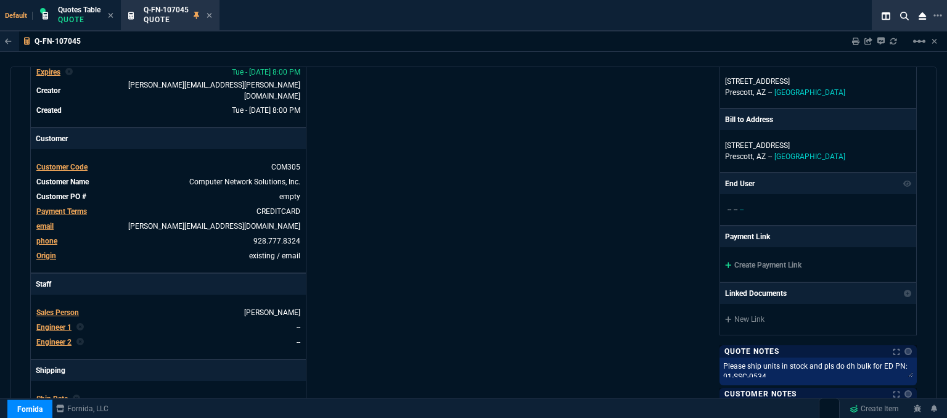
type input "1908.52"
type input "1260.57"
type input "360.36"
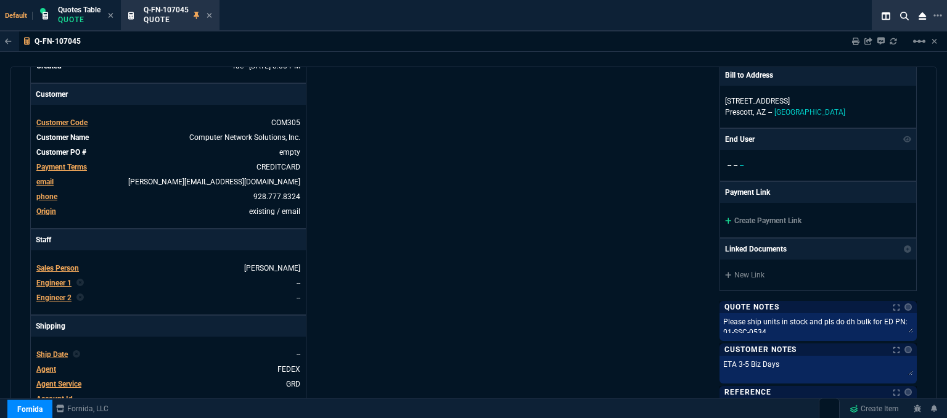
type input "27"
type input "22"
type input "-55"
click at [725, 220] on icon at bounding box center [728, 221] width 6 height 6
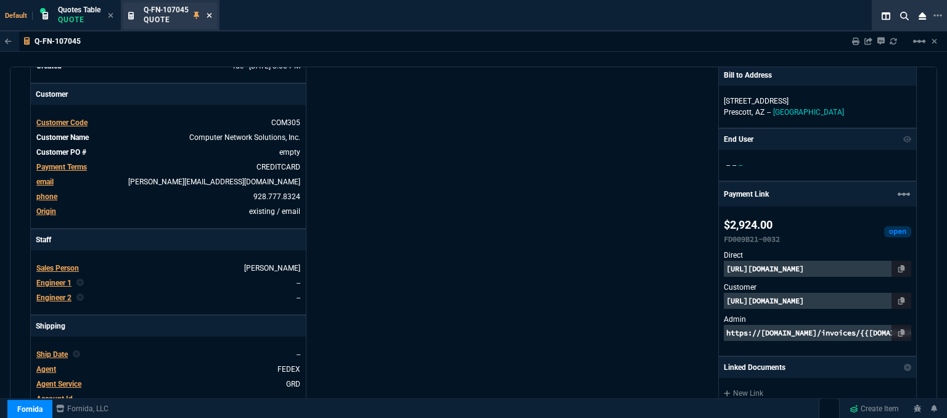
click at [209, 15] on icon at bounding box center [210, 15] width 6 height 7
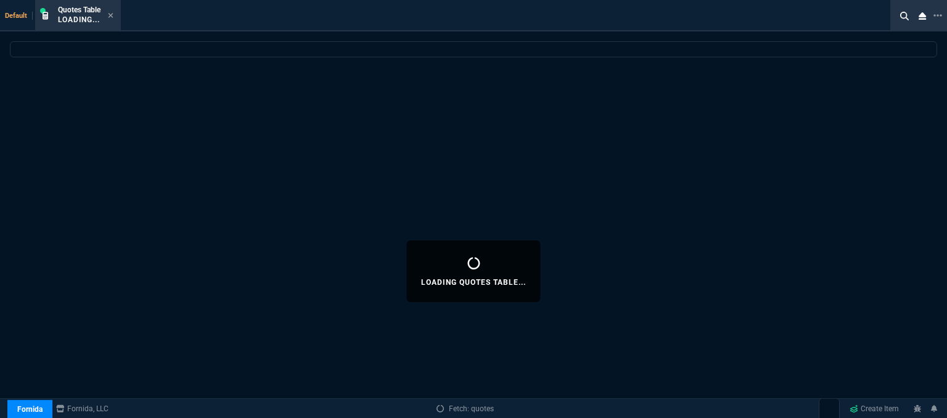
select select
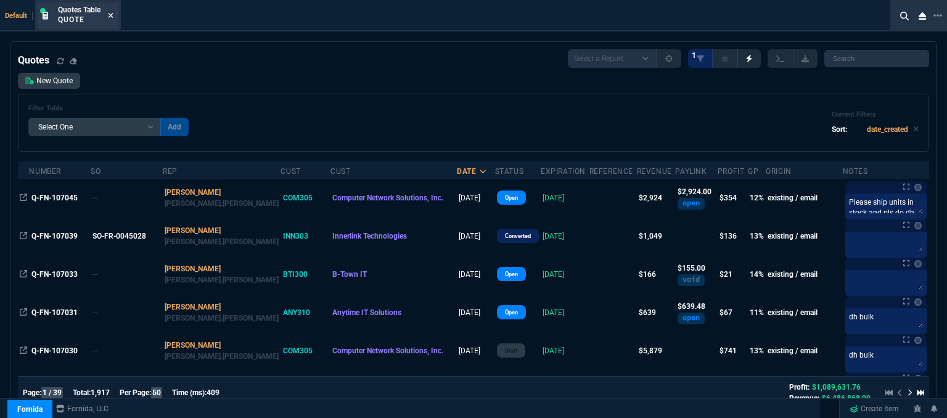
click at [113, 15] on icon at bounding box center [111, 15] width 6 height 7
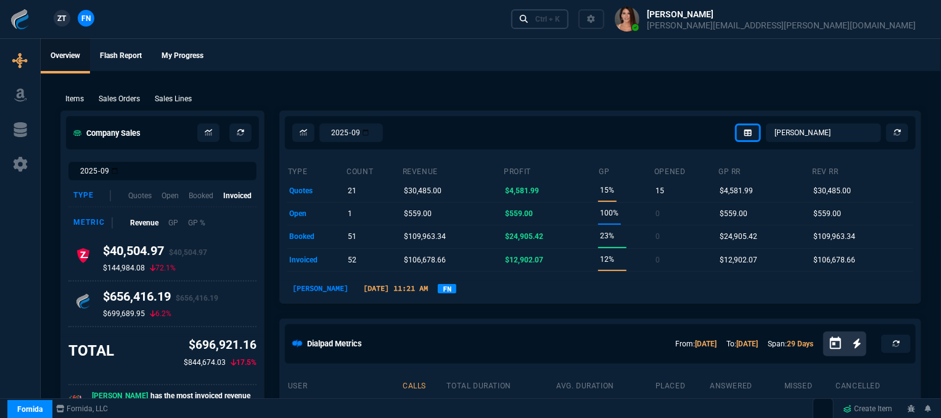
click at [560, 23] on div "Ctrl + K" at bounding box center [547, 19] width 25 height 10
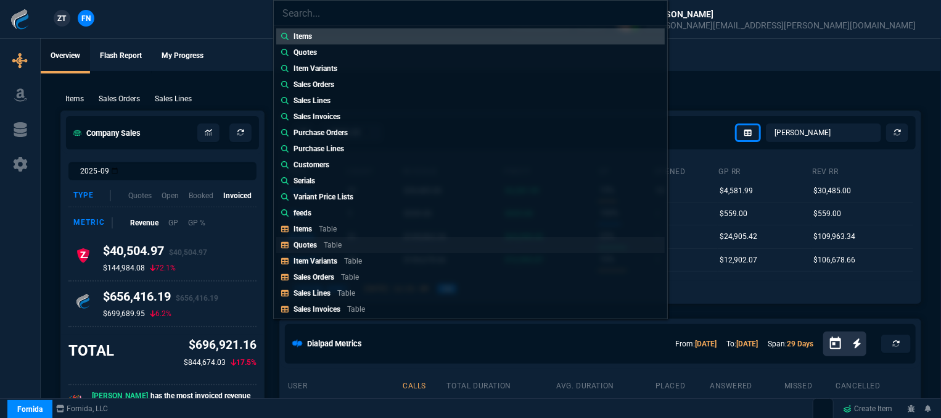
click at [336, 248] on p "Table" at bounding box center [333, 245] width 18 height 9
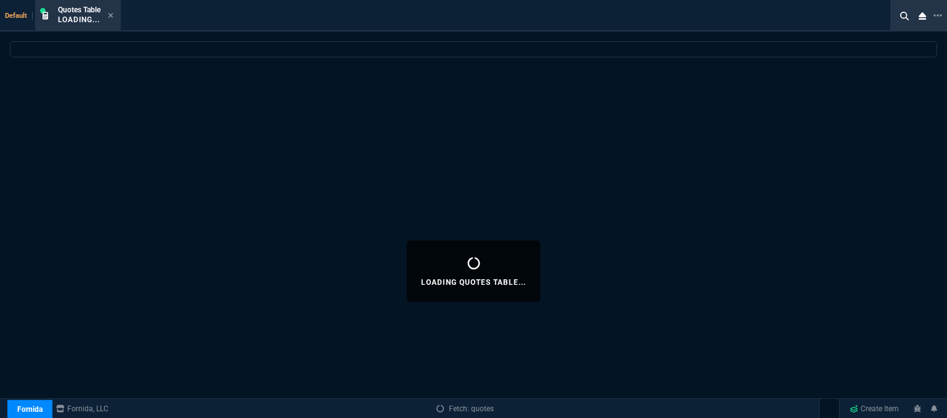
select select
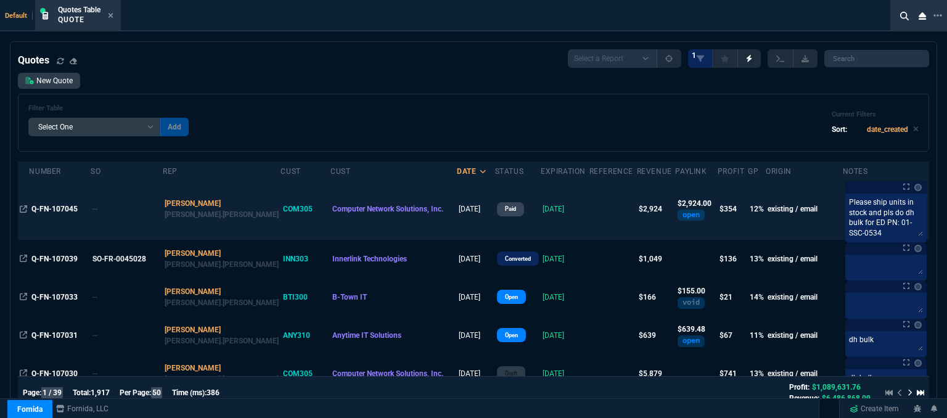
drag, startPoint x: 916, startPoint y: 212, endPoint x: 916, endPoint y: 239, distance: 27.1
click at [916, 237] on textarea "Please ship units in stock and pls do dh bulk for ED PN: 01-SSC-0534" at bounding box center [886, 216] width 76 height 41
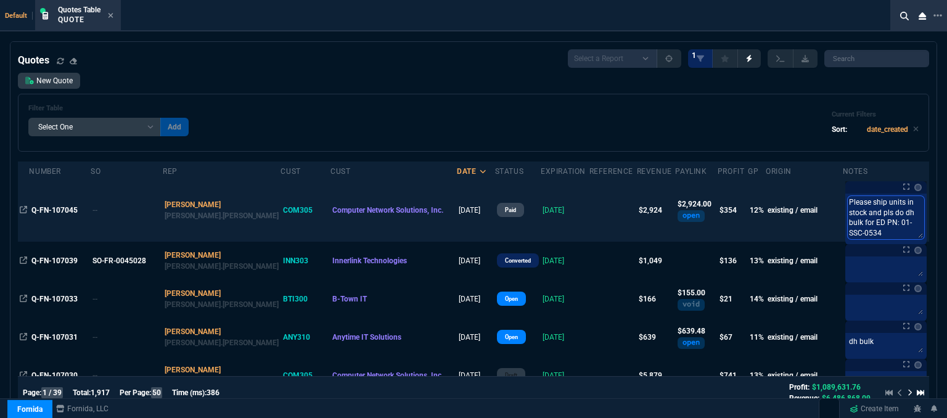
click at [892, 223] on textarea "Please ship units in stock and pls do dh bulk for ED PN: 01-SSC-0534" at bounding box center [886, 217] width 76 height 43
type textarea "Please ship units in stock and pls do dh bulk for ED PN: 01-SSC-0534."
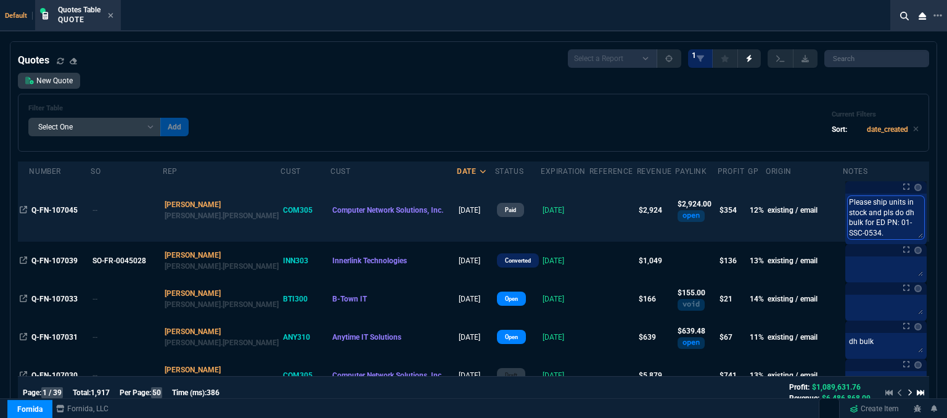
type textarea "Please ship units in stock and pls do dh bulk for ED PN: 01-SSC-0534. T"
type textarea "Please ship units in stock and pls do dh bulk for ED PN: 01-SSC-0534. Ty"
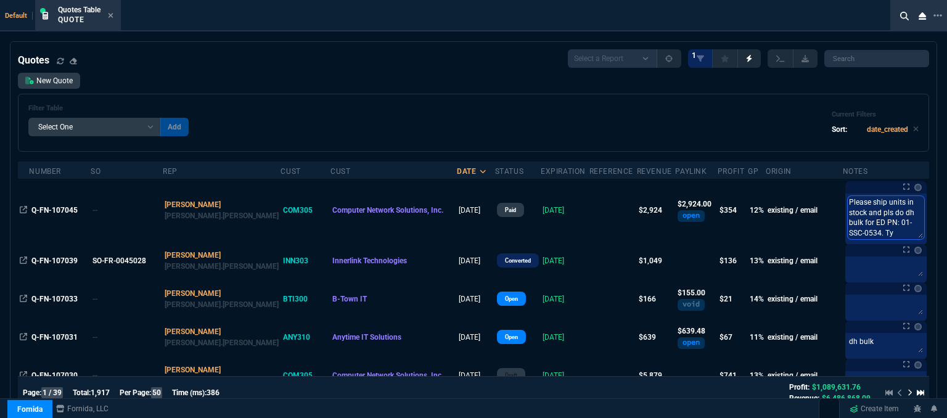
type textarea "Please ship units in stock and pls do dh bulk for ED PN: 01-SSC-0534. Ty"
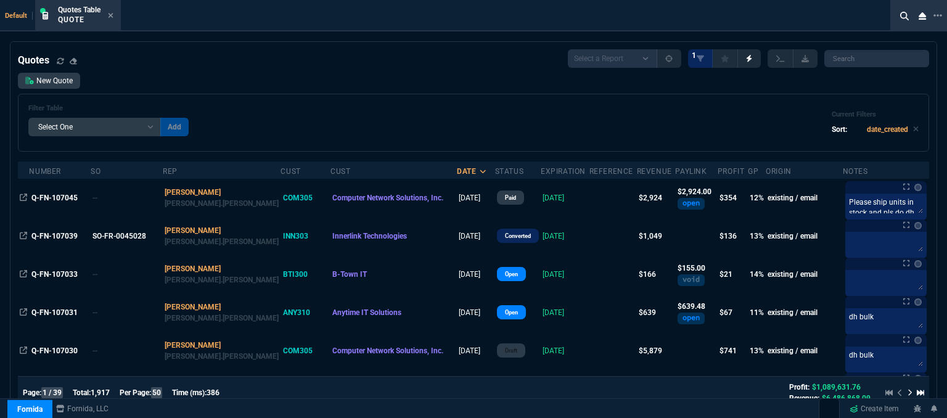
click at [513, 99] on div "Filter Table Select One Add Filter () creator (creator) Cust (headers.customerN…" at bounding box center [474, 123] width 912 height 58
click at [112, 17] on icon at bounding box center [111, 15] width 6 height 7
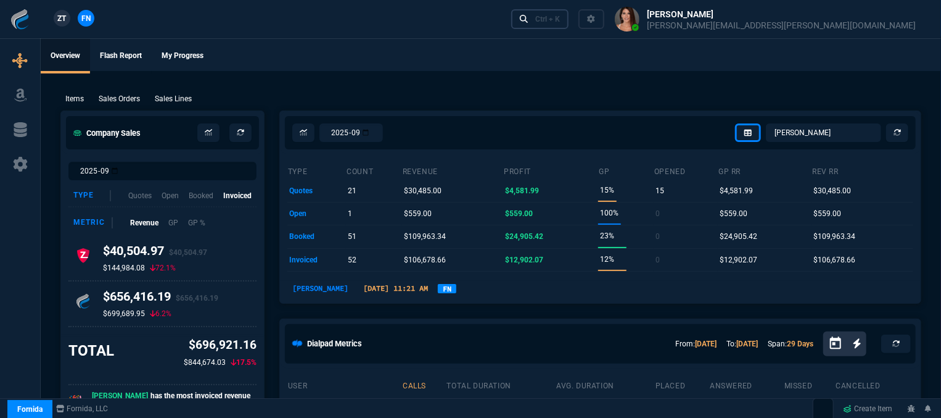
click at [560, 18] on div "Ctrl + K" at bounding box center [547, 19] width 25 height 10
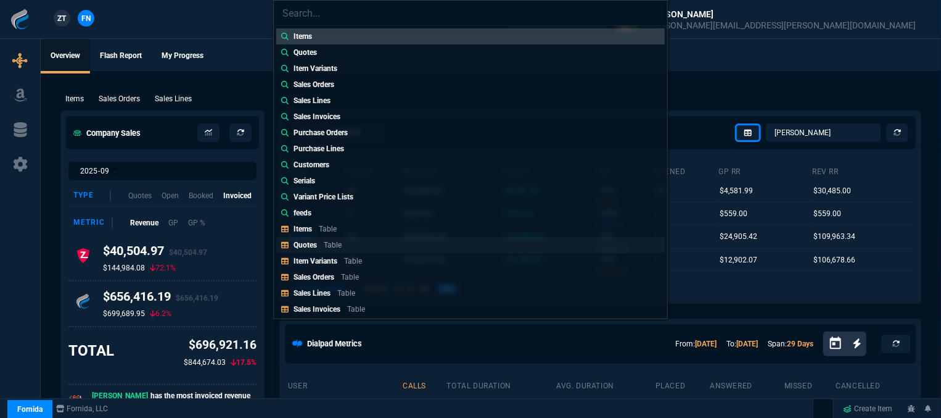
click at [348, 250] on link "Quotes Table" at bounding box center [470, 245] width 389 height 16
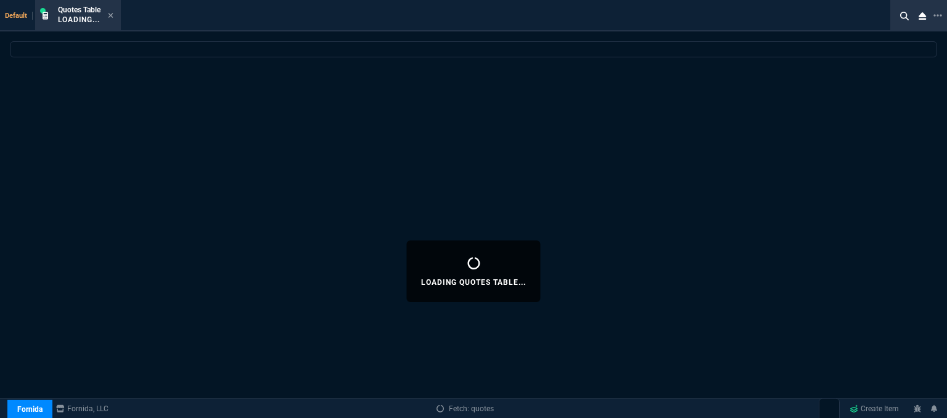
select select
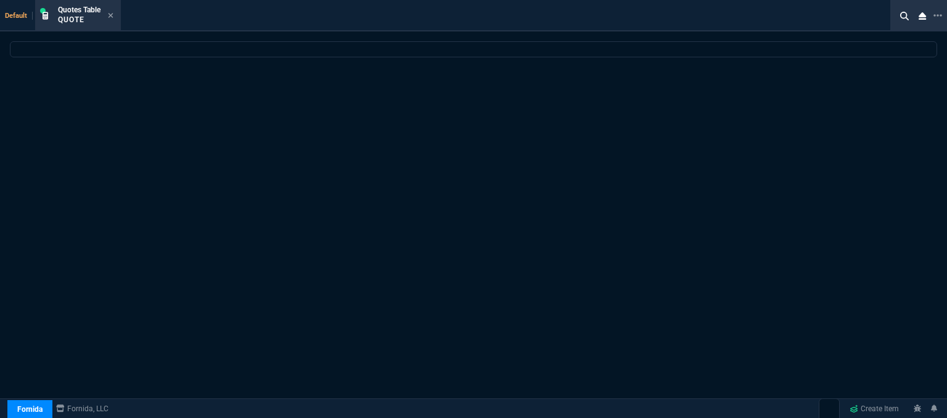
select select "12: [PERSON_NAME]"
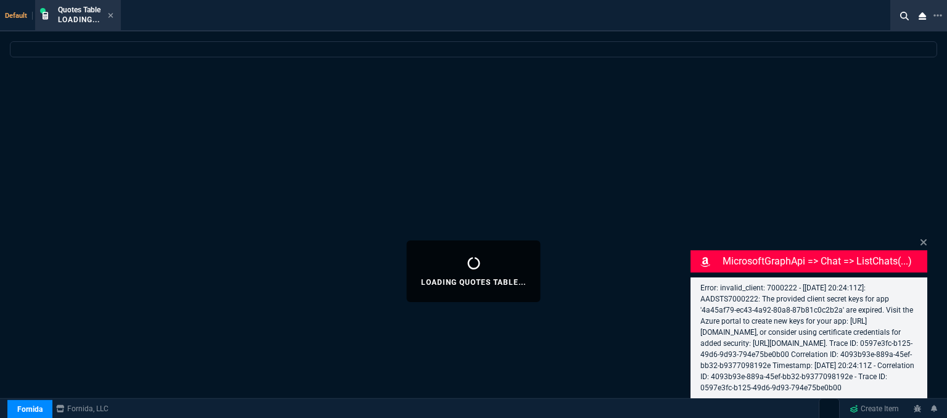
select select
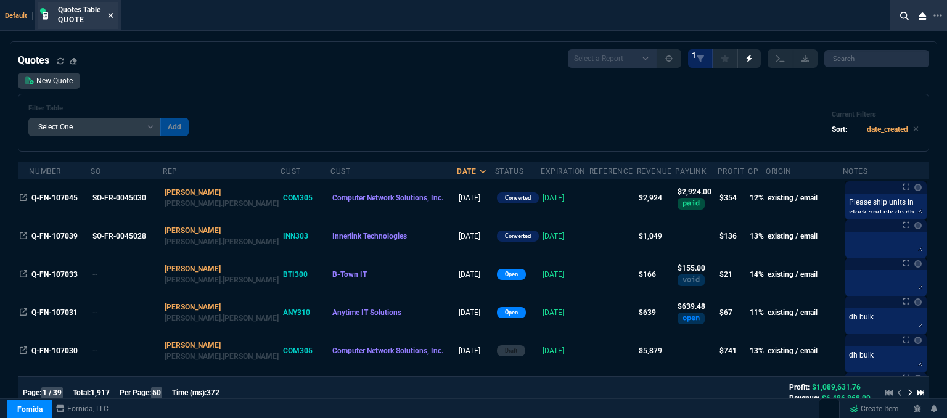
click at [110, 15] on icon at bounding box center [111, 15] width 6 height 7
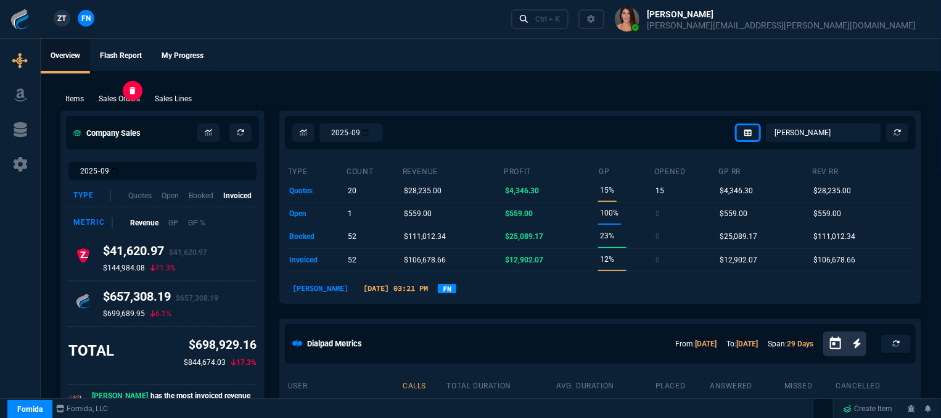
click at [136, 96] on p "Sales Orders" at bounding box center [119, 98] width 41 height 11
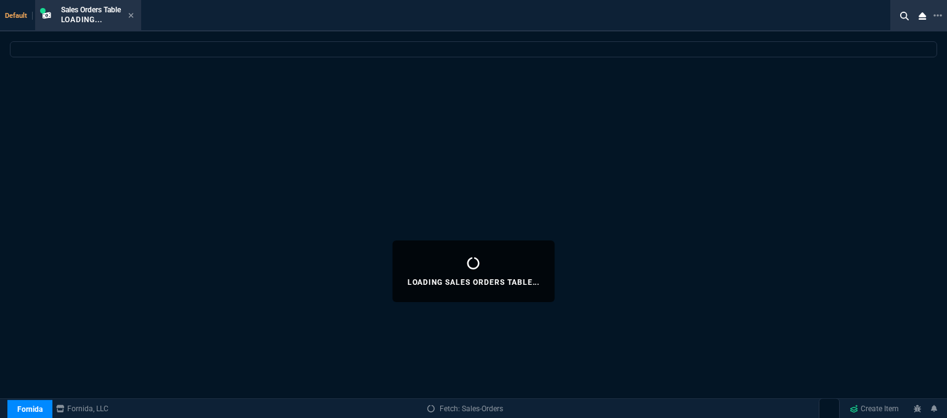
select select
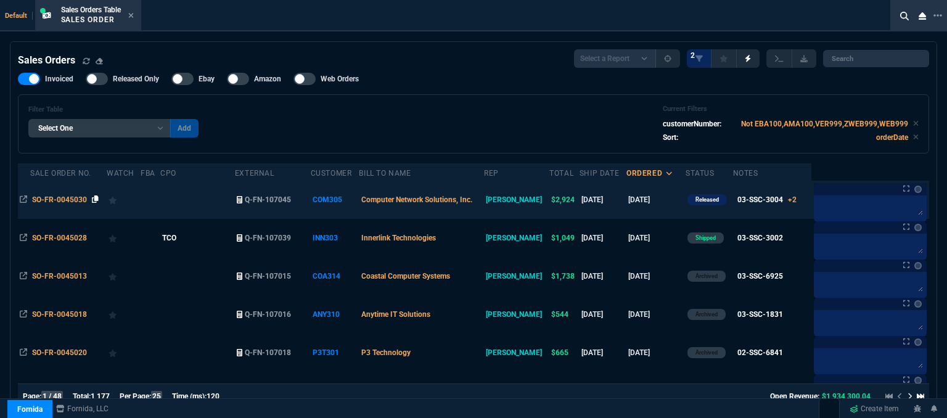
click at [96, 200] on icon at bounding box center [95, 199] width 7 height 7
click at [92, 200] on icon at bounding box center [95, 199] width 7 height 7
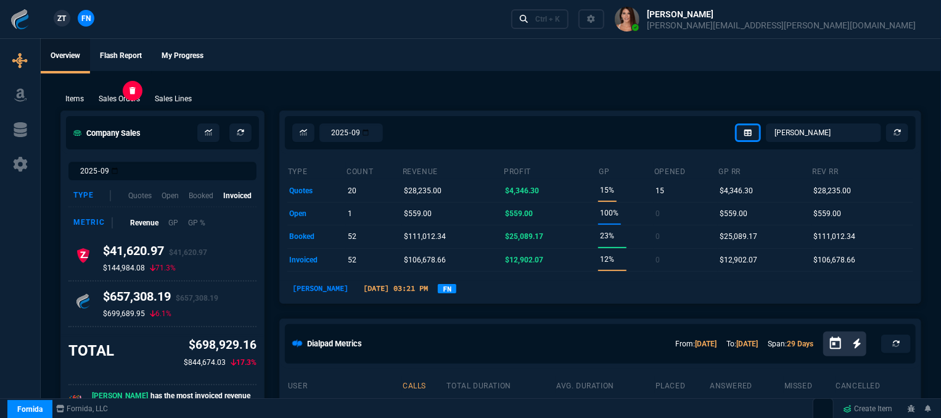
click at [116, 101] on p "Sales Orders" at bounding box center [119, 98] width 41 height 11
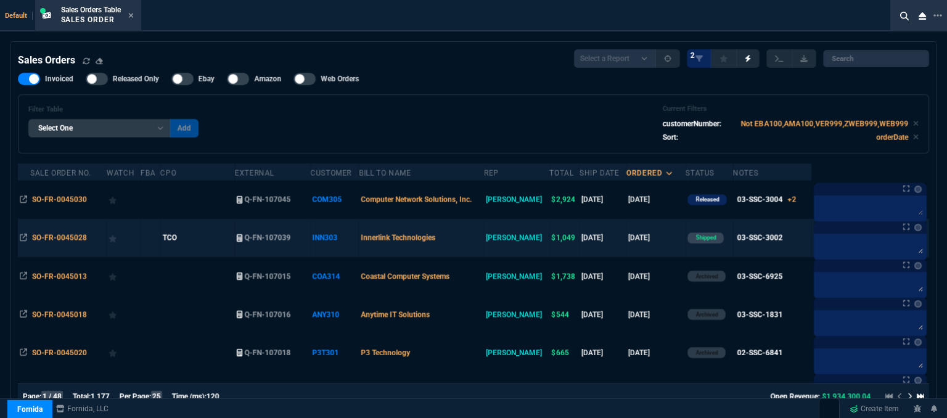
click at [479, 239] on td "Innerlink Technologies" at bounding box center [421, 238] width 125 height 38
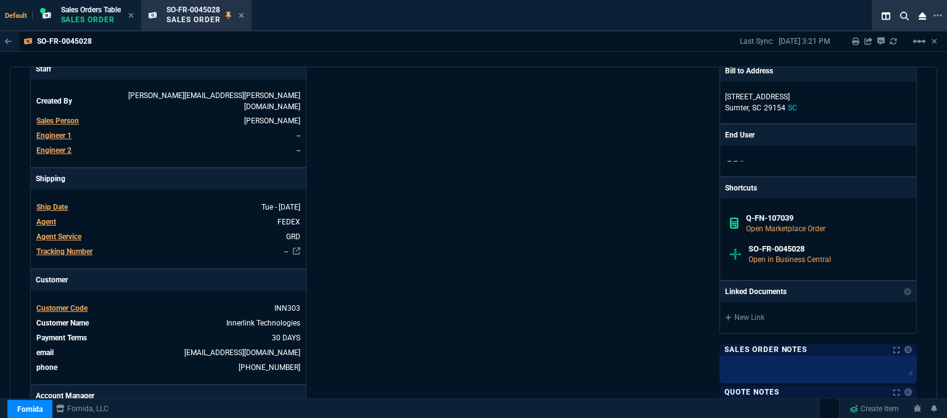
scroll to position [370, 0]
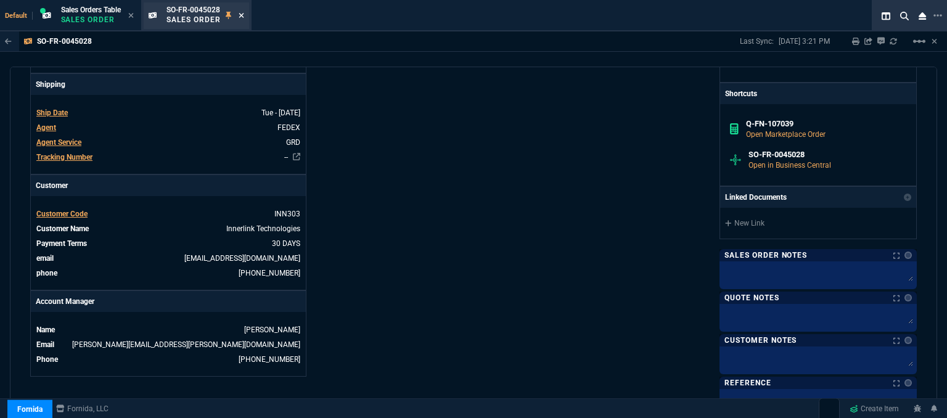
click at [244, 19] on icon at bounding box center [242, 15] width 6 height 7
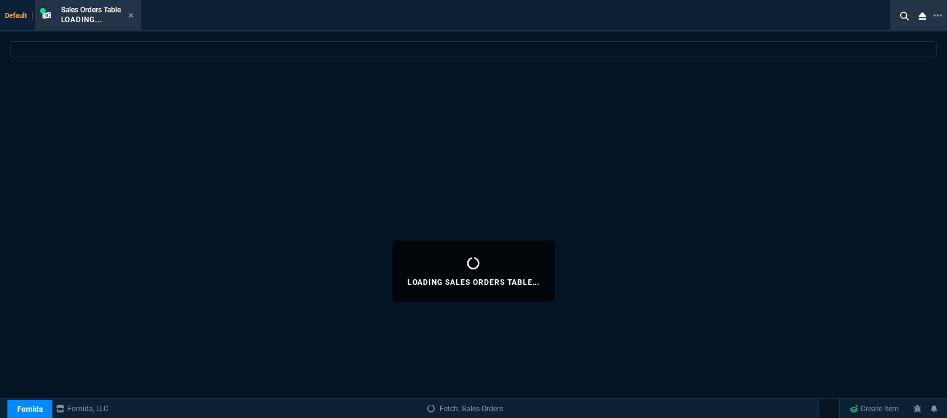
select select
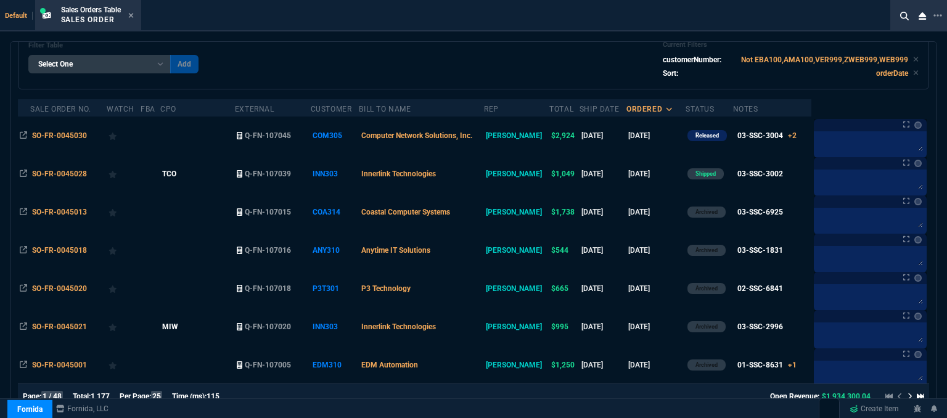
scroll to position [0, 0]
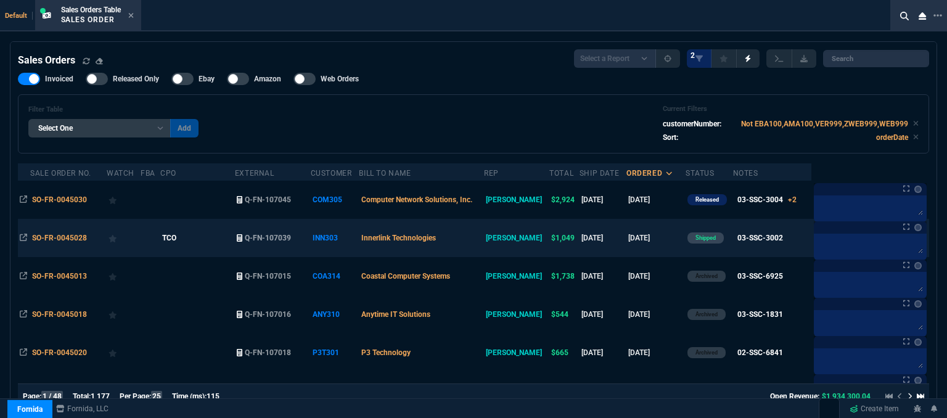
click at [479, 237] on td "Innerlink Technologies" at bounding box center [421, 238] width 125 height 38
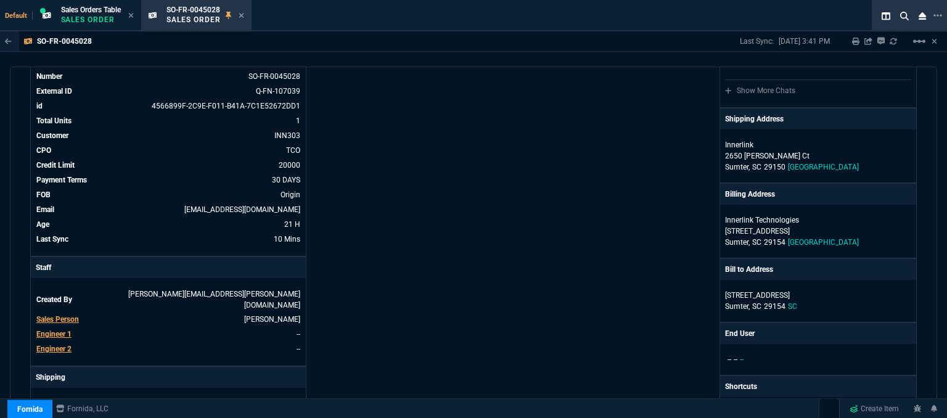
scroll to position [185, 0]
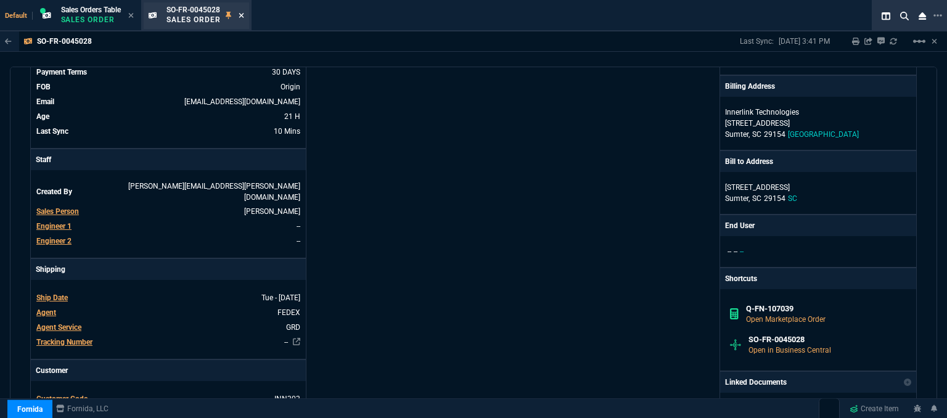
click at [244, 17] on icon at bounding box center [242, 15] width 6 height 7
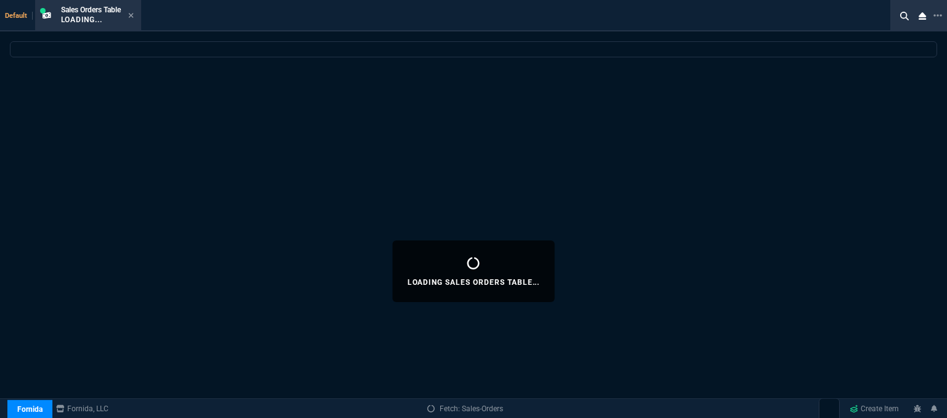
select select
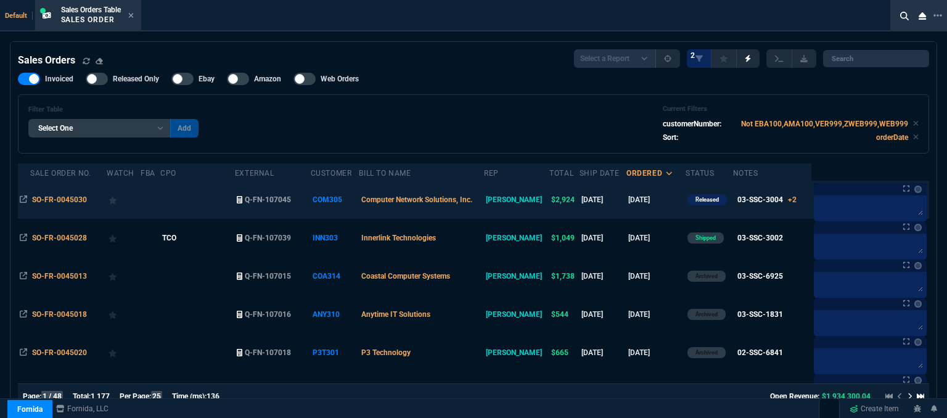
click at [220, 208] on td at bounding box center [197, 200] width 75 height 38
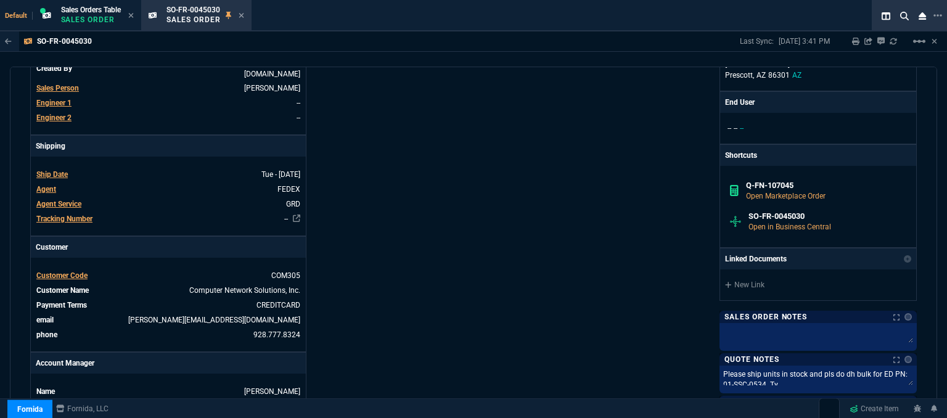
scroll to position [432, 0]
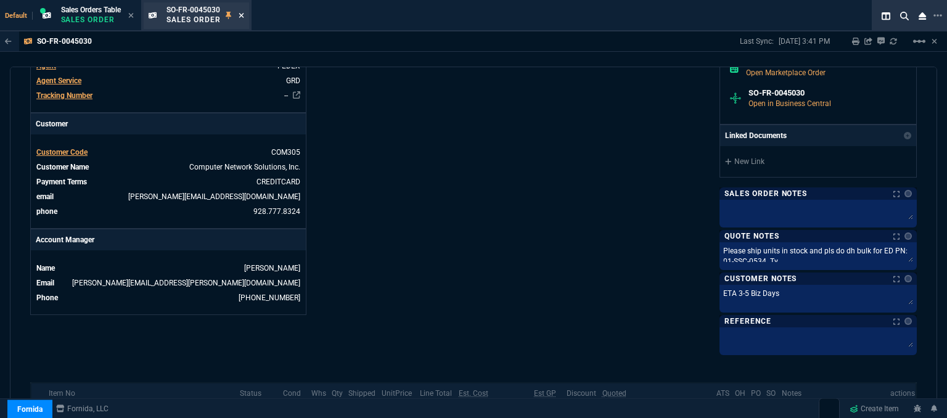
click at [244, 12] on icon at bounding box center [242, 15] width 6 height 7
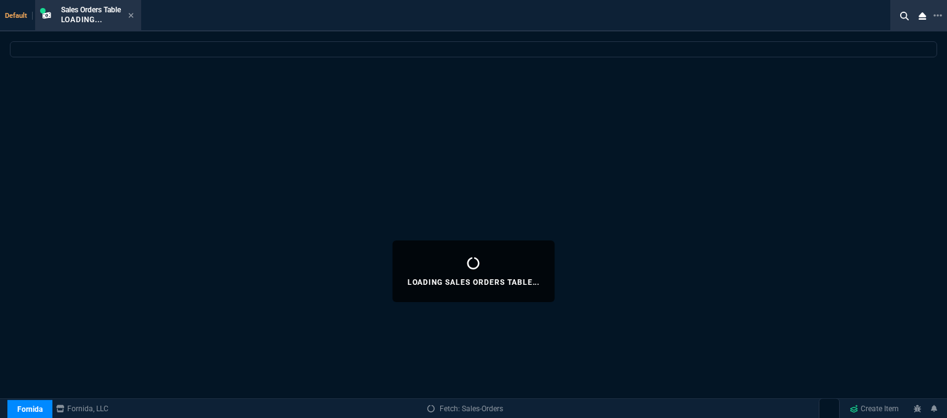
select select
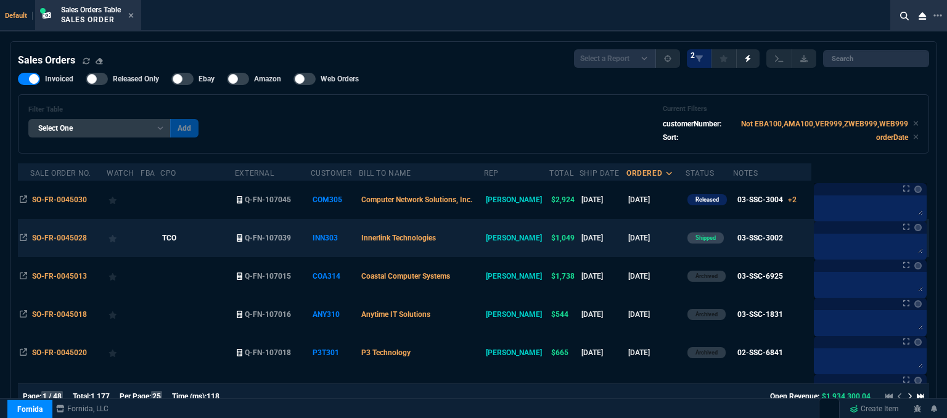
click at [469, 241] on td "Innerlink Technologies" at bounding box center [421, 238] width 125 height 38
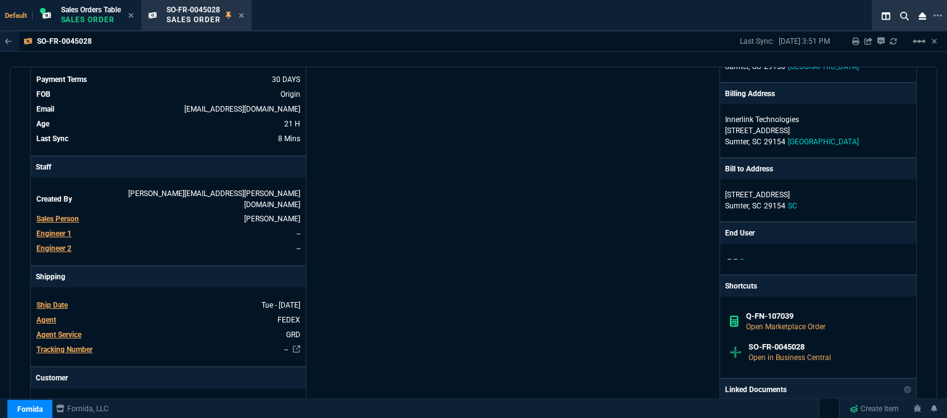
scroll to position [185, 0]
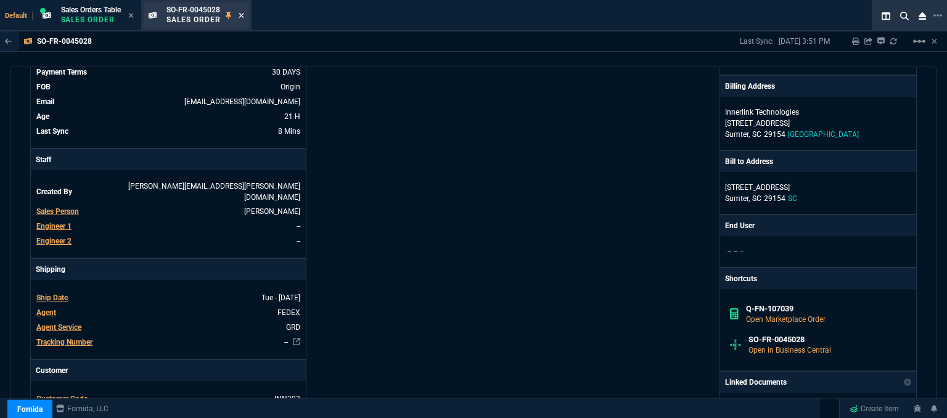
click at [241, 13] on icon at bounding box center [242, 15] width 6 height 7
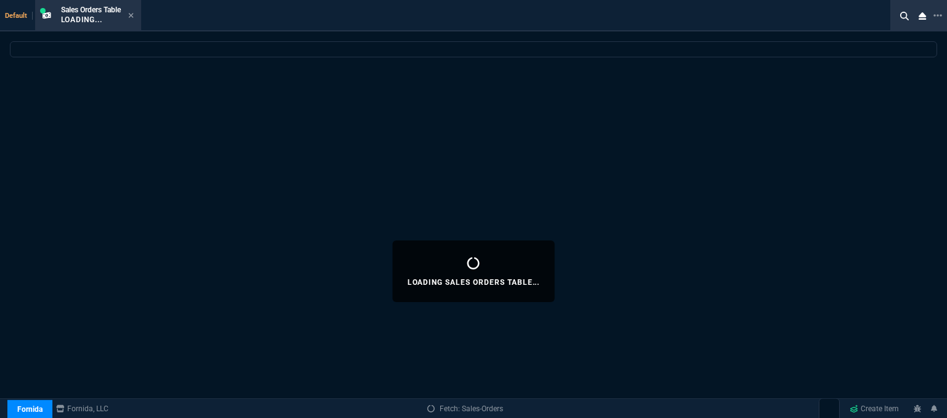
select select
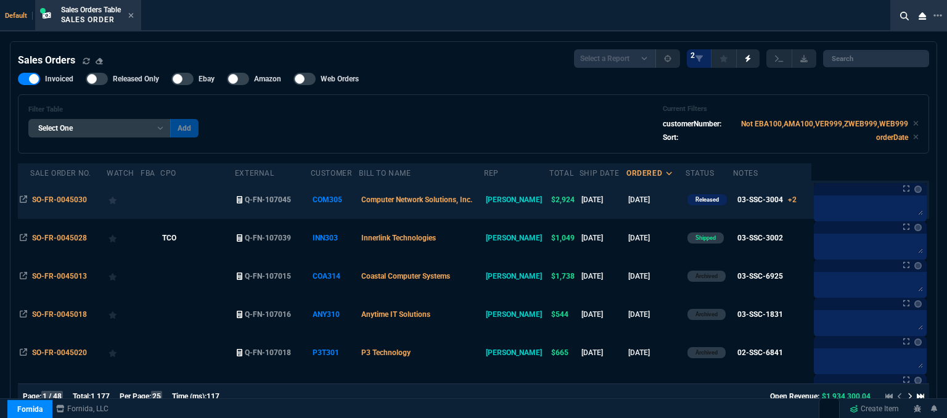
click at [224, 203] on td at bounding box center [197, 200] width 75 height 38
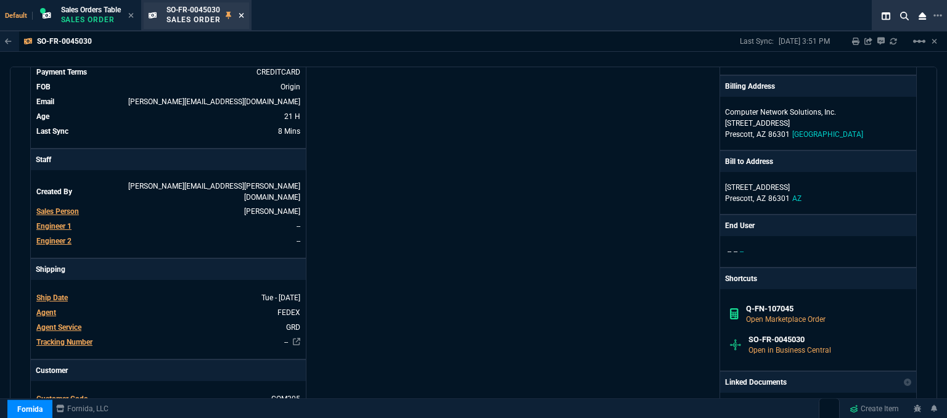
click at [244, 14] on icon at bounding box center [242, 15] width 6 height 7
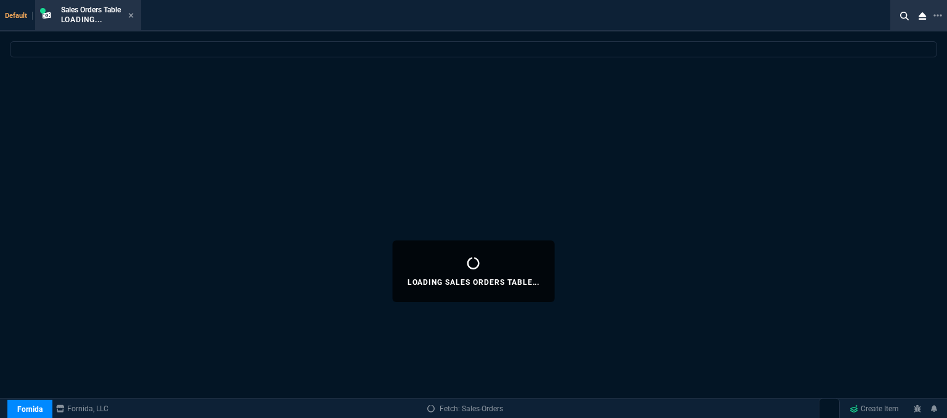
select select
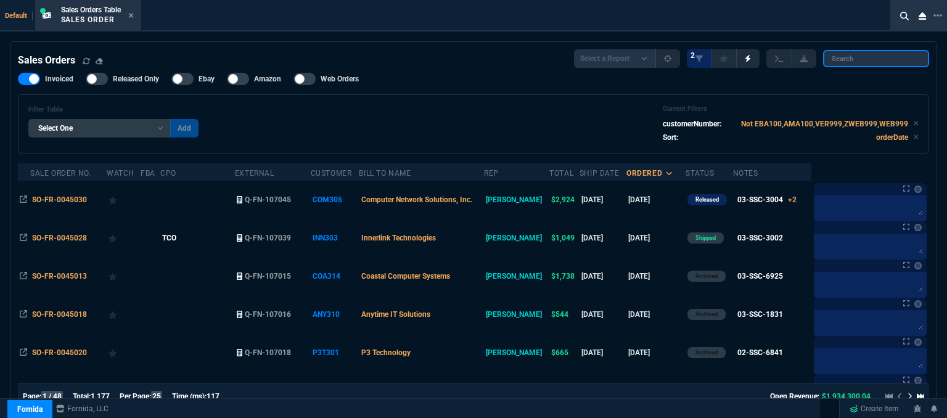
click at [881, 59] on input "search" at bounding box center [876, 58] width 106 height 17
paste input "SO-FR-0045001"
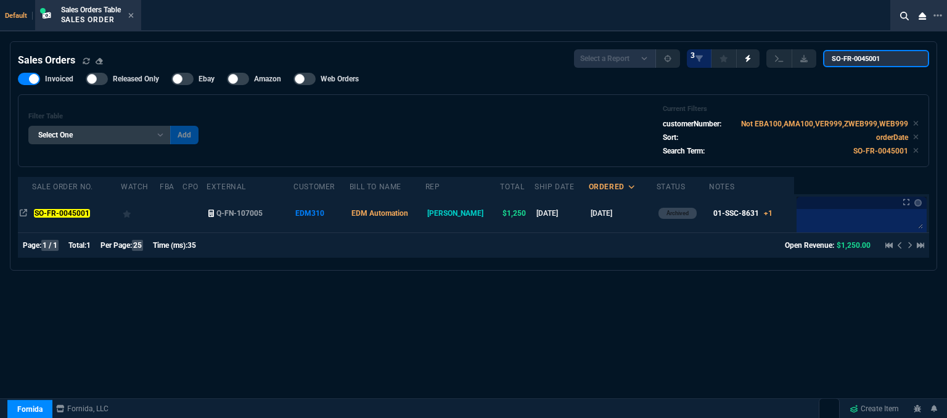
type input "SO-FR-0045001"
click at [183, 216] on td at bounding box center [171, 213] width 23 height 38
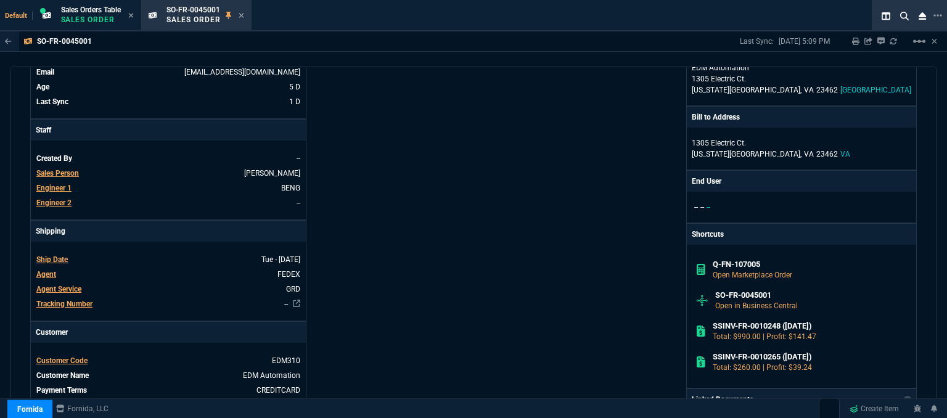
scroll to position [370, 0]
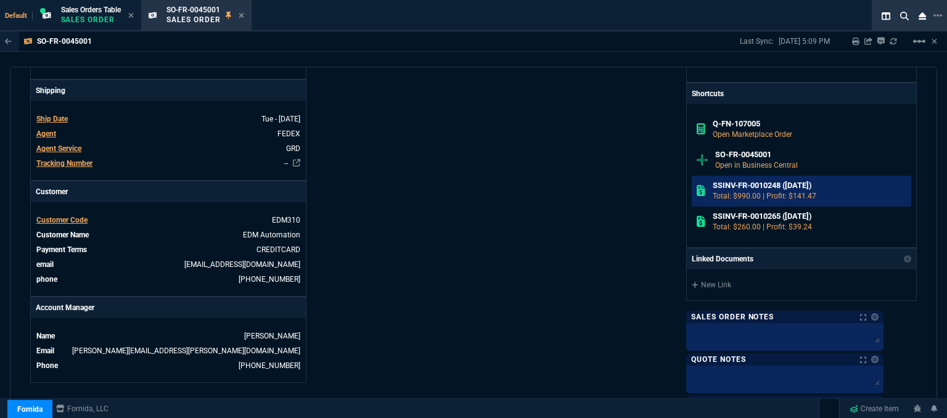
click at [779, 182] on h6 "SSINV-FR-0010248 ([DATE])" at bounding box center [810, 186] width 194 height 10
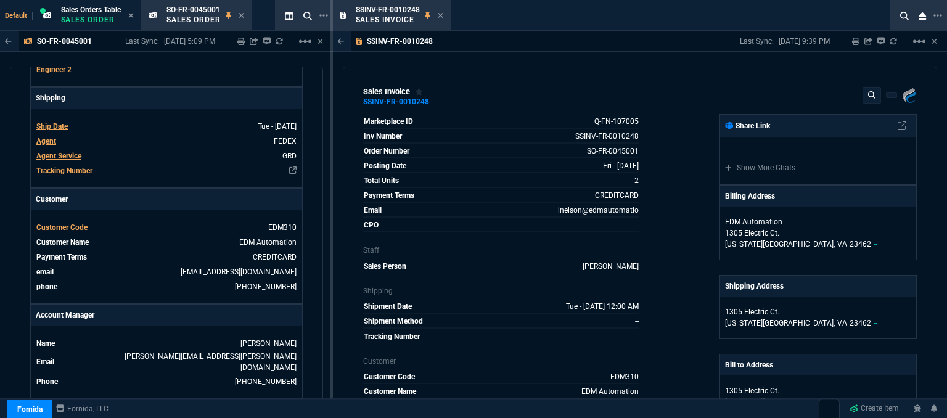
scroll to position [0, 0]
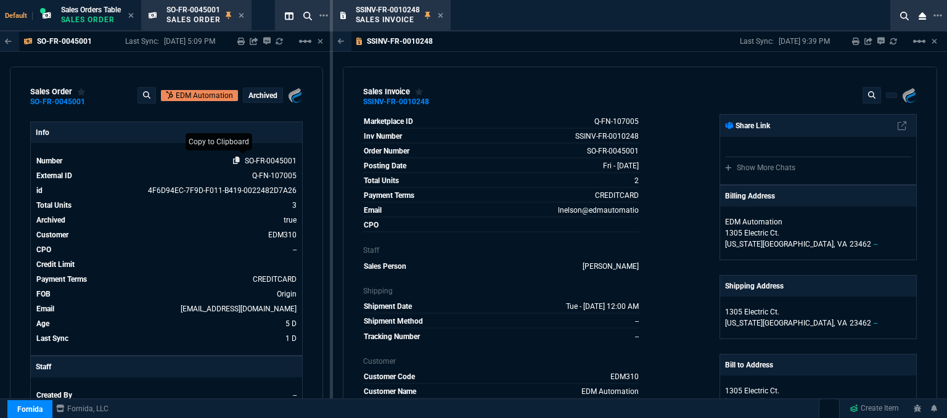
click at [233, 160] on icon at bounding box center [236, 160] width 7 height 7
click at [440, 15] on icon at bounding box center [440, 15] width 5 height 5
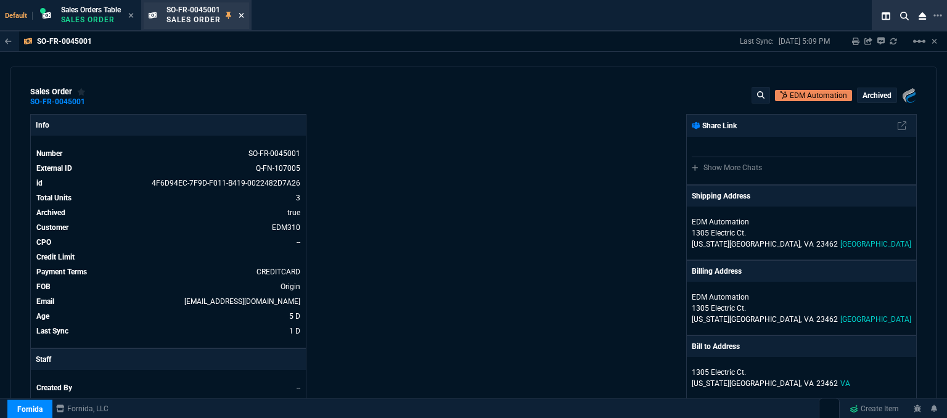
click at [242, 19] on icon at bounding box center [242, 15] width 6 height 7
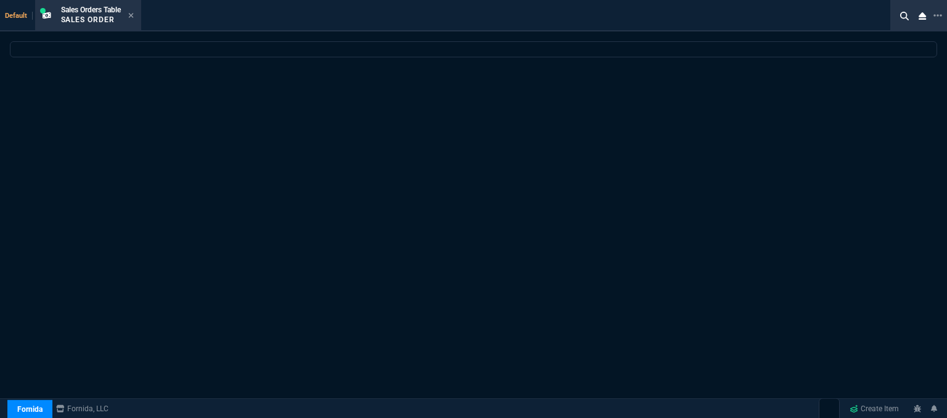
select select
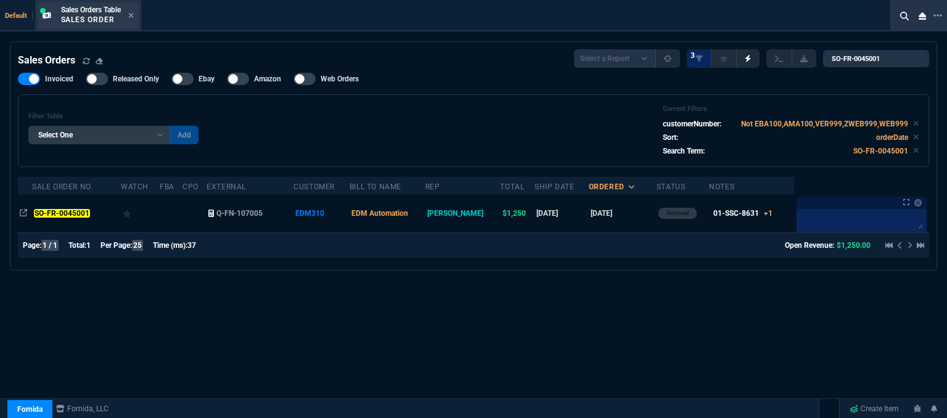
click at [129, 13] on div "Sales Orders Table Sales Order" at bounding box center [97, 16] width 73 height 22
click at [134, 16] on icon at bounding box center [131, 15] width 6 height 7
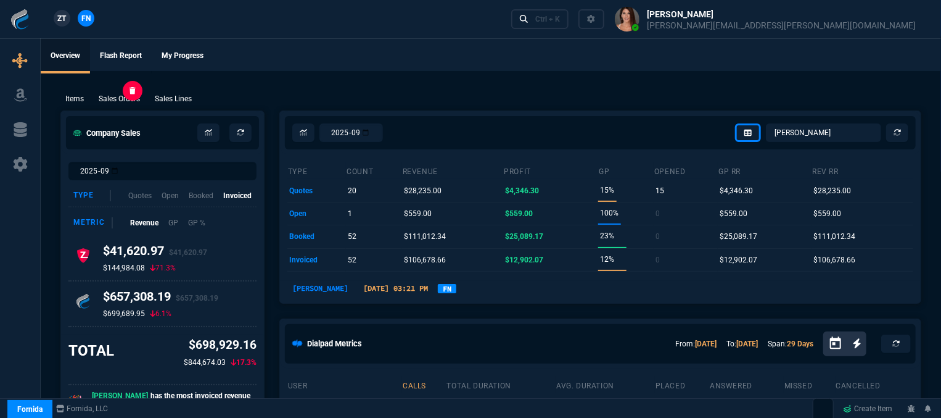
click at [131, 99] on p "Sales Orders" at bounding box center [119, 98] width 41 height 11
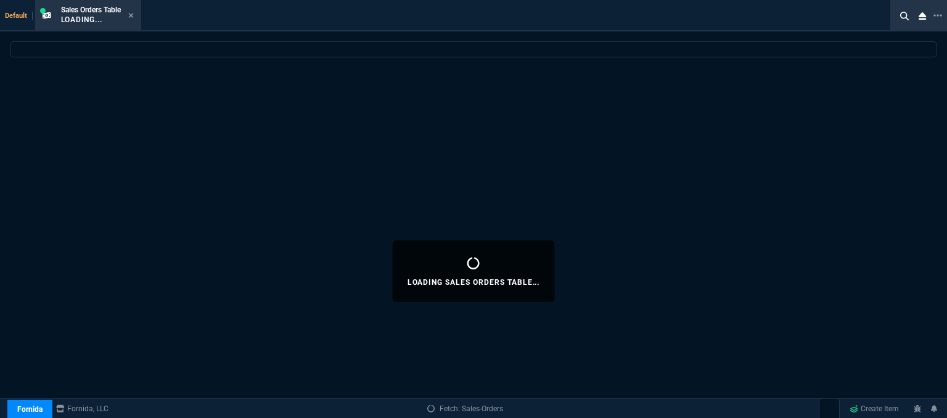
select select
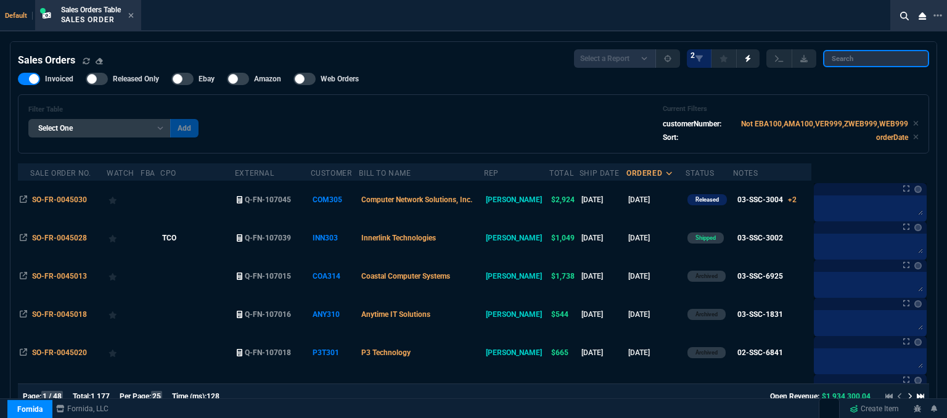
click at [871, 65] on input "search" at bounding box center [876, 58] width 106 height 17
paste input "SO-FR-0045001"
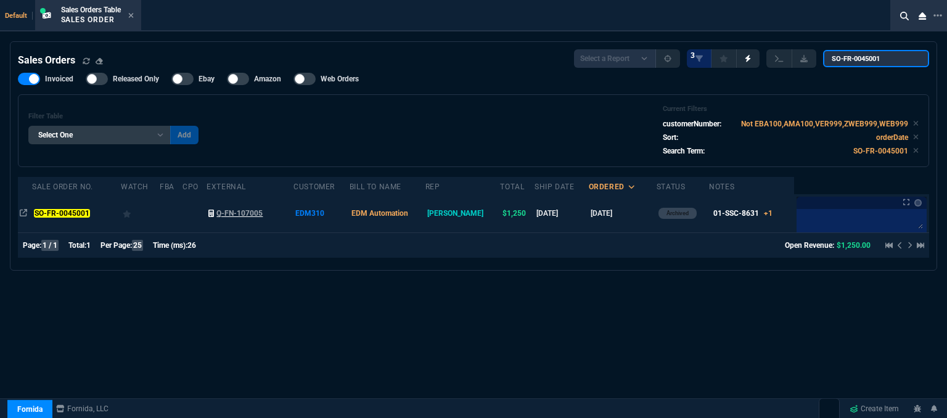
type input "SO-FR-0045001"
click at [292, 218] on link "Q-FN-107005" at bounding box center [249, 213] width 83 height 11
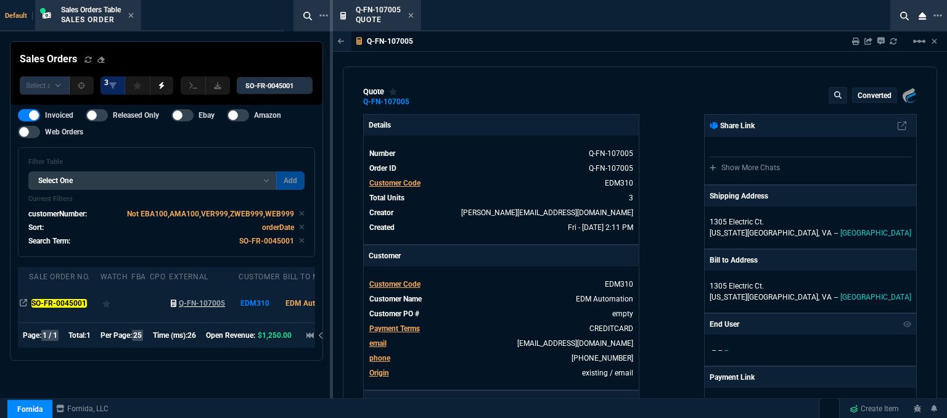
type input "22"
type input "107"
type input "13"
type input "34"
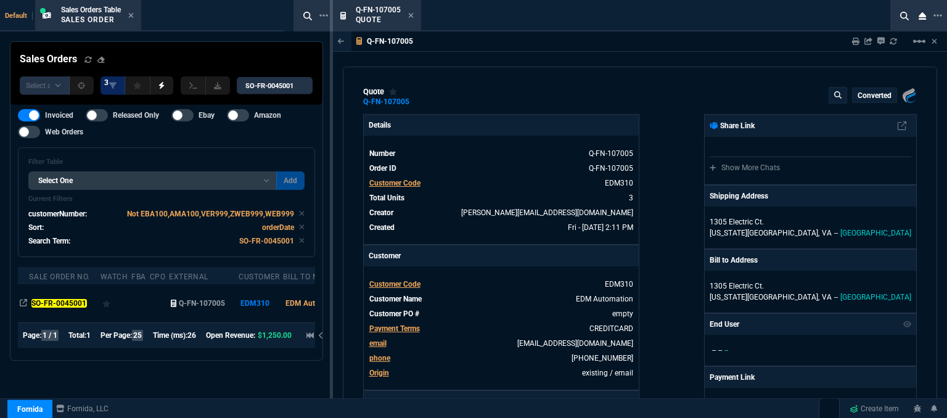
type input "25"
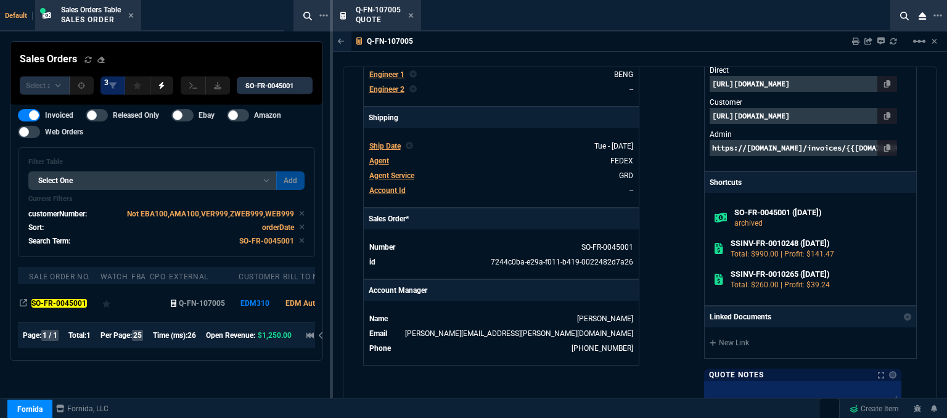
type input "699"
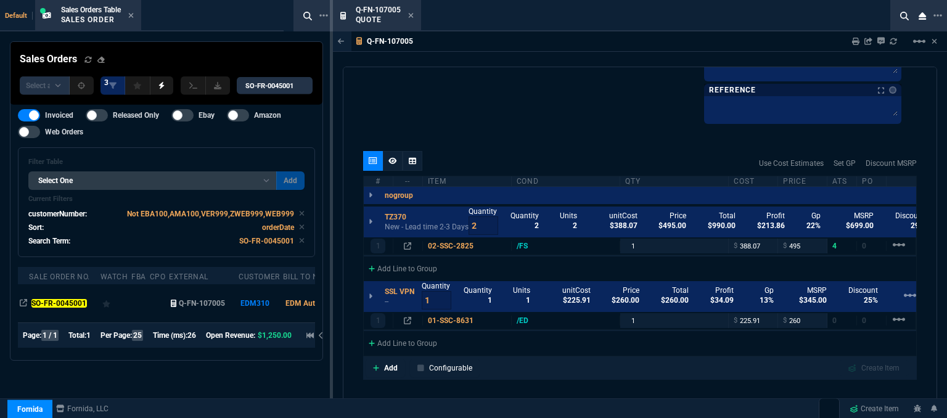
type input "29"
click at [412, 11] on nx-icon at bounding box center [411, 16] width 6 height 10
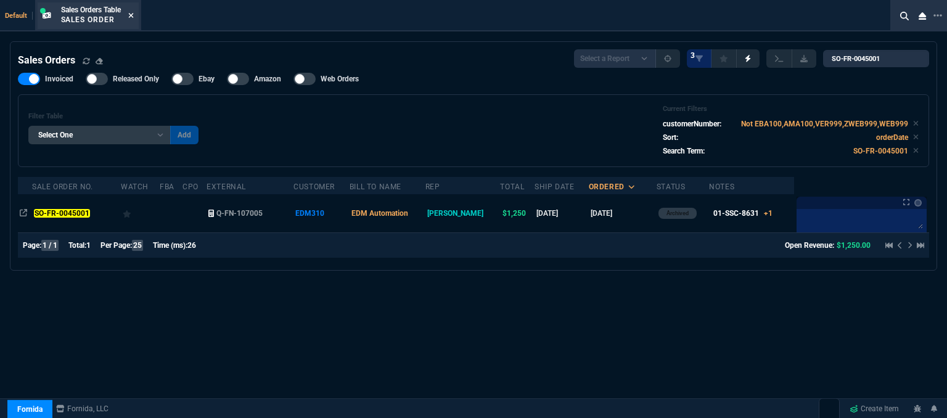
click at [134, 12] on icon at bounding box center [131, 15] width 6 height 7
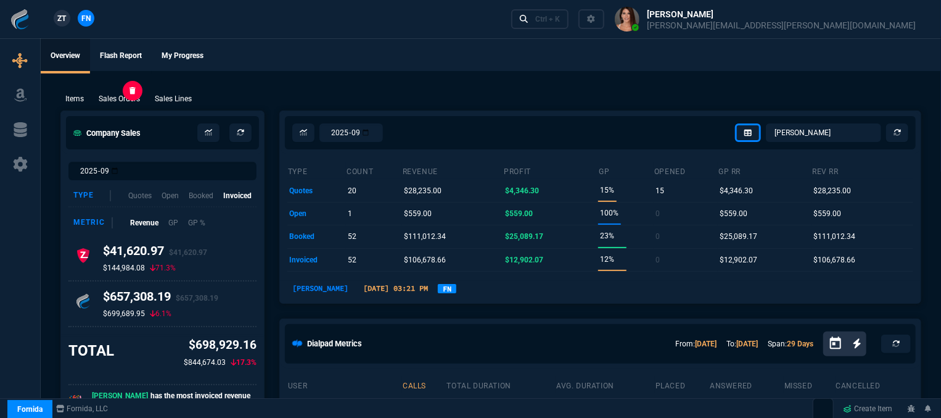
click at [118, 99] on p "Sales Orders" at bounding box center [119, 98] width 41 height 11
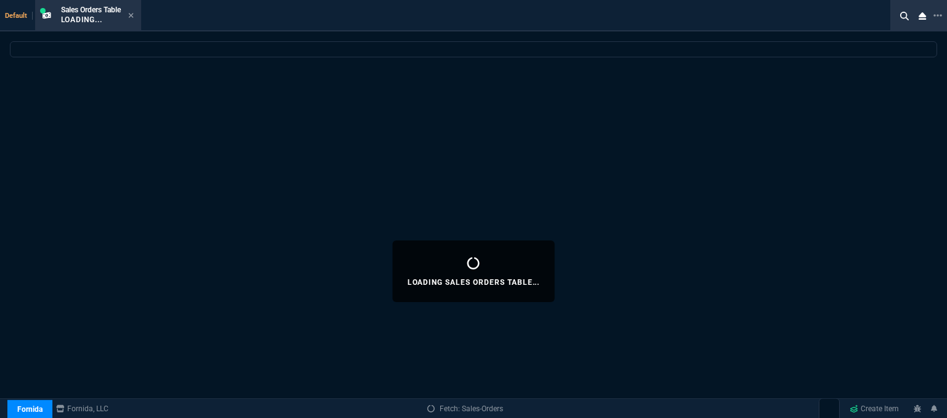
select select
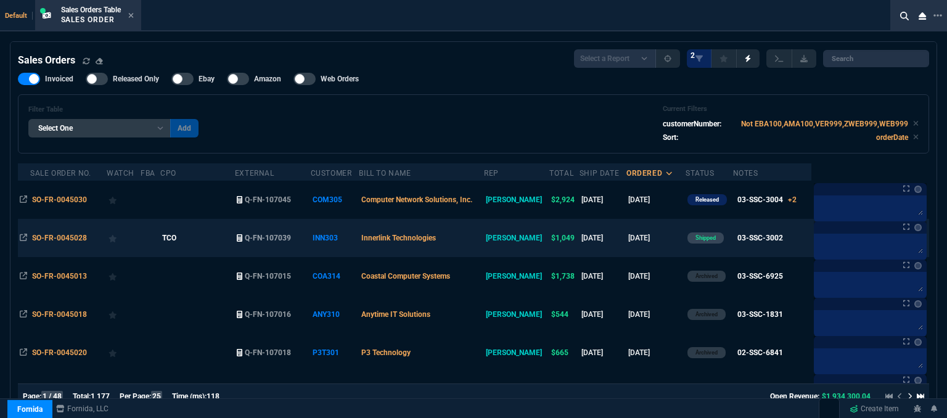
click at [479, 231] on td "Innerlink Technologies" at bounding box center [421, 238] width 125 height 38
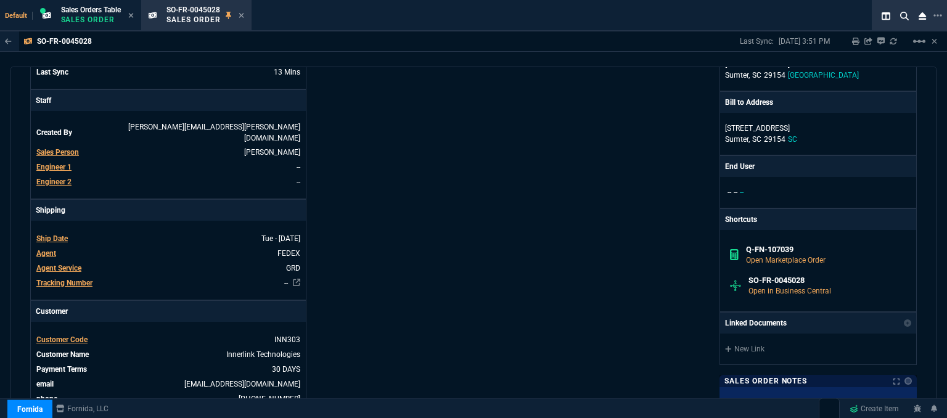
scroll to position [247, 0]
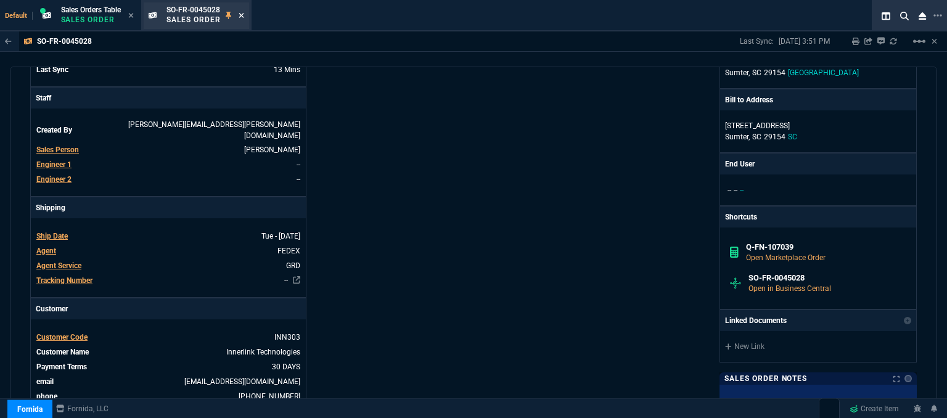
click at [244, 15] on icon at bounding box center [241, 15] width 5 height 5
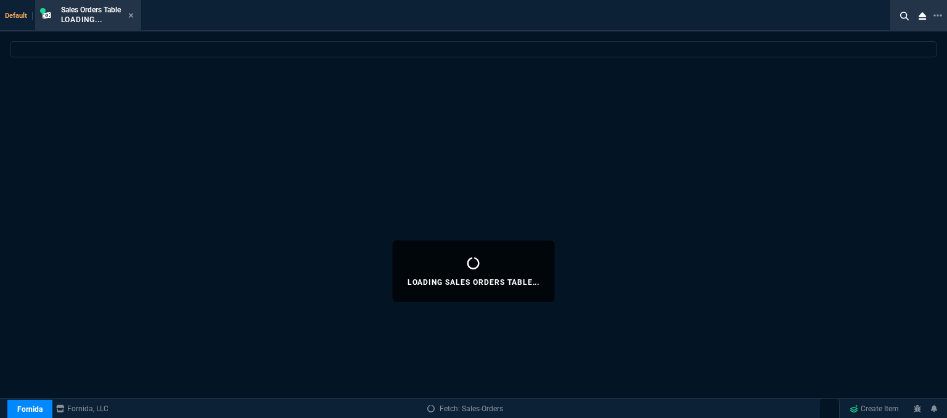
select select
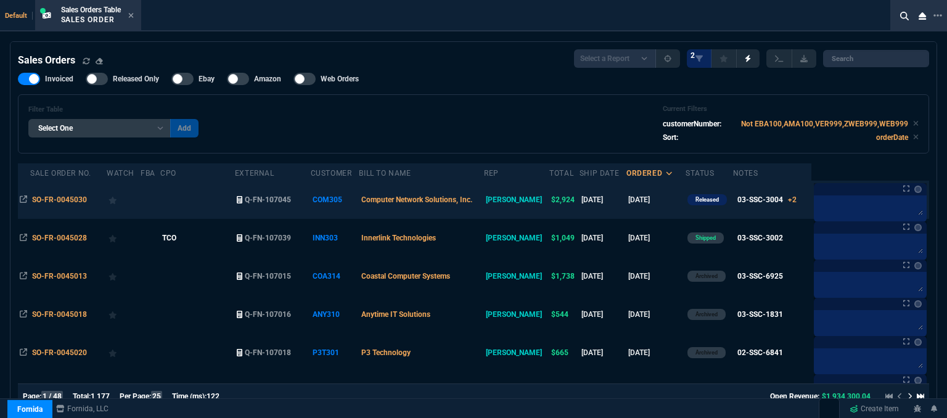
click at [229, 198] on td at bounding box center [197, 200] width 75 height 38
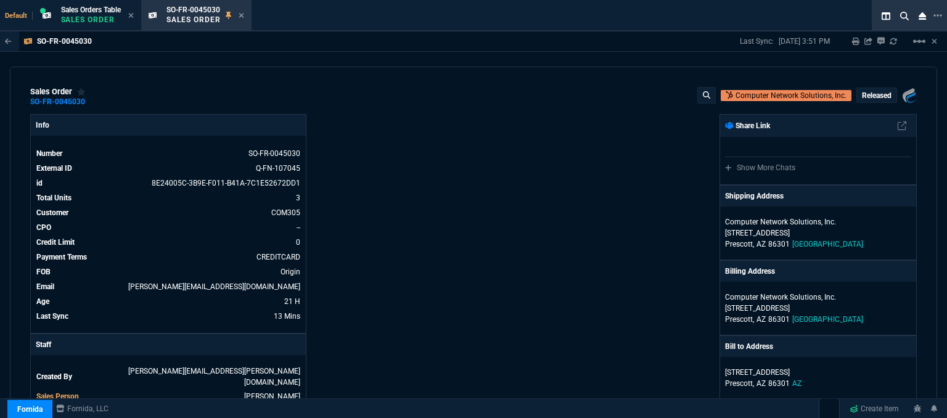
scroll to position [308, 0]
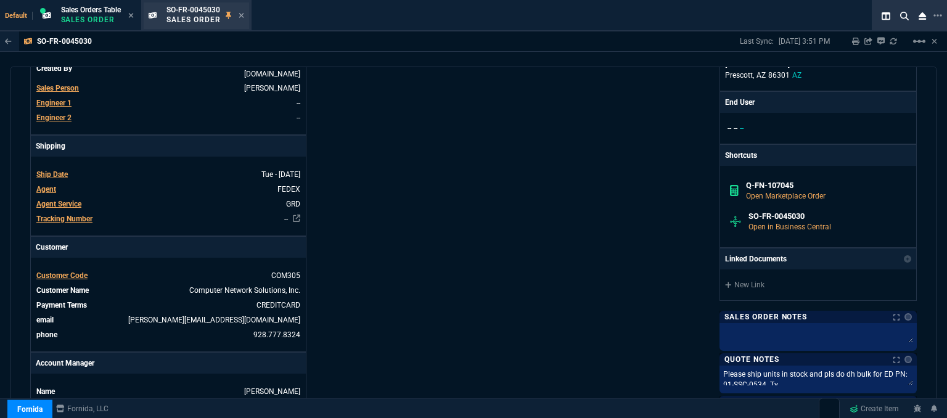
click at [240, 14] on div "SO-FR-0045030 Sales Order" at bounding box center [206, 16] width 78 height 22
click at [243, 13] on icon at bounding box center [242, 15] width 6 height 7
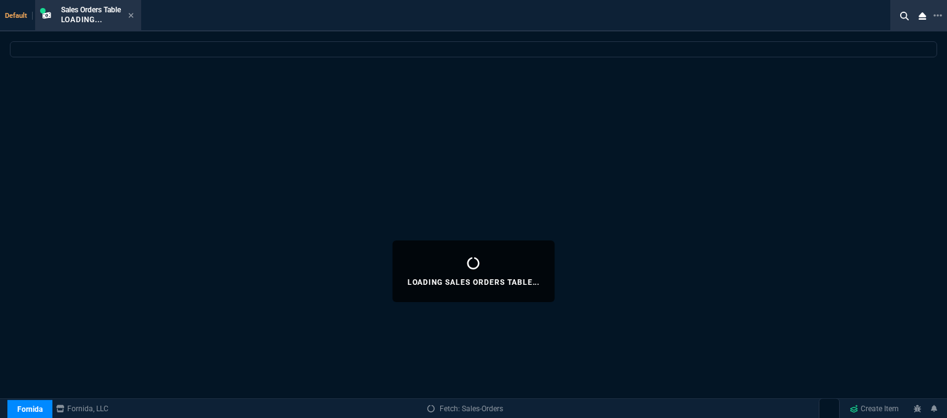
select select
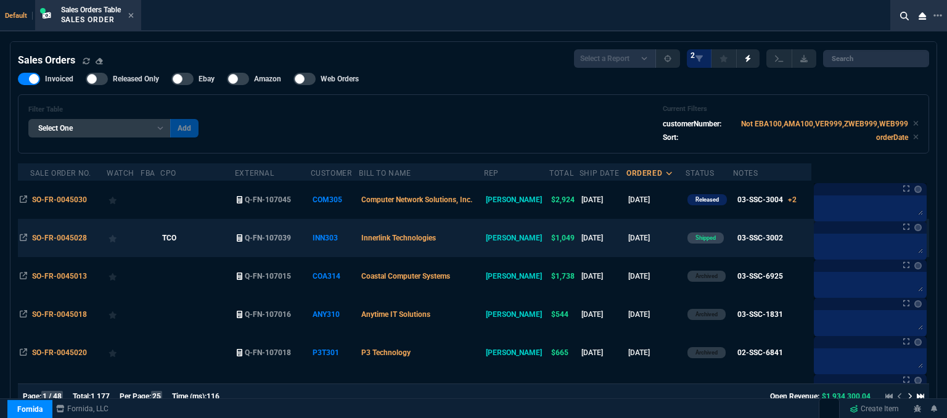
click at [477, 242] on td "Innerlink Technologies" at bounding box center [421, 238] width 125 height 38
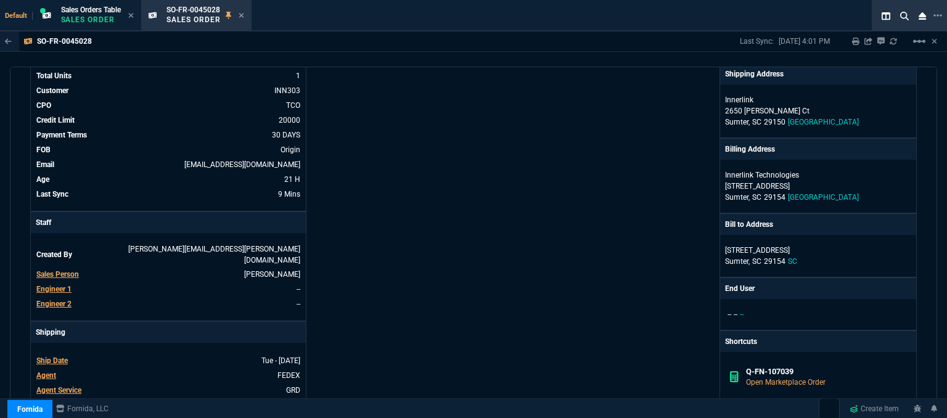
scroll to position [247, 0]
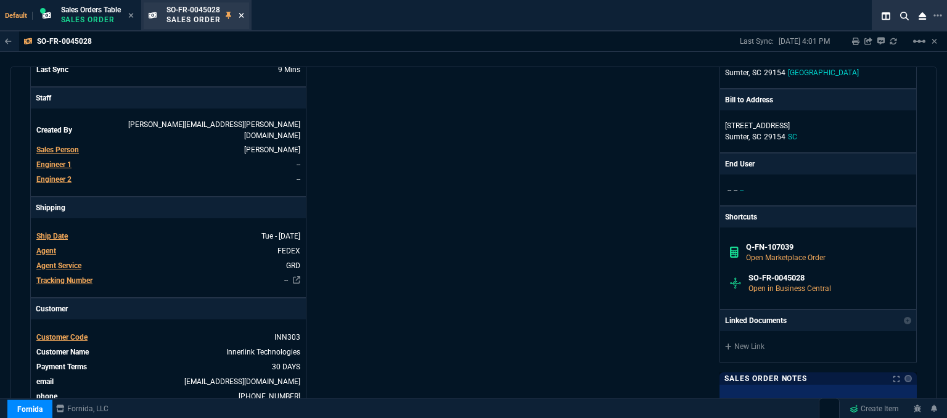
click at [242, 18] on icon at bounding box center [242, 15] width 6 height 7
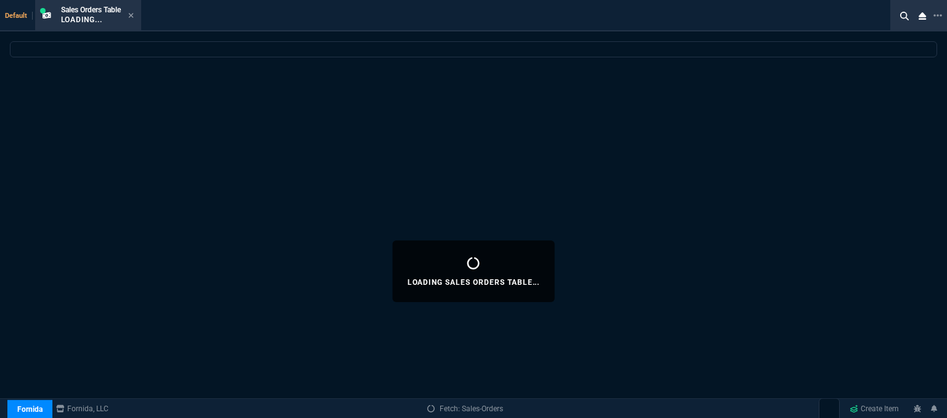
select select
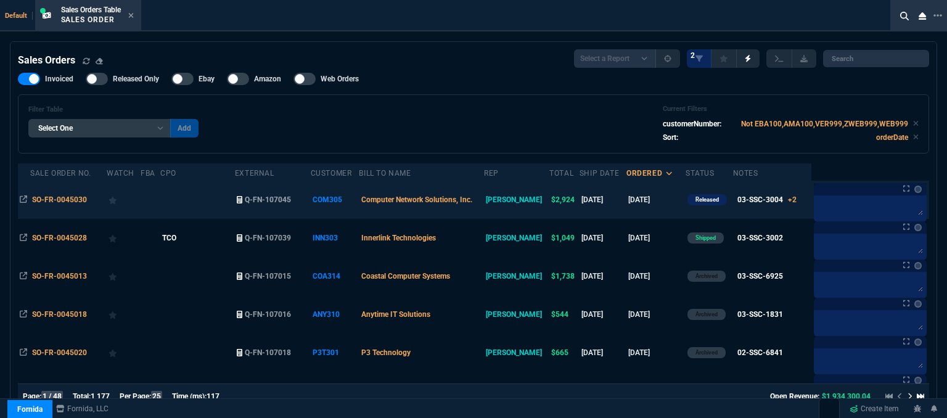
click at [203, 202] on td at bounding box center [197, 200] width 75 height 38
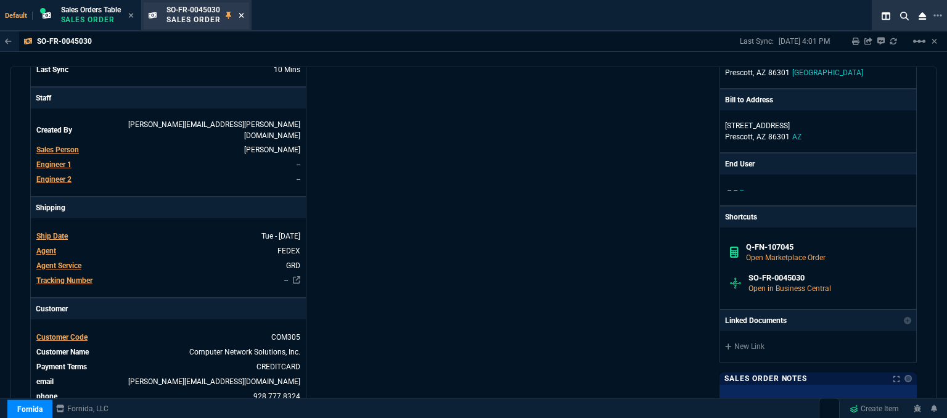
click at [244, 19] on icon at bounding box center [242, 15] width 6 height 7
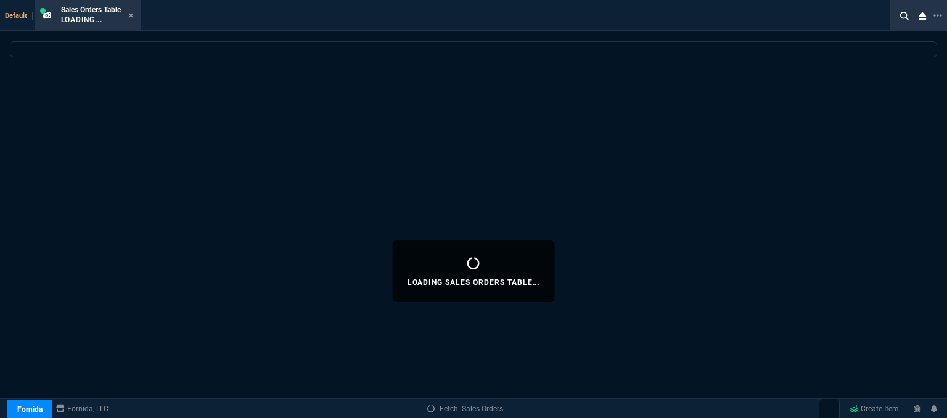
select select
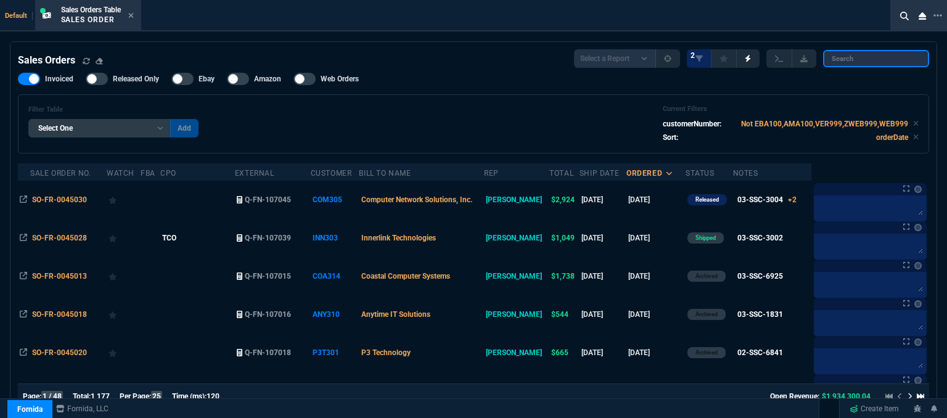
click at [852, 60] on input "search" at bounding box center [876, 58] width 106 height 17
paste input "SO-FR-0045001"
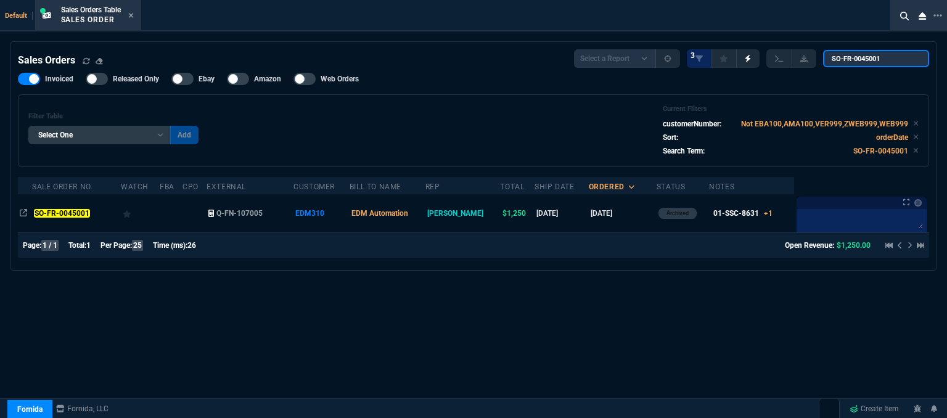
type input "SO-FR-0045001"
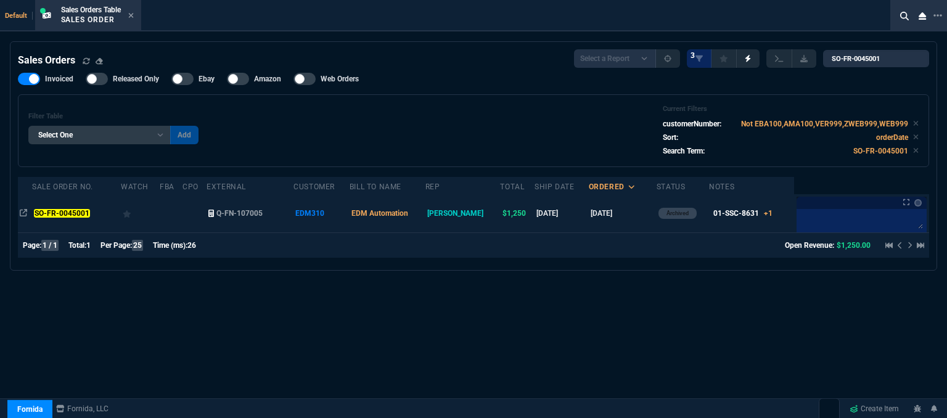
click at [194, 216] on td at bounding box center [195, 213] width 24 height 38
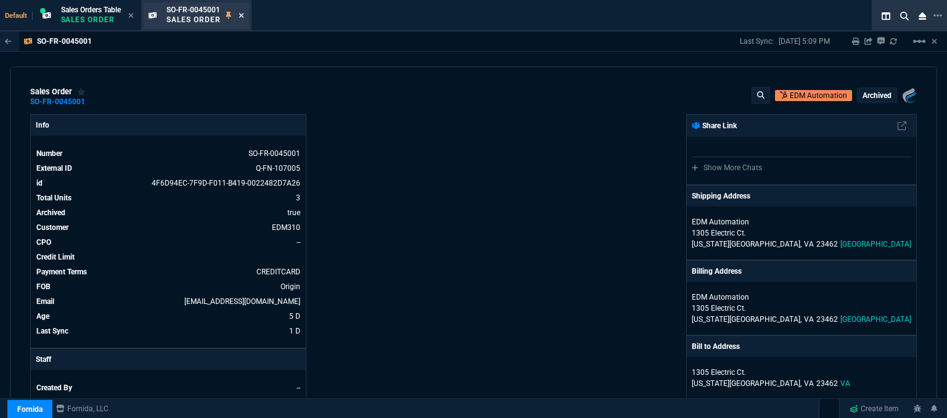
click at [244, 15] on icon at bounding box center [241, 15] width 5 height 5
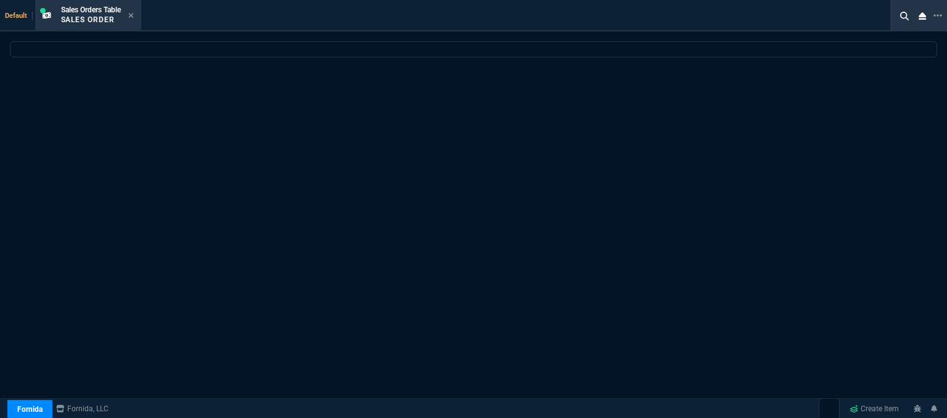
select select
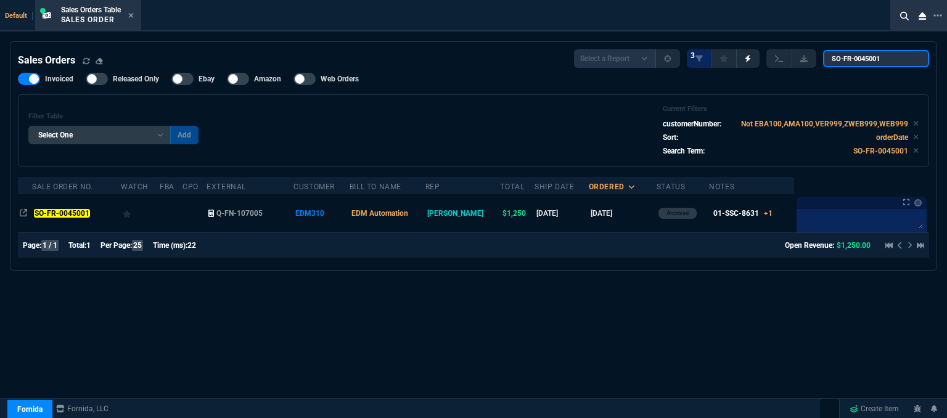
click at [891, 60] on input "SO-FR-0045001" at bounding box center [876, 58] width 106 height 17
drag, startPoint x: 892, startPoint y: 57, endPoint x: 843, endPoint y: 59, distance: 48.8
click at [825, 56] on div "Select a Report Opened [DATE] Invoiced Only Exclude Invoiced Configuration Stat…" at bounding box center [751, 58] width 355 height 19
paste input "4964"
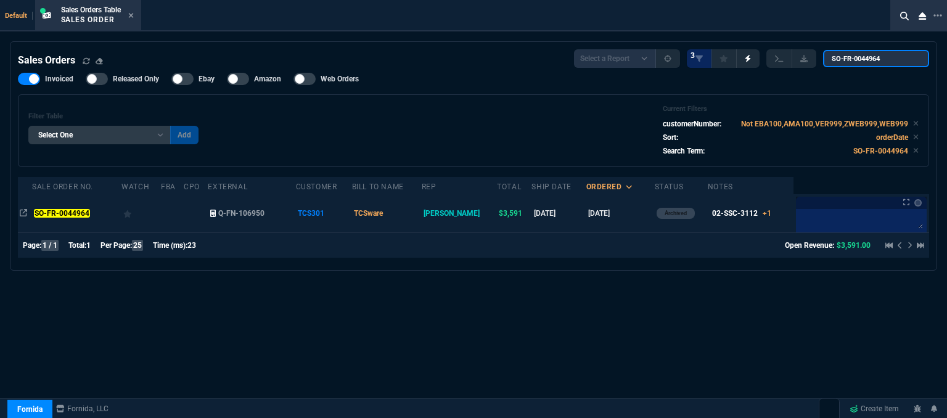
type input "SO-FR-0044964"
click at [420, 214] on td "TCSware" at bounding box center [387, 213] width 70 height 38
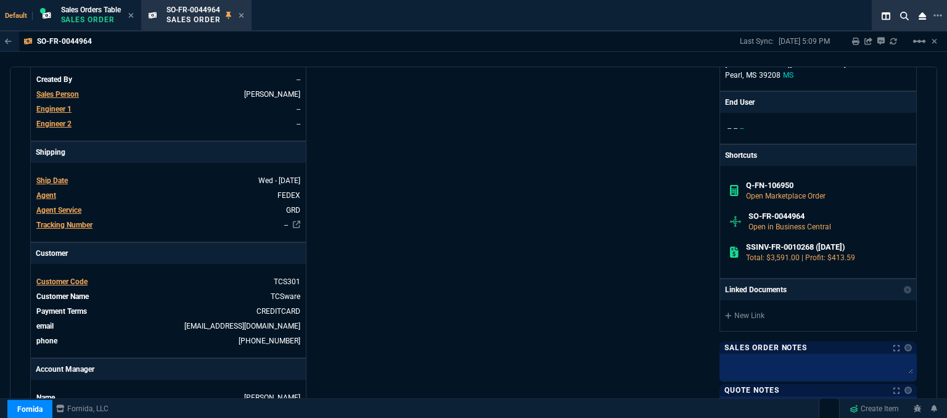
scroll to position [617, 0]
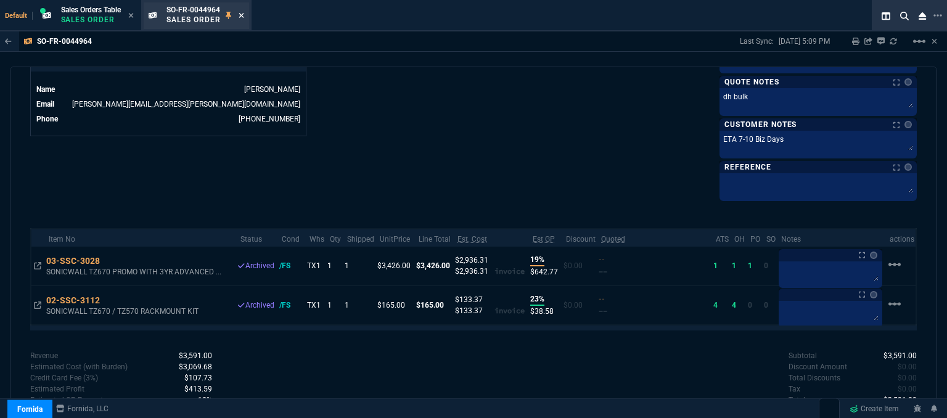
click at [244, 13] on icon at bounding box center [242, 15] width 6 height 7
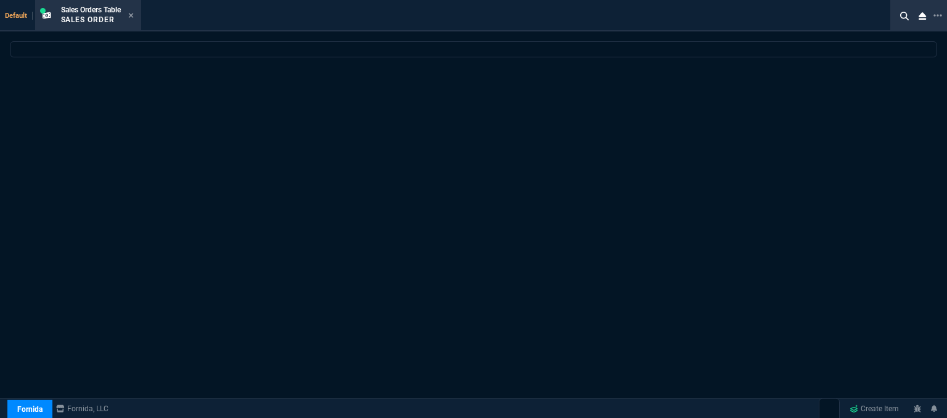
select select
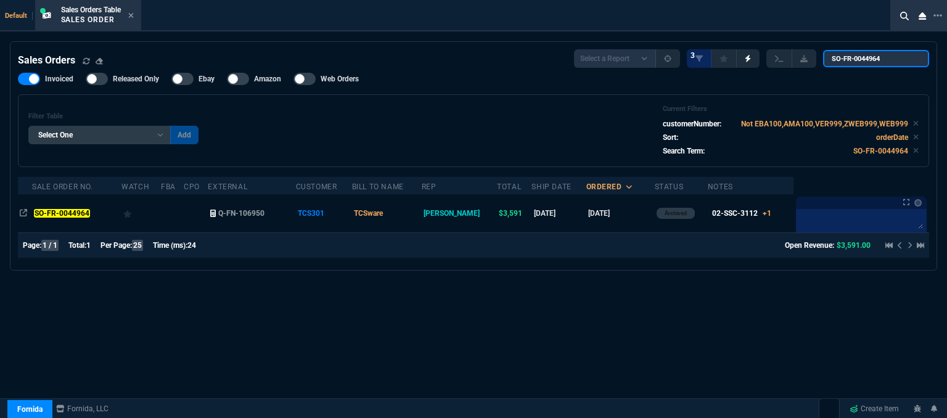
click at [894, 60] on input "SO-FR-0044964" at bounding box center [876, 58] width 106 height 17
drag, startPoint x: 894, startPoint y: 59, endPoint x: 835, endPoint y: 59, distance: 59.2
click at [835, 59] on input "SO-FR-0044964" at bounding box center [876, 58] width 106 height 17
paste input "5001"
type input "SO-FR-0045001"
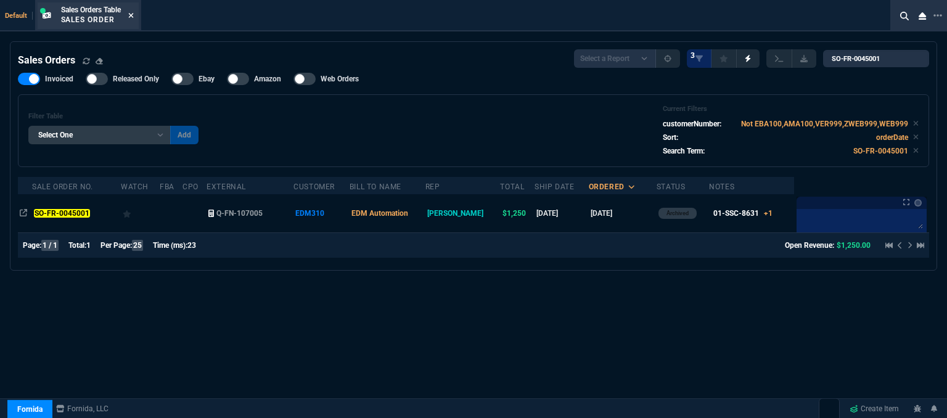
click at [133, 12] on icon at bounding box center [131, 15] width 6 height 7
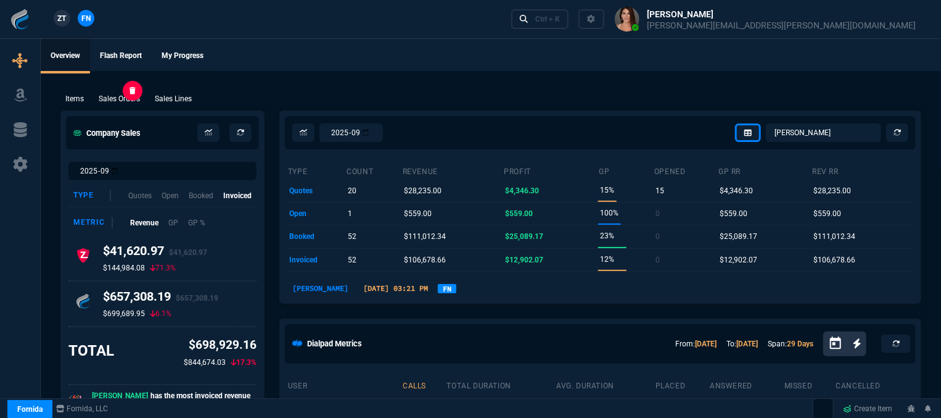
click at [128, 104] on p "Sales Orders" at bounding box center [119, 98] width 41 height 11
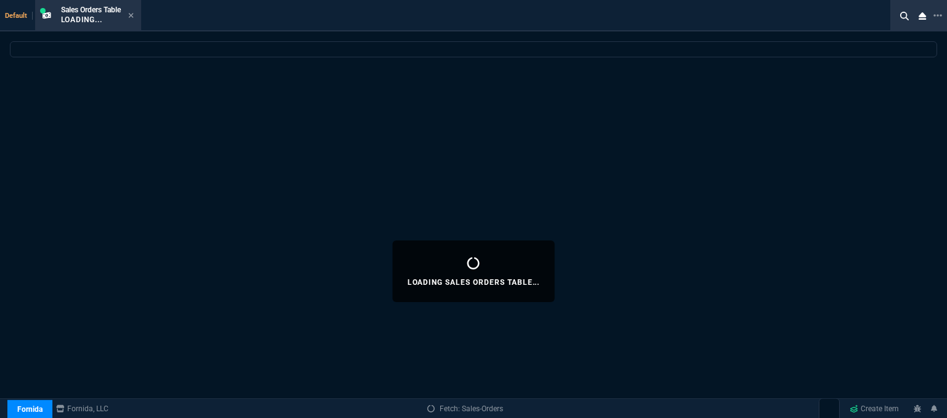
select select
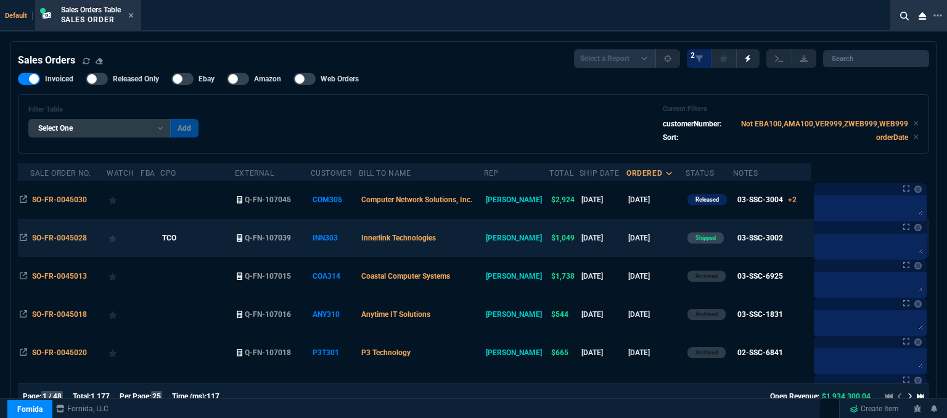
click at [484, 241] on td "Innerlink Technologies" at bounding box center [421, 238] width 125 height 38
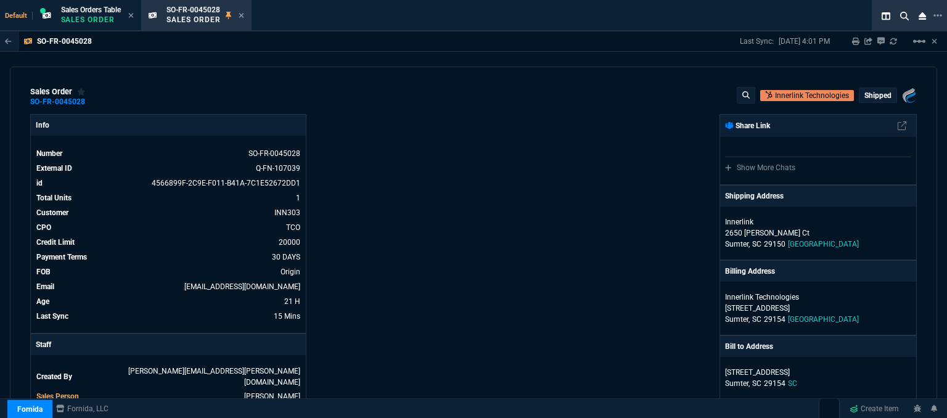
scroll to position [185, 0]
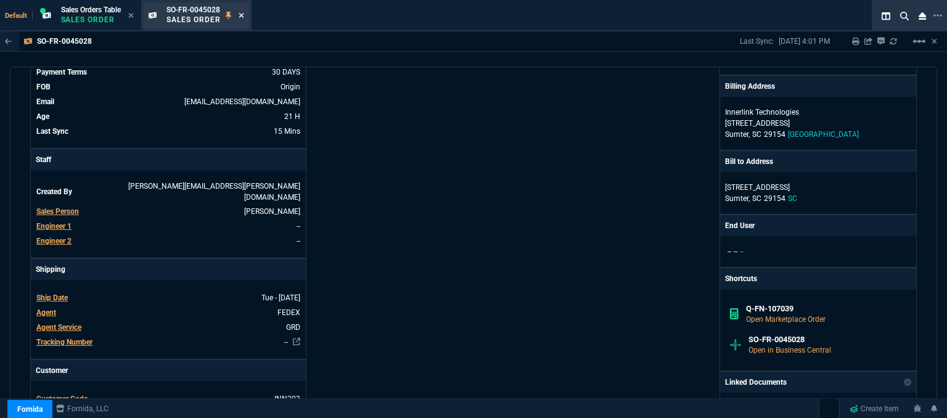
click at [243, 12] on icon at bounding box center [242, 15] width 6 height 7
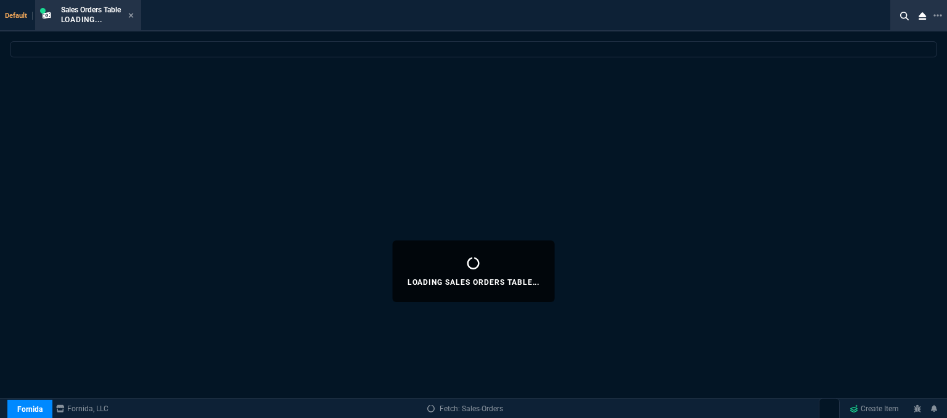
select select
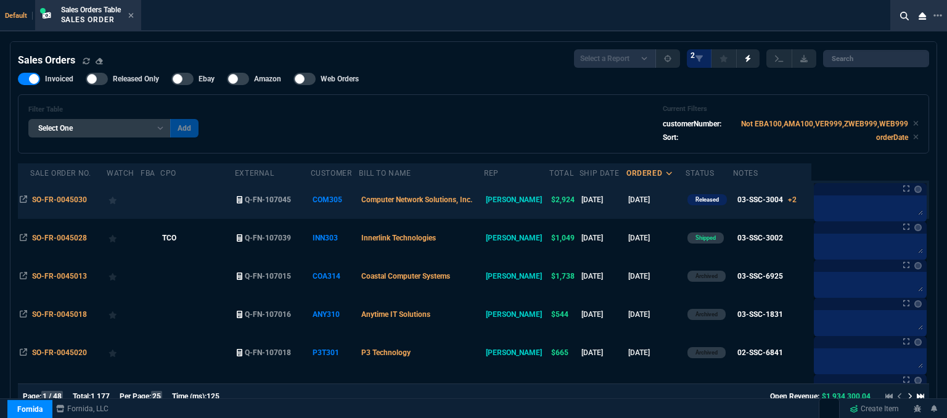
click at [226, 203] on td at bounding box center [197, 200] width 75 height 38
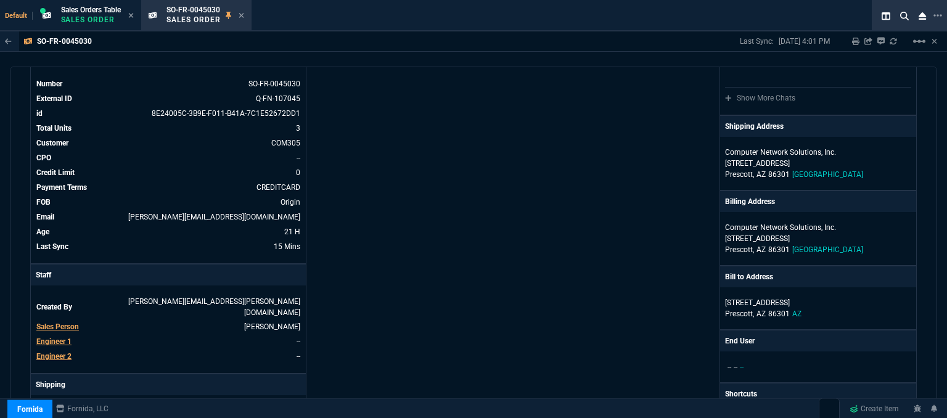
scroll to position [0, 0]
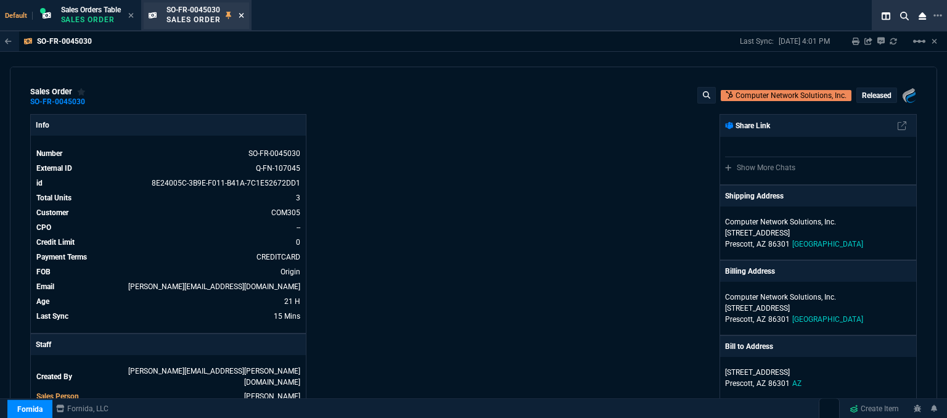
click at [242, 15] on icon at bounding box center [242, 15] width 6 height 7
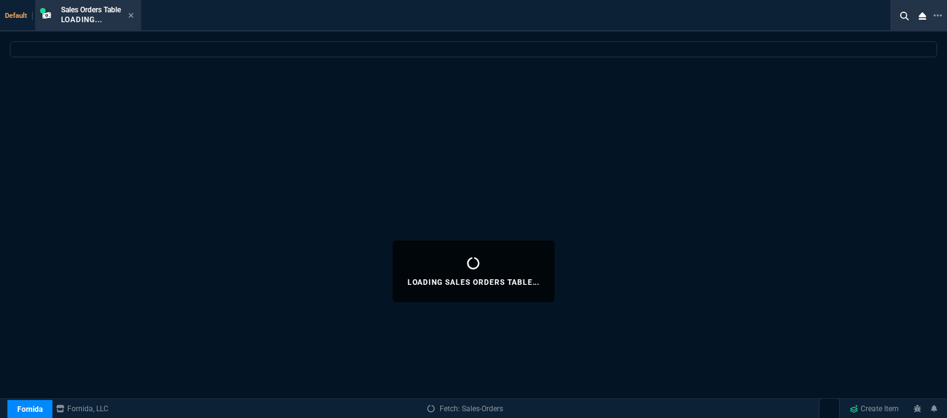
select select
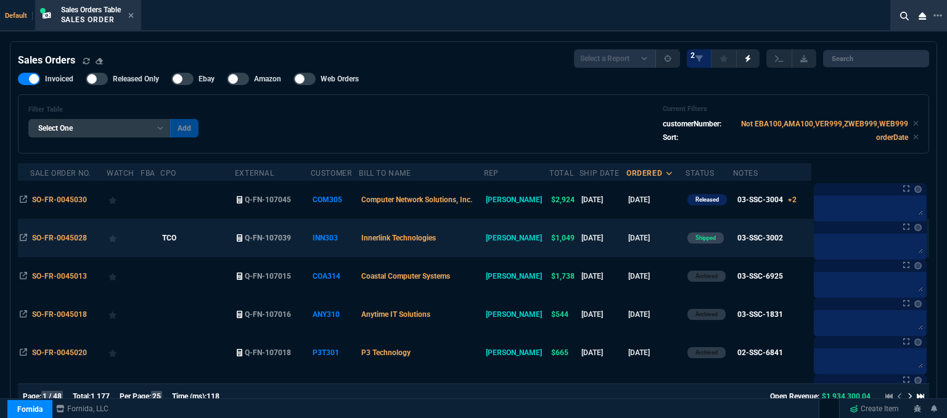
click at [479, 236] on td "Innerlink Technologies" at bounding box center [421, 238] width 125 height 38
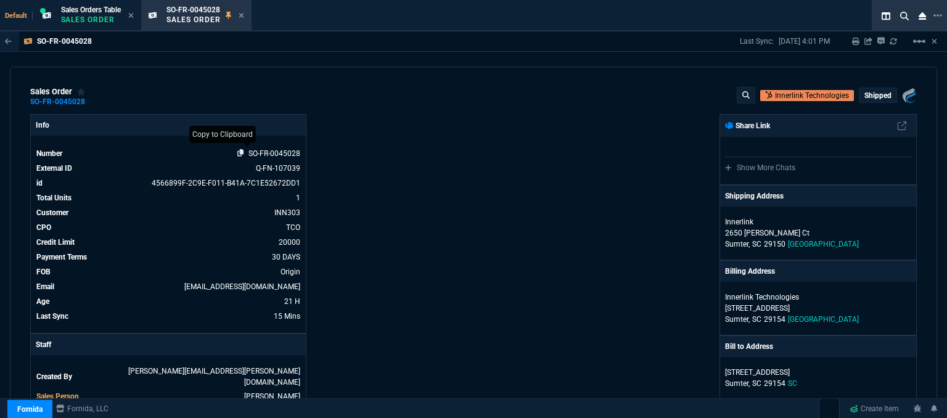
click at [240, 151] on icon at bounding box center [240, 152] width 7 height 7
click at [238, 154] on icon at bounding box center [240, 152] width 7 height 7
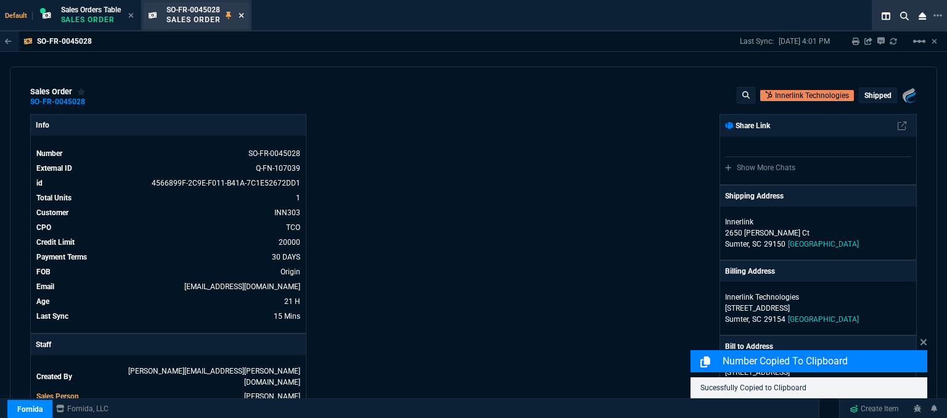
click at [242, 13] on icon at bounding box center [242, 15] width 6 height 7
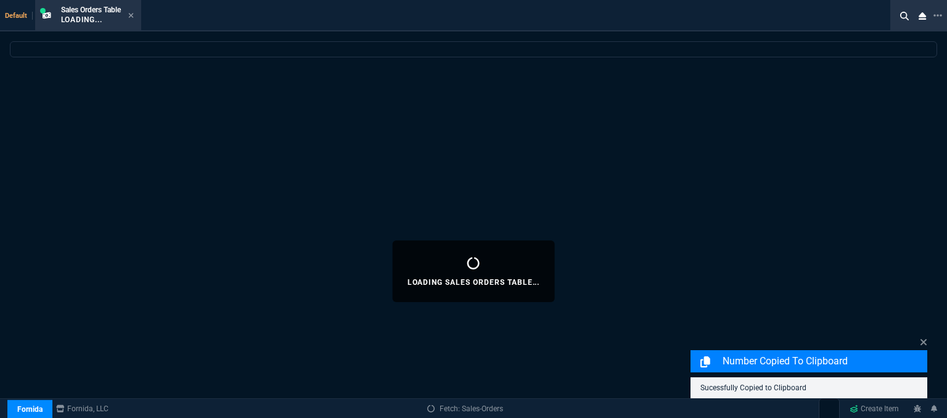
select select
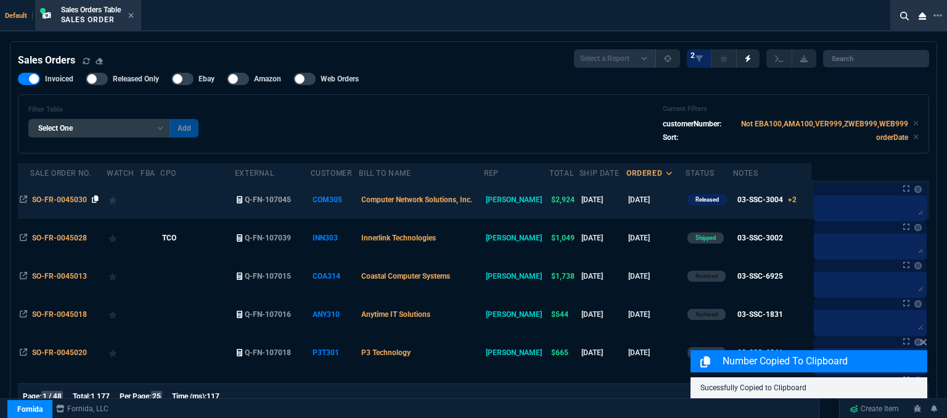
click at [94, 197] on icon at bounding box center [95, 199] width 7 height 7
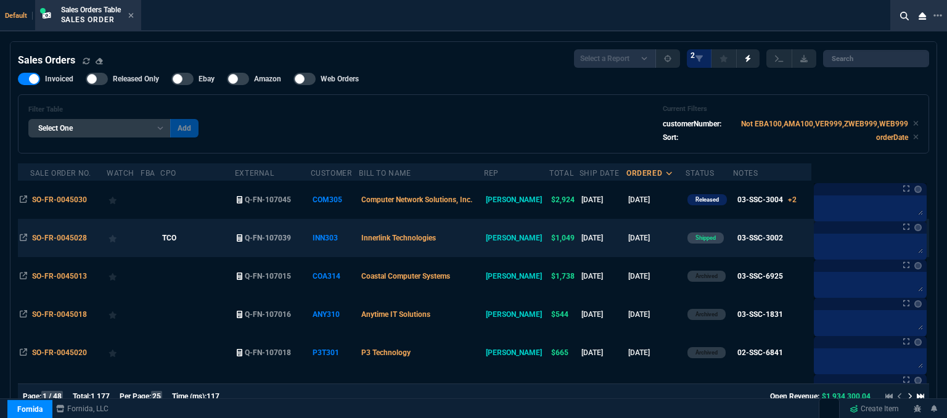
click at [484, 242] on td "Innerlink Technologies" at bounding box center [421, 238] width 125 height 38
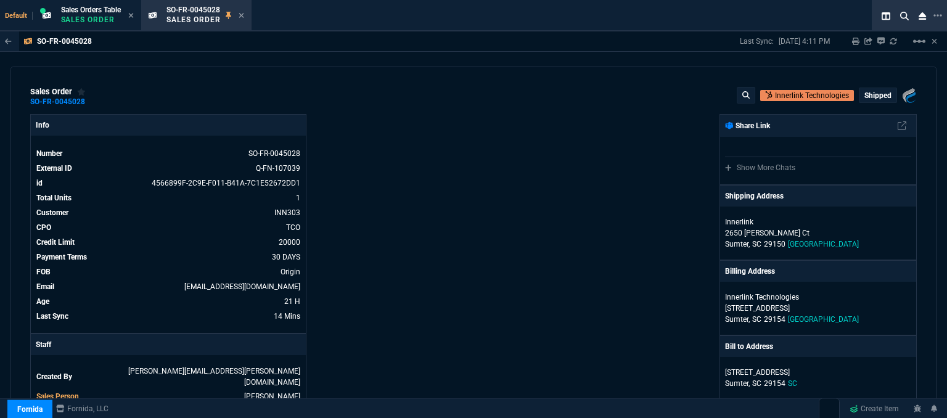
scroll to position [247, 0]
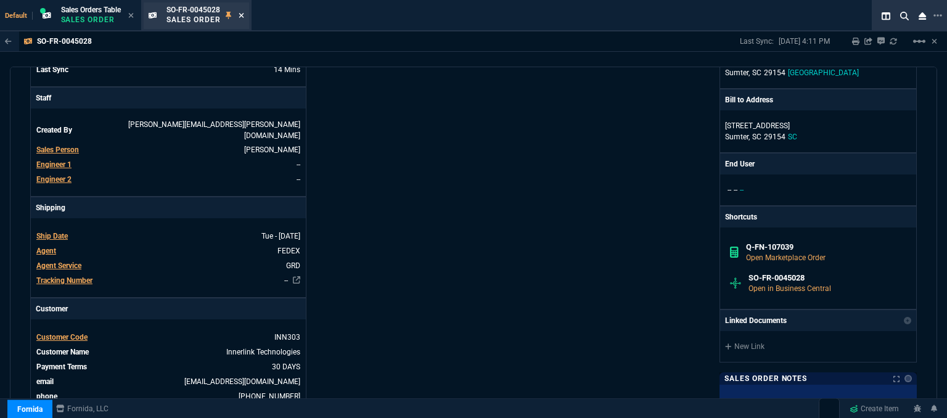
click at [244, 16] on icon at bounding box center [242, 15] width 6 height 7
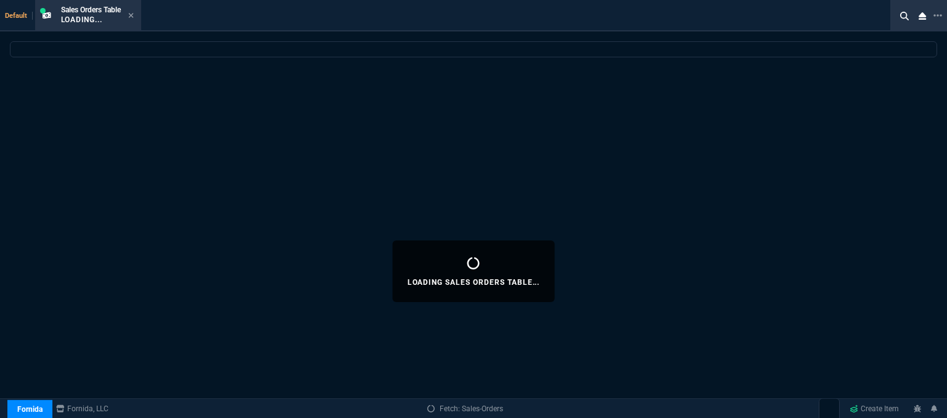
select select
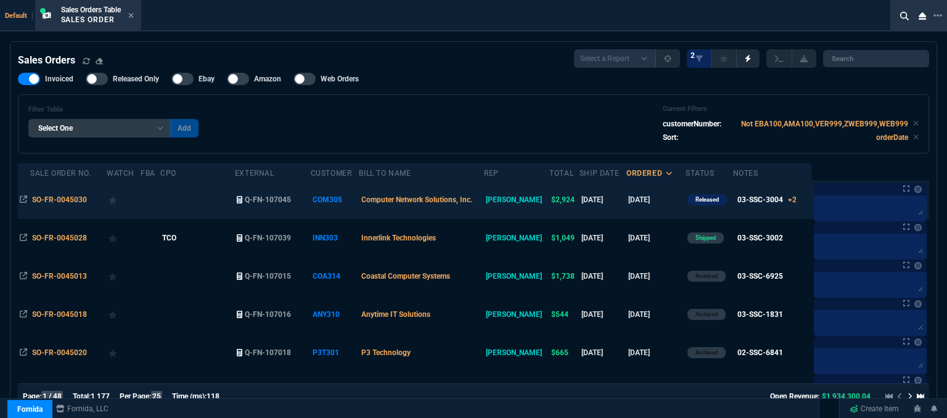
click at [224, 203] on td at bounding box center [197, 200] width 75 height 38
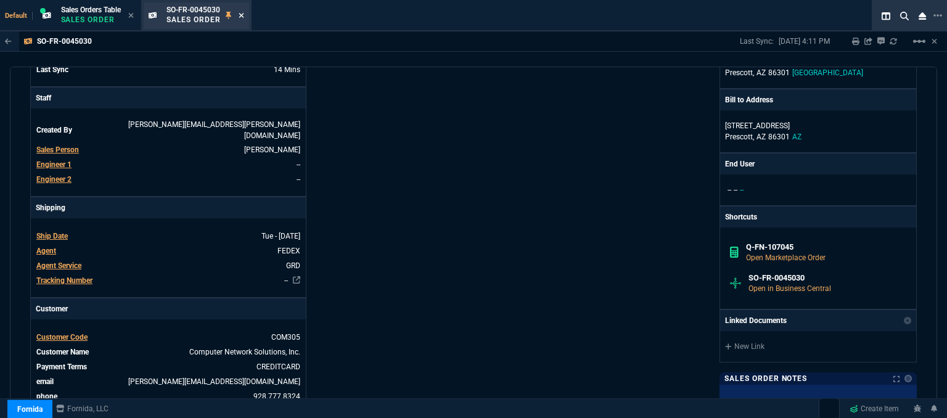
click at [243, 17] on icon at bounding box center [242, 15] width 6 height 7
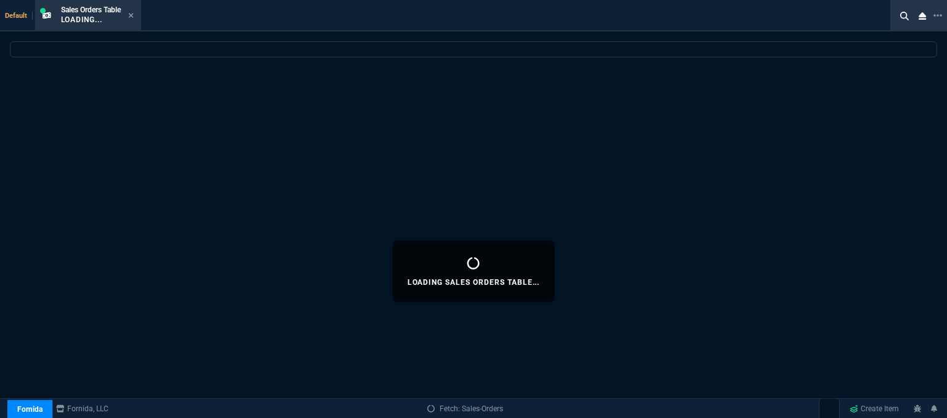
select select
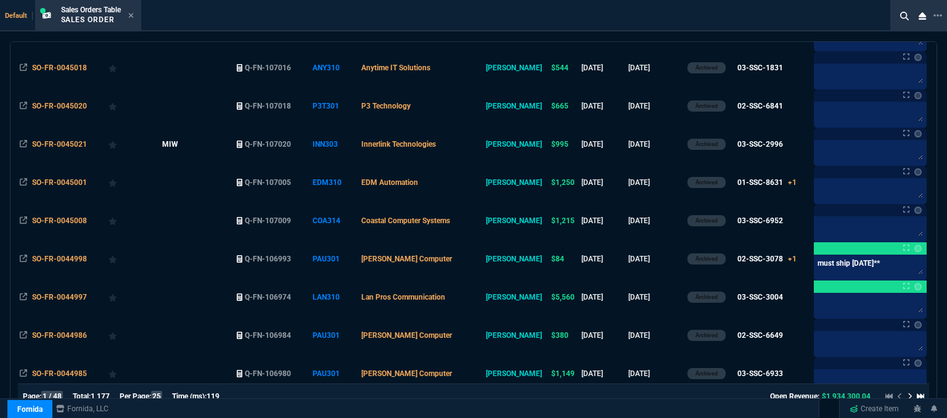
scroll to position [493, 0]
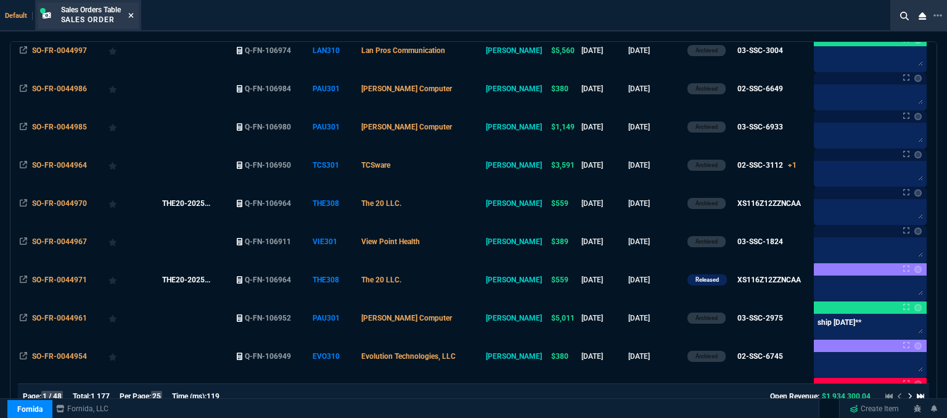
click at [131, 15] on icon at bounding box center [131, 15] width 6 height 7
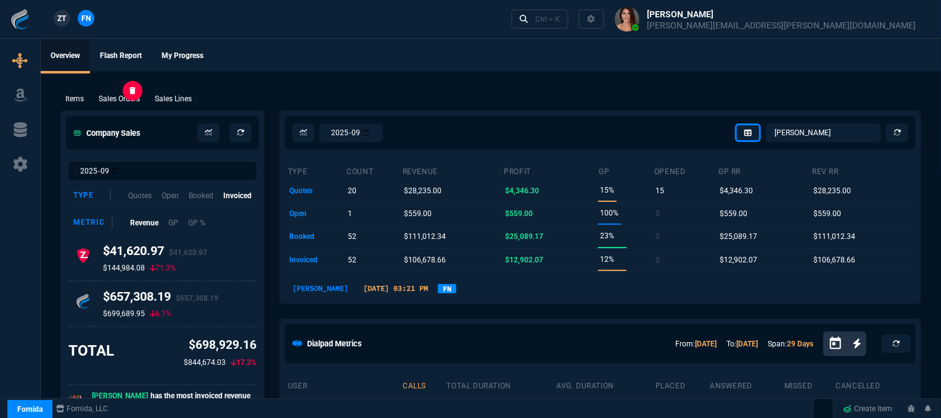
click at [123, 101] on p "Sales Orders" at bounding box center [119, 98] width 41 height 11
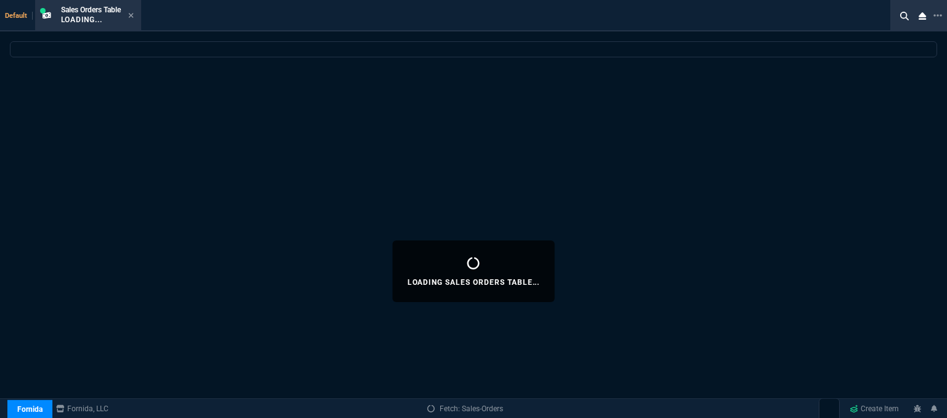
select select
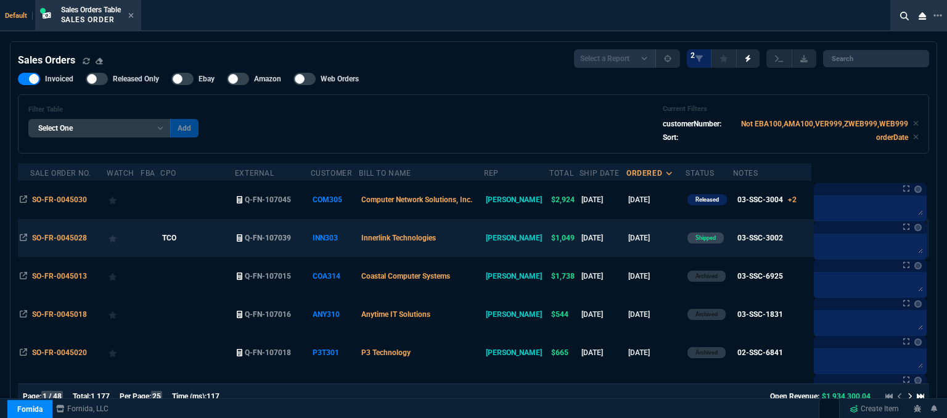
click at [482, 241] on td "Innerlink Technologies" at bounding box center [421, 238] width 125 height 38
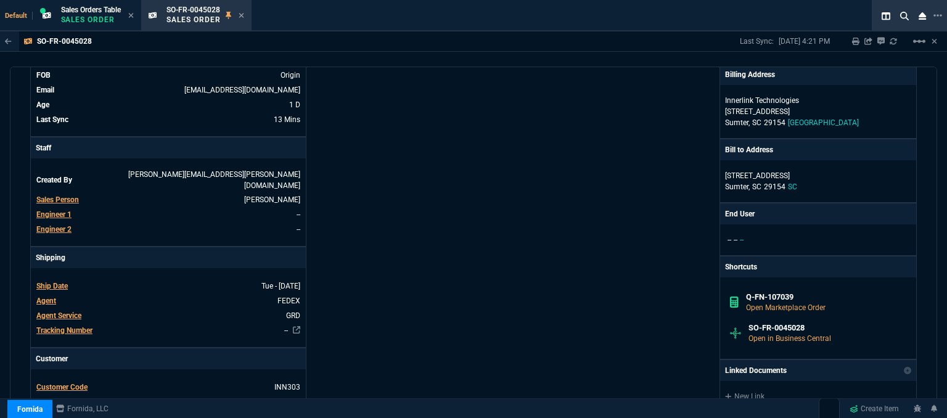
scroll to position [247, 0]
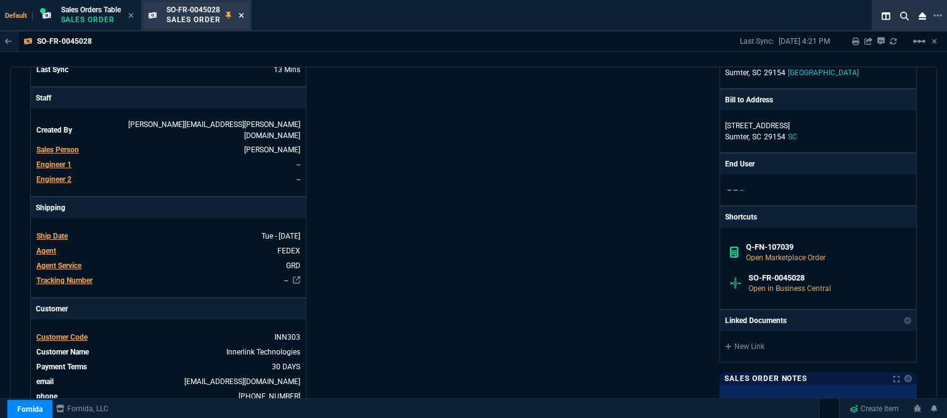
click at [244, 13] on icon at bounding box center [242, 15] width 6 height 7
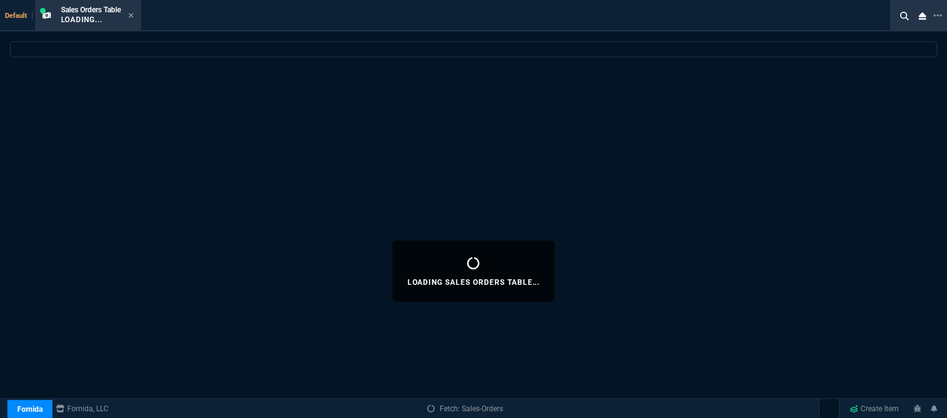
select select
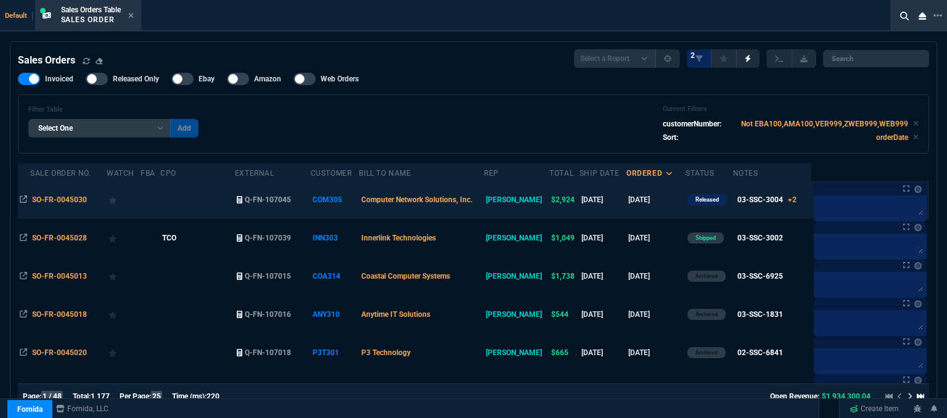
click at [229, 202] on td at bounding box center [197, 200] width 75 height 38
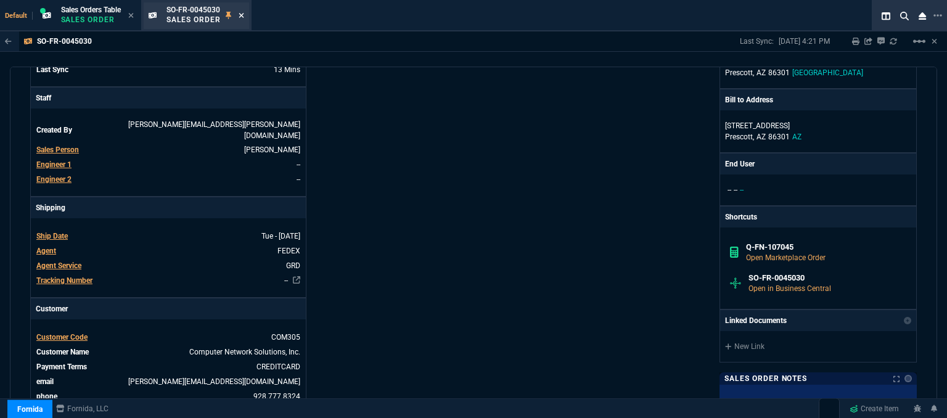
click at [244, 14] on icon at bounding box center [241, 15] width 5 height 5
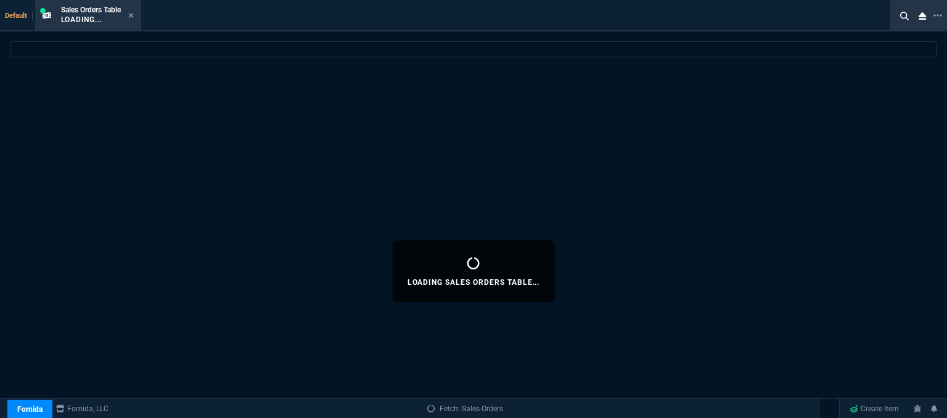
select select
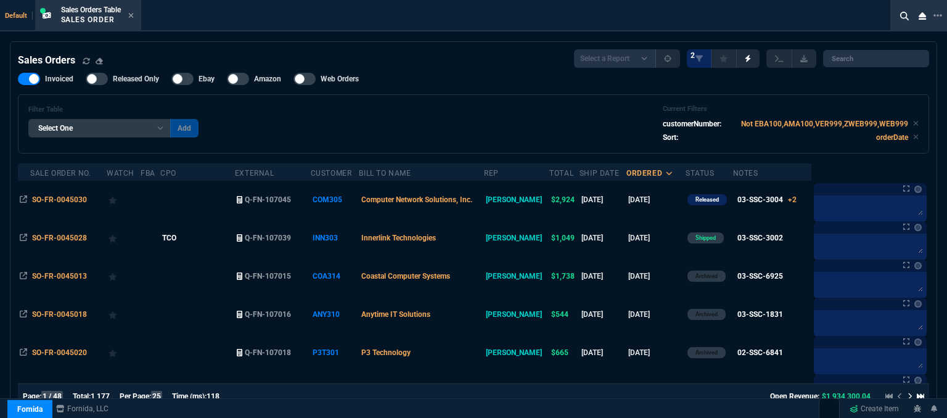
click at [134, 15] on icon at bounding box center [131, 15] width 6 height 7
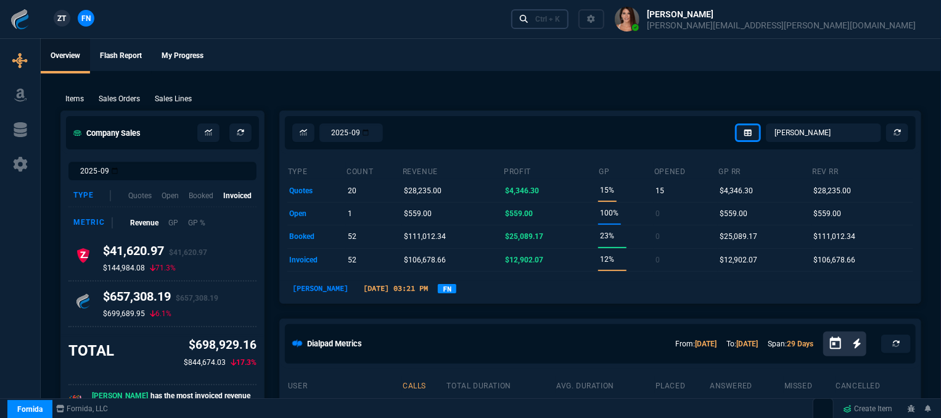
click at [560, 23] on div "Ctrl + K" at bounding box center [547, 19] width 25 height 10
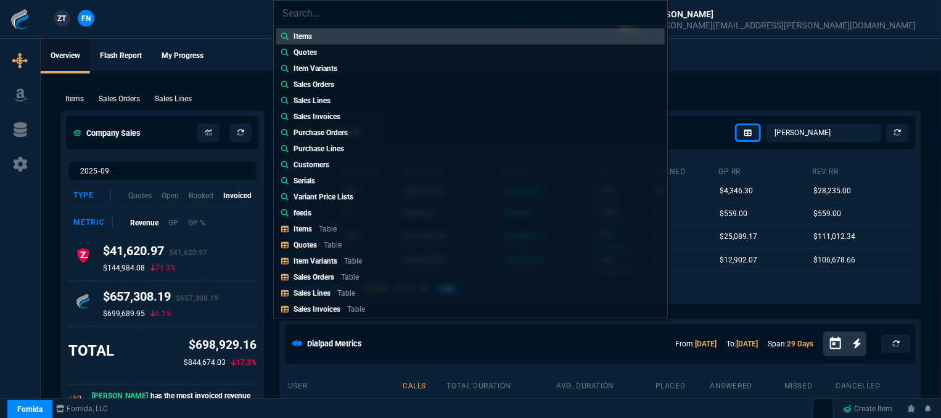
click at [185, 80] on div "Items Quotes Item Variants Sales Orders Sales Lines Sales Invoices Purchase Ord…" at bounding box center [470, 209] width 941 height 418
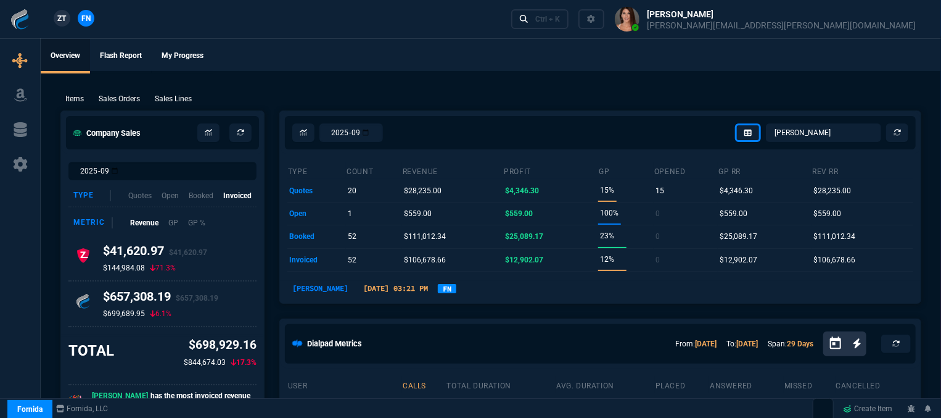
click at [115, 99] on p "Sales Orders" at bounding box center [119, 98] width 41 height 11
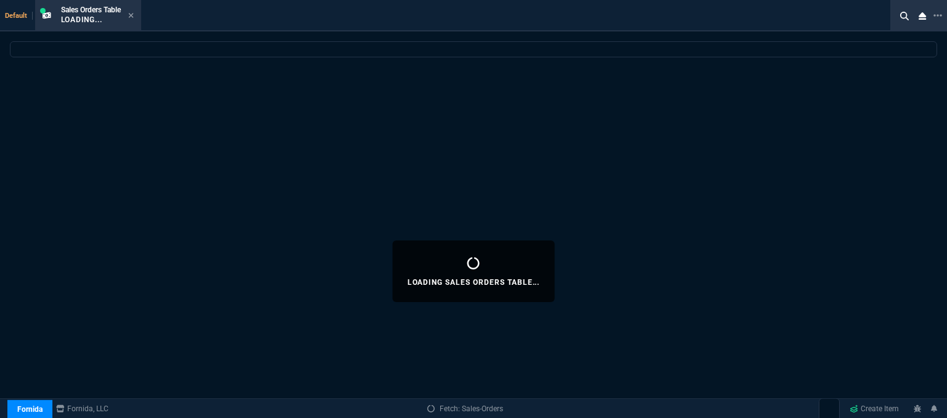
select select
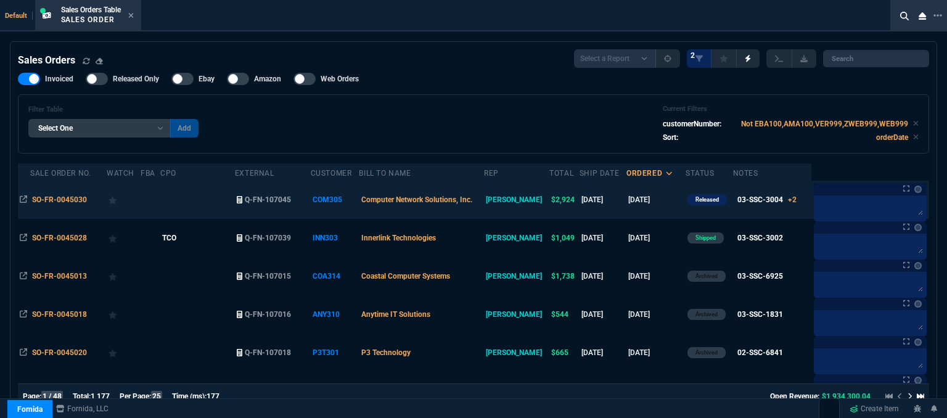
click at [228, 199] on td at bounding box center [197, 200] width 75 height 38
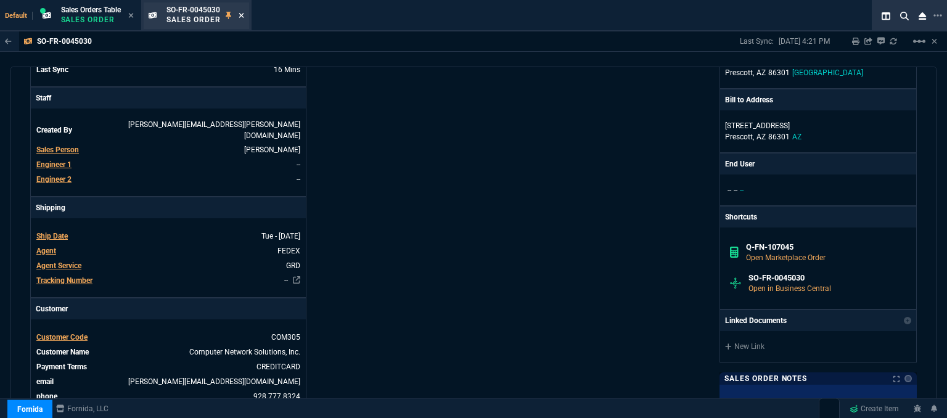
click at [244, 14] on icon at bounding box center [241, 15] width 5 height 5
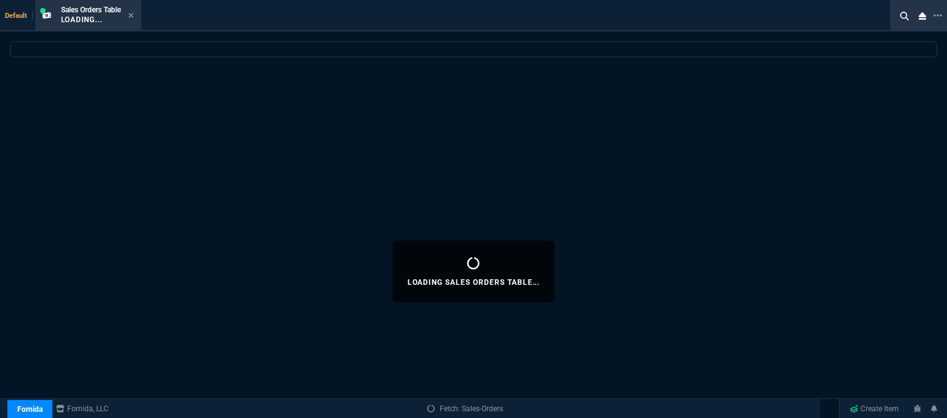
select select
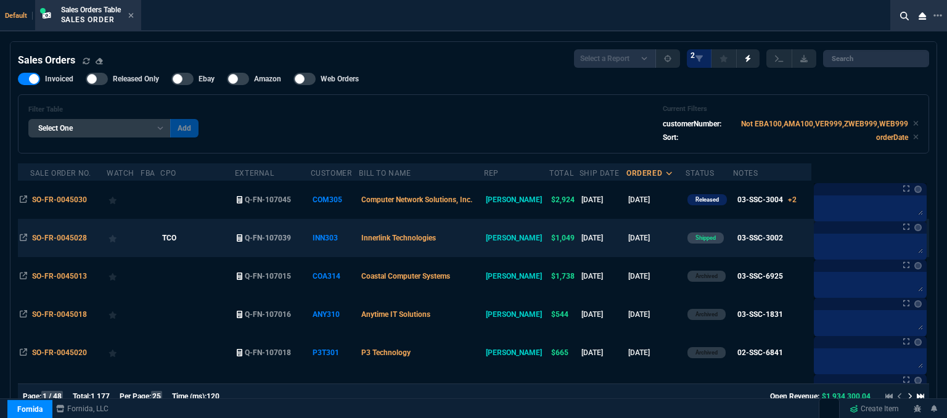
click at [484, 235] on td "Innerlink Technologies" at bounding box center [421, 238] width 125 height 38
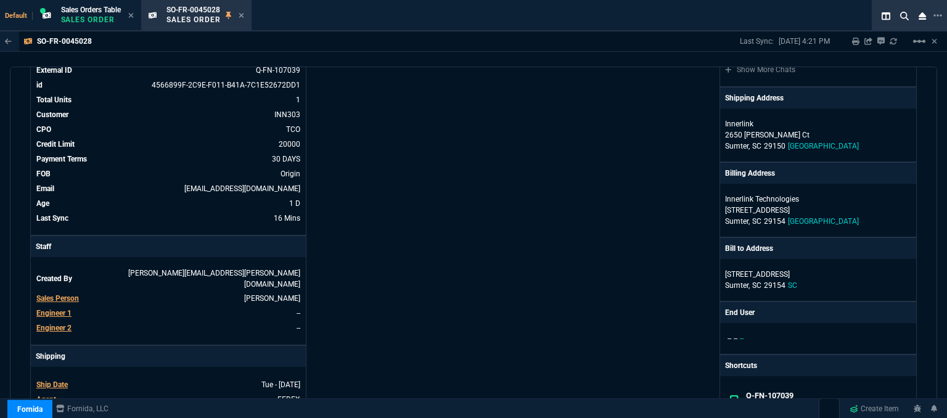
scroll to position [185, 0]
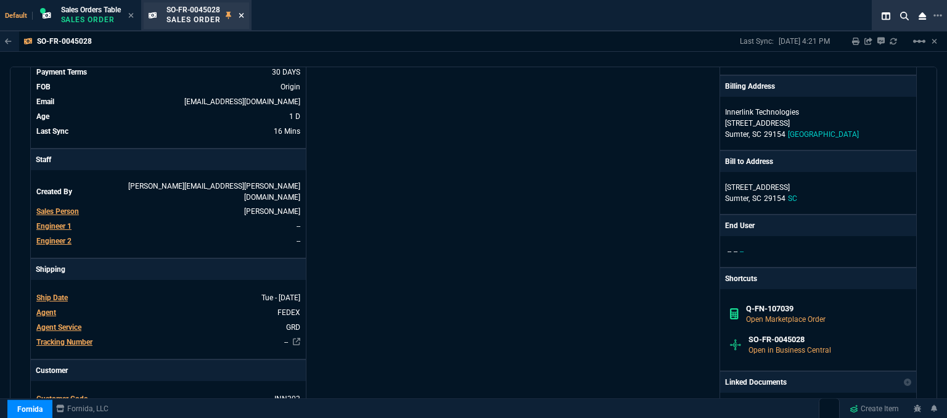
click at [244, 15] on icon at bounding box center [241, 15] width 5 height 5
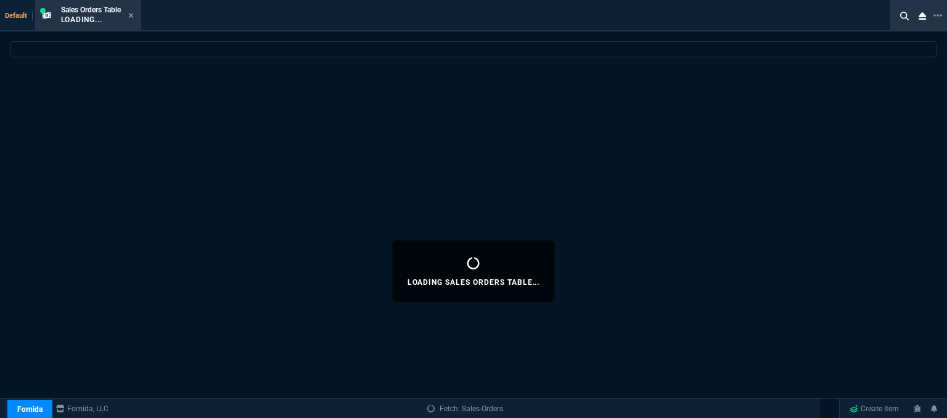
select select
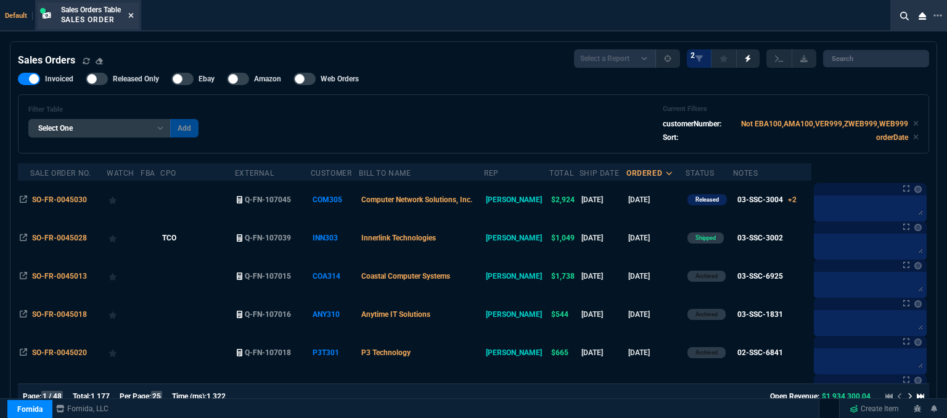
click at [133, 15] on icon at bounding box center [130, 15] width 5 height 5
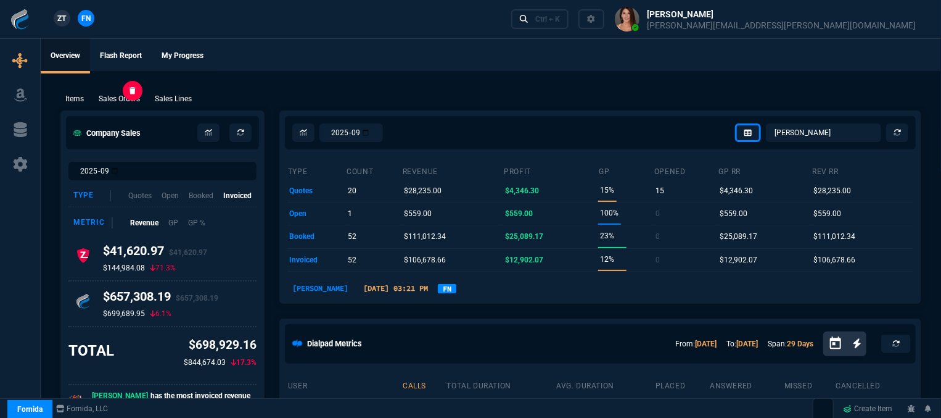
click at [118, 101] on p "Sales Orders" at bounding box center [119, 98] width 41 height 11
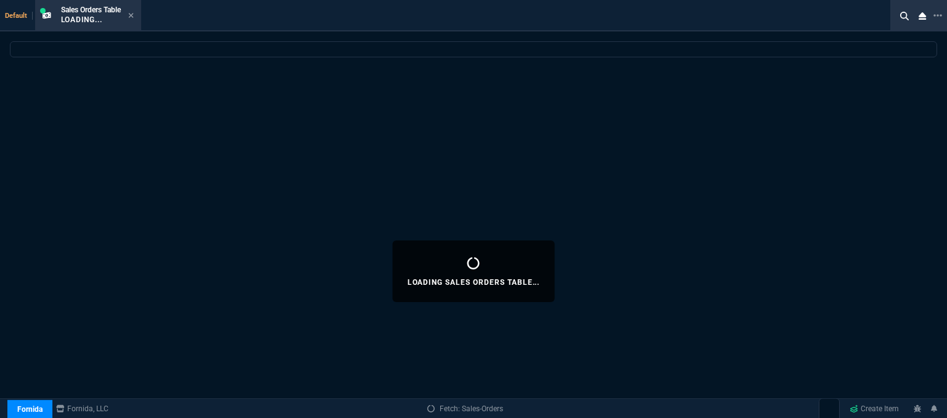
select select
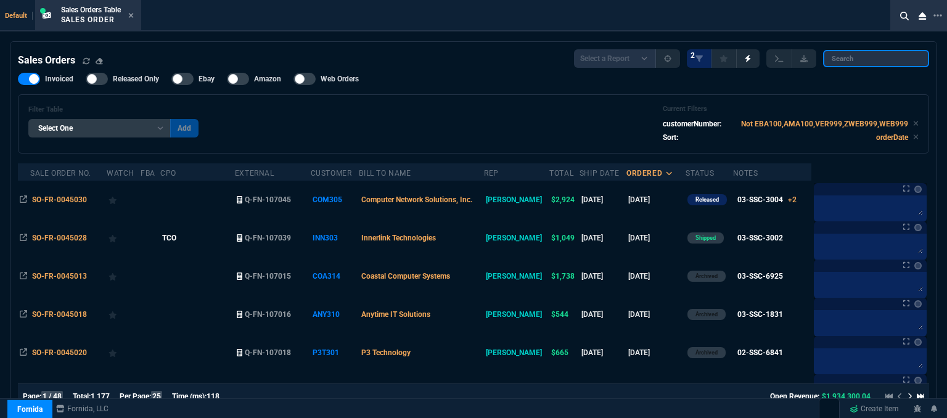
click at [880, 52] on input "search" at bounding box center [876, 58] width 106 height 17
paste input "SO-FR-0045001"
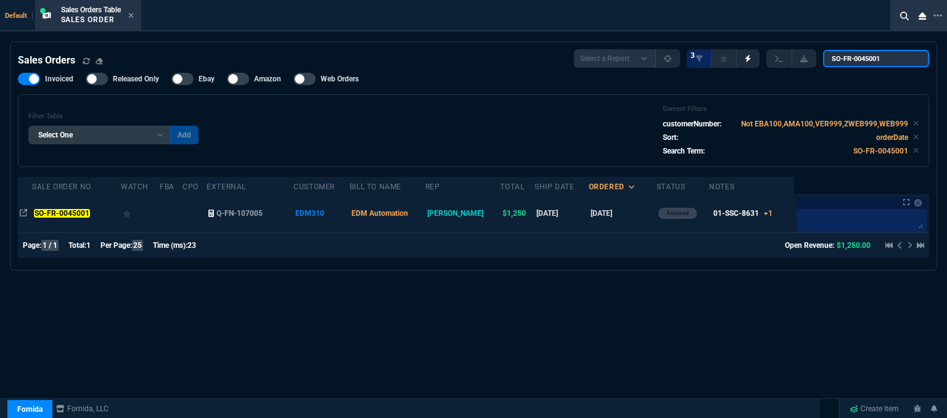
type input "SO-FR-0045001"
click at [349, 215] on td "EDM310" at bounding box center [322, 213] width 56 height 38
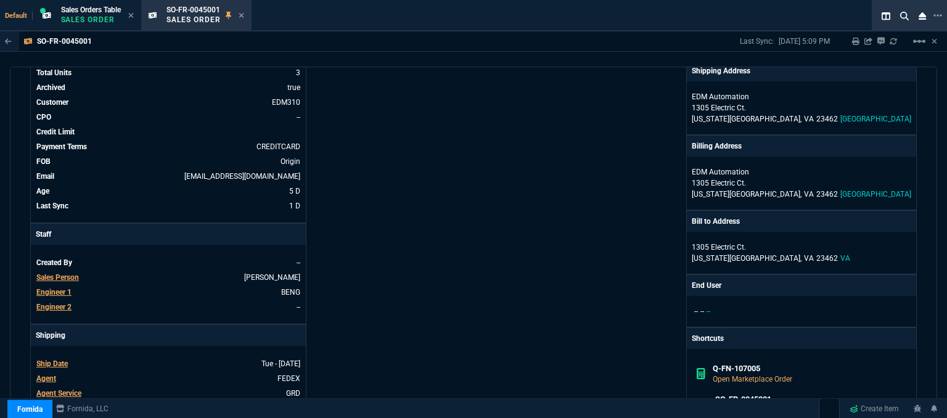
scroll to position [0, 0]
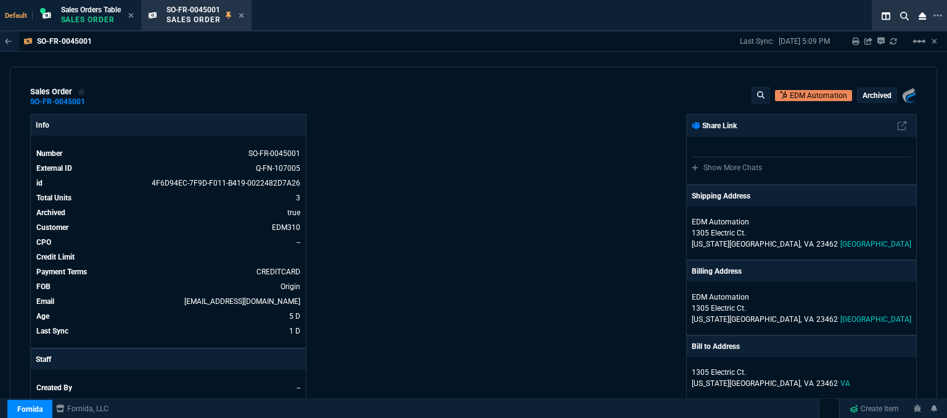
click at [244, 20] on fa-icon at bounding box center [242, 16] width 6 height 9
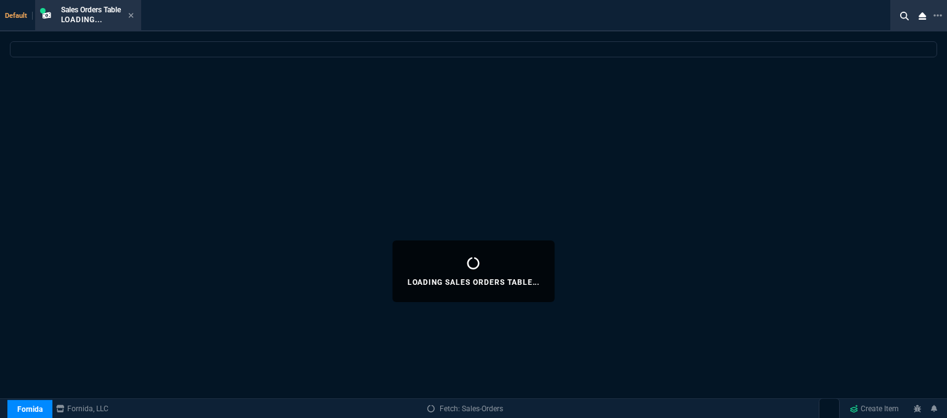
select select
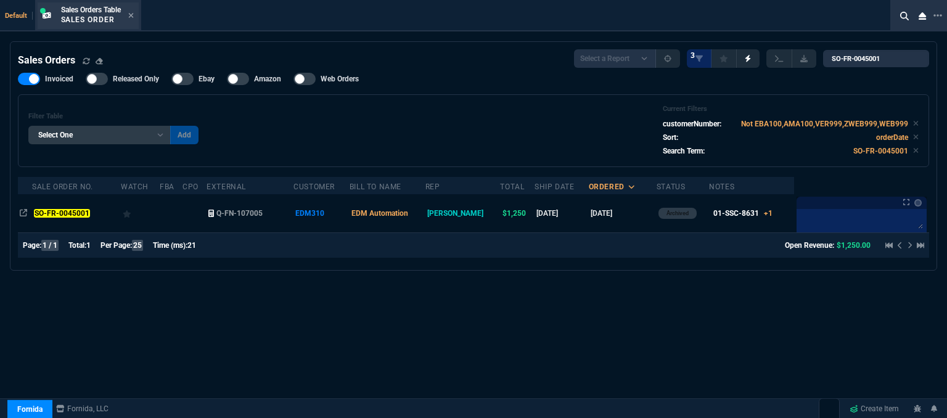
click at [129, 11] on div "Sales Orders Table Sales Order" at bounding box center [97, 16] width 73 height 22
click at [130, 17] on div "Sales Orders Table Sales Order" at bounding box center [97, 16] width 73 height 22
click at [133, 16] on icon at bounding box center [130, 15] width 5 height 5
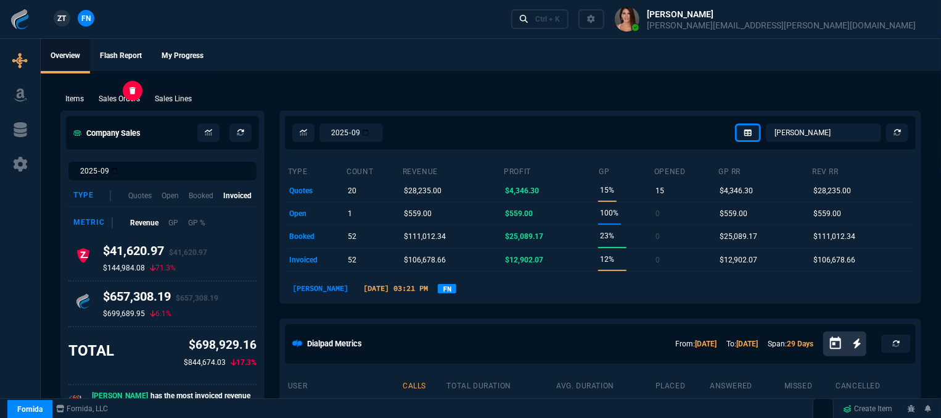
click at [120, 97] on p "Sales Orders" at bounding box center [119, 98] width 41 height 11
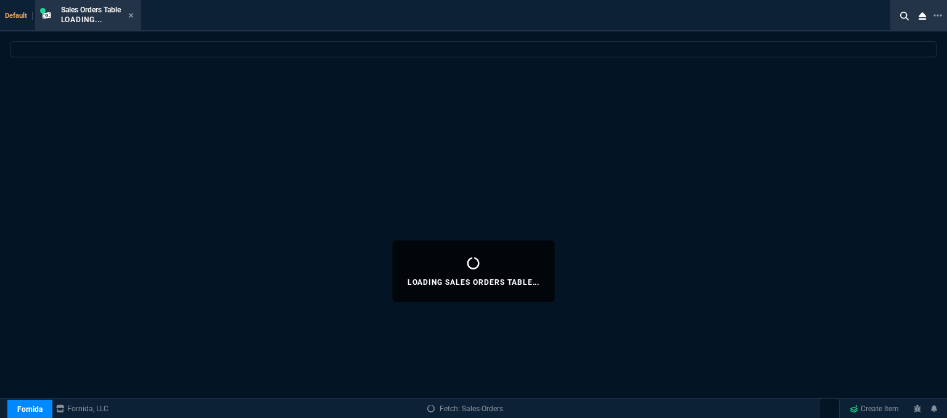
select select
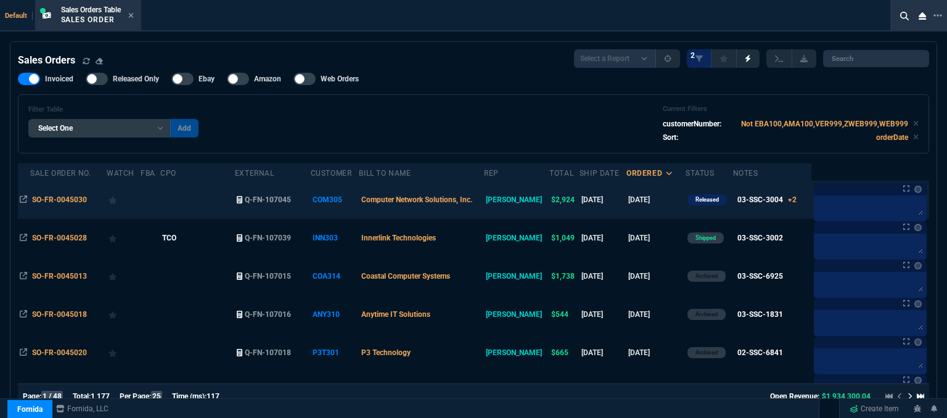
click at [213, 204] on td at bounding box center [197, 200] width 75 height 38
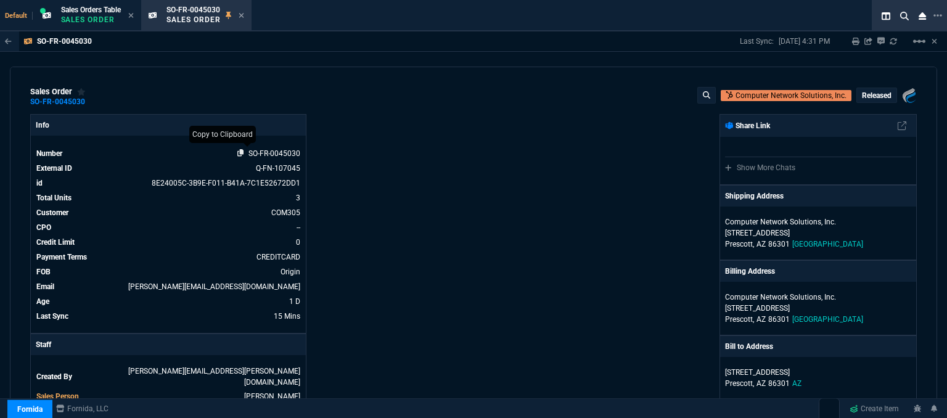
click at [238, 154] on icon at bounding box center [240, 152] width 7 height 7
click at [244, 14] on icon at bounding box center [241, 15] width 5 height 5
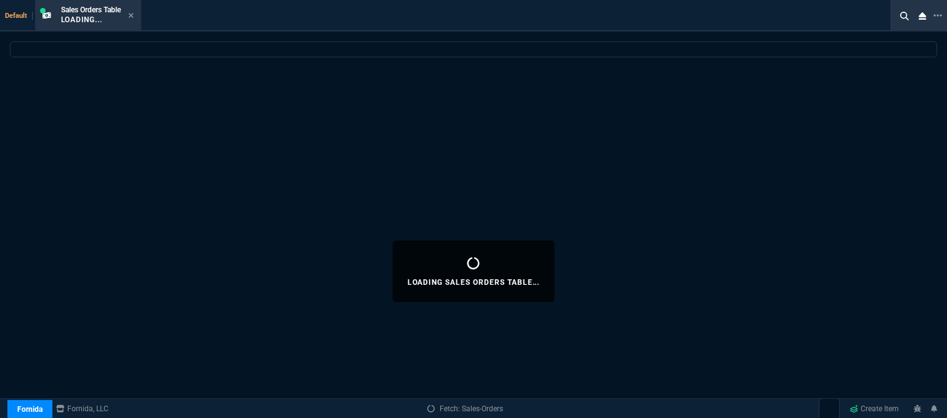
select select
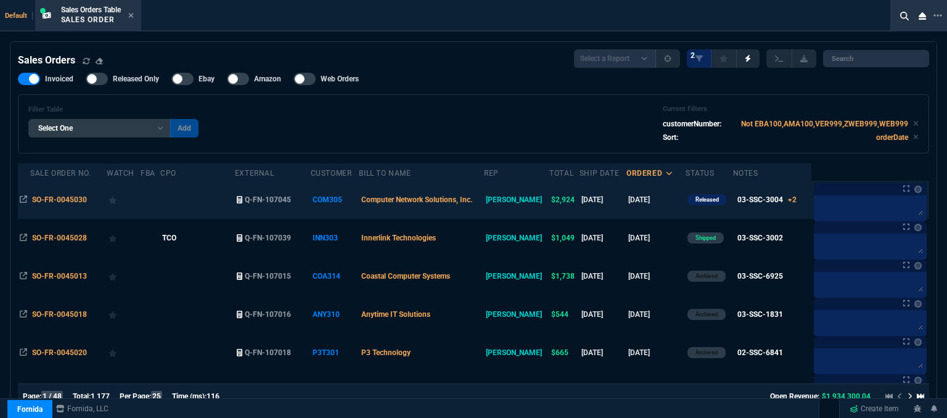
click at [659, 201] on td "[DATE]" at bounding box center [656, 200] width 59 height 38
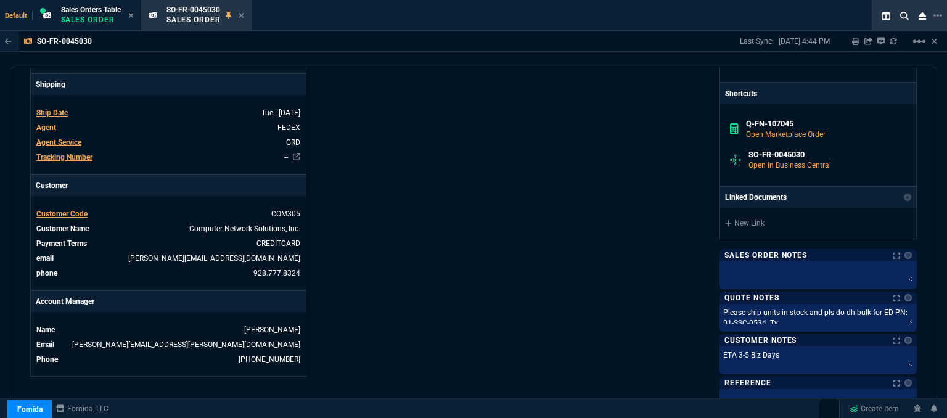
scroll to position [432, 0]
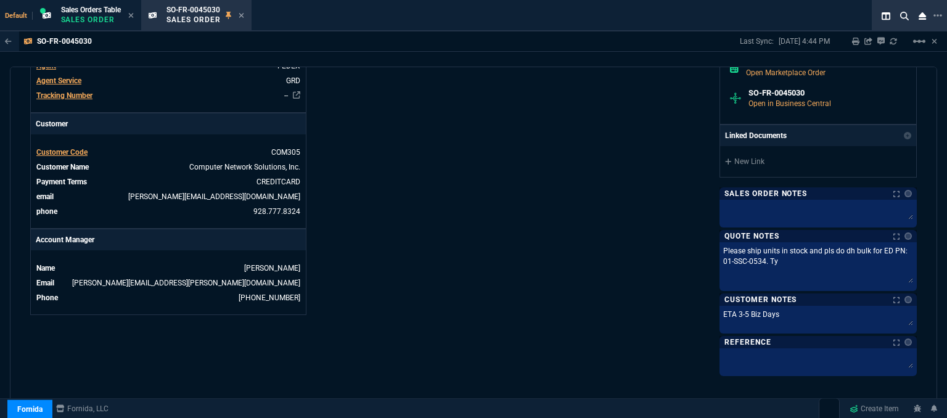
drag, startPoint x: 905, startPoint y: 257, endPoint x: 910, endPoint y: 280, distance: 23.2
click at [912, 280] on div "sales order SO-FR-0045030 Computer Network Solutions, Inc. Released Fornida, LL…" at bounding box center [474, 244] width 928 height 355
